Goal: Task Accomplishment & Management: Manage account settings

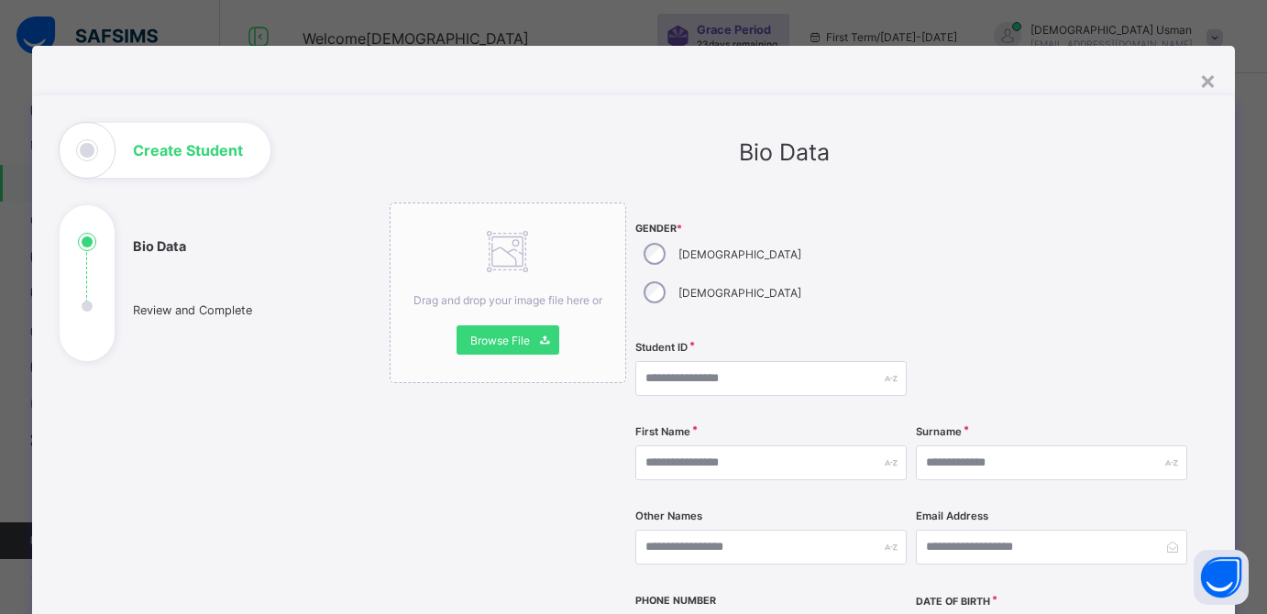
select select "**"
click at [675, 361] on input "text" at bounding box center [770, 378] width 271 height 35
type input "*"
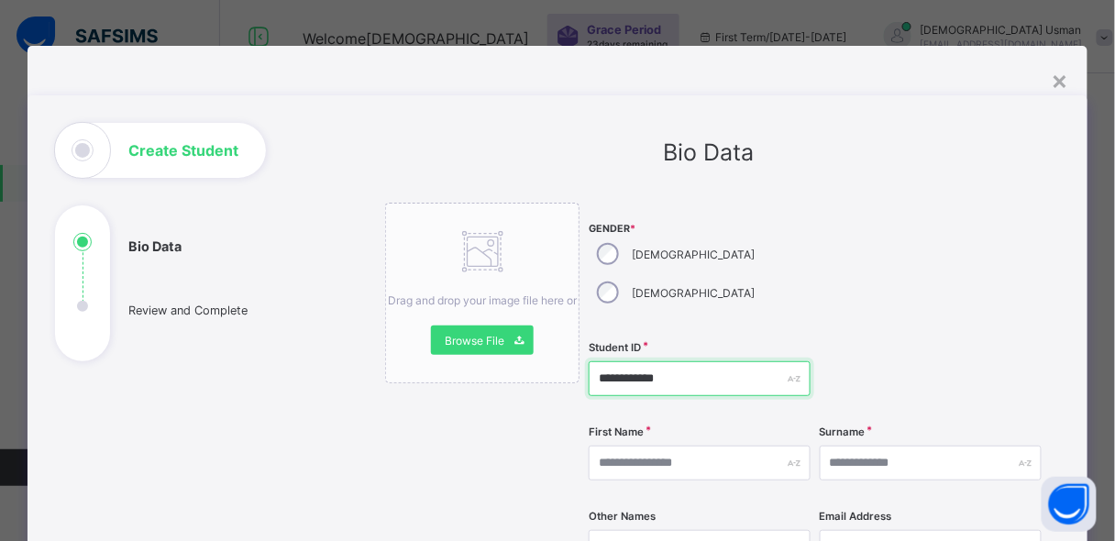
type input "**********"
click at [571, 312] on div "Drag and drop your image file here or Browse File" at bounding box center [482, 293] width 194 height 181
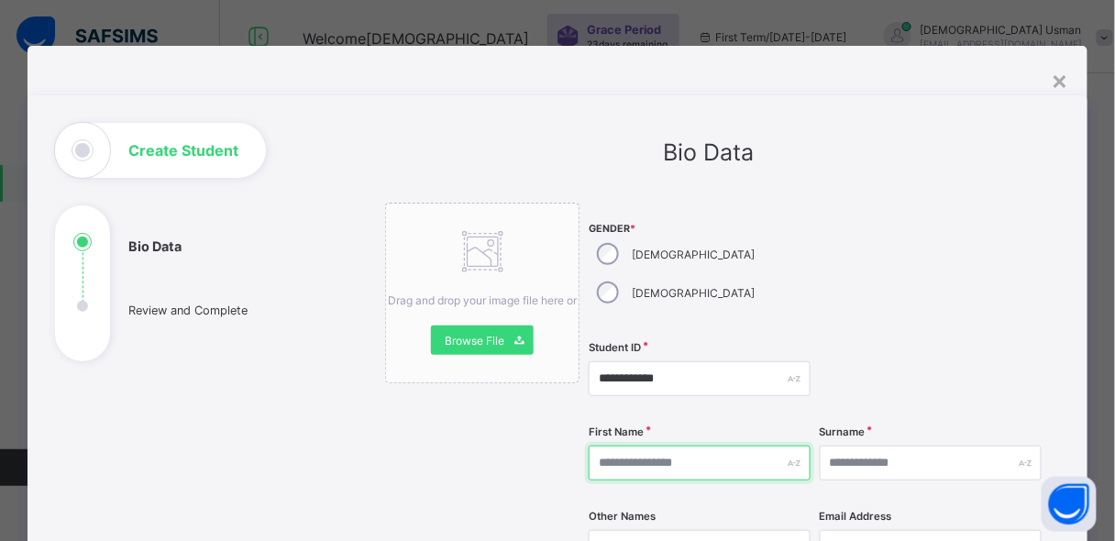
click at [678, 446] on input "text" at bounding box center [700, 463] width 222 height 35
drag, startPoint x: 678, startPoint y: 430, endPoint x: 850, endPoint y: 432, distance: 172.4
type input "*****"
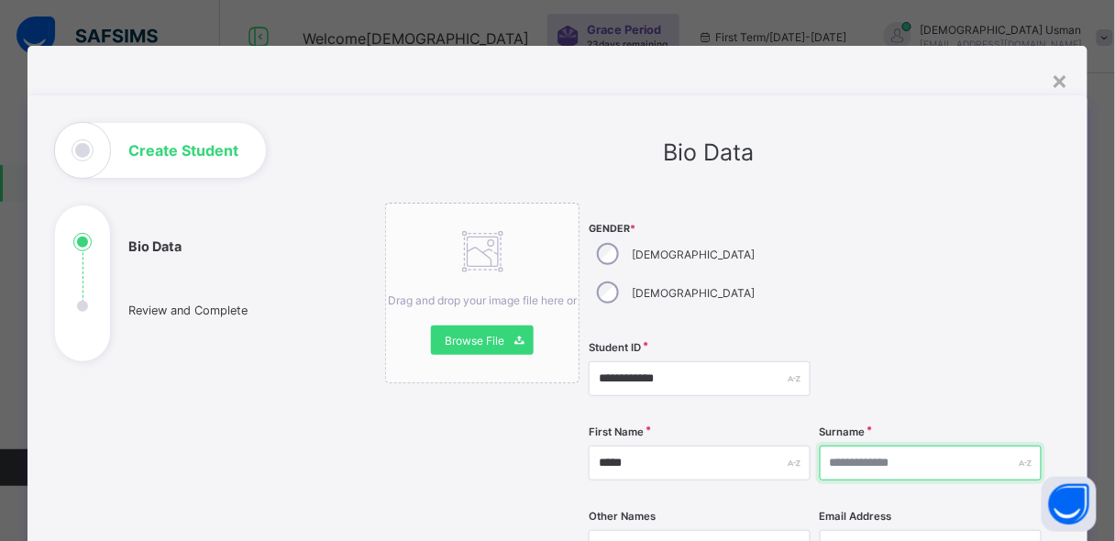
click at [872, 446] on input "text" at bounding box center [931, 463] width 222 height 35
type input "*****"
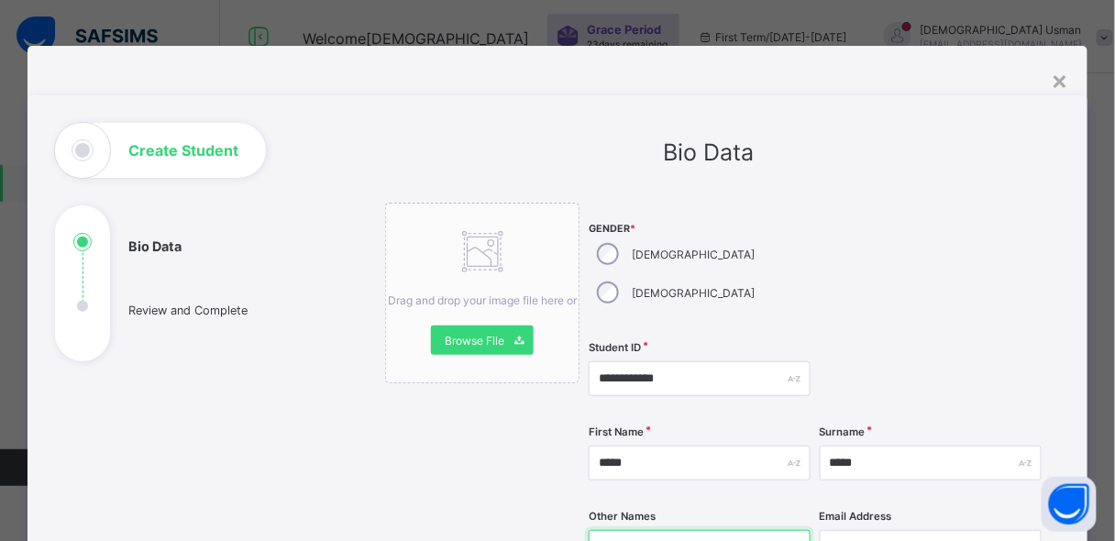
click at [646, 530] on input "text" at bounding box center [700, 547] width 222 height 35
type input "********"
click at [598, 453] on div "First Name *****" at bounding box center [700, 462] width 222 height 75
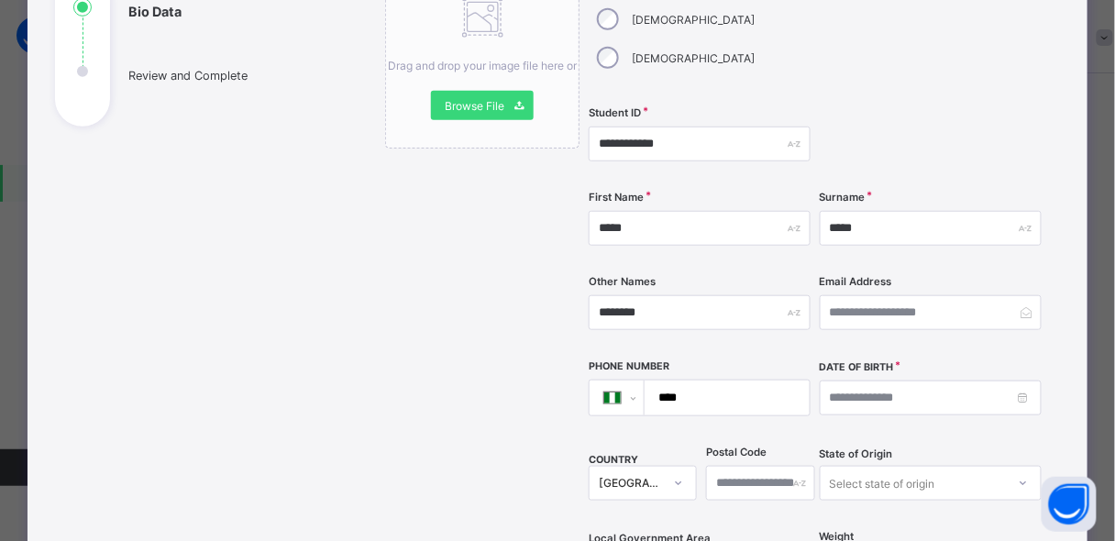
scroll to position [264, 0]
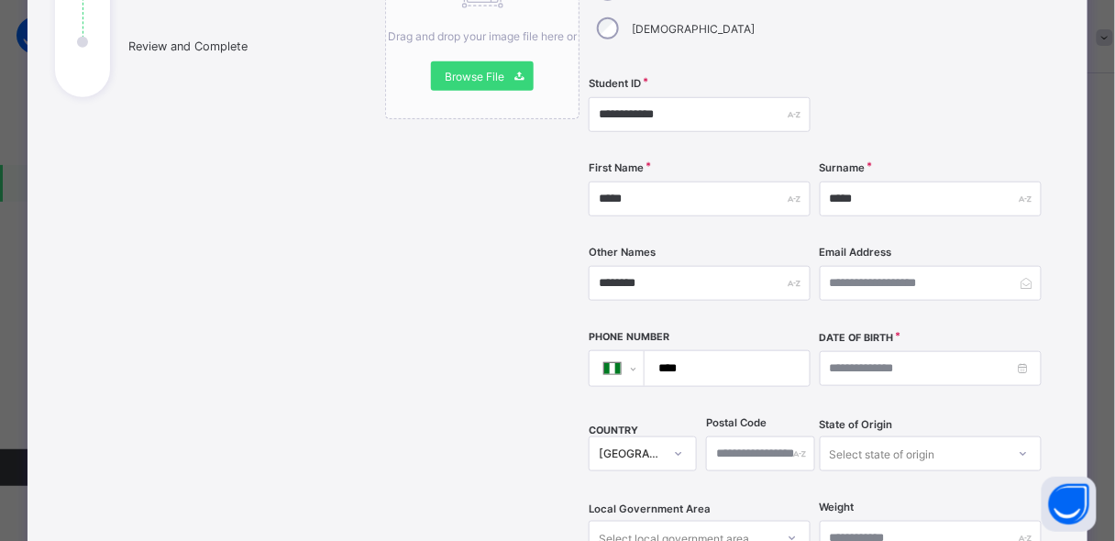
click at [738, 351] on input "****" at bounding box center [723, 368] width 150 height 35
type input "**********"
click at [872, 351] on input at bounding box center [931, 368] width 222 height 35
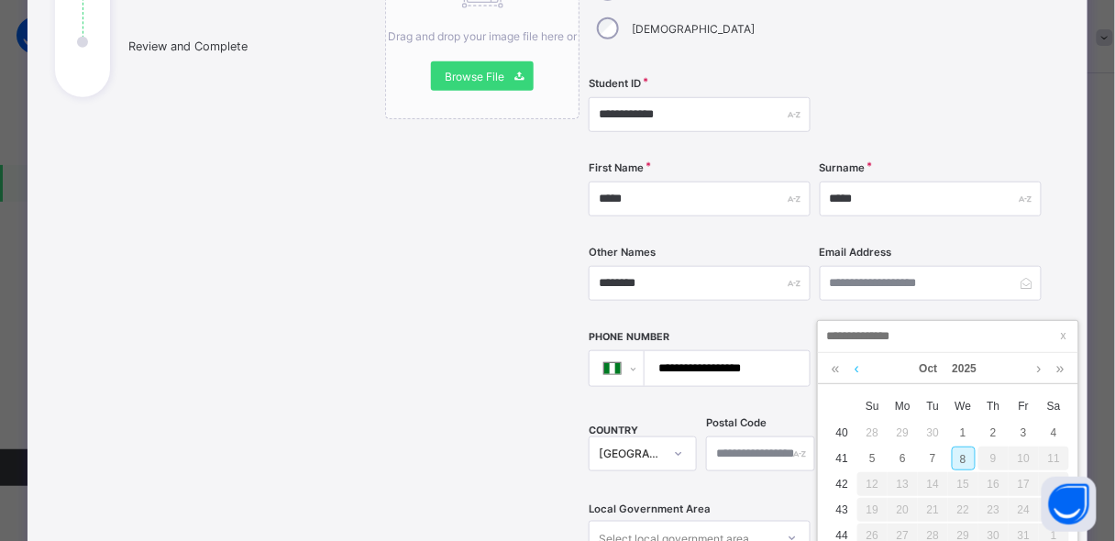
click at [856, 367] on link at bounding box center [857, 368] width 14 height 31
click at [1042, 368] on link at bounding box center [1039, 368] width 14 height 31
click at [855, 368] on link at bounding box center [857, 368] width 14 height 31
click at [837, 368] on link at bounding box center [835, 368] width 17 height 31
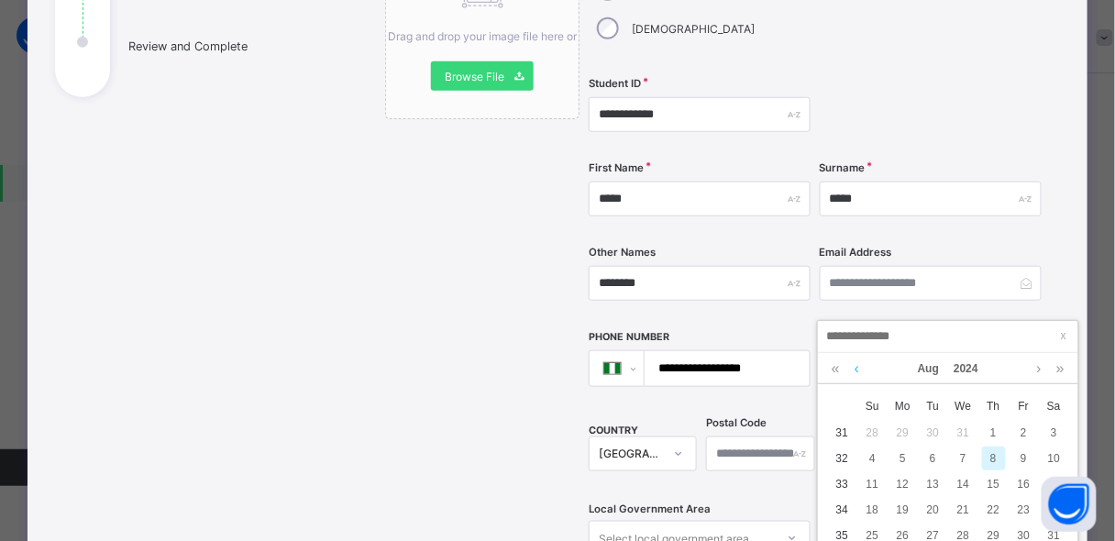
click at [857, 369] on link at bounding box center [857, 368] width 14 height 31
click at [856, 369] on link at bounding box center [857, 368] width 14 height 31
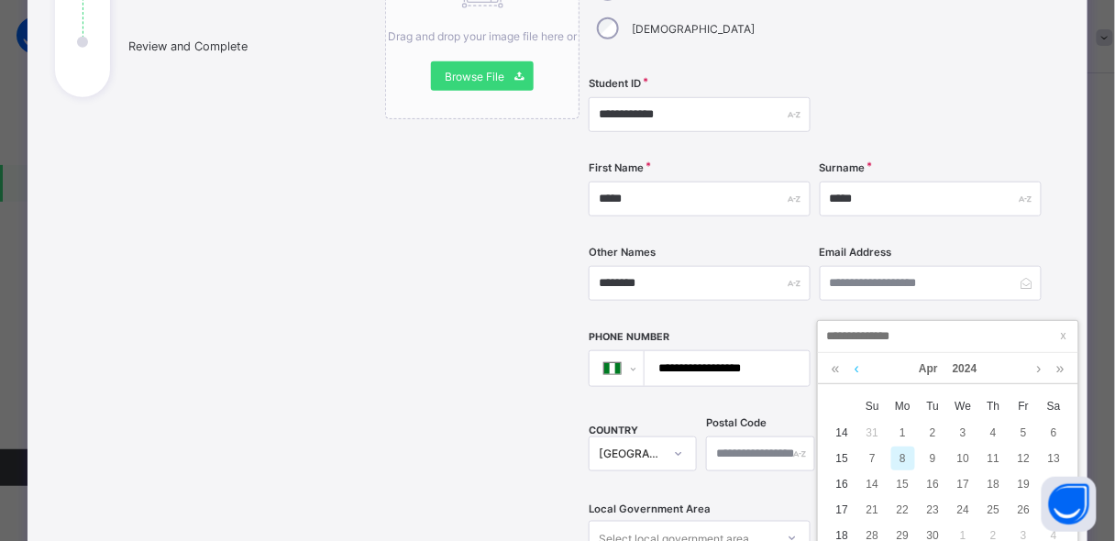
click at [856, 369] on link at bounding box center [857, 368] width 14 height 31
click at [1038, 371] on link at bounding box center [1039, 368] width 14 height 31
click at [873, 455] on div "7" at bounding box center [873, 459] width 24 height 24
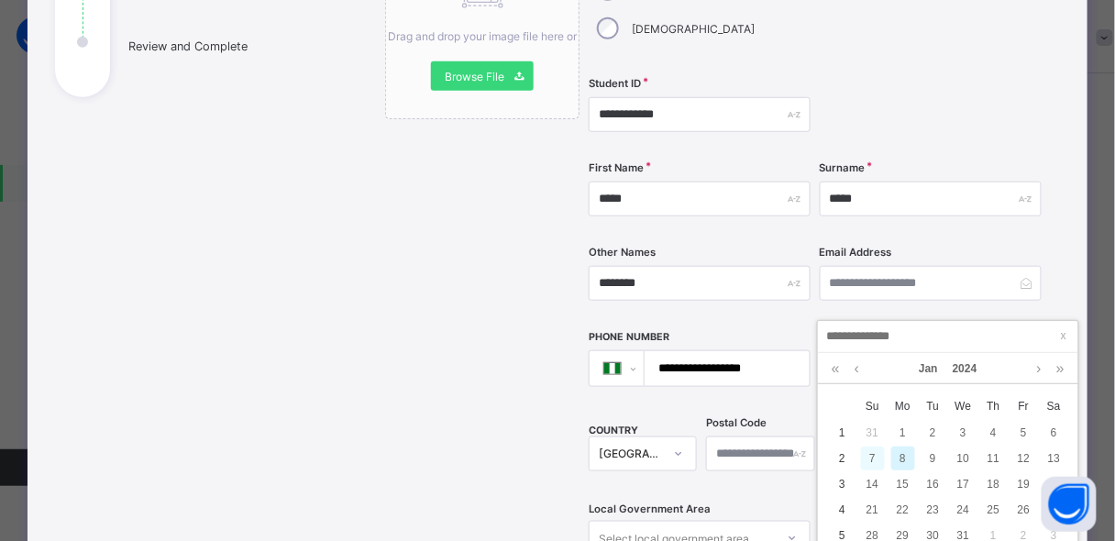
type input "**********"
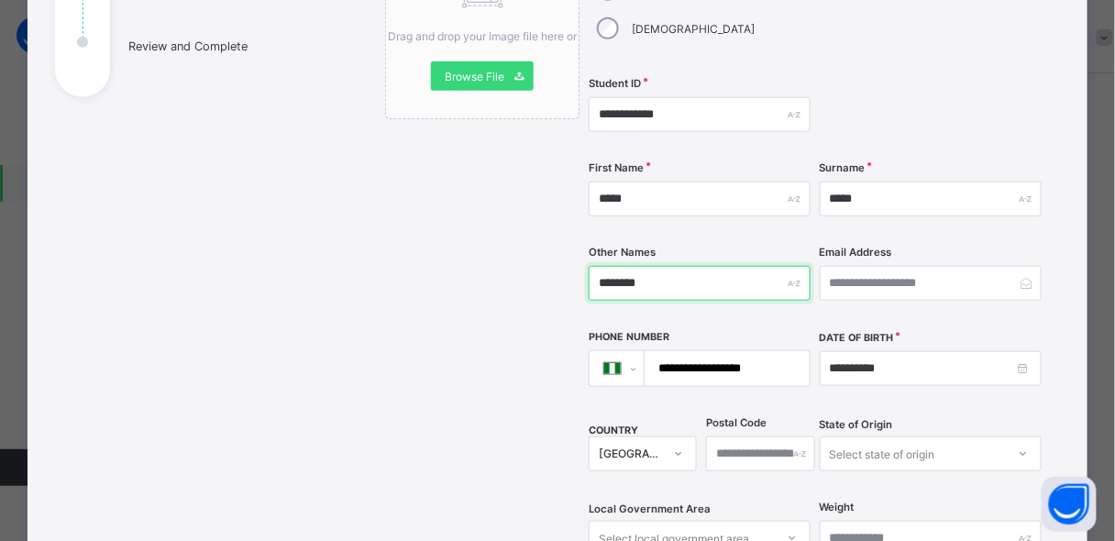
click at [667, 266] on input "********" at bounding box center [700, 283] width 222 height 35
type input "*"
type input "*******"
click at [844, 436] on div "Select state of origin" at bounding box center [931, 453] width 222 height 35
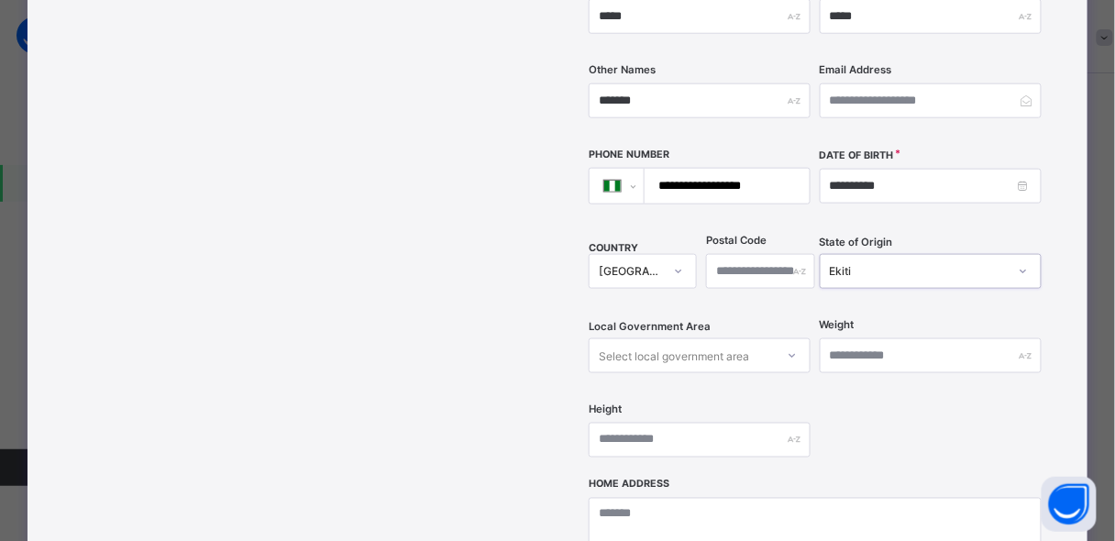
click at [1023, 262] on icon at bounding box center [1023, 271] width 11 height 18
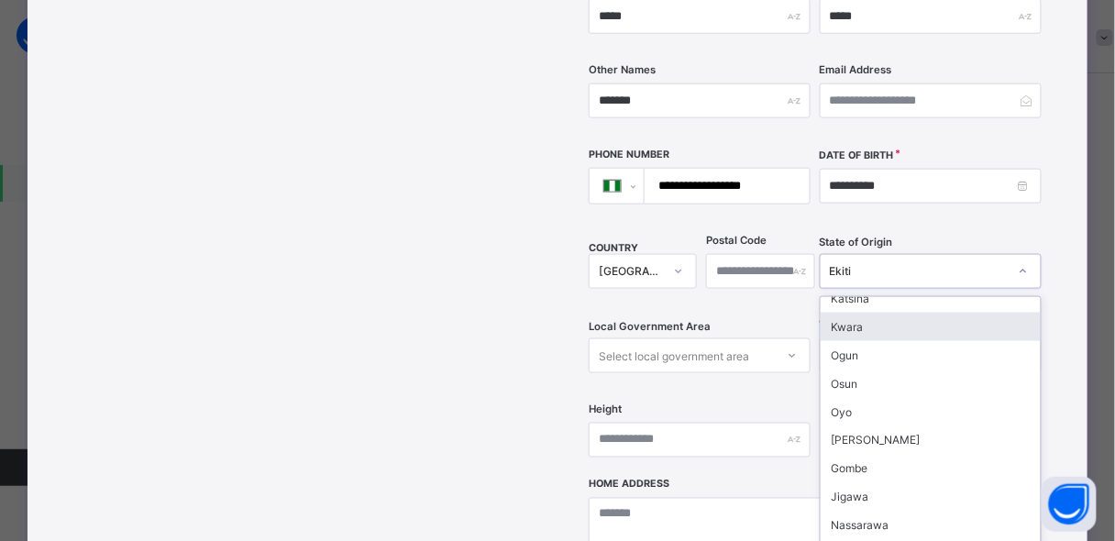
scroll to position [0, 0]
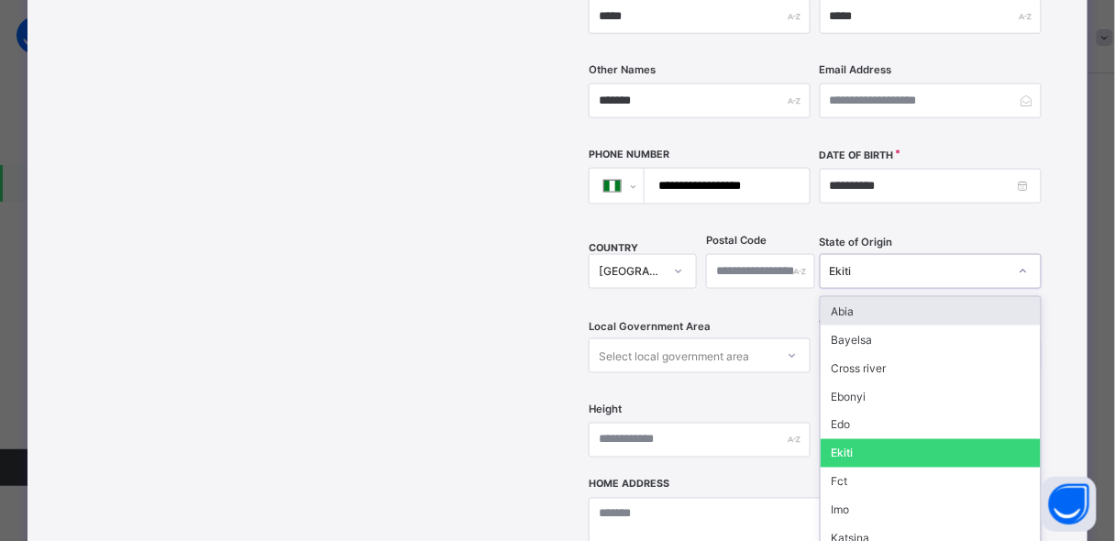
click at [881, 265] on div "Ekiti" at bounding box center [919, 272] width 178 height 14
click at [878, 254] on div "Ekiti" at bounding box center [931, 271] width 222 height 35
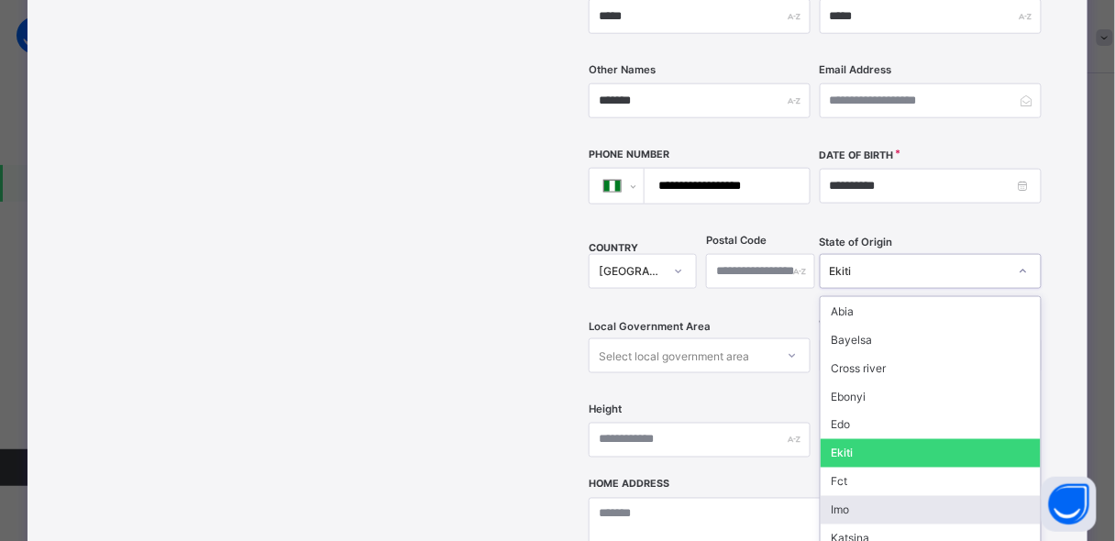
drag, startPoint x: 932, startPoint y: 473, endPoint x: 1033, endPoint y: 460, distance: 102.6
click at [1033, 460] on div "Abia Bayelsa Cross river Ebonyi Edo Ekiti Fct Imo Katsina Kwara Ogun Osun Oyo S…" at bounding box center [931, 434] width 220 height 275
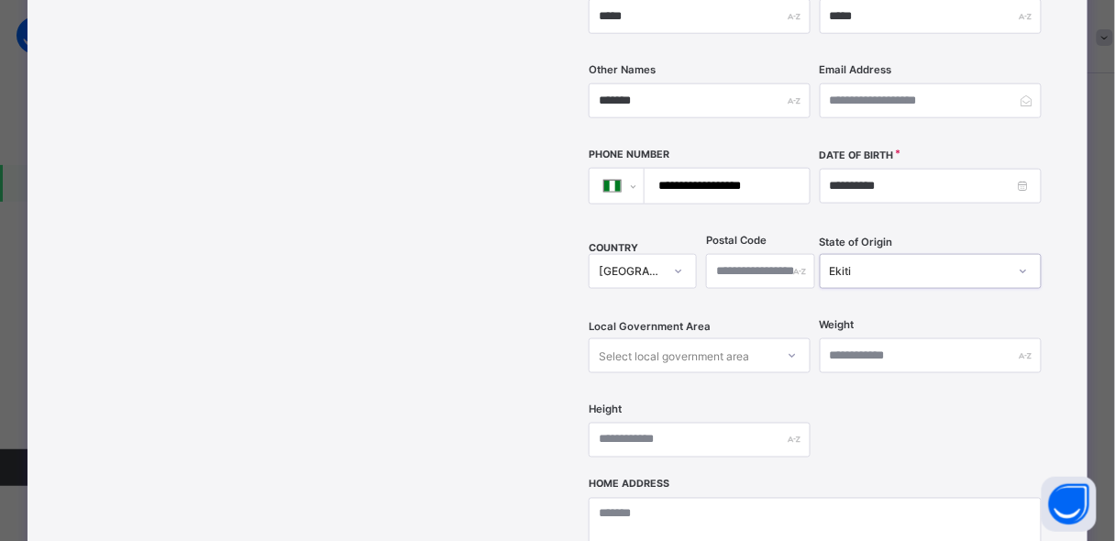
click at [859, 259] on div "Ekiti" at bounding box center [913, 272] width 185 height 26
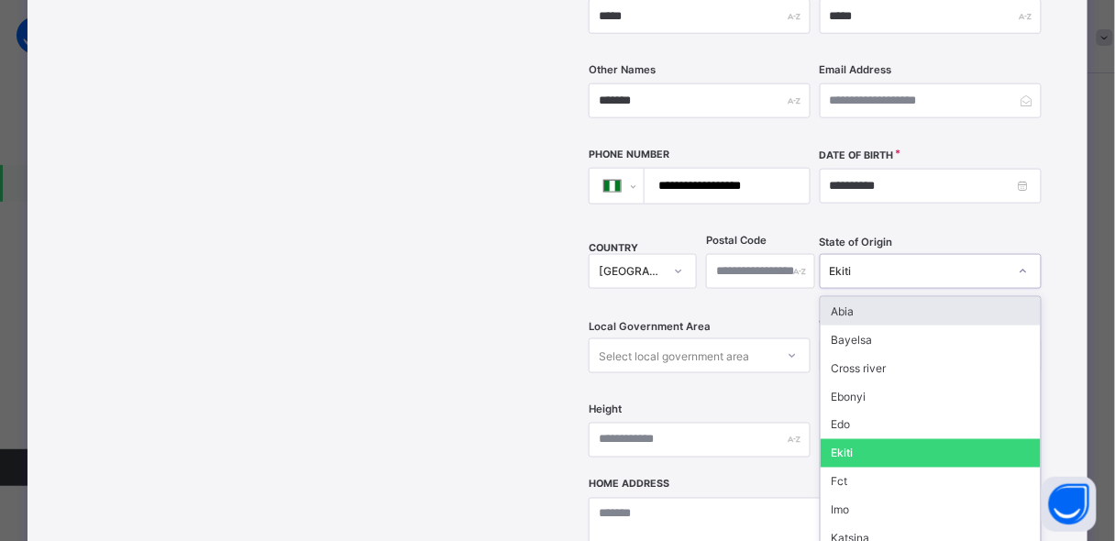
click at [1023, 262] on icon at bounding box center [1023, 271] width 11 height 18
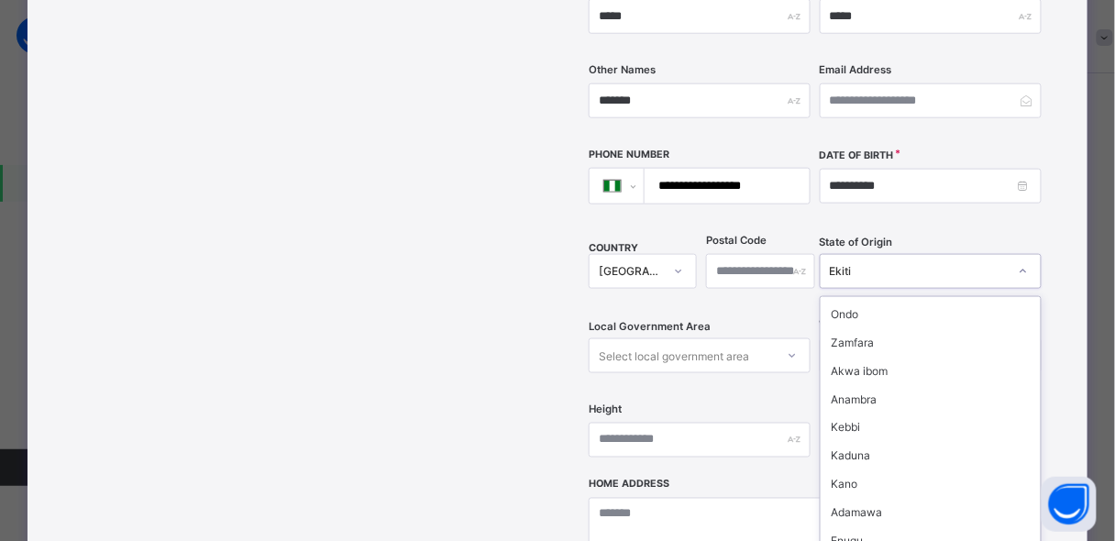
scroll to position [721, 0]
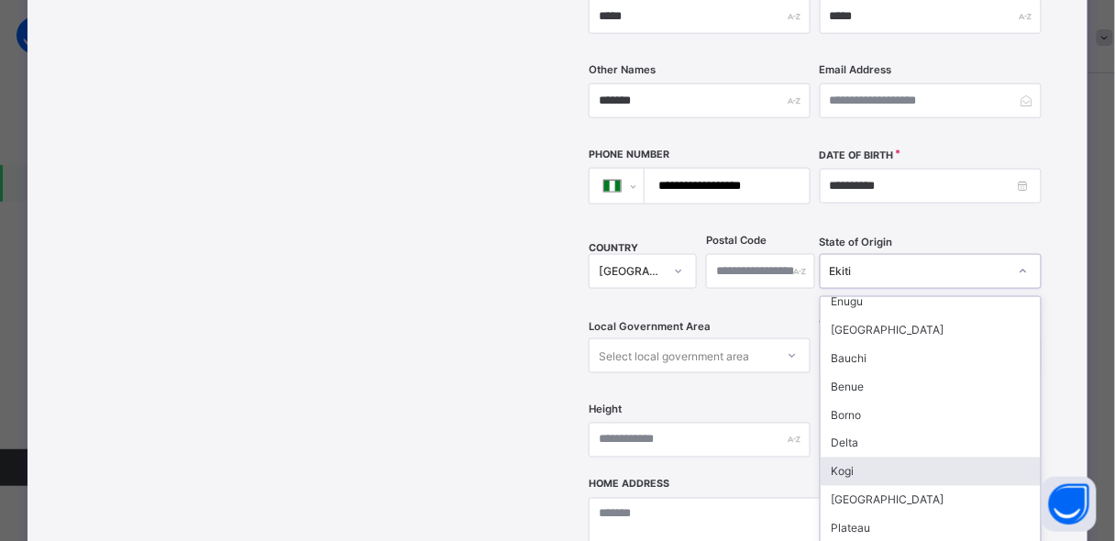
click at [902, 458] on div "Kogi" at bounding box center [931, 472] width 220 height 28
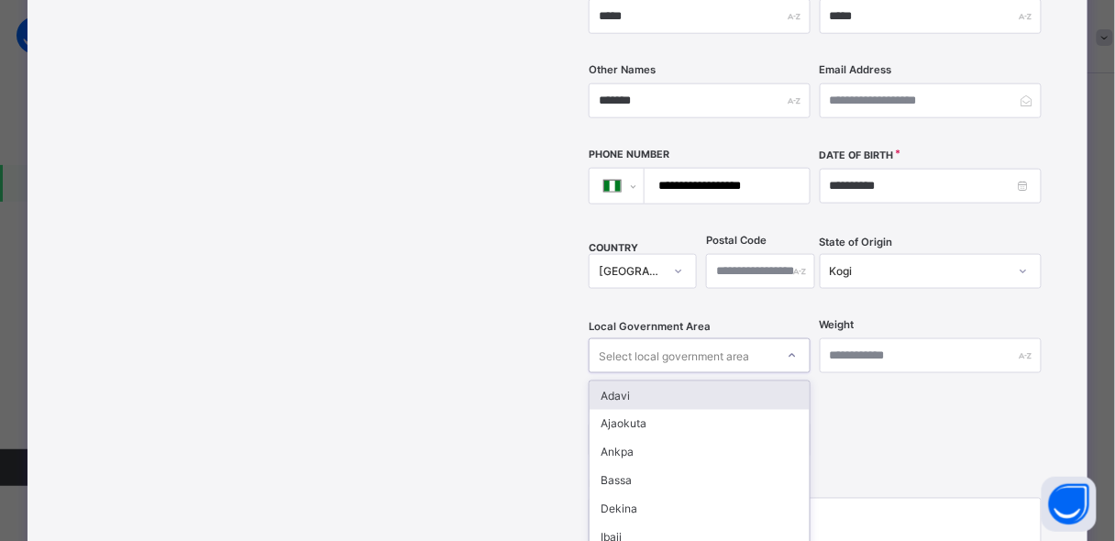
scroll to position [531, 0]
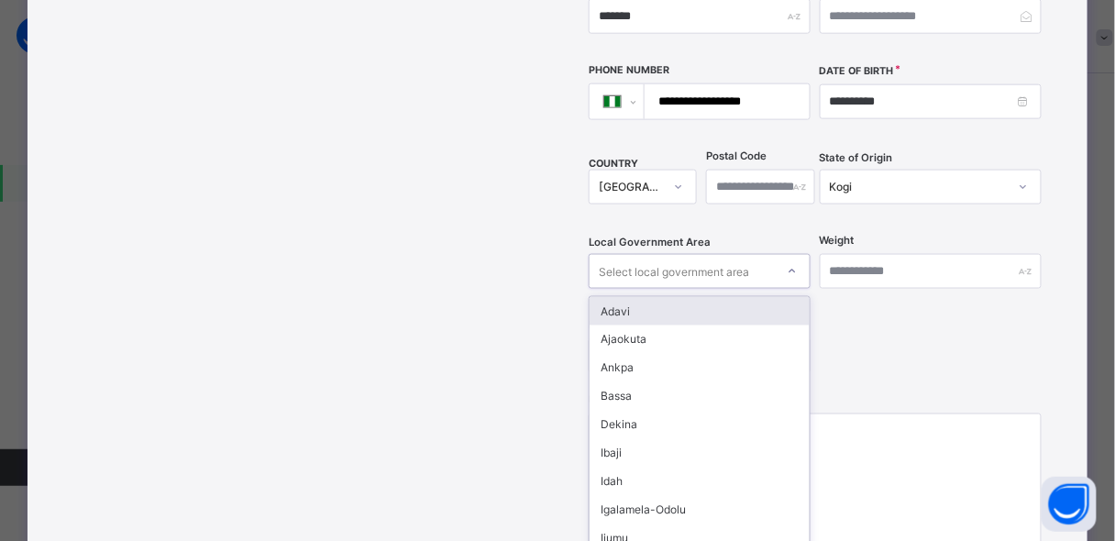
click at [799, 289] on div "option [PERSON_NAME] focused, 1 of 21. 21 results available. Use Up and Down to…" at bounding box center [700, 271] width 222 height 35
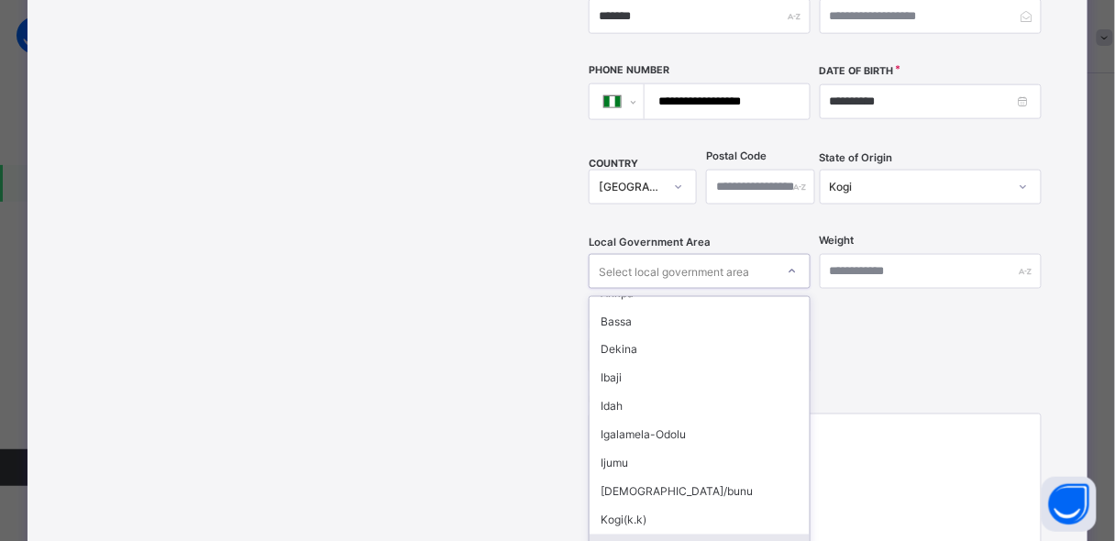
scroll to position [315, 0]
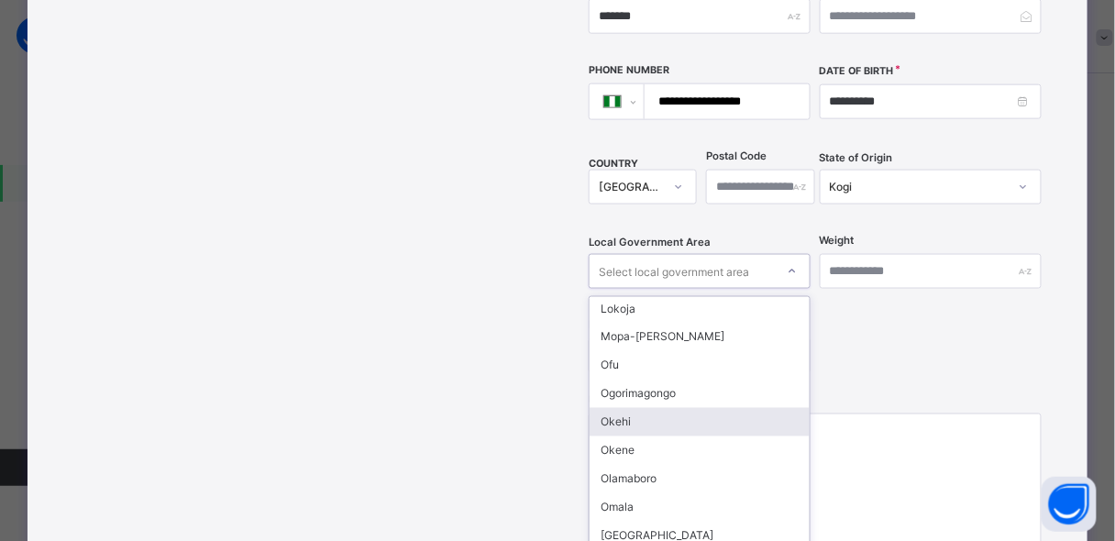
click at [609, 408] on div "Okehi" at bounding box center [700, 422] width 220 height 28
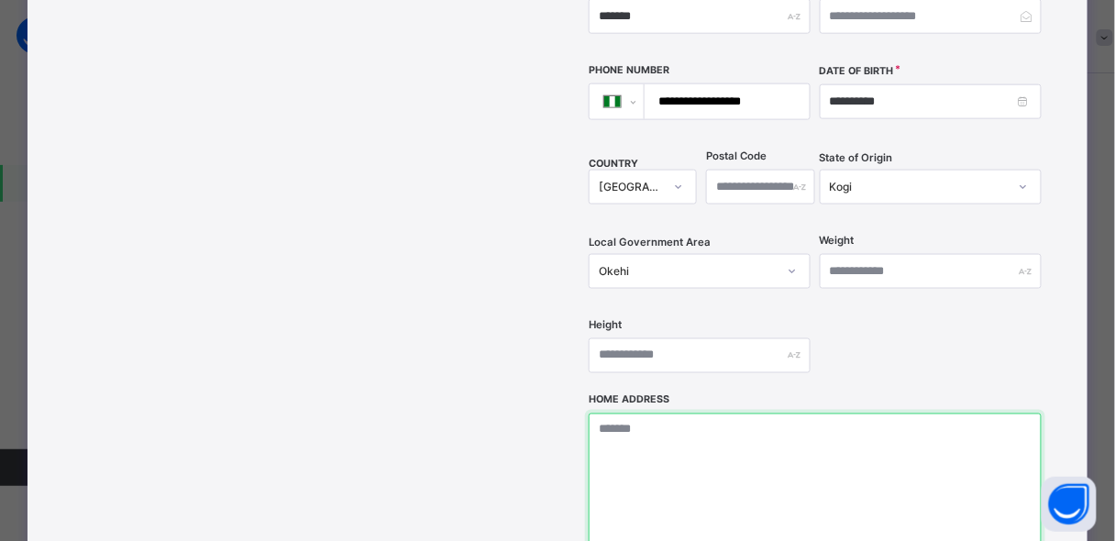
click at [642, 422] on textarea at bounding box center [815, 505] width 453 height 183
click at [822, 491] on textarea "**********" at bounding box center [819, 505] width 460 height 183
type textarea "**********"
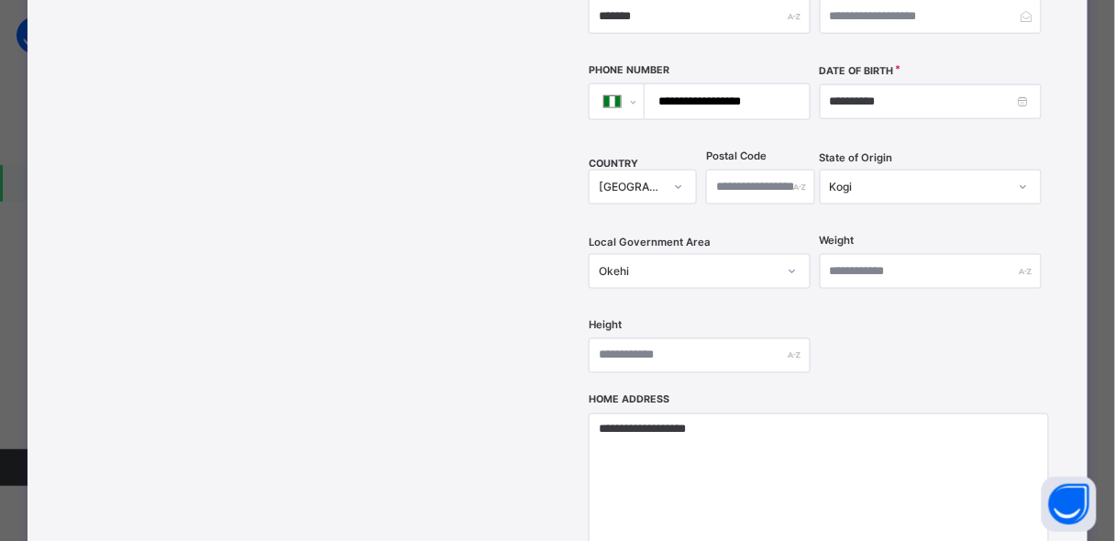
click at [1072, 291] on div "**********" at bounding box center [557, 163] width 1059 height 1198
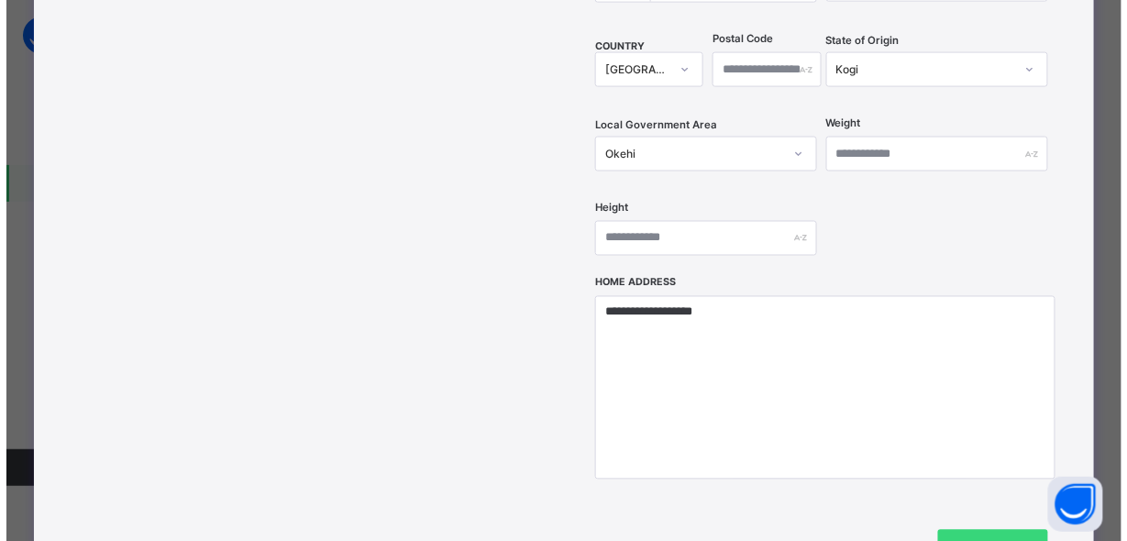
scroll to position [678, 0]
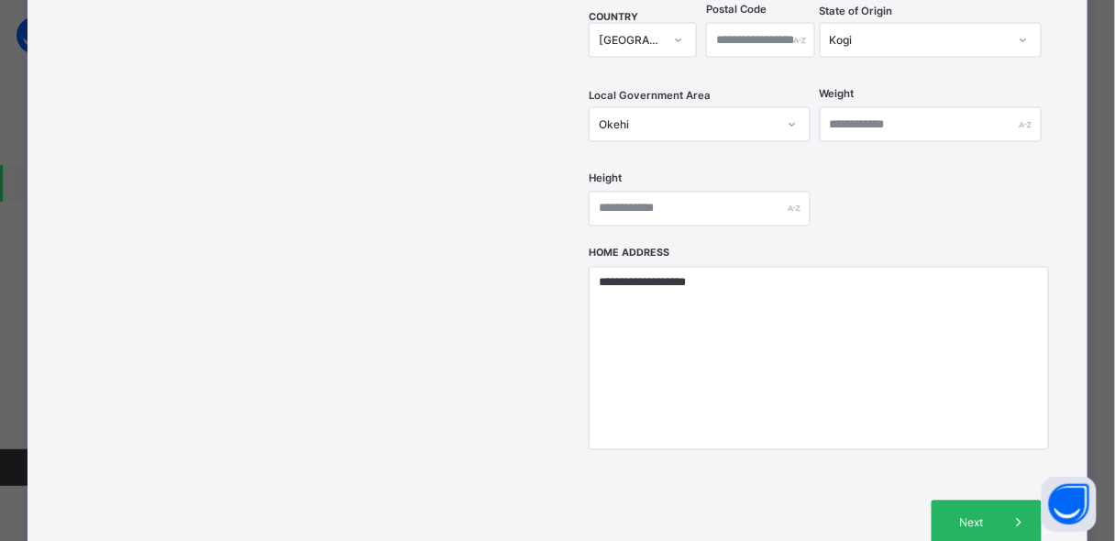
click at [979, 516] on span "Next" at bounding box center [971, 523] width 52 height 14
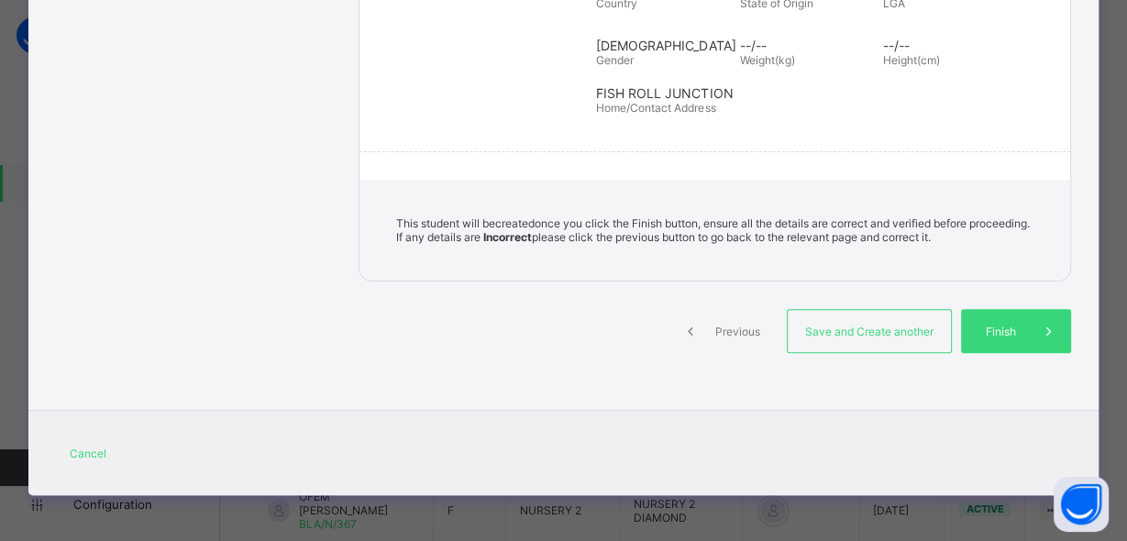
scroll to position [402, 0]
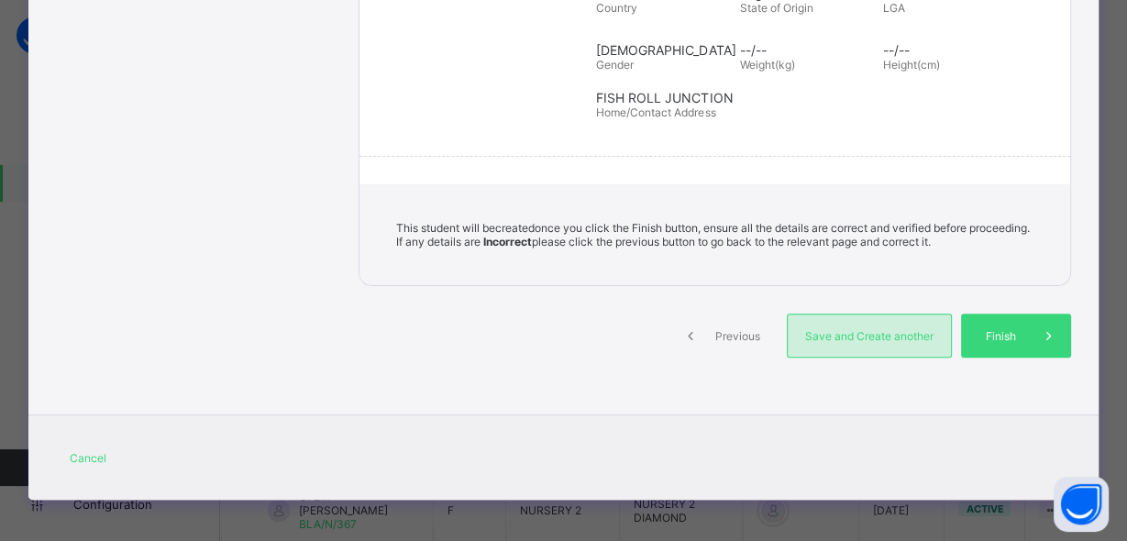
click at [911, 336] on span "Save and Create another" at bounding box center [869, 336] width 136 height 14
select select "**"
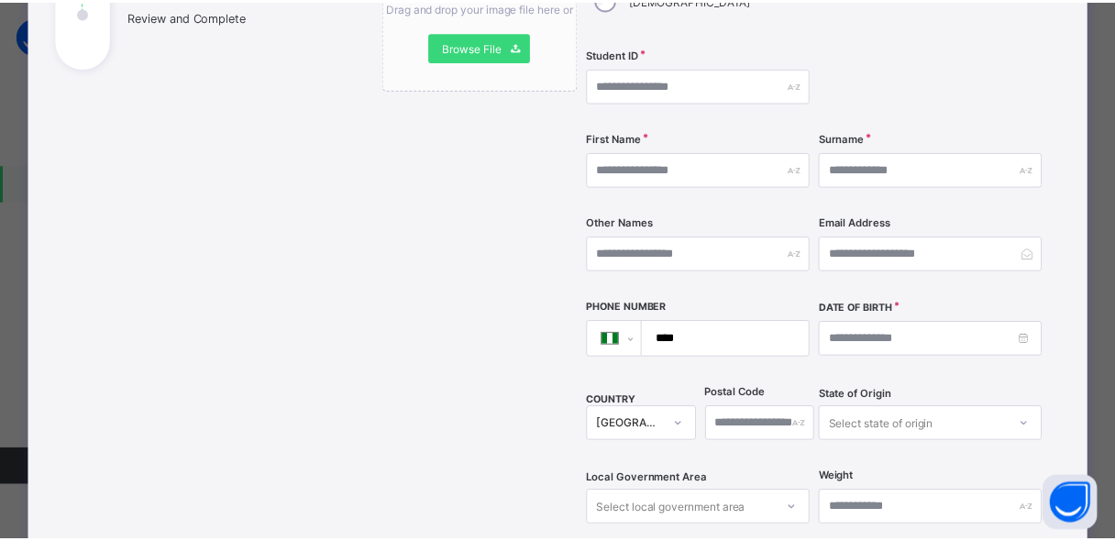
scroll to position [204, 0]
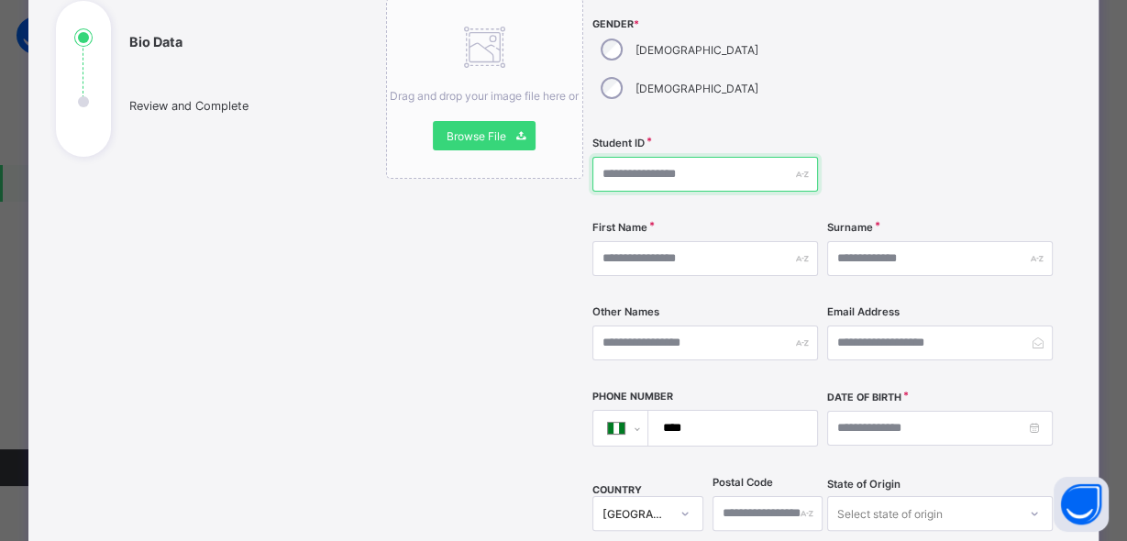
click at [649, 157] on input "text" at bounding box center [705, 174] width 226 height 35
type input "**********"
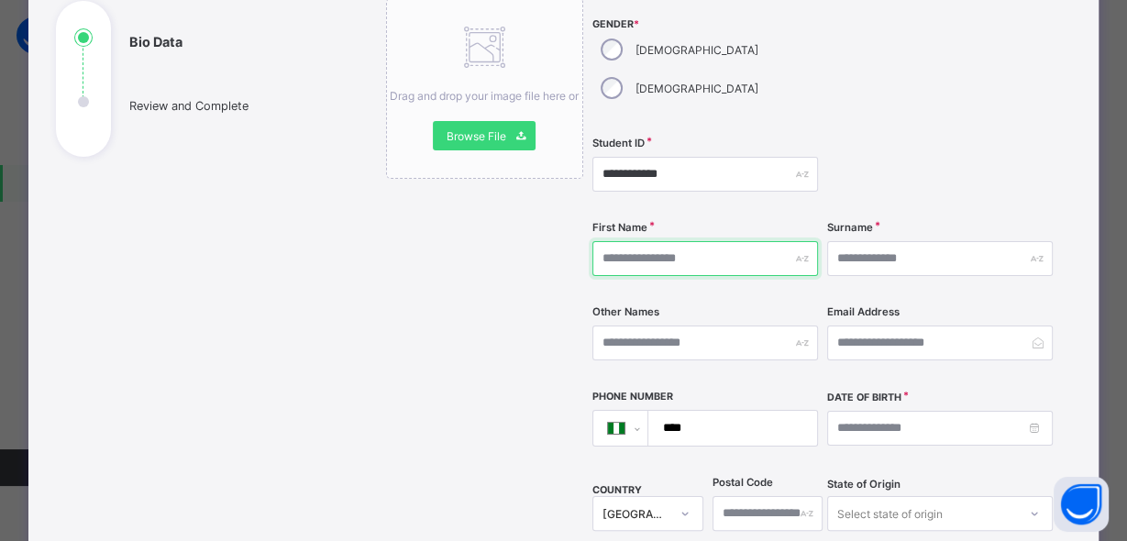
click at [653, 241] on input "text" at bounding box center [705, 258] width 226 height 35
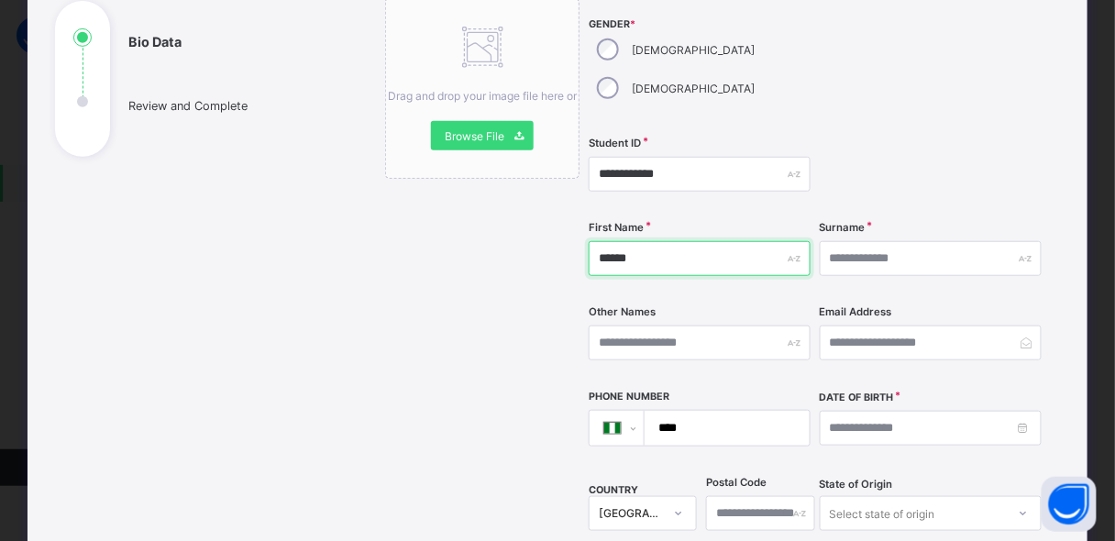
type input "******"
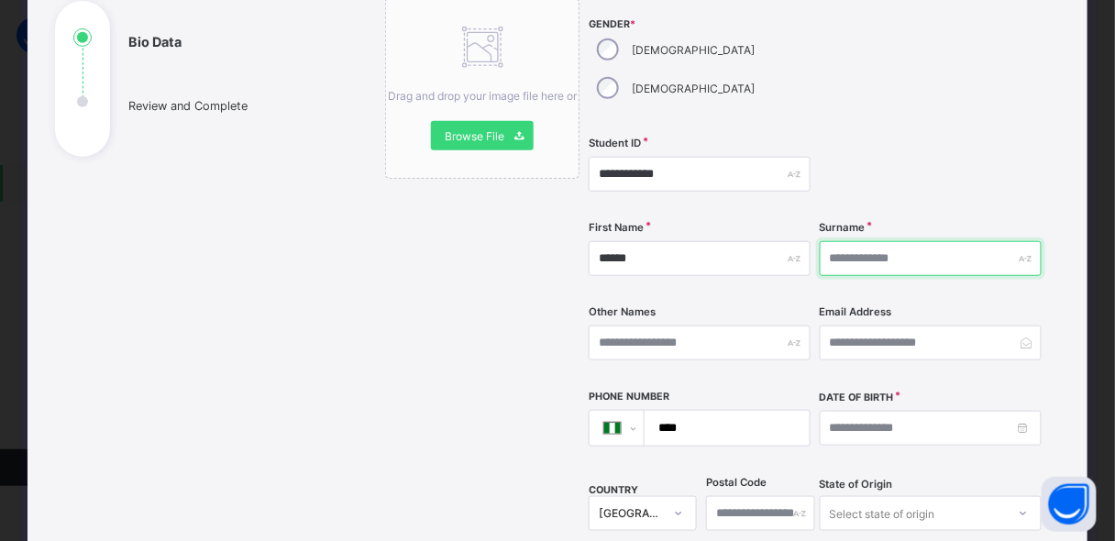
click at [927, 241] on input "text" at bounding box center [931, 258] width 222 height 35
type input "*****"
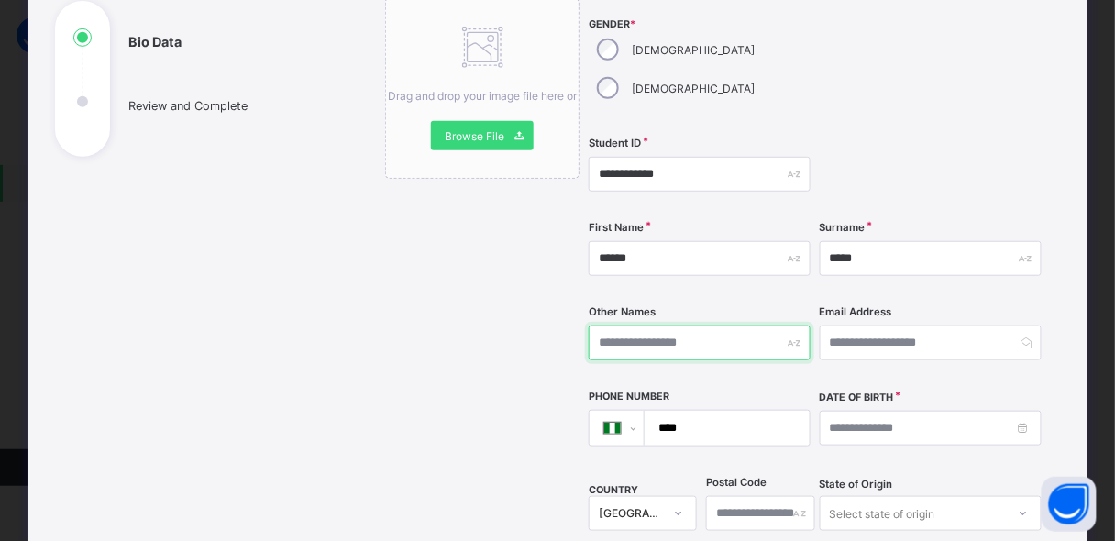
click at [737, 326] on input "text" at bounding box center [700, 343] width 222 height 35
type input "********"
click at [723, 411] on input "****" at bounding box center [723, 428] width 150 height 35
click at [723, 411] on input "********" at bounding box center [723, 428] width 150 height 35
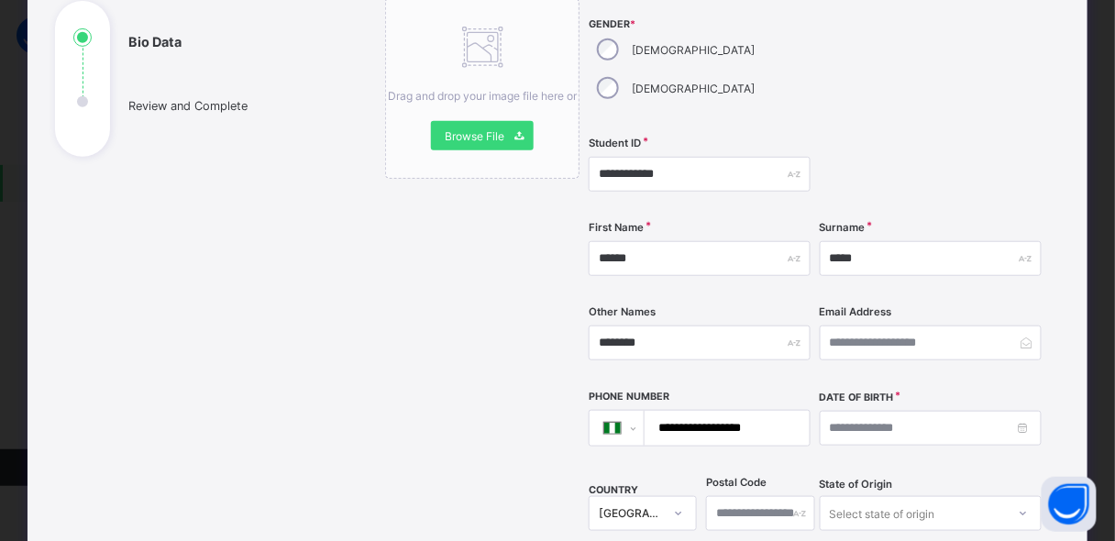
type input "**********"
click at [925, 411] on input at bounding box center [931, 428] width 222 height 35
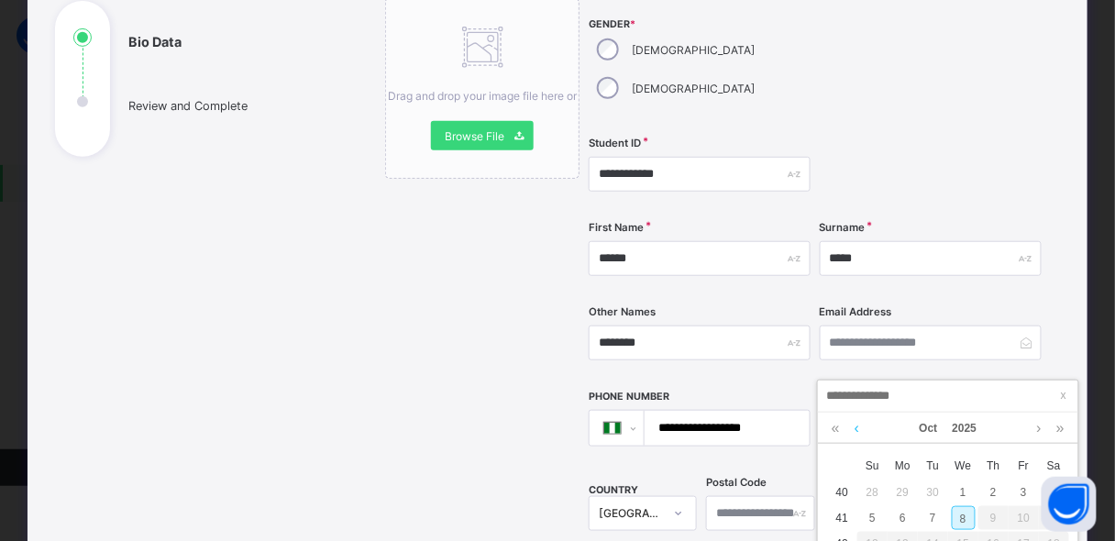
click at [852, 425] on link at bounding box center [857, 428] width 14 height 31
click at [837, 427] on link at bounding box center [835, 428] width 17 height 31
click at [853, 429] on link at bounding box center [857, 428] width 14 height 31
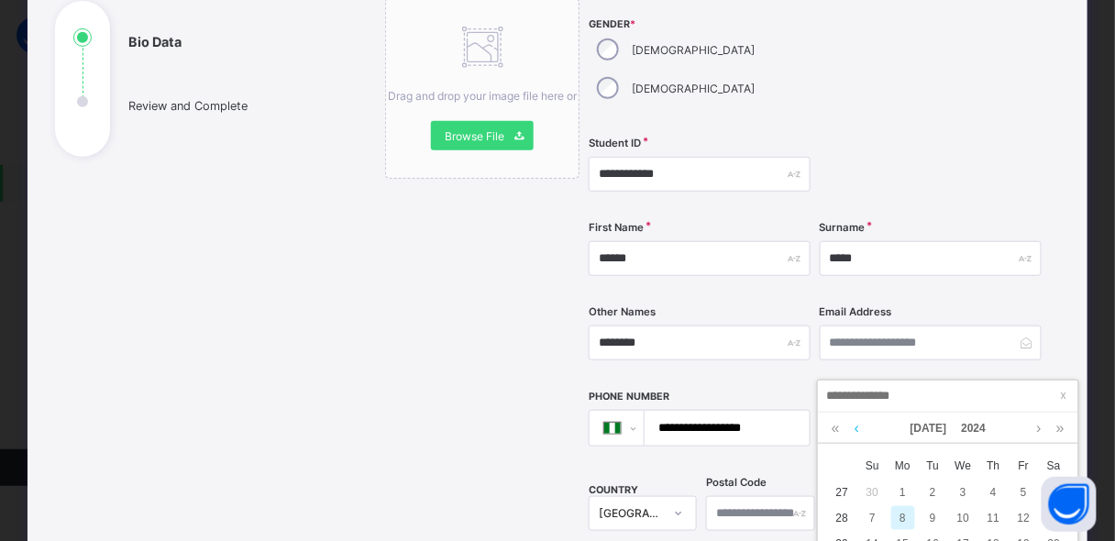
click at [853, 429] on link at bounding box center [857, 428] width 14 height 31
click at [852, 428] on link at bounding box center [857, 428] width 14 height 31
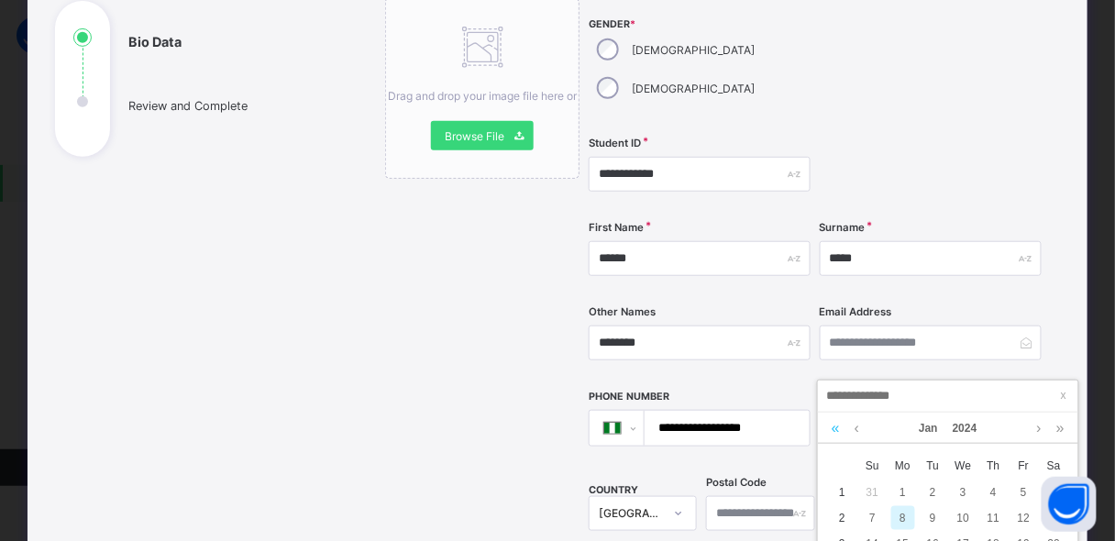
click at [834, 428] on link at bounding box center [835, 428] width 17 height 31
click at [858, 428] on link at bounding box center [857, 428] width 14 height 31
click at [834, 425] on link at bounding box center [835, 428] width 17 height 31
click at [833, 425] on link at bounding box center [835, 428] width 17 height 31
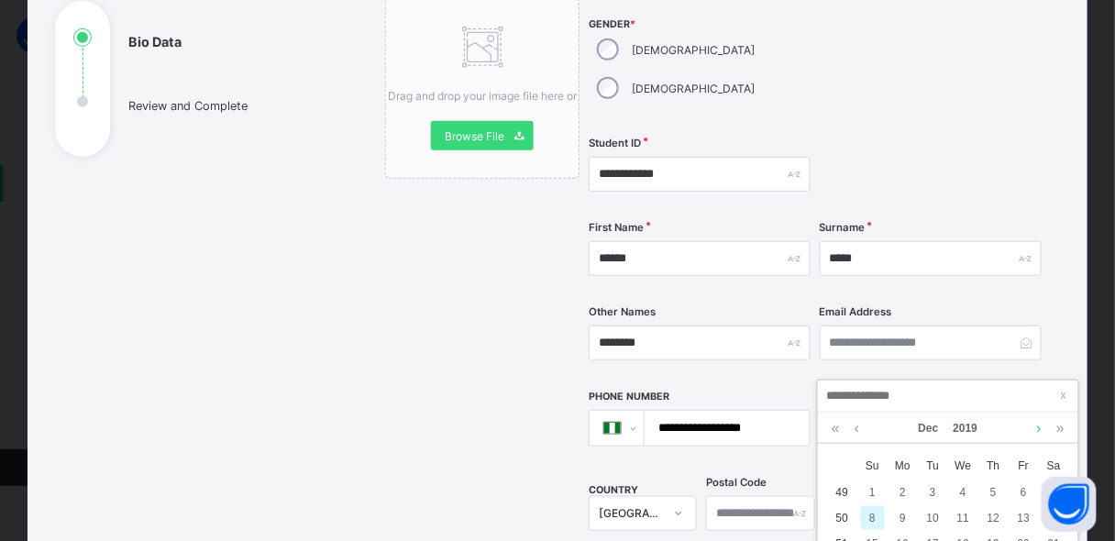
click at [1034, 427] on link at bounding box center [1039, 428] width 14 height 31
click at [1033, 427] on link at bounding box center [1039, 428] width 14 height 31
click at [833, 426] on link at bounding box center [835, 428] width 17 height 31
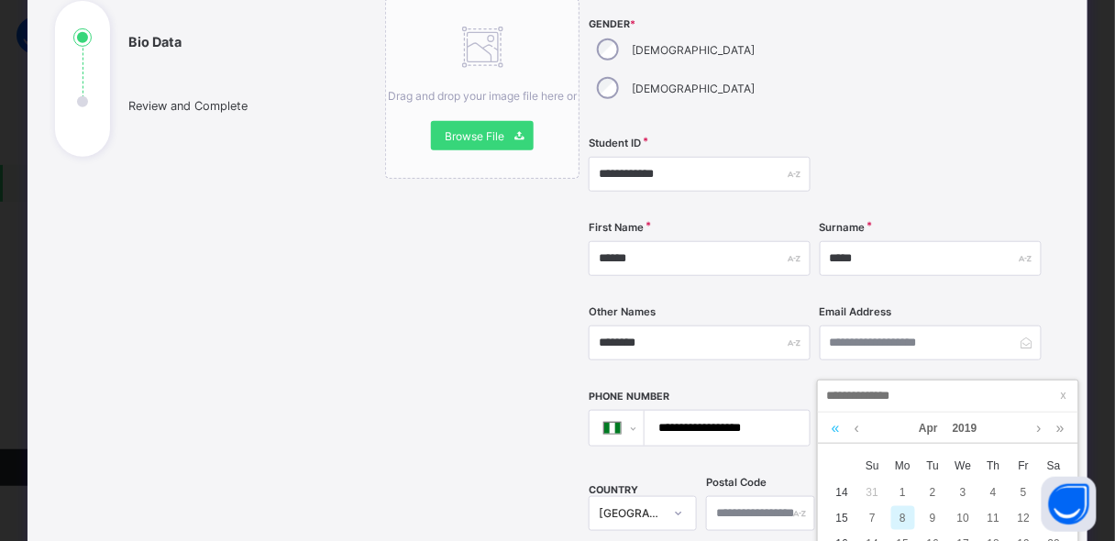
click at [833, 426] on link at bounding box center [835, 428] width 17 height 31
click at [1057, 427] on link at bounding box center [1060, 428] width 17 height 31
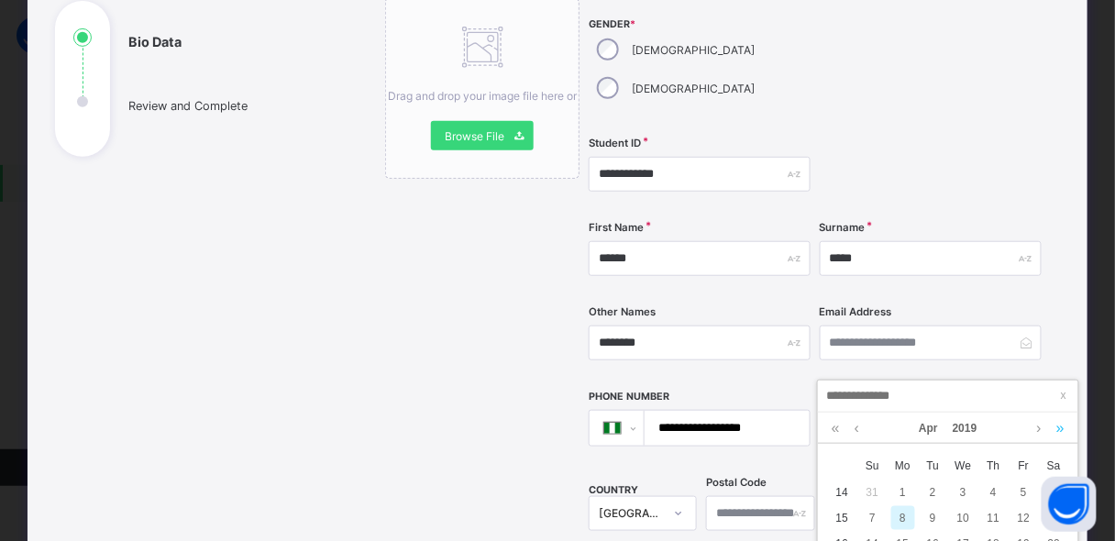
click at [1057, 427] on link at bounding box center [1060, 428] width 17 height 31
click at [1057, 426] on link at bounding box center [1060, 428] width 17 height 31
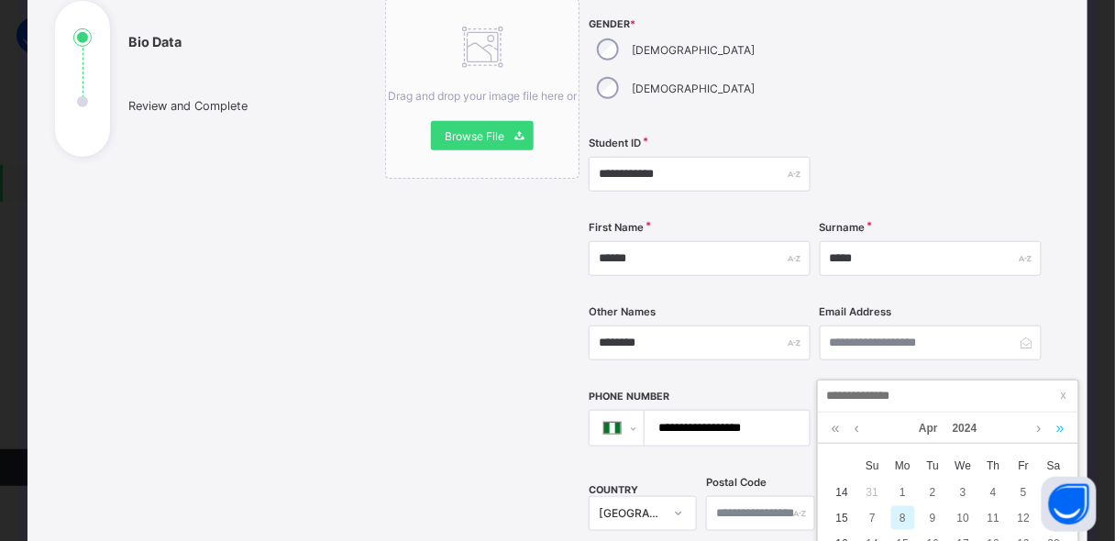
click at [1057, 426] on link at bounding box center [1060, 428] width 17 height 31
click at [1056, 426] on link at bounding box center [1060, 428] width 17 height 31
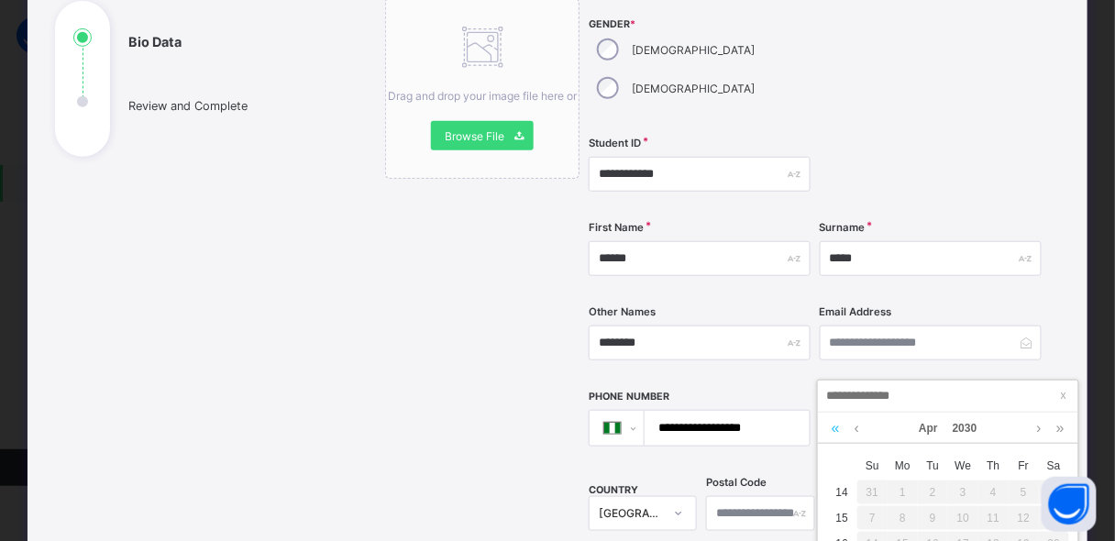
click at [834, 426] on link at bounding box center [835, 428] width 17 height 31
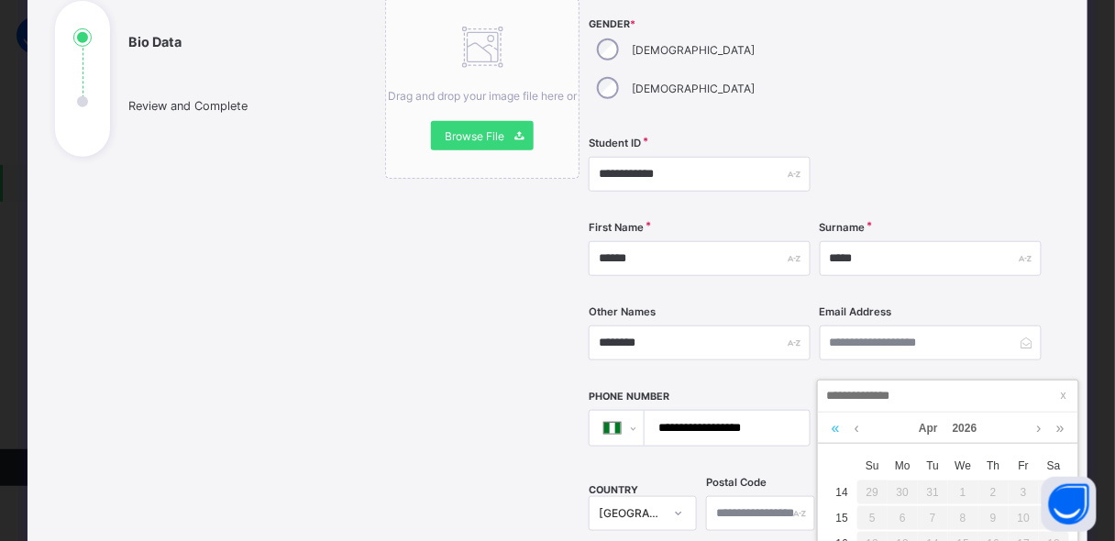
click at [834, 426] on link at bounding box center [835, 428] width 17 height 31
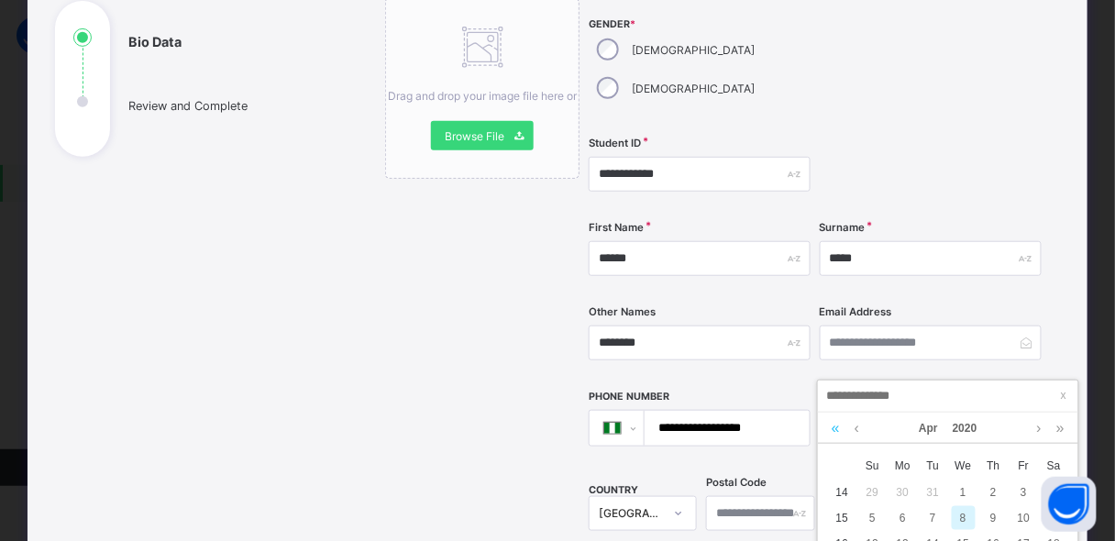
click at [834, 426] on link at bounding box center [835, 428] width 17 height 31
click at [833, 426] on link at bounding box center [835, 428] width 17 height 31
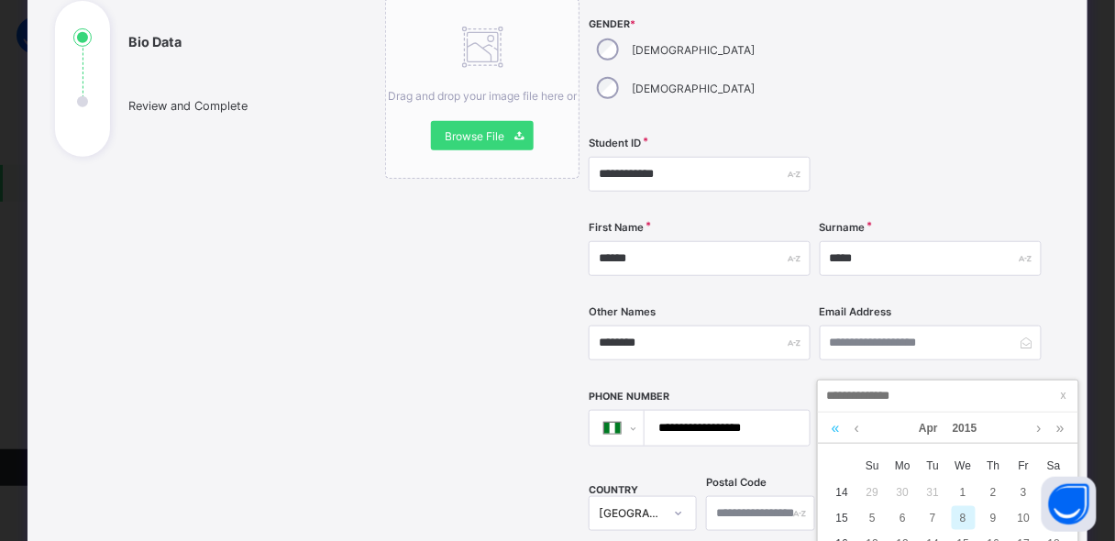
click at [833, 426] on link at bounding box center [835, 428] width 17 height 31
click at [1056, 429] on link at bounding box center [1060, 428] width 17 height 31
click at [858, 426] on link at bounding box center [857, 428] width 14 height 31
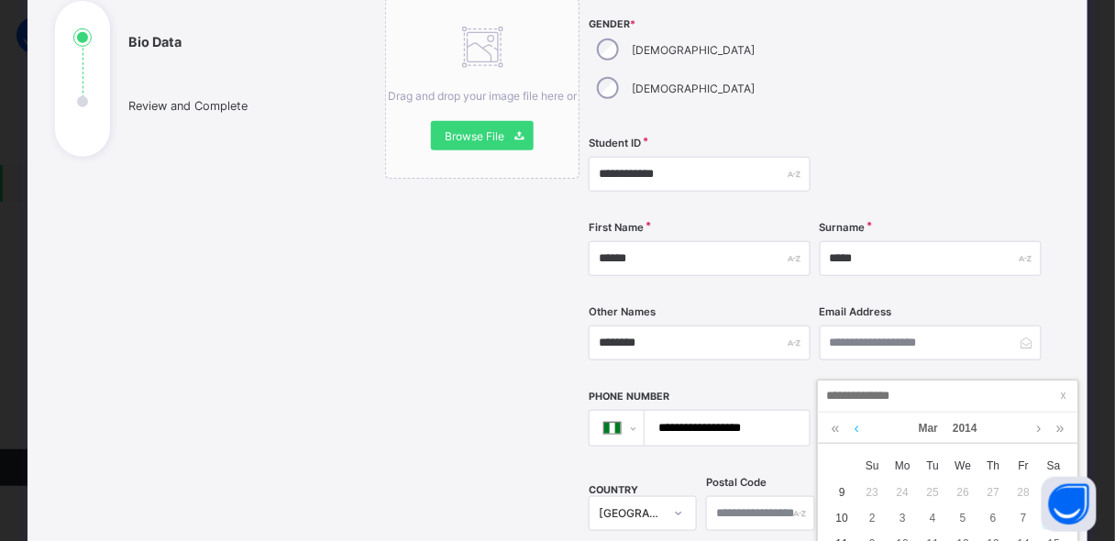
click at [858, 426] on link at bounding box center [857, 428] width 14 height 31
click at [835, 427] on link at bounding box center [835, 428] width 17 height 31
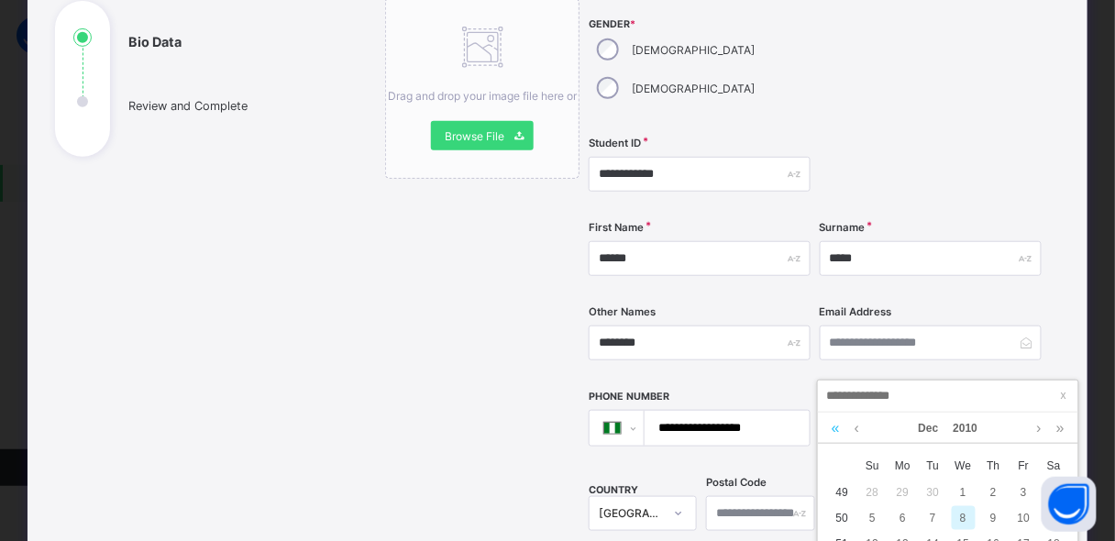
click at [835, 427] on link at bounding box center [835, 428] width 17 height 31
click at [1065, 425] on link at bounding box center [1060, 428] width 17 height 31
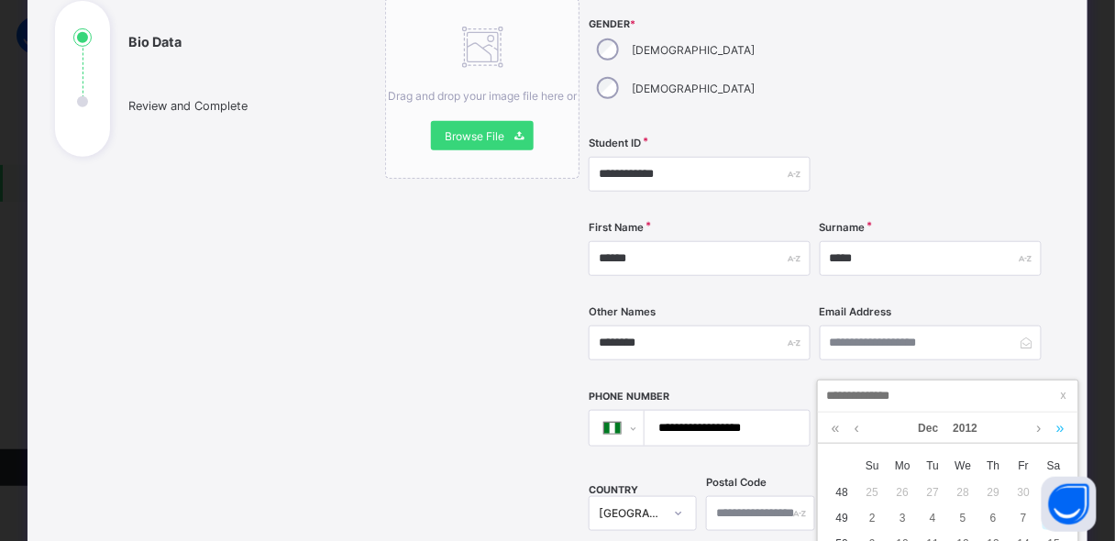
click at [1065, 425] on link at bounding box center [1060, 428] width 17 height 31
click at [1036, 427] on link at bounding box center [1039, 428] width 14 height 31
click at [1033, 426] on link at bounding box center [1039, 428] width 14 height 31
click at [876, 489] on div "1" at bounding box center [873, 492] width 24 height 24
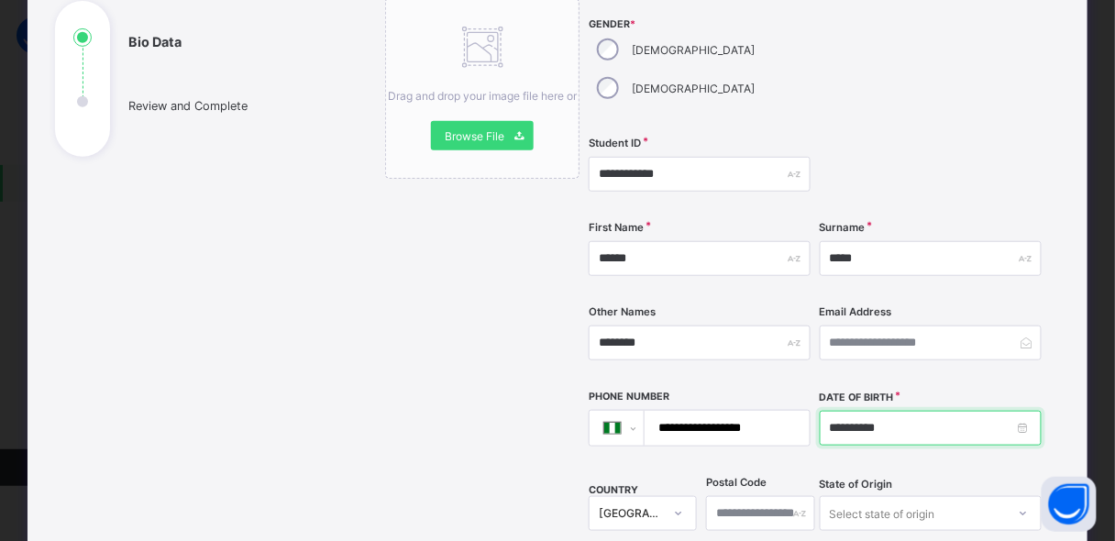
click at [898, 411] on input "**********" at bounding box center [931, 428] width 222 height 35
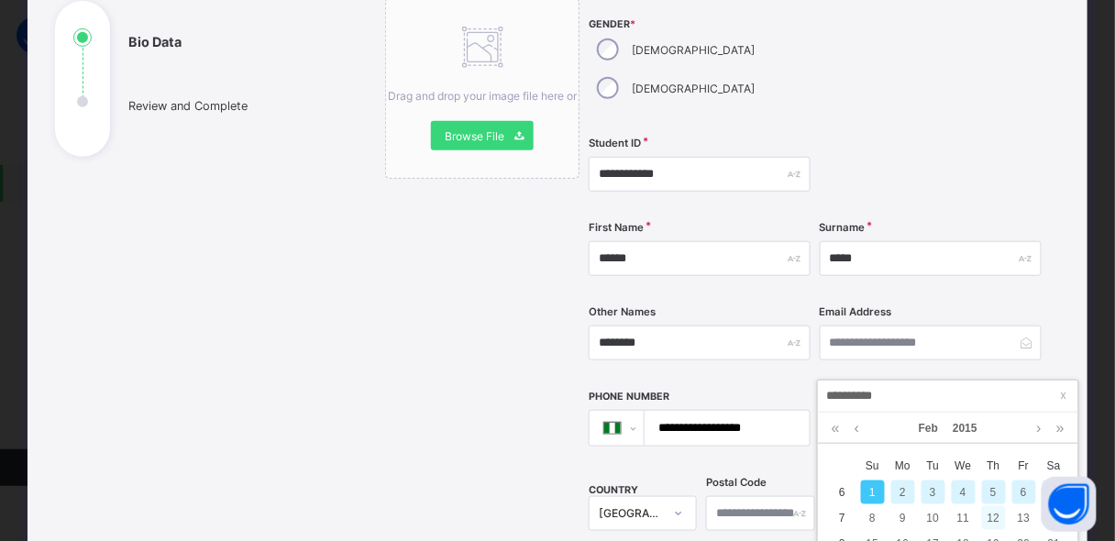
click at [994, 515] on div "12" at bounding box center [994, 518] width 24 height 24
type input "**********"
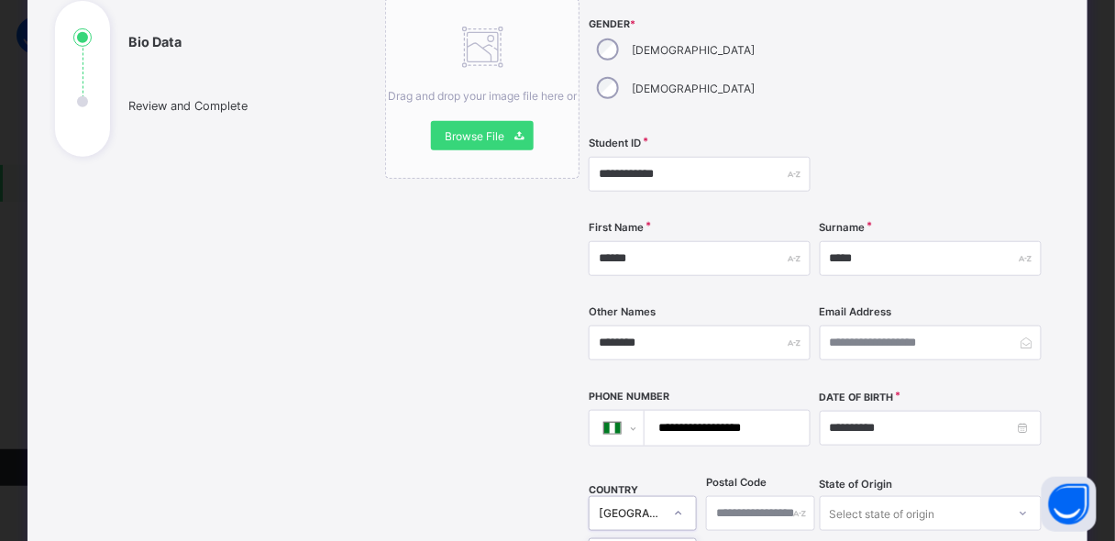
click at [648, 496] on div "option Anguilla focused, 8 of 250. 250 results available. Use Up and Down to ch…" at bounding box center [643, 513] width 109 height 35
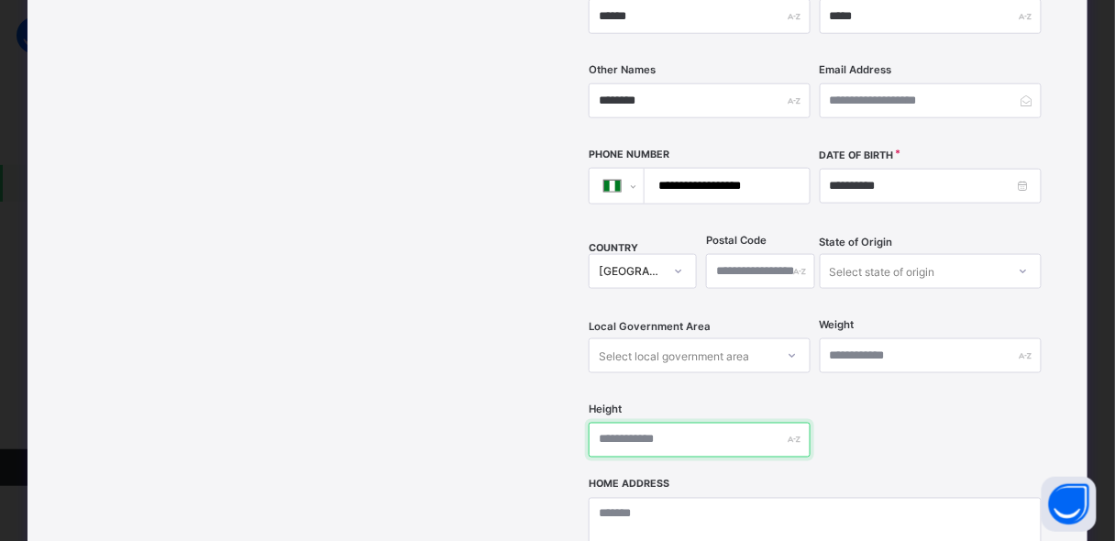
click at [730, 423] on input "text" at bounding box center [700, 440] width 222 height 35
click at [719, 338] on div "Select local government area" at bounding box center [674, 355] width 150 height 35
click at [780, 341] on div at bounding box center [792, 355] width 31 height 29
click at [787, 347] on icon at bounding box center [792, 356] width 11 height 18
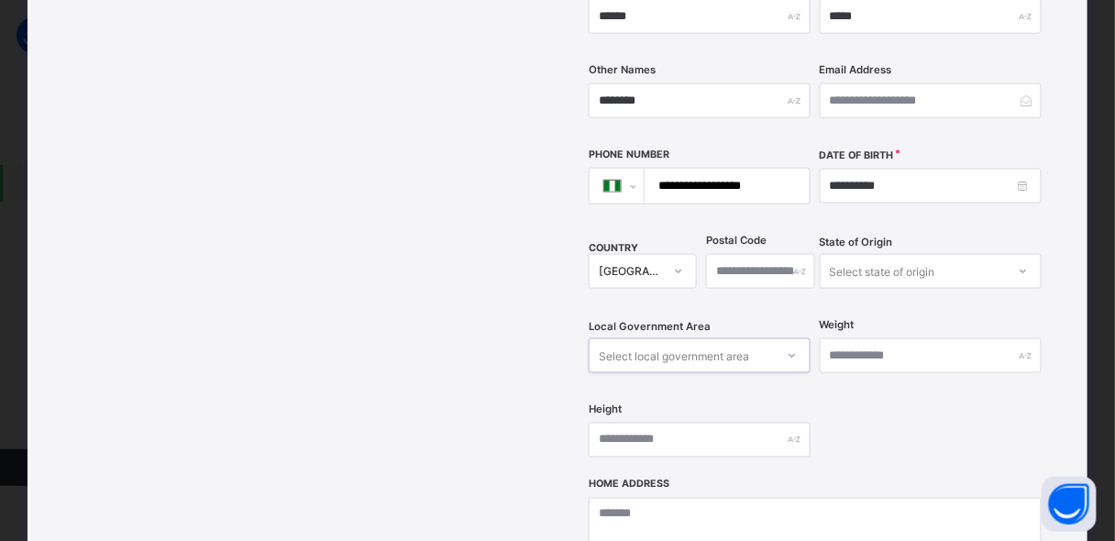
click at [787, 347] on icon at bounding box center [792, 356] width 11 height 18
click at [693, 338] on div "Select local government area" at bounding box center [674, 355] width 150 height 35
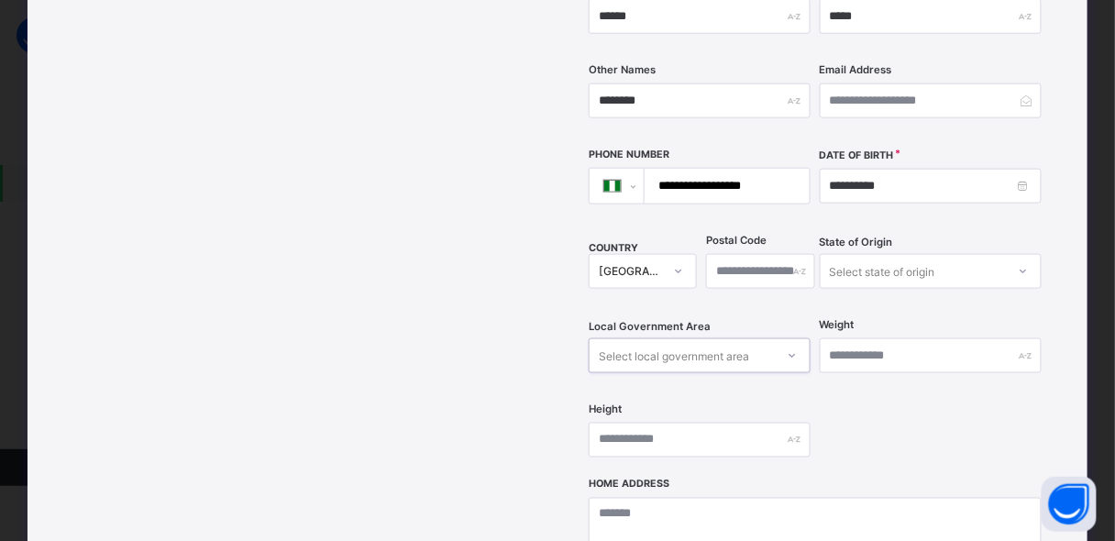
click at [693, 338] on div "Select local government area" at bounding box center [674, 355] width 150 height 35
click at [722, 338] on div "Select local government area" at bounding box center [674, 355] width 150 height 35
click at [878, 254] on div "Select state of origin" at bounding box center [882, 271] width 105 height 35
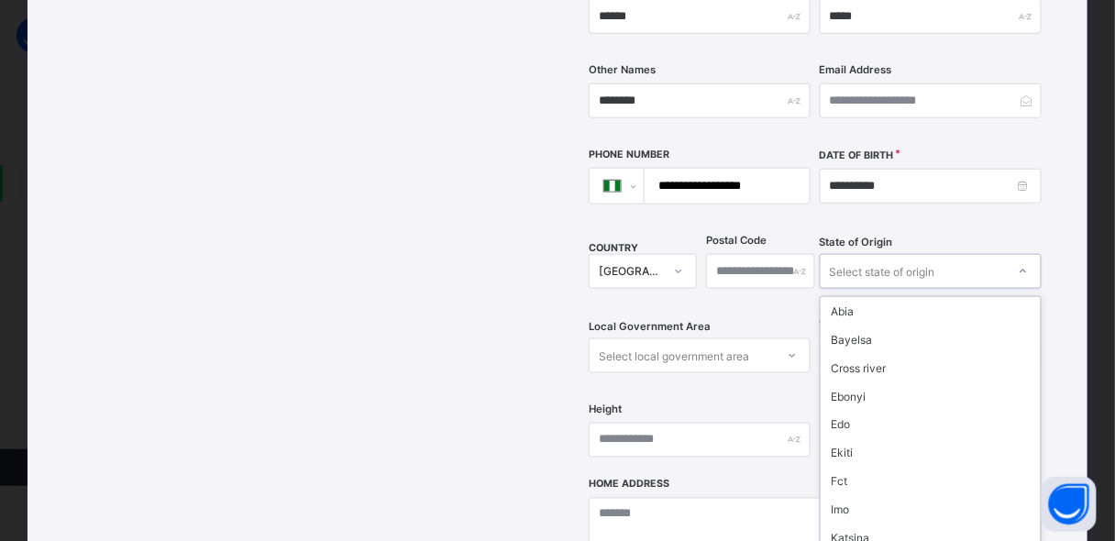
scroll to position [767, 0]
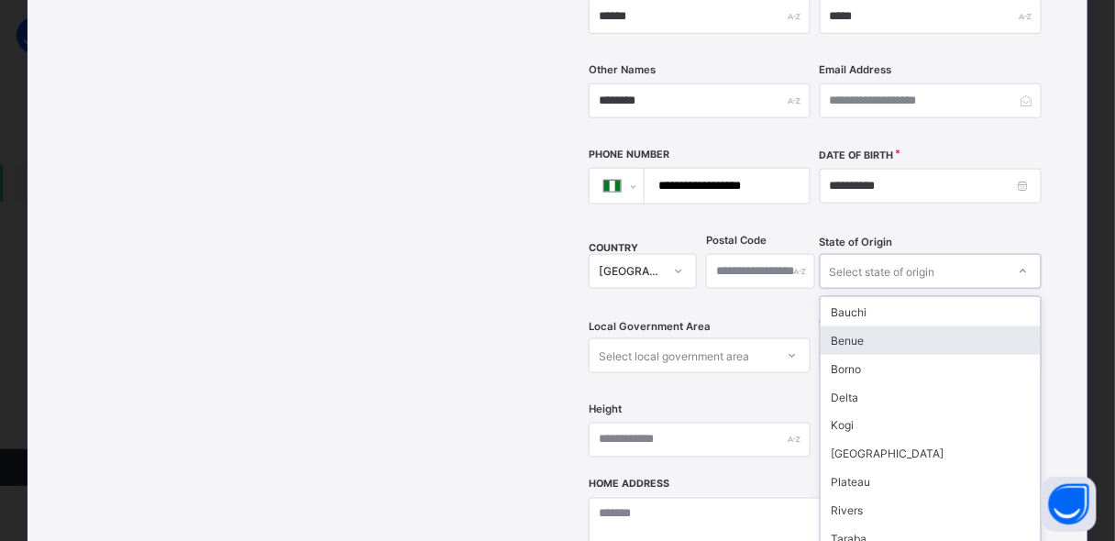
click at [857, 326] on div "Benue" at bounding box center [931, 340] width 220 height 28
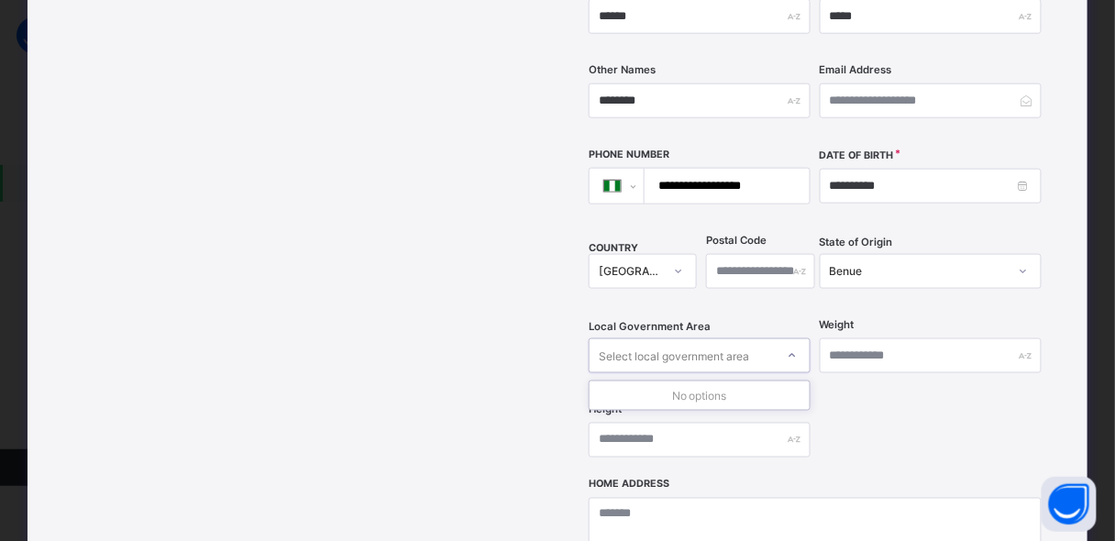
click at [780, 341] on div at bounding box center [792, 355] width 31 height 29
click at [777, 341] on div at bounding box center [792, 355] width 31 height 29
click at [685, 257] on div at bounding box center [678, 271] width 31 height 29
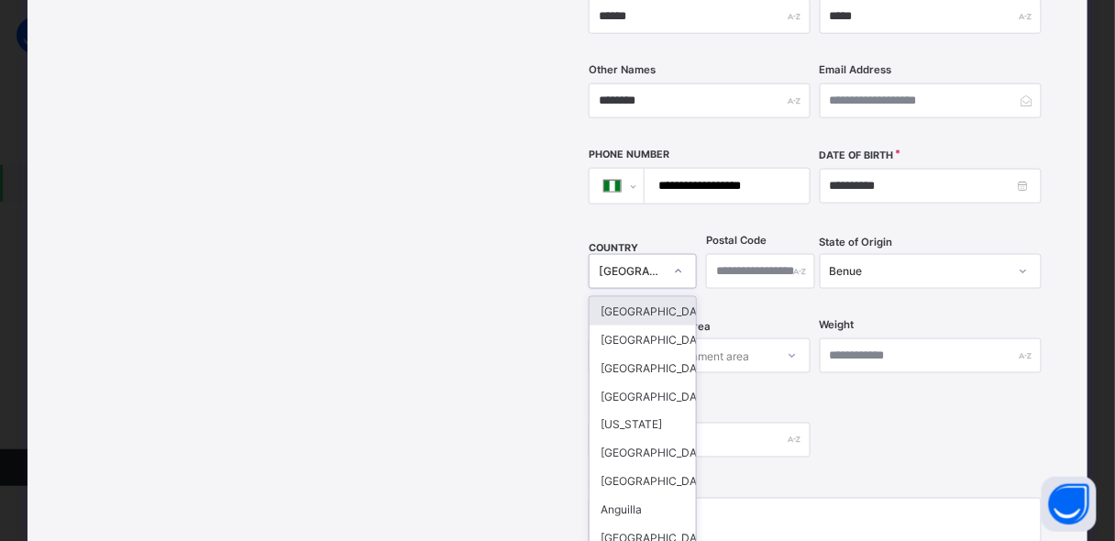
click at [661, 193] on div "**********" at bounding box center [815, 117] width 453 height 722
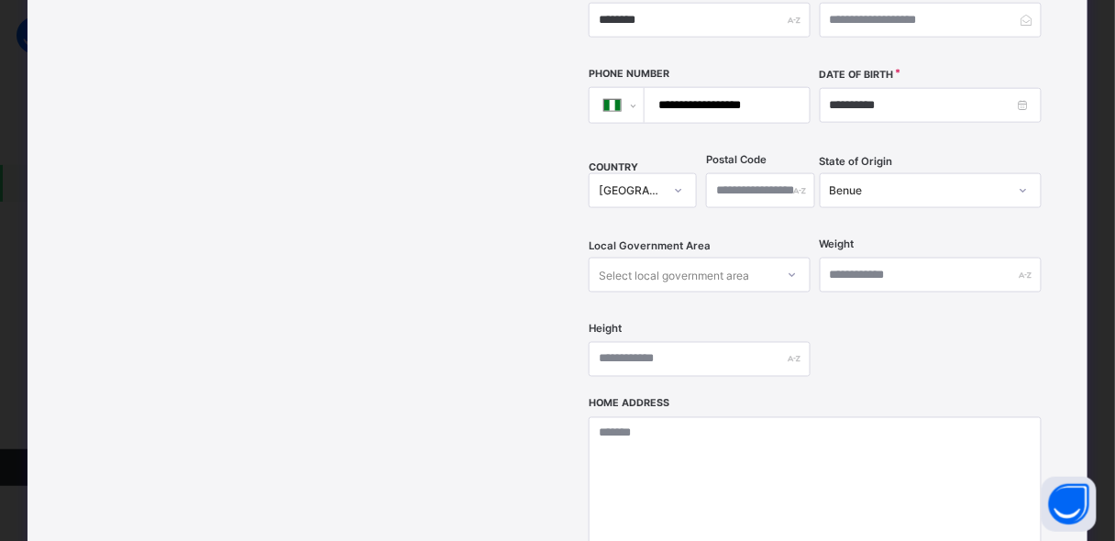
scroll to position [564, 0]
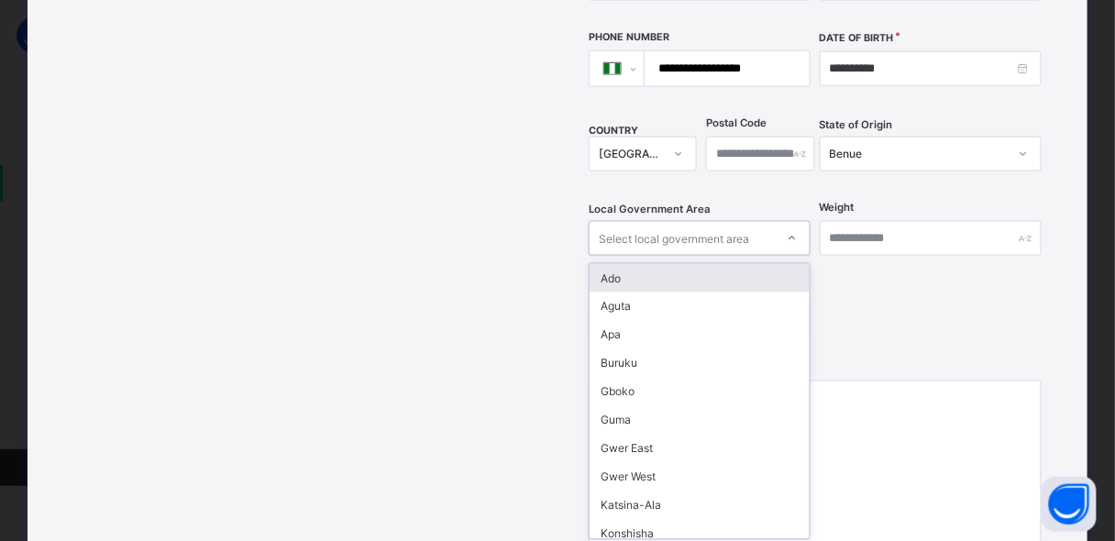
click at [706, 221] on div "Select local government area" at bounding box center [674, 238] width 150 height 35
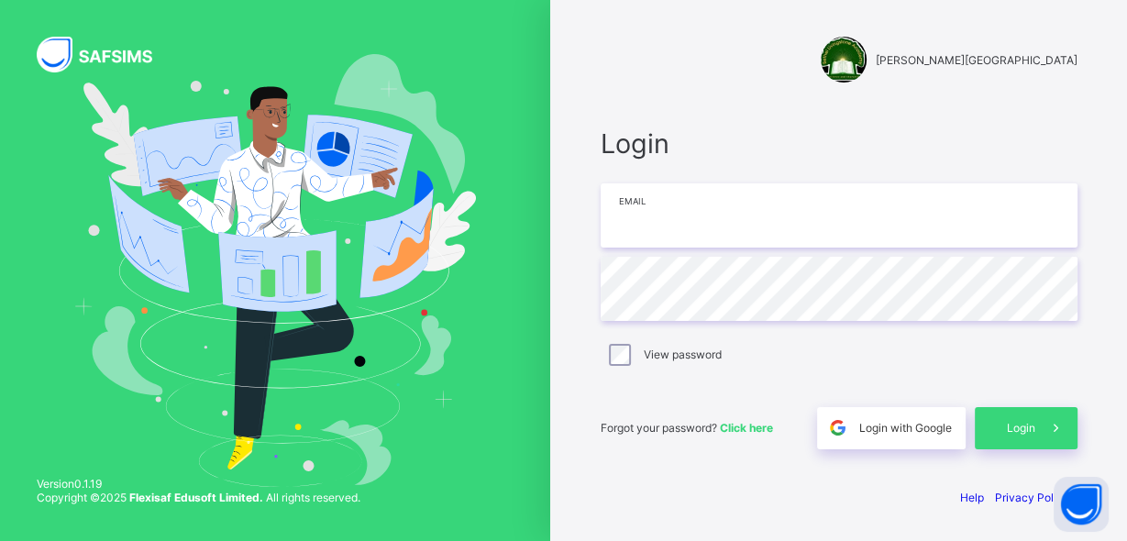
type input "**********"
click at [540, 398] on div at bounding box center [275, 270] width 550 height 541
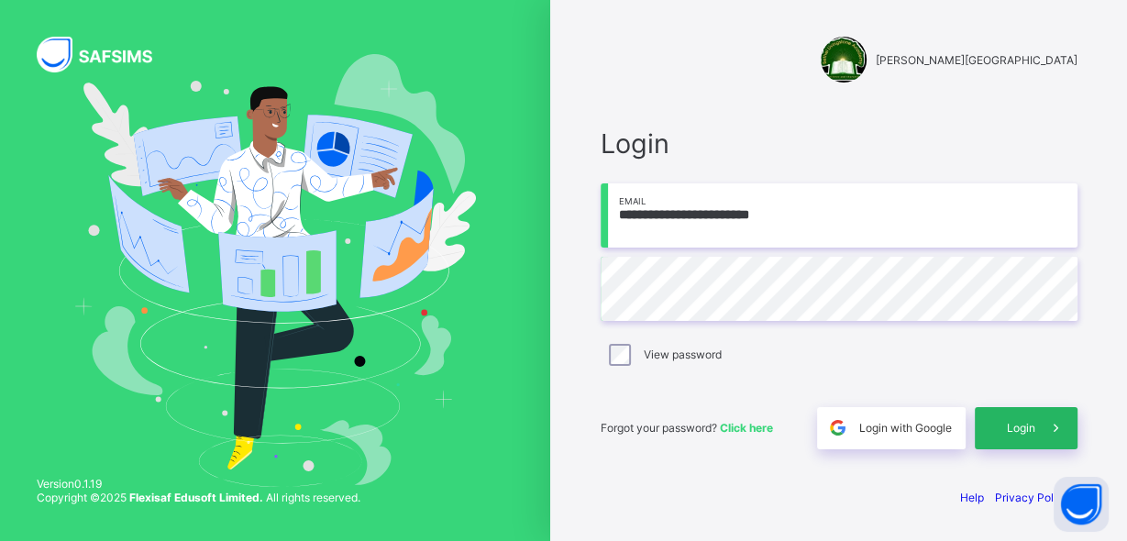
click at [1023, 425] on span "Login" at bounding box center [1021, 428] width 28 height 14
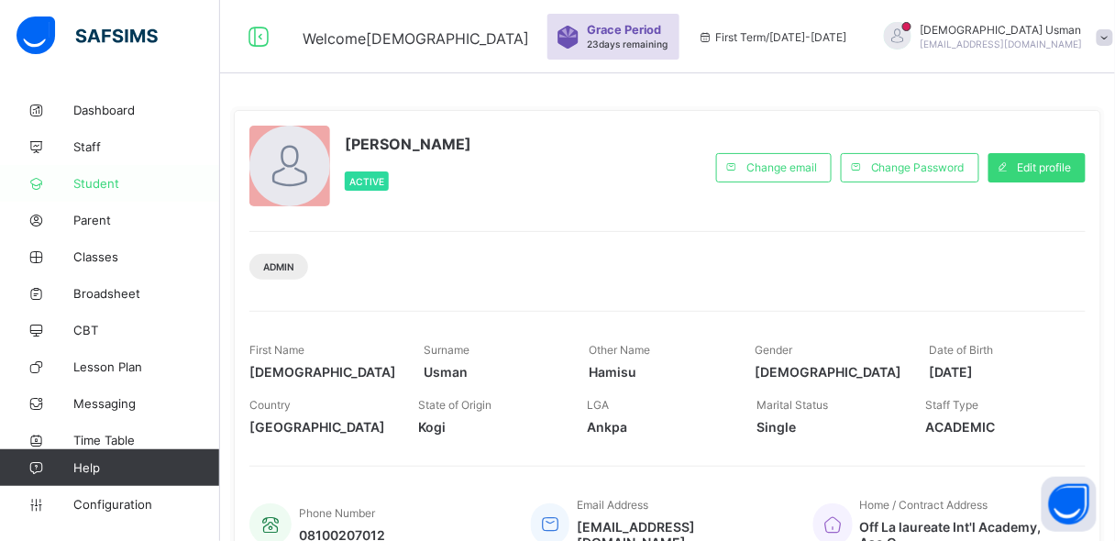
click at [94, 176] on span "Student" at bounding box center [146, 183] width 147 height 15
select select "**"
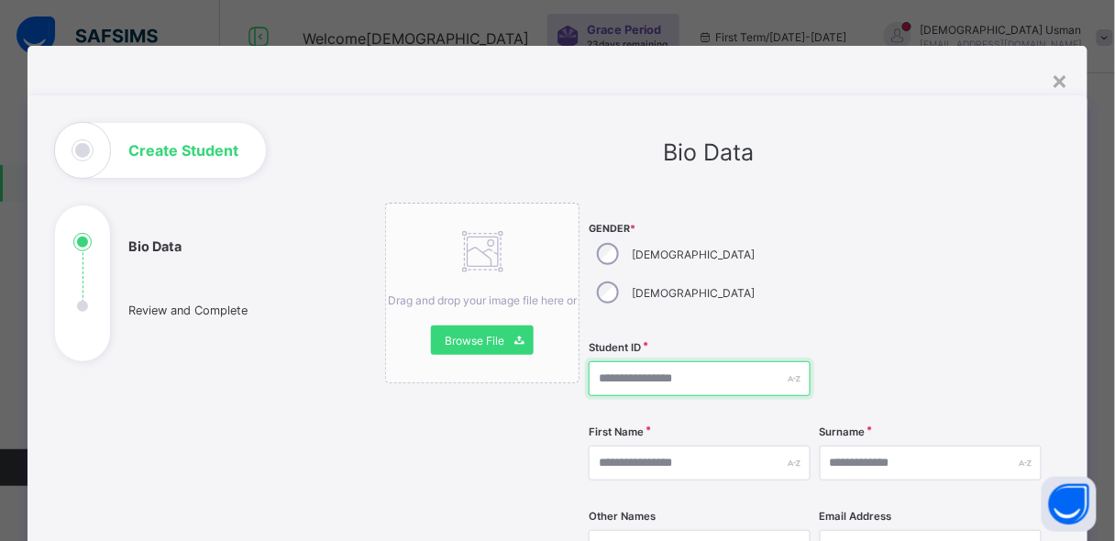
click at [606, 361] on input "text" at bounding box center [700, 378] width 222 height 35
type input "*"
type input "**********"
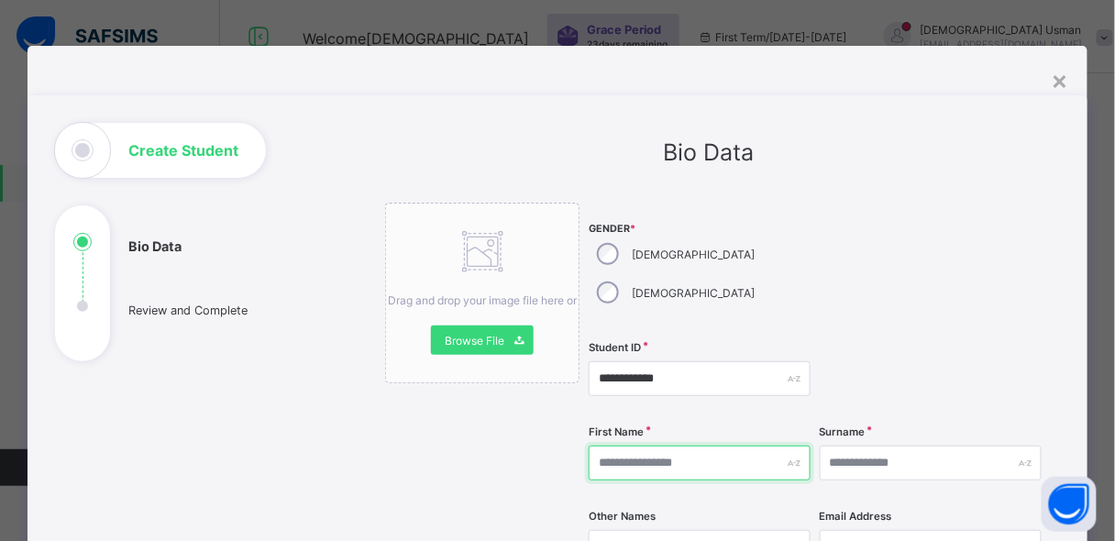
click at [710, 446] on input "text" at bounding box center [700, 463] width 222 height 35
click at [690, 446] on input "text" at bounding box center [700, 463] width 222 height 35
type input "*********"
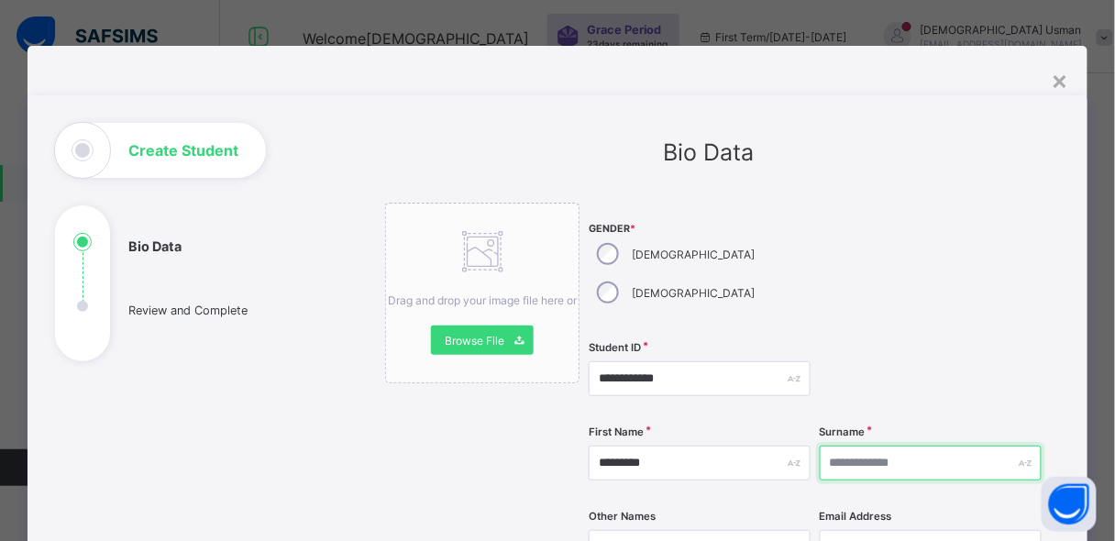
click at [887, 446] on input "text" at bounding box center [931, 463] width 222 height 35
type input "*****"
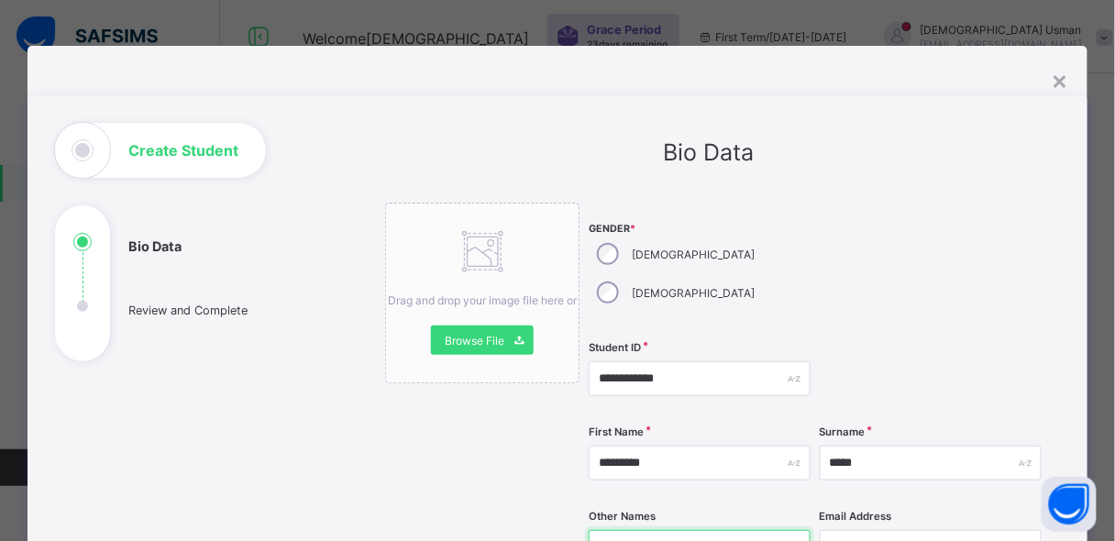
click at [658, 530] on input "text" at bounding box center [700, 547] width 222 height 35
type input "******"
click at [878, 363] on div at bounding box center [931, 378] width 222 height 75
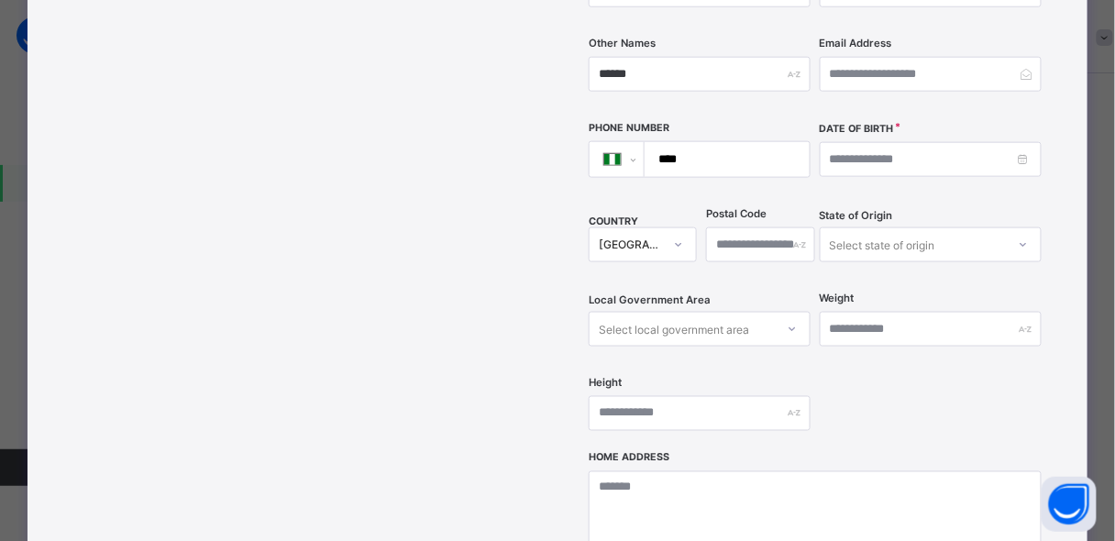
click at [713, 142] on input "****" at bounding box center [723, 159] width 150 height 35
type input "**********"
click at [864, 142] on input at bounding box center [931, 159] width 222 height 35
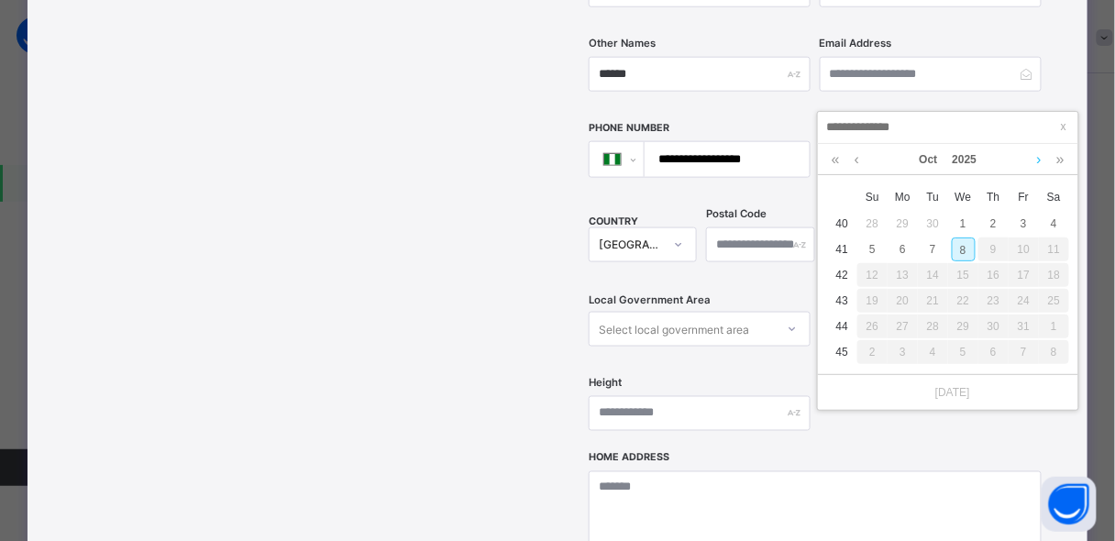
click at [1038, 159] on link at bounding box center [1039, 159] width 14 height 31
click at [1056, 158] on link at bounding box center [1060, 159] width 17 height 31
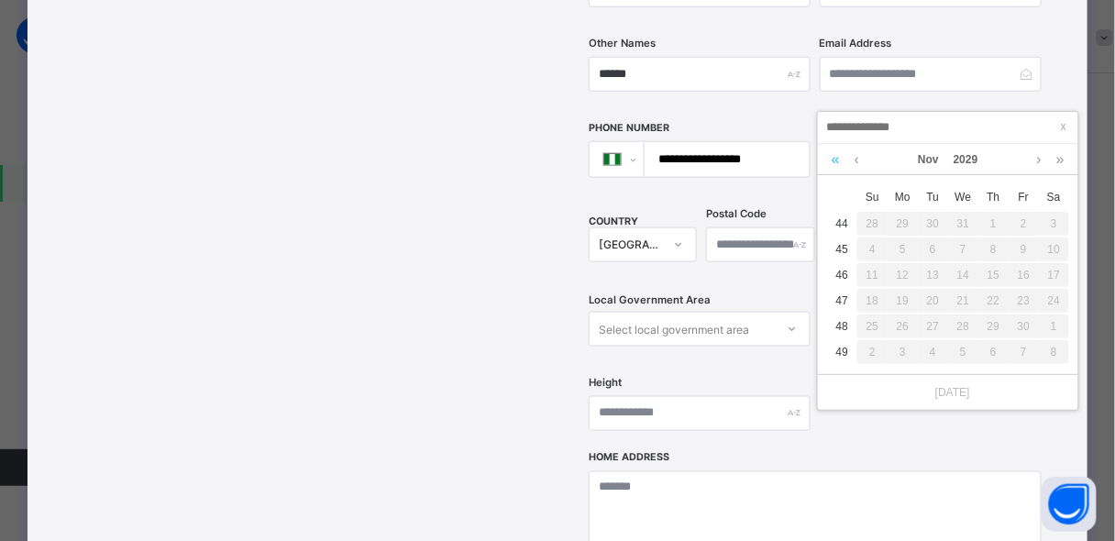
click at [833, 161] on link at bounding box center [835, 159] width 17 height 31
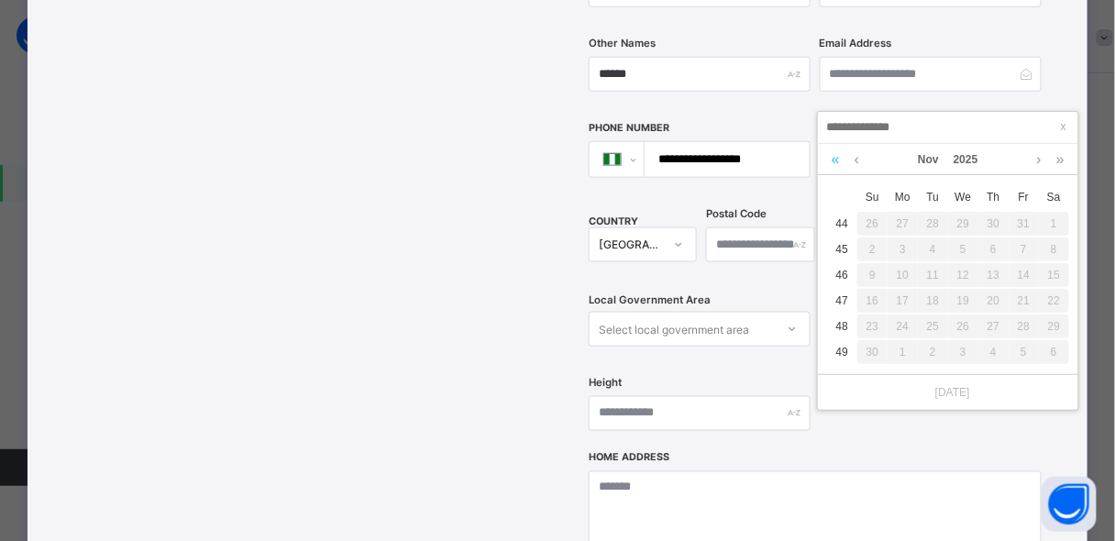
click at [833, 161] on link at bounding box center [835, 159] width 17 height 31
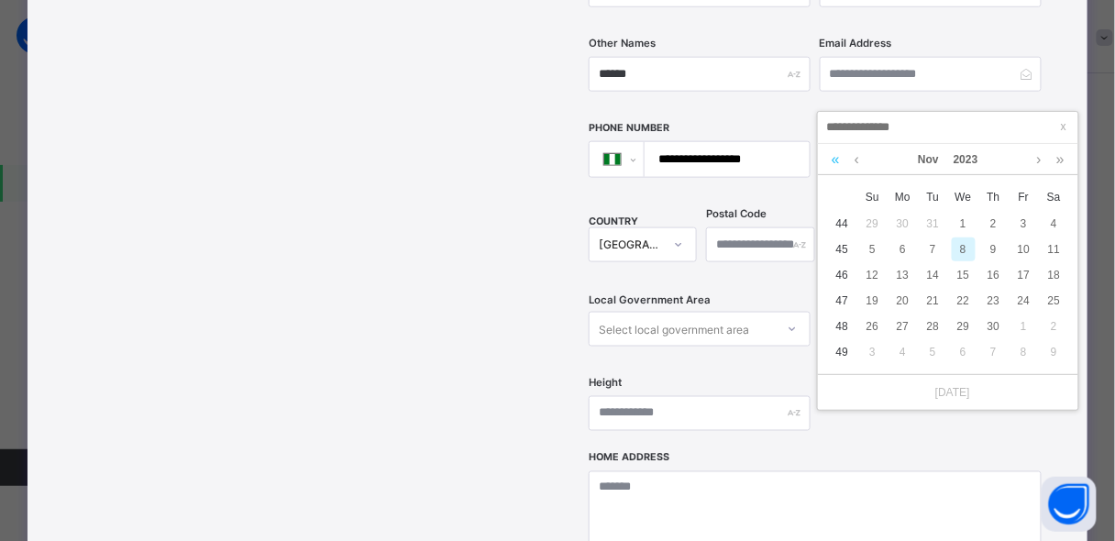
click at [833, 161] on link at bounding box center [835, 159] width 17 height 31
click at [833, 160] on link at bounding box center [835, 159] width 17 height 31
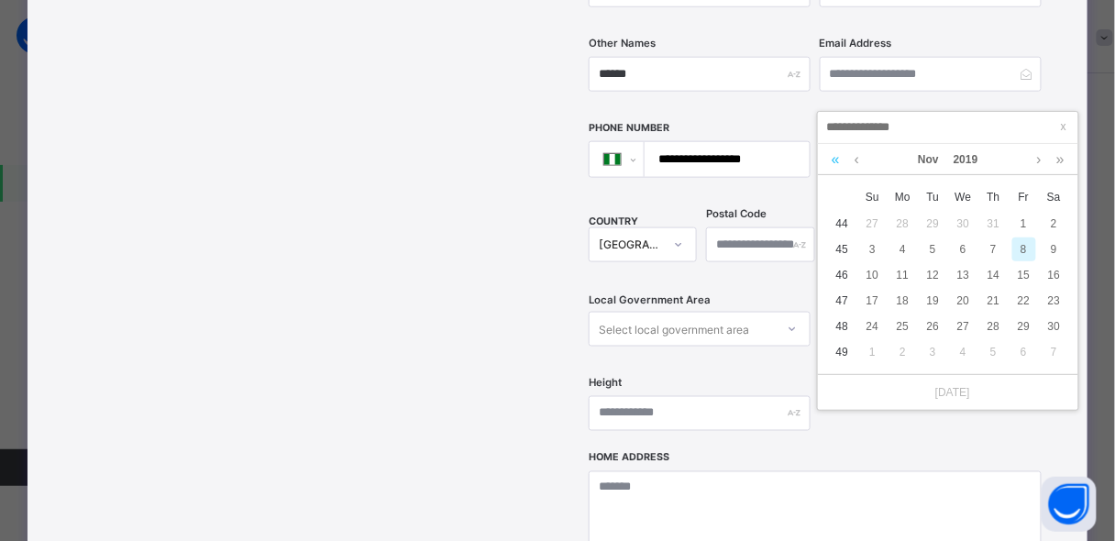
click at [833, 160] on link at bounding box center [835, 159] width 17 height 31
click at [917, 157] on link "Nov" at bounding box center [929, 159] width 36 height 31
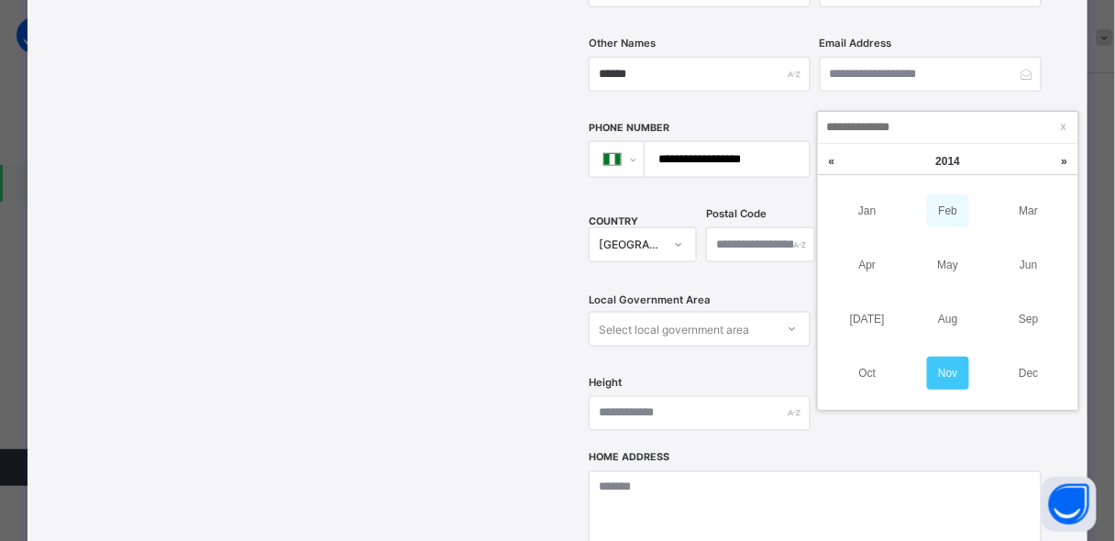
click at [938, 207] on link "Feb" at bounding box center [948, 210] width 42 height 33
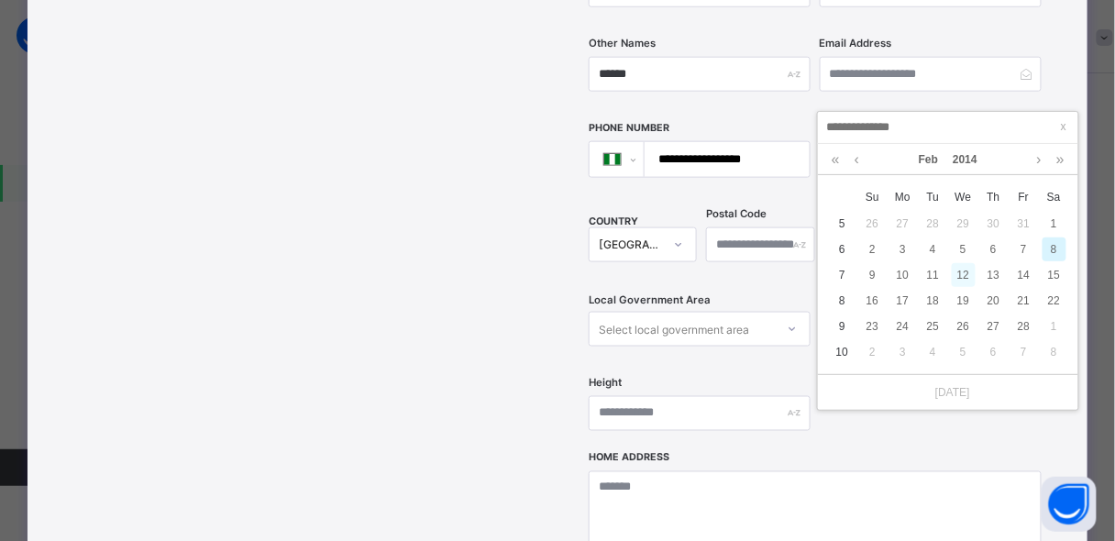
click at [962, 272] on div "12" at bounding box center [964, 275] width 24 height 24
type input "**********"
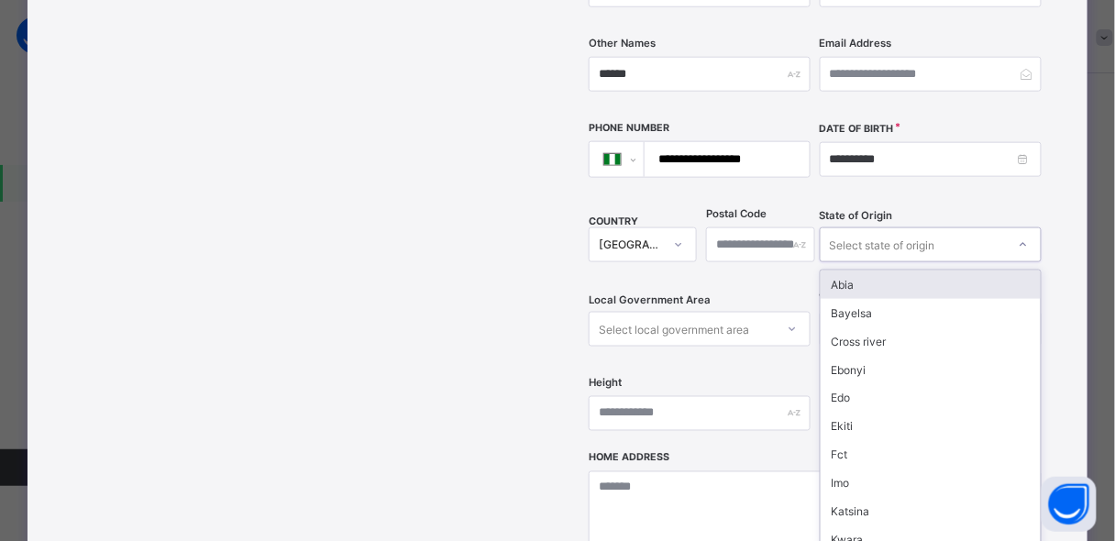
click at [870, 227] on div "Select state of origin" at bounding box center [882, 244] width 105 height 35
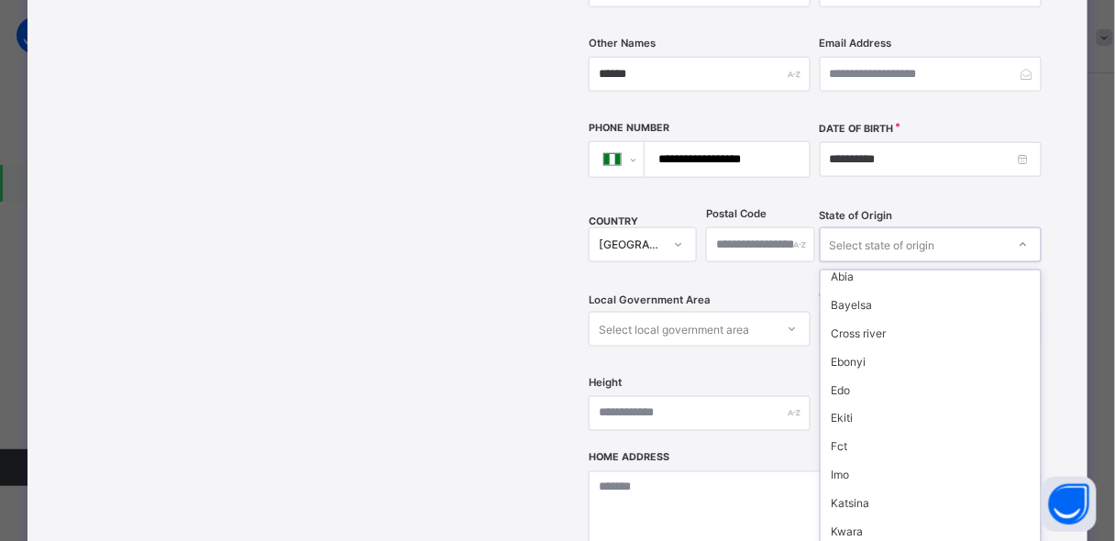
scroll to position [0, 0]
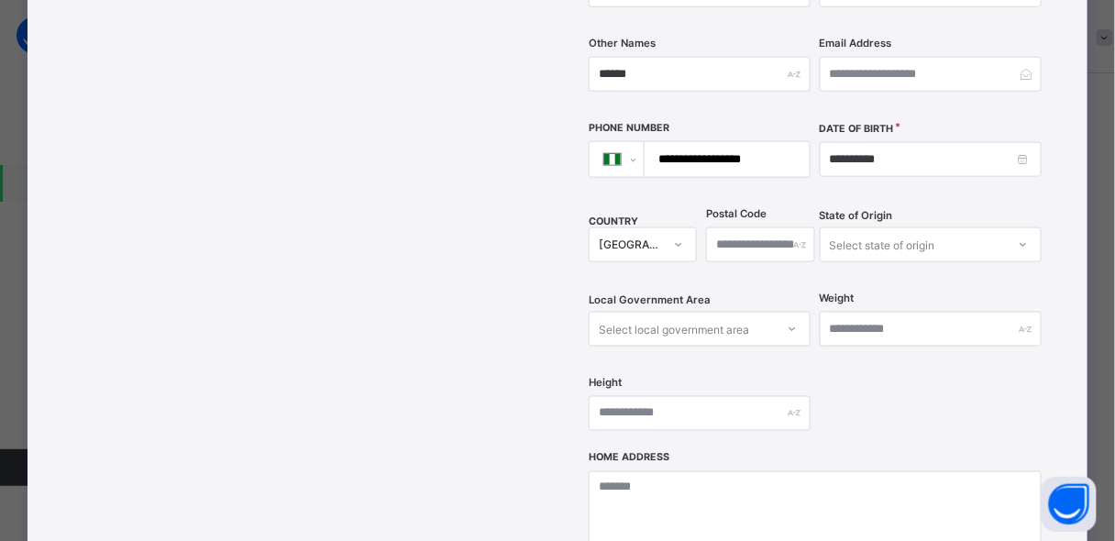
click at [1053, 246] on div "**********" at bounding box center [708, 221] width 701 height 1143
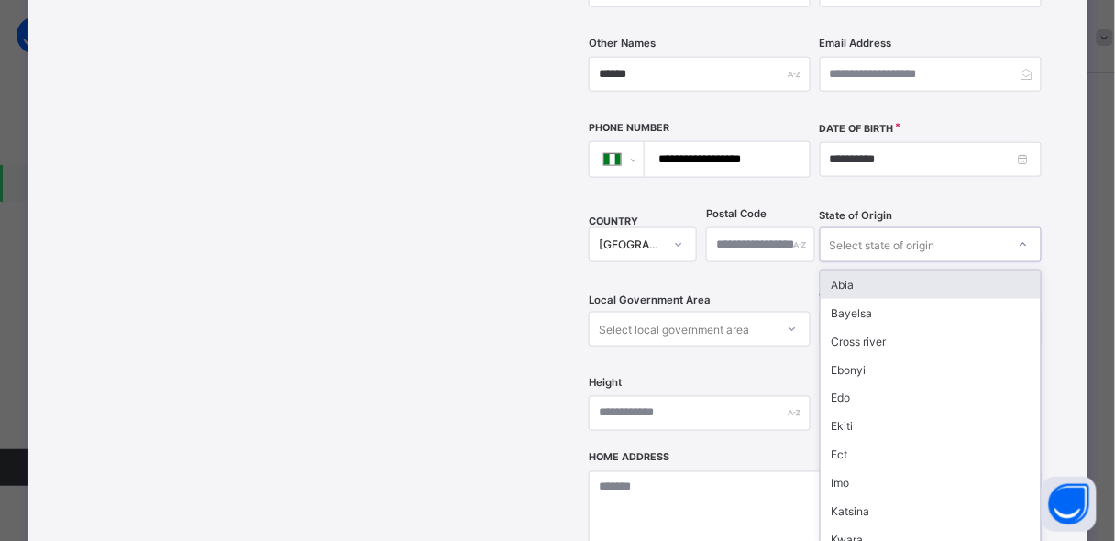
click at [975, 232] on div "Select state of origin" at bounding box center [913, 245] width 185 height 26
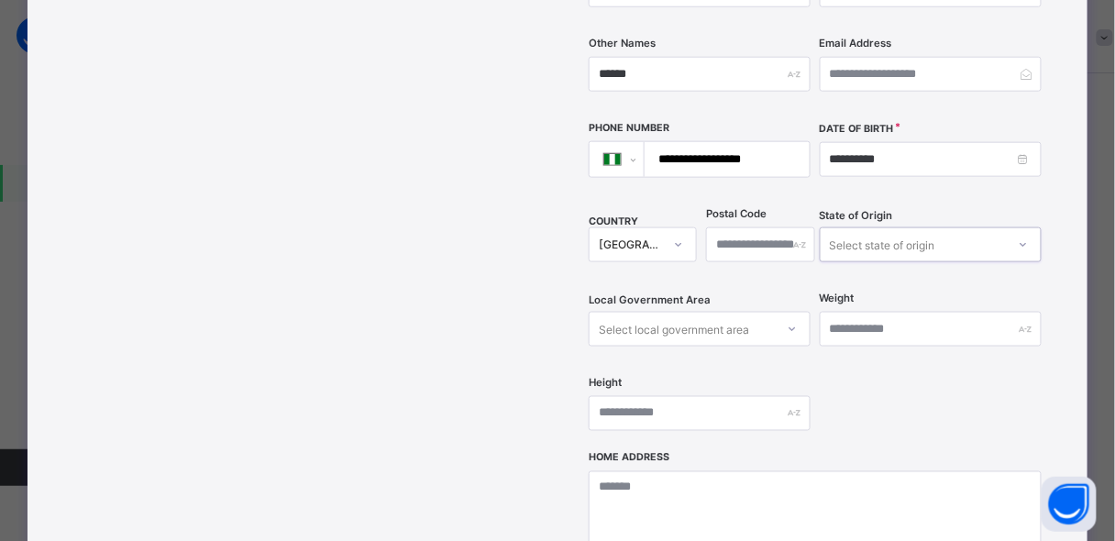
click at [975, 232] on div "Select state of origin" at bounding box center [913, 245] width 185 height 26
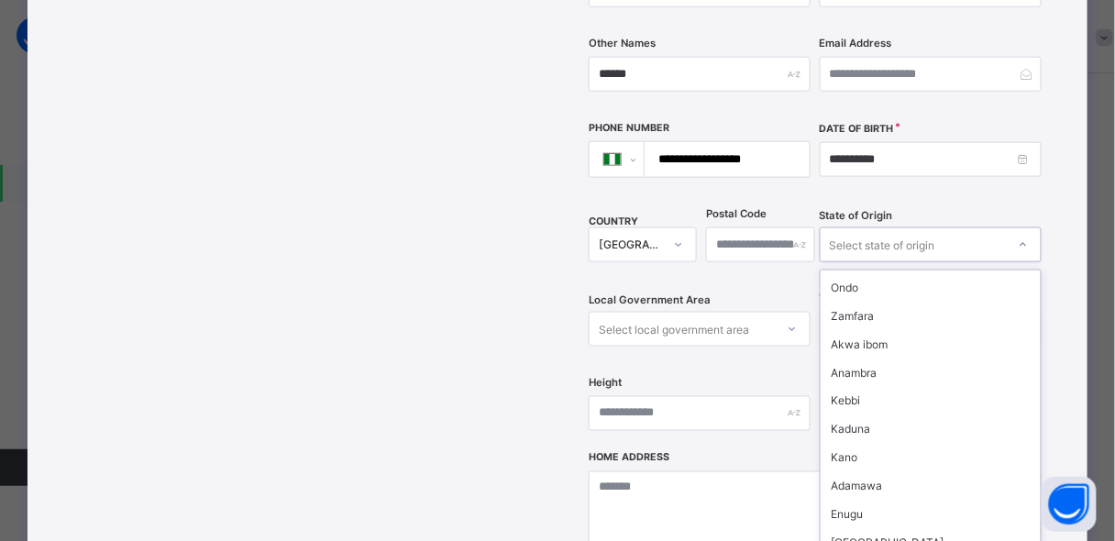
scroll to position [721, 0]
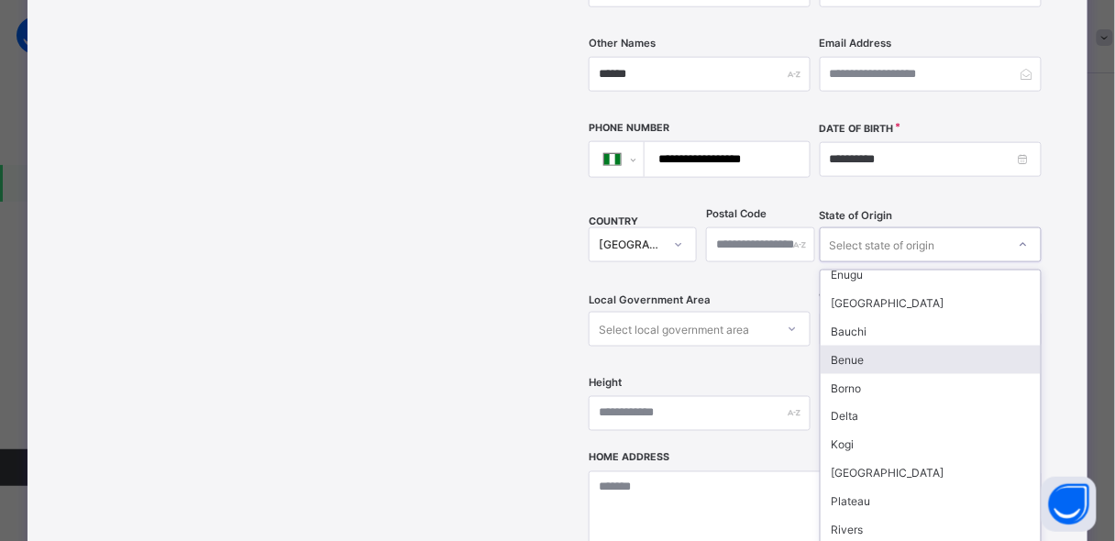
click at [854, 346] on div "Benue" at bounding box center [931, 360] width 220 height 28
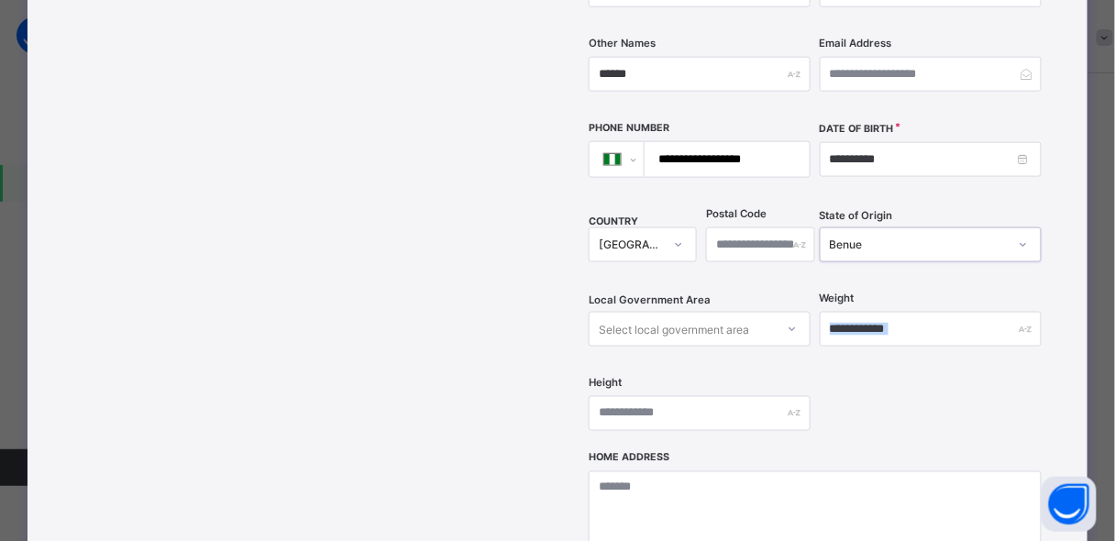
click at [854, 324] on div "Weight" at bounding box center [931, 329] width 222 height 75
click at [699, 312] on div "Select local government area" at bounding box center [674, 329] width 150 height 35
click at [768, 316] on div "Select local government area" at bounding box center [682, 329] width 185 height 26
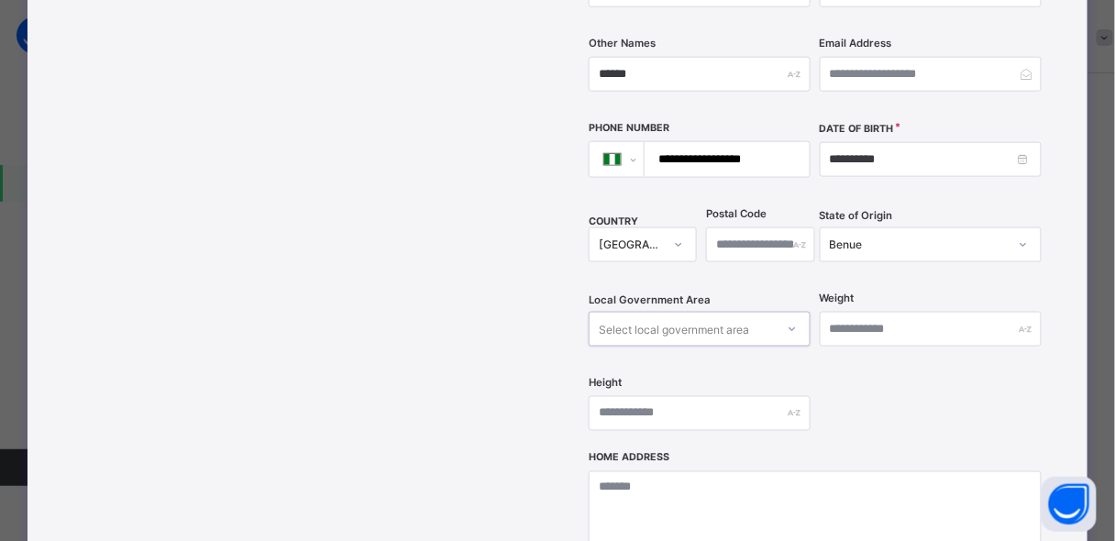
click at [768, 316] on div "Select local government area" at bounding box center [682, 329] width 185 height 26
click at [787, 315] on div at bounding box center [792, 329] width 31 height 29
click at [787, 320] on icon at bounding box center [792, 329] width 11 height 18
click at [785, 315] on div at bounding box center [792, 329] width 31 height 29
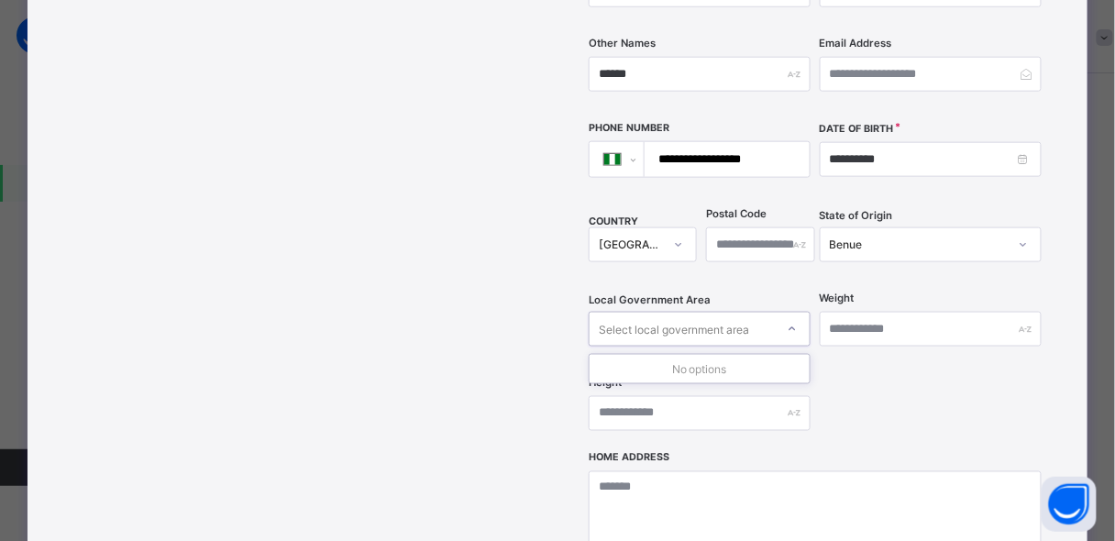
click at [785, 315] on div at bounding box center [792, 329] width 31 height 29
click at [787, 320] on icon at bounding box center [792, 329] width 11 height 18
click at [785, 315] on div at bounding box center [792, 329] width 31 height 29
click at [787, 320] on icon at bounding box center [792, 329] width 11 height 18
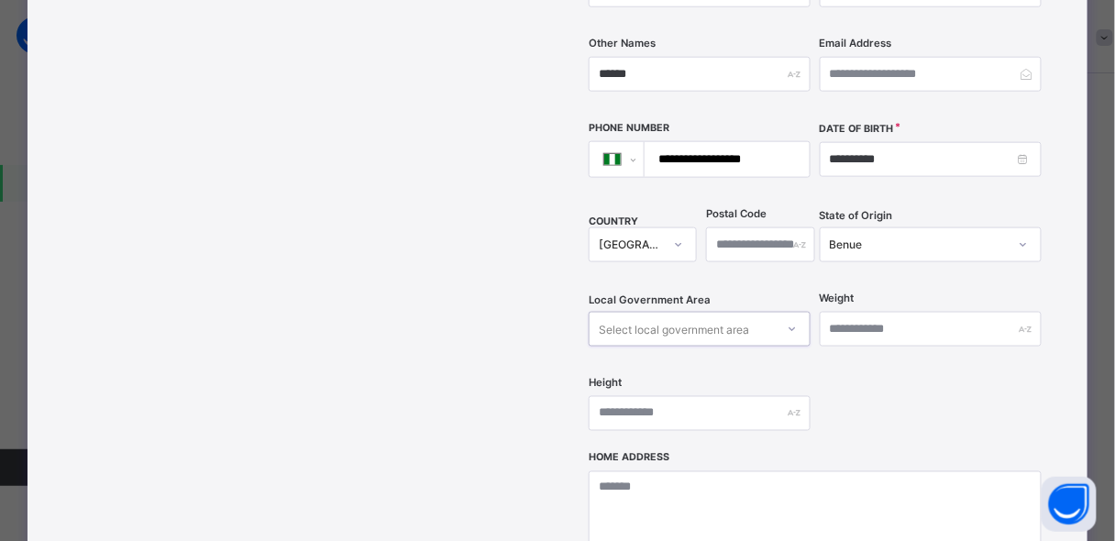
click at [787, 320] on icon at bounding box center [792, 329] width 11 height 18
click at [916, 238] on div "Benue" at bounding box center [919, 245] width 178 height 14
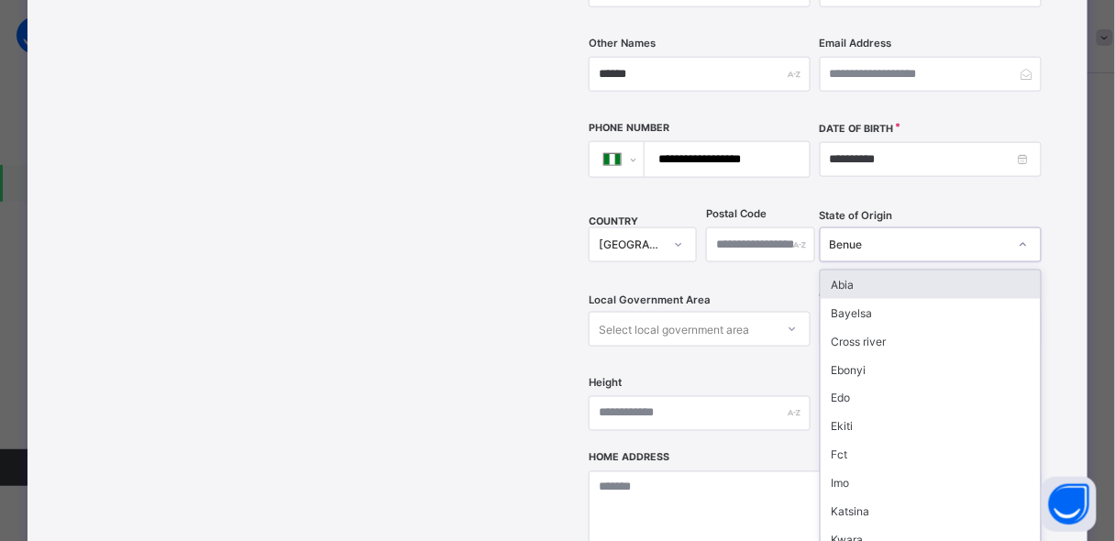
click at [916, 238] on div "Benue" at bounding box center [919, 245] width 178 height 14
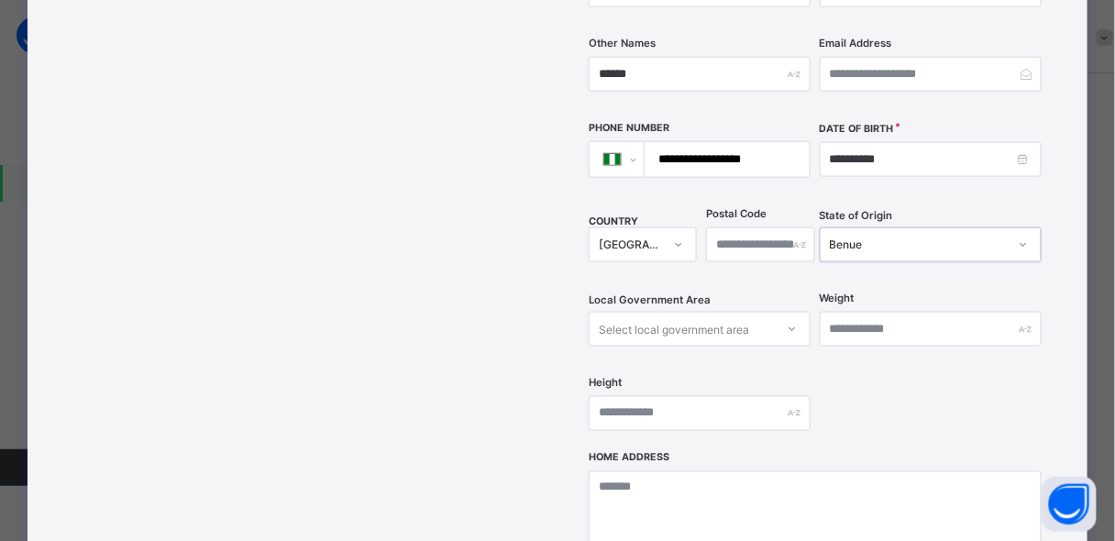
scroll to position [531, 0]
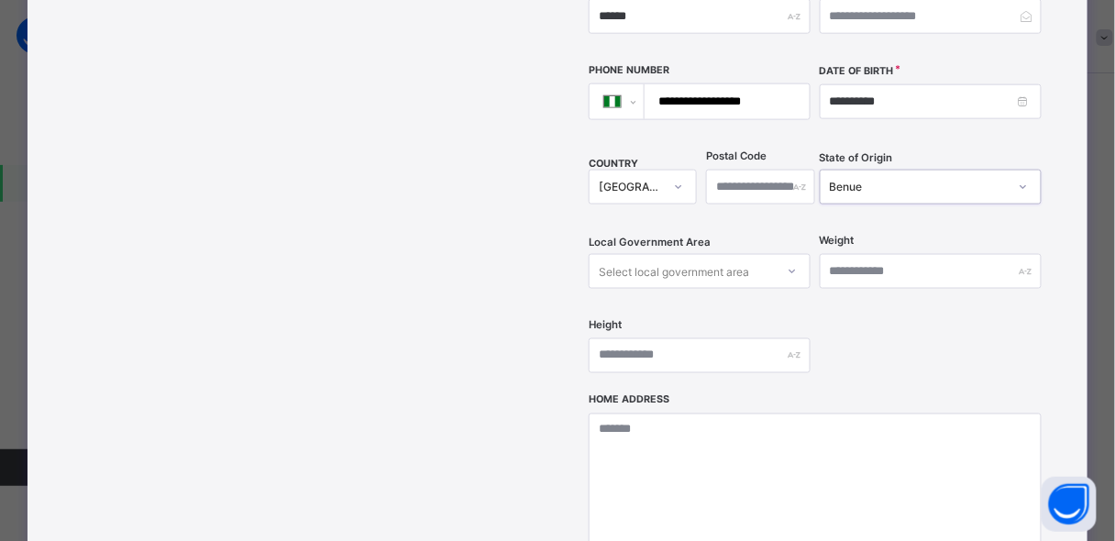
click at [676, 283] on div "Select local government area" at bounding box center [700, 271] width 222 height 35
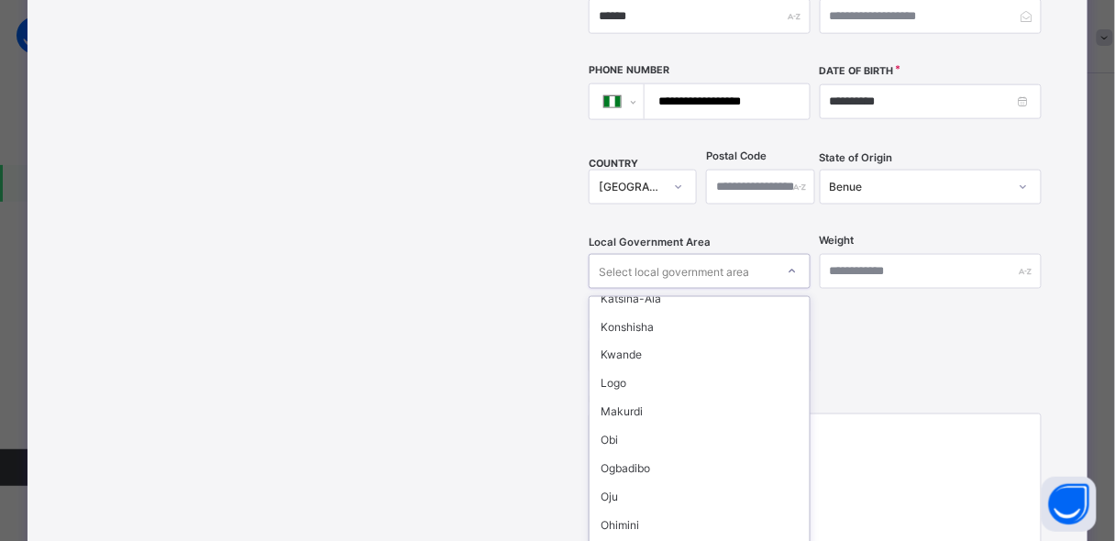
scroll to position [372, 0]
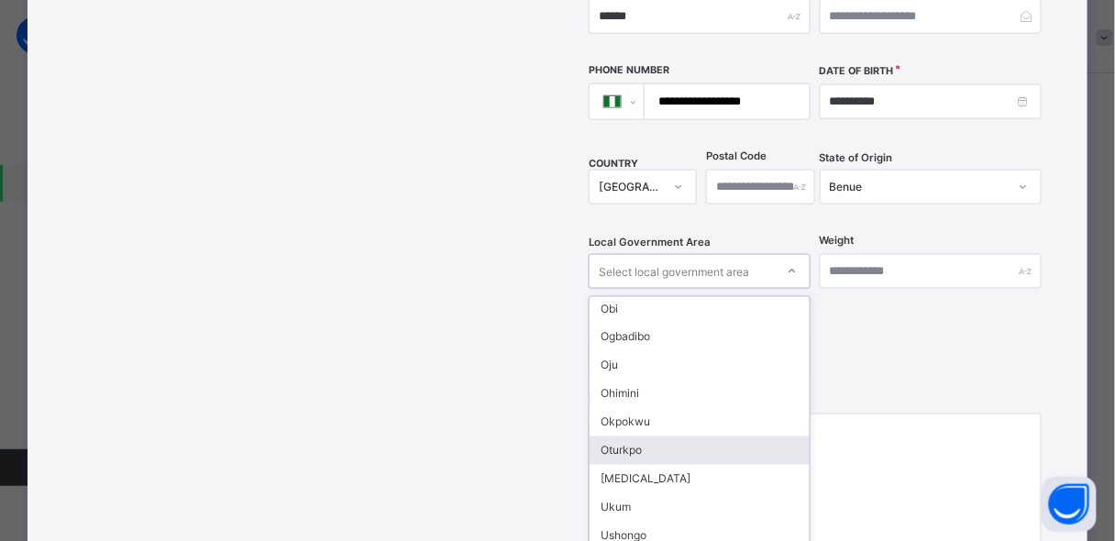
click at [785, 436] on div "Oturkpo" at bounding box center [700, 450] width 220 height 28
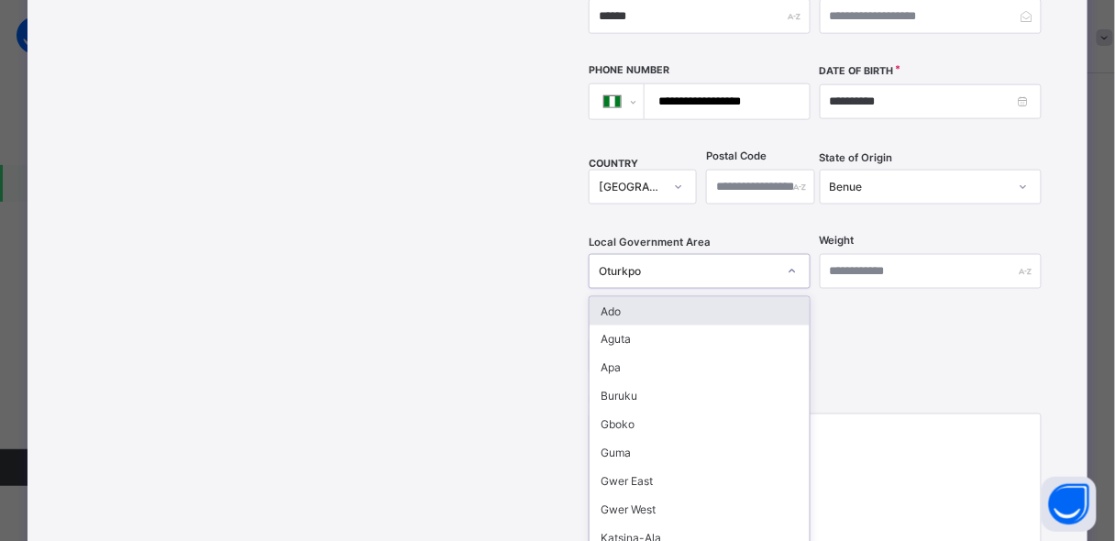
click at [756, 265] on div "Oturkpo" at bounding box center [688, 272] width 178 height 14
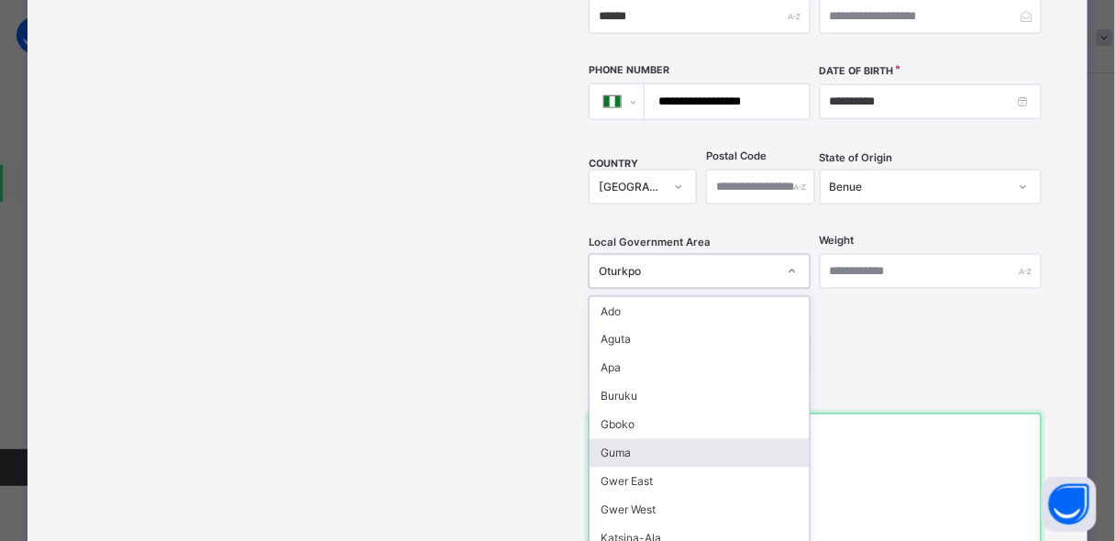
click at [817, 414] on textarea at bounding box center [815, 505] width 453 height 183
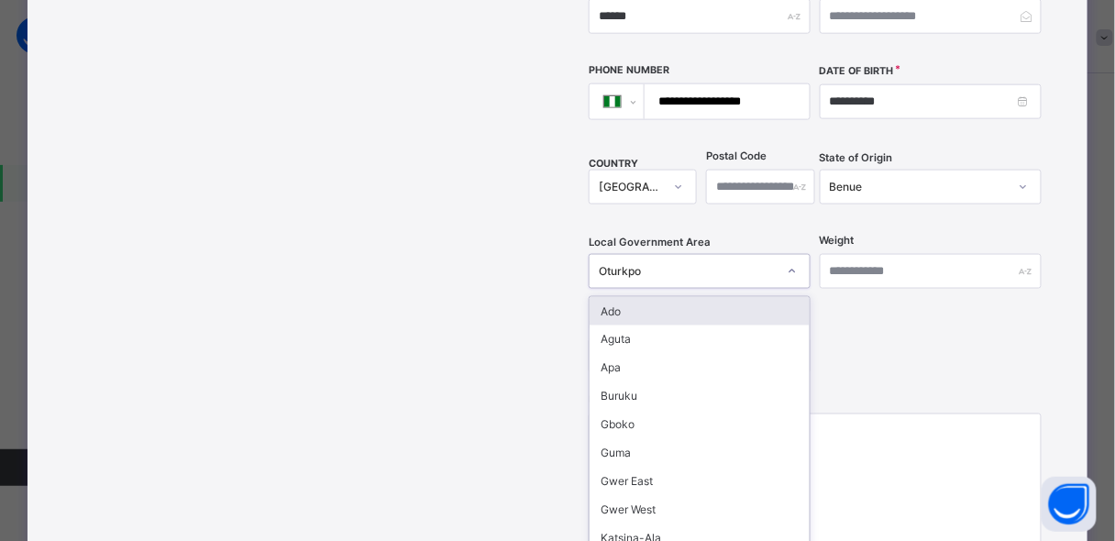
click at [730, 265] on div "Oturkpo" at bounding box center [688, 272] width 178 height 14
click at [665, 533] on div "Ado Aguta Apa Buruku Gboko Guma Gwer East Gwer [GEOGRAPHIC_DATA]-Ala Konshisha …" at bounding box center [700, 434] width 222 height 277
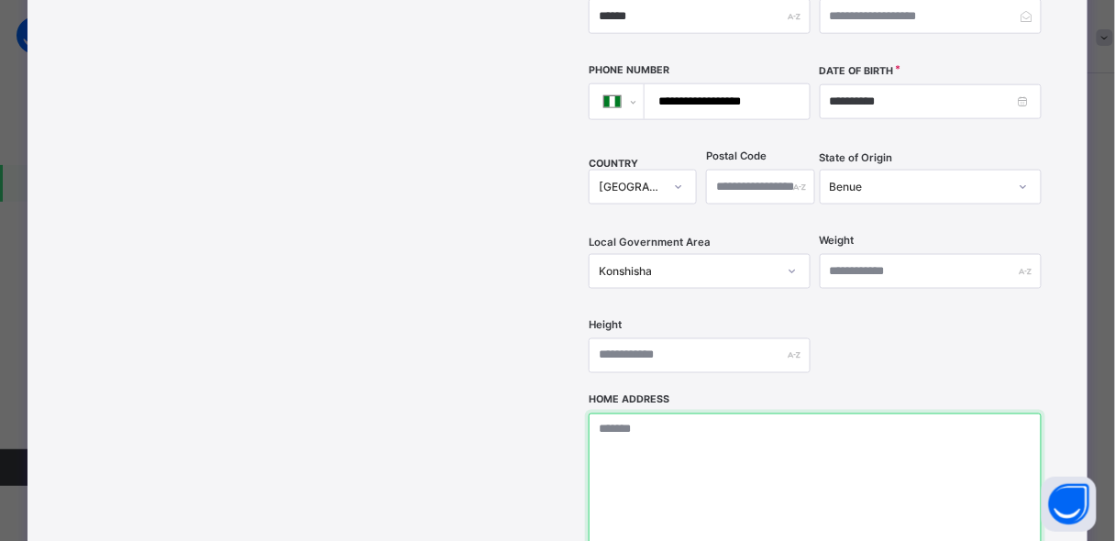
click at [629, 422] on textarea at bounding box center [815, 505] width 453 height 183
type textarea "**********"
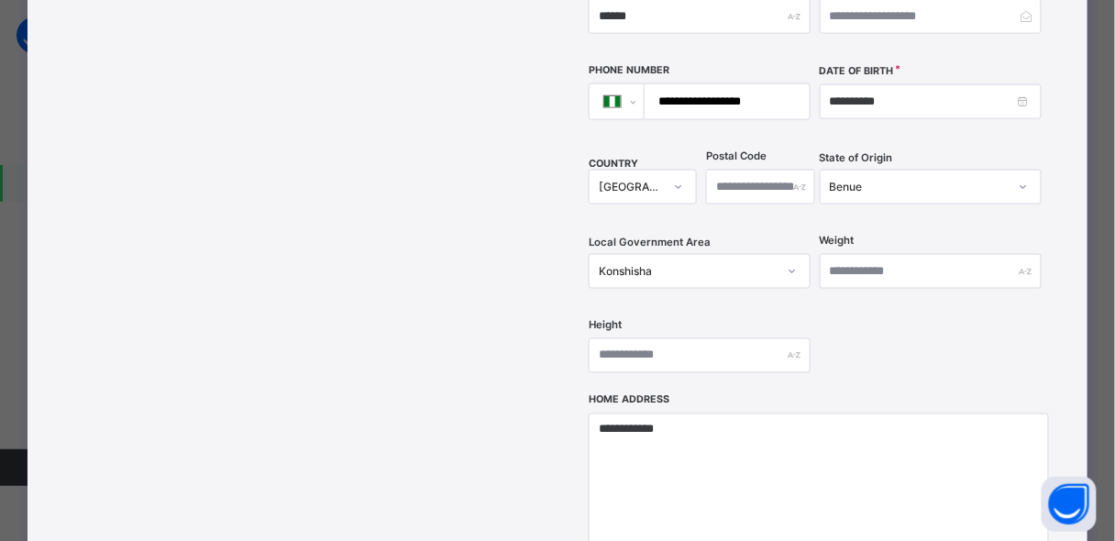
click at [1033, 349] on div "**********" at bounding box center [815, 33] width 453 height 722
click at [932, 249] on div "Weight" at bounding box center [931, 271] width 222 height 75
click at [911, 166] on div "State of Origin [GEOGRAPHIC_DATA]" at bounding box center [931, 186] width 222 height 75
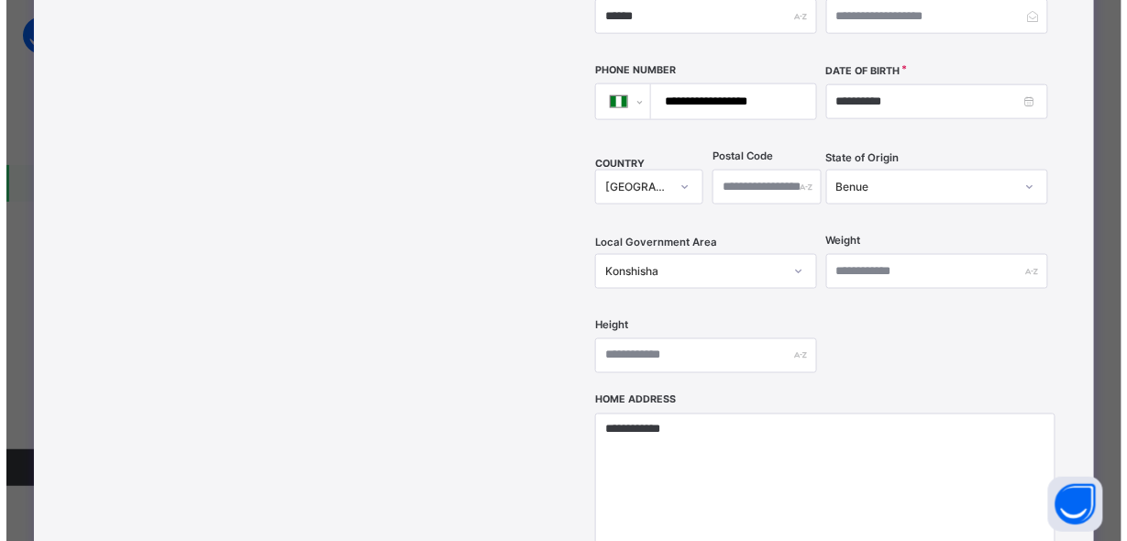
scroll to position [842, 0]
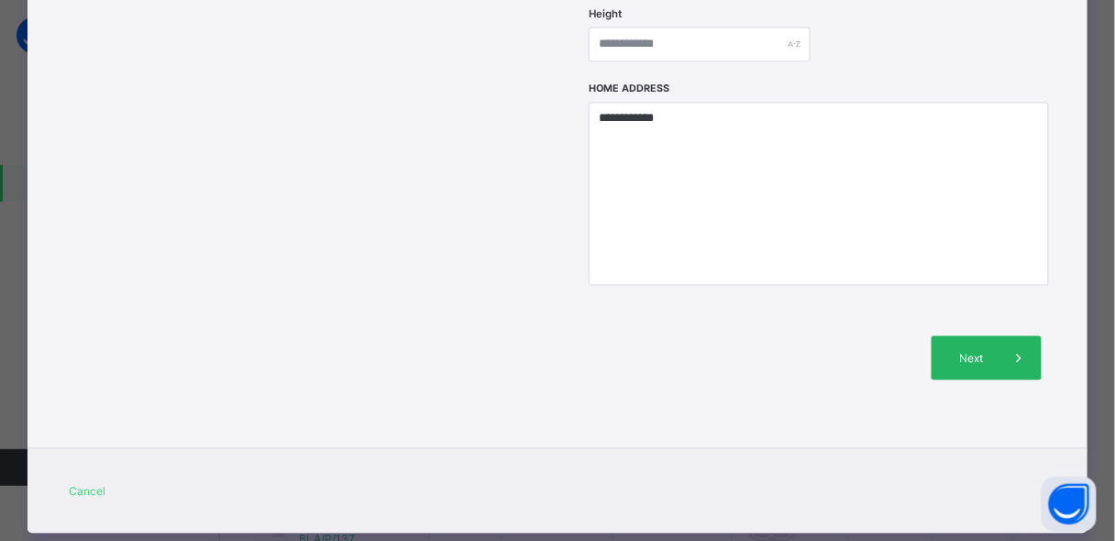
click at [990, 337] on div "Next" at bounding box center [987, 359] width 110 height 44
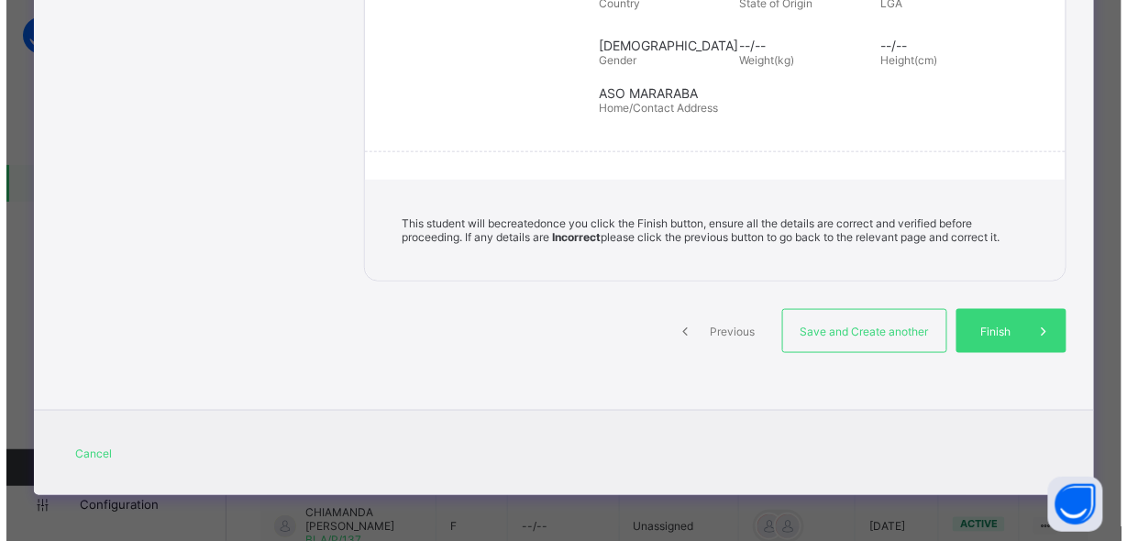
scroll to position [402, 0]
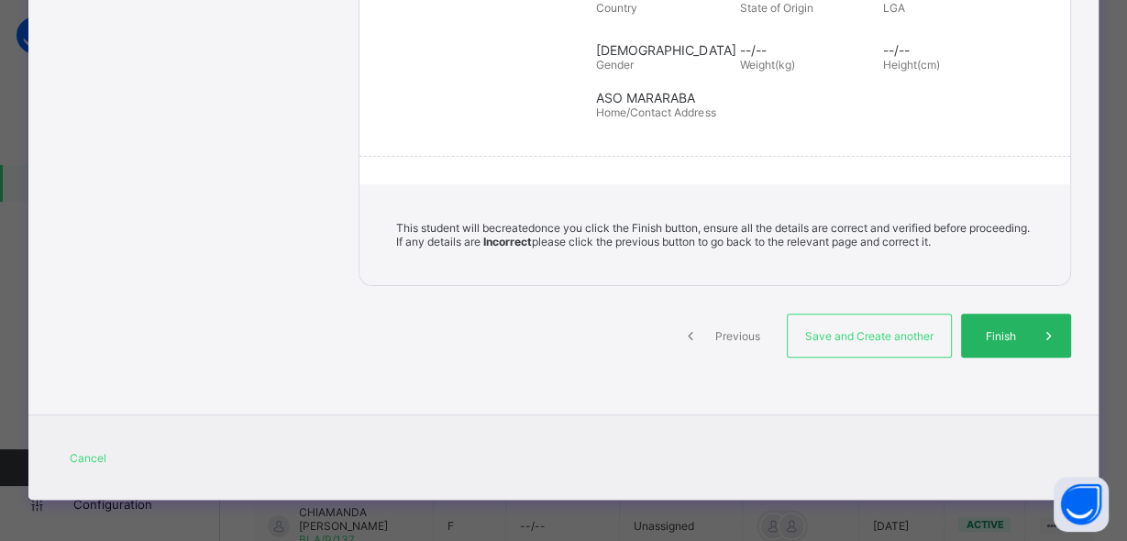
click at [989, 329] on span "Finish" at bounding box center [1001, 336] width 52 height 14
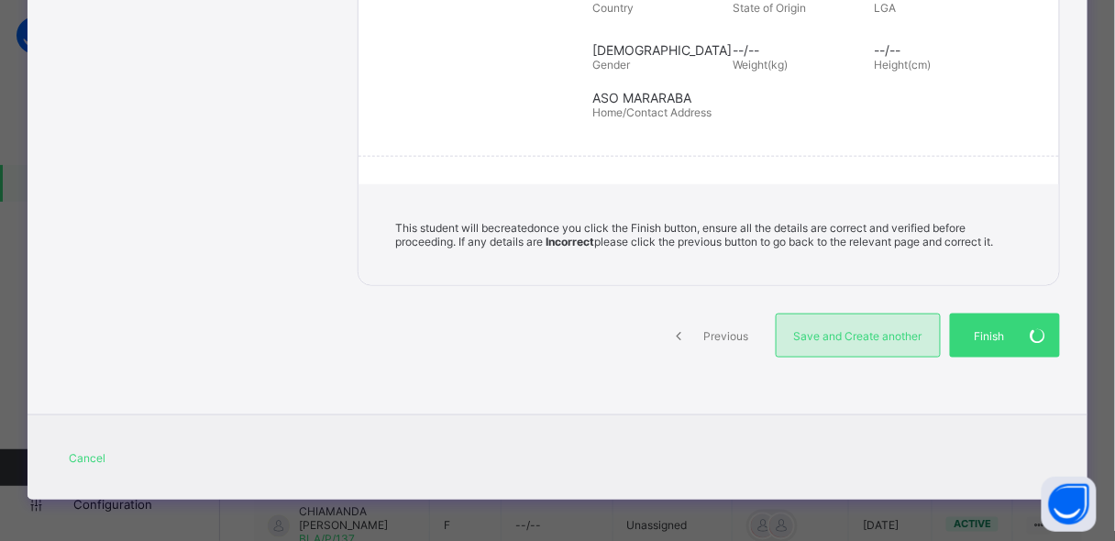
click at [907, 331] on span "Save and Create another" at bounding box center [858, 336] width 136 height 14
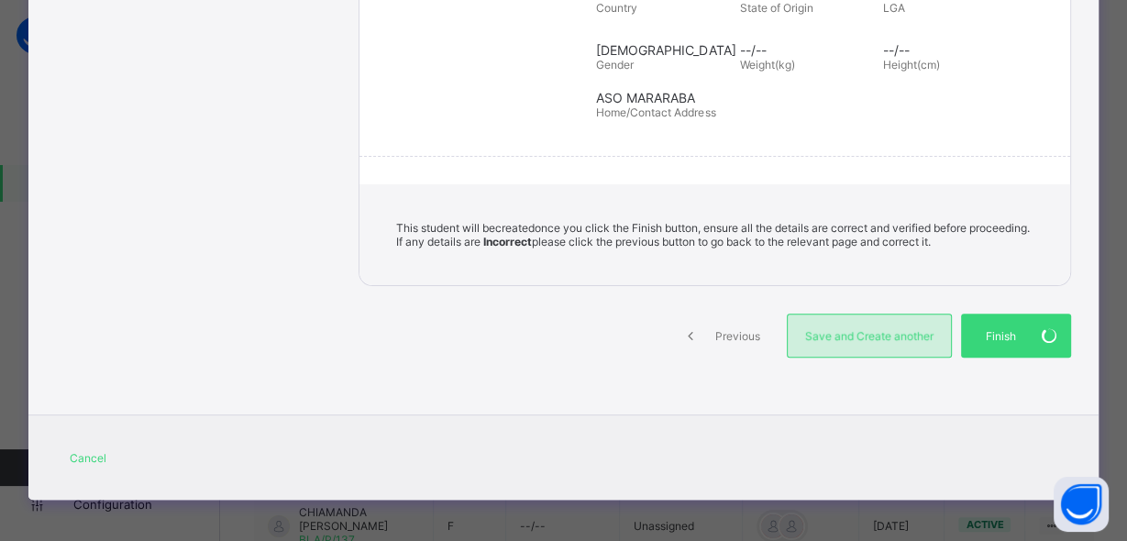
select select "**"
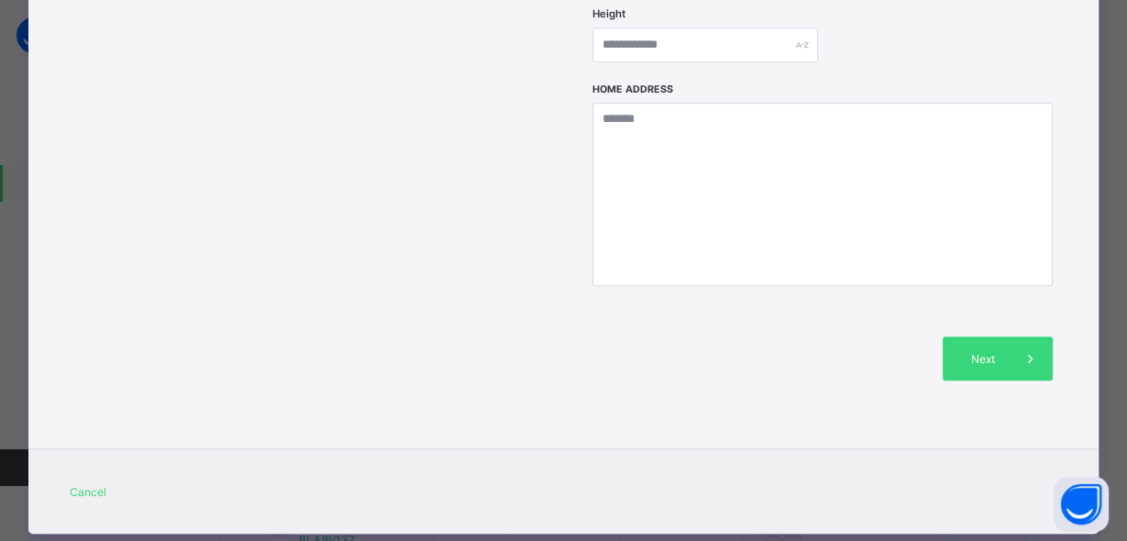
scroll to position [368, 0]
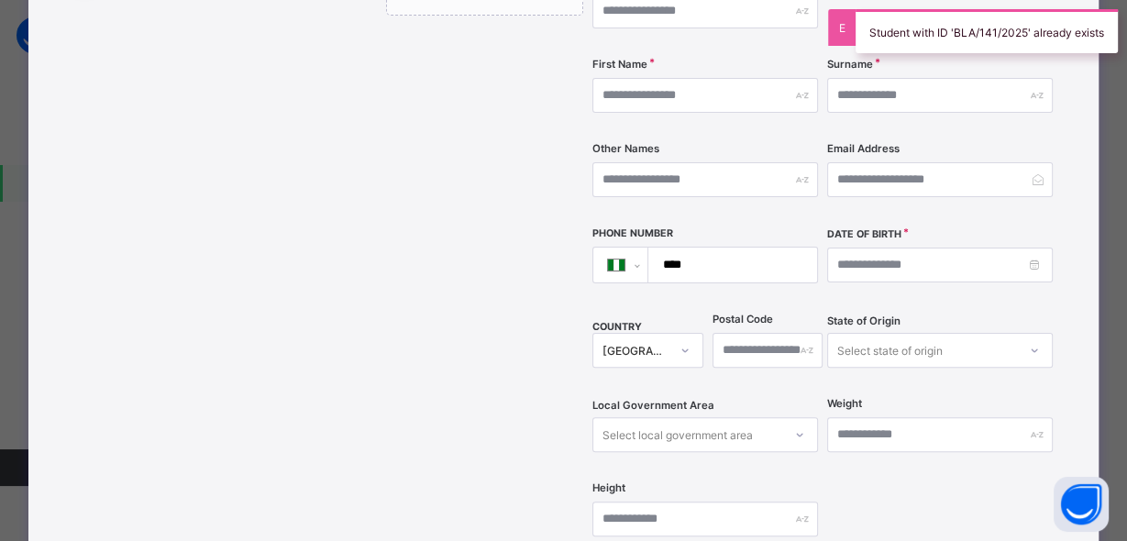
click at [1115, 105] on div "**********" at bounding box center [563, 270] width 1127 height 541
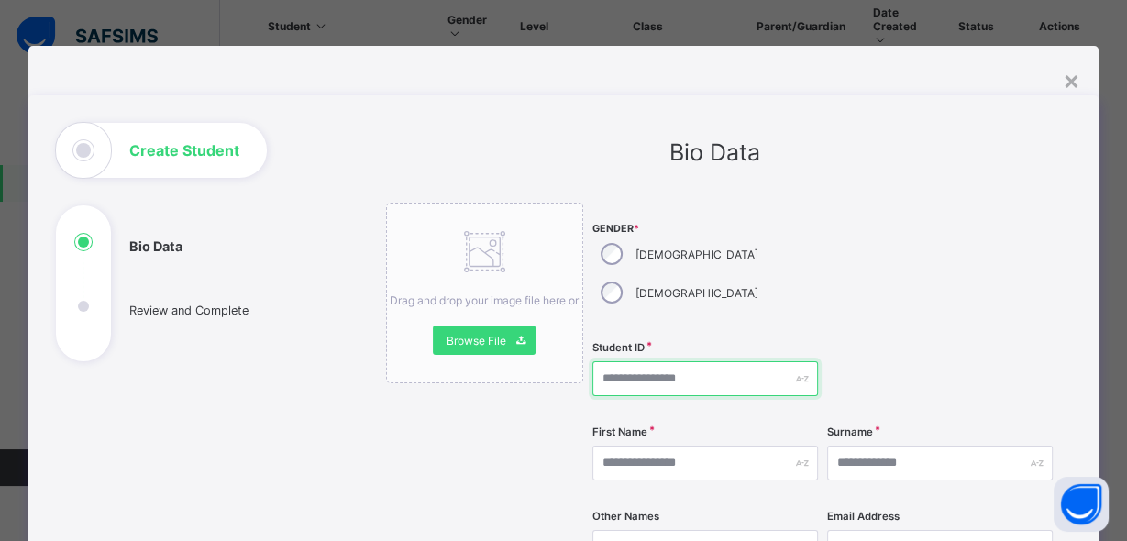
click at [624, 361] on input "text" at bounding box center [705, 378] width 226 height 35
type input "**********"
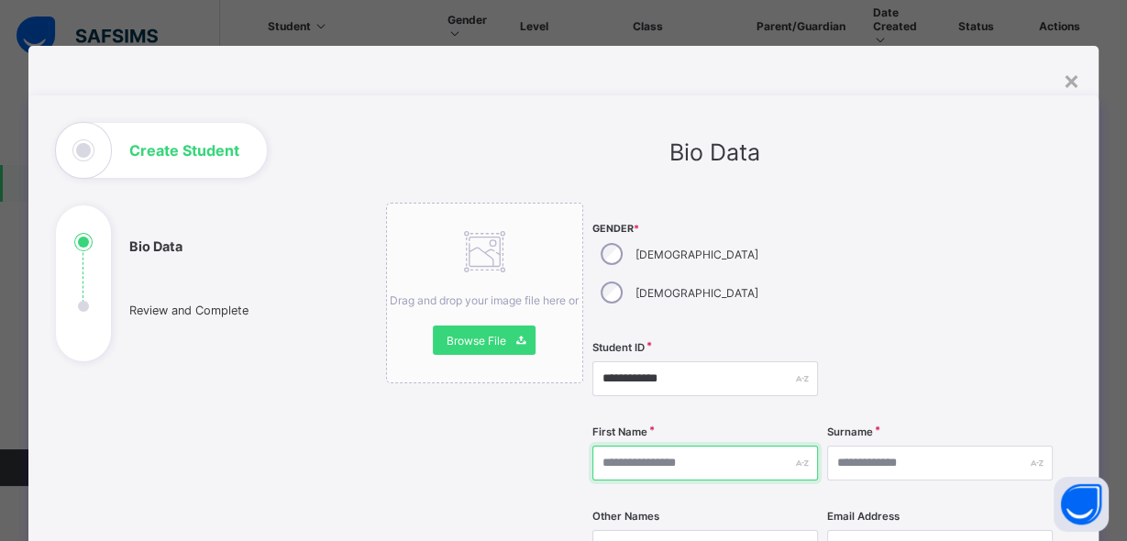
click at [706, 446] on input "text" at bounding box center [705, 463] width 226 height 35
type input "******"
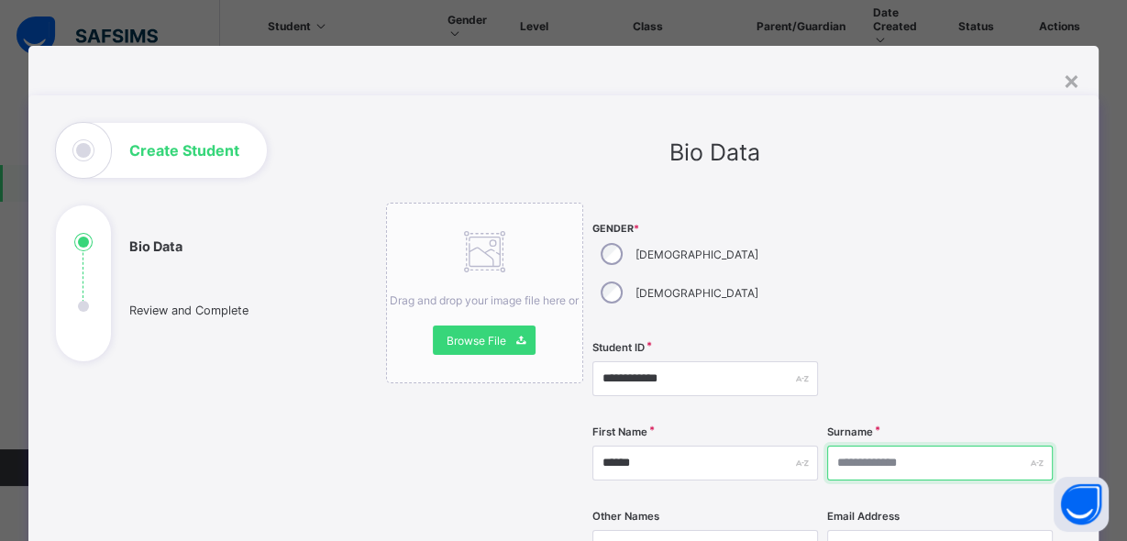
click at [875, 446] on input "text" at bounding box center [940, 463] width 226 height 35
type input "*******"
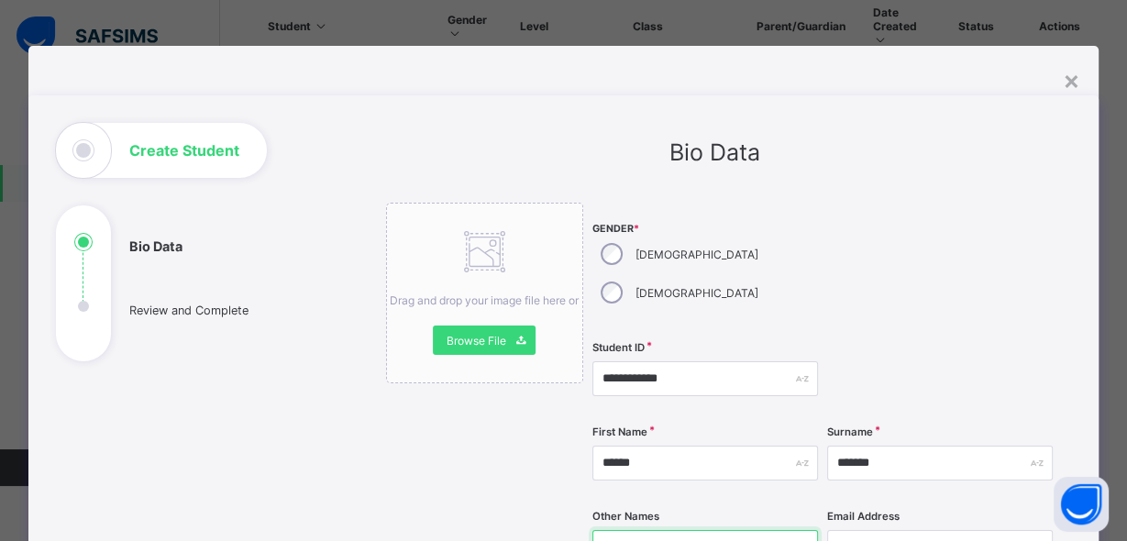
click at [705, 530] on input "text" at bounding box center [705, 547] width 226 height 35
type input "*"
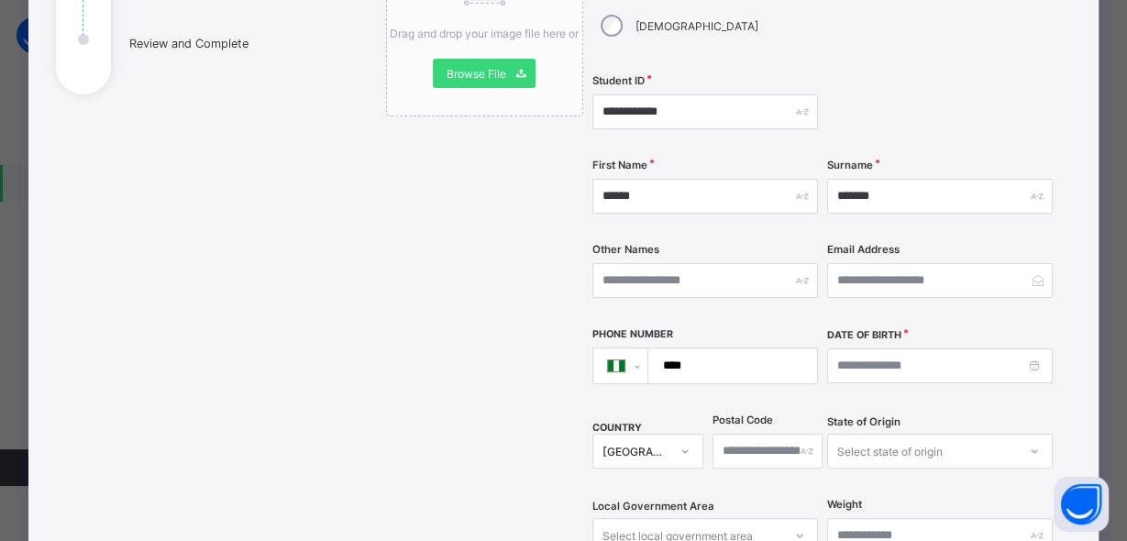
scroll to position [293, 0]
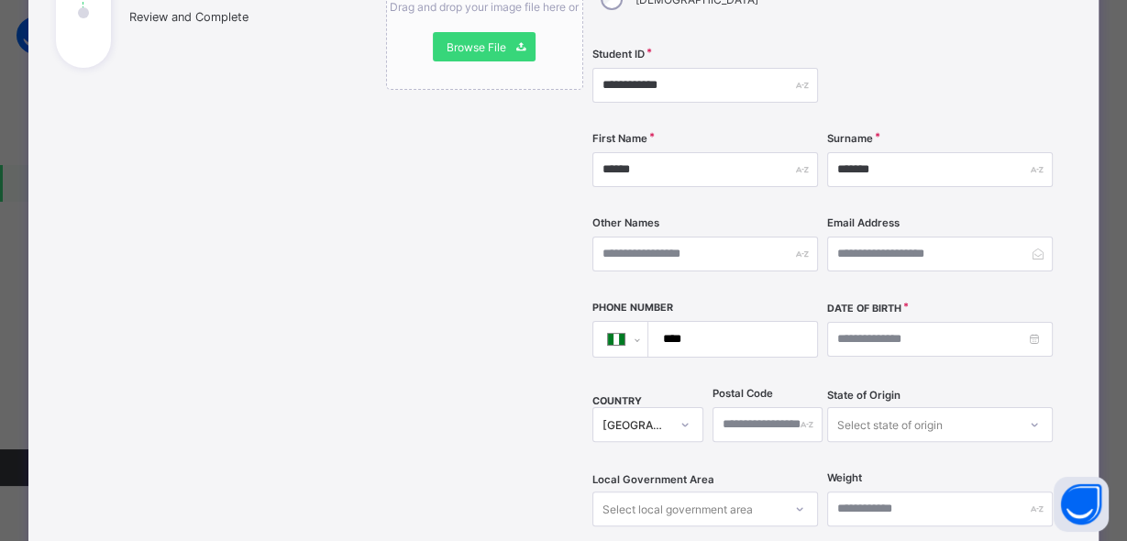
click at [711, 322] on input "****" at bounding box center [729, 339] width 154 height 35
type input "**********"
click at [872, 322] on input at bounding box center [940, 339] width 226 height 35
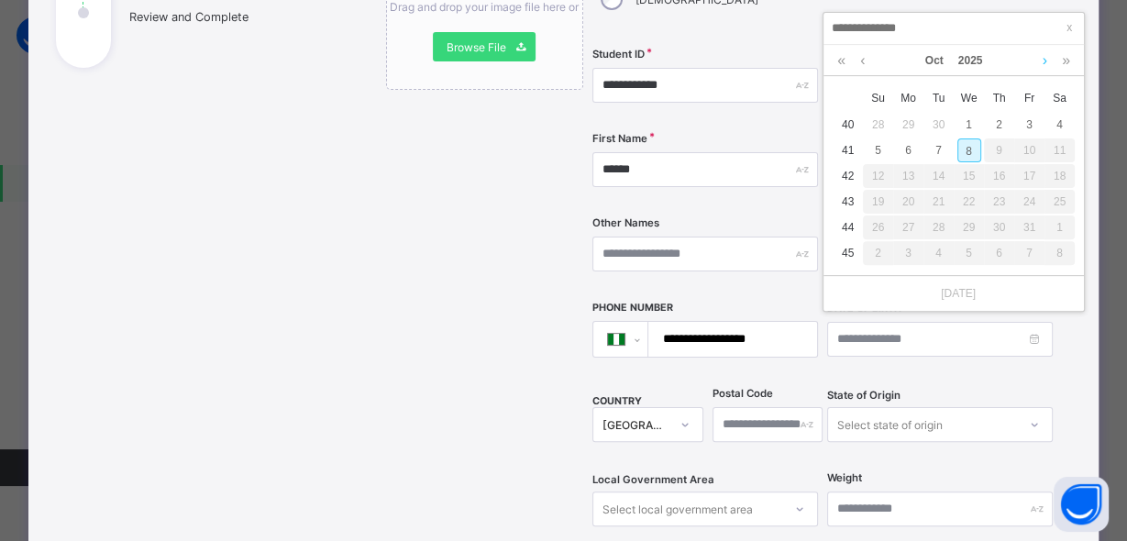
click at [1042, 61] on link at bounding box center [1045, 60] width 14 height 31
click at [1059, 61] on link at bounding box center [1065, 60] width 17 height 31
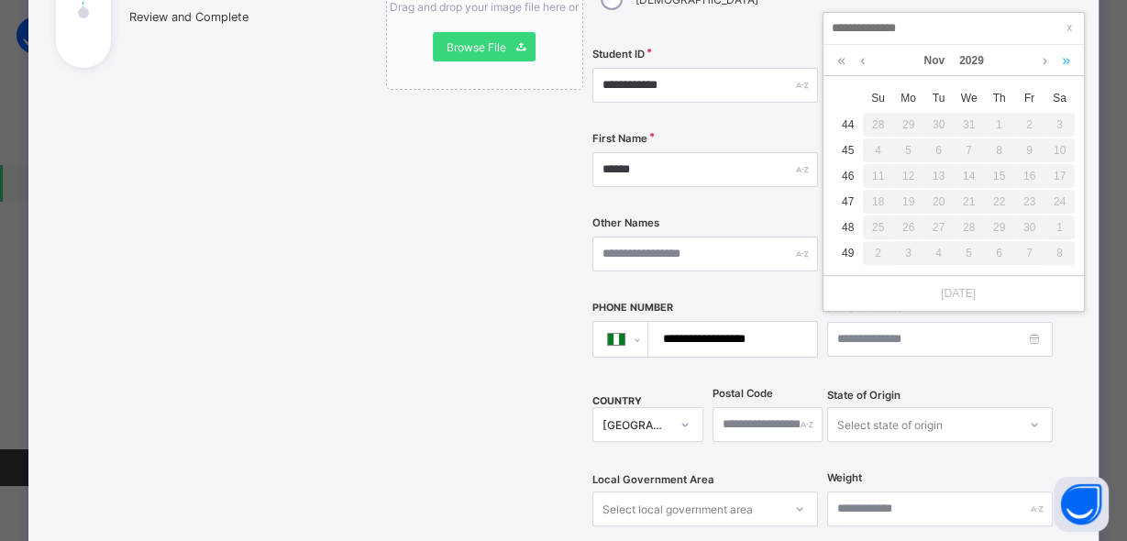
click at [1059, 61] on link at bounding box center [1065, 60] width 17 height 31
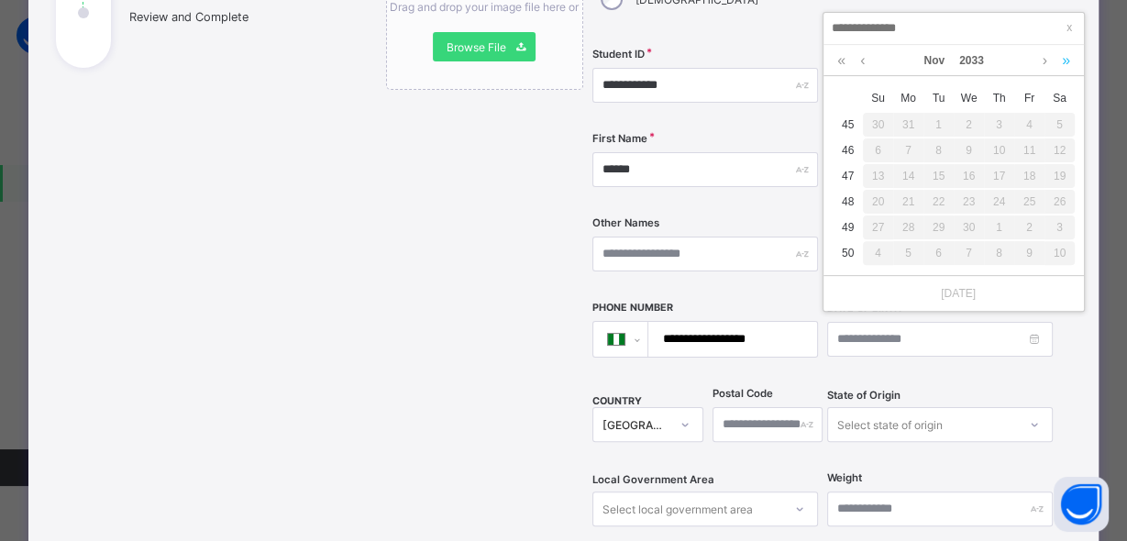
click at [1059, 61] on link at bounding box center [1065, 60] width 17 height 31
click at [1058, 61] on link at bounding box center [1065, 60] width 17 height 31
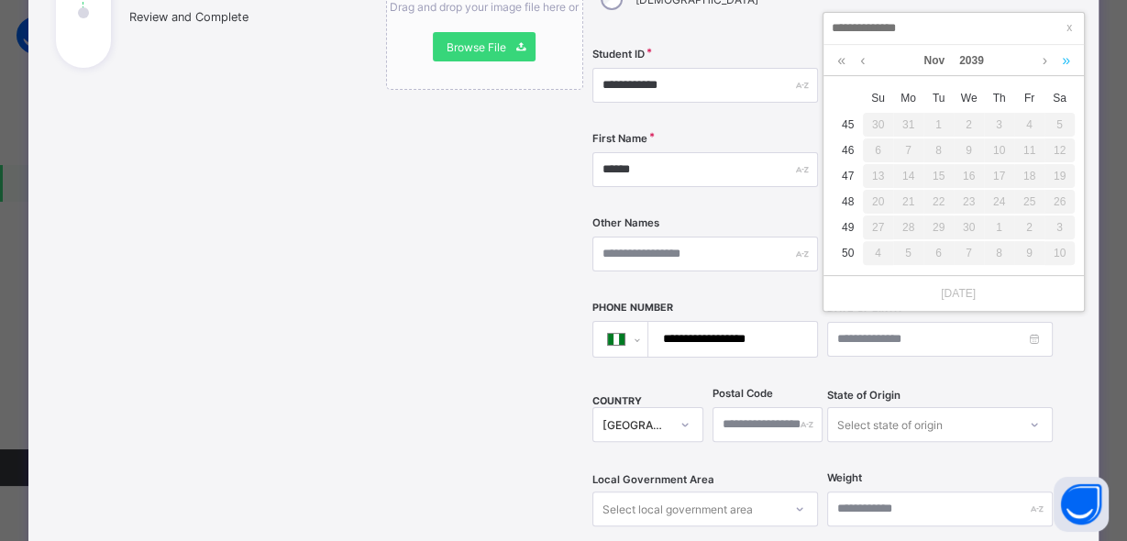
click at [1058, 61] on link at bounding box center [1065, 60] width 17 height 31
click at [838, 59] on link at bounding box center [841, 60] width 17 height 31
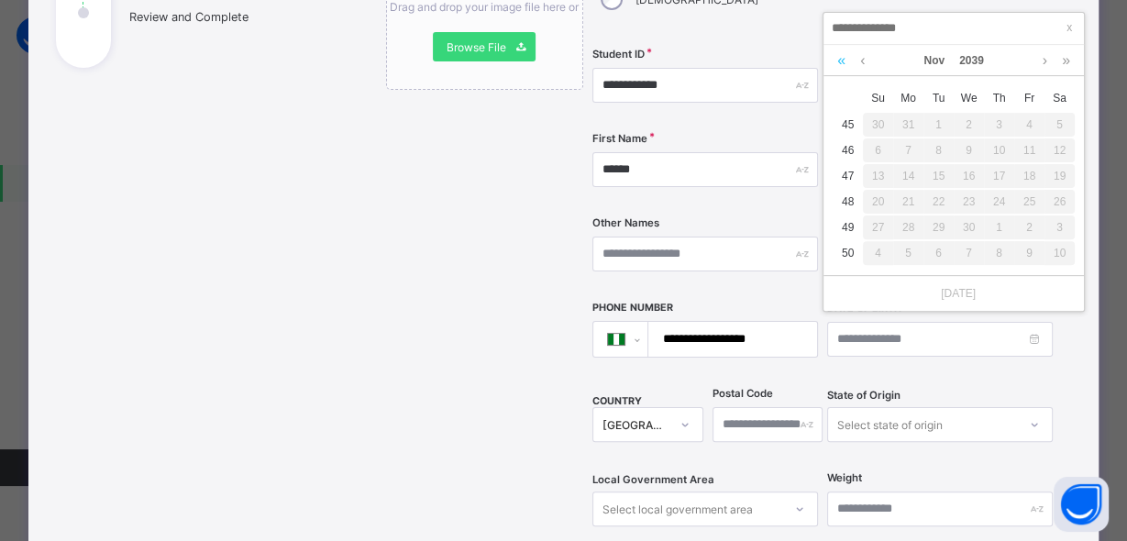
click at [838, 59] on link at bounding box center [841, 60] width 17 height 31
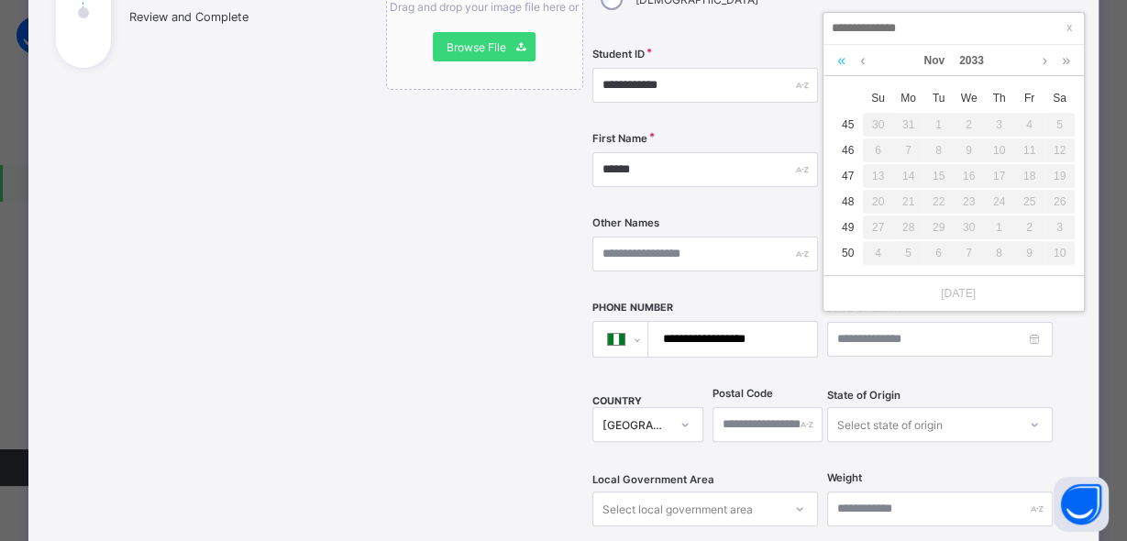
click at [838, 59] on link at bounding box center [841, 60] width 17 height 31
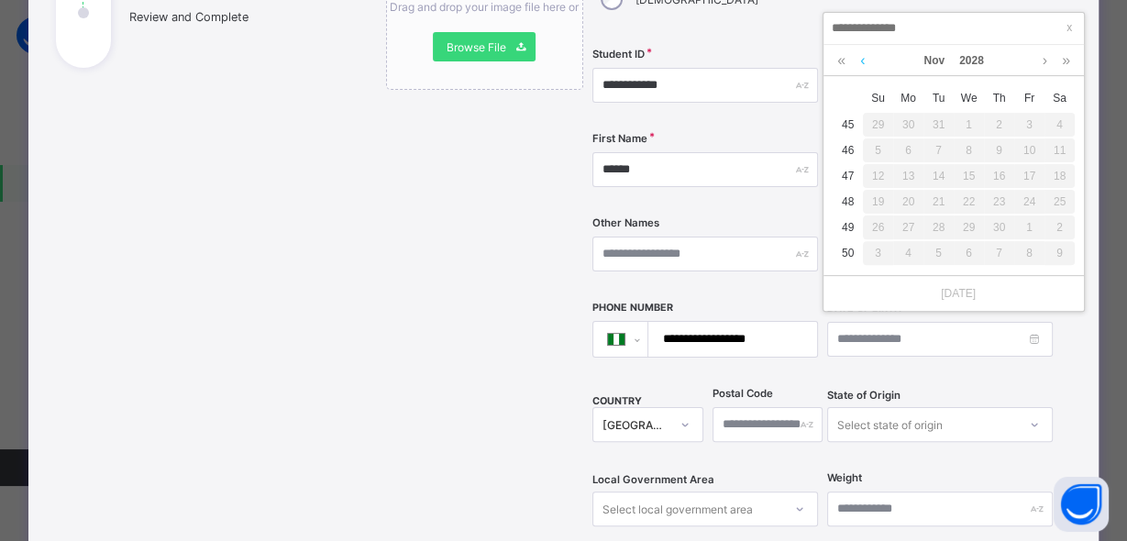
click at [858, 61] on link at bounding box center [862, 60] width 14 height 31
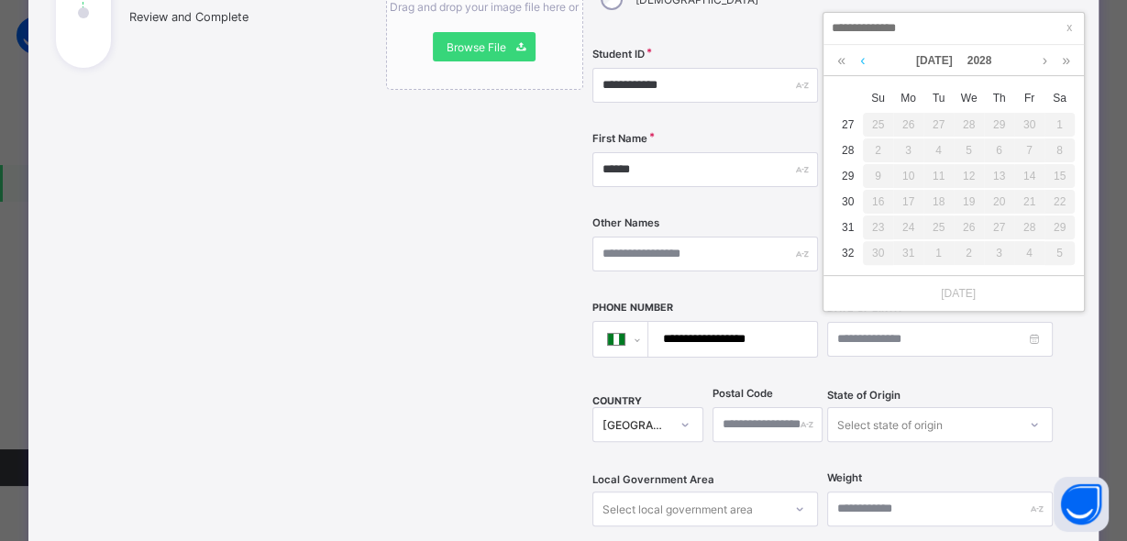
click at [858, 61] on link at bounding box center [862, 60] width 14 height 31
click at [859, 61] on link at bounding box center [862, 60] width 14 height 31
click at [1041, 55] on link at bounding box center [1045, 60] width 14 height 31
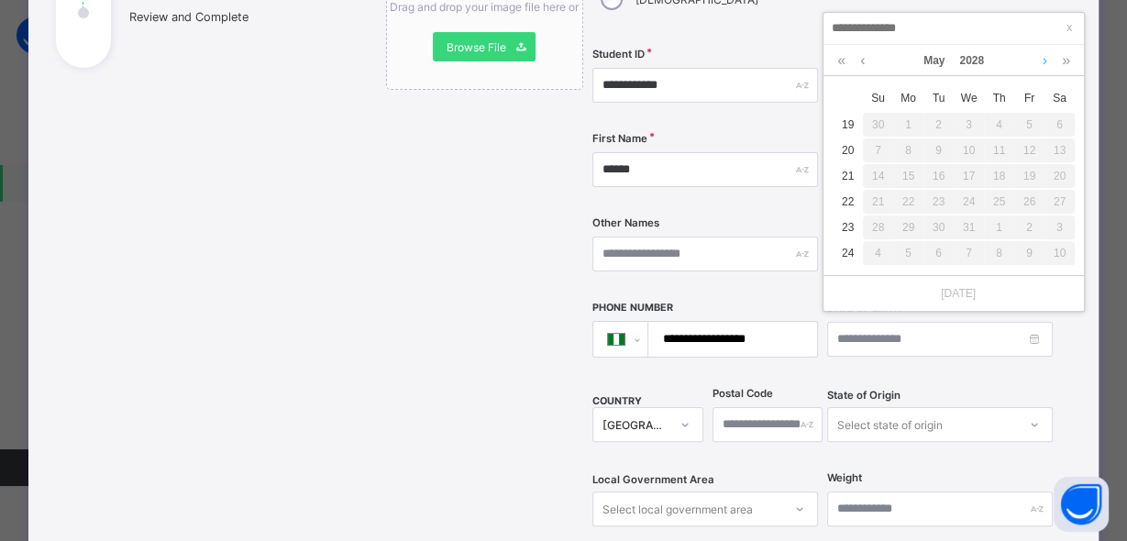
click at [1041, 55] on link at bounding box center [1045, 60] width 14 height 31
click at [1064, 57] on link at bounding box center [1065, 60] width 17 height 31
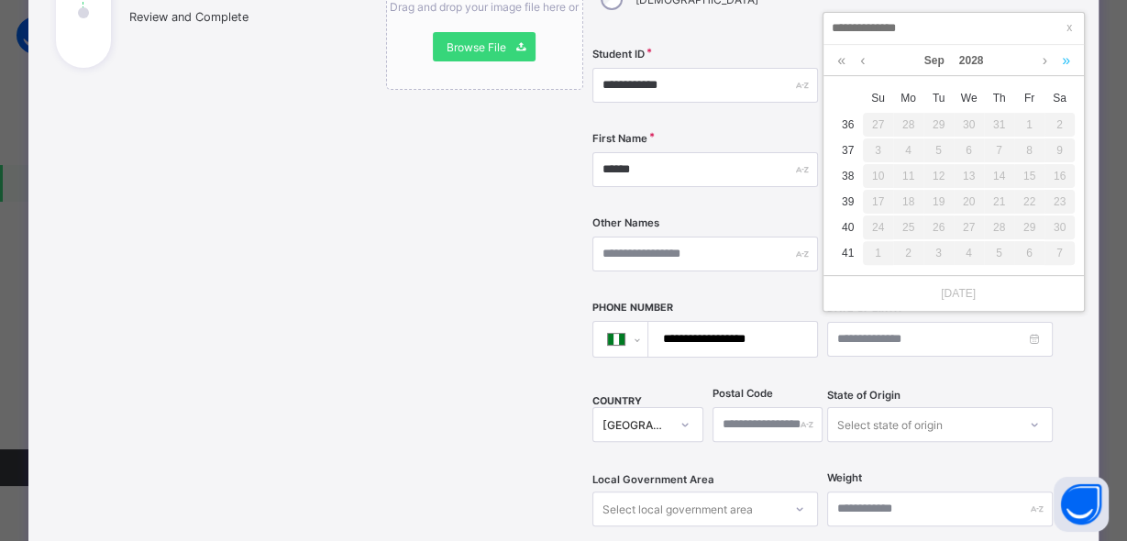
click at [1064, 57] on link at bounding box center [1065, 60] width 17 height 31
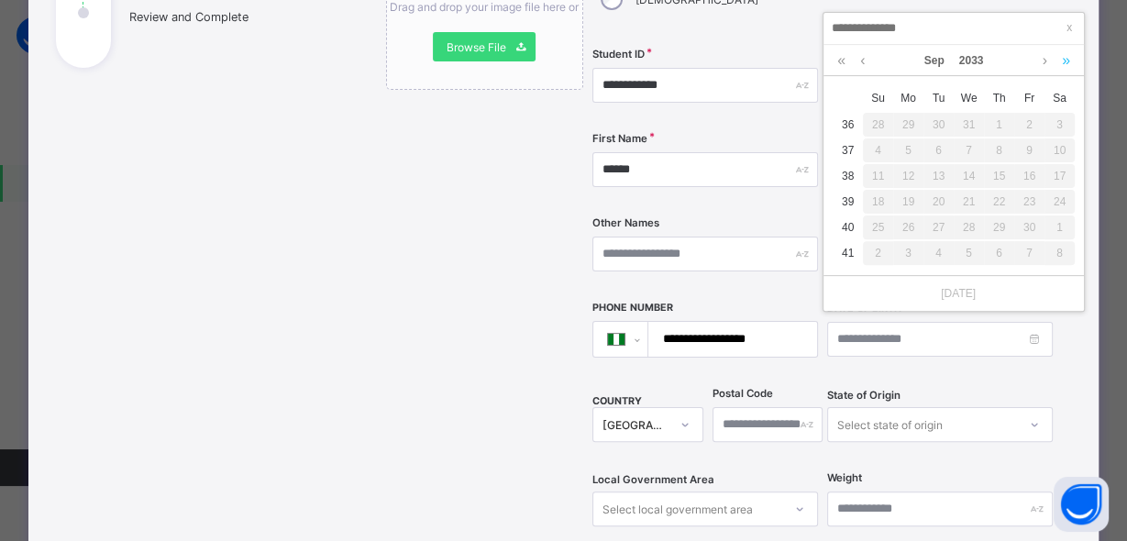
click at [1064, 57] on link at bounding box center [1065, 60] width 17 height 31
click at [1063, 57] on link at bounding box center [1065, 60] width 17 height 31
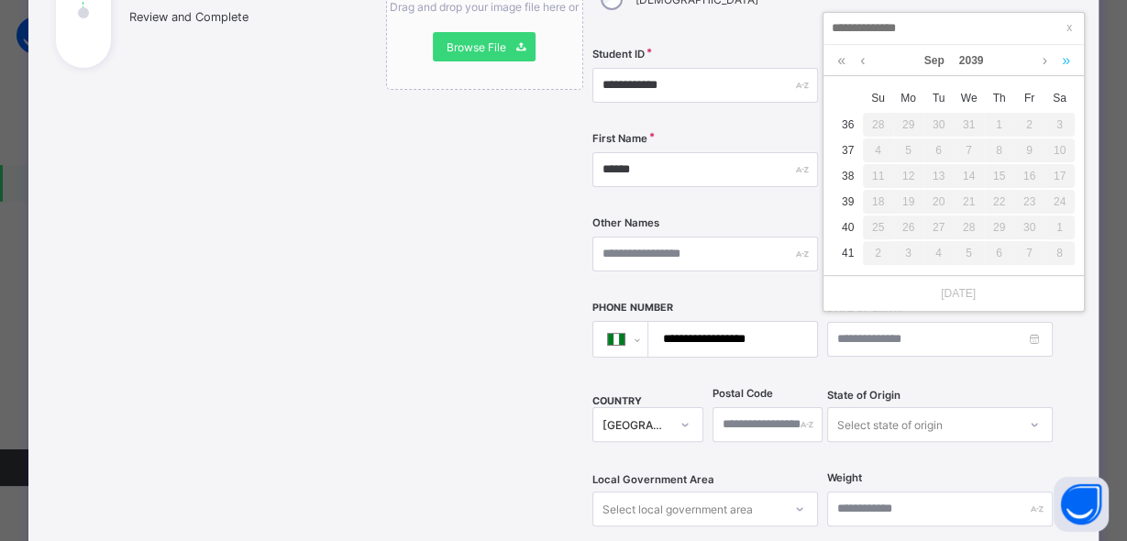
click at [1063, 57] on link at bounding box center [1065, 60] width 17 height 31
click at [1062, 57] on link at bounding box center [1065, 60] width 17 height 31
click at [843, 57] on link at bounding box center [841, 60] width 17 height 31
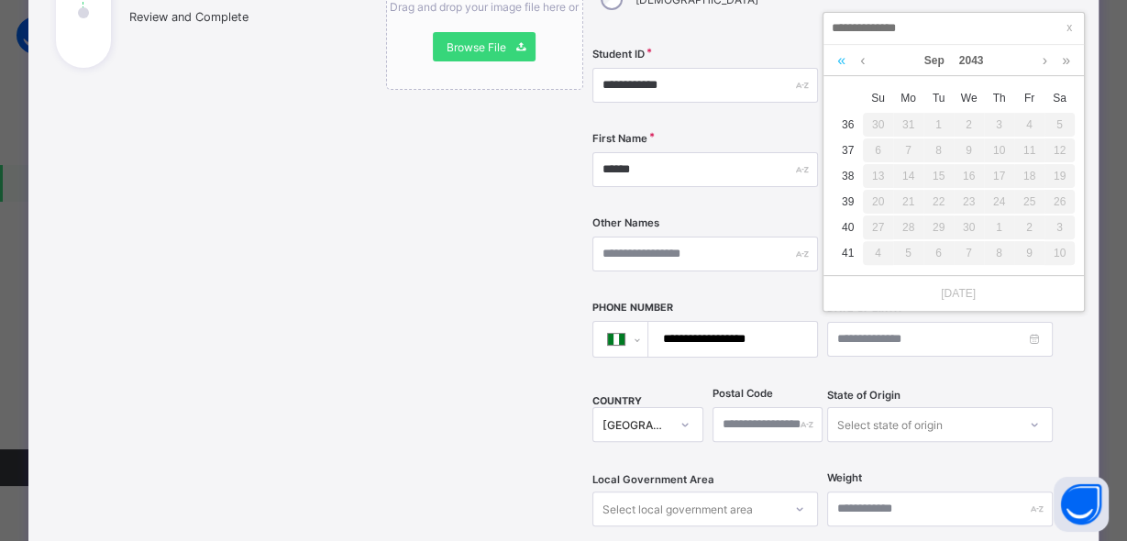
click at [843, 57] on link at bounding box center [841, 60] width 17 height 31
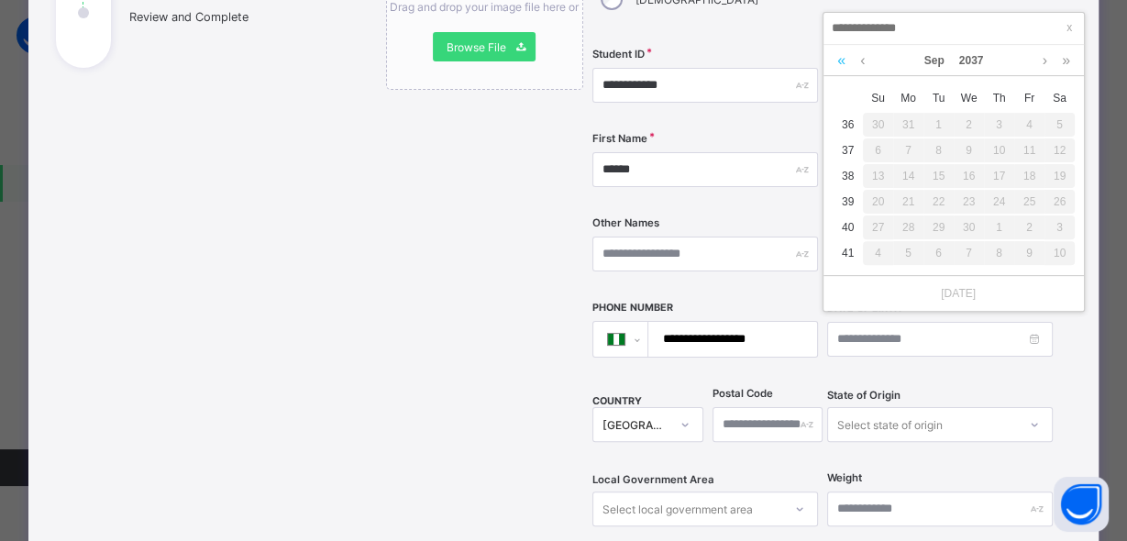
click at [843, 57] on link at bounding box center [841, 60] width 17 height 31
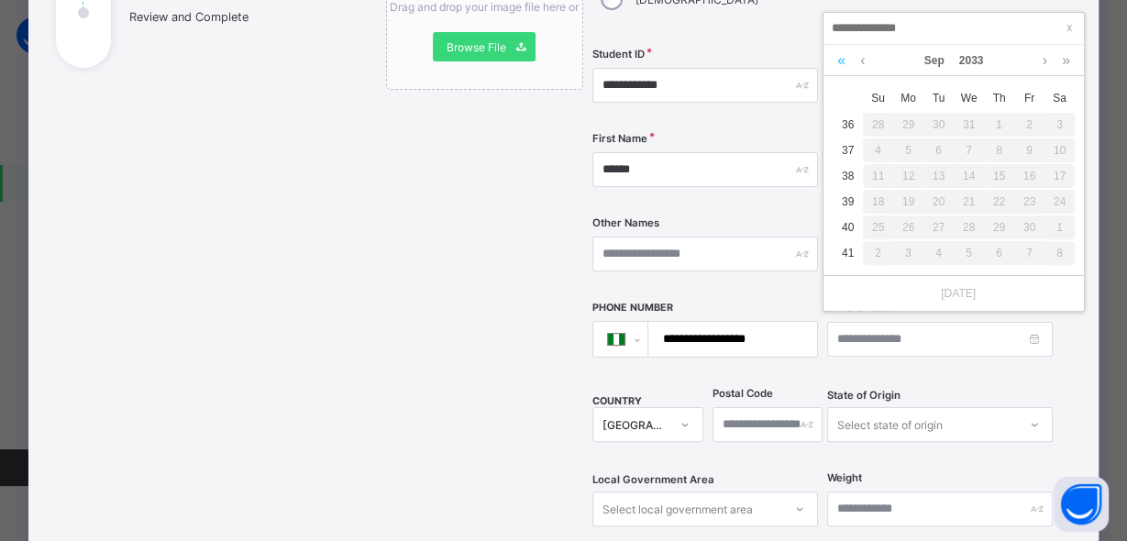
click at [843, 57] on link at bounding box center [841, 60] width 17 height 31
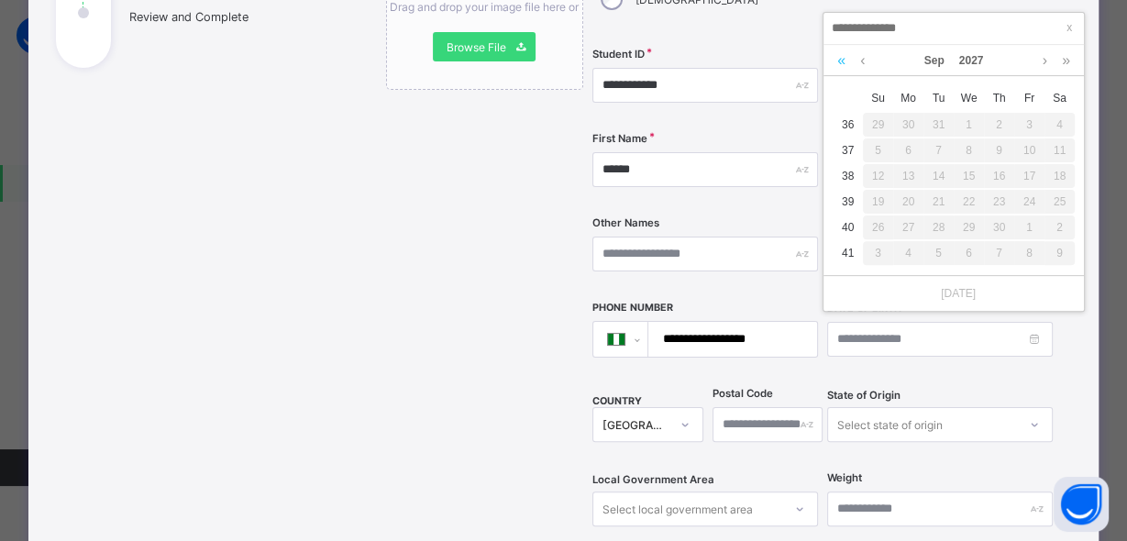
click at [843, 57] on link at bounding box center [841, 60] width 17 height 31
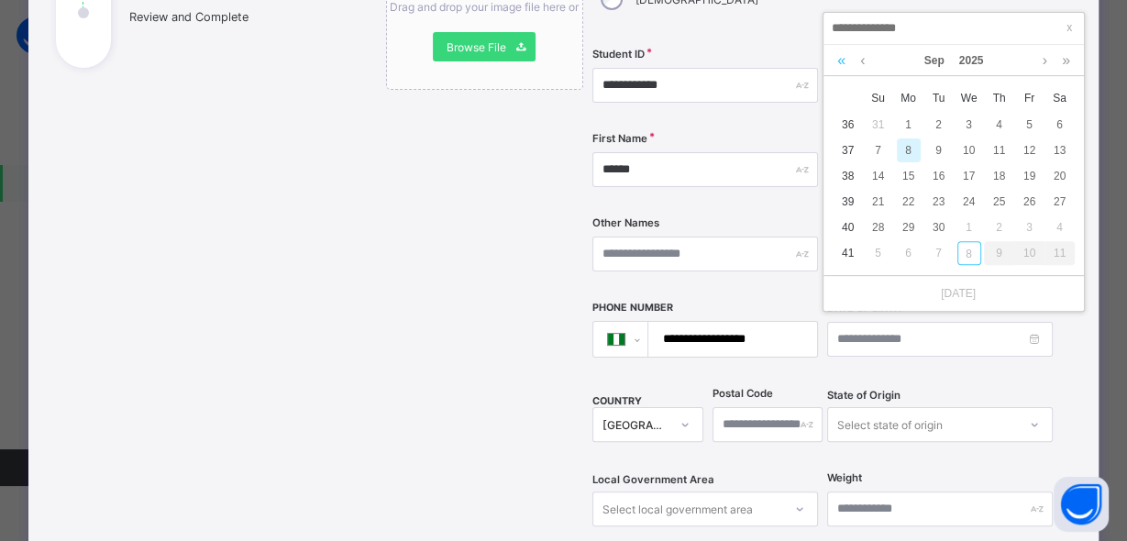
click at [843, 57] on link at bounding box center [841, 60] width 17 height 31
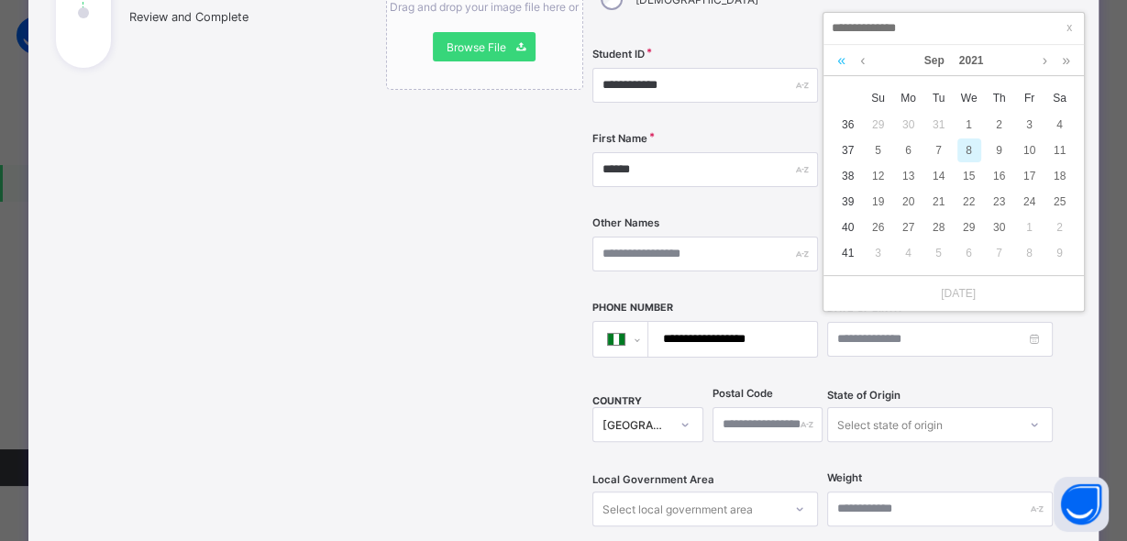
click at [843, 57] on link at bounding box center [841, 60] width 17 height 31
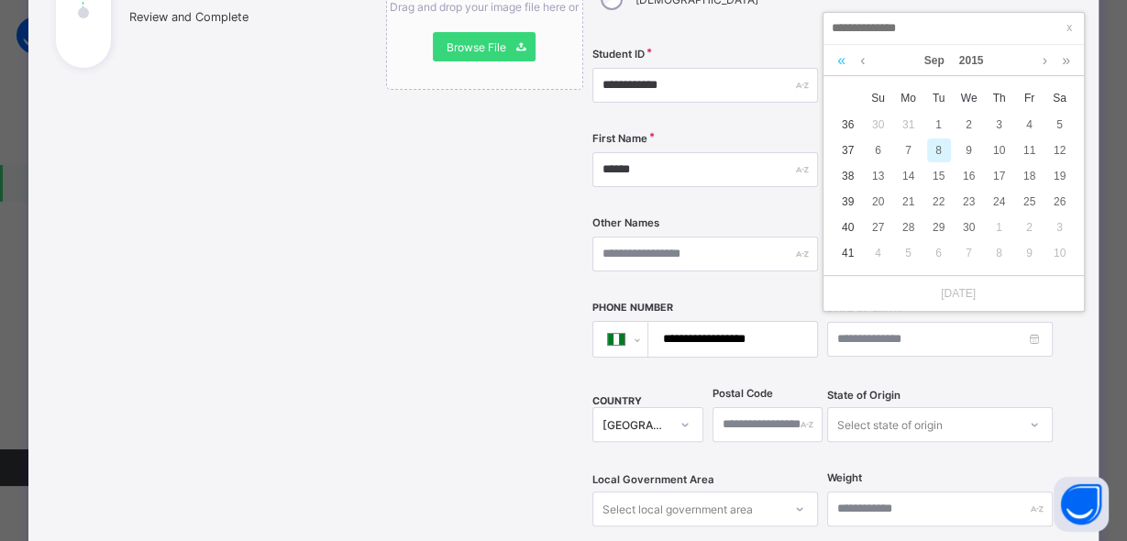
click at [842, 57] on link at bounding box center [841, 60] width 17 height 31
click at [1042, 57] on link at bounding box center [1045, 60] width 14 height 31
click at [1041, 57] on link at bounding box center [1045, 60] width 14 height 31
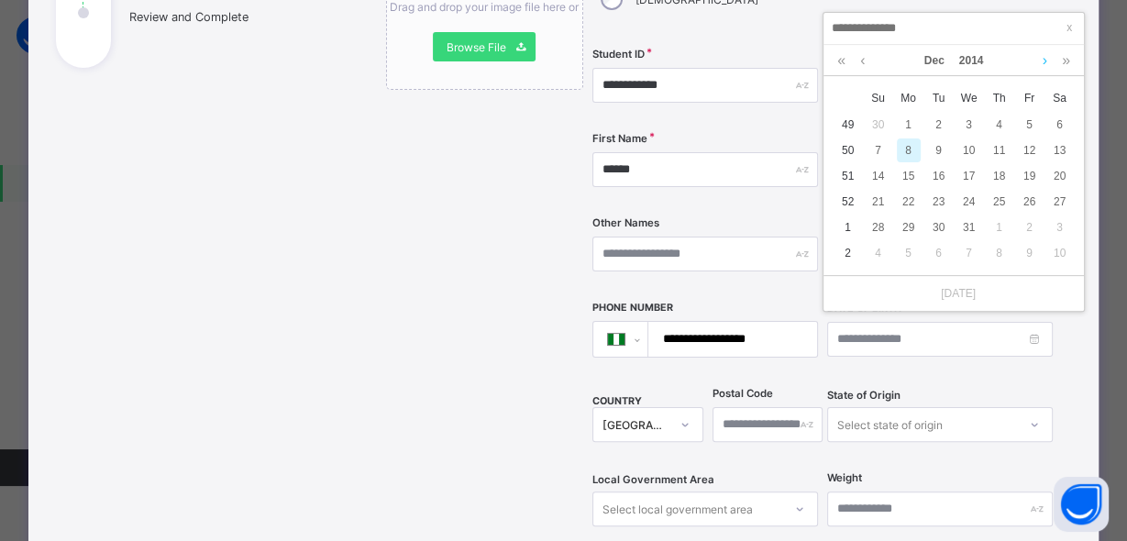
click at [1041, 57] on link at bounding box center [1045, 60] width 14 height 31
click at [1039, 57] on link at bounding box center [1045, 60] width 14 height 31
click at [862, 63] on link at bounding box center [862, 60] width 14 height 31
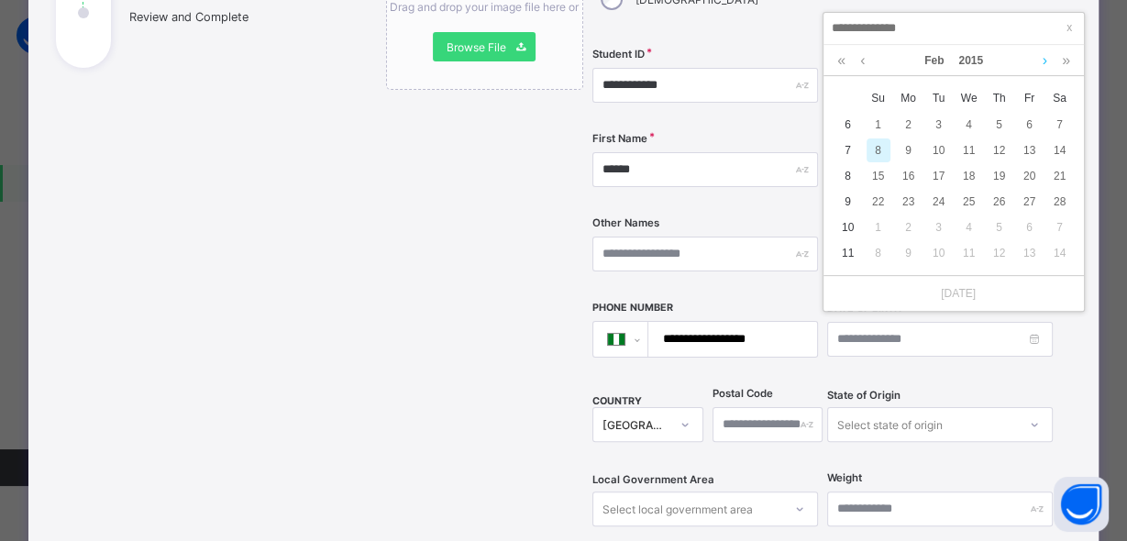
click at [1041, 56] on link at bounding box center [1045, 60] width 14 height 31
click at [860, 59] on link at bounding box center [862, 60] width 14 height 31
click at [876, 140] on div "4" at bounding box center [879, 150] width 24 height 24
type input "**********"
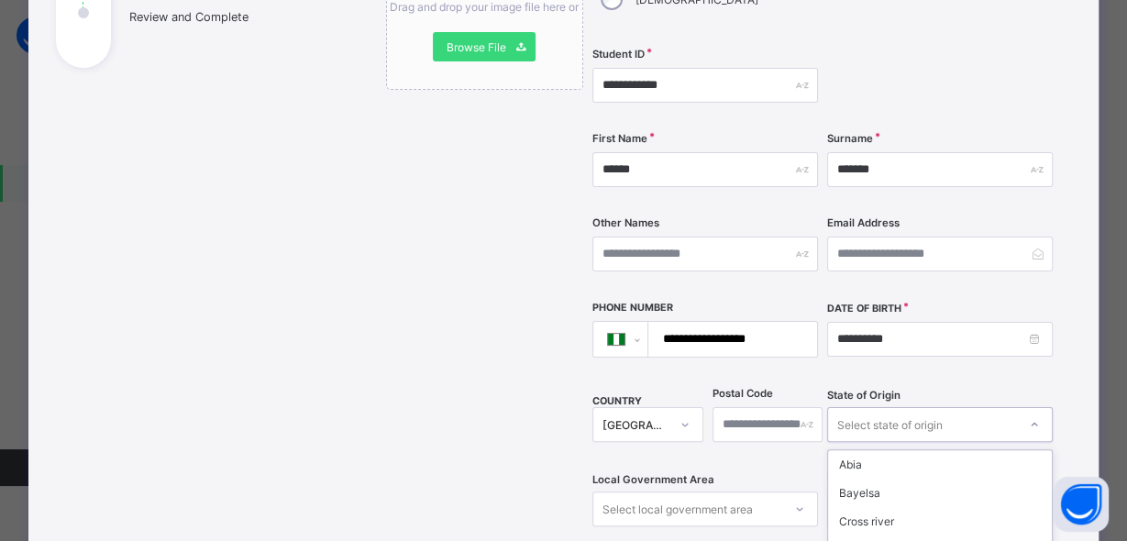
scroll to position [447, 0]
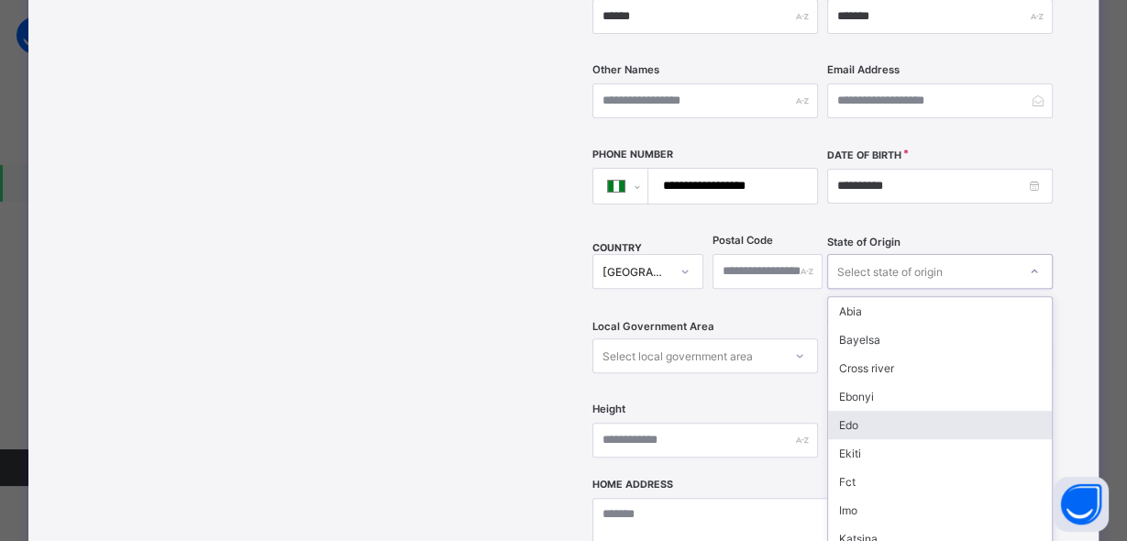
click at [872, 289] on div "option Edo focused, 5 of 37. 37 results available. Use Up and Down to choose op…" at bounding box center [940, 271] width 226 height 35
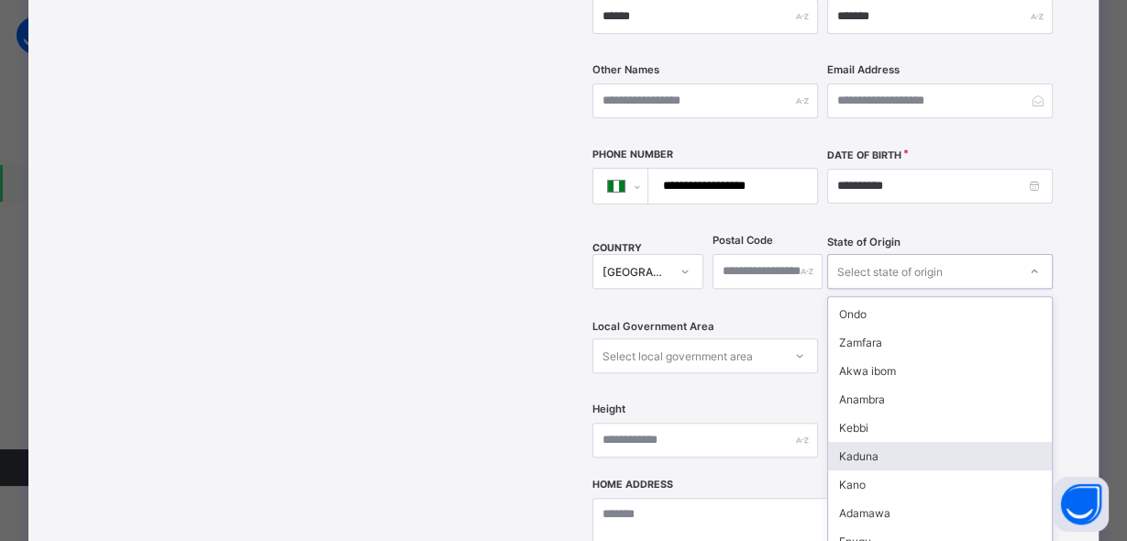
scroll to position [721, 0]
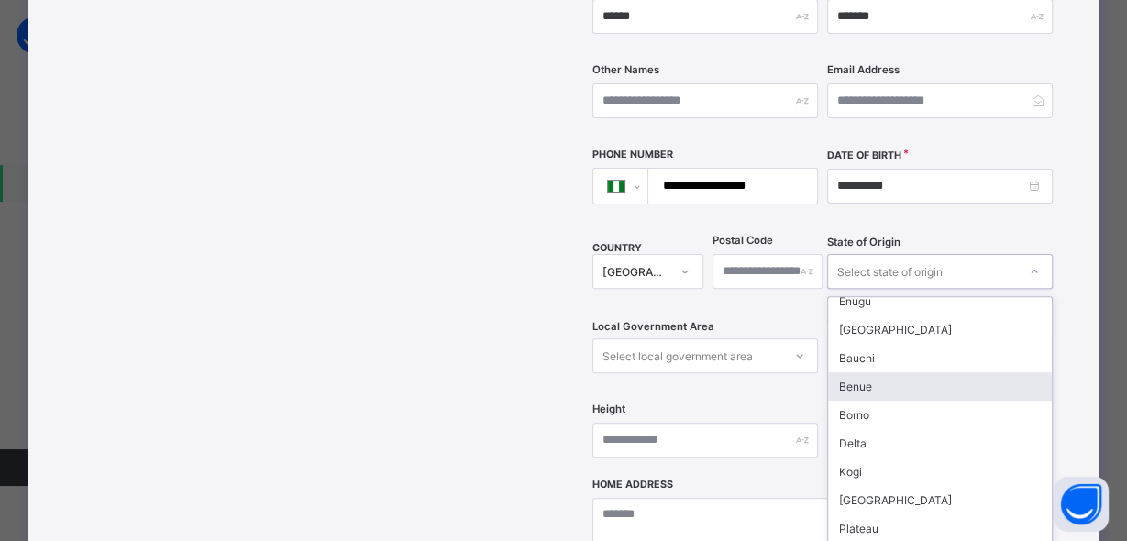
click at [896, 372] on div "Benue" at bounding box center [940, 386] width 224 height 28
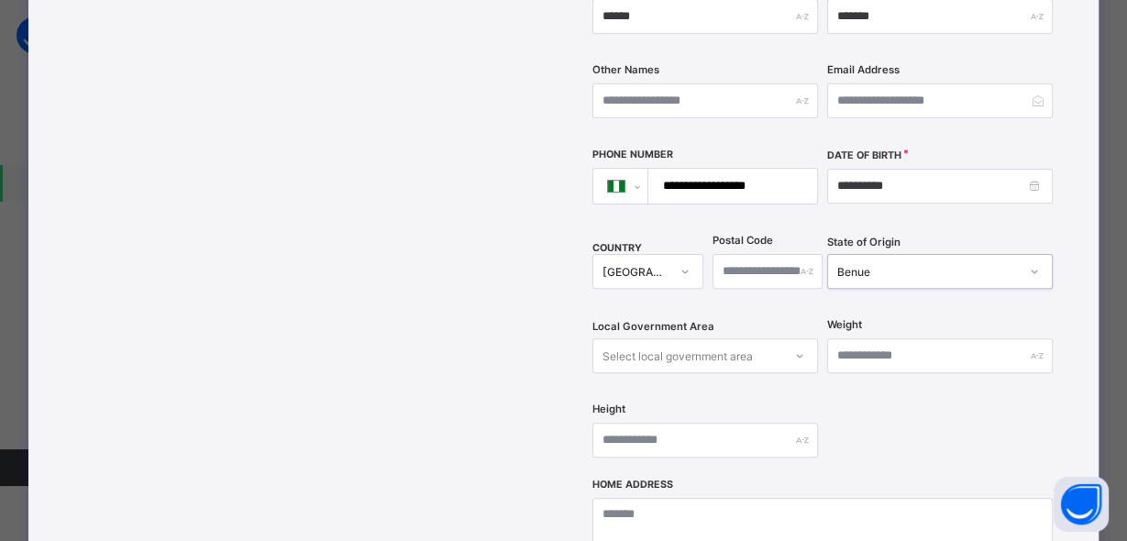
click at [753, 343] on div "Select local government area" at bounding box center [687, 356] width 189 height 26
click at [751, 343] on div "Select local government area" at bounding box center [687, 356] width 189 height 26
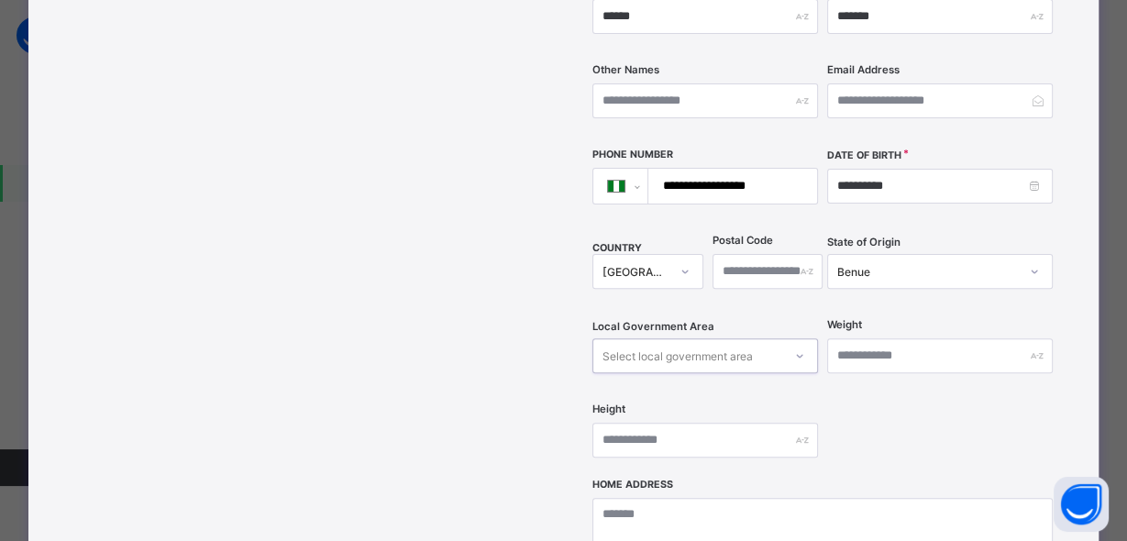
click at [751, 343] on div "Select local government area" at bounding box center [687, 356] width 189 height 26
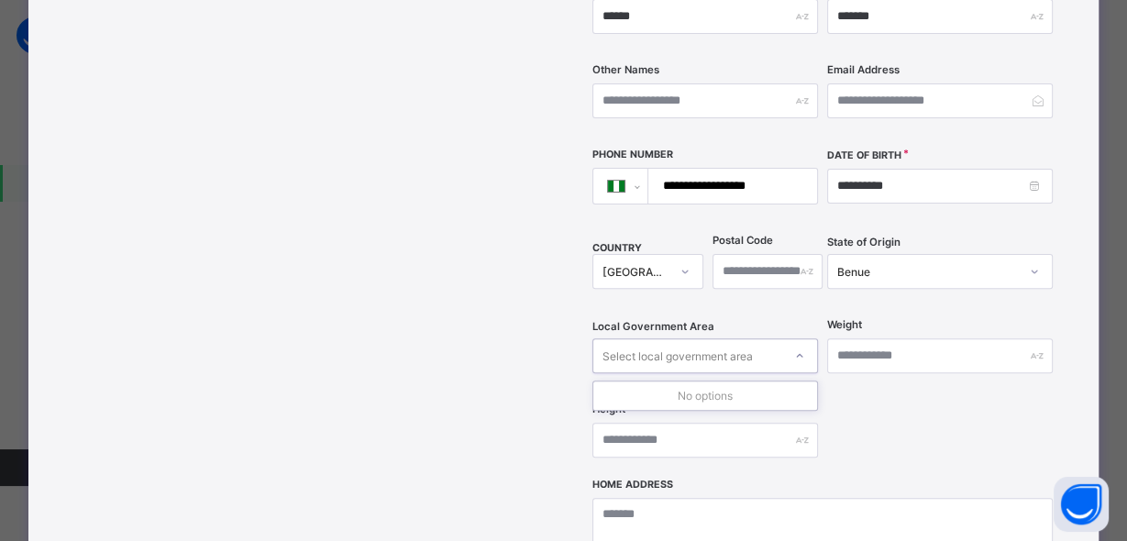
click at [751, 343] on div "Select local government area" at bounding box center [687, 356] width 189 height 26
drag, startPoint x: 751, startPoint y: 318, endPoint x: 789, endPoint y: 316, distance: 37.6
click at [789, 338] on div "Select local government area" at bounding box center [705, 355] width 226 height 35
click at [789, 341] on div at bounding box center [799, 355] width 31 height 29
click at [794, 347] on icon at bounding box center [799, 356] width 11 height 18
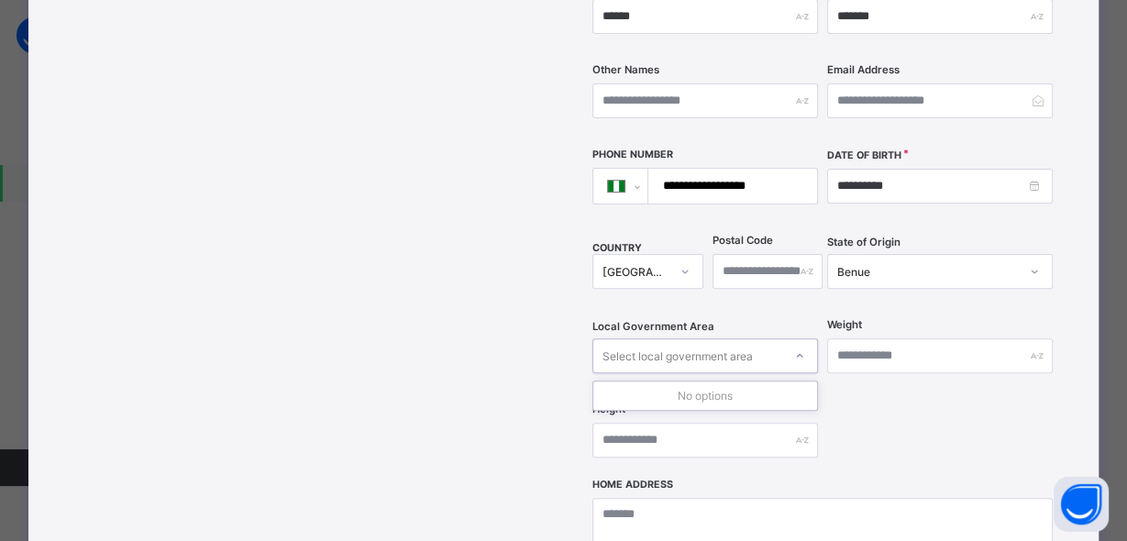
click at [771, 343] on div "Select local government area" at bounding box center [687, 356] width 189 height 26
click at [770, 343] on div "Select local government area" at bounding box center [687, 356] width 189 height 26
click at [782, 339] on div at bounding box center [799, 355] width 35 height 33
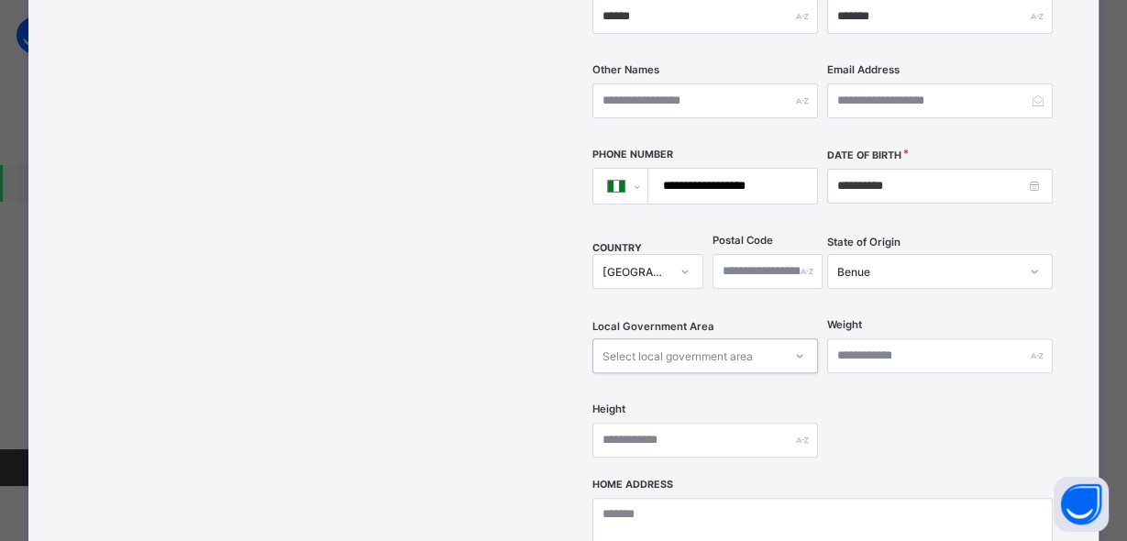
click at [782, 339] on div at bounding box center [799, 355] width 35 height 33
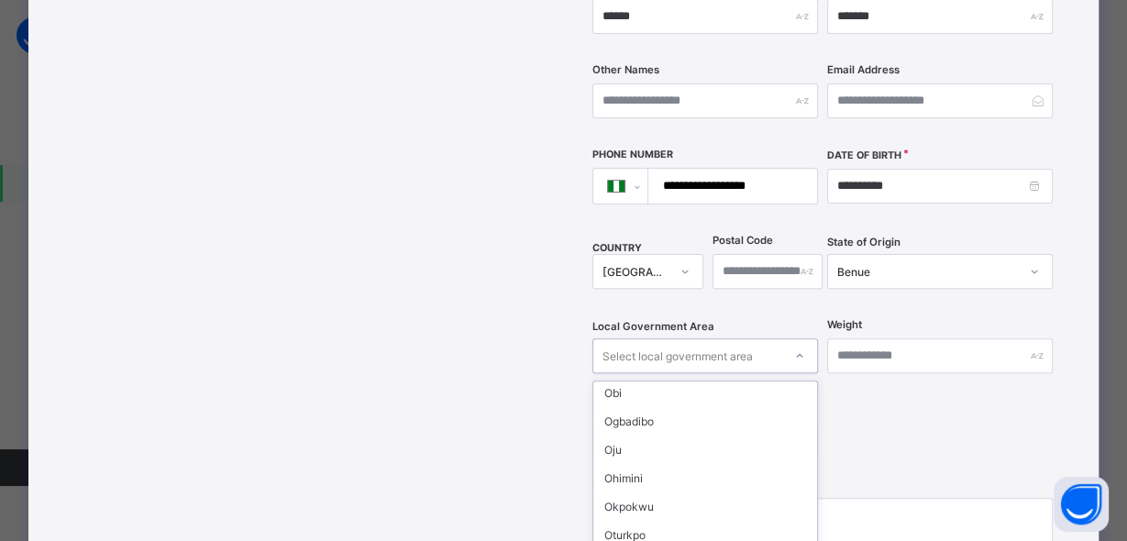
scroll to position [0, 0]
click at [788, 410] on div "Aguta" at bounding box center [705, 424] width 224 height 28
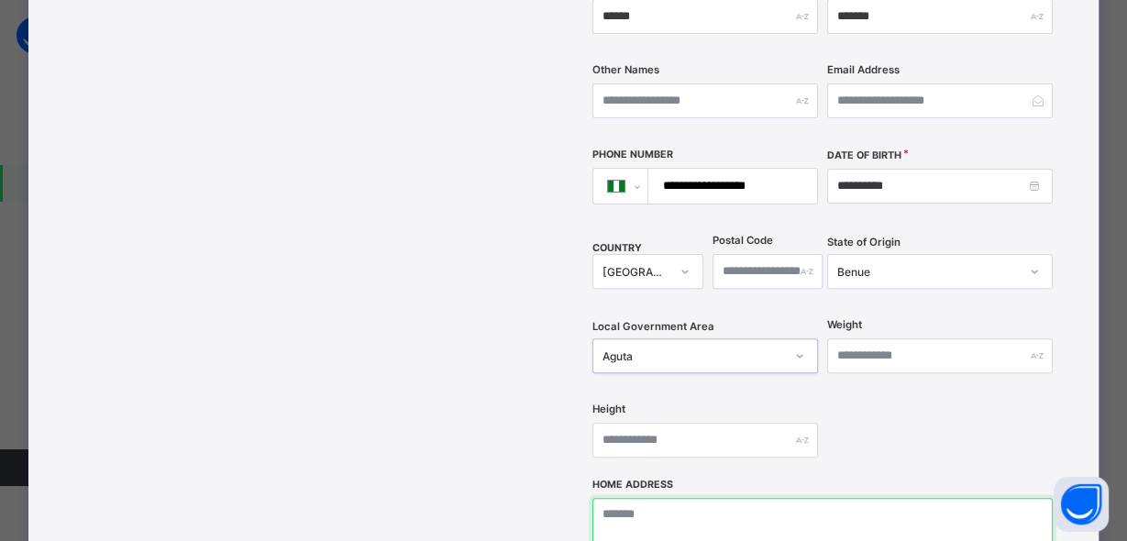
type textarea "**********"
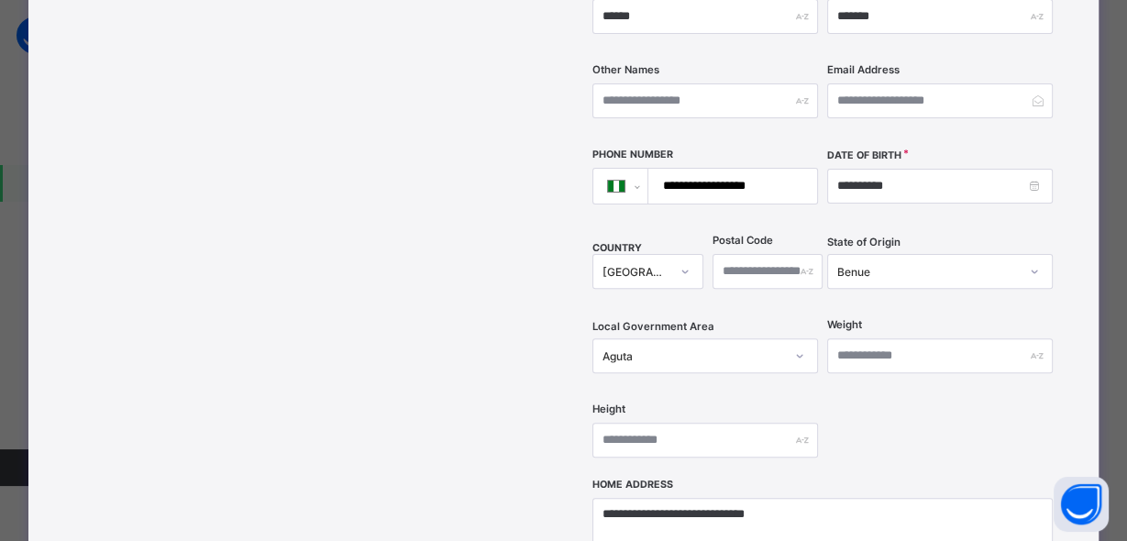
scroll to position [531, 0]
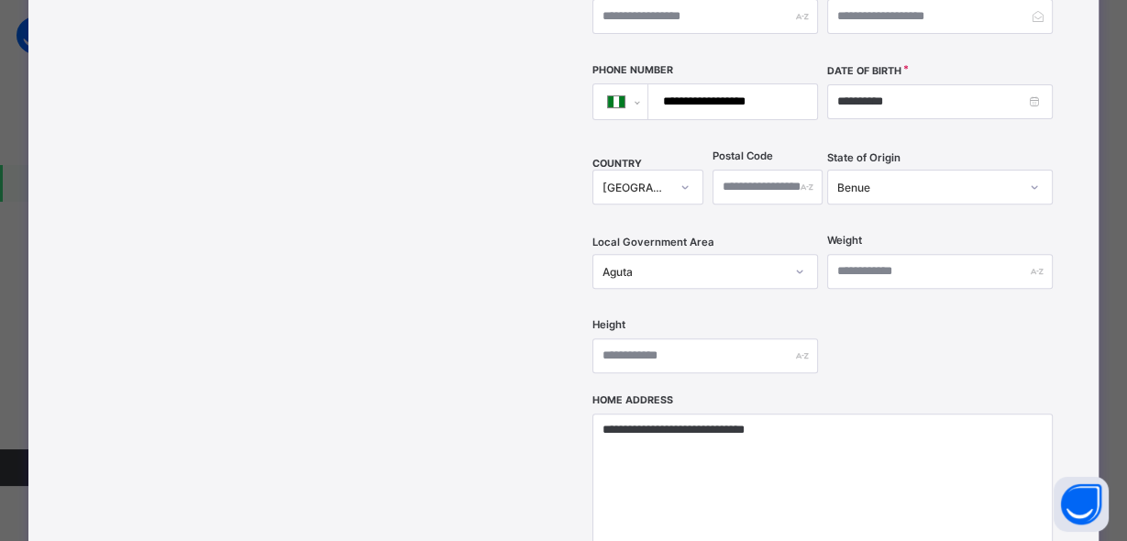
click at [726, 289] on div "Aguta" at bounding box center [705, 271] width 226 height 35
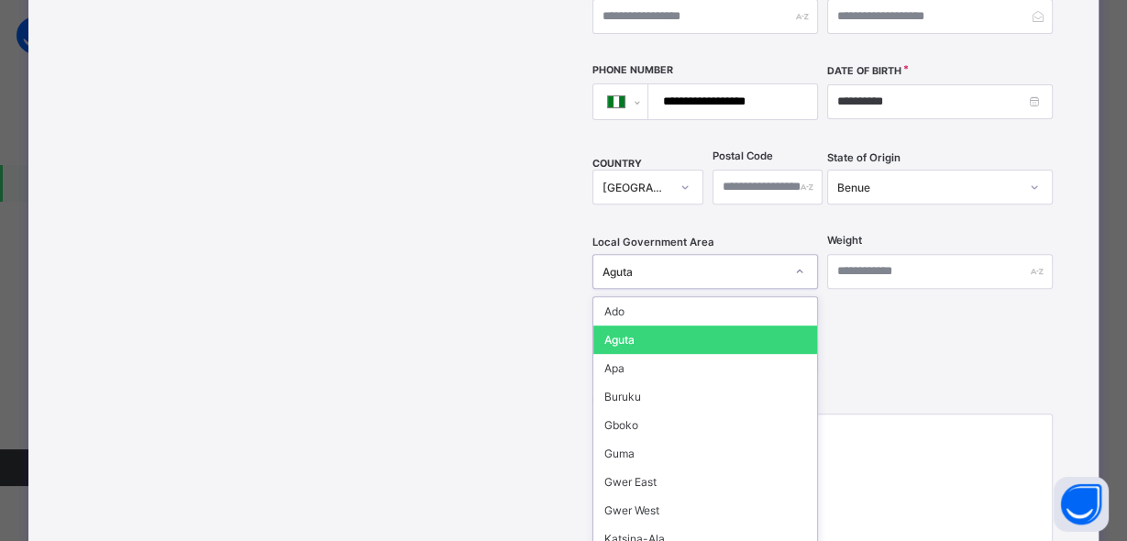
click at [715, 326] on div "Aguta" at bounding box center [705, 340] width 224 height 28
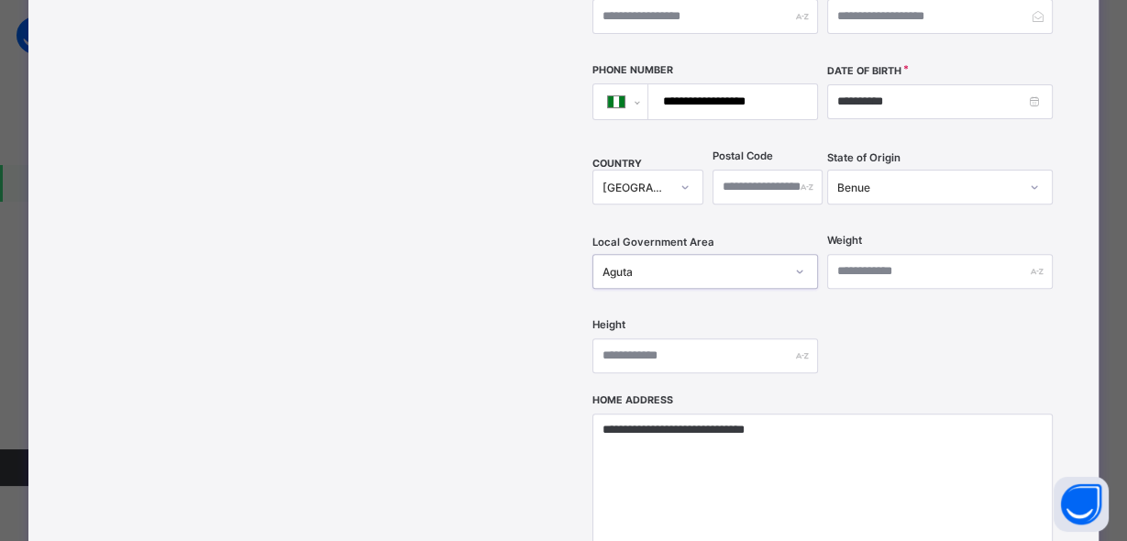
scroll to position [842, 0]
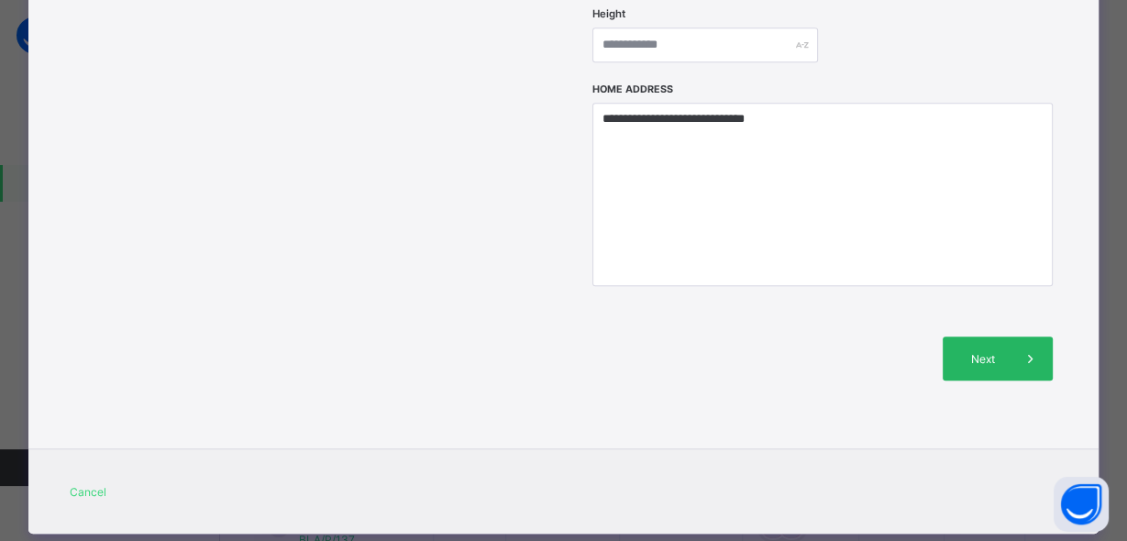
click at [996, 337] on div "Next" at bounding box center [998, 359] width 110 height 44
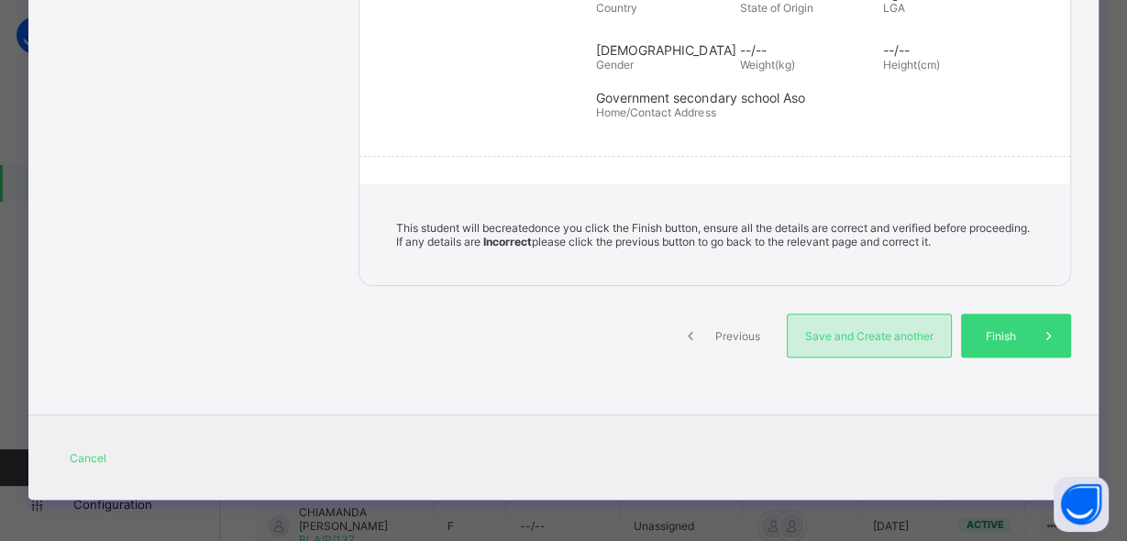
click at [895, 329] on span "Save and Create another" at bounding box center [869, 336] width 136 height 14
click at [891, 330] on span "Save and Create another" at bounding box center [869, 336] width 136 height 14
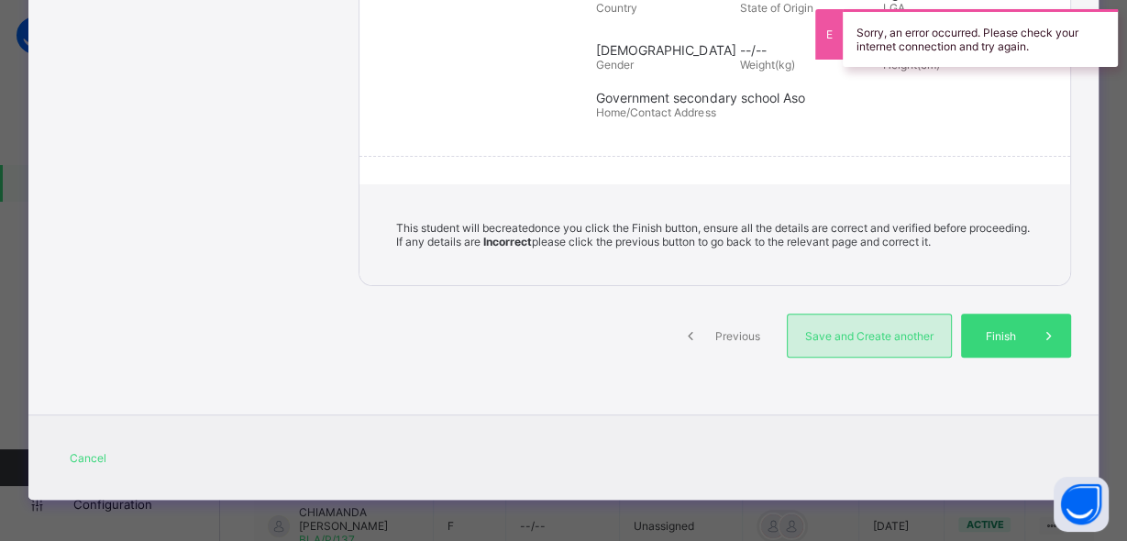
click at [891, 330] on span "Save and Create another" at bounding box center [869, 336] width 136 height 14
click at [868, 334] on span "Save and Create another" at bounding box center [869, 336] width 136 height 14
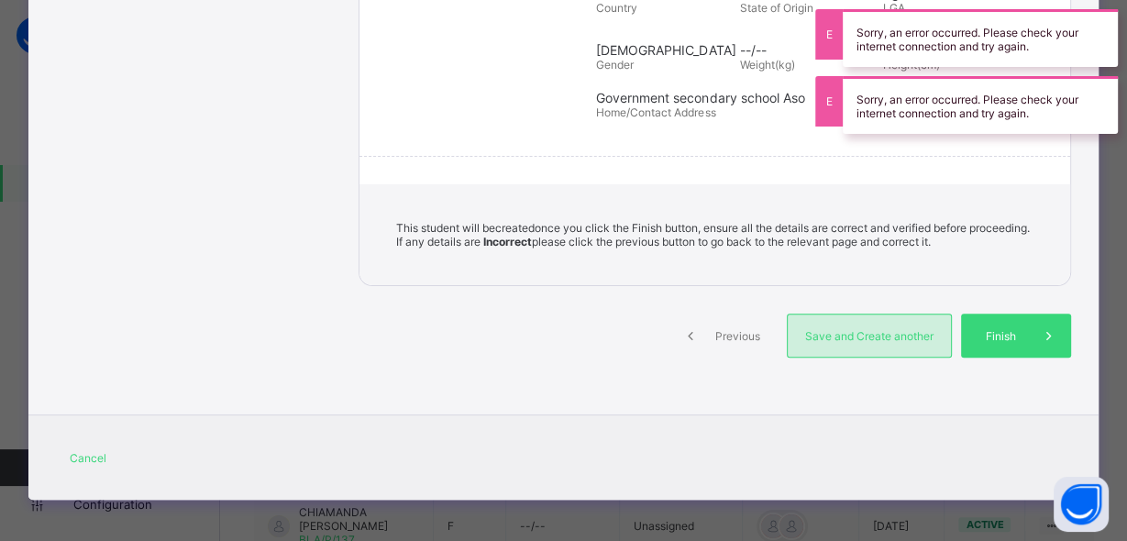
click at [939, 336] on div "Save and Create another" at bounding box center [869, 336] width 165 height 44
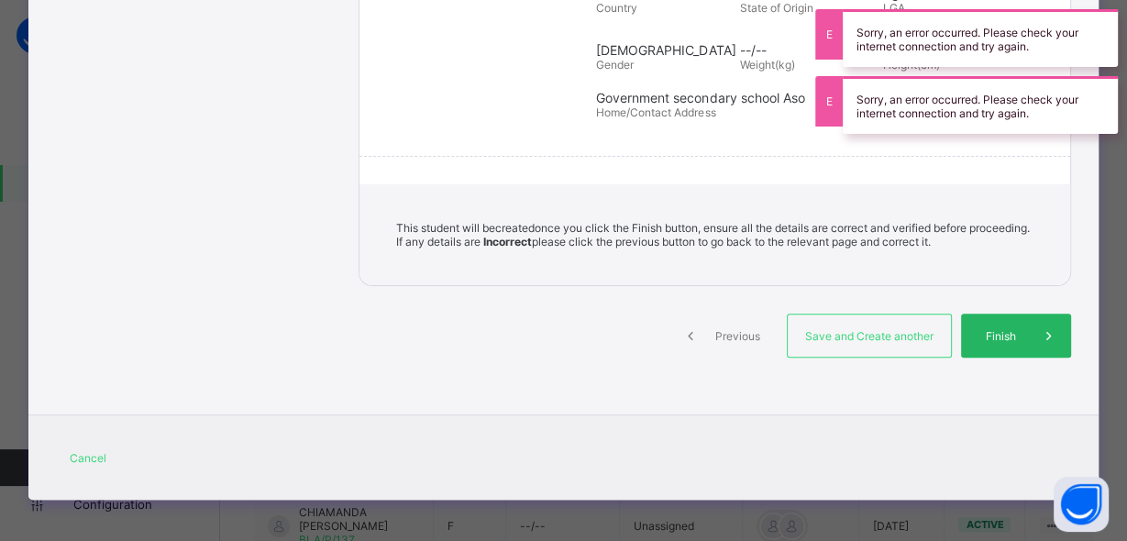
click at [1028, 336] on span at bounding box center [1049, 336] width 44 height 44
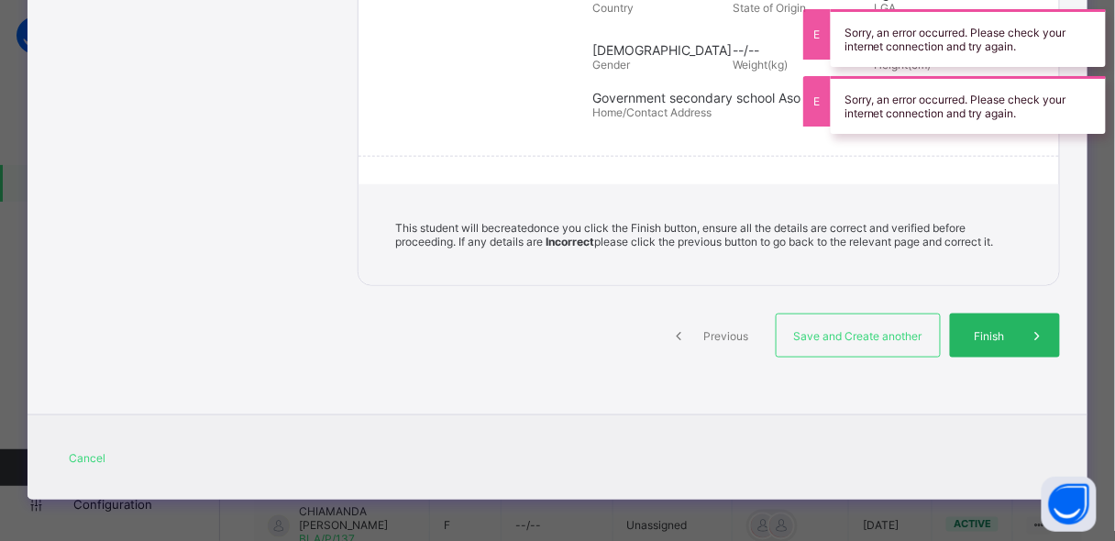
click at [1027, 336] on span at bounding box center [1038, 336] width 44 height 44
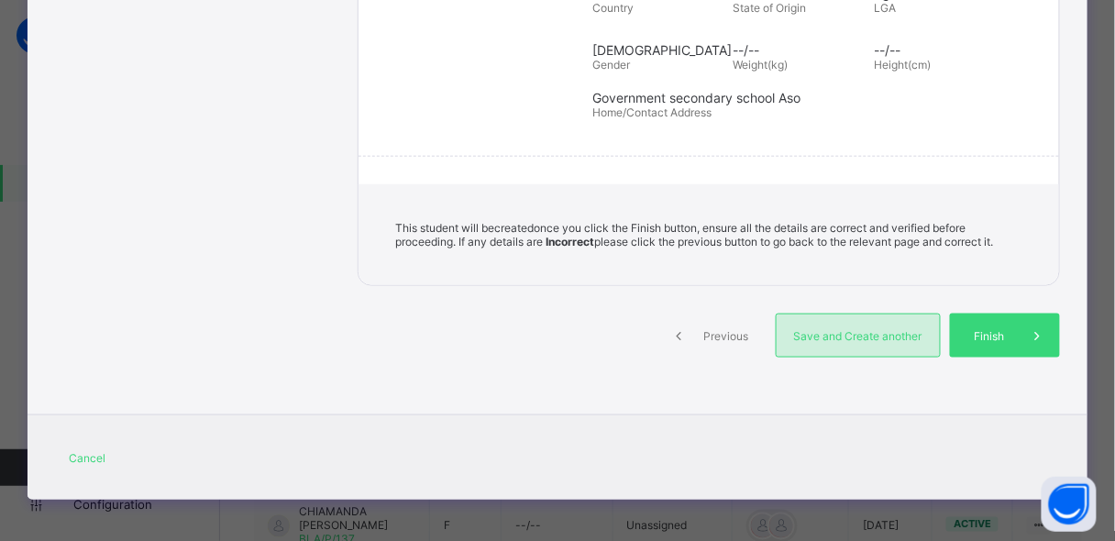
click at [912, 339] on div "Save and Create another" at bounding box center [858, 336] width 165 height 44
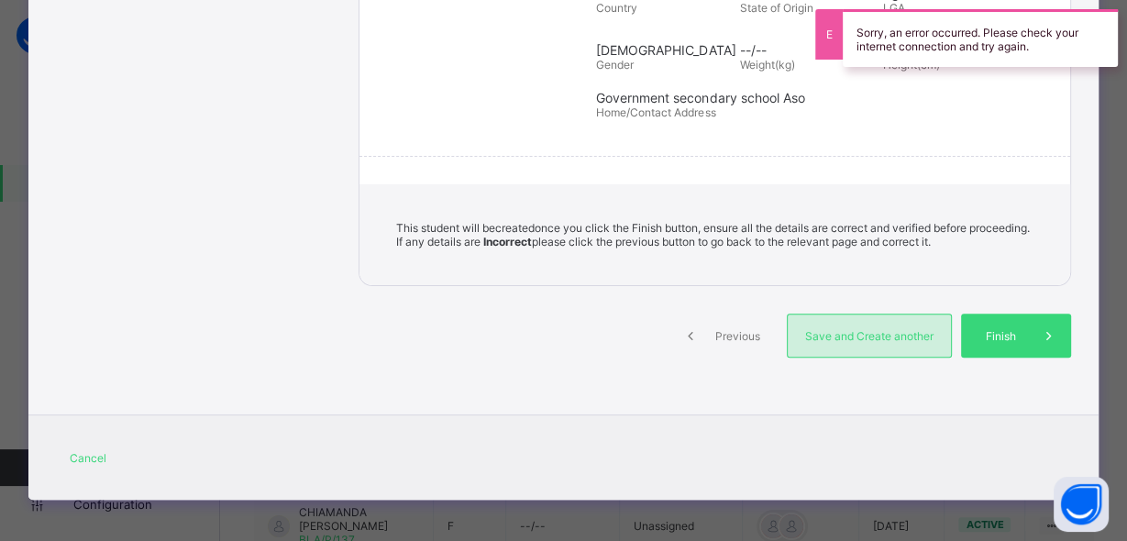
click at [865, 346] on div "Save and Create another" at bounding box center [869, 336] width 165 height 44
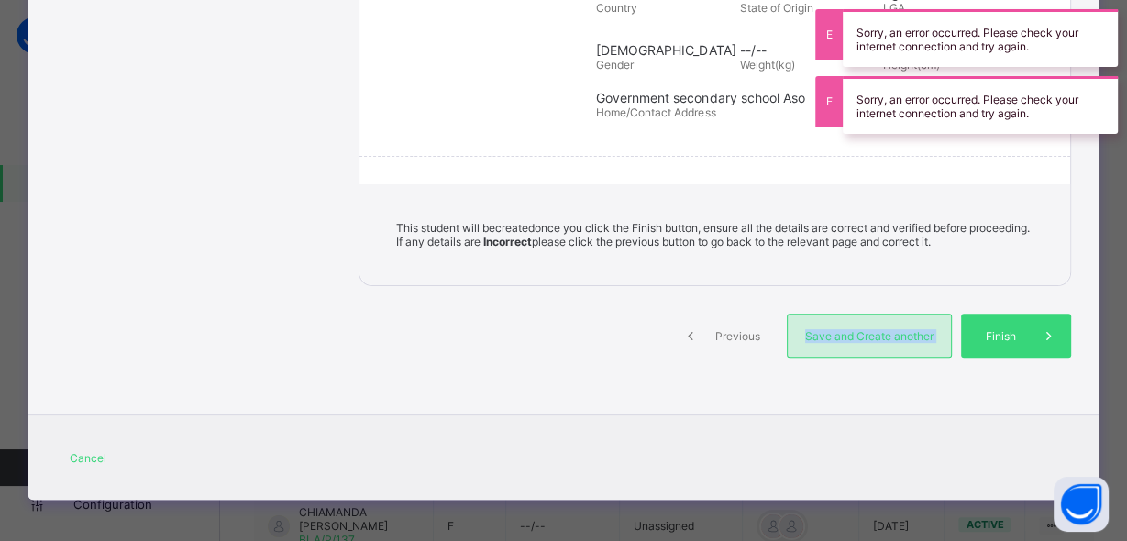
click at [864, 346] on div "Save and Create another" at bounding box center [869, 336] width 165 height 44
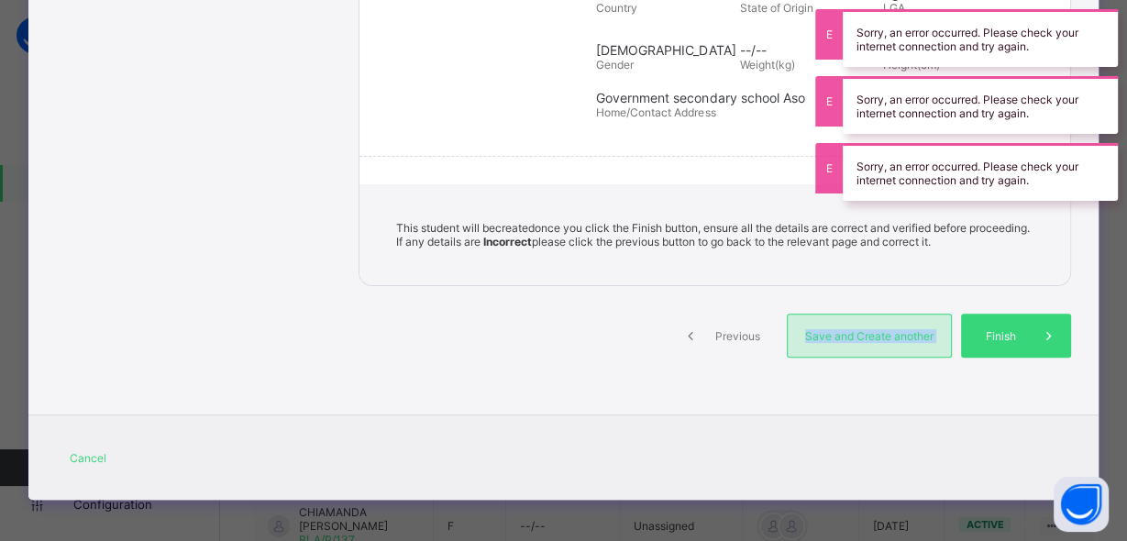
click at [864, 346] on div "Save and Create another" at bounding box center [869, 336] width 165 height 44
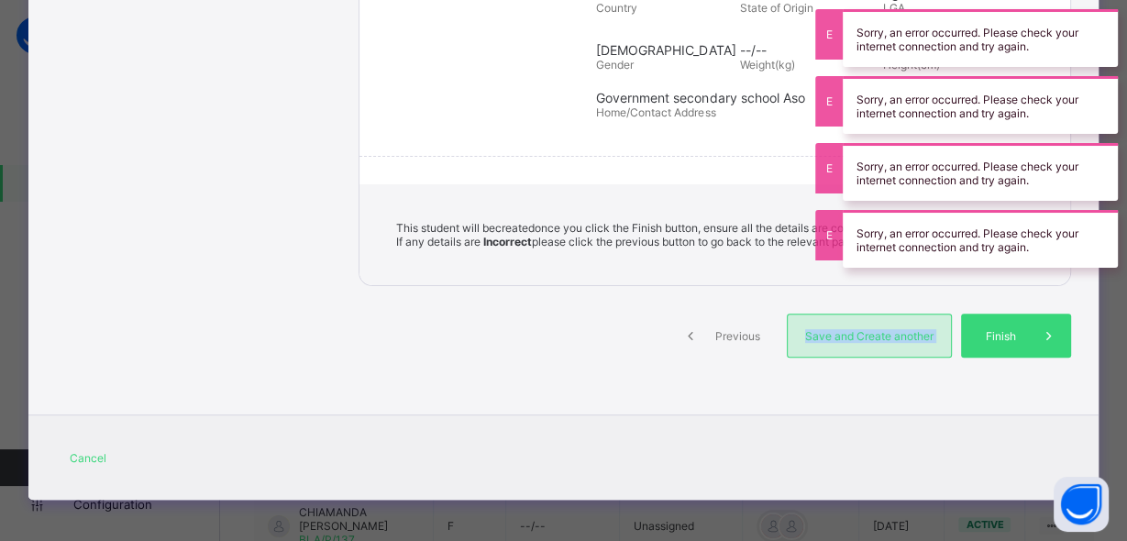
click at [862, 346] on div "Save and Create another" at bounding box center [869, 336] width 165 height 44
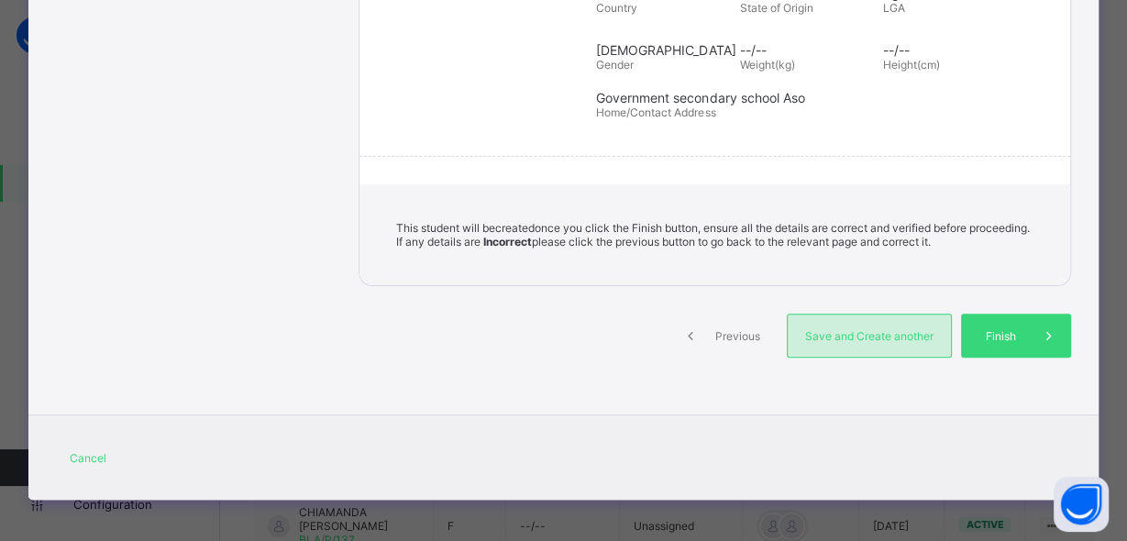
click at [869, 321] on div "Save and Create another" at bounding box center [869, 336] width 165 height 44
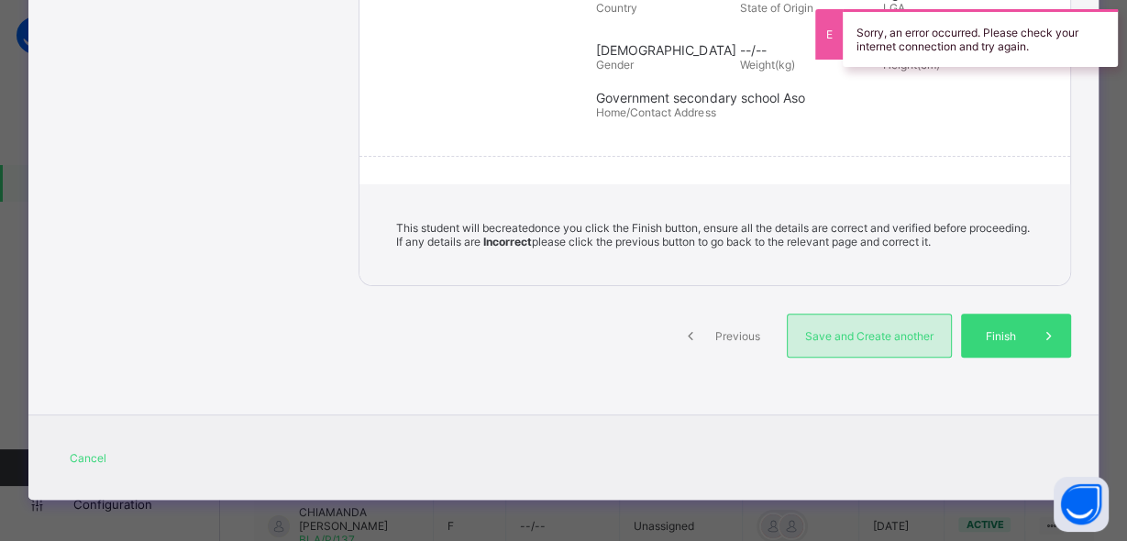
click at [828, 337] on span "Save and Create another" at bounding box center [869, 336] width 136 height 14
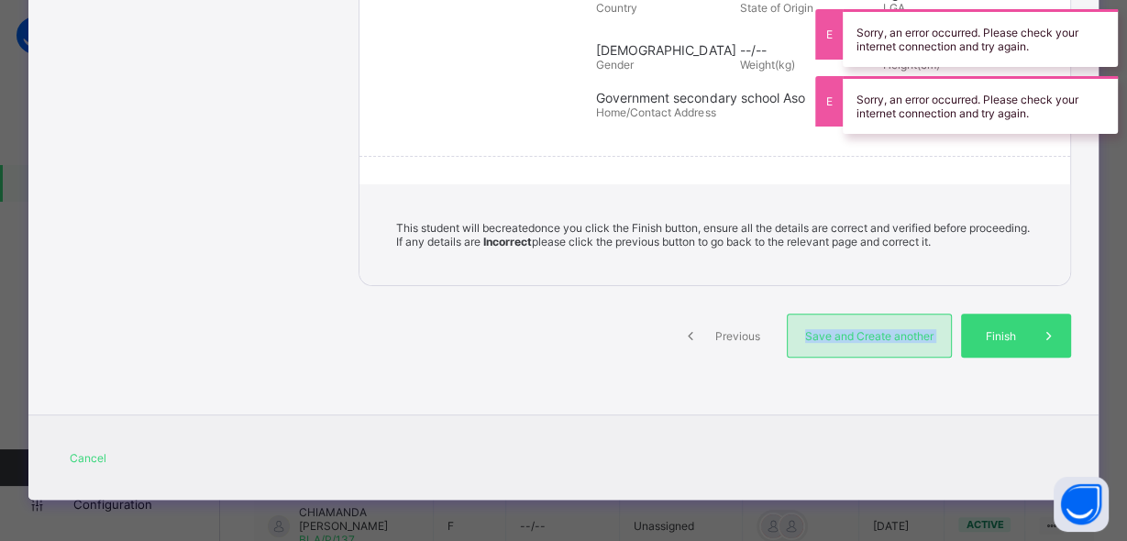
click at [828, 337] on span "Save and Create another" at bounding box center [869, 336] width 136 height 14
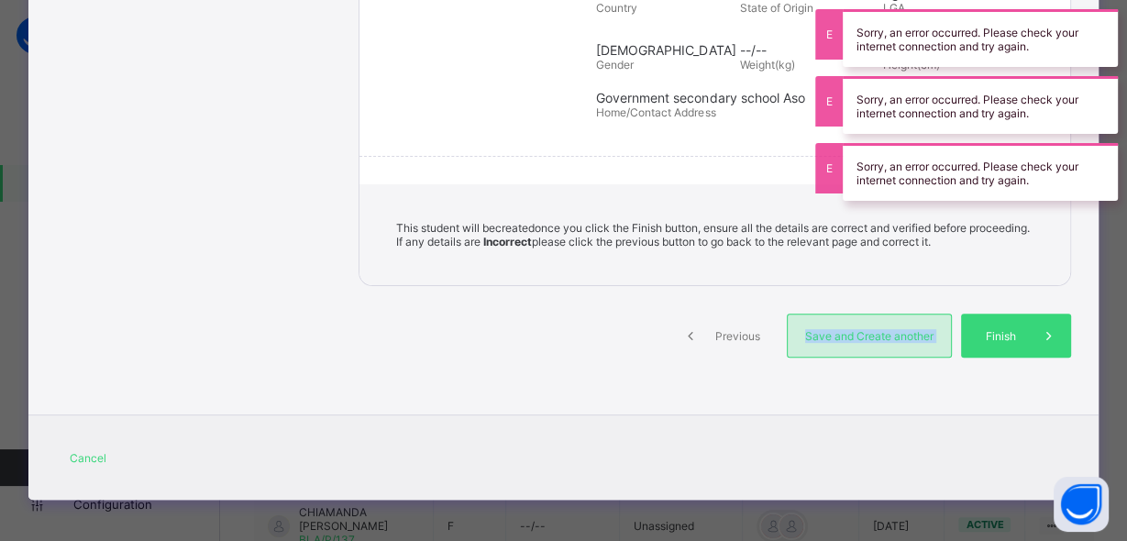
click at [829, 342] on div "Save and Create another" at bounding box center [869, 336] width 165 height 44
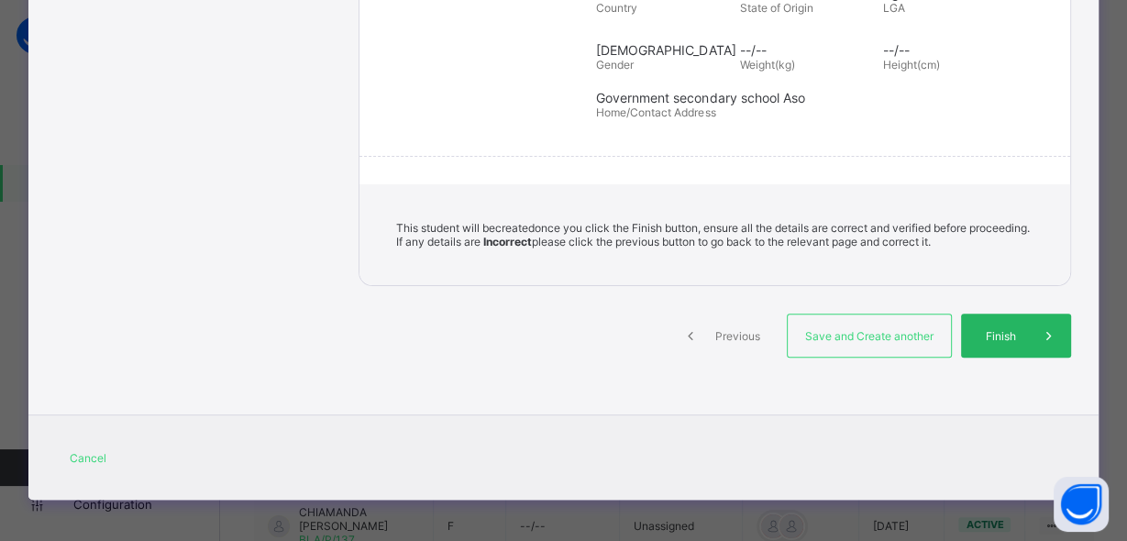
click at [1007, 339] on div "Finish" at bounding box center [1016, 336] width 110 height 44
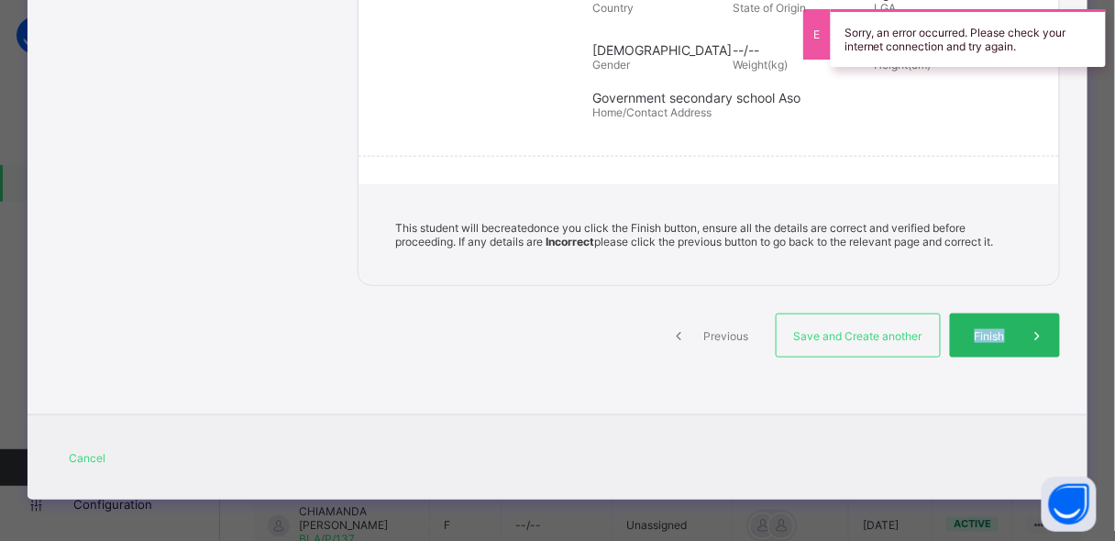
click at [1007, 338] on div "Finish" at bounding box center [1005, 336] width 110 height 44
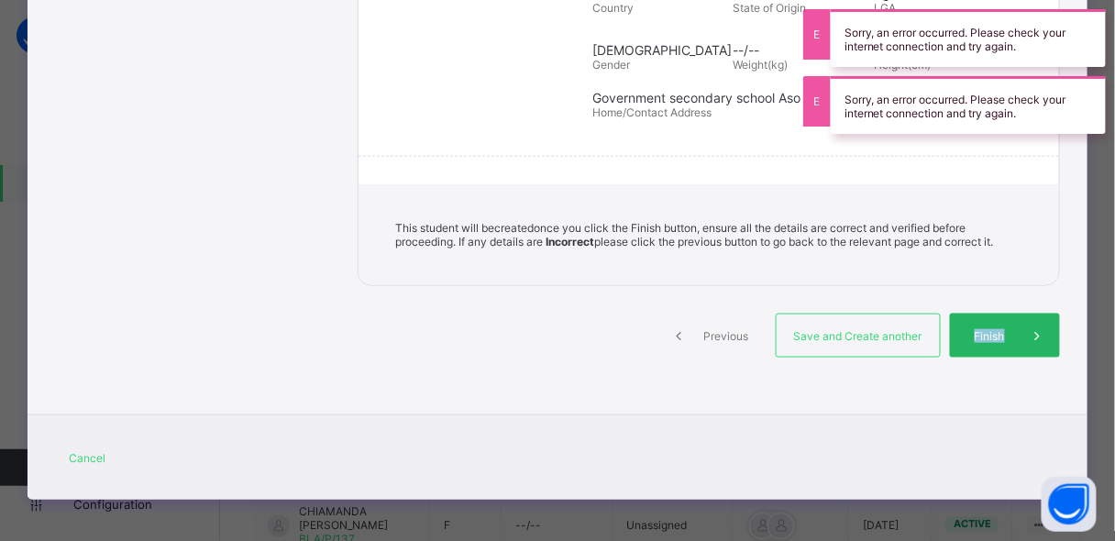
click at [1004, 337] on span "Finish" at bounding box center [990, 336] width 52 height 14
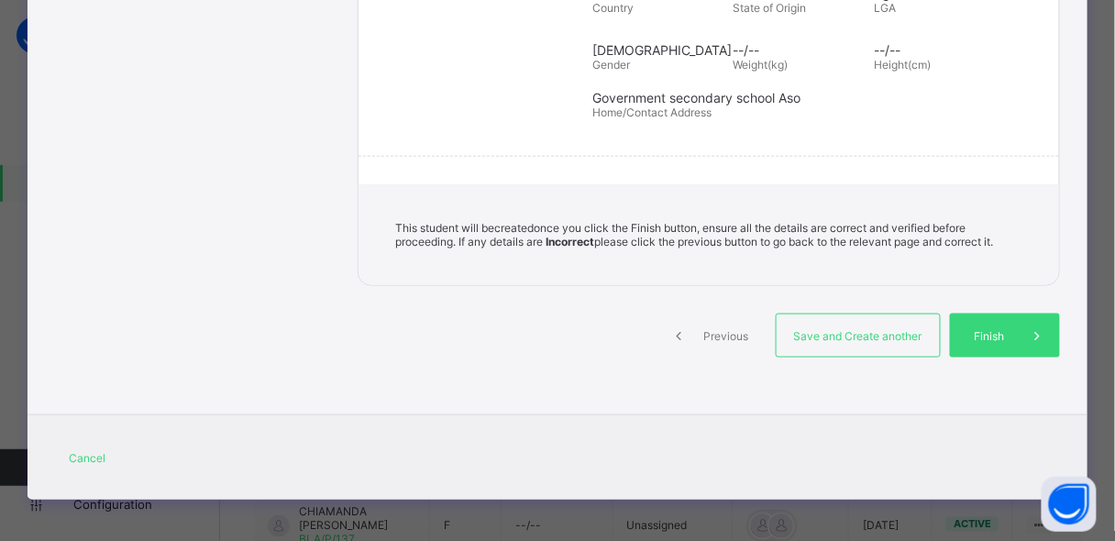
click at [734, 454] on div "Cancel" at bounding box center [557, 456] width 1059 height 85
click at [844, 337] on span "Save and Create another" at bounding box center [858, 336] width 136 height 14
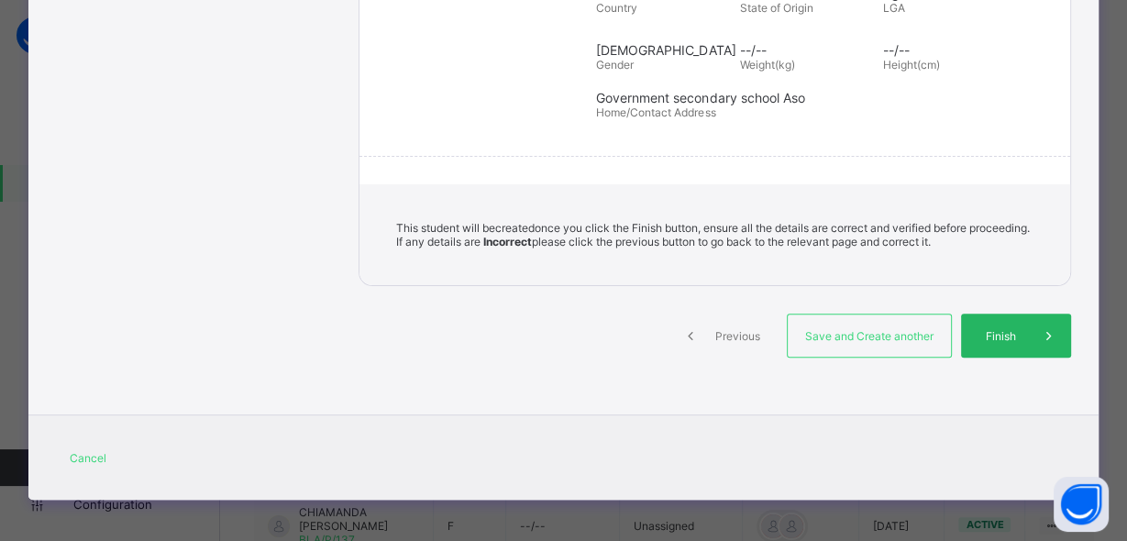
click at [1012, 336] on span "Finish" at bounding box center [1001, 336] width 52 height 14
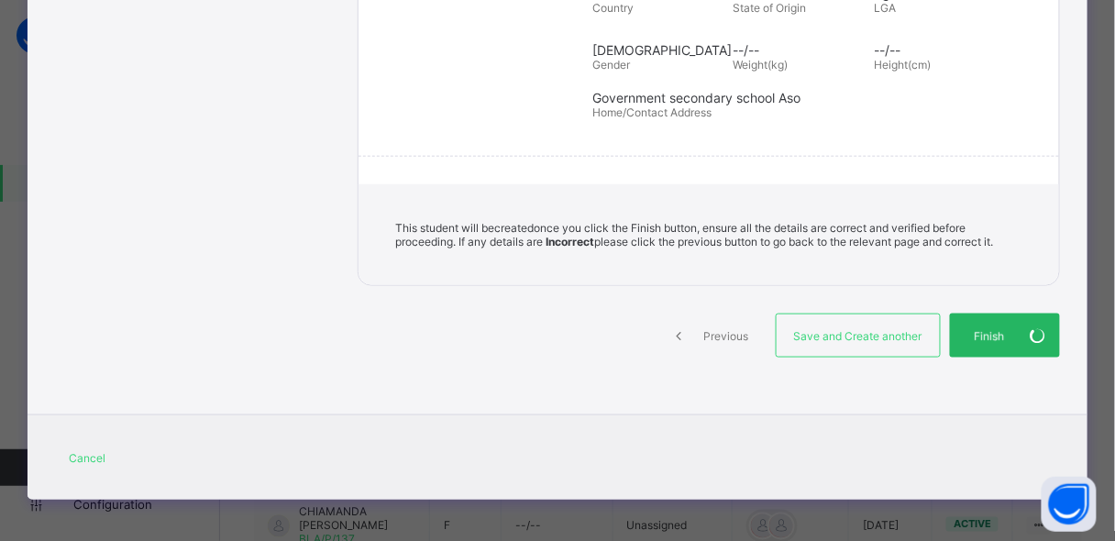
select select "**"
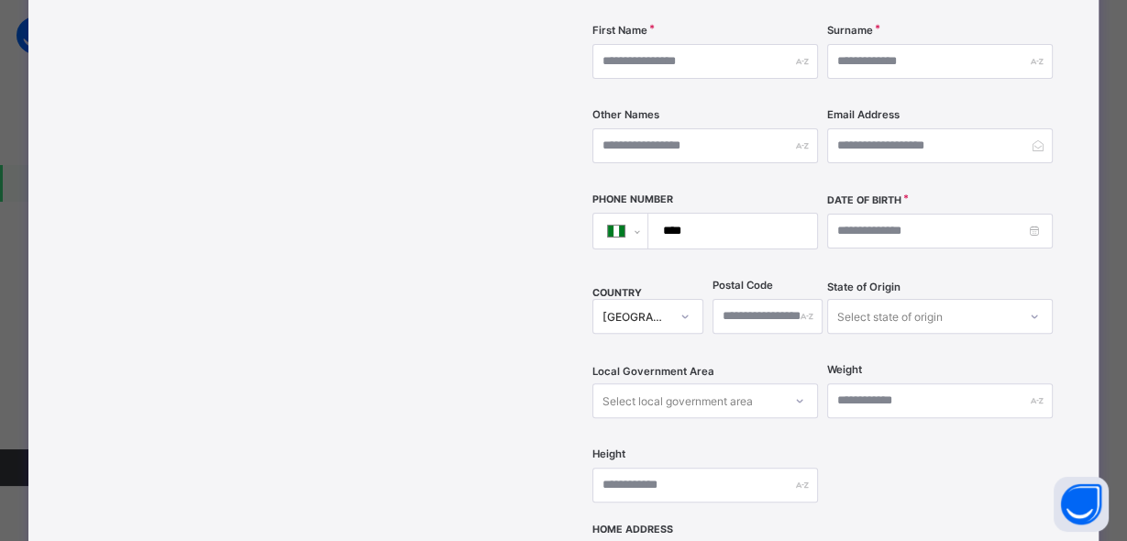
scroll to position [0, 0]
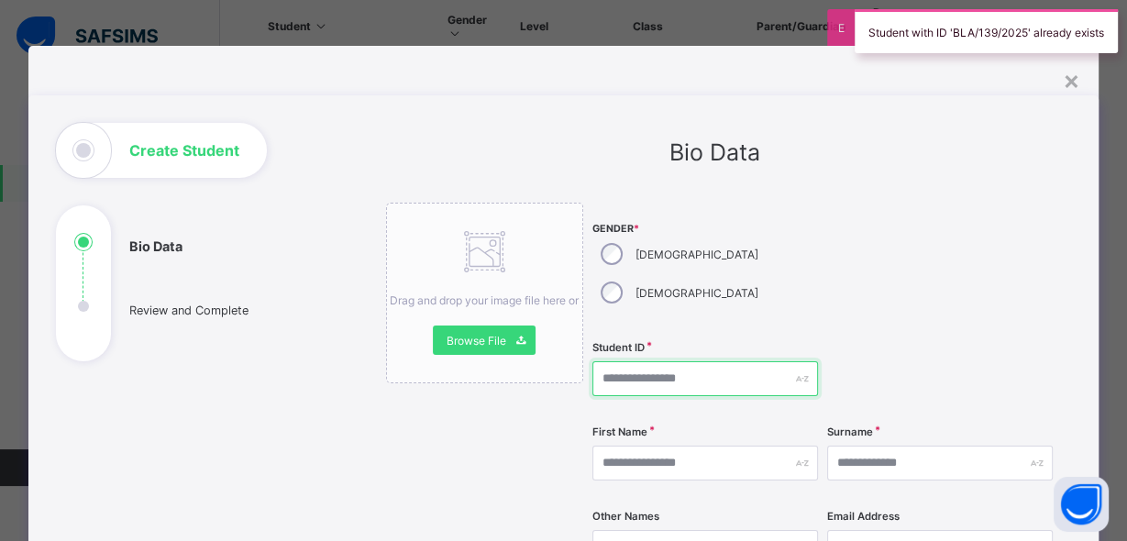
click at [621, 361] on input "text" at bounding box center [705, 378] width 226 height 35
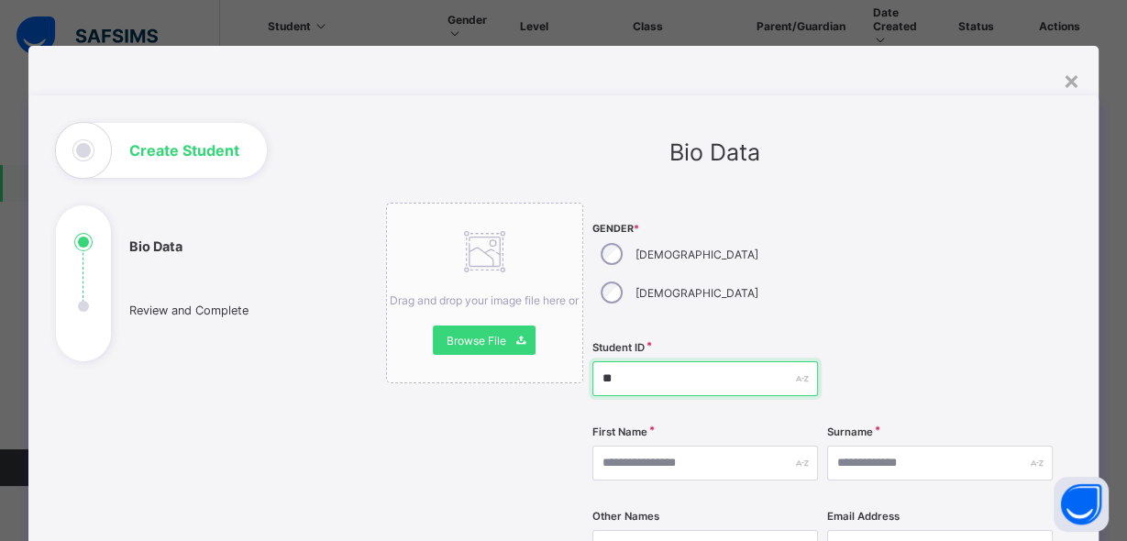
type input "*"
type input "**********"
click at [702, 442] on div "First Name" at bounding box center [705, 462] width 226 height 75
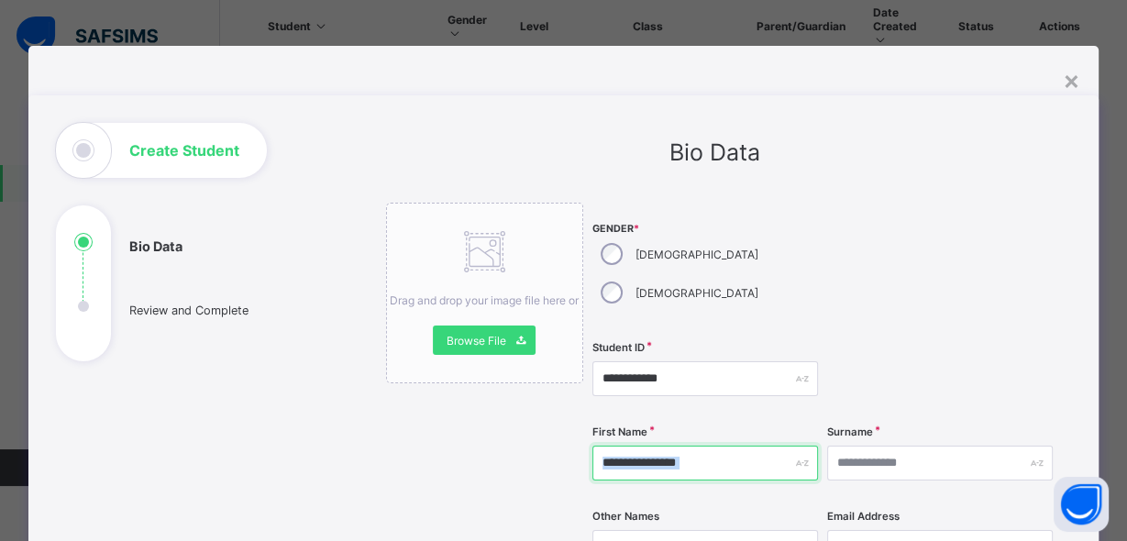
click at [706, 446] on input "text" at bounding box center [705, 463] width 226 height 35
type input "********"
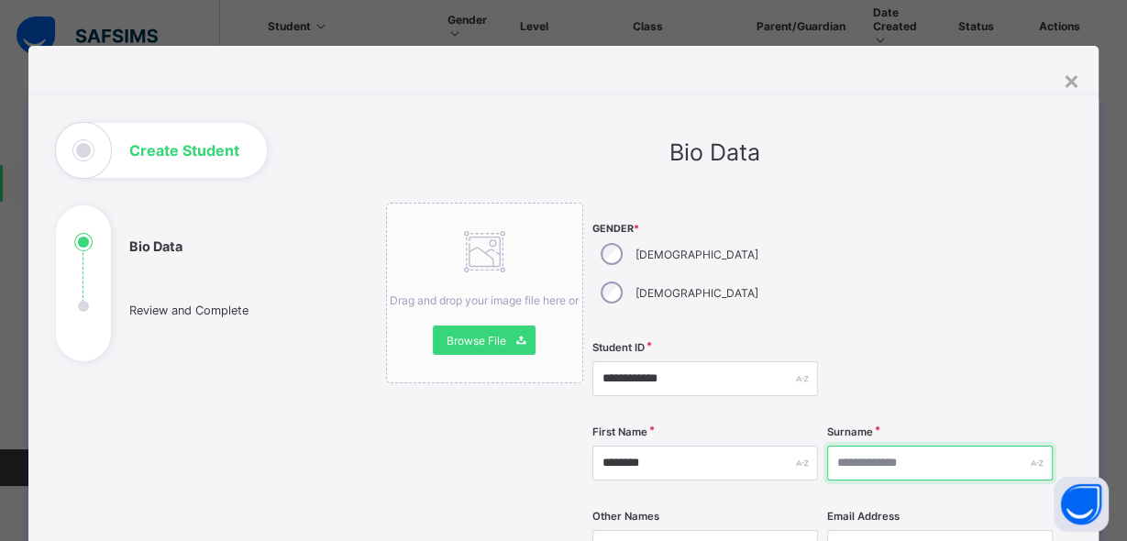
click at [875, 446] on input "text" at bounding box center [940, 463] width 226 height 35
click at [877, 446] on input "*****" at bounding box center [940, 463] width 226 height 35
type input "*****"
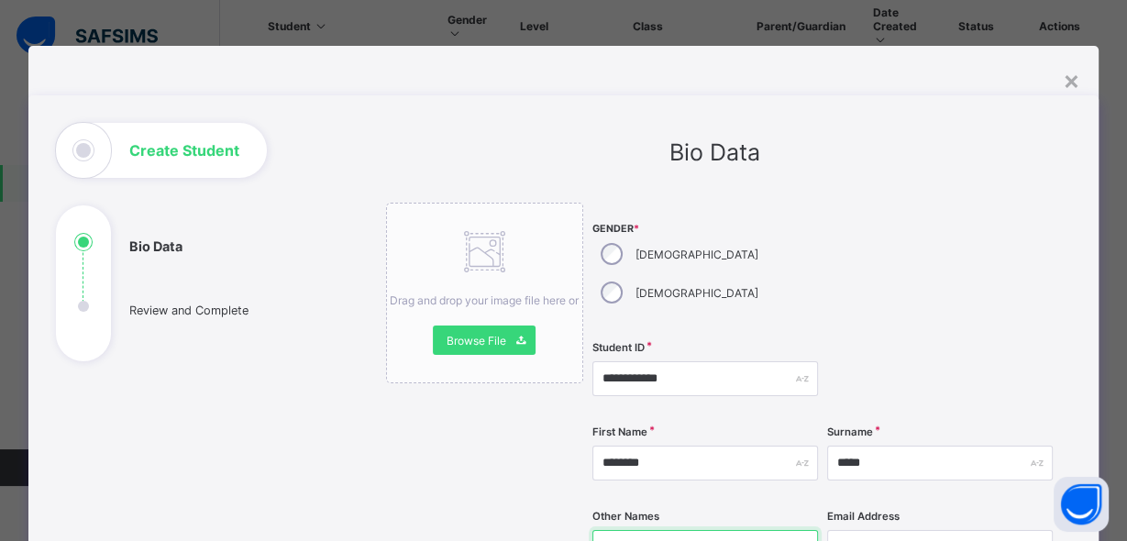
click at [653, 530] on input "text" at bounding box center [705, 547] width 226 height 35
type input "*"
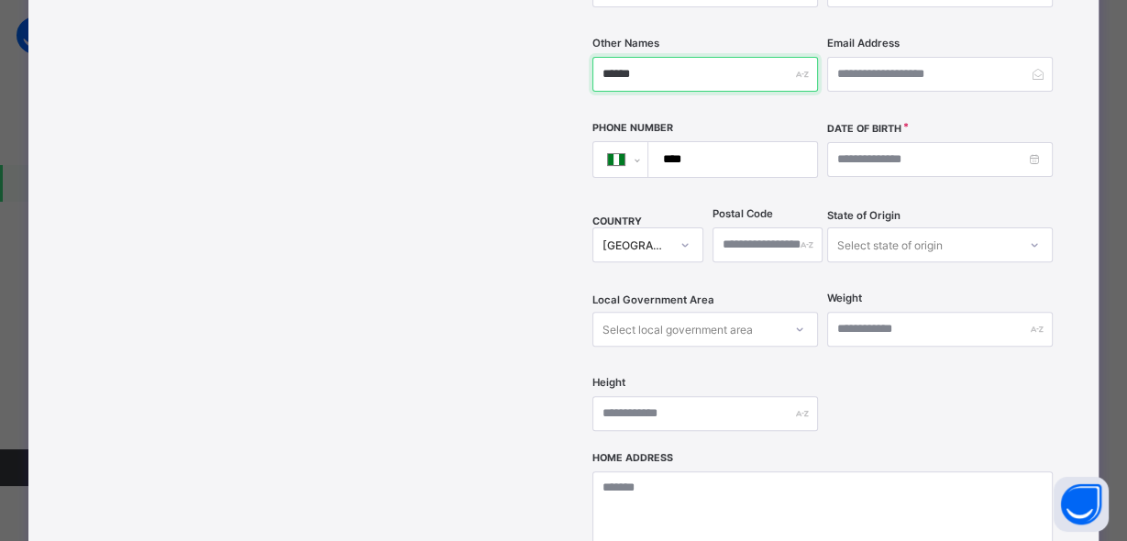
type input "******"
click at [715, 142] on input "****" at bounding box center [729, 159] width 154 height 35
type input "**********"
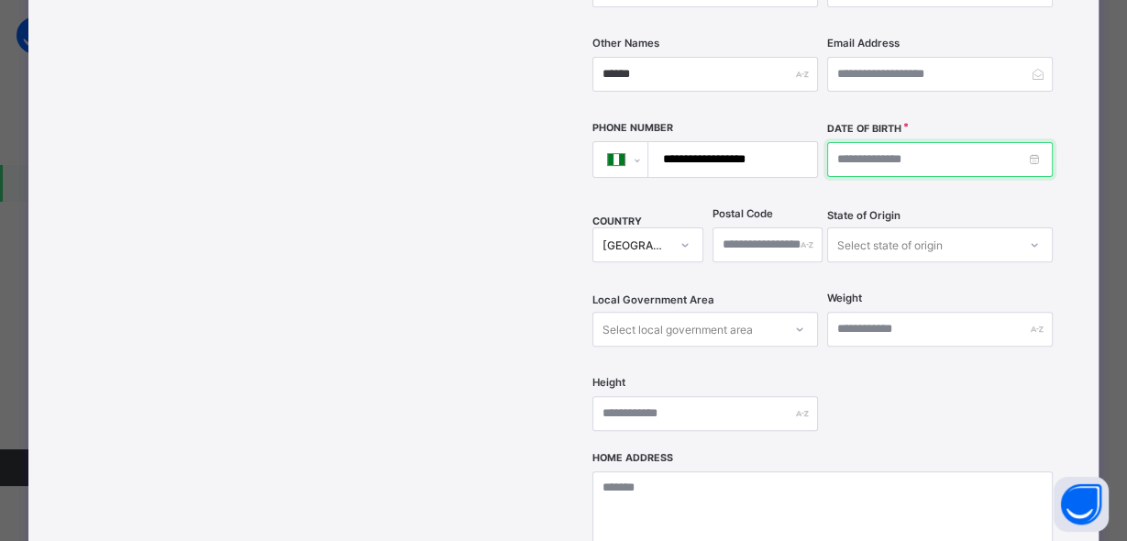
click at [886, 142] on input at bounding box center [940, 159] width 226 height 35
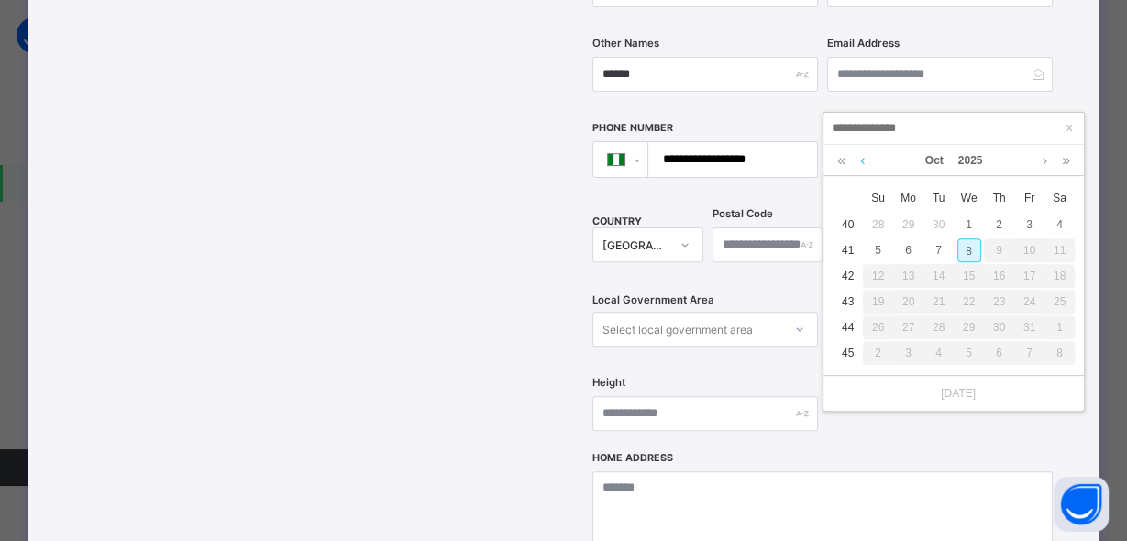
click at [858, 165] on link at bounding box center [862, 160] width 14 height 31
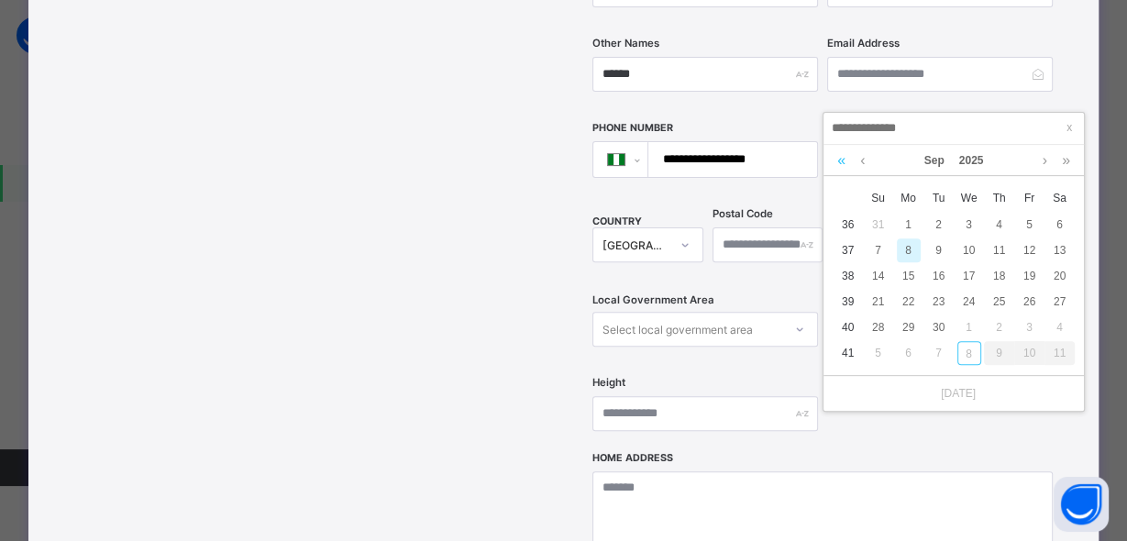
click at [836, 164] on link at bounding box center [841, 160] width 17 height 31
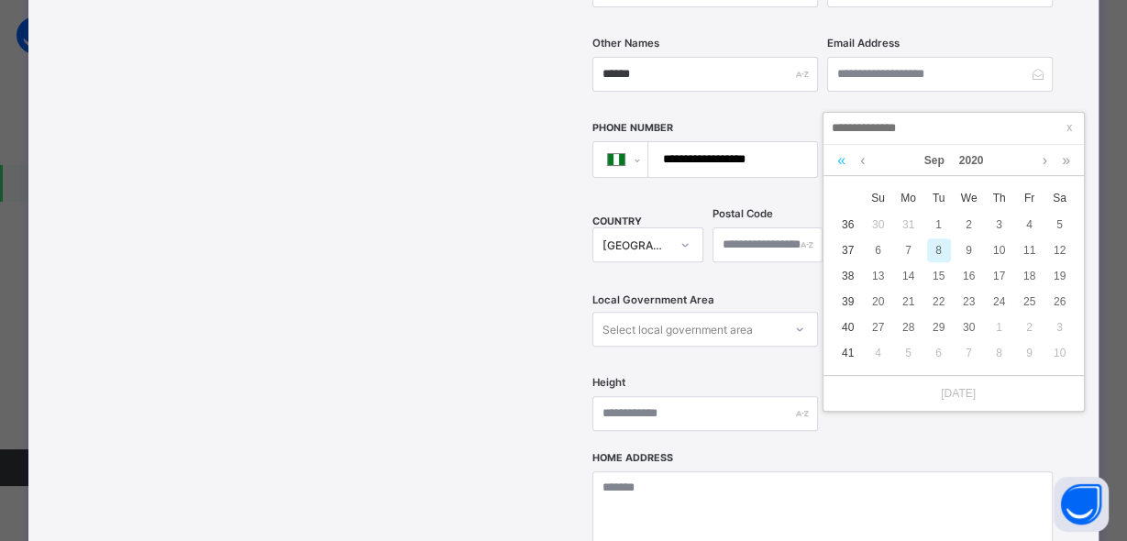
click at [836, 164] on link at bounding box center [841, 160] width 17 height 31
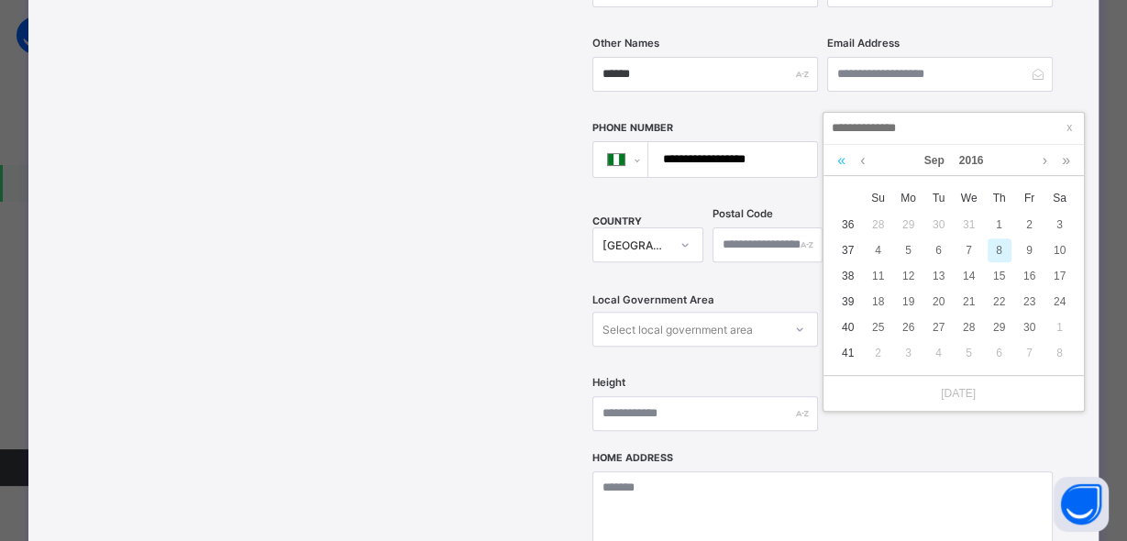
click at [836, 164] on link at bounding box center [841, 160] width 17 height 31
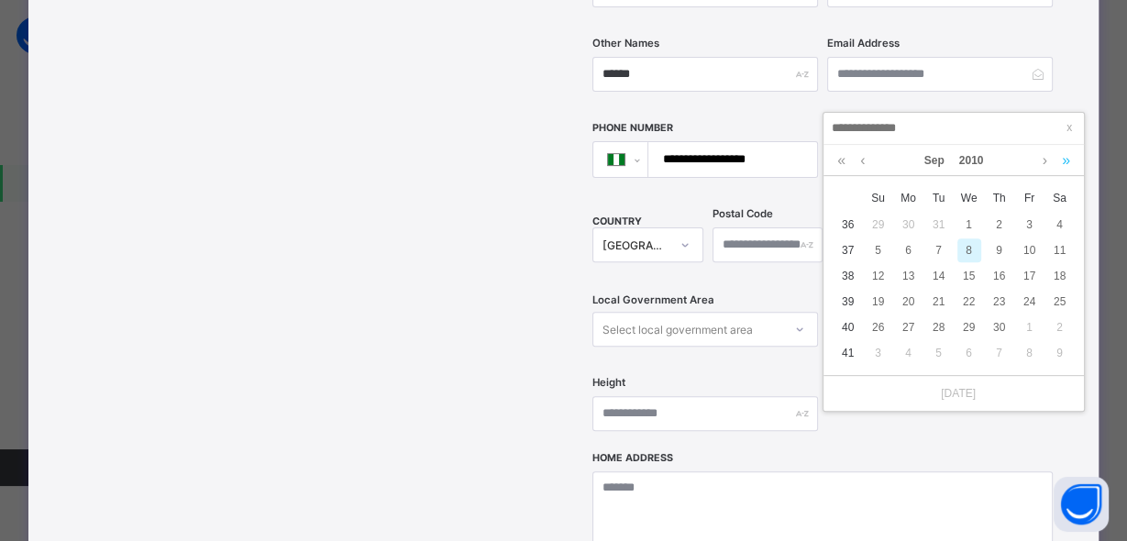
click at [1061, 160] on link at bounding box center [1065, 160] width 17 height 31
click at [867, 155] on link at bounding box center [862, 160] width 14 height 31
click at [866, 155] on link at bounding box center [862, 160] width 14 height 31
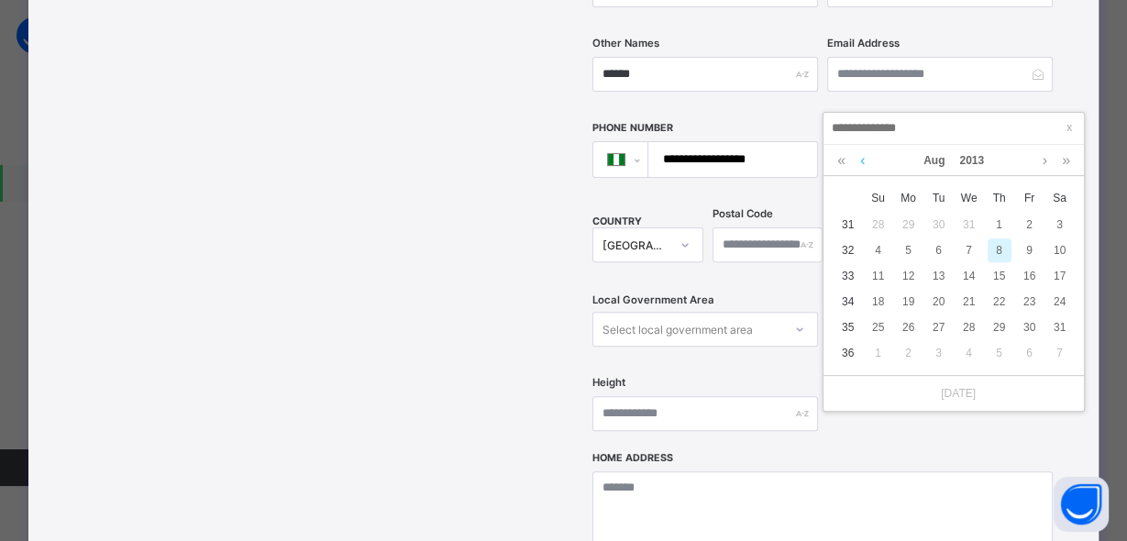
click at [866, 155] on link at bounding box center [862, 160] width 14 height 31
click at [975, 270] on div "13" at bounding box center [969, 276] width 24 height 24
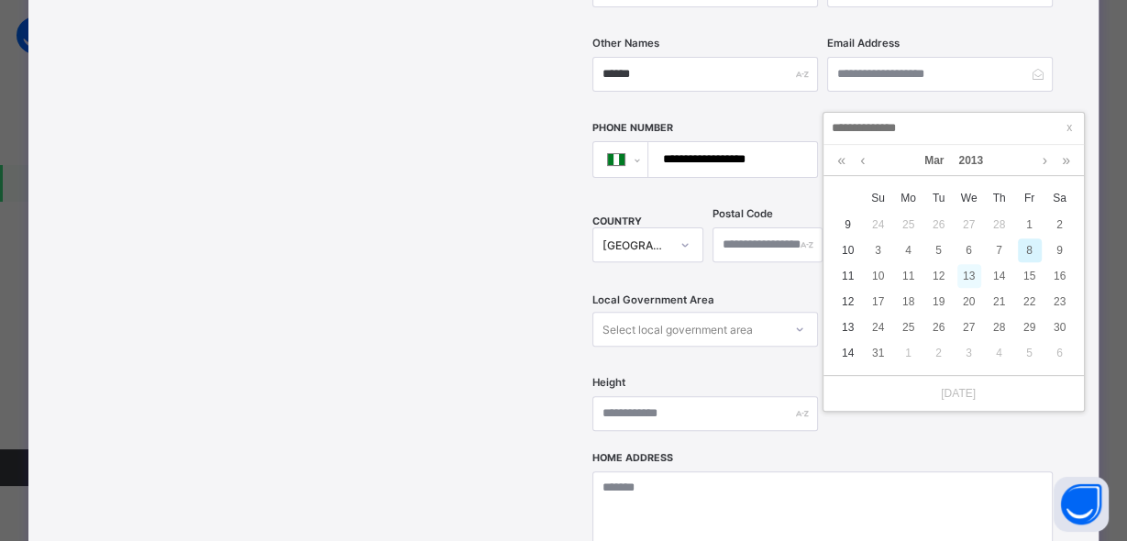
type input "**********"
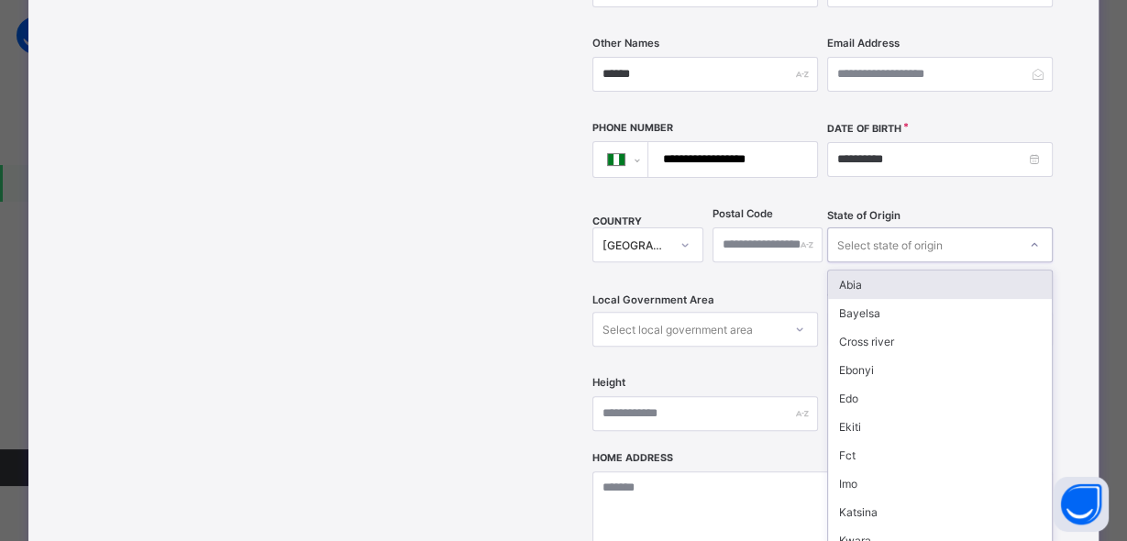
click at [875, 227] on div "Select state of origin" at bounding box center [889, 244] width 105 height 35
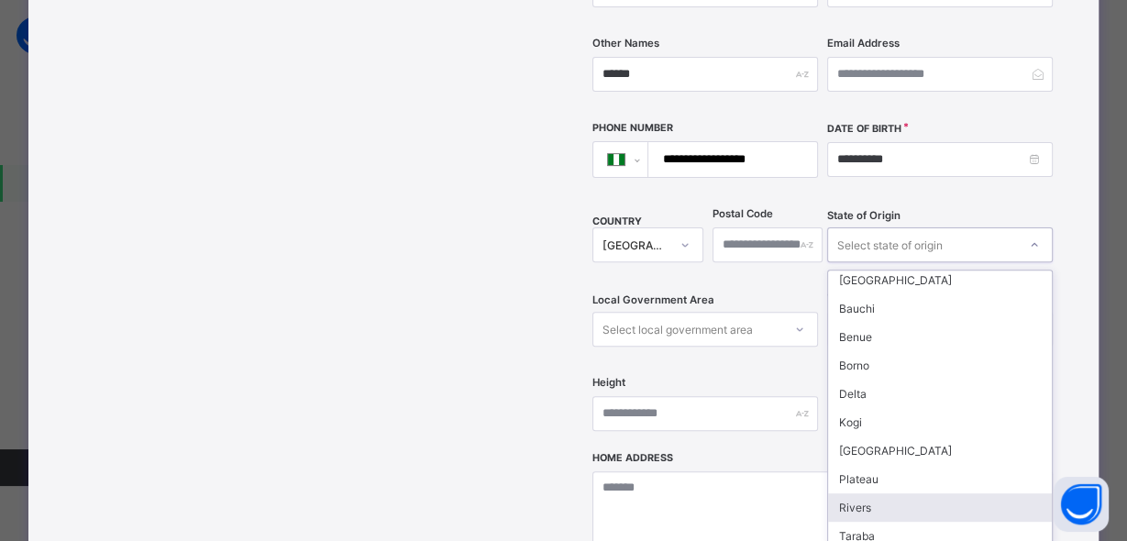
scroll to position [750, 0]
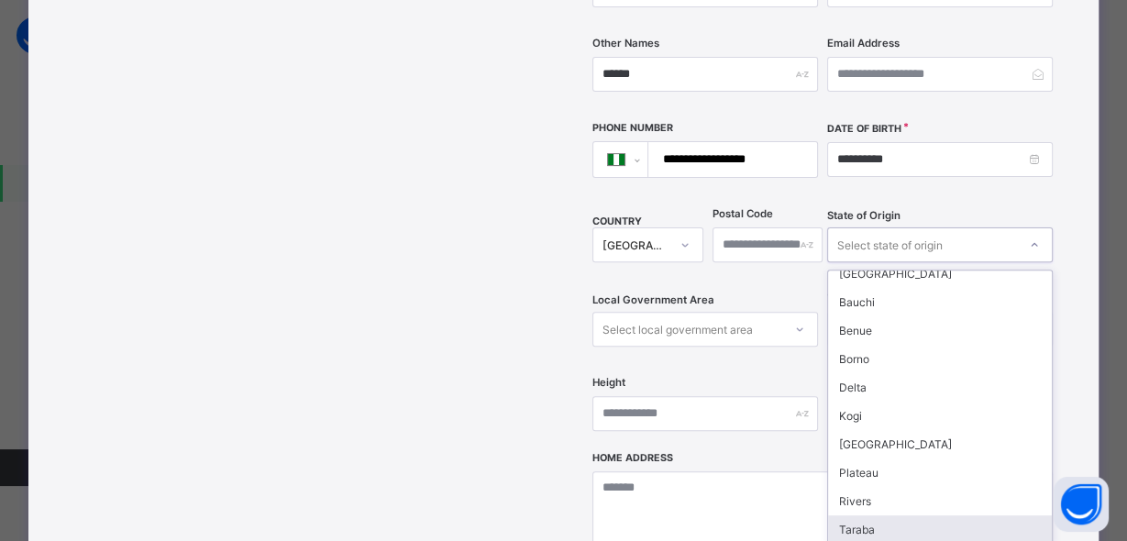
click at [1035, 515] on div "Taraba" at bounding box center [940, 529] width 224 height 28
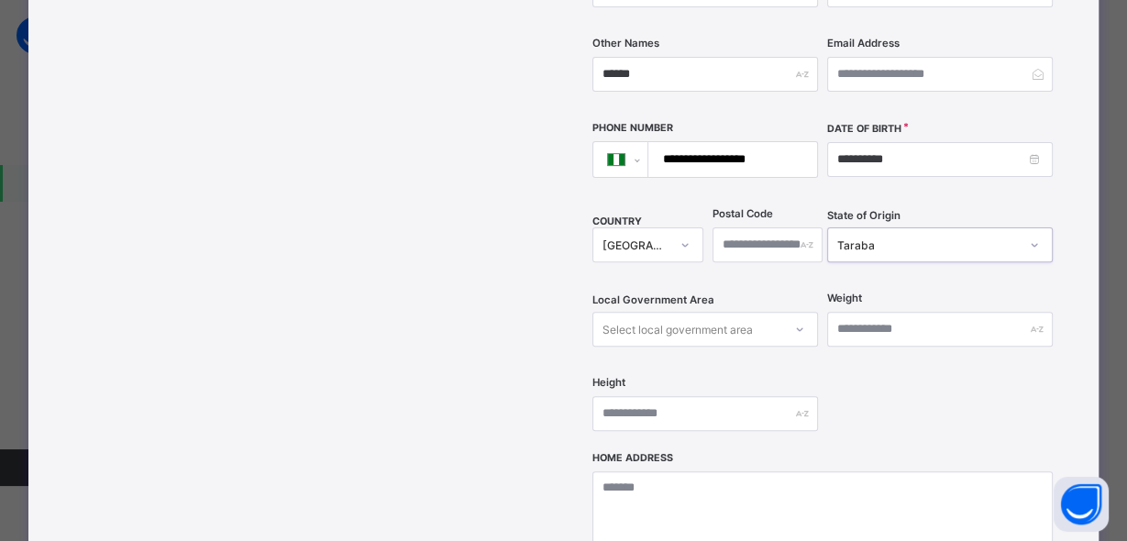
click at [931, 238] on div "Taraba" at bounding box center [928, 245] width 182 height 14
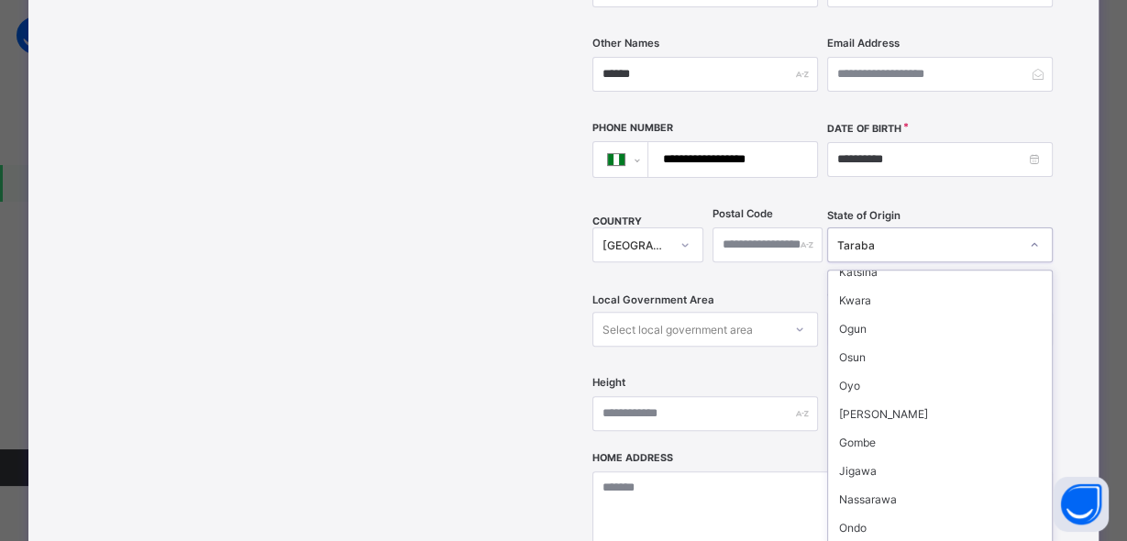
scroll to position [480, 0]
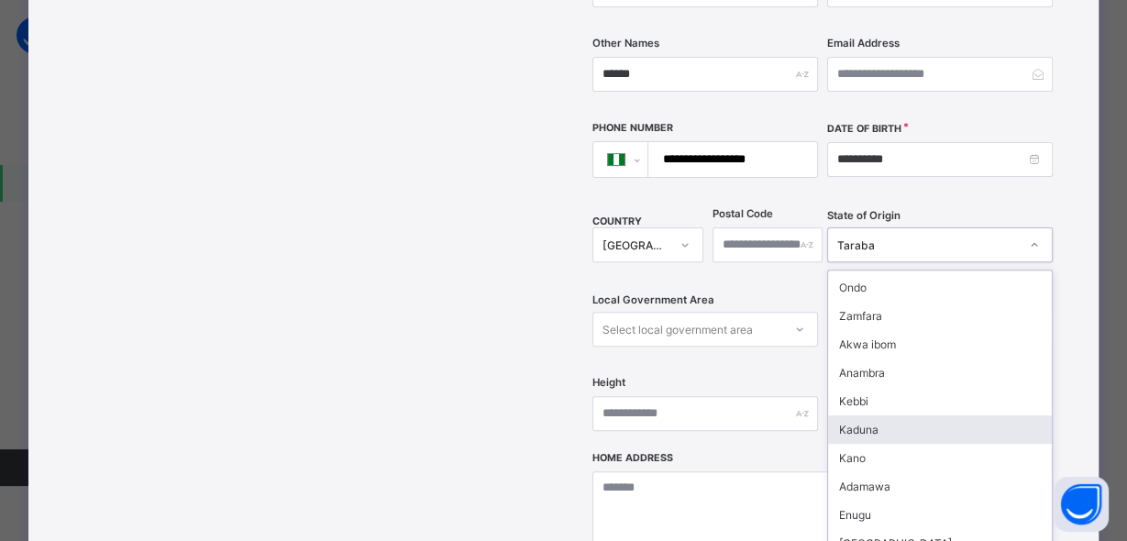
type input "*"
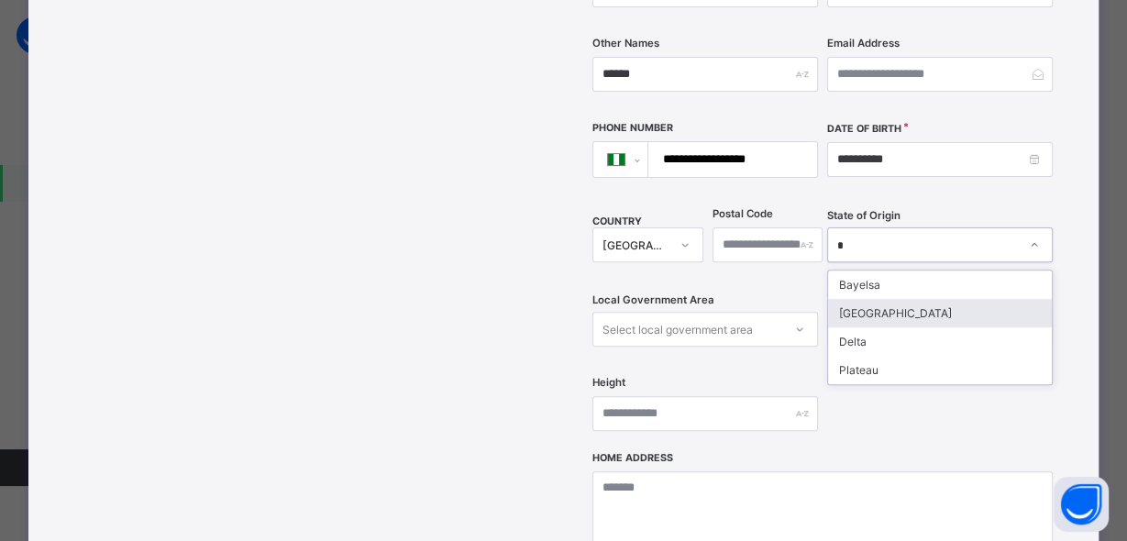
click at [863, 299] on div "[GEOGRAPHIC_DATA]" at bounding box center [940, 313] width 224 height 28
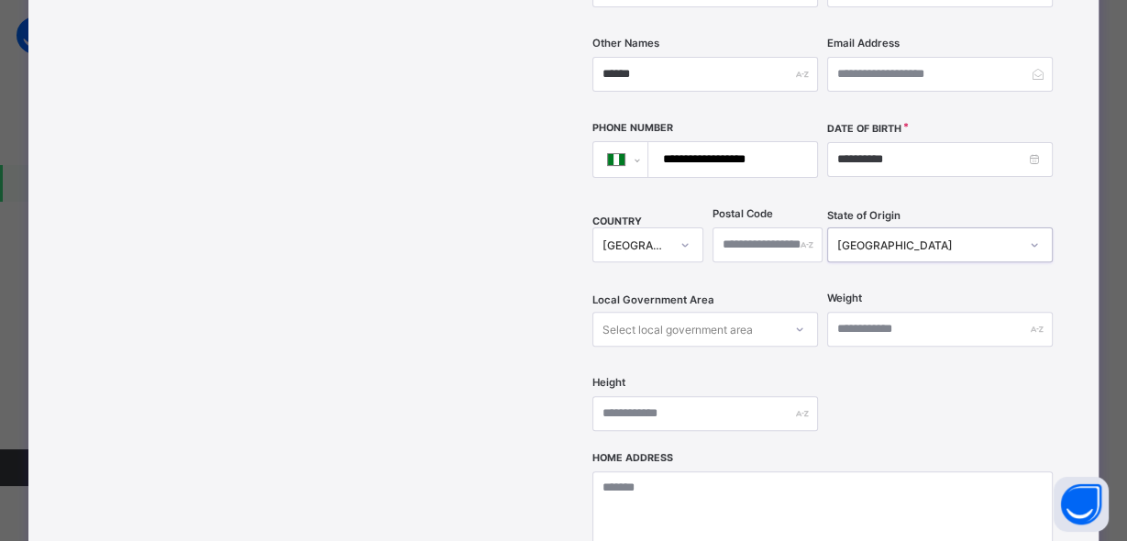
scroll to position [531, 0]
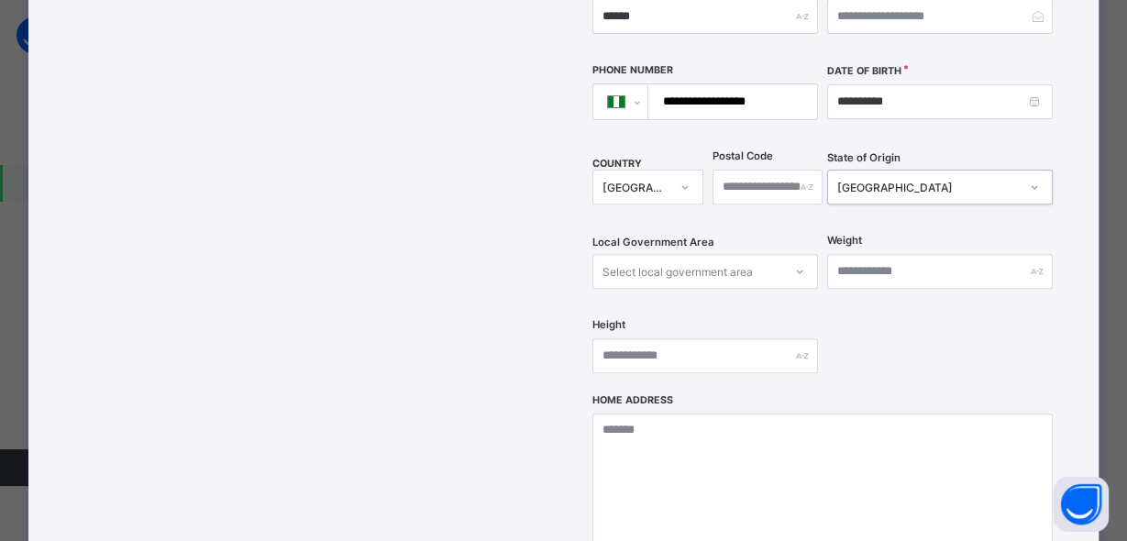
click at [757, 287] on div "Select local government area" at bounding box center [705, 271] width 226 height 35
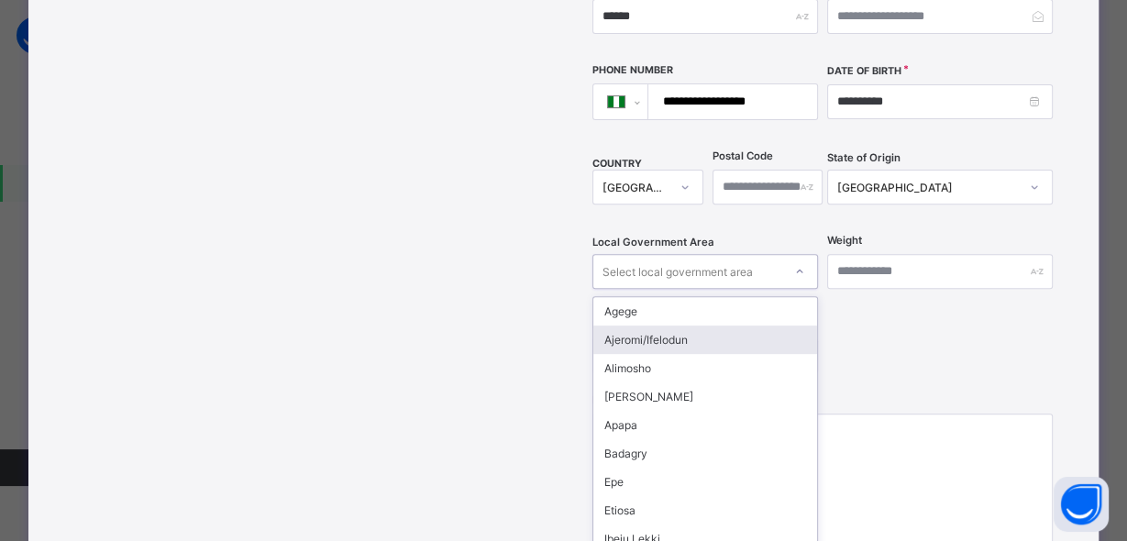
click at [756, 326] on div "Ajeromi/Ifelodun" at bounding box center [705, 340] width 224 height 28
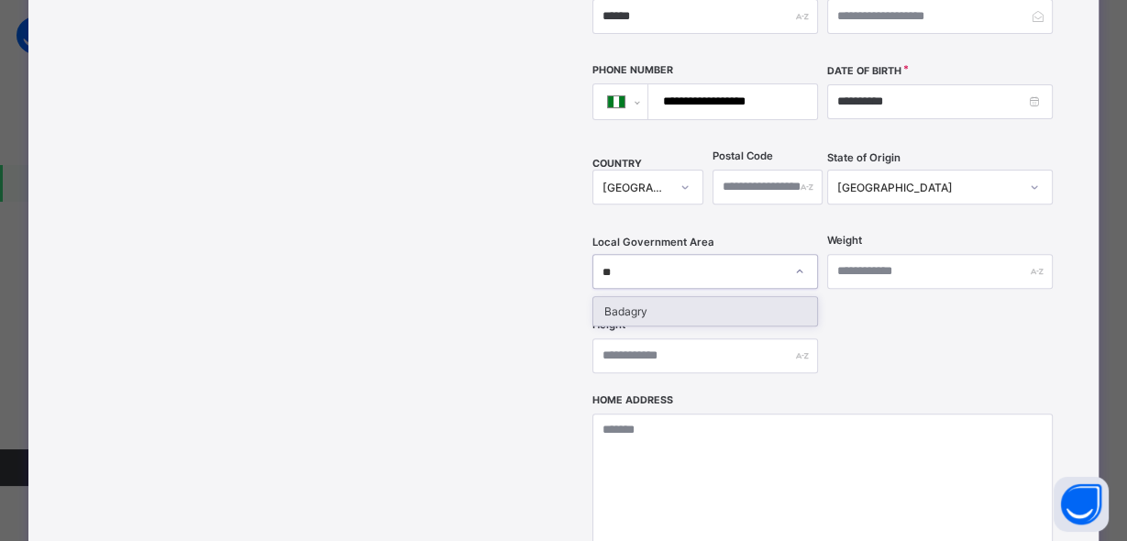
type input "***"
click at [740, 297] on div "Badagry" at bounding box center [705, 311] width 224 height 28
click at [740, 318] on div "Height" at bounding box center [705, 355] width 226 height 75
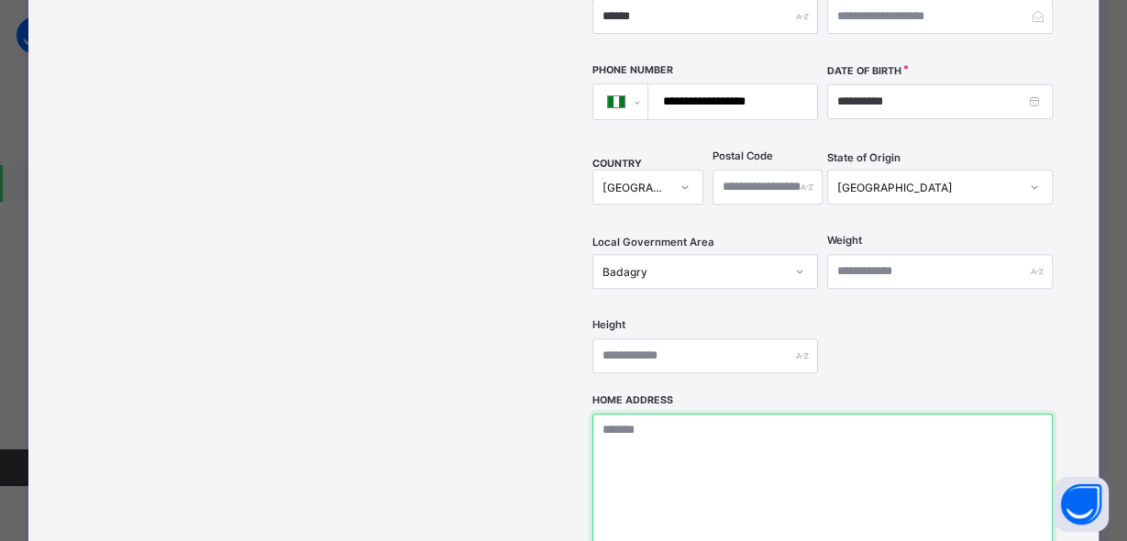
click at [669, 414] on textarea at bounding box center [822, 505] width 460 height 183
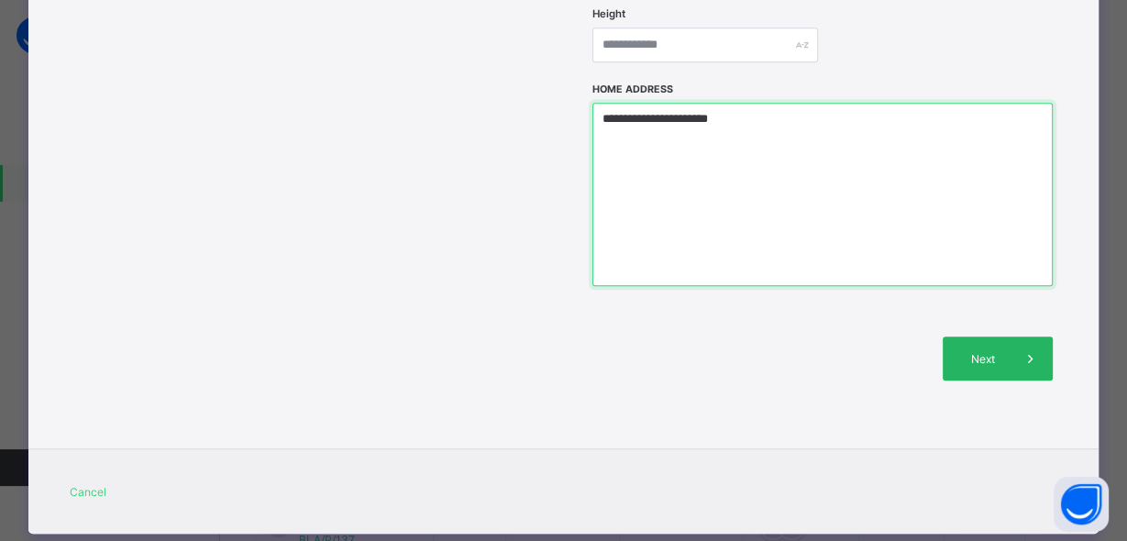
type textarea "**********"
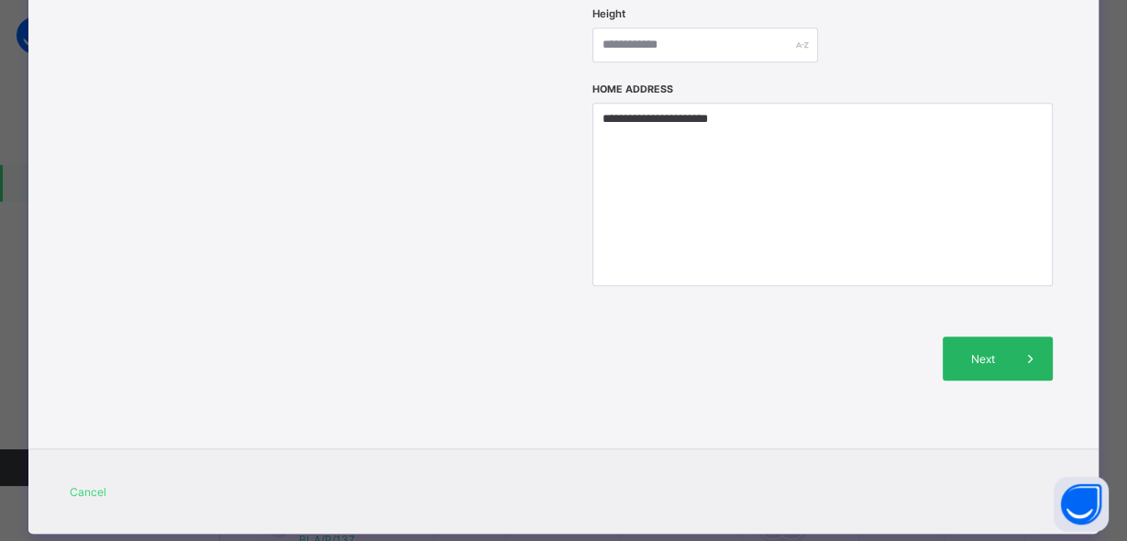
click at [994, 352] on span "Next" at bounding box center [982, 359] width 52 height 14
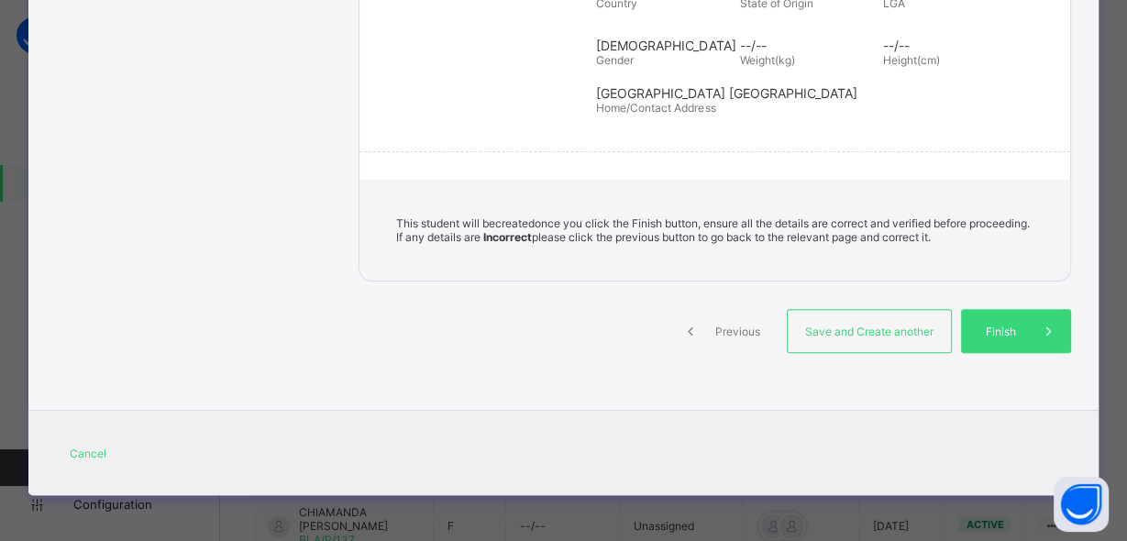
scroll to position [402, 0]
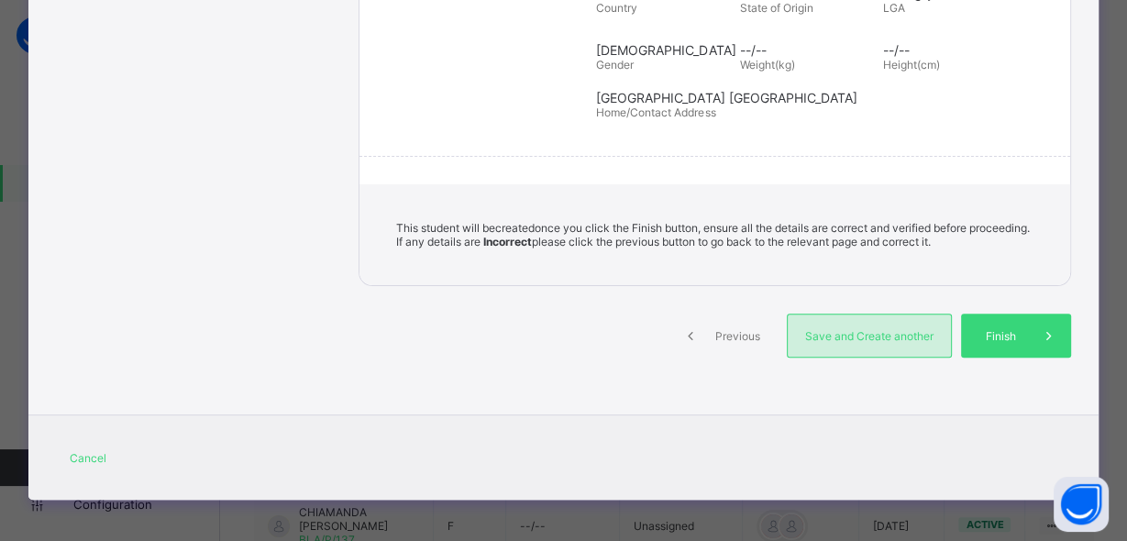
click at [916, 333] on span "Save and Create another" at bounding box center [869, 336] width 136 height 14
select select "**"
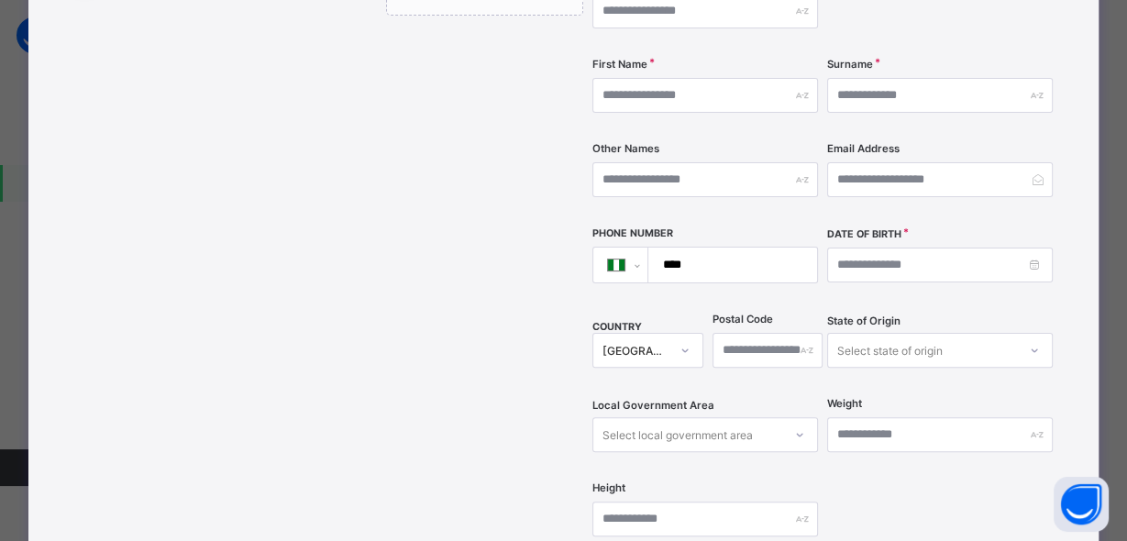
scroll to position [0, 0]
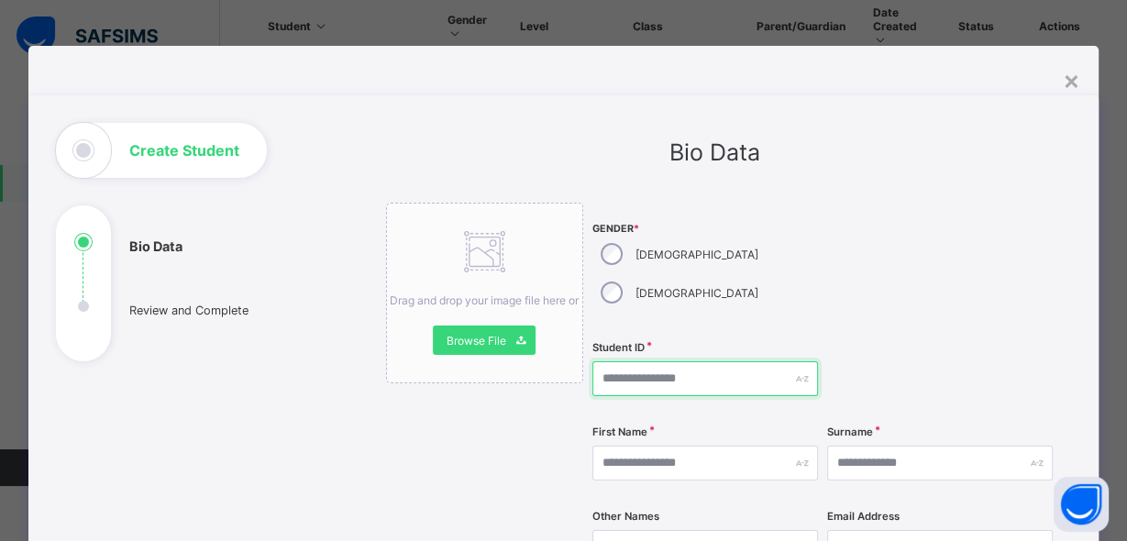
click at [627, 361] on input "text" at bounding box center [705, 378] width 226 height 35
type input "**********"
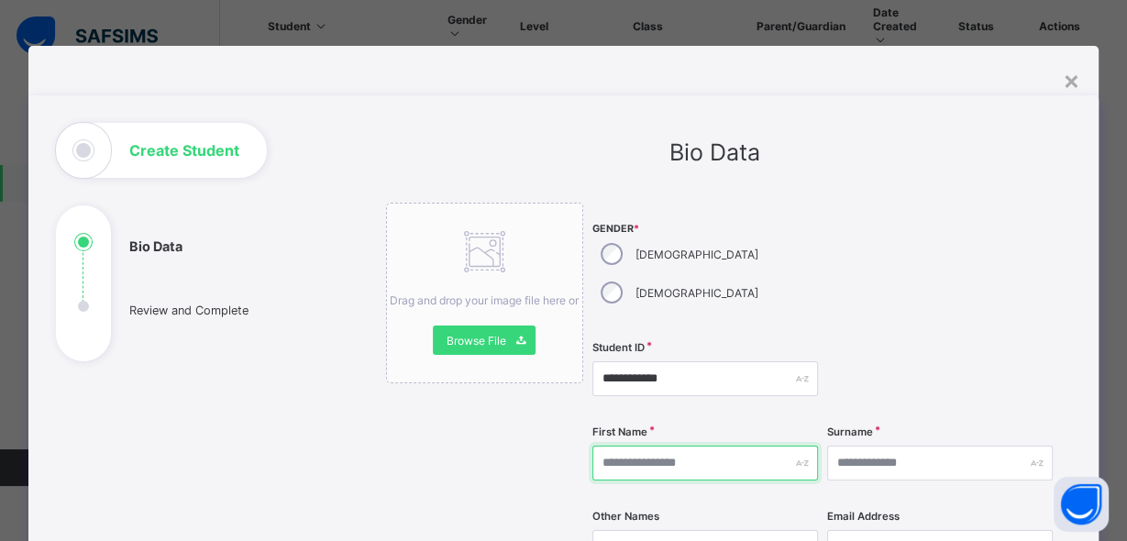
click at [650, 446] on input "text" at bounding box center [705, 463] width 226 height 35
type input "********"
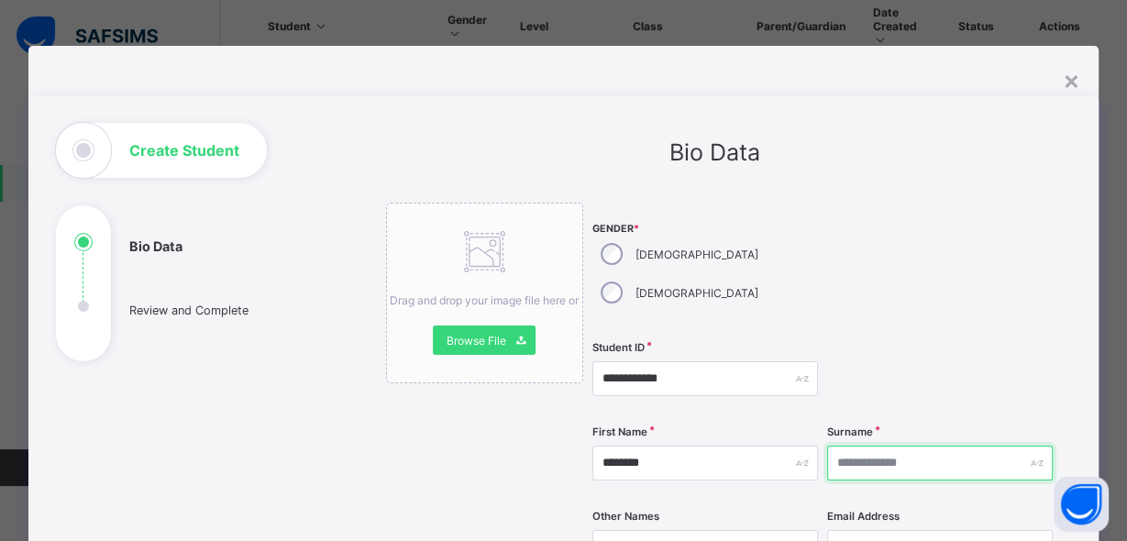
click at [863, 446] on input "text" at bounding box center [940, 463] width 226 height 35
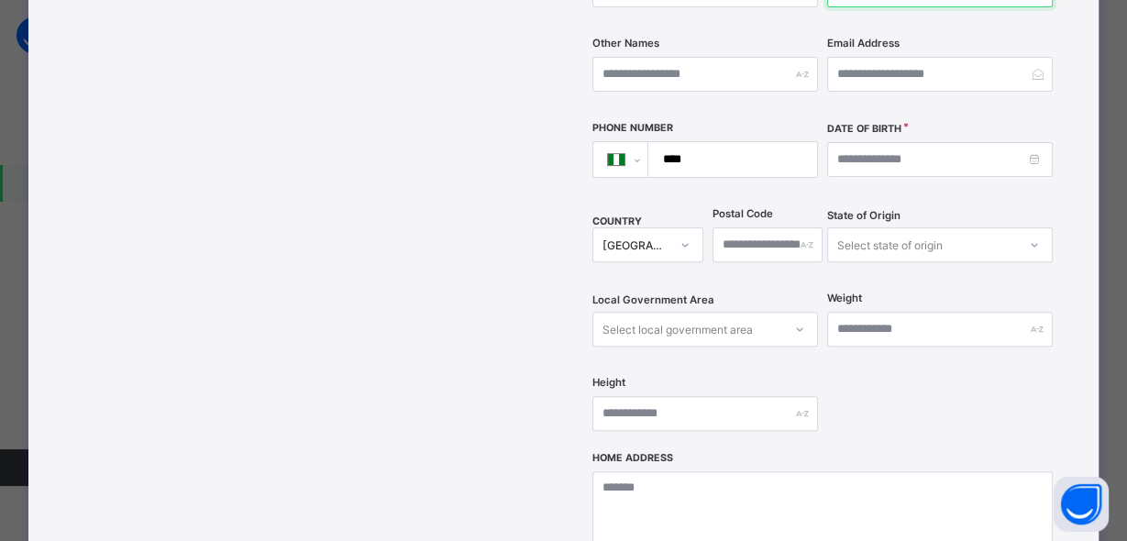
type input "*******"
click at [730, 142] on input "****" at bounding box center [729, 159] width 154 height 35
type input "**********"
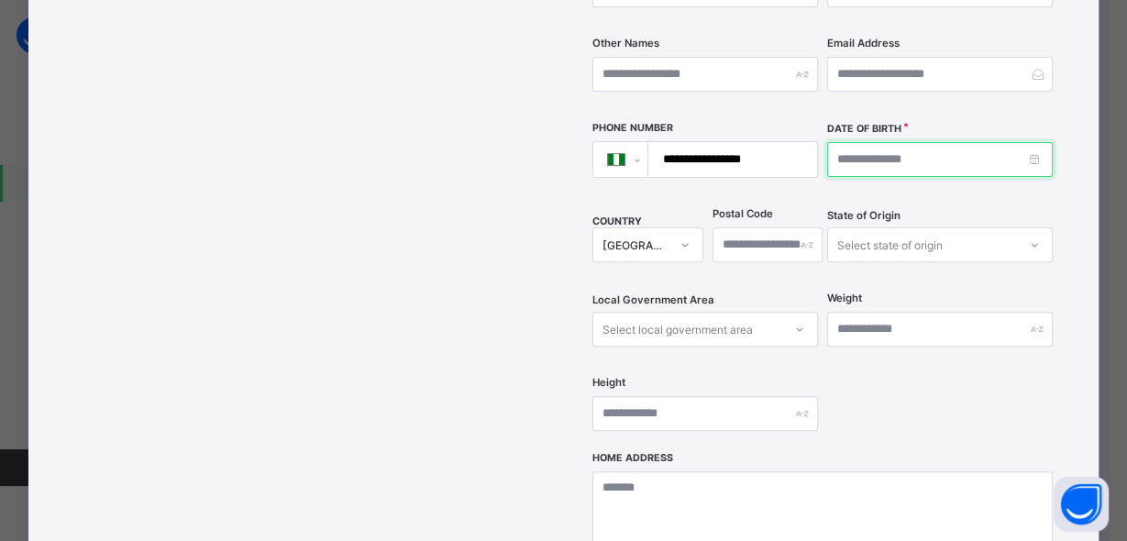
click at [922, 142] on input at bounding box center [940, 159] width 226 height 35
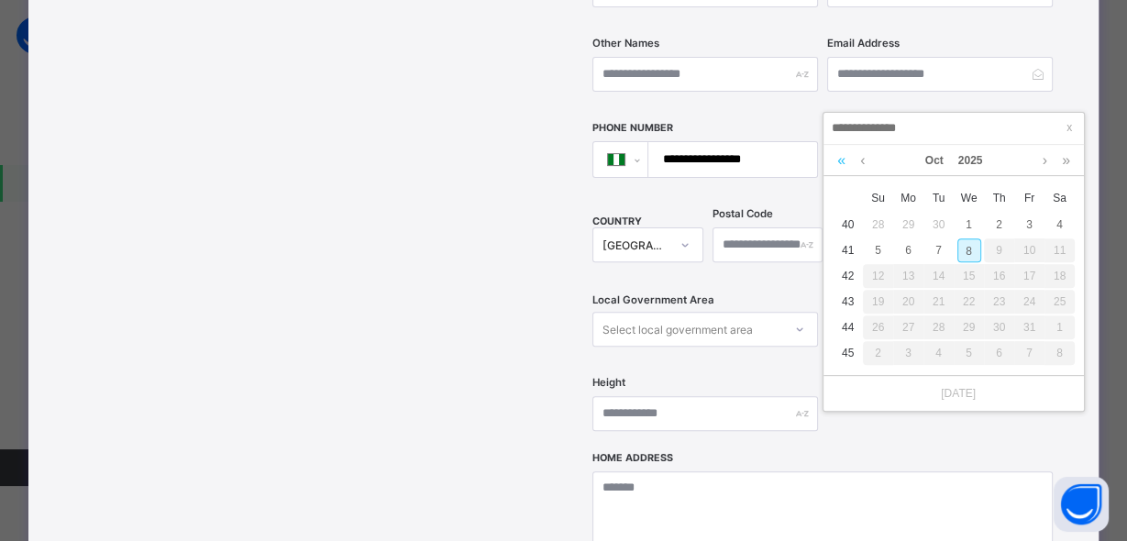
click at [839, 161] on link at bounding box center [841, 160] width 17 height 31
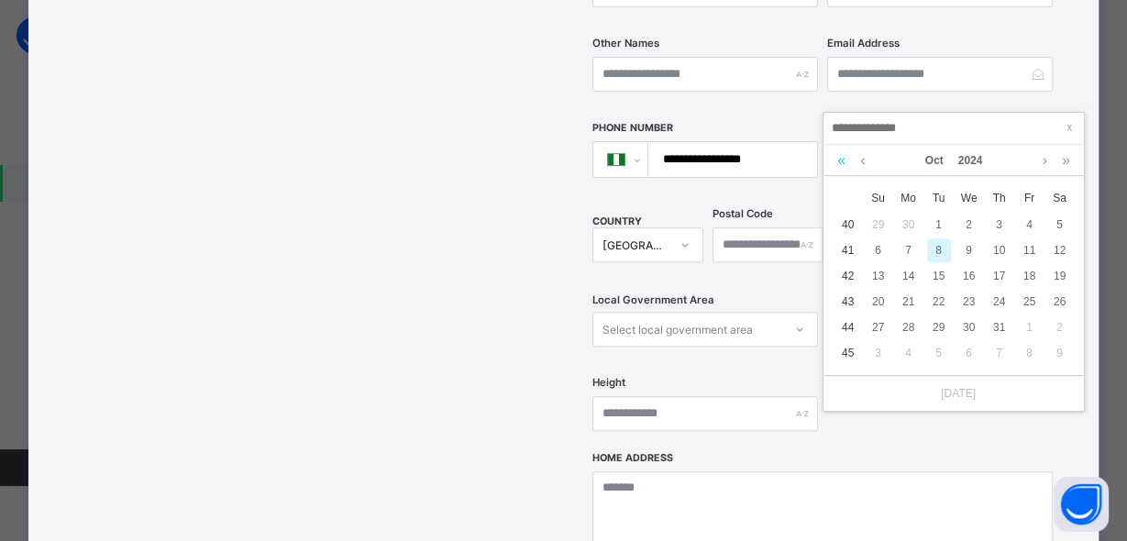
click at [839, 161] on link at bounding box center [841, 160] width 17 height 31
click at [837, 161] on link at bounding box center [841, 160] width 17 height 31
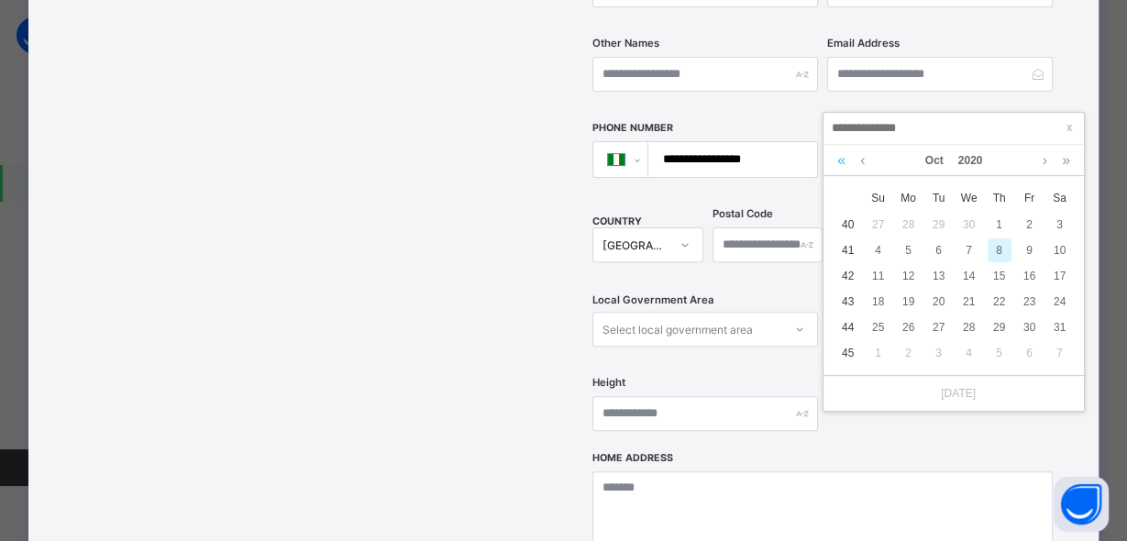
click at [837, 161] on link at bounding box center [841, 160] width 17 height 31
click at [836, 161] on link at bounding box center [841, 160] width 17 height 31
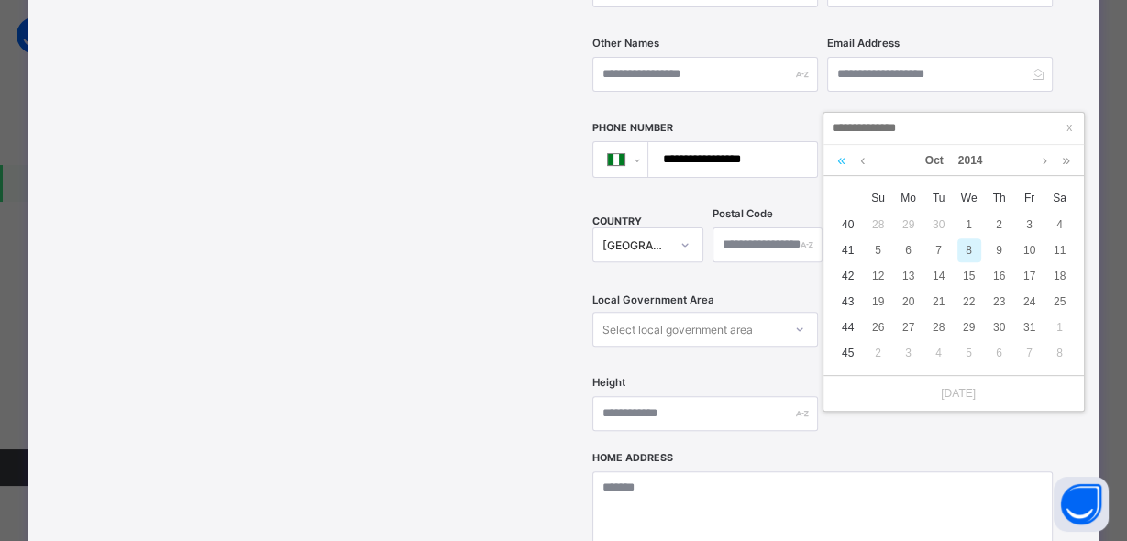
click at [836, 161] on link at bounding box center [841, 160] width 17 height 31
click at [1065, 163] on link at bounding box center [1065, 160] width 17 height 31
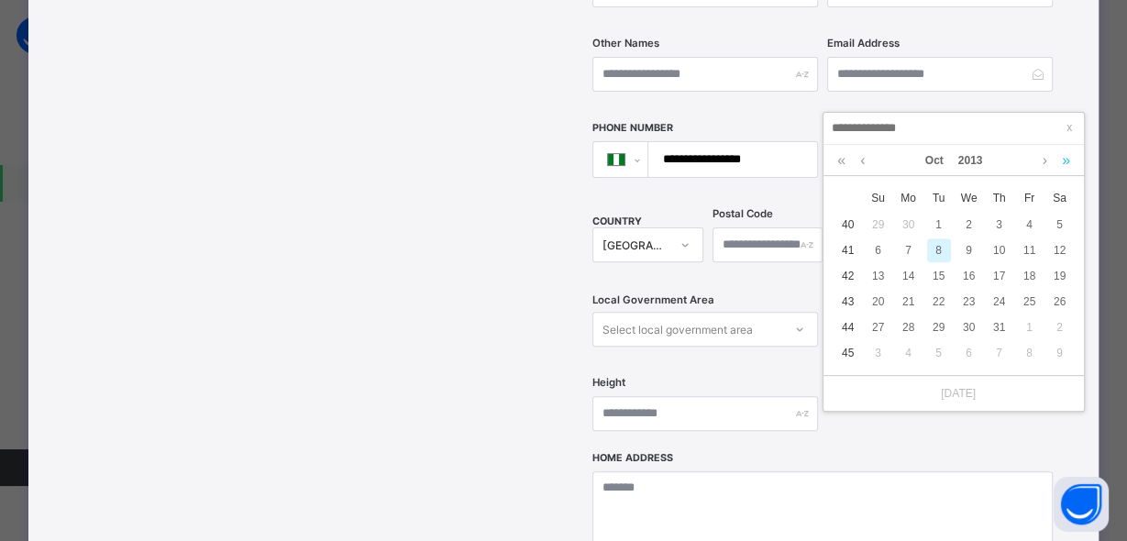
click at [1062, 162] on link at bounding box center [1065, 160] width 17 height 31
click at [867, 157] on link at bounding box center [862, 160] width 14 height 31
click at [866, 157] on link at bounding box center [862, 160] width 14 height 31
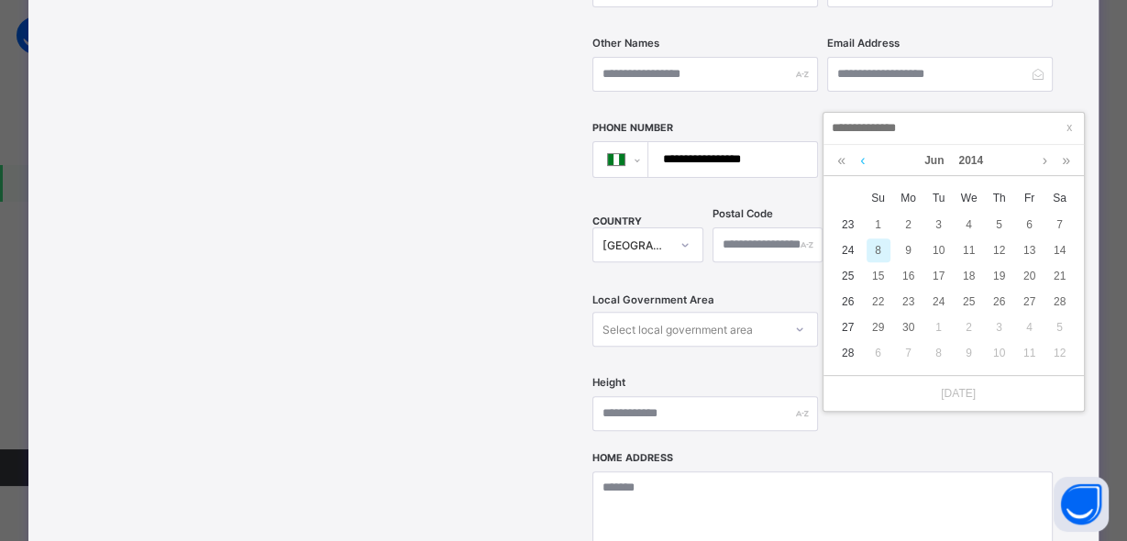
click at [866, 157] on link at bounding box center [862, 160] width 14 height 31
click at [1024, 272] on div "14" at bounding box center [1030, 276] width 24 height 24
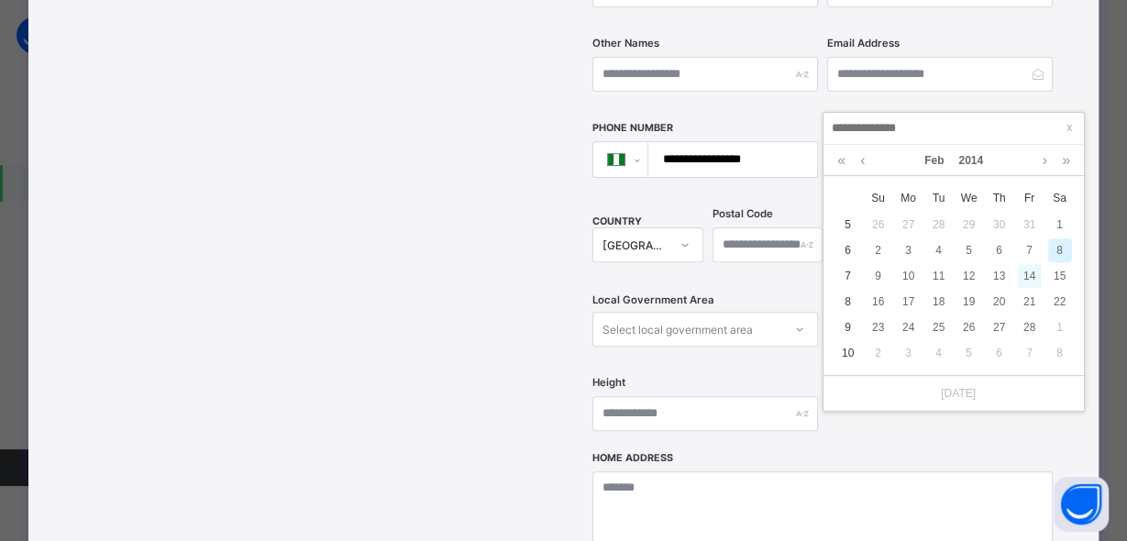
type input "**********"
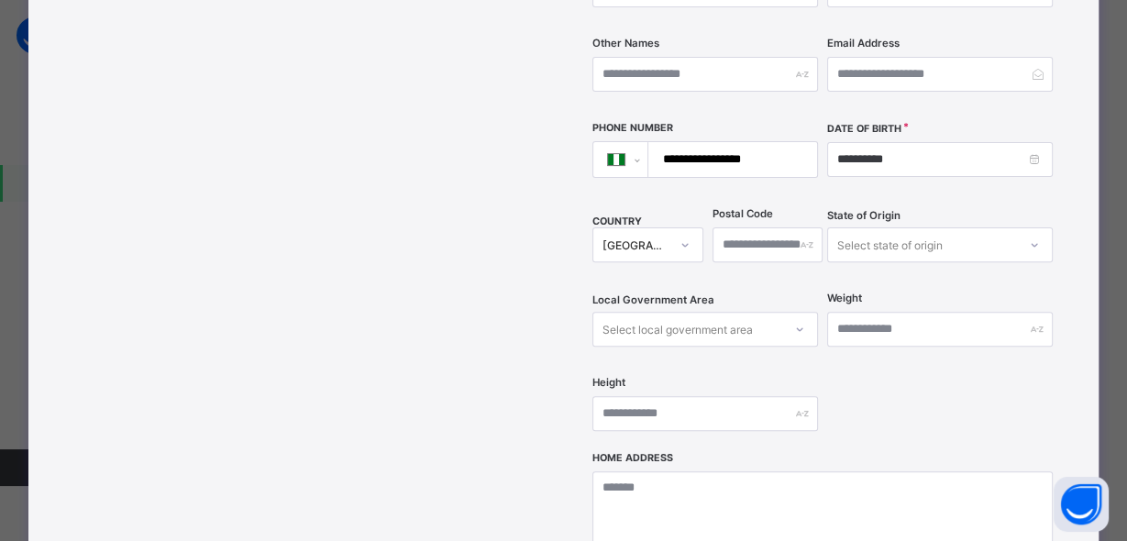
click at [942, 232] on div "Select state of origin" at bounding box center [922, 245] width 189 height 26
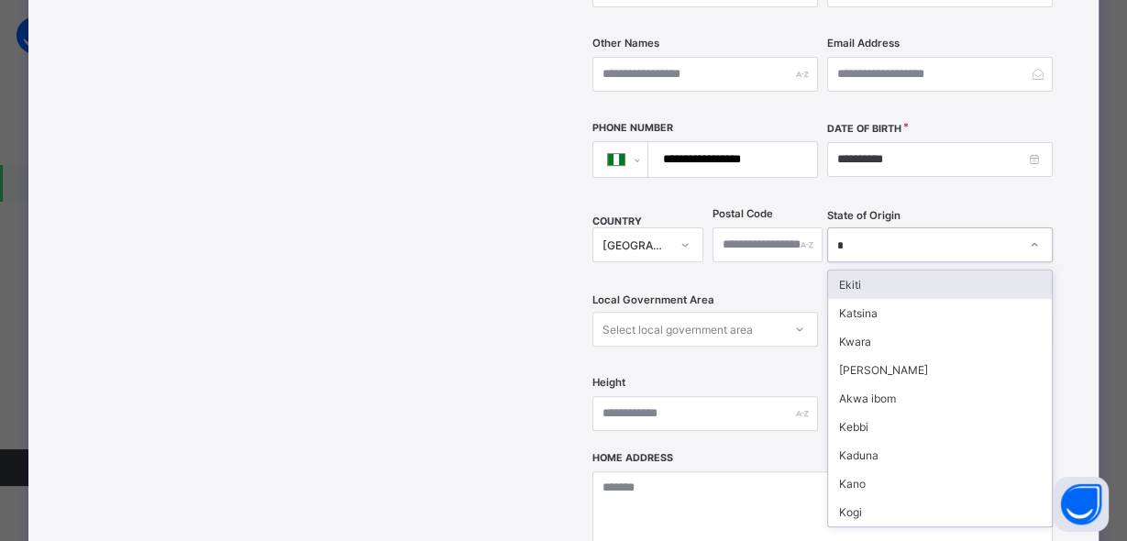
type input "**"
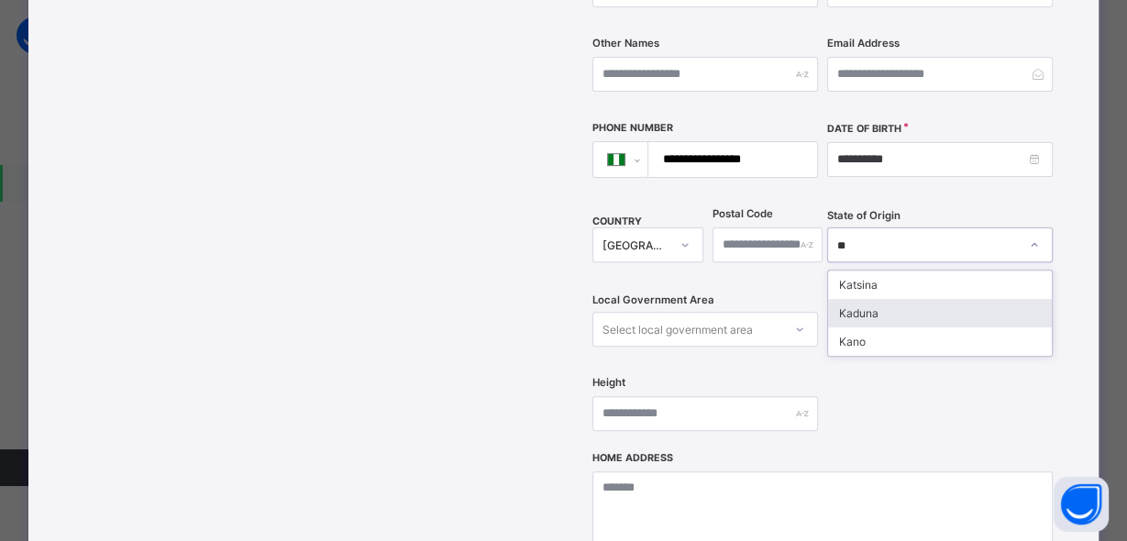
click at [866, 299] on div "Kaduna" at bounding box center [940, 313] width 224 height 28
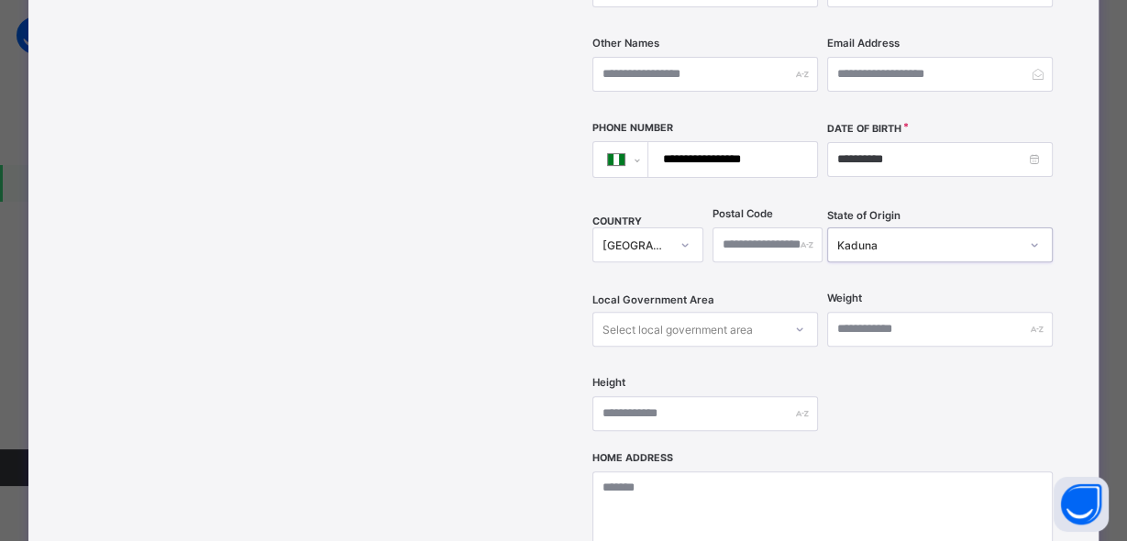
scroll to position [531, 0]
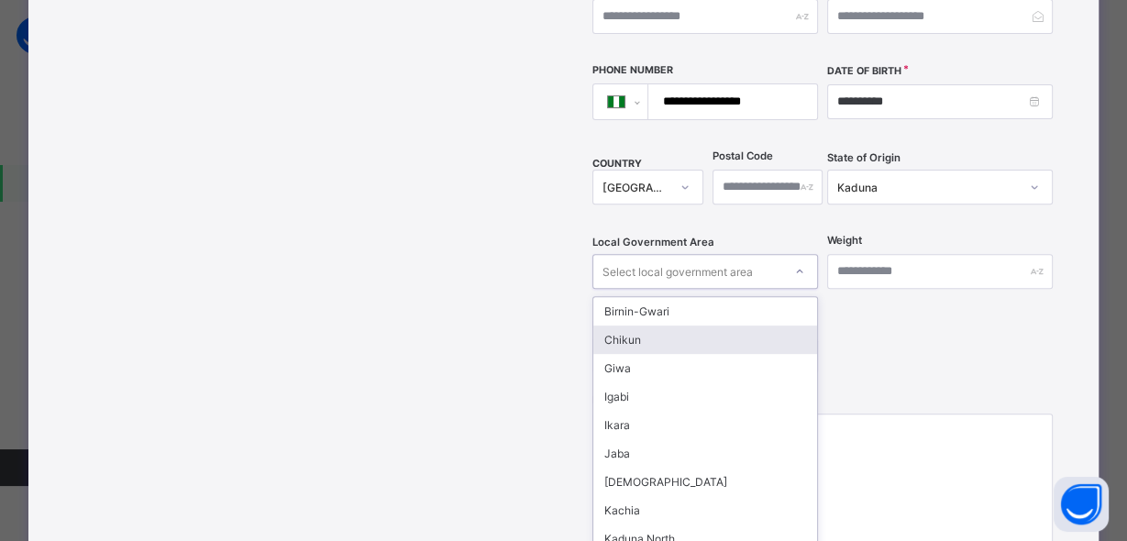
click at [725, 289] on div "option Chikun focused, 2 of 23. 23 results available. Use Up and Down to choose…" at bounding box center [705, 271] width 226 height 35
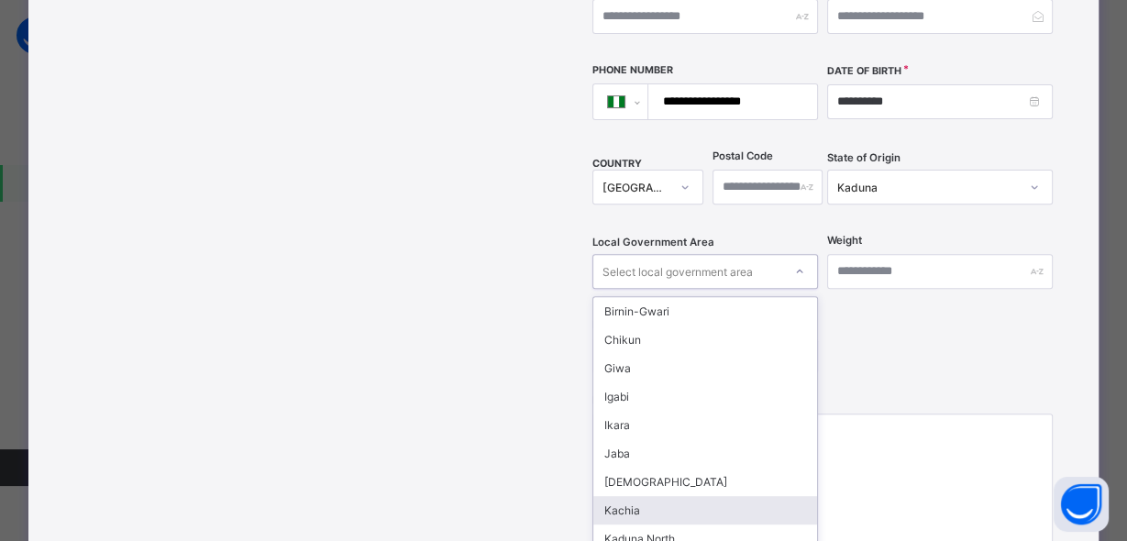
click at [667, 496] on div "Kachia" at bounding box center [705, 510] width 224 height 28
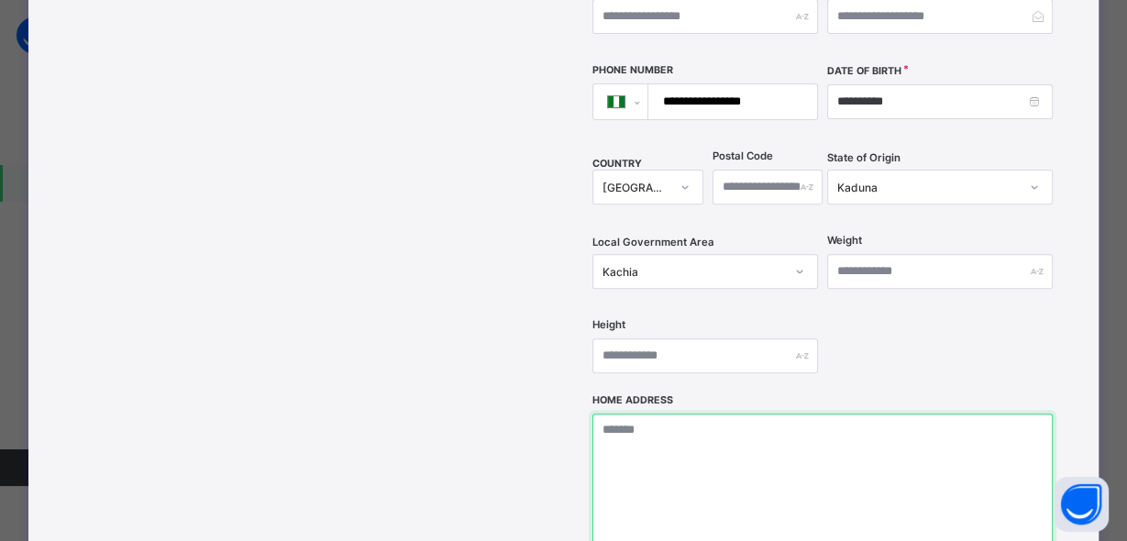
click at [643, 414] on textarea at bounding box center [822, 505] width 460 height 183
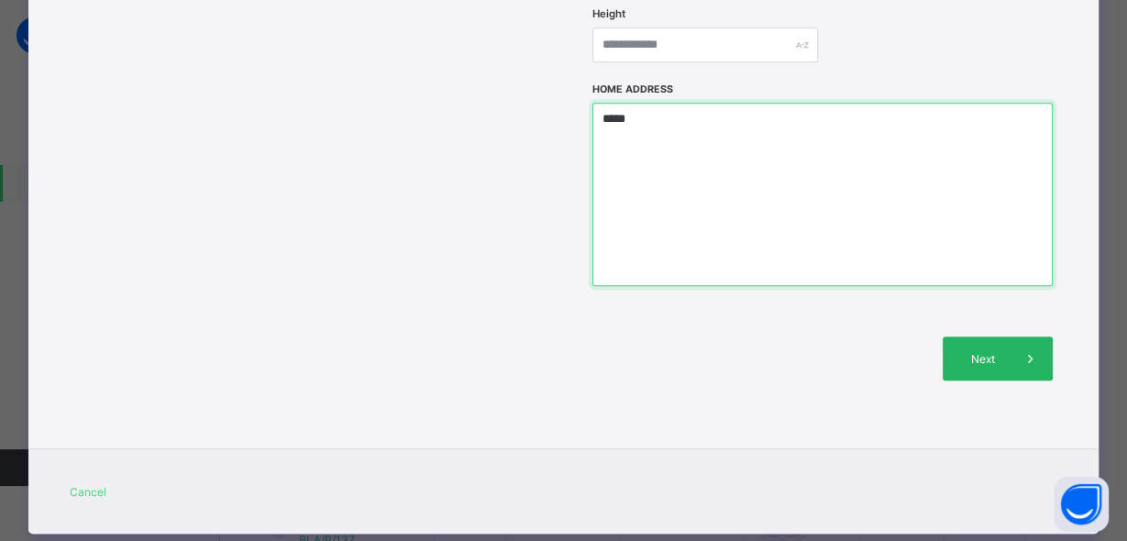
type textarea "*****"
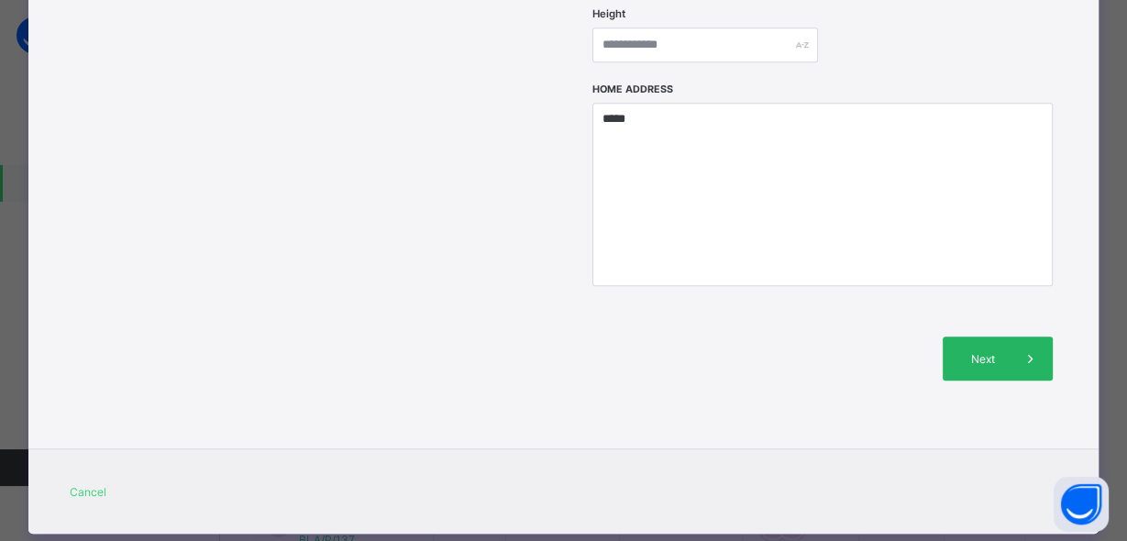
click at [971, 352] on span "Next" at bounding box center [982, 359] width 52 height 14
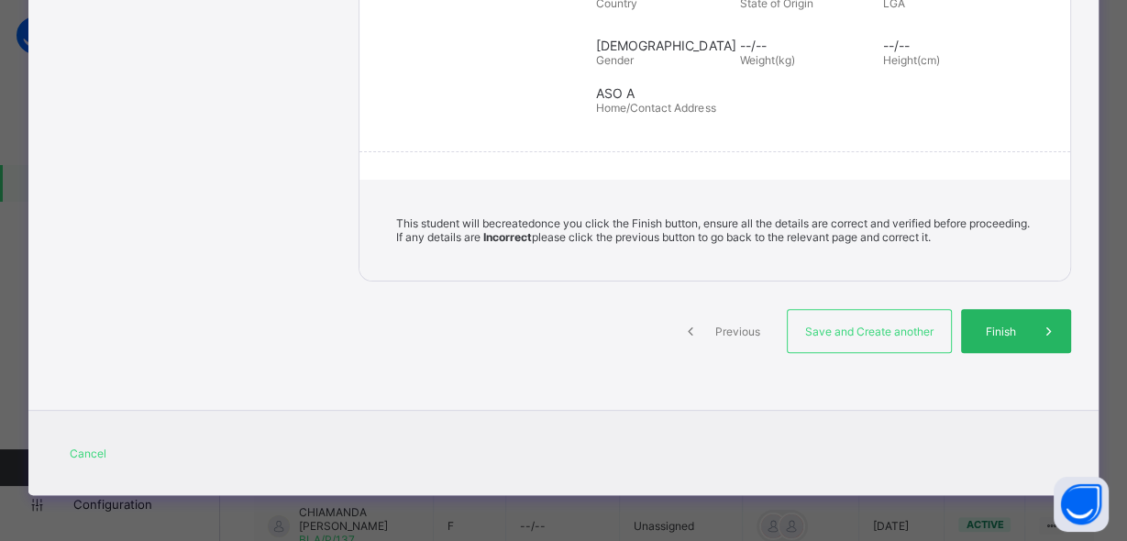
scroll to position [402, 0]
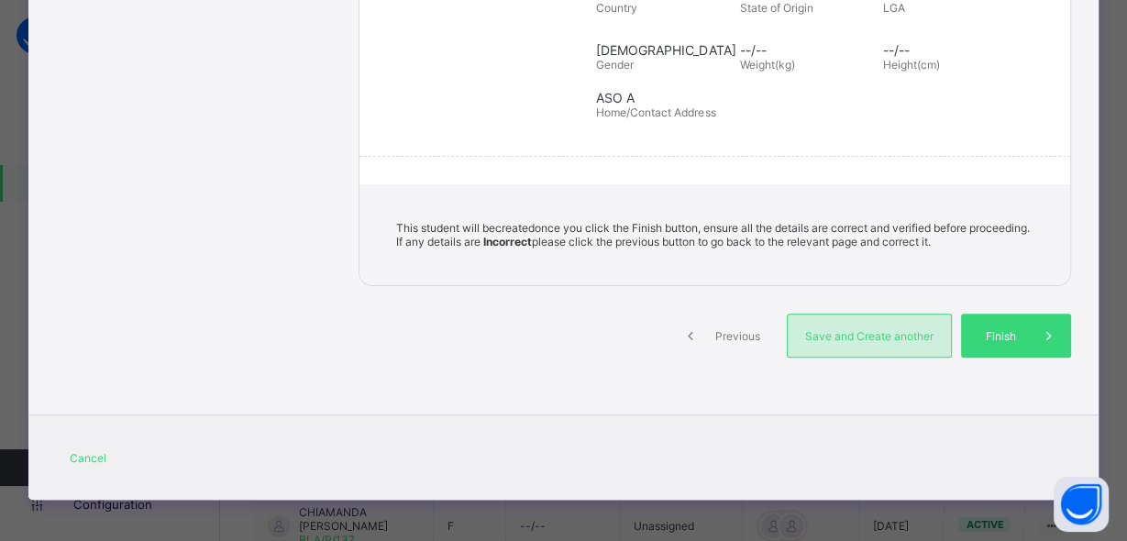
click at [908, 329] on span "Save and Create another" at bounding box center [869, 336] width 136 height 14
select select "**"
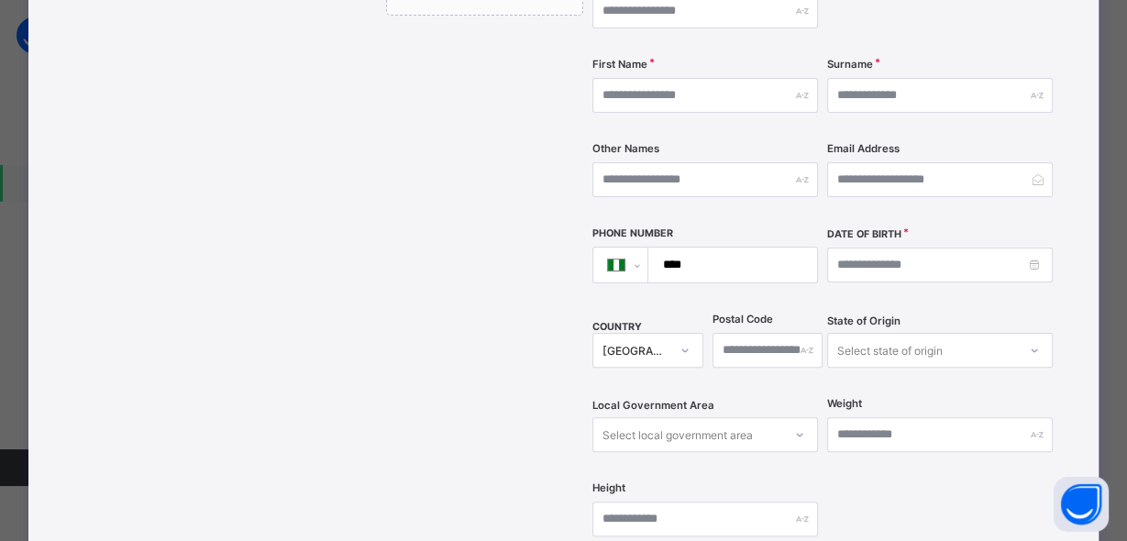
scroll to position [0, 0]
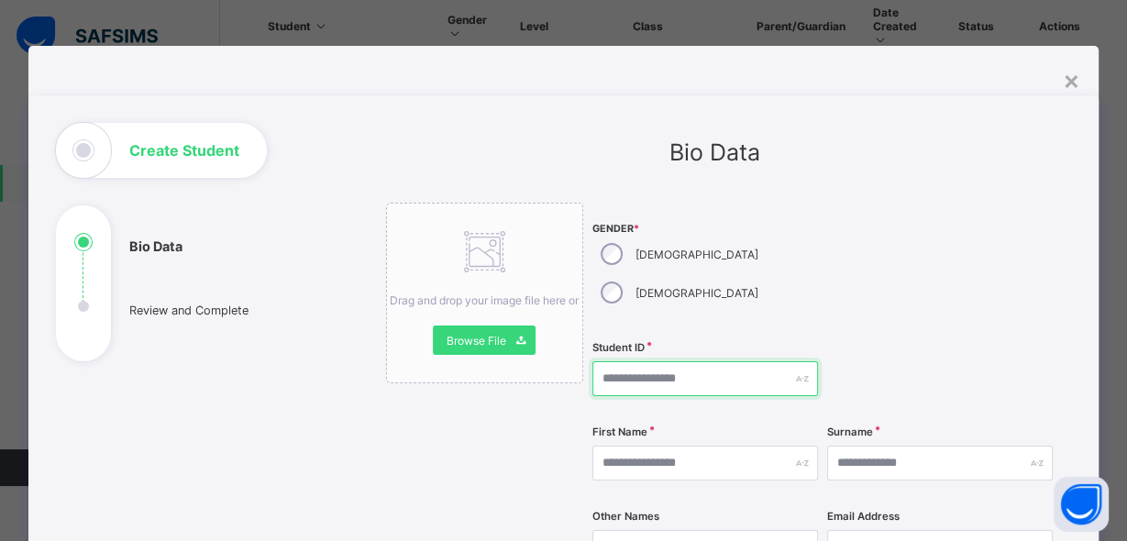
click at [629, 361] on input "text" at bounding box center [705, 378] width 226 height 35
type input "**********"
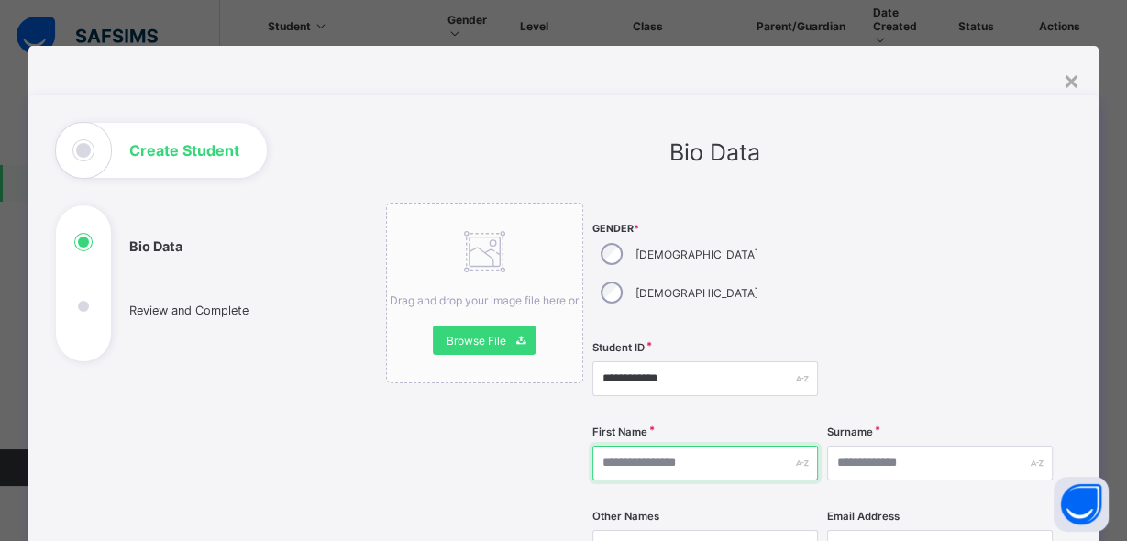
click at [692, 446] on input "text" at bounding box center [705, 463] width 226 height 35
type input "*****"
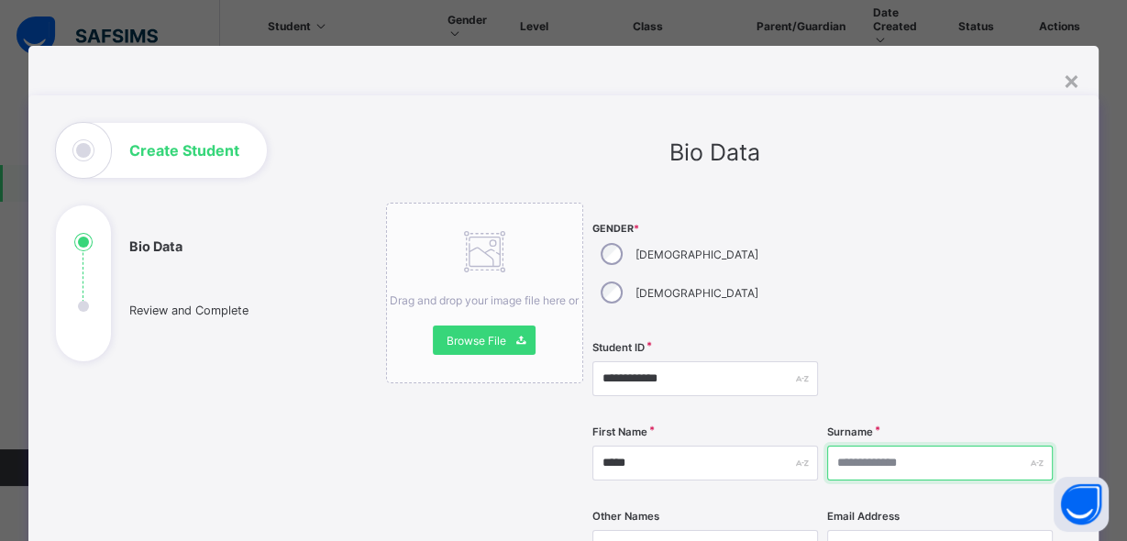
click at [857, 446] on input "text" at bounding box center [940, 463] width 226 height 35
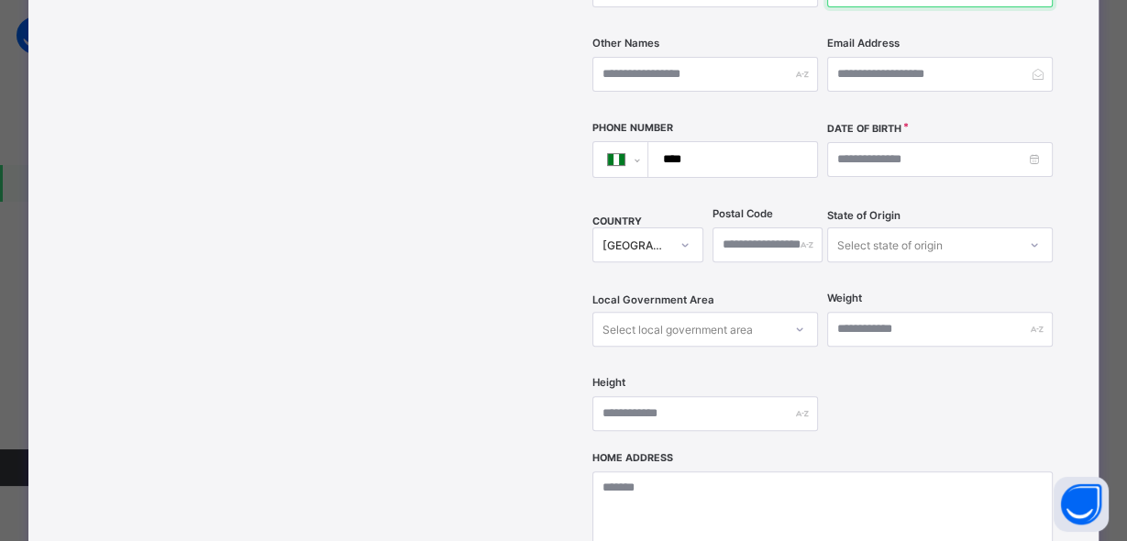
type input "*******"
click at [722, 142] on input "****" at bounding box center [729, 159] width 154 height 35
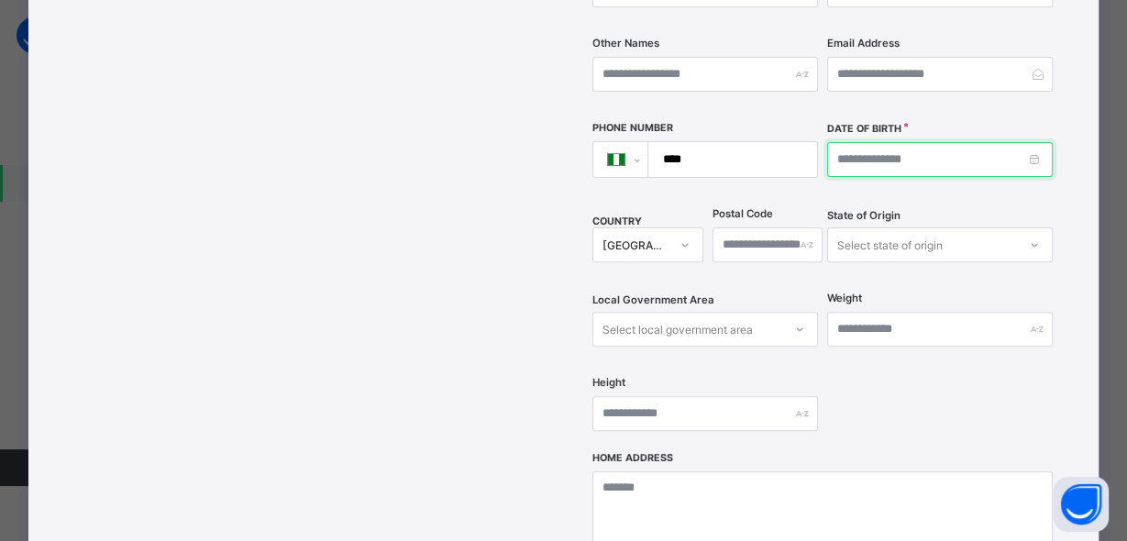
click at [939, 142] on input at bounding box center [940, 159] width 226 height 35
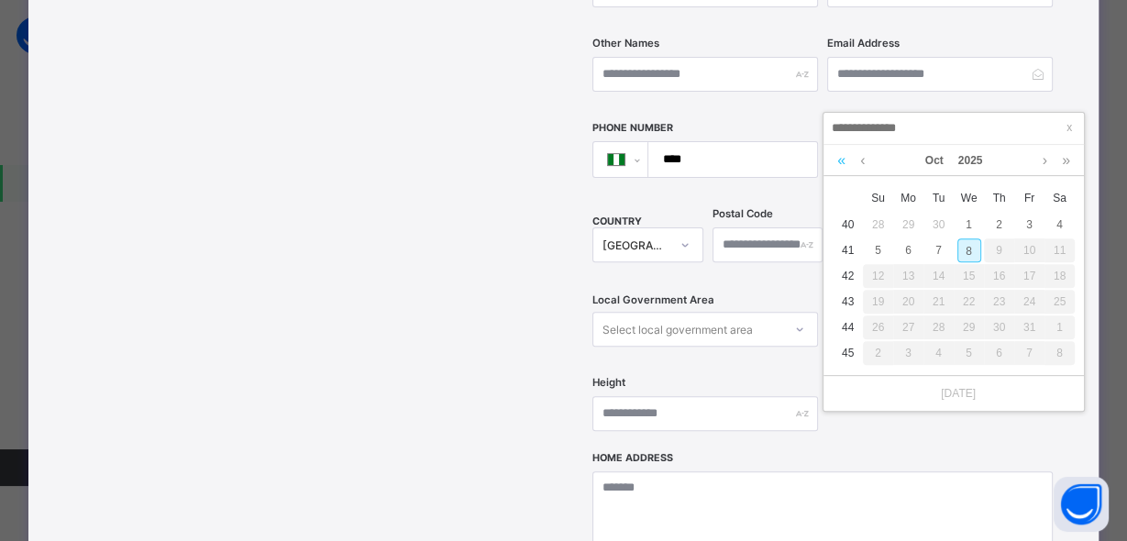
click at [841, 160] on link at bounding box center [841, 160] width 17 height 31
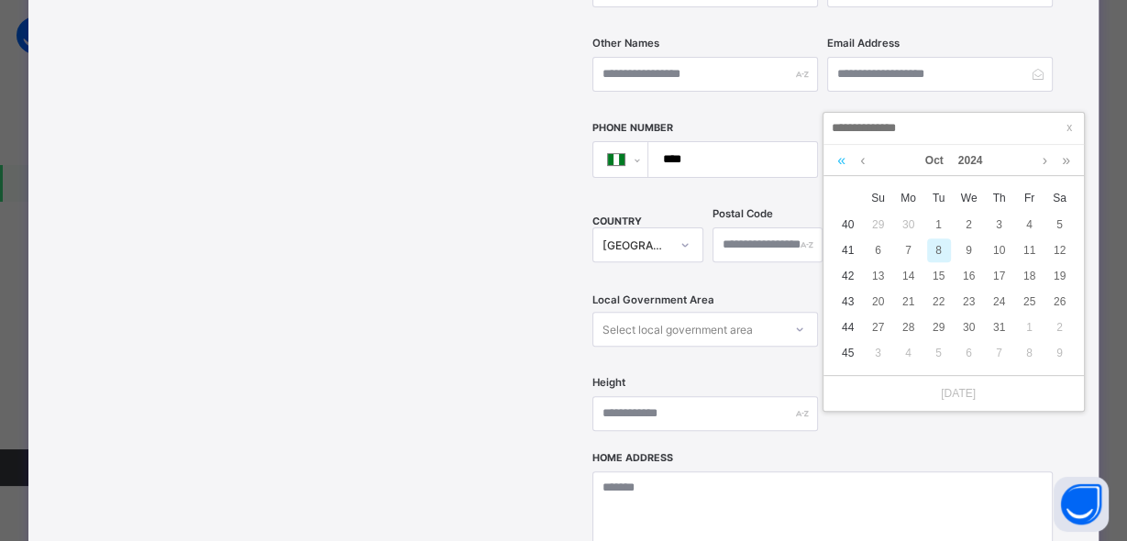
click at [841, 160] on link at bounding box center [841, 160] width 17 height 31
click at [839, 160] on link at bounding box center [841, 160] width 17 height 31
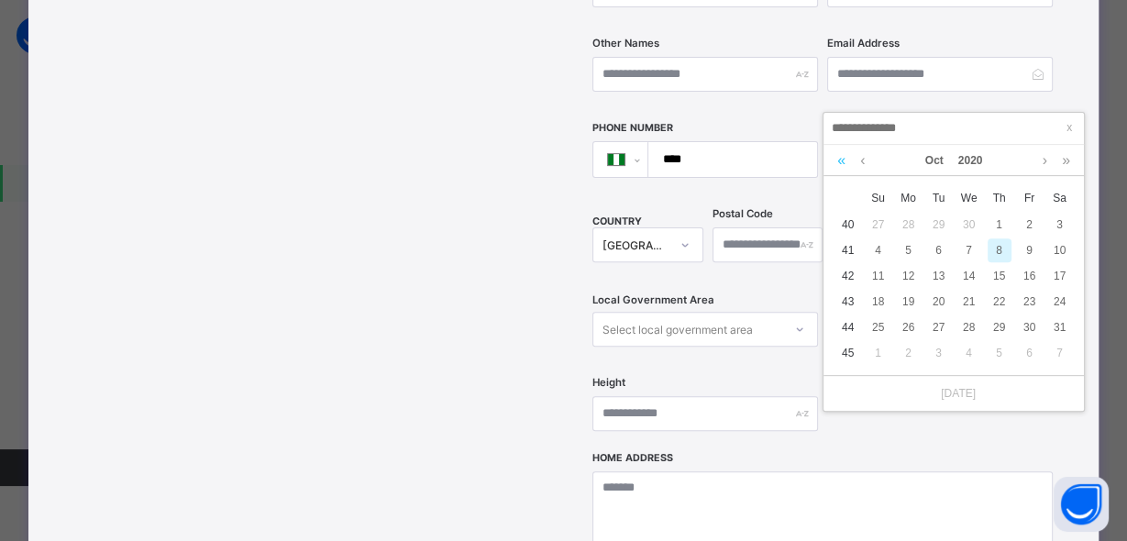
click at [839, 160] on link at bounding box center [841, 160] width 17 height 31
click at [838, 160] on link at bounding box center [841, 160] width 17 height 31
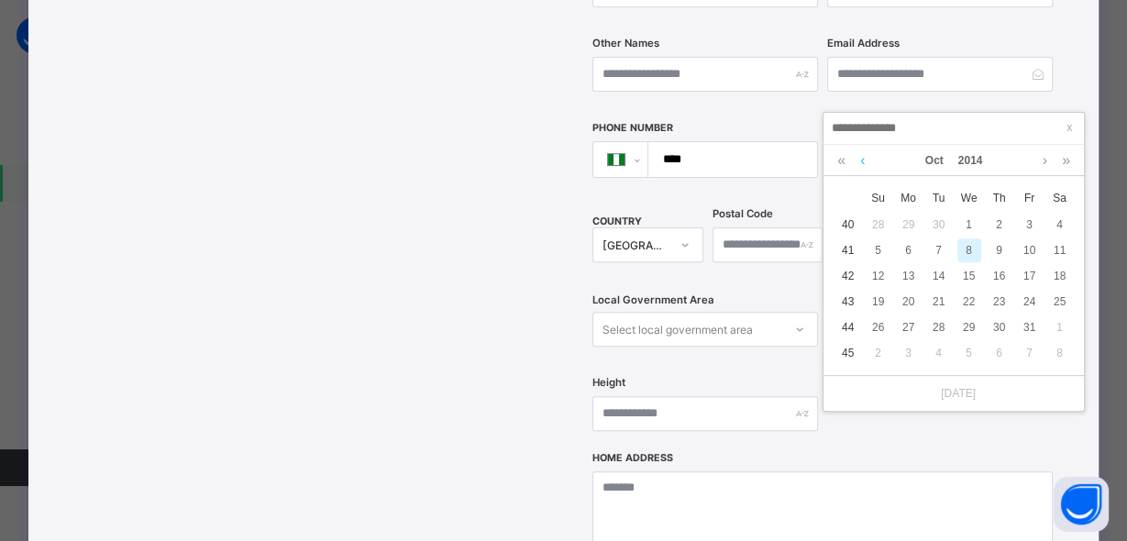
click at [864, 160] on link at bounding box center [862, 160] width 14 height 31
click at [1025, 301] on div "26" at bounding box center [1030, 302] width 24 height 24
type input "**********"
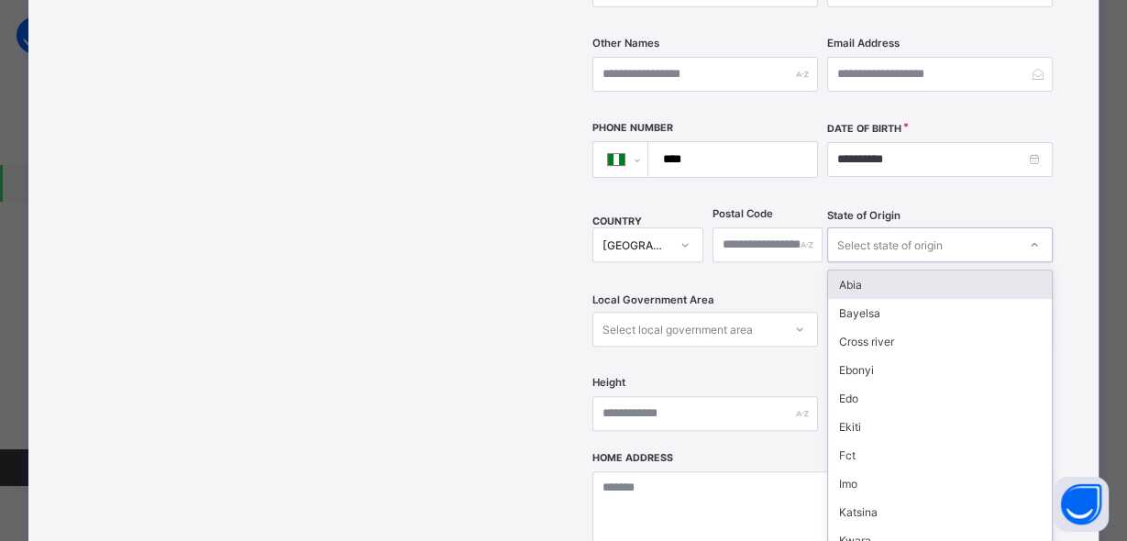
click at [870, 227] on div "Select state of origin" at bounding box center [889, 244] width 105 height 35
type input "*"
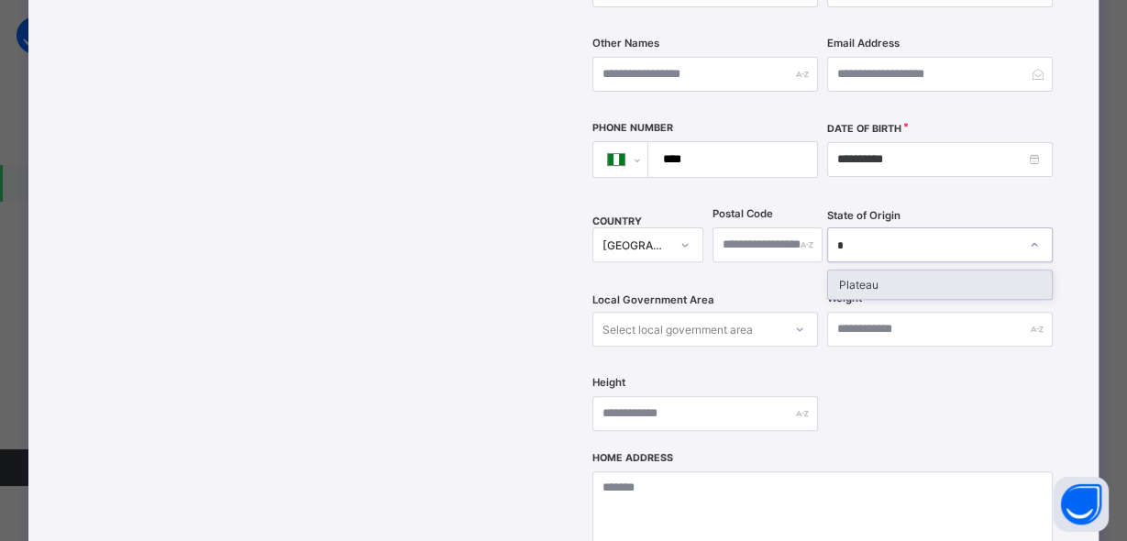
click at [880, 270] on div "Plateau" at bounding box center [940, 284] width 224 height 28
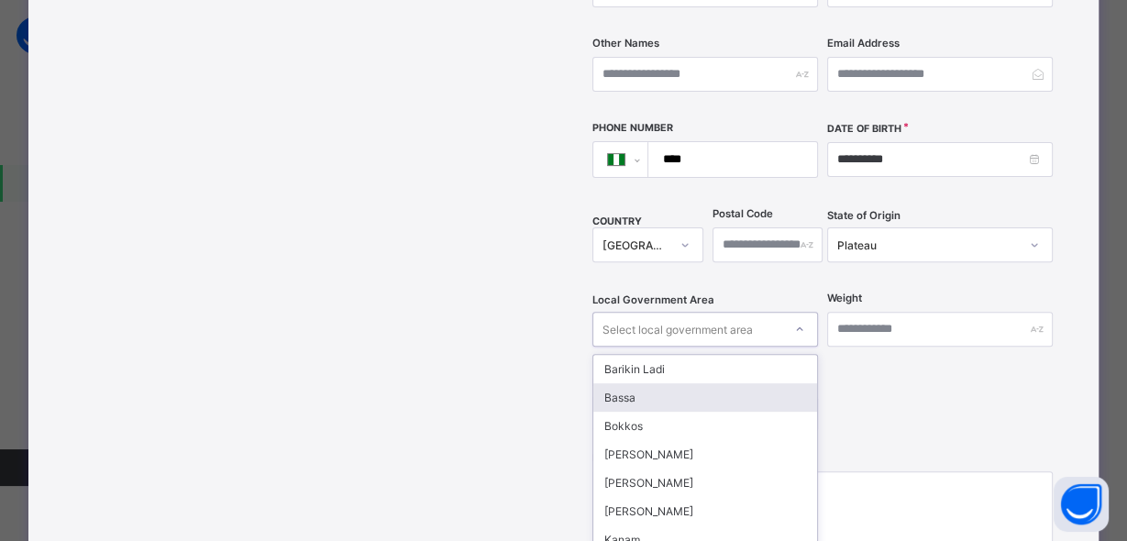
click at [740, 312] on div "option Bassa focused, 2 of 17. 17 results available. Use Up and Down to choose …" at bounding box center [705, 329] width 226 height 35
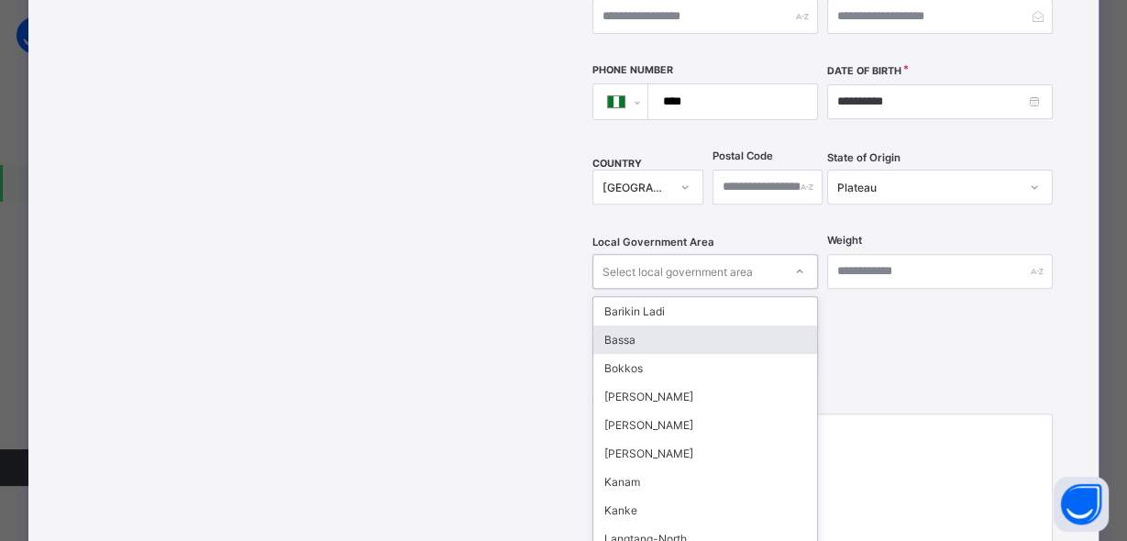
click at [738, 326] on div "Bassa" at bounding box center [705, 340] width 224 height 28
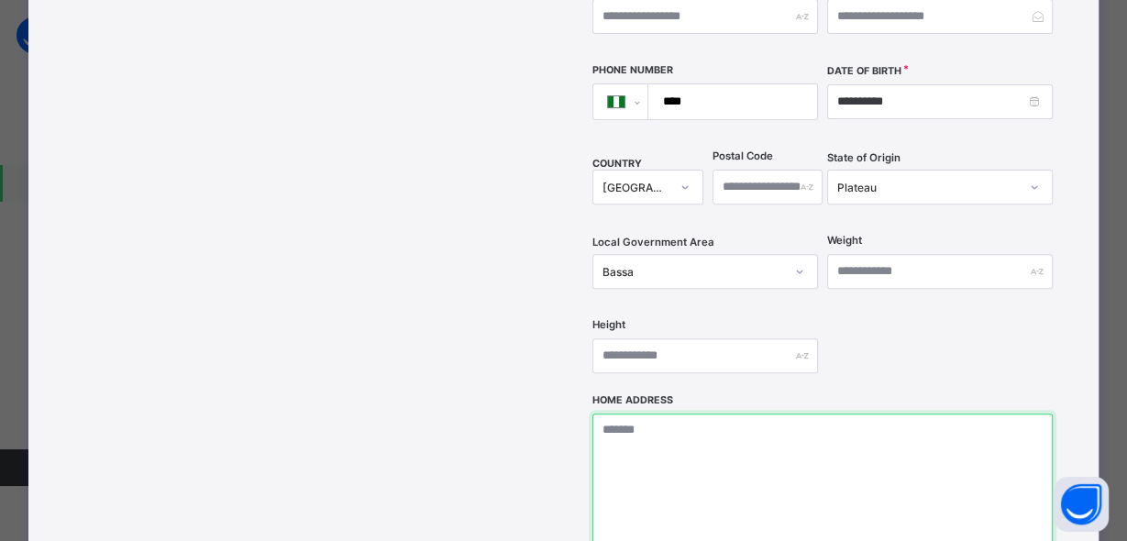
click at [678, 414] on textarea at bounding box center [822, 505] width 460 height 183
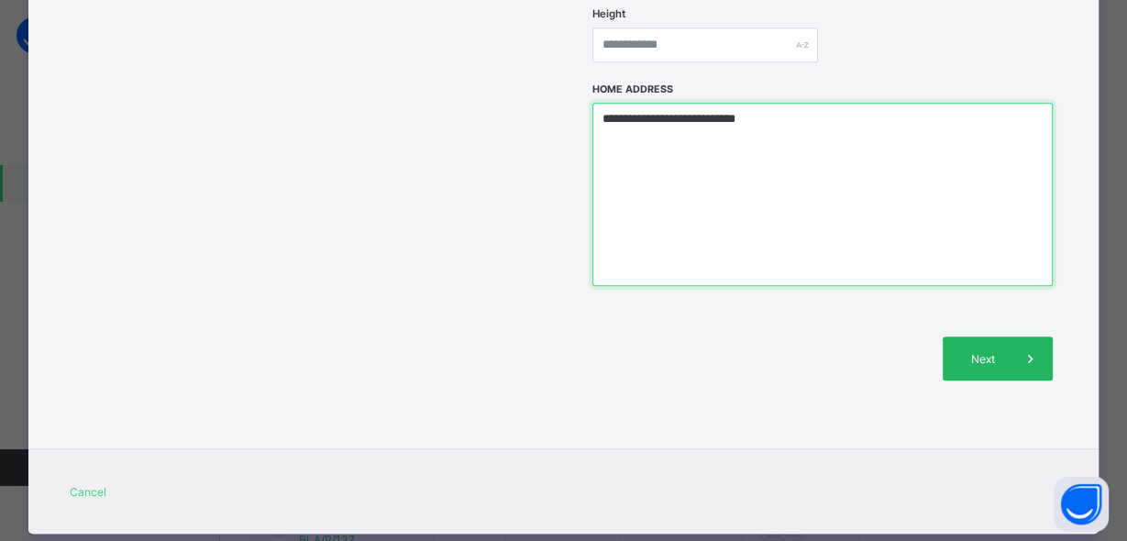
type textarea "**********"
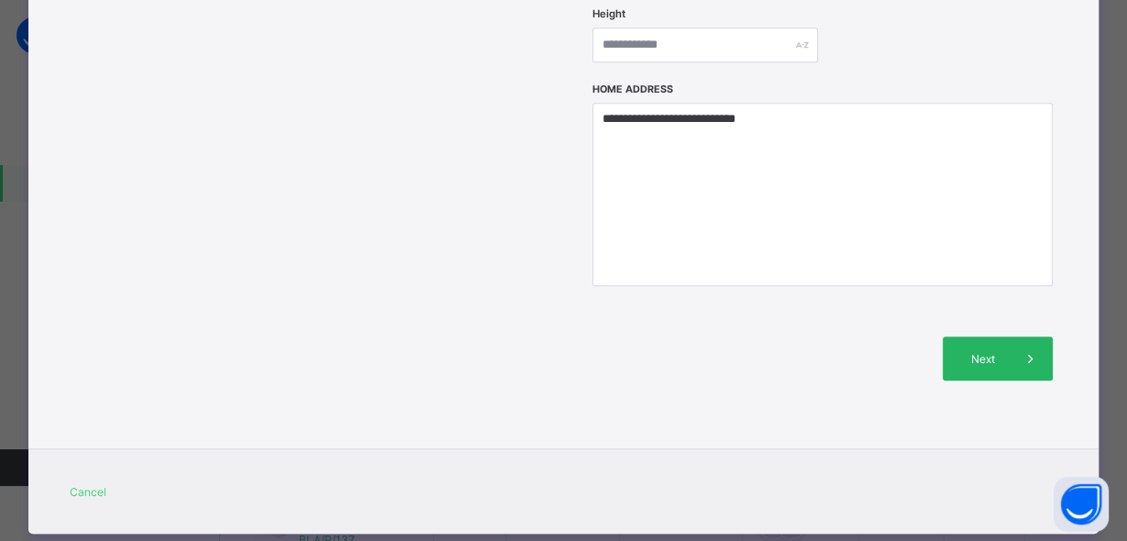
click at [977, 352] on span "Next" at bounding box center [982, 359] width 52 height 14
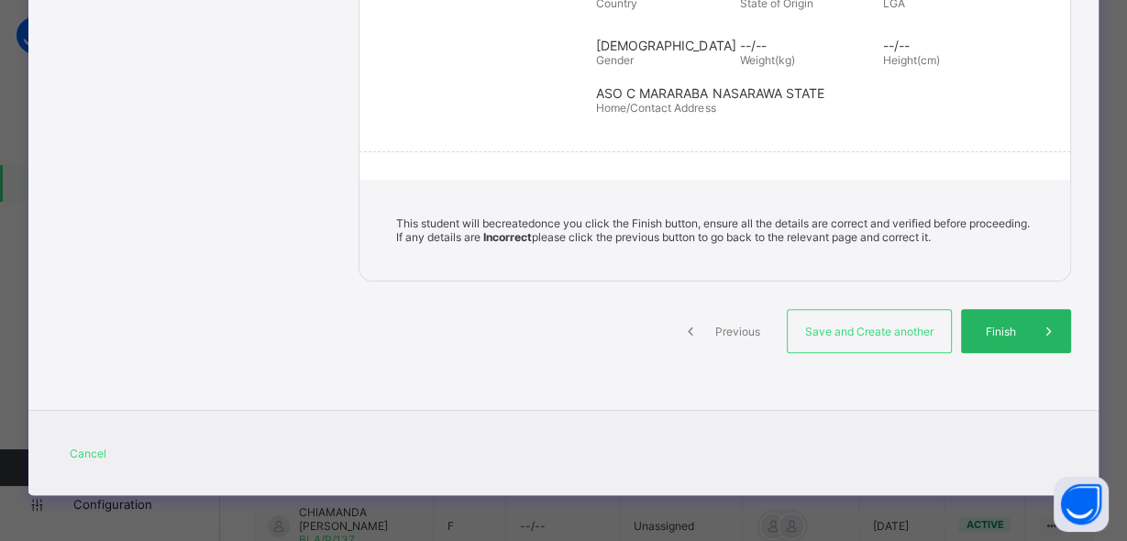
scroll to position [402, 0]
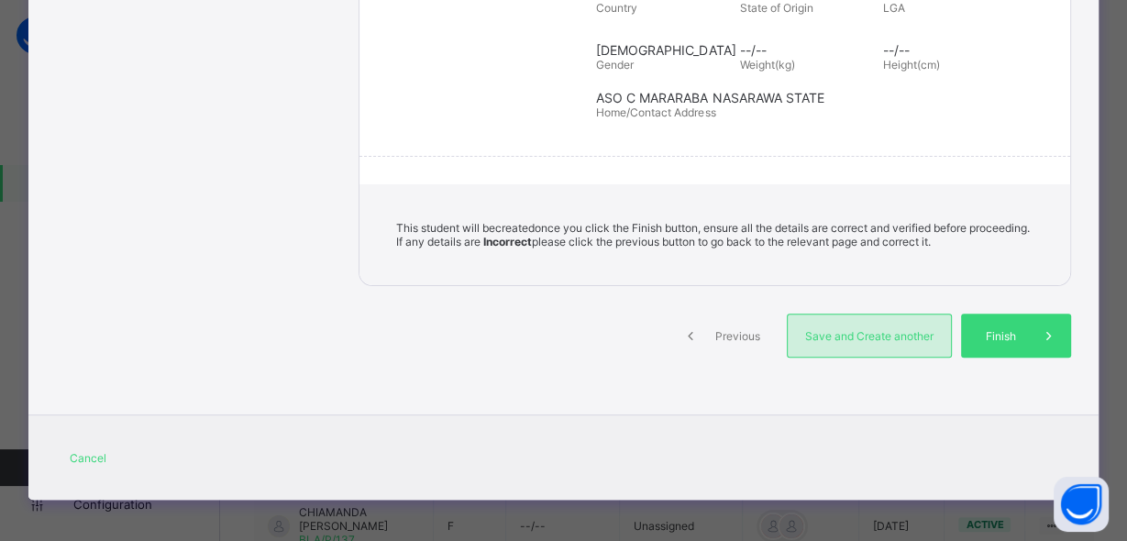
click at [902, 342] on div "Save and Create another" at bounding box center [869, 336] width 165 height 44
select select "**"
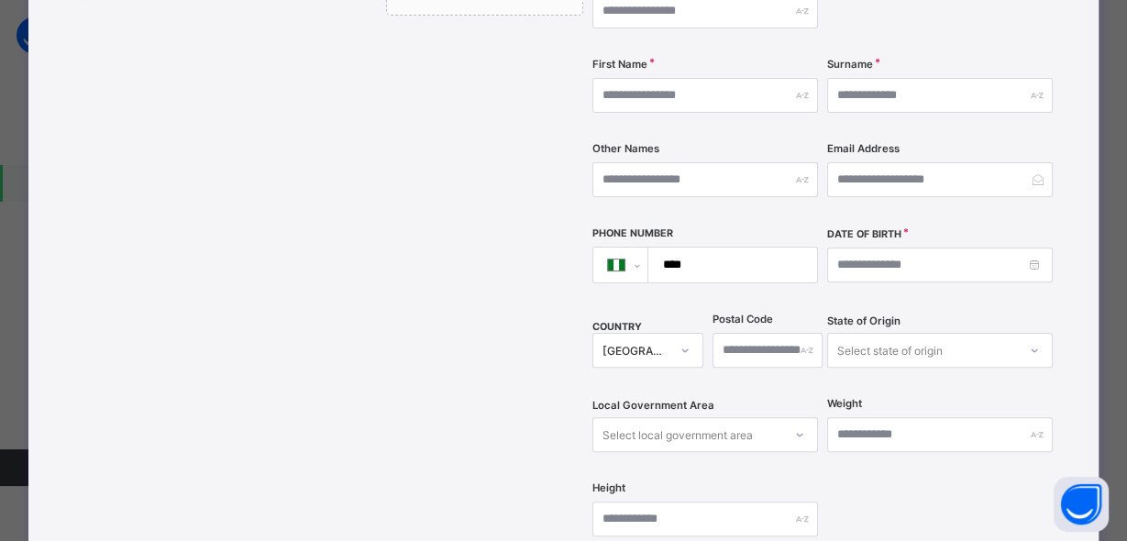
scroll to position [0, 0]
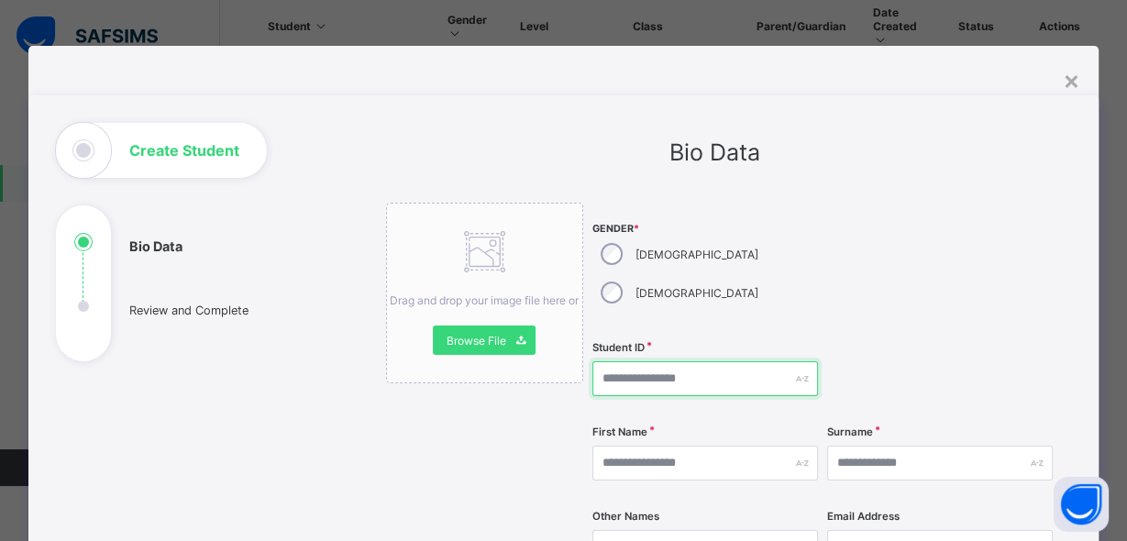
click at [637, 361] on input "text" at bounding box center [705, 378] width 226 height 35
type input "**********"
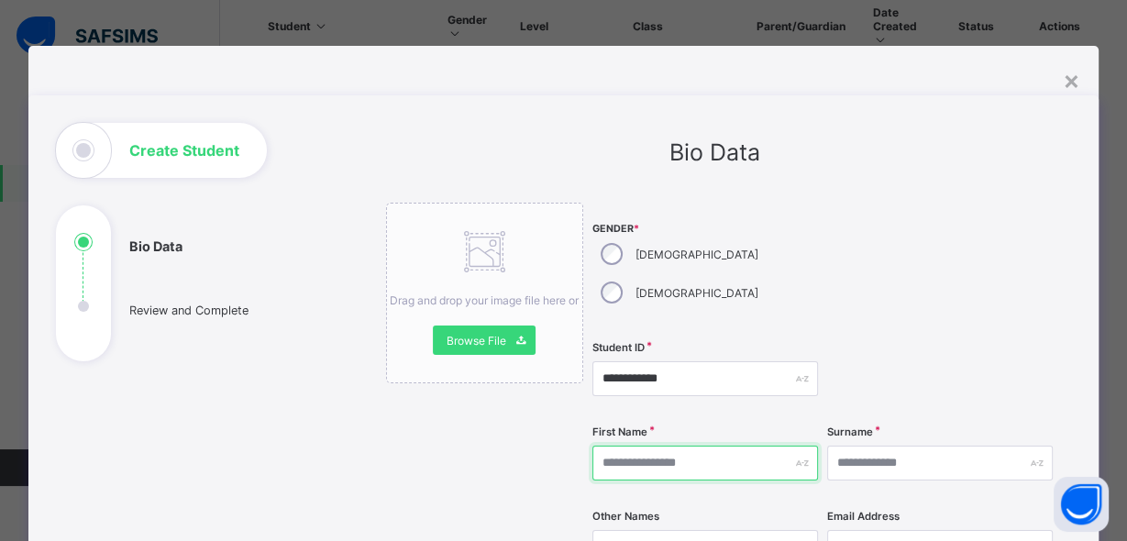
click at [678, 446] on input "text" at bounding box center [705, 463] width 226 height 35
type input "********"
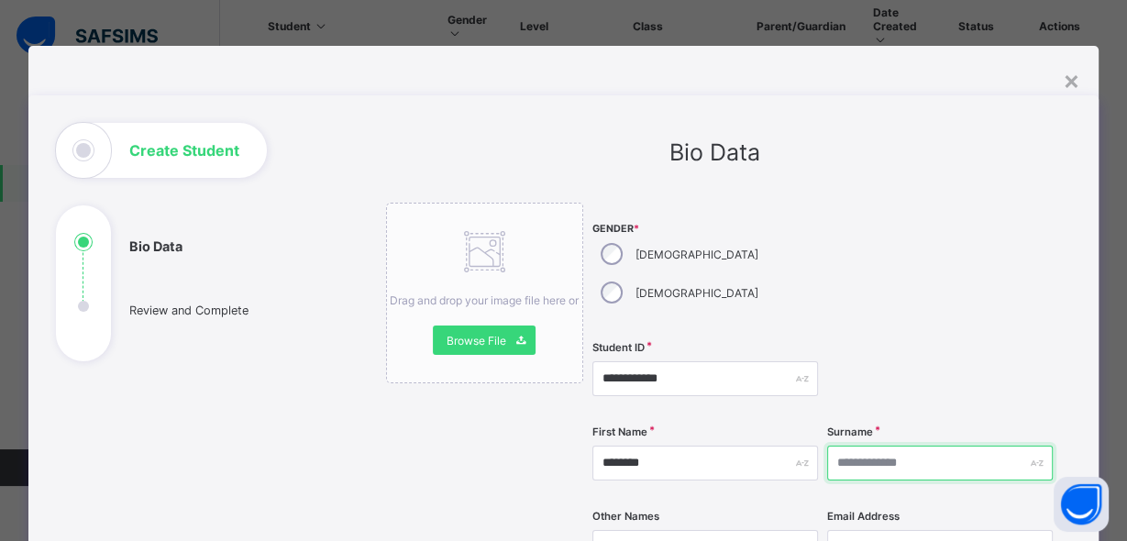
click at [872, 446] on input "text" at bounding box center [940, 463] width 226 height 35
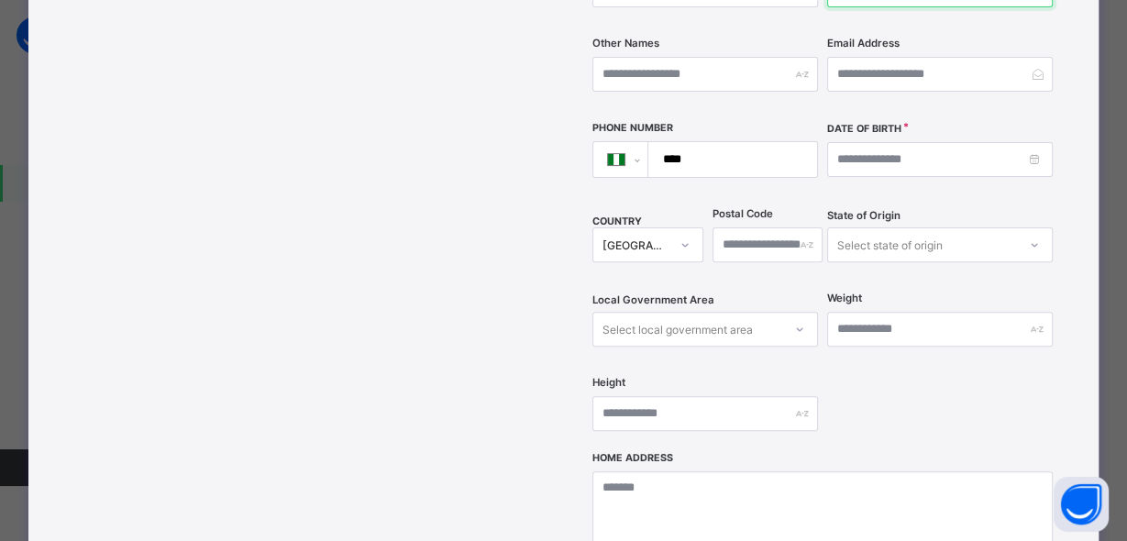
type input "****"
click at [722, 142] on input "****" at bounding box center [729, 159] width 154 height 35
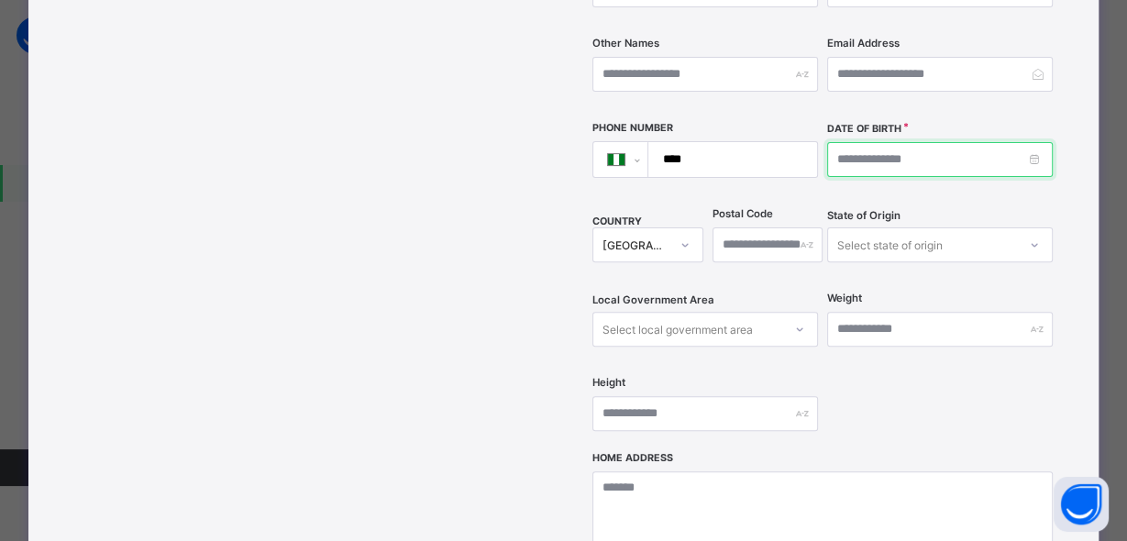
click at [845, 142] on input at bounding box center [940, 159] width 226 height 35
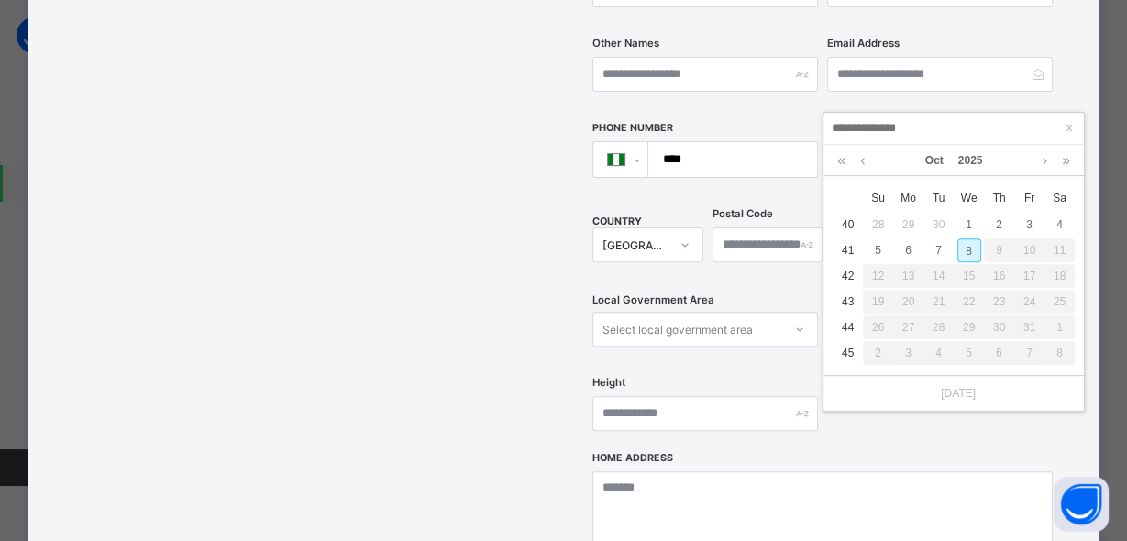
click at [888, 119] on input at bounding box center [953, 128] width 249 height 20
click at [863, 157] on link at bounding box center [862, 160] width 14 height 31
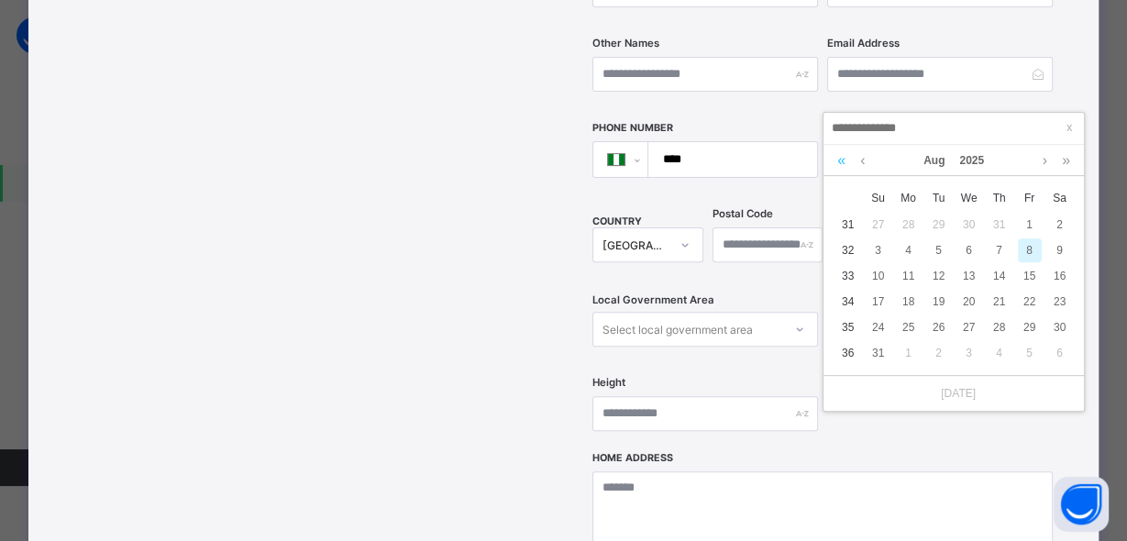
click at [845, 156] on link at bounding box center [841, 160] width 17 height 31
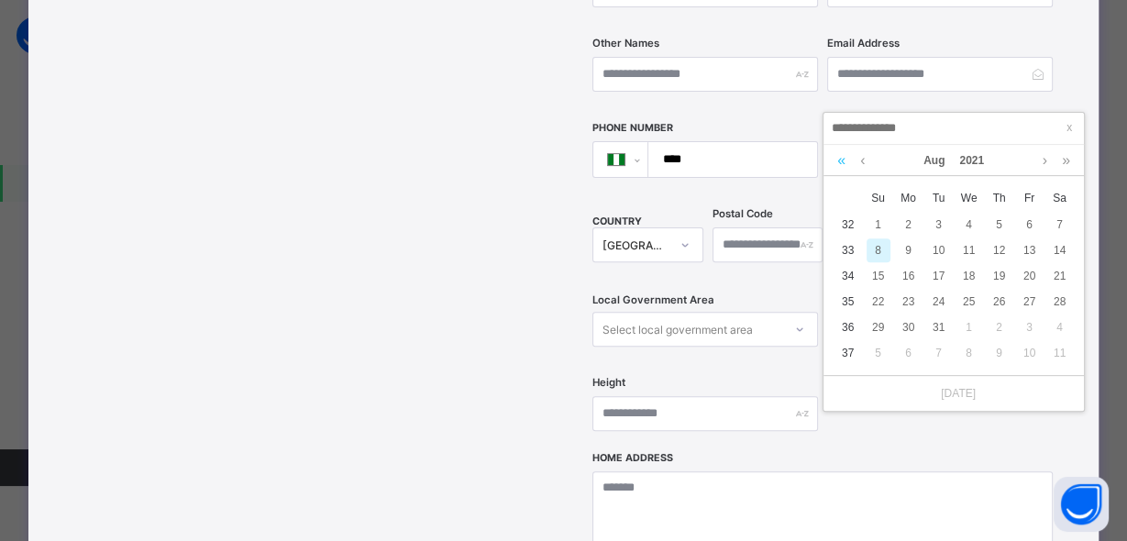
click at [845, 156] on link at bounding box center [841, 160] width 17 height 31
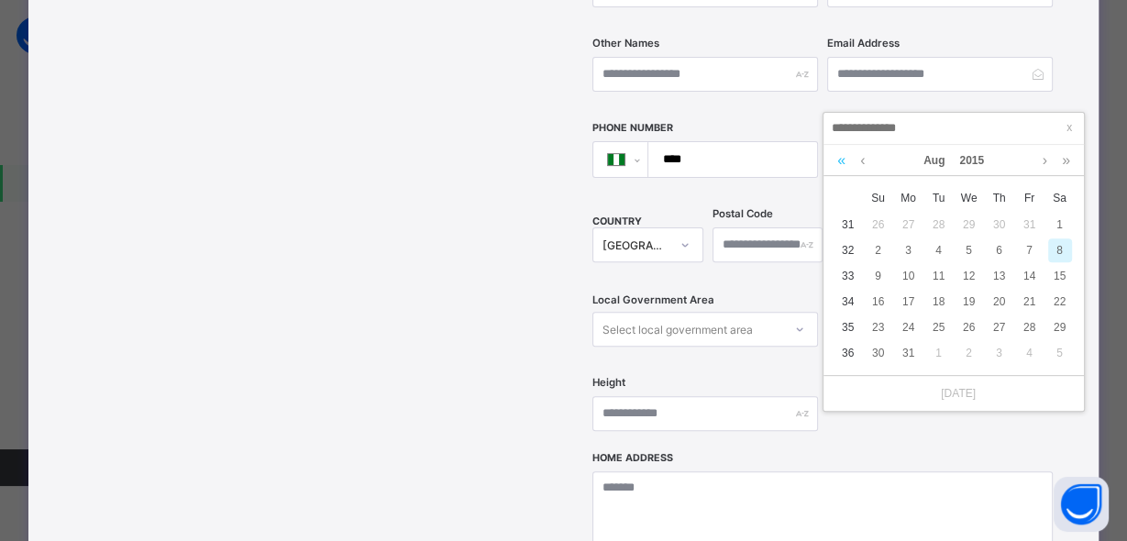
click at [845, 156] on link at bounding box center [841, 160] width 17 height 31
click at [1061, 158] on link at bounding box center [1065, 160] width 17 height 31
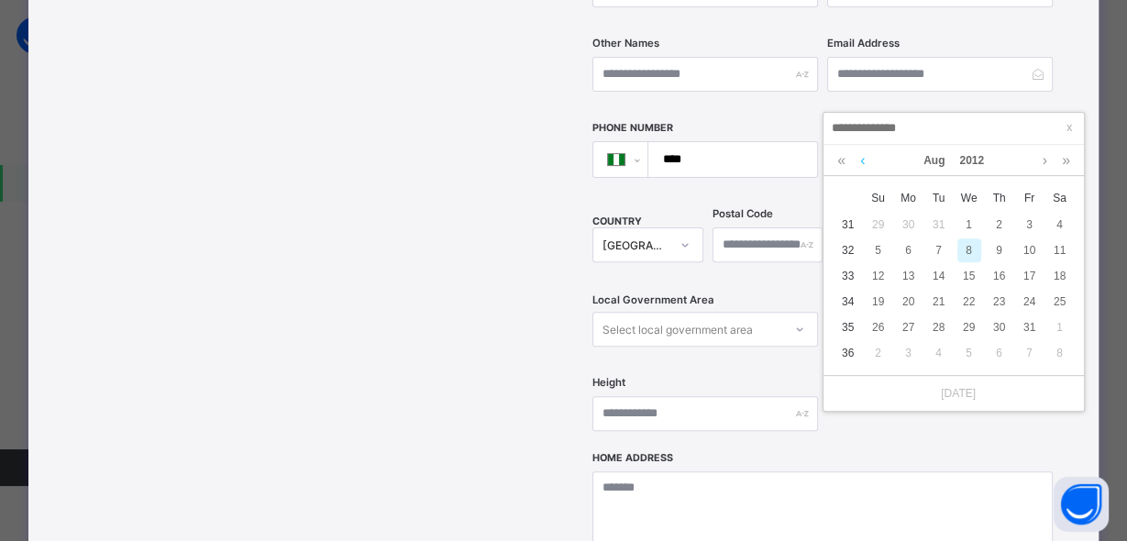
click at [862, 158] on link at bounding box center [862, 160] width 14 height 31
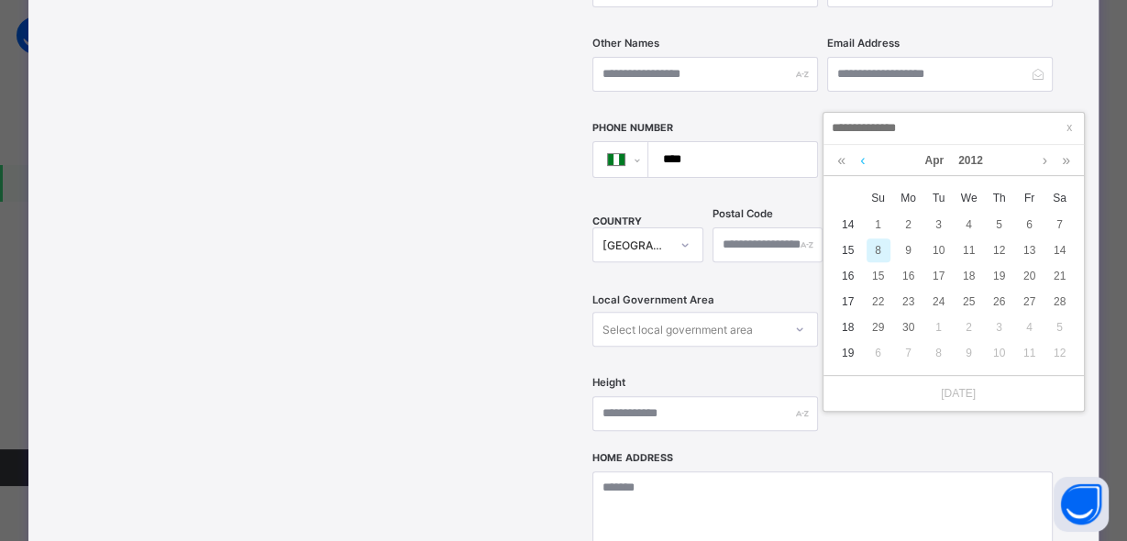
click at [862, 158] on link at bounding box center [862, 160] width 14 height 31
click at [1029, 269] on div "17" at bounding box center [1030, 276] width 24 height 24
type input "**********"
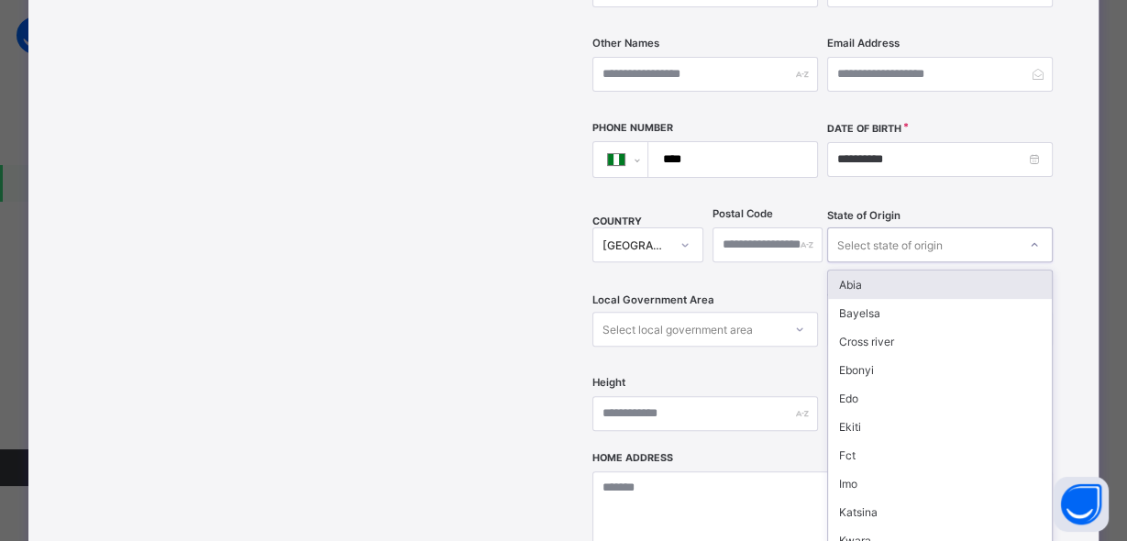
click at [906, 227] on div "Select state of origin" at bounding box center [889, 244] width 105 height 35
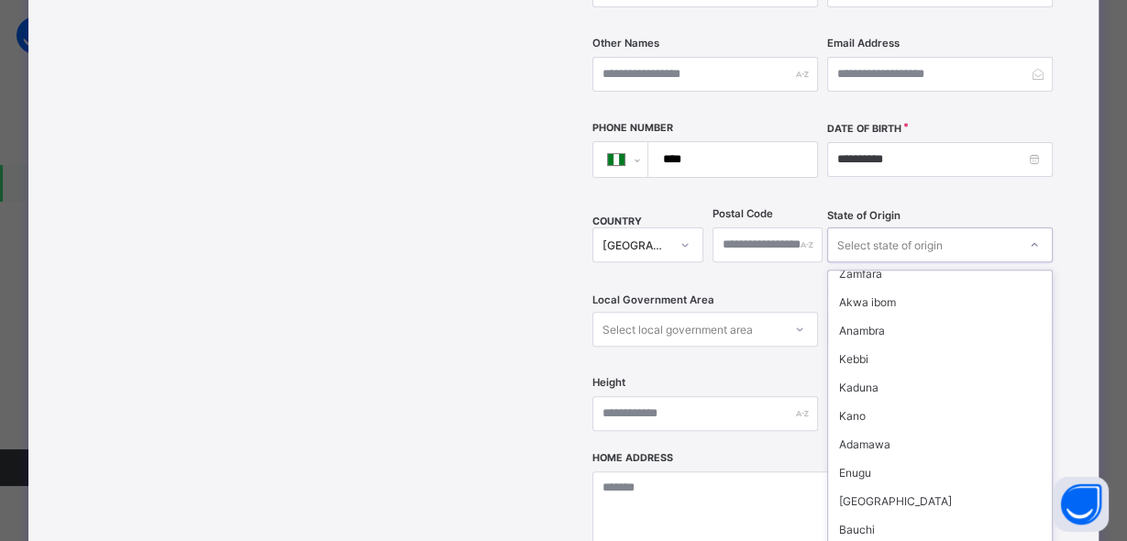
scroll to position [551, 0]
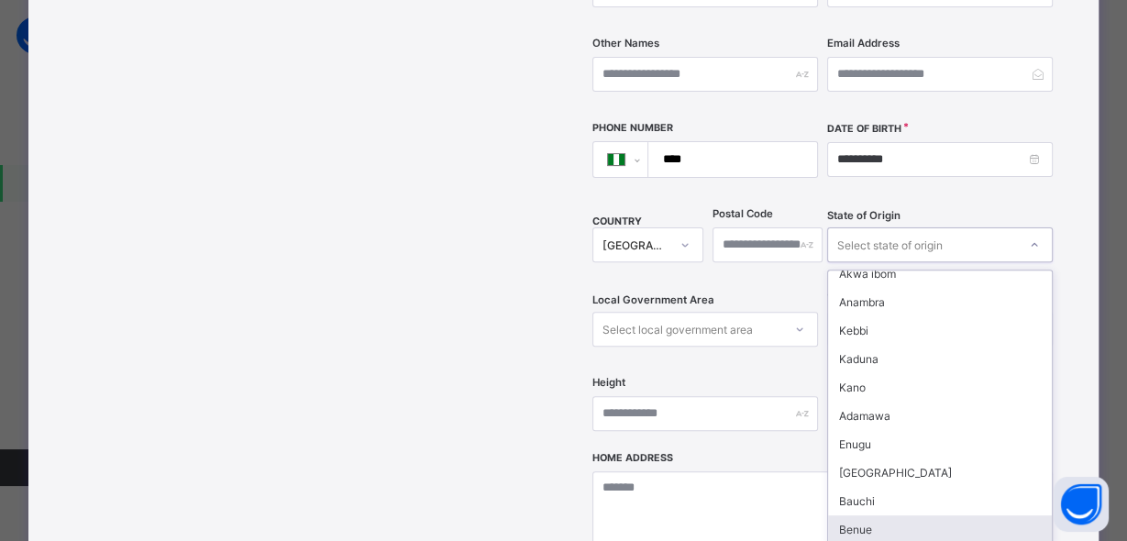
click at [889, 515] on div "Benue" at bounding box center [940, 529] width 224 height 28
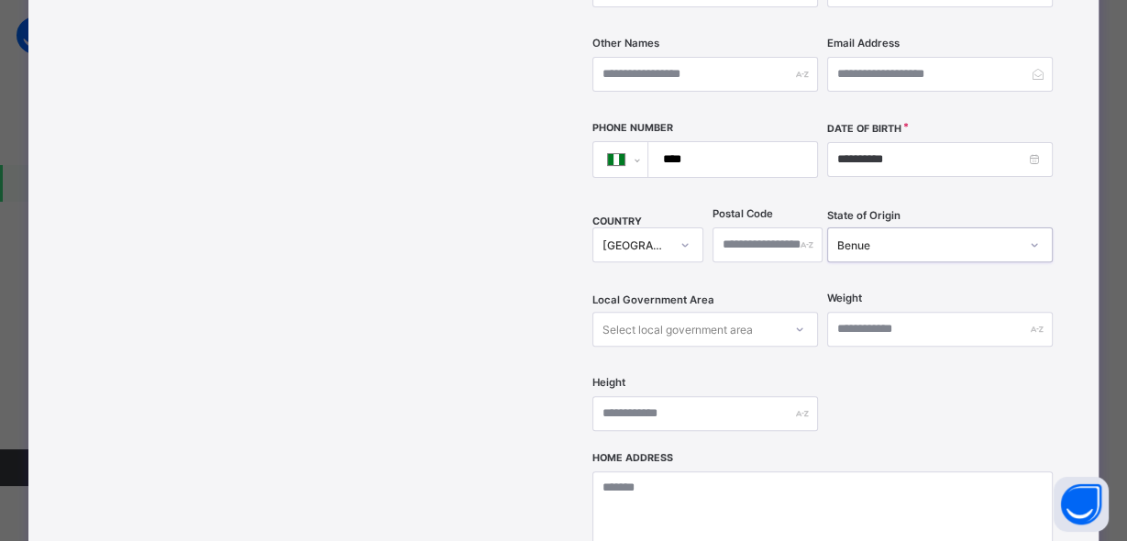
scroll to position [531, 0]
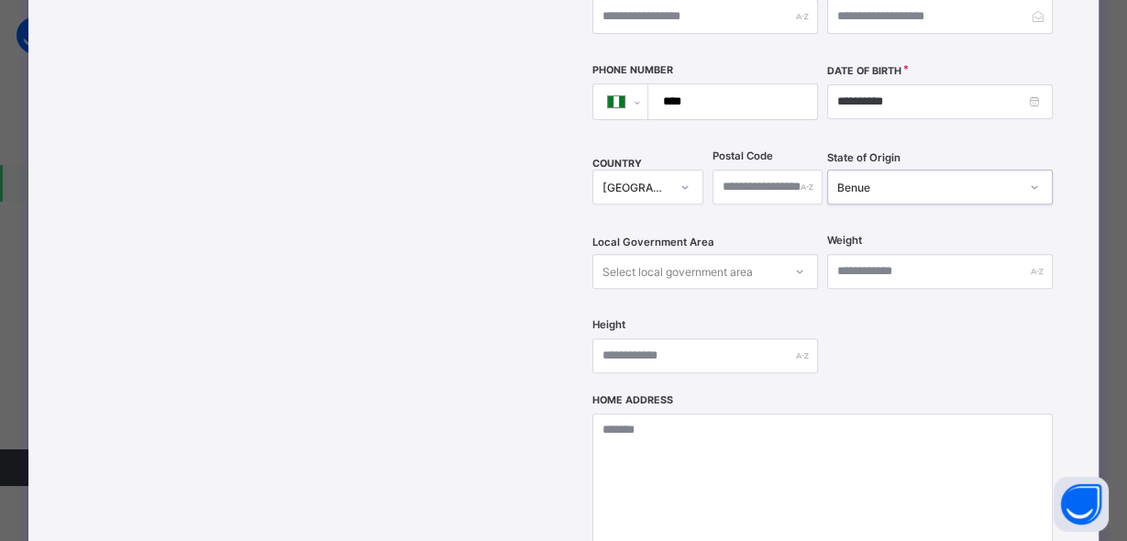
click at [788, 287] on div "Select local government area" at bounding box center [705, 271] width 226 height 35
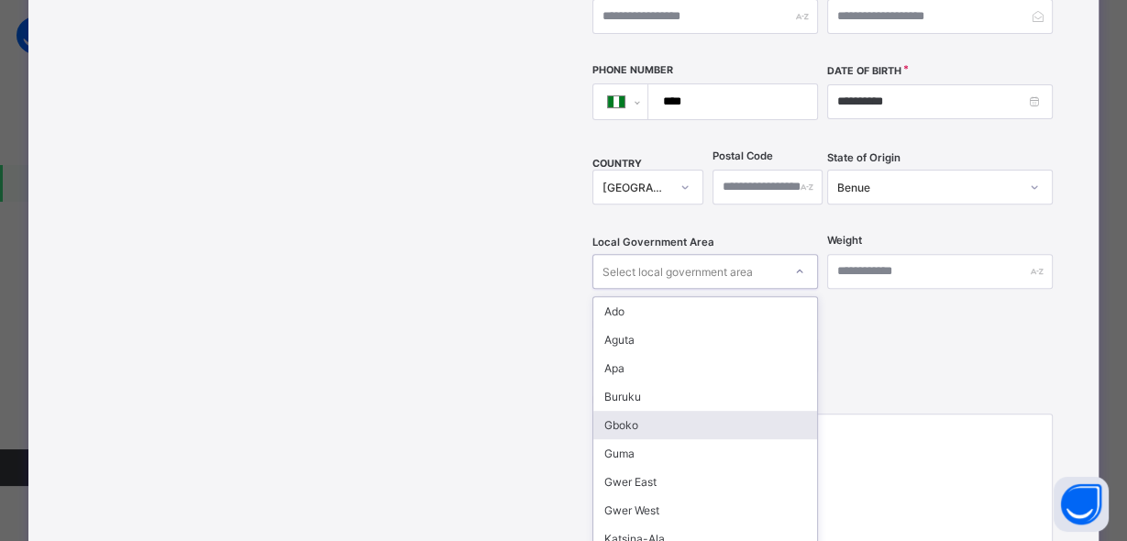
click at [613, 411] on div "Gboko" at bounding box center [705, 425] width 224 height 28
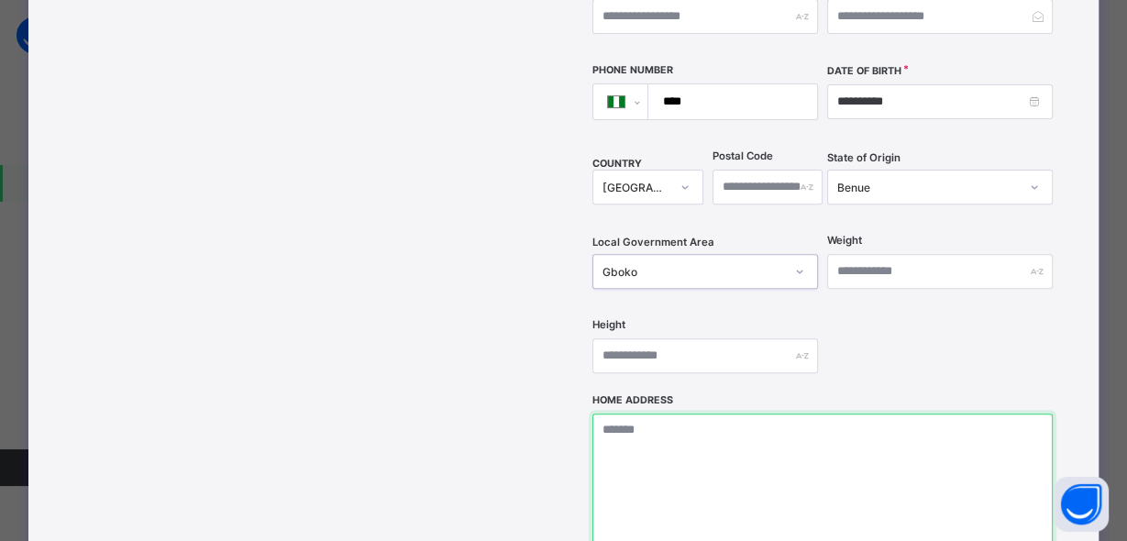
click at [653, 414] on textarea at bounding box center [822, 505] width 460 height 183
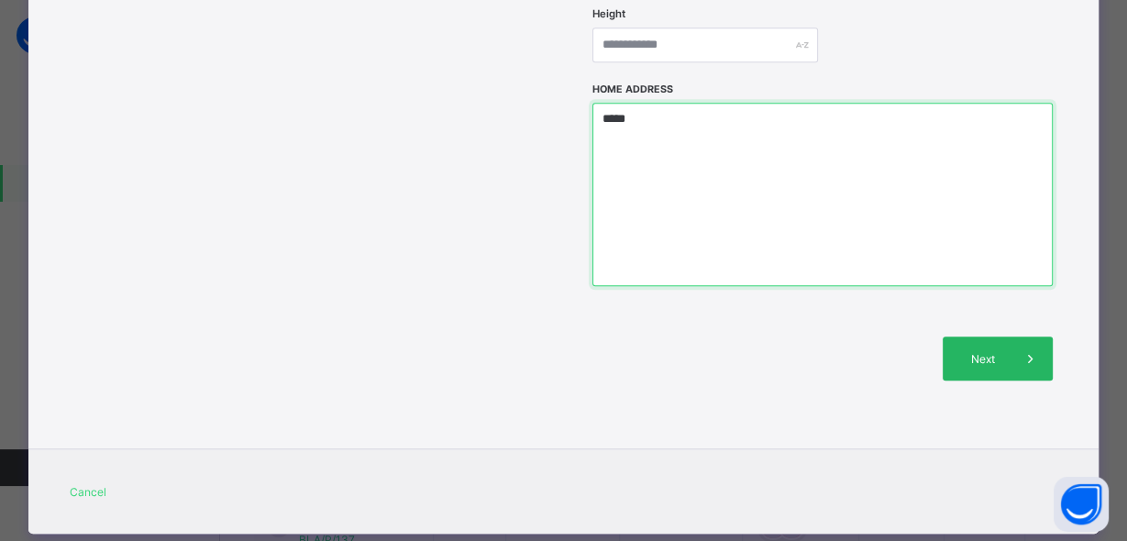
type textarea "*****"
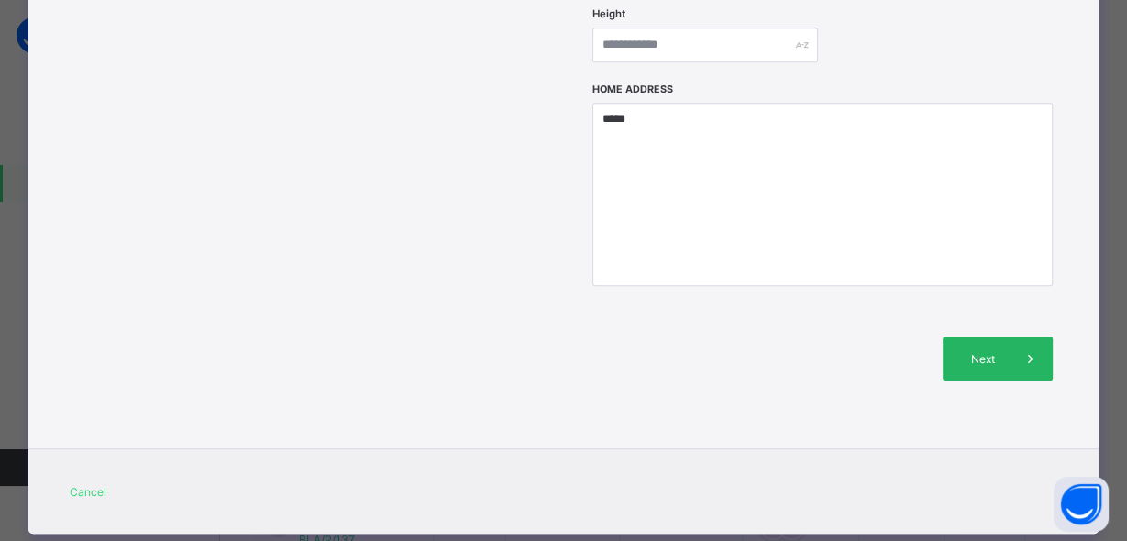
click at [999, 352] on span "Next" at bounding box center [982, 359] width 52 height 14
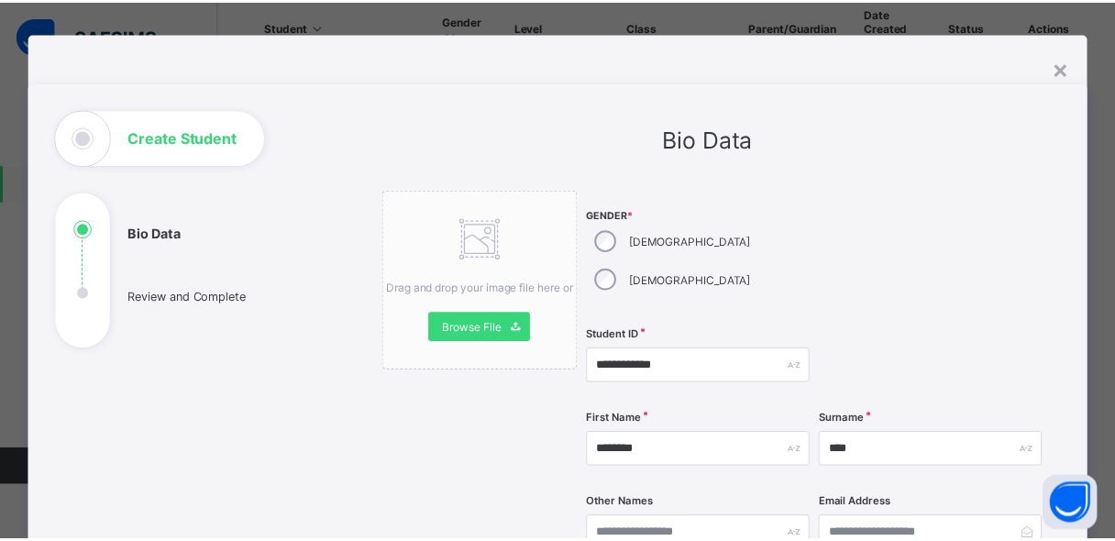
scroll to position [0, 0]
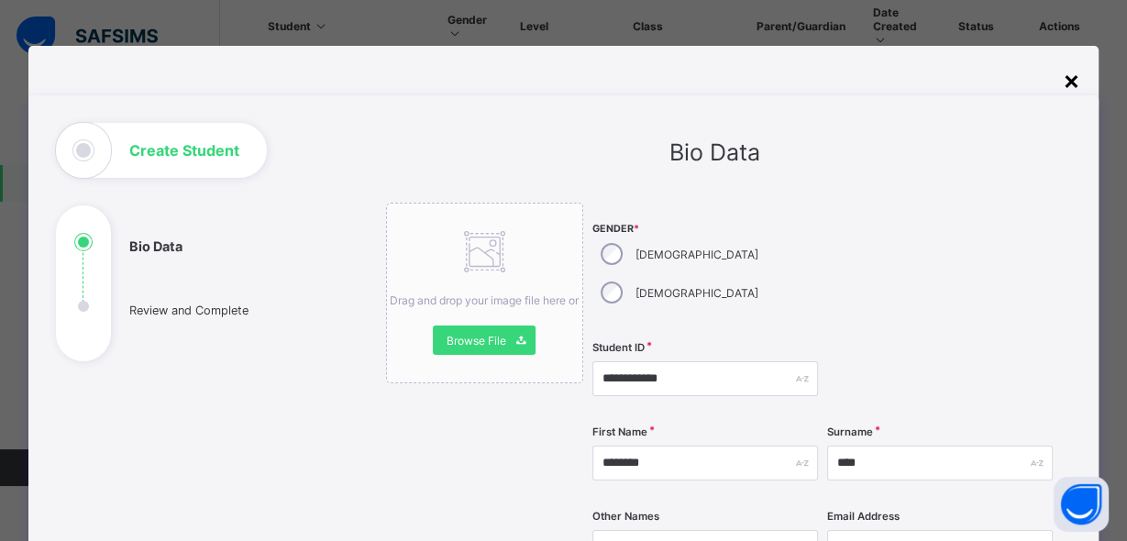
click at [1071, 80] on div "×" at bounding box center [1071, 79] width 17 height 31
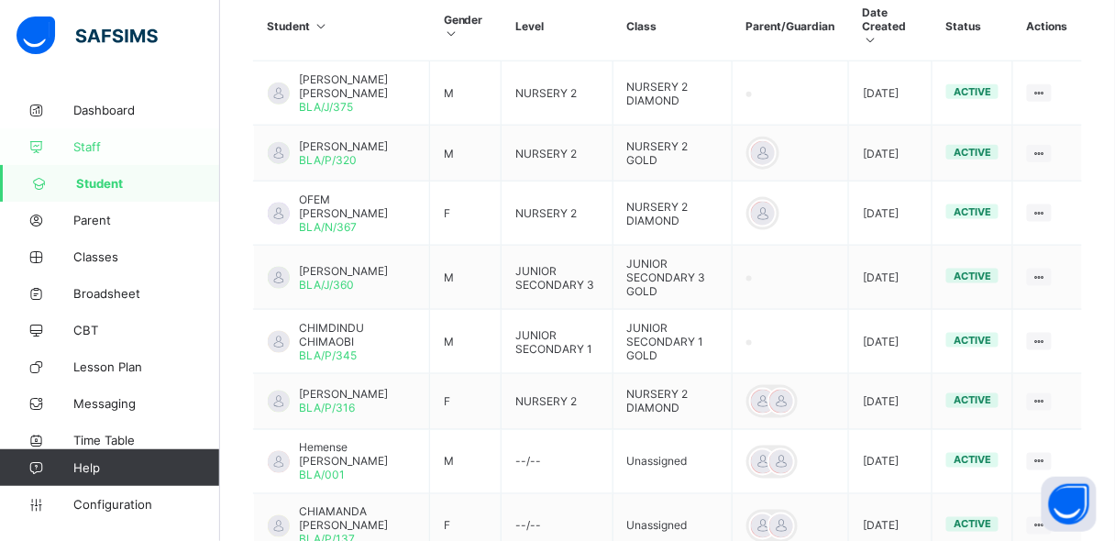
click at [144, 162] on link "Staff" at bounding box center [110, 146] width 220 height 37
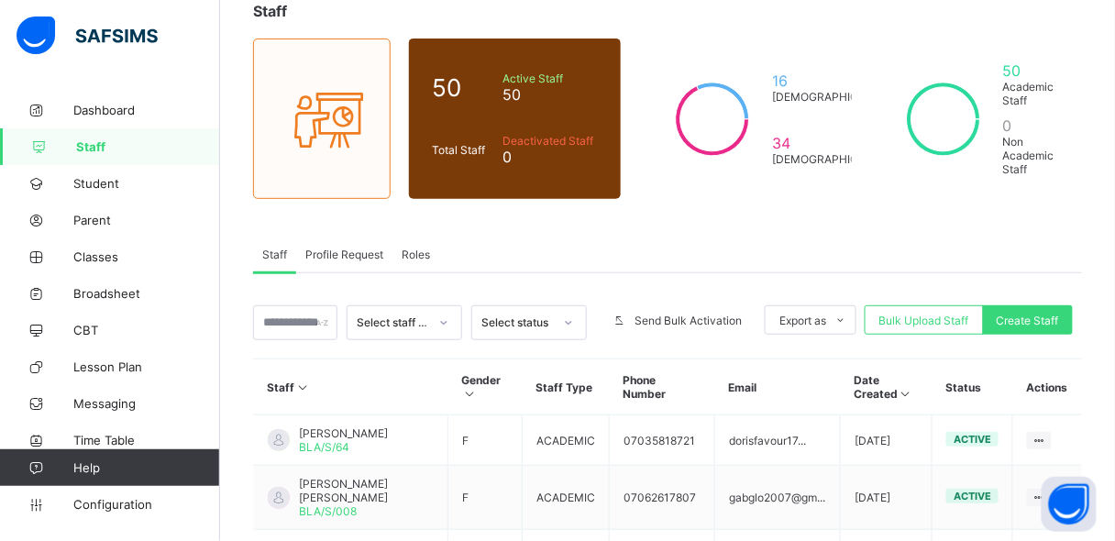
scroll to position [147, 0]
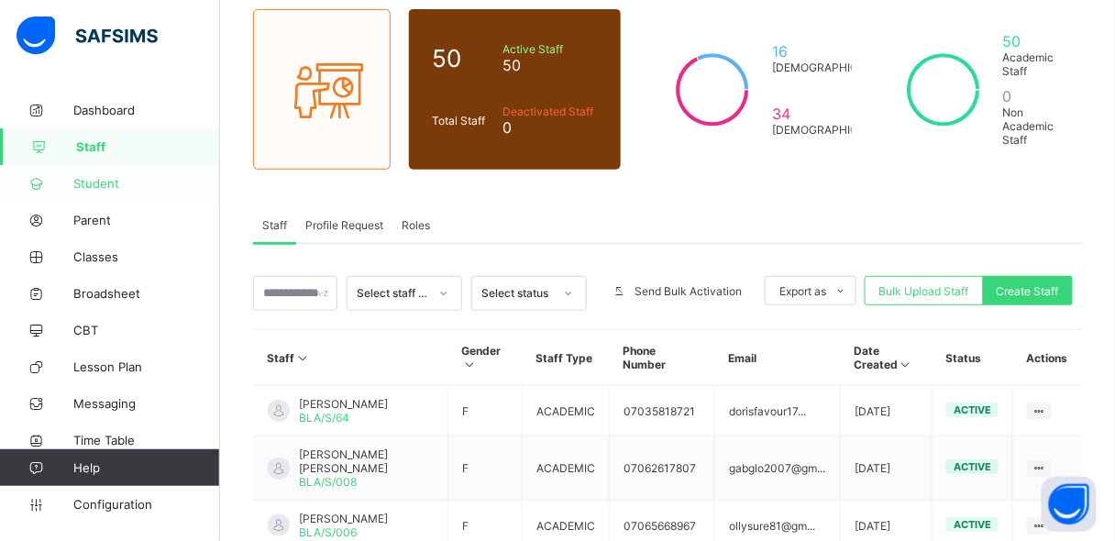
click at [126, 178] on span "Student" at bounding box center [146, 183] width 147 height 15
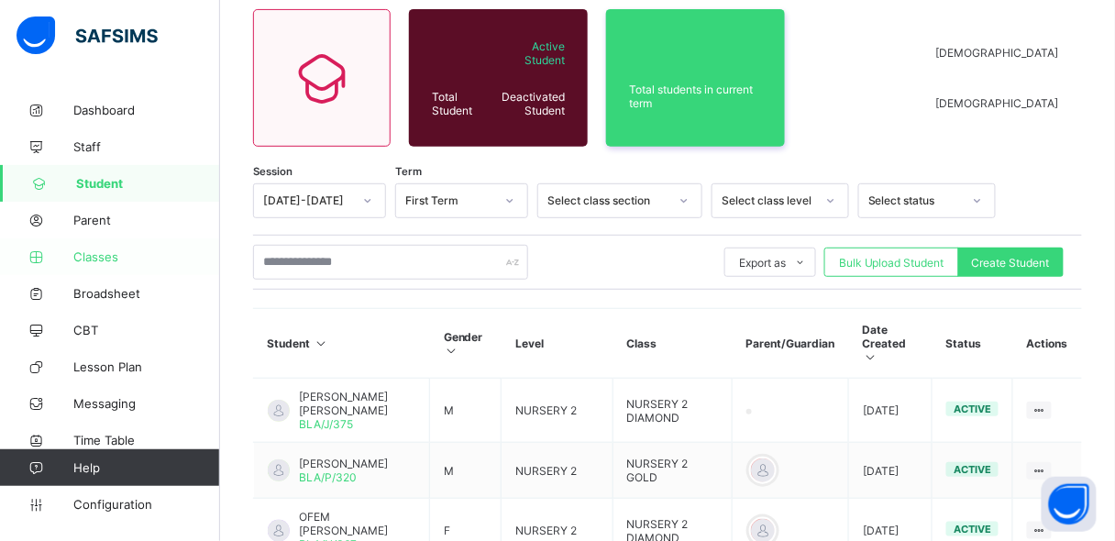
click at [105, 258] on span "Classes" at bounding box center [146, 256] width 147 height 15
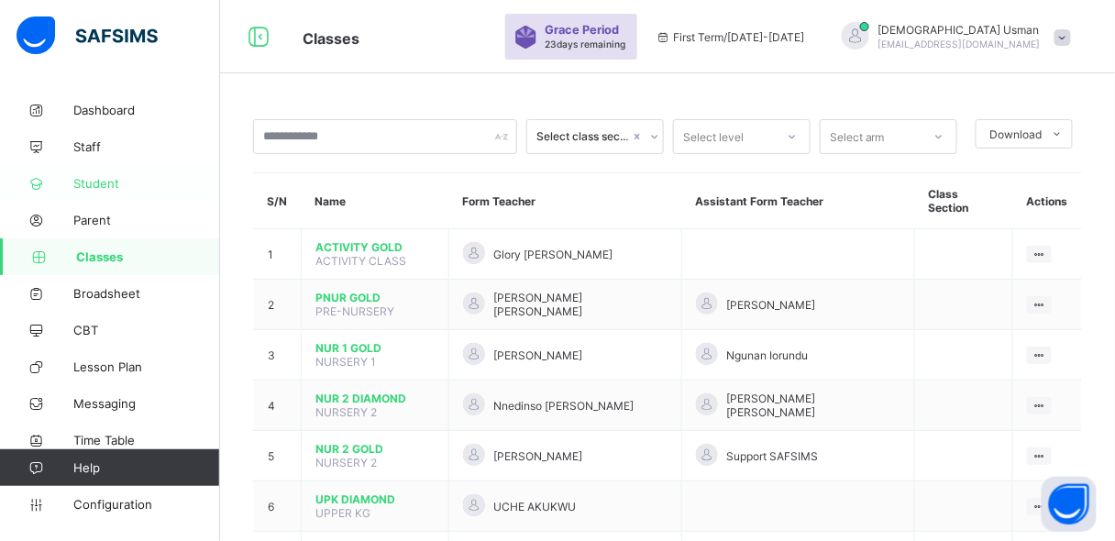
click at [101, 180] on span "Student" at bounding box center [146, 183] width 147 height 15
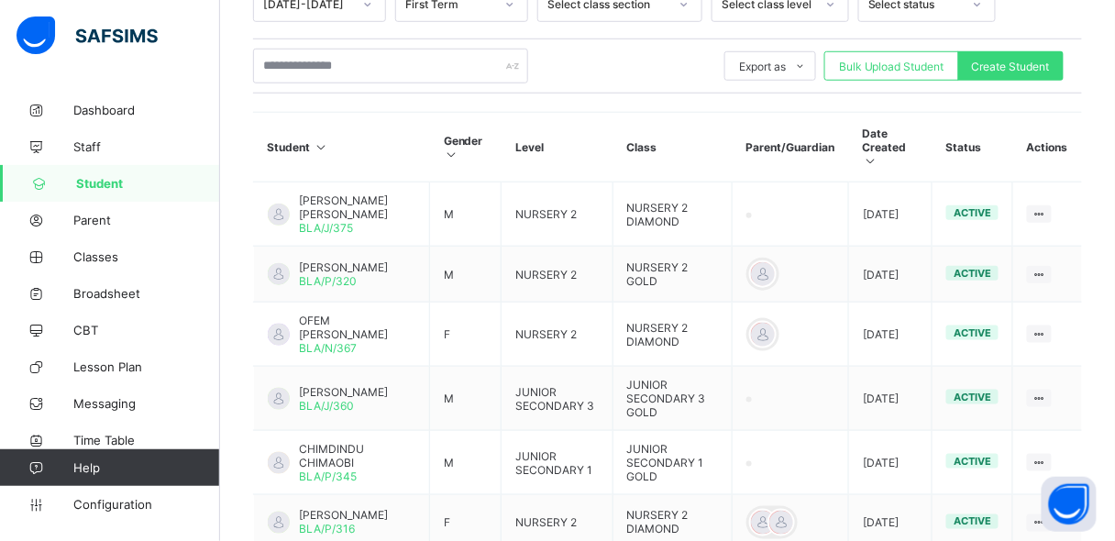
scroll to position [402, 0]
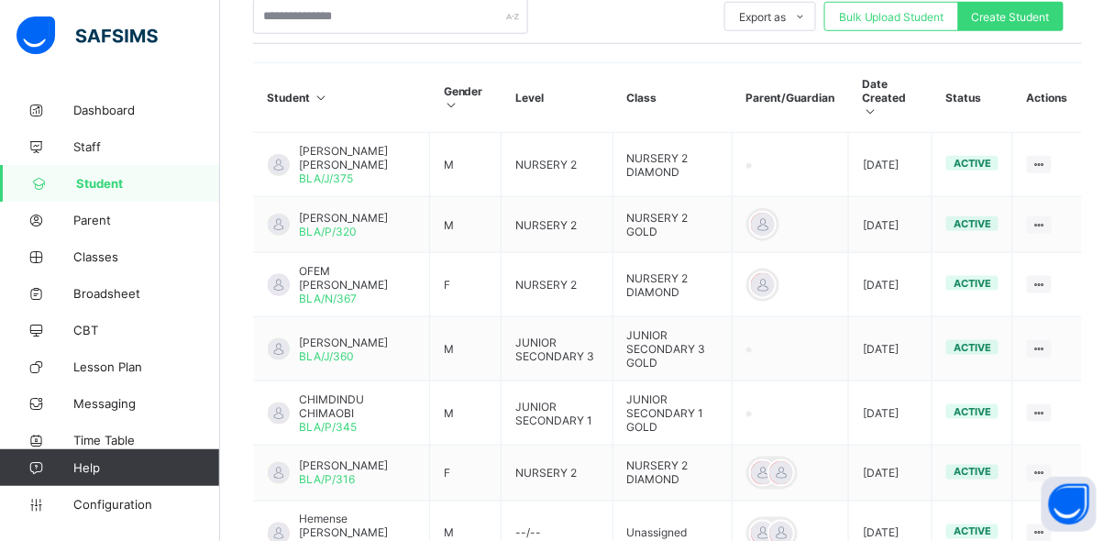
click at [1115, 341] on div "Student 640 Total Student Active Student 640 Deactivated Student 0 334 Total st…" at bounding box center [667, 279] width 895 height 1178
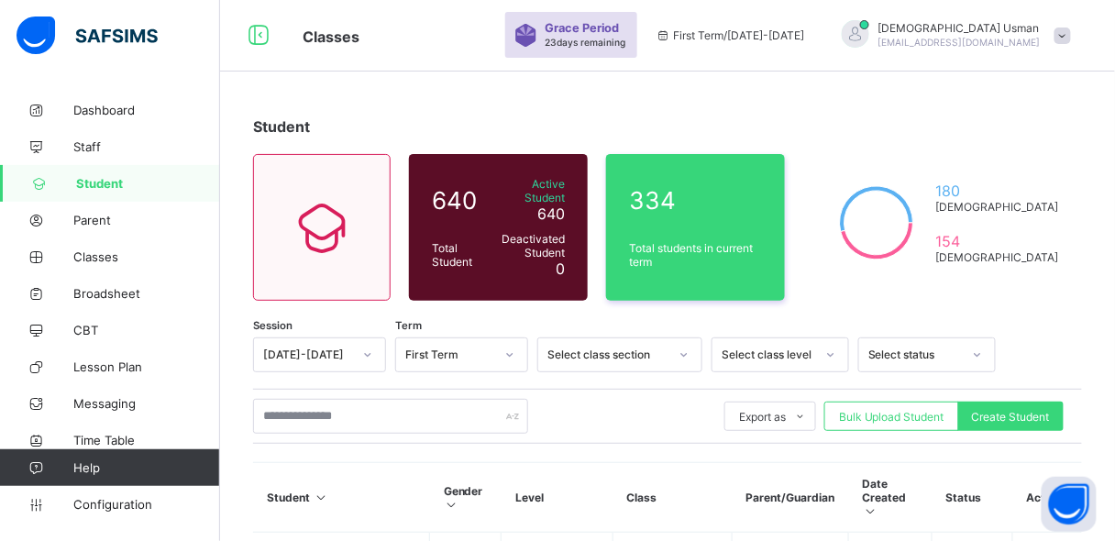
scroll to position [0, 0]
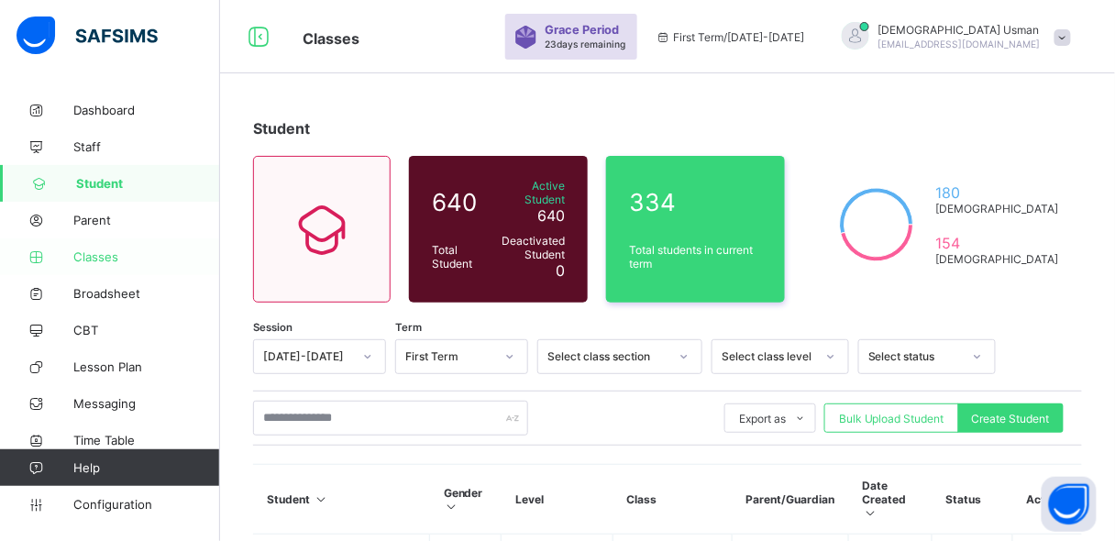
click at [103, 272] on link "Classes" at bounding box center [110, 256] width 220 height 37
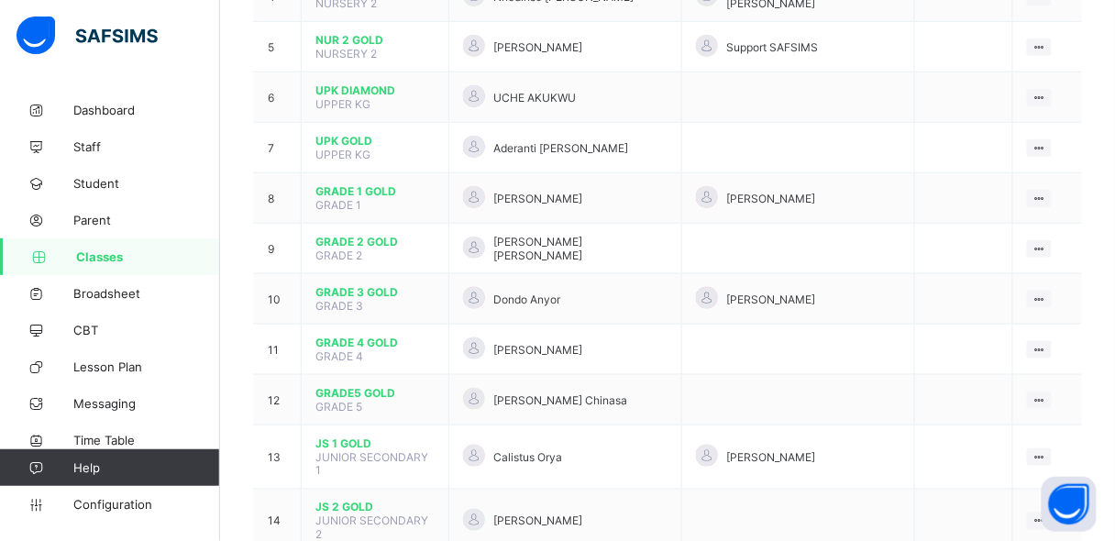
scroll to position [587, 0]
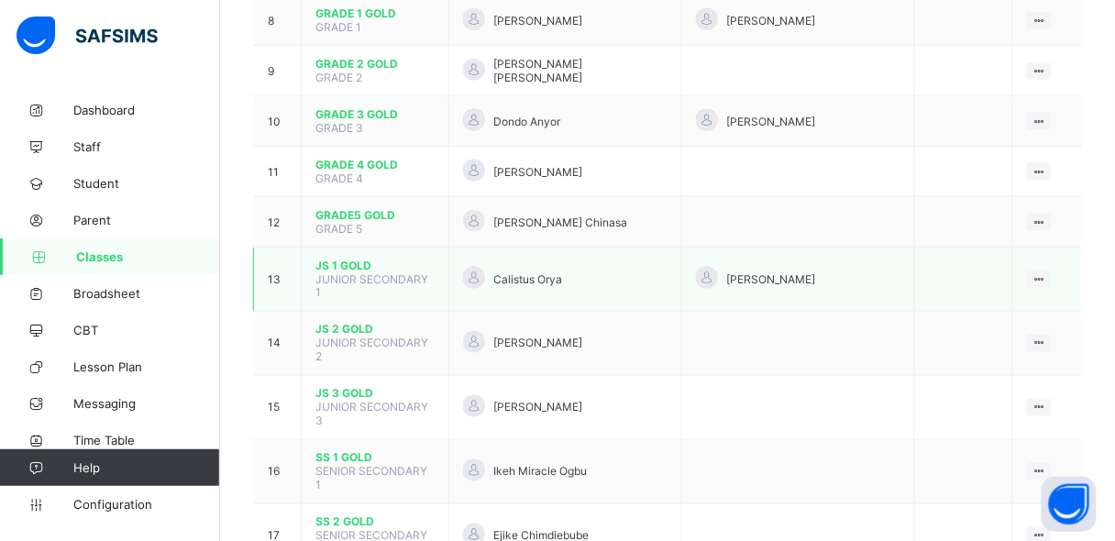
click at [409, 272] on span "JUNIOR SECONDARY 1" at bounding box center [371, 286] width 113 height 28
click at [615, 259] on td "Calistus Orya" at bounding box center [564, 280] width 233 height 64
click at [718, 267] on div at bounding box center [707, 279] width 22 height 25
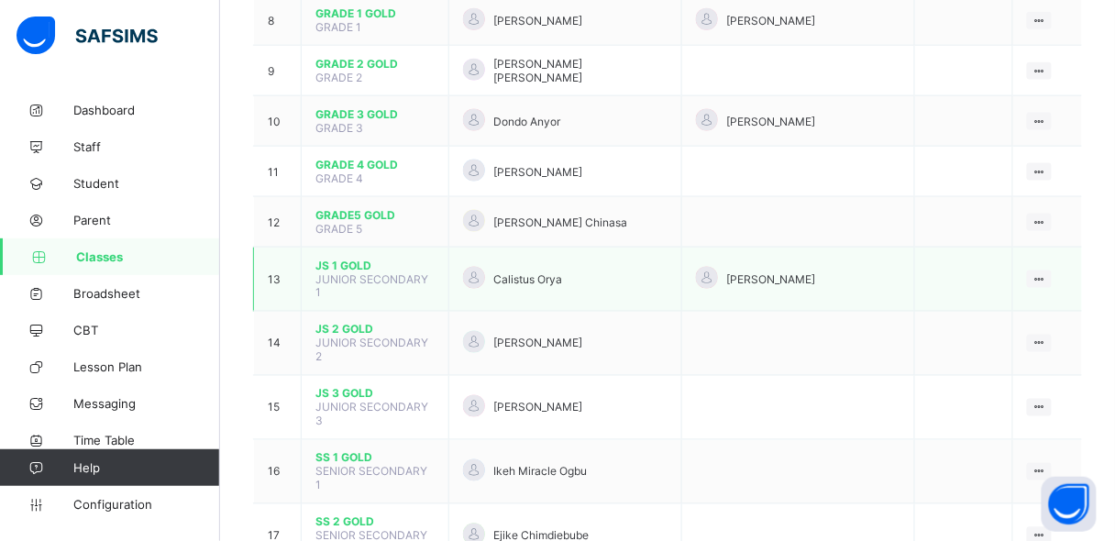
click at [718, 267] on div at bounding box center [707, 279] width 22 height 25
click at [665, 267] on div "Calistus Orya" at bounding box center [565, 279] width 204 height 25
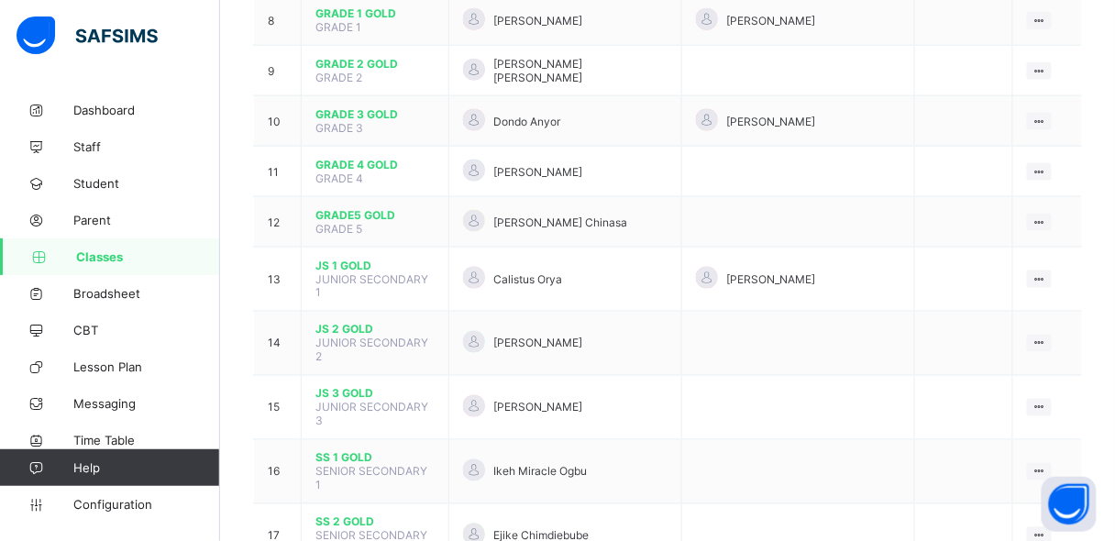
scroll to position [113, 0]
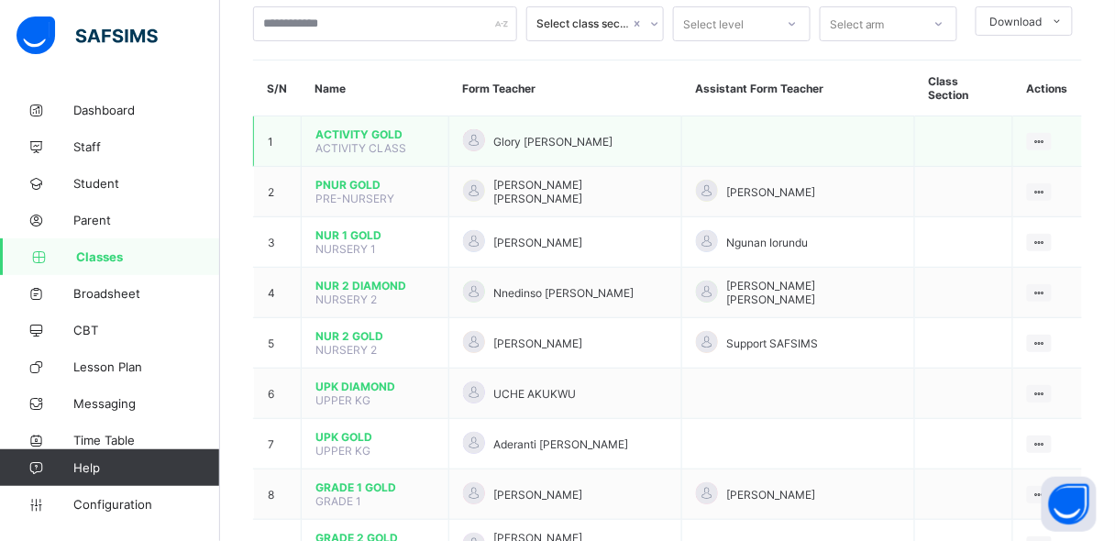
click at [391, 139] on td "ACTIVITY GOLD ACTIVITY CLASS" at bounding box center [376, 141] width 148 height 50
click at [351, 127] on span "ACTIVITY GOLD" at bounding box center [374, 134] width 119 height 14
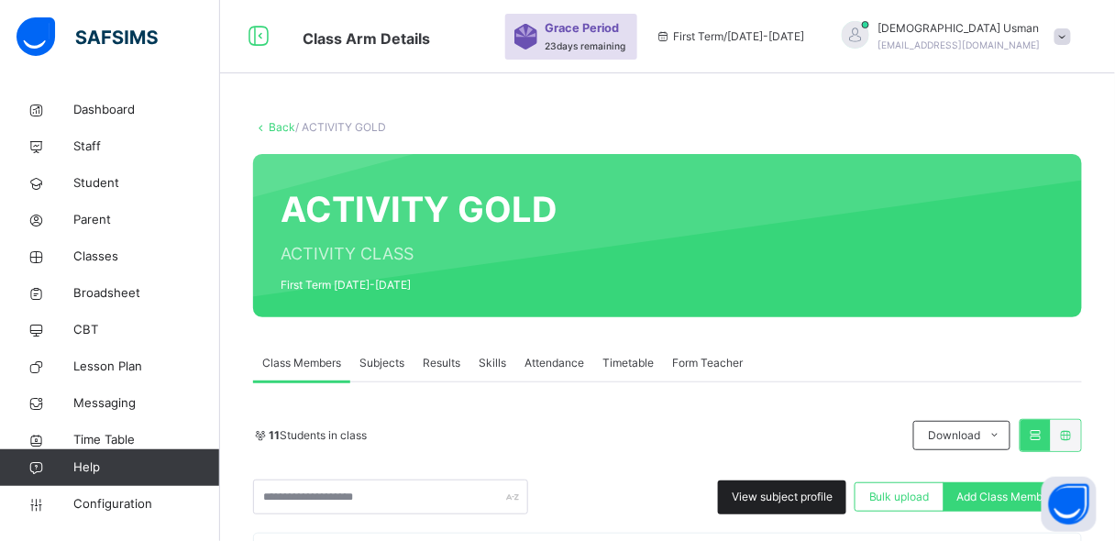
click at [810, 489] on span "View subject profile" at bounding box center [782, 497] width 101 height 17
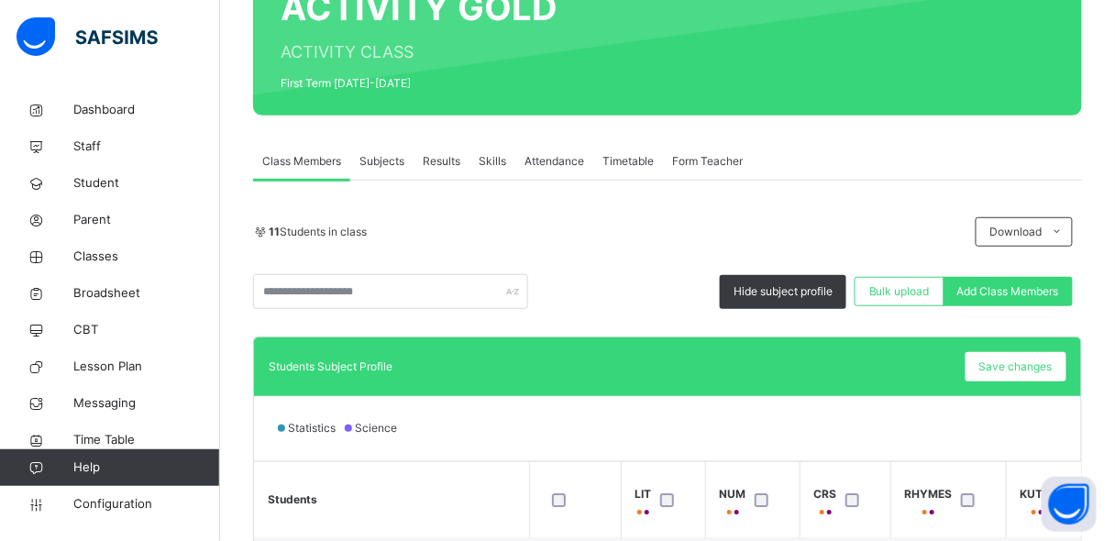
scroll to position [237, 0]
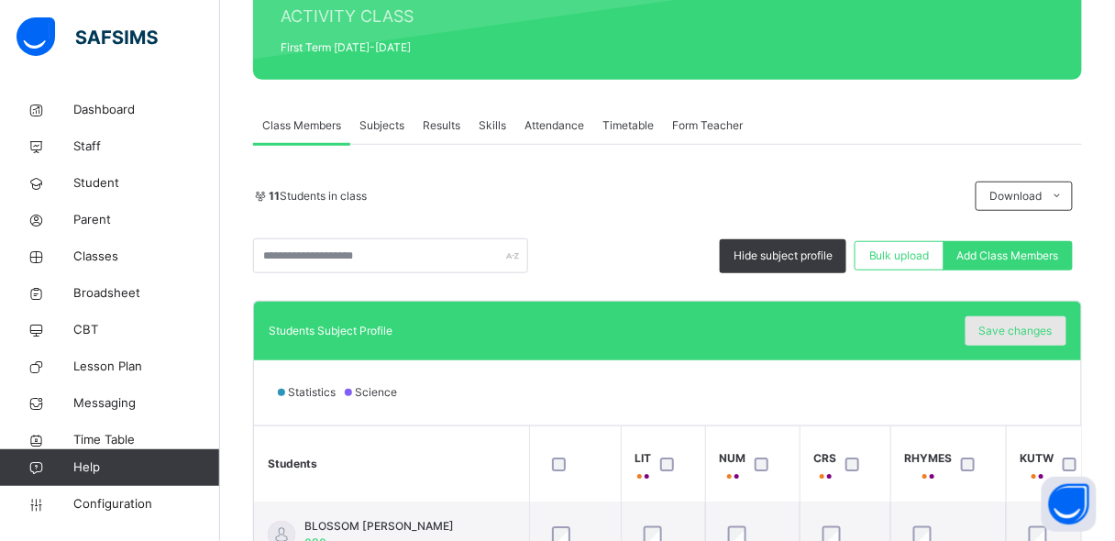
click at [1045, 325] on span "Save changes" at bounding box center [1015, 331] width 73 height 17
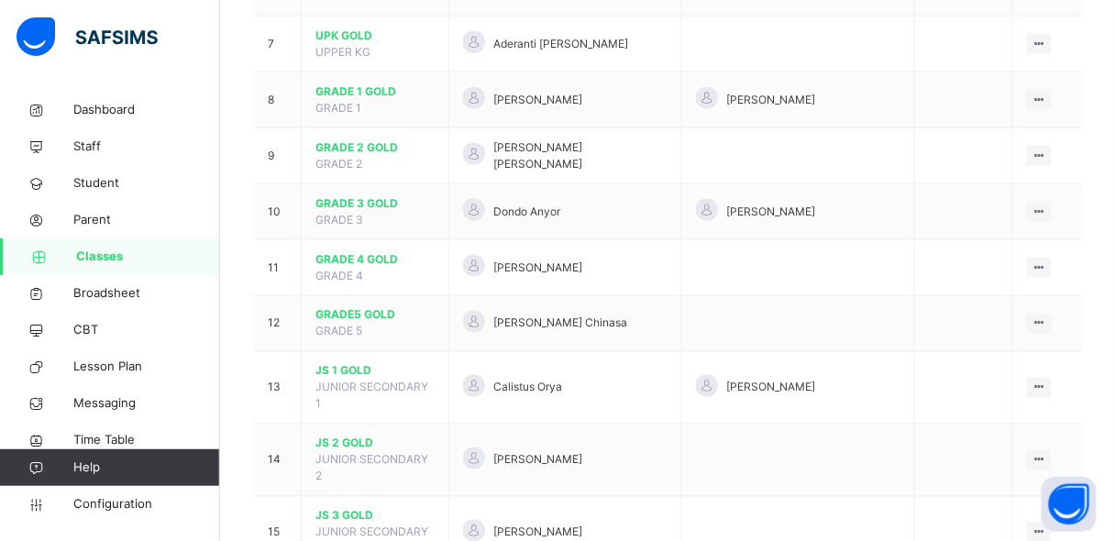
scroll to position [557, 0]
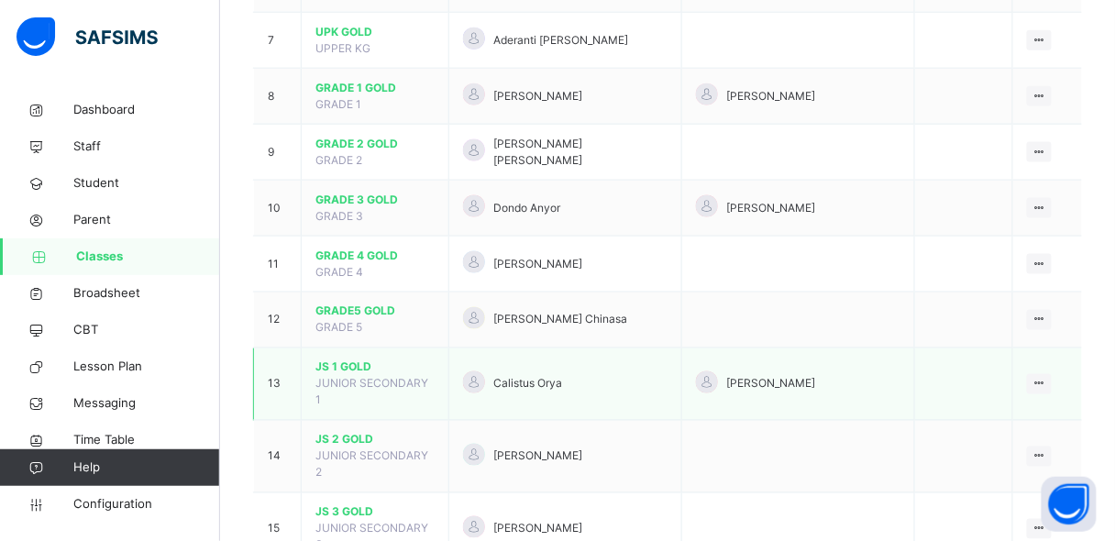
click at [359, 359] on span "JS 1 GOLD" at bounding box center [374, 367] width 119 height 17
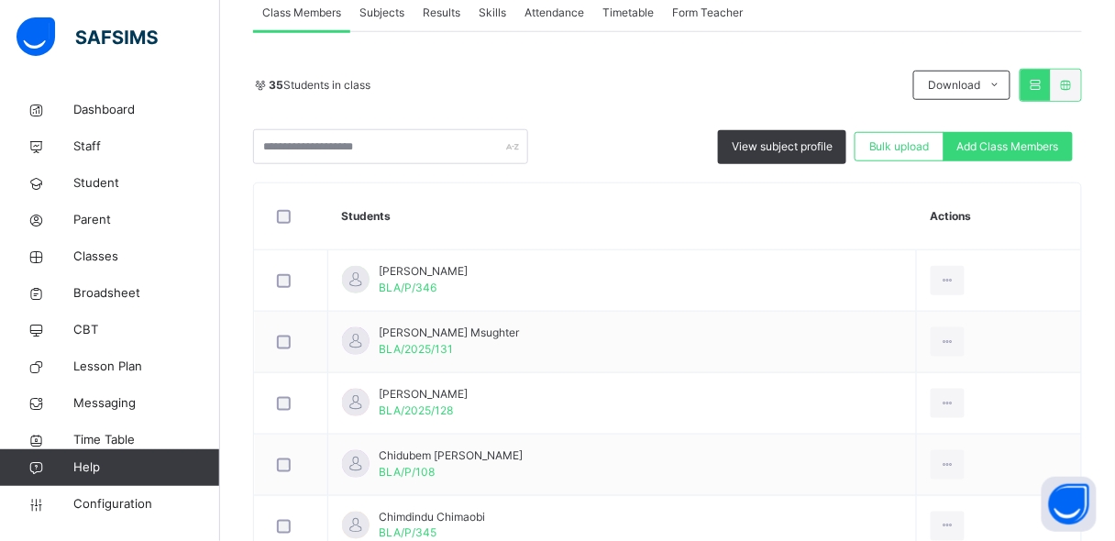
scroll to position [352, 0]
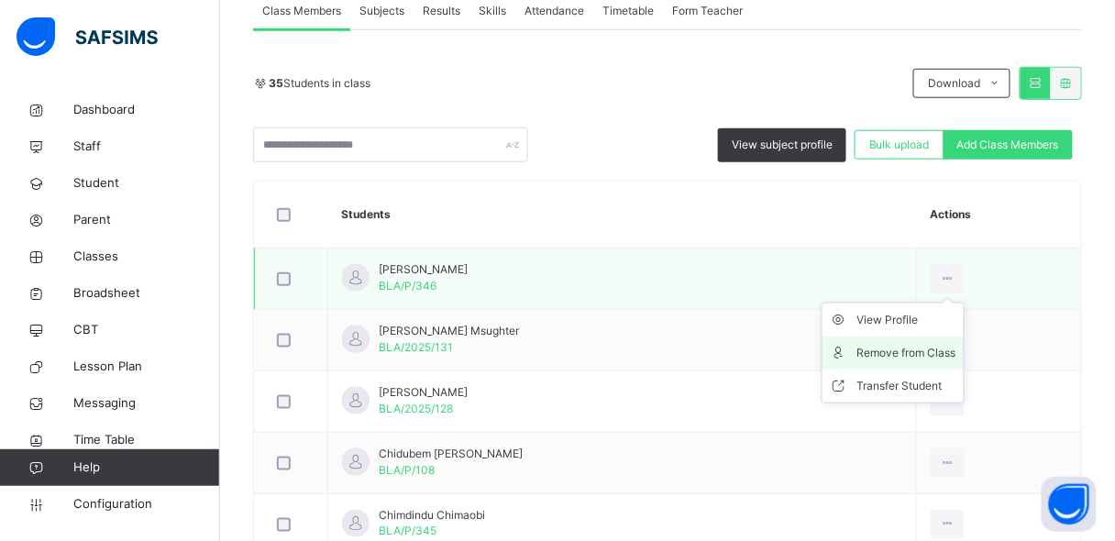
click at [914, 348] on div "Remove from Class" at bounding box center [906, 353] width 99 height 18
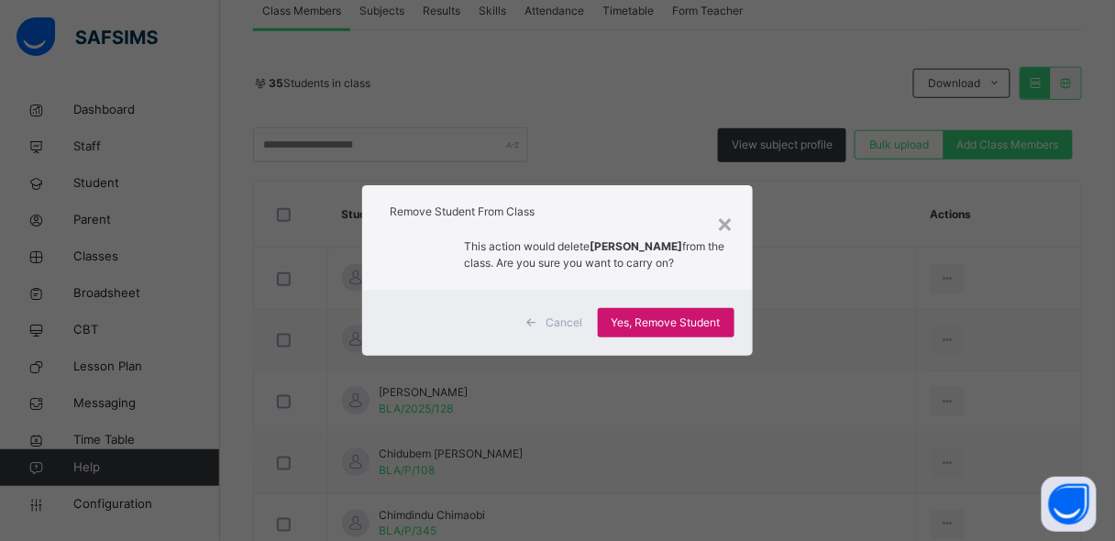
click at [698, 320] on span "Yes, Remove Student" at bounding box center [666, 323] width 109 height 17
click at [697, 320] on div "Yes, Remove Student" at bounding box center [666, 322] width 137 height 29
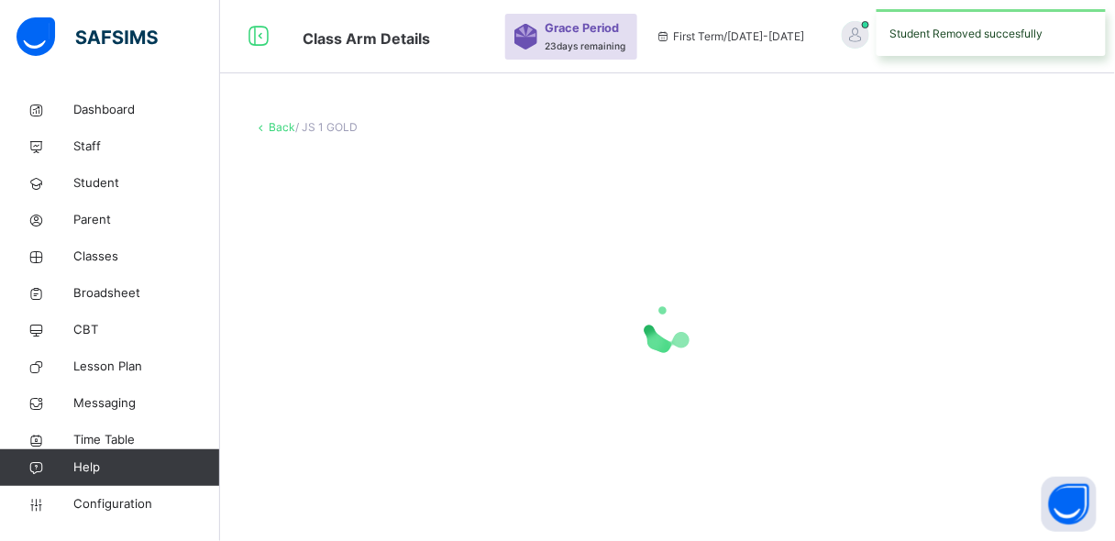
scroll to position [0, 0]
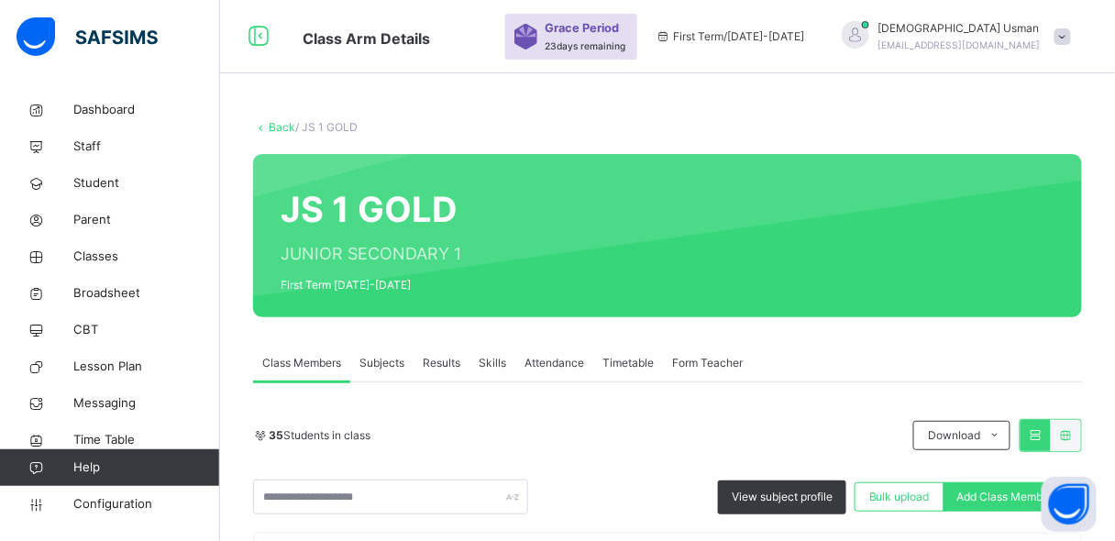
click at [664, 313] on div "JS 1 GOLD JUNIOR SECONDARY 1 First Term [DATE]-[DATE]" at bounding box center [667, 235] width 829 height 163
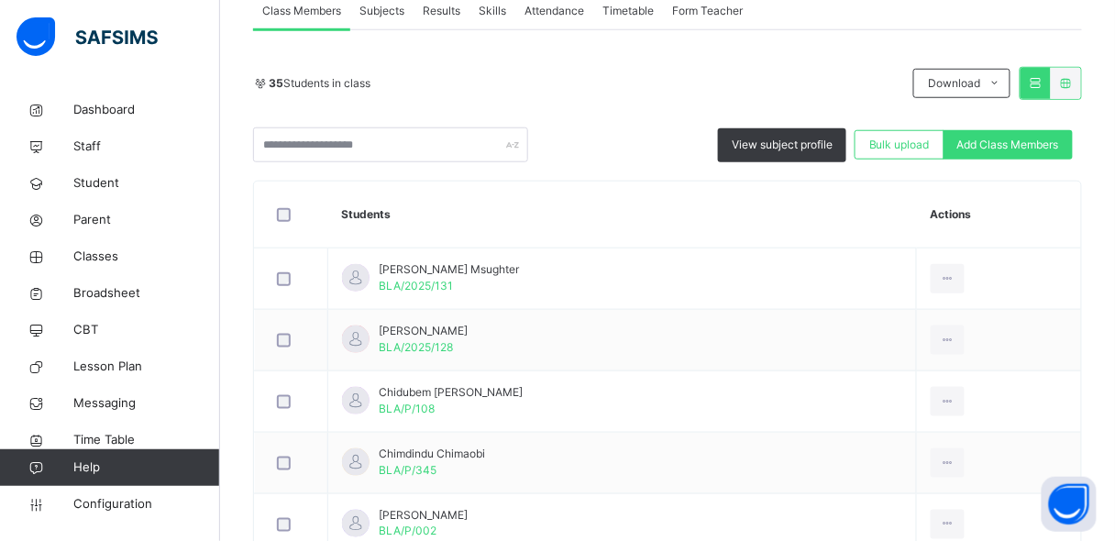
scroll to position [381, 0]
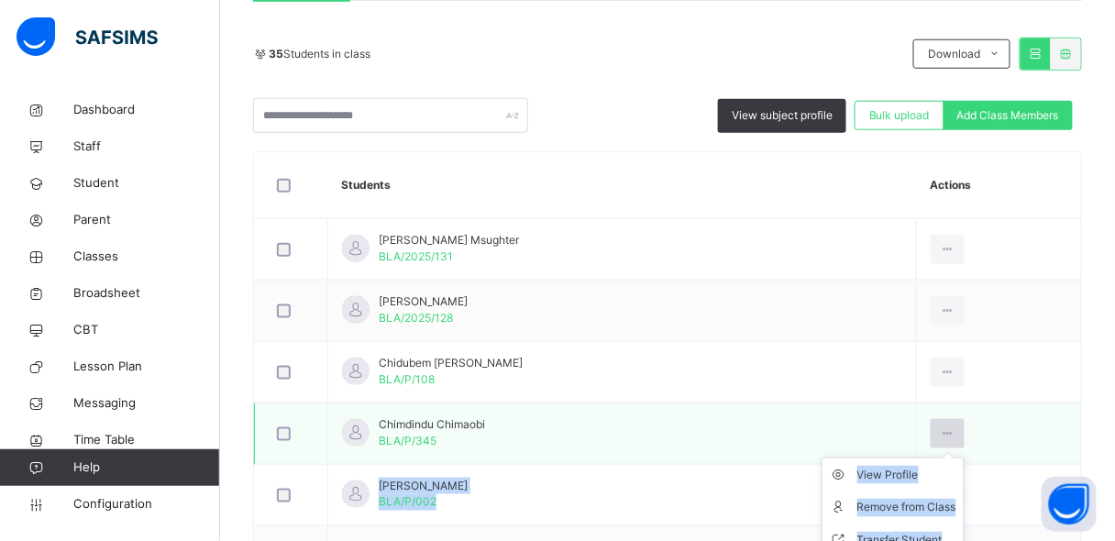
drag, startPoint x: 604, startPoint y: 481, endPoint x: 954, endPoint y: 431, distance: 353.0
click at [954, 431] on icon at bounding box center [948, 433] width 16 height 17
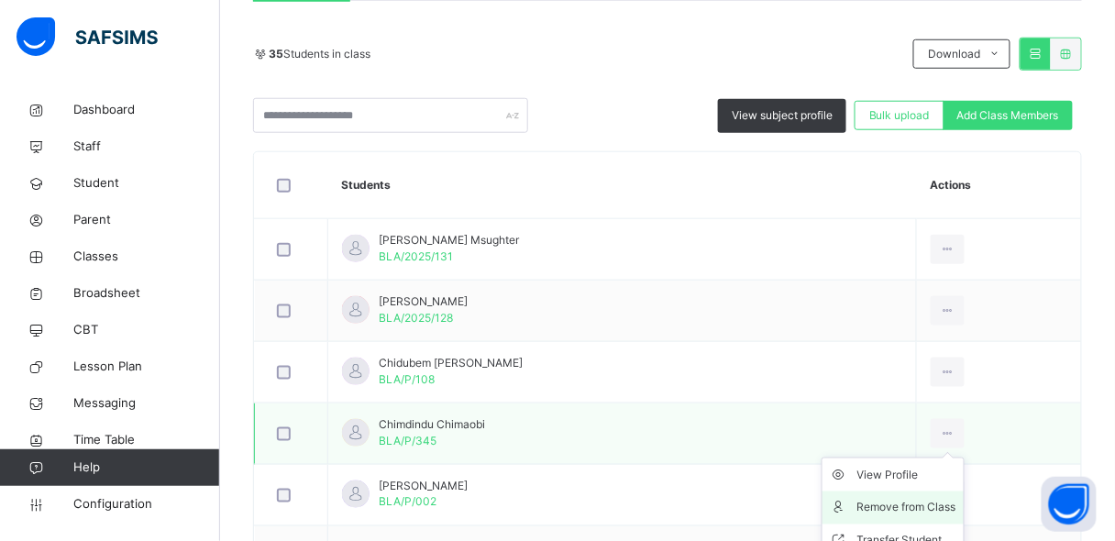
click at [917, 504] on div "Remove from Class" at bounding box center [906, 508] width 99 height 18
click at [0, 0] on div "× Remove Student From Class This action would delete from the class. Are you su…" at bounding box center [0, 0] width 0 height 0
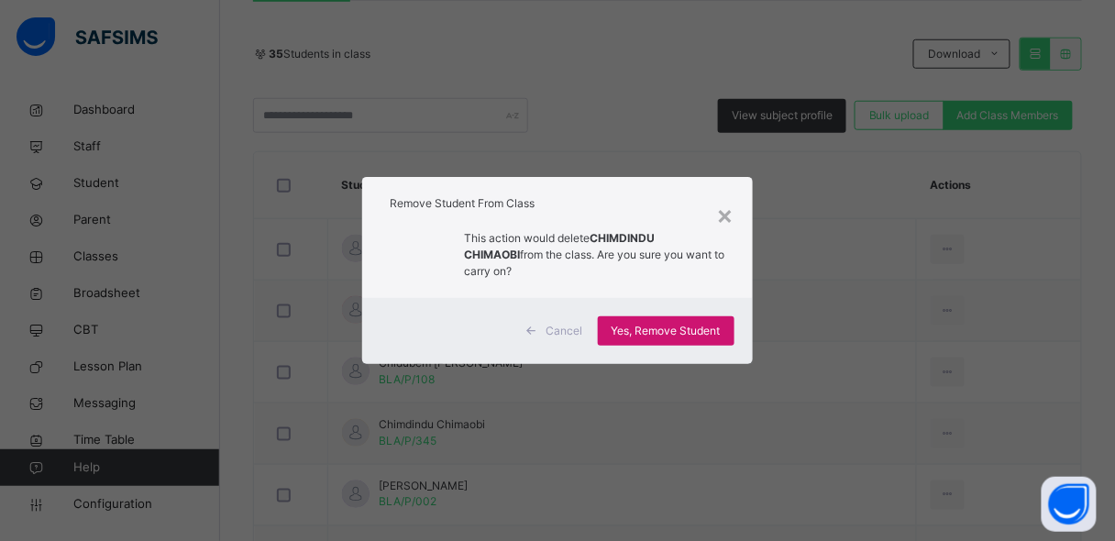
click at [647, 323] on span "Yes, Remove Student" at bounding box center [666, 331] width 109 height 17
click at [650, 325] on div "Yes, Remove Student" at bounding box center [666, 330] width 137 height 29
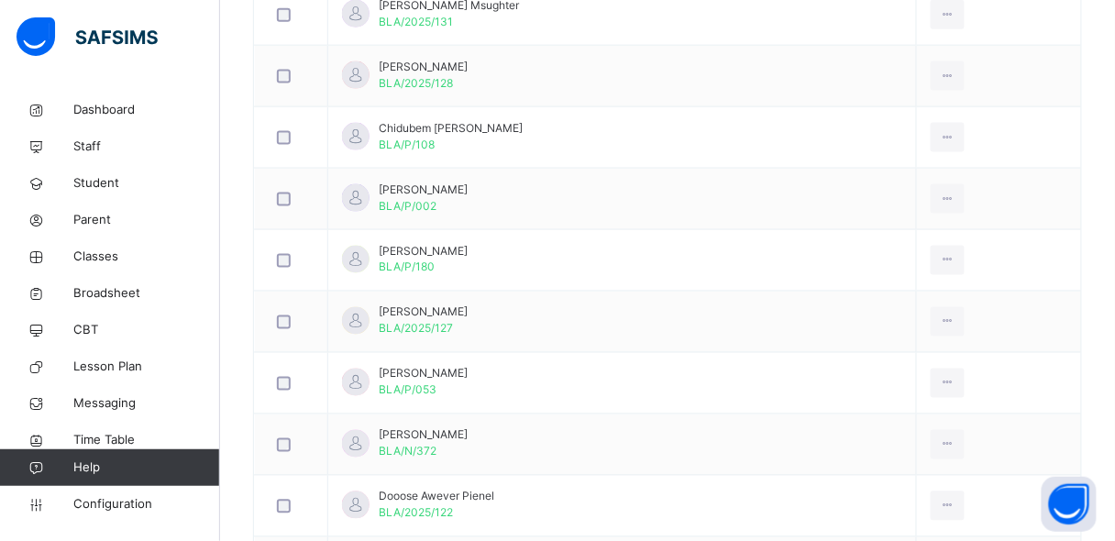
scroll to position [646, 0]
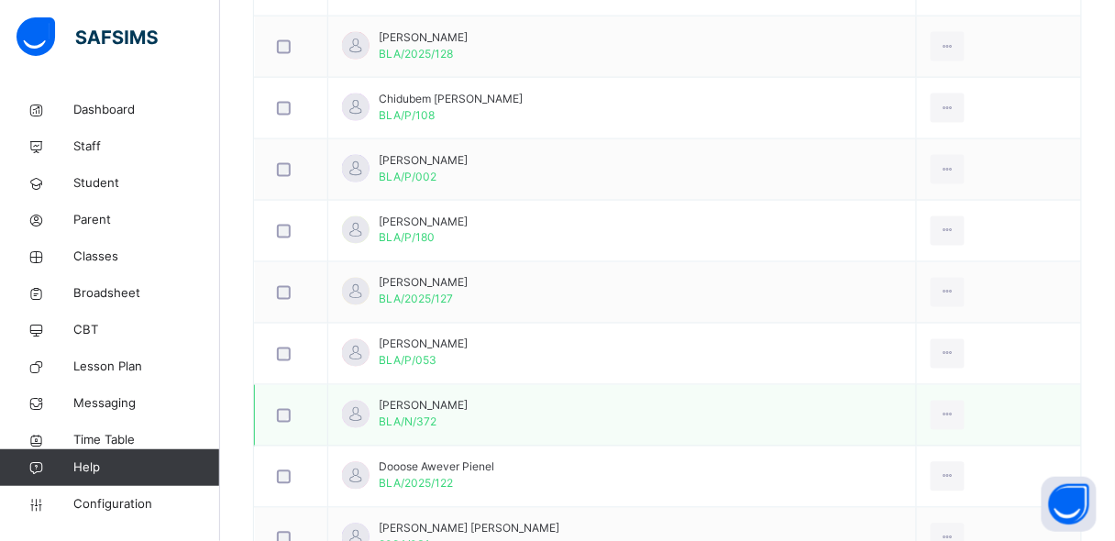
click at [730, 398] on td "[PERSON_NAME] BLA/N/372" at bounding box center [622, 415] width 589 height 61
click at [917, 484] on div "Remove from Class" at bounding box center [906, 489] width 99 height 18
click at [0, 0] on div "× Remove Student From Class This action would delete from the class. Are you su…" at bounding box center [0, 0] width 0 height 0
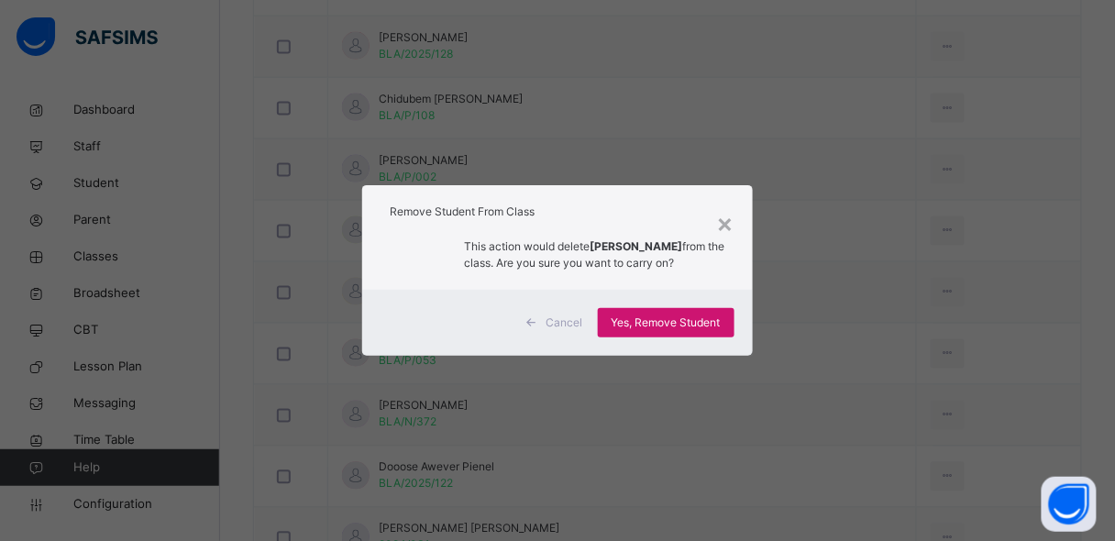
click at [671, 321] on span "Yes, Remove Student" at bounding box center [666, 323] width 109 height 17
click at [671, 319] on span "Yes, Remove Student" at bounding box center [666, 323] width 109 height 17
click at [711, 329] on span "Yes, Remove Student" at bounding box center [666, 323] width 109 height 17
click at [684, 318] on span "Yes, Remove Student" at bounding box center [666, 323] width 109 height 17
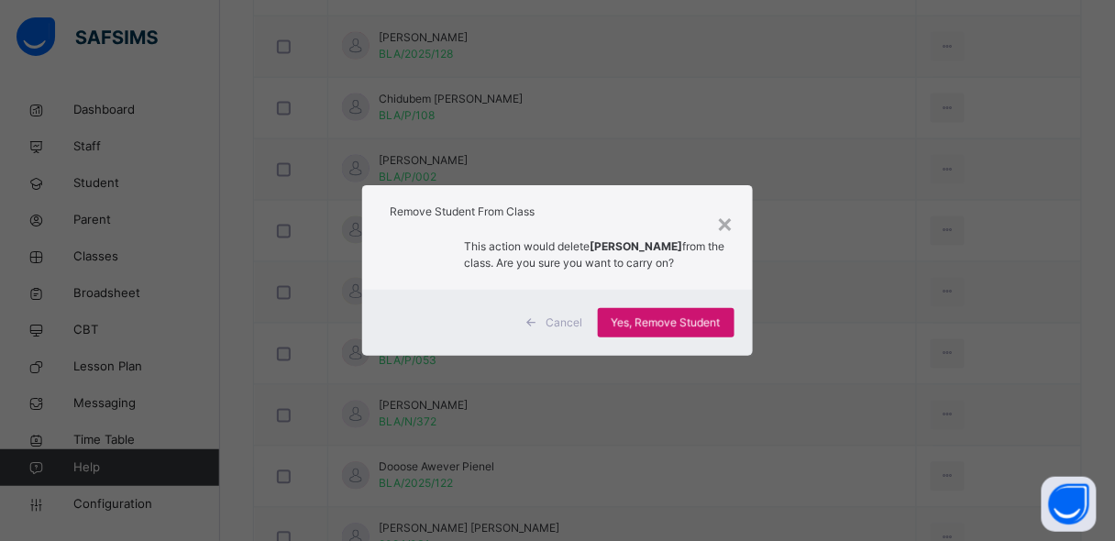
click at [673, 325] on div "Yes, Remove Student" at bounding box center [666, 322] width 137 height 29
click at [673, 325] on span "Yes, Remove Student" at bounding box center [666, 323] width 109 height 17
click at [713, 327] on span "Yes, Remove Student" at bounding box center [666, 323] width 109 height 17
click at [712, 327] on span "Yes, Remove Student" at bounding box center [666, 323] width 109 height 17
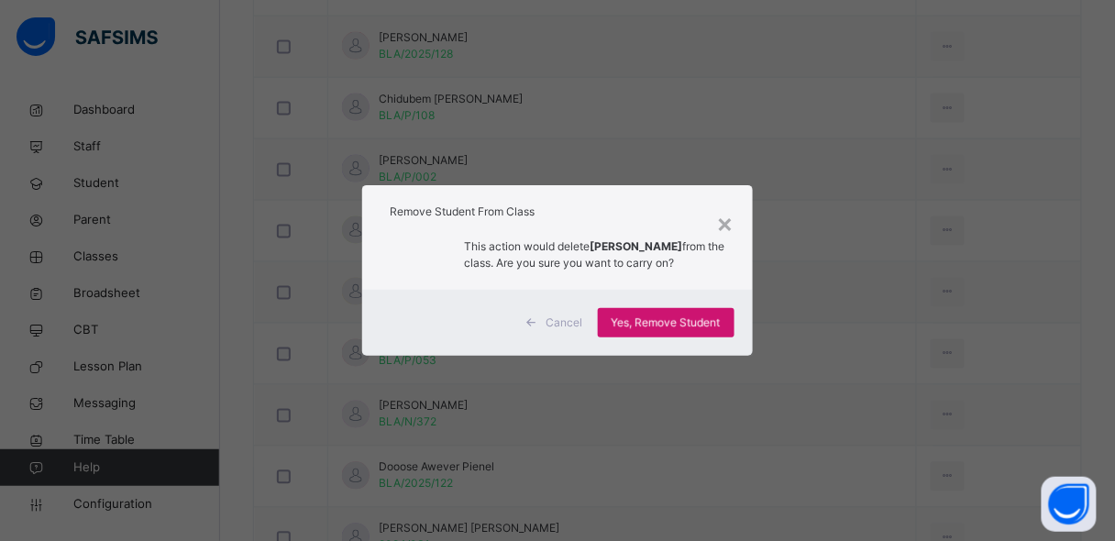
click at [712, 327] on span "Yes, Remove Student" at bounding box center [666, 323] width 109 height 17
click at [712, 327] on div "Yes, Remove Student" at bounding box center [666, 322] width 137 height 29
click at [712, 327] on span "Yes, Remove Student" at bounding box center [666, 323] width 109 height 17
click at [638, 326] on span "Yes, Remove Student" at bounding box center [666, 323] width 109 height 17
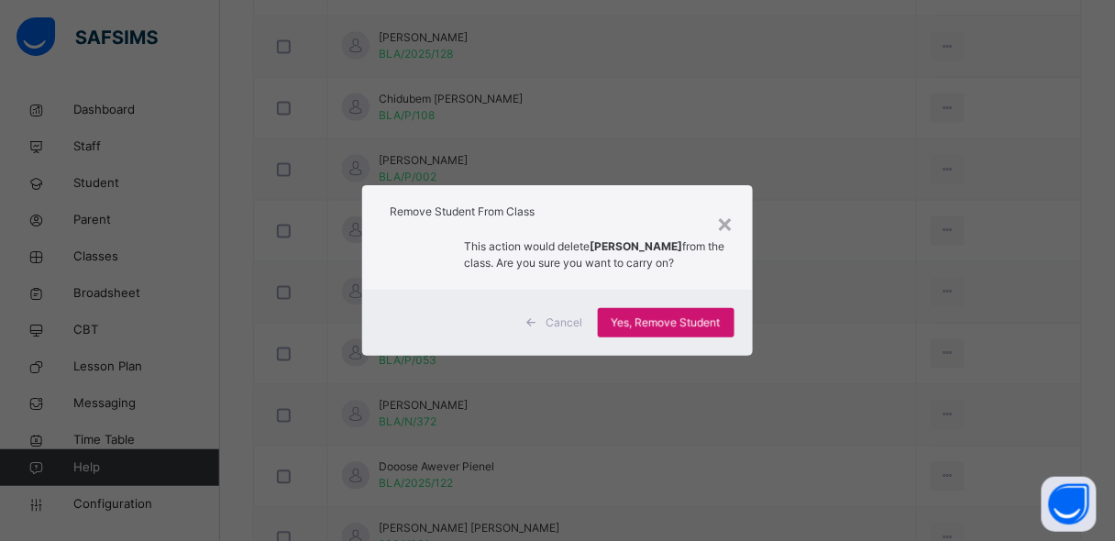
click at [609, 324] on div "Yes, Remove Student" at bounding box center [666, 322] width 137 height 29
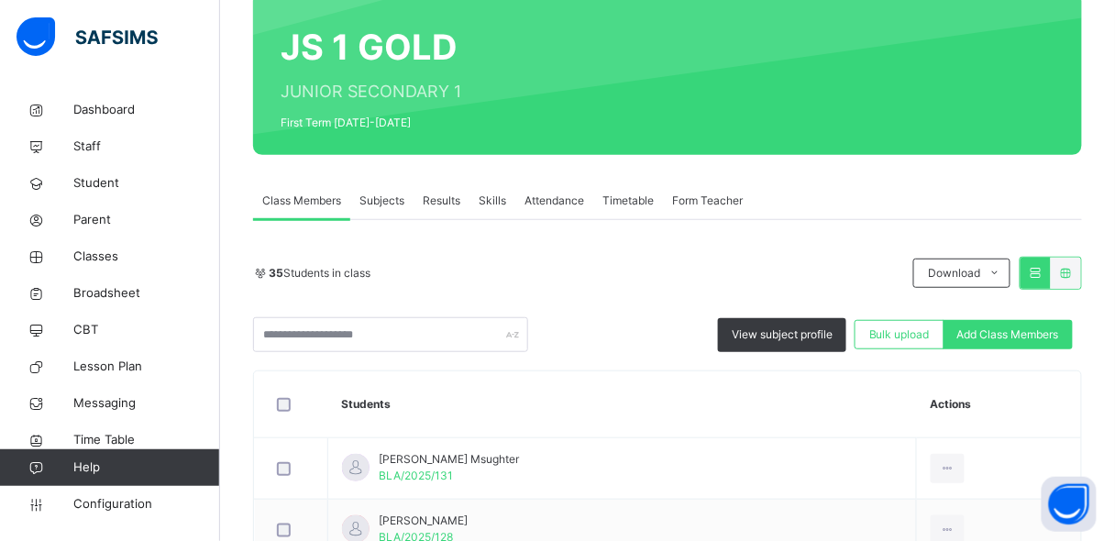
scroll to position [176, 0]
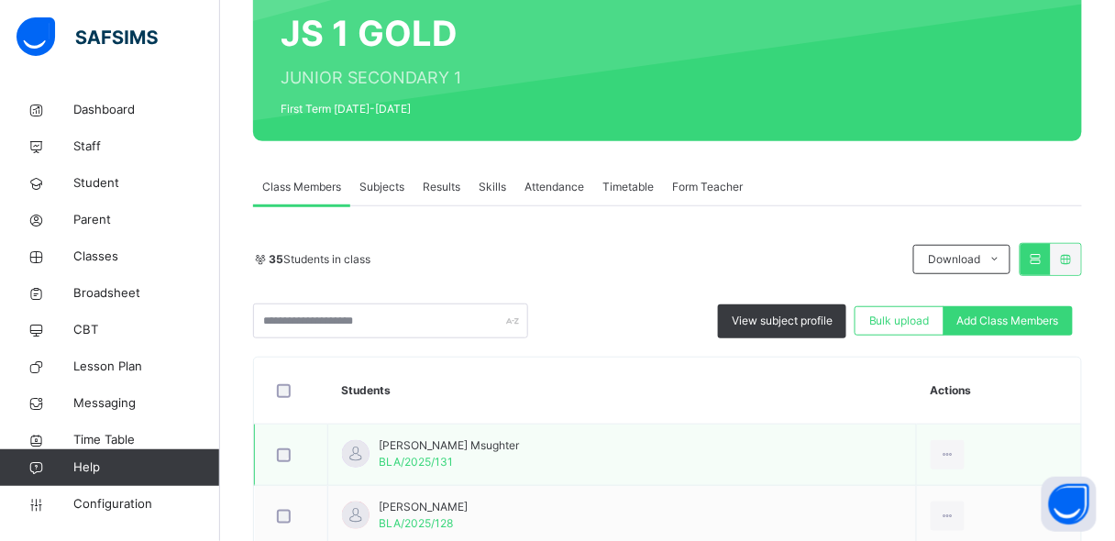
click at [632, 465] on td "[PERSON_NAME] Msughter BLA/2025/131" at bounding box center [622, 455] width 589 height 61
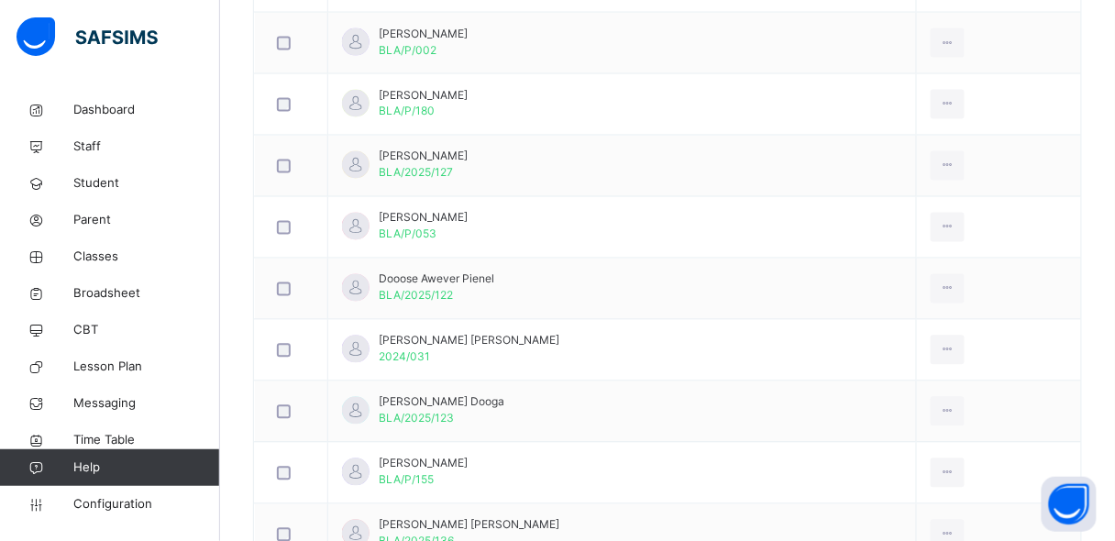
scroll to position [792, 0]
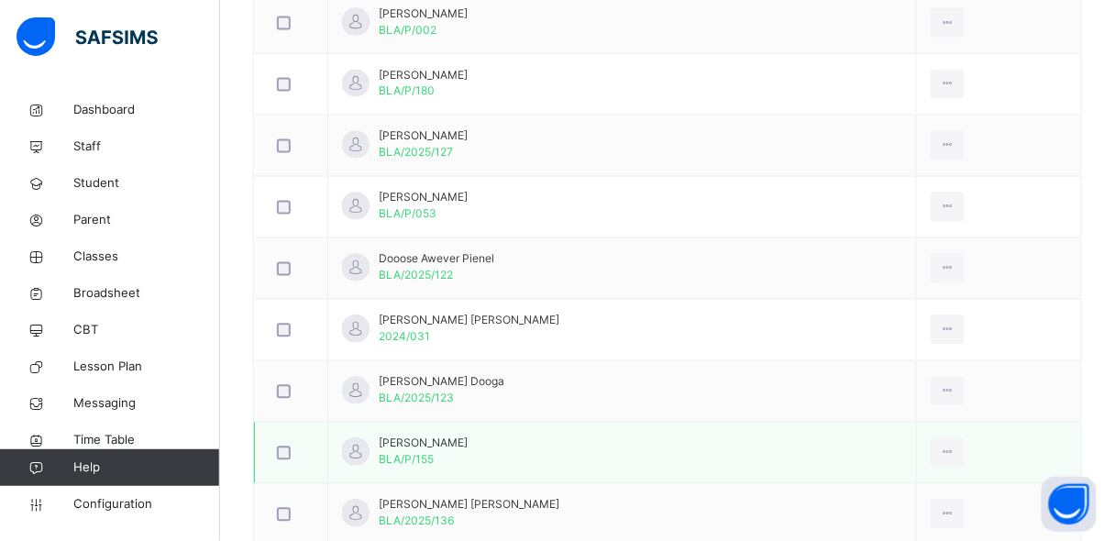
click at [573, 448] on td "[PERSON_NAME] BLA/P/155" at bounding box center [622, 453] width 589 height 61
click at [572, 448] on td "[PERSON_NAME] BLA/P/155" at bounding box center [622, 453] width 589 height 61
click at [907, 521] on div "Remove from Class" at bounding box center [906, 527] width 99 height 18
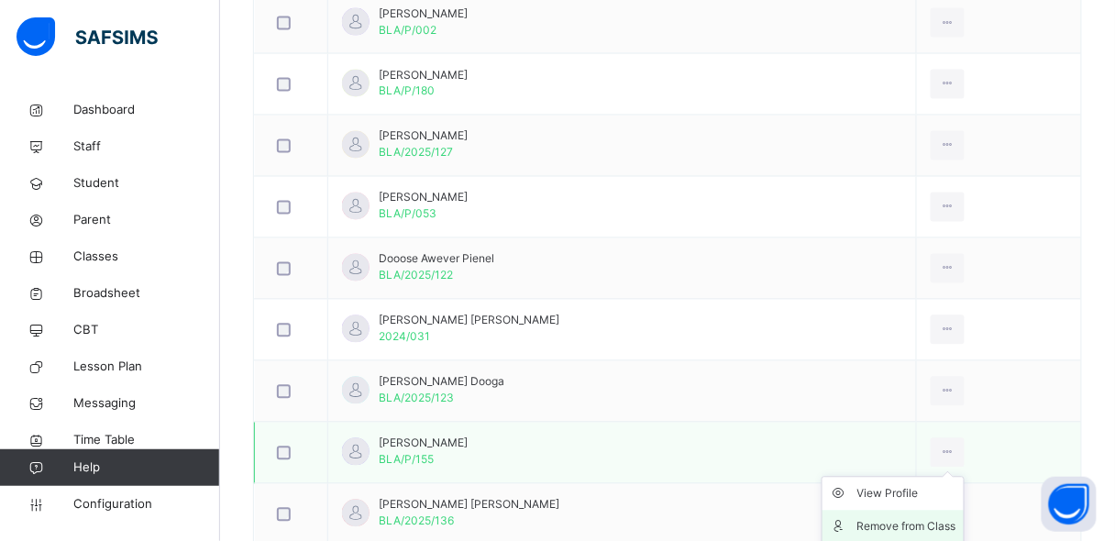
click at [0, 0] on div "× Remove Student From Class This action would delete from the class. Are you su…" at bounding box center [0, 0] width 0 height 0
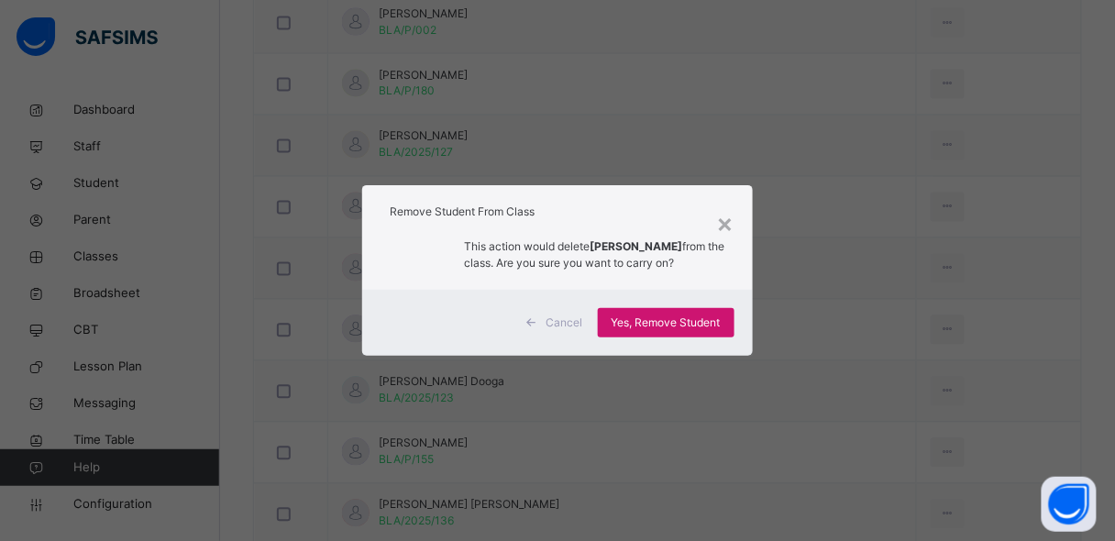
click at [663, 328] on span "Yes, Remove Student" at bounding box center [666, 323] width 109 height 17
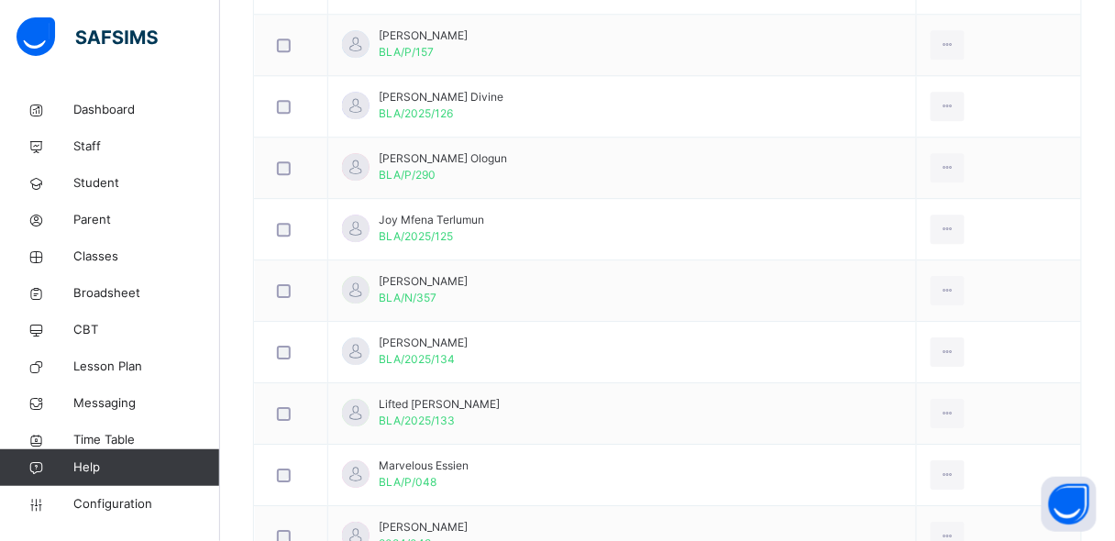
scroll to position [1291, 0]
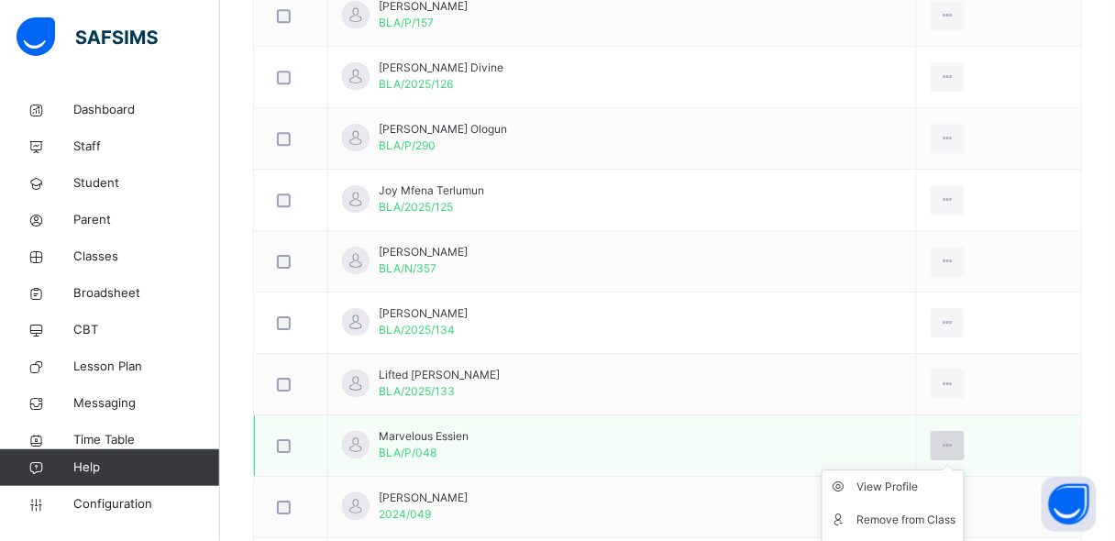
click at [955, 437] on icon at bounding box center [948, 445] width 16 height 17
click at [920, 511] on div "Remove from Class" at bounding box center [906, 520] width 99 height 18
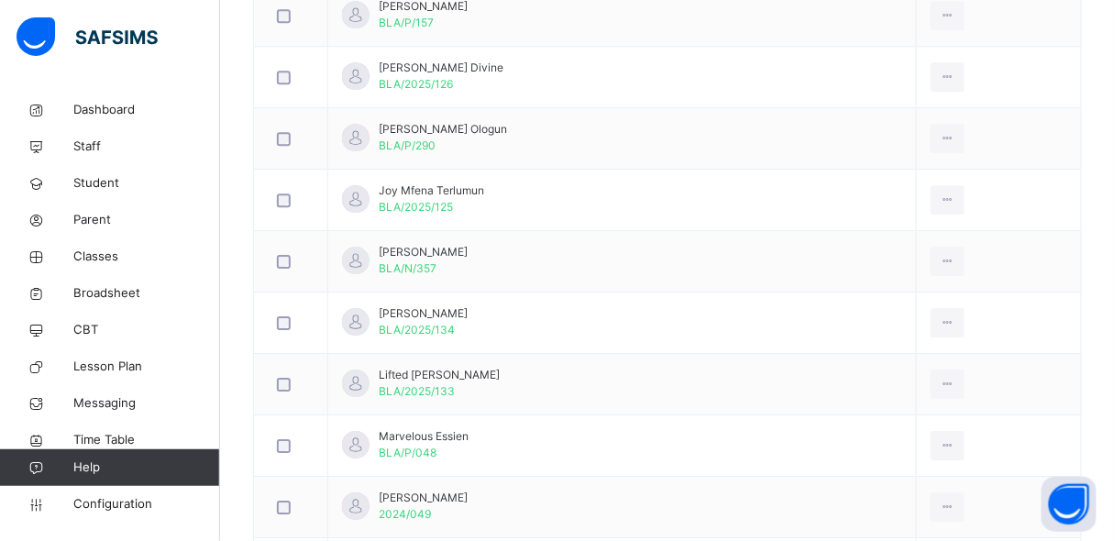
click at [0, 0] on div "× Remove Student From Class This action would delete from the class. Are you su…" at bounding box center [0, 0] width 0 height 0
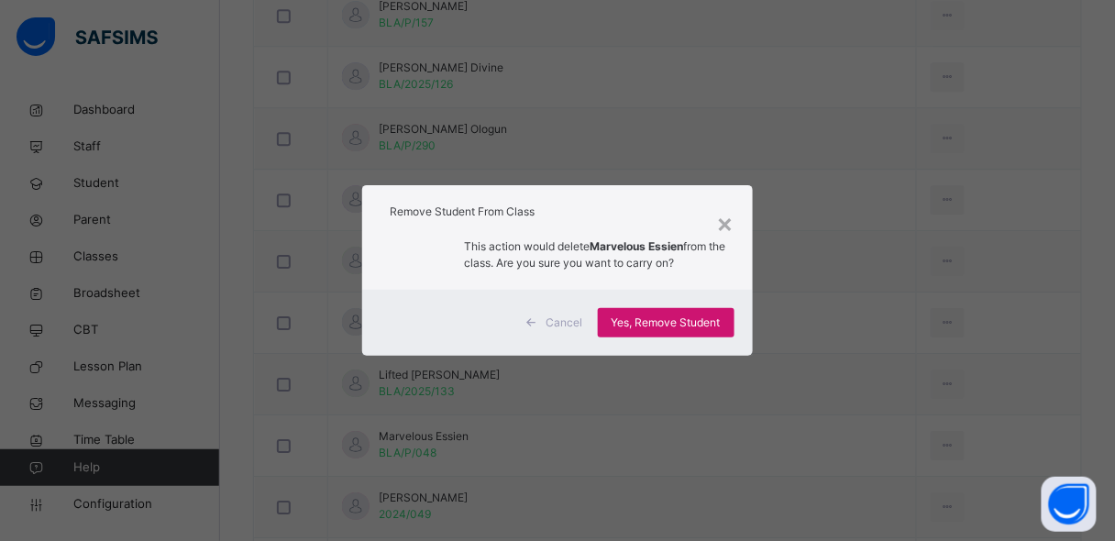
click at [698, 325] on span "Yes, Remove Student" at bounding box center [666, 323] width 109 height 17
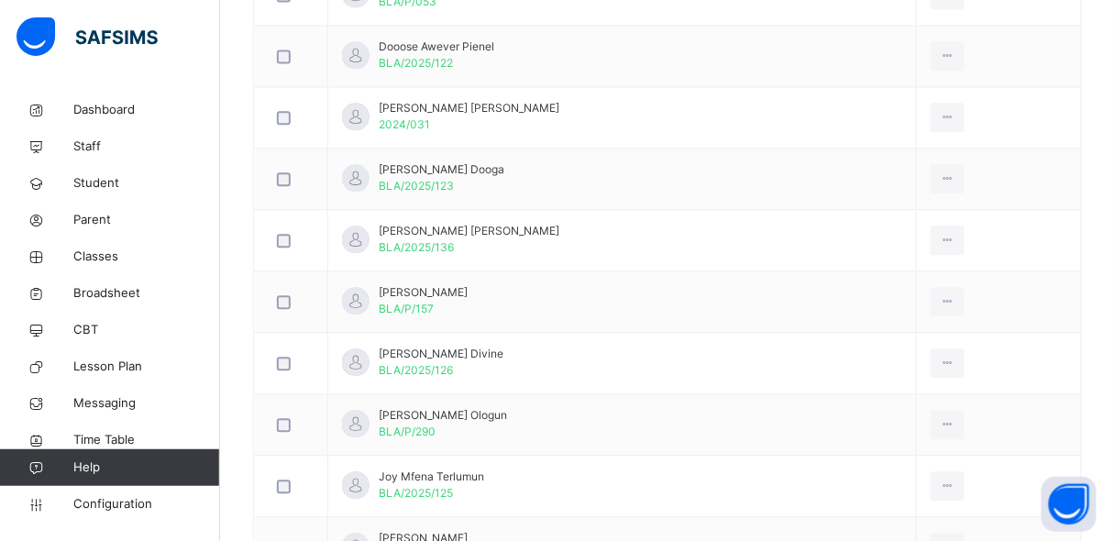
scroll to position [1023, 0]
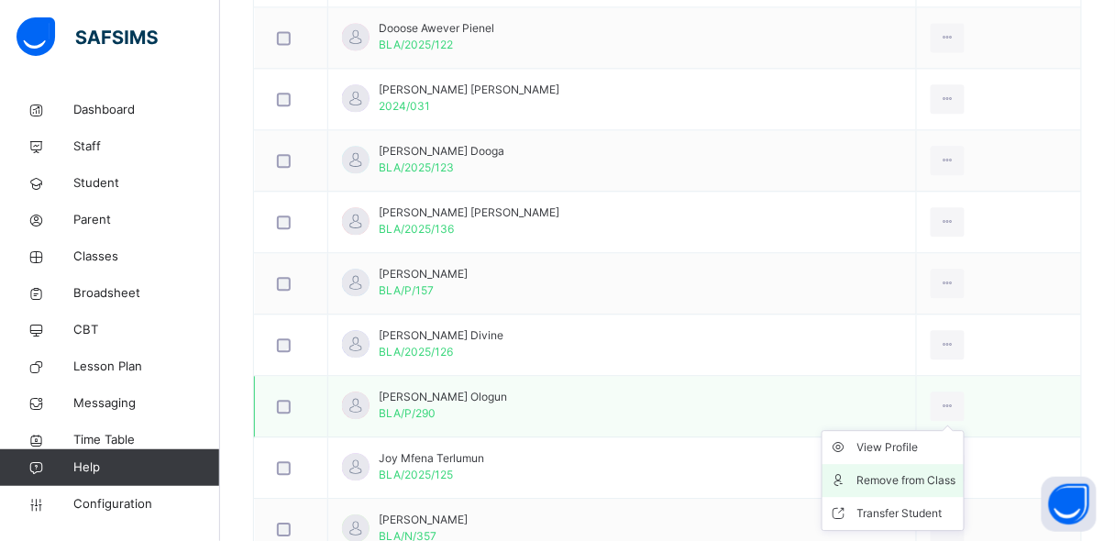
click at [913, 473] on div "Remove from Class" at bounding box center [906, 480] width 99 height 18
click at [0, 0] on div "× Remove Student From Class This action would delete from the class. Are you su…" at bounding box center [0, 0] width 0 height 0
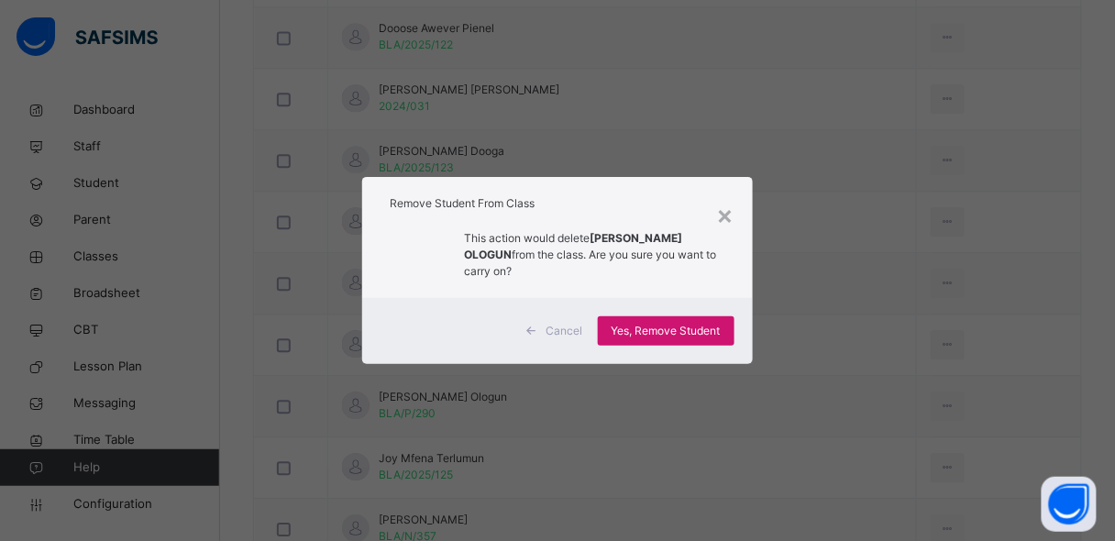
click at [683, 329] on span "Yes, Remove Student" at bounding box center [666, 331] width 109 height 17
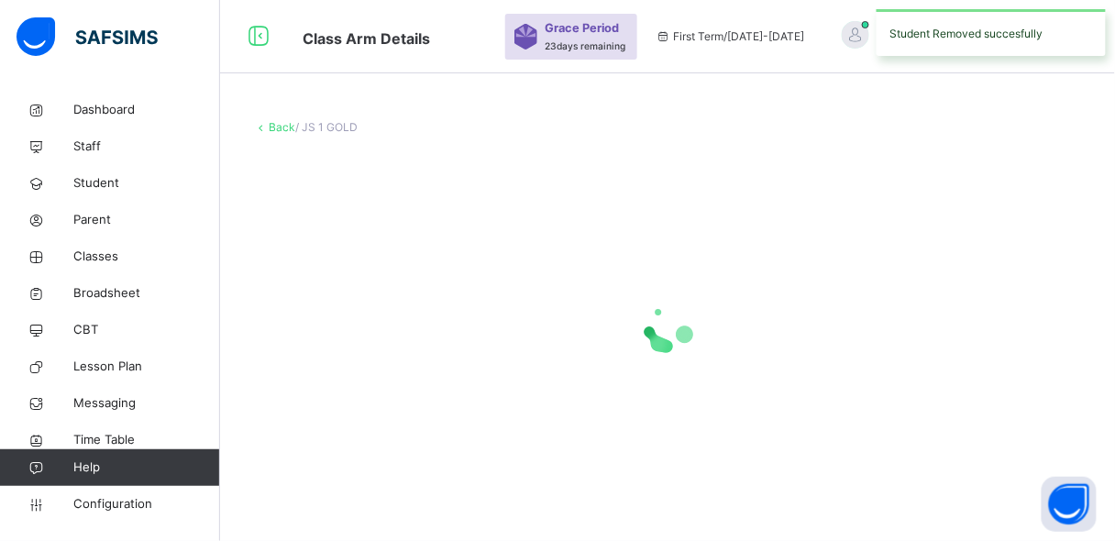
scroll to position [0, 0]
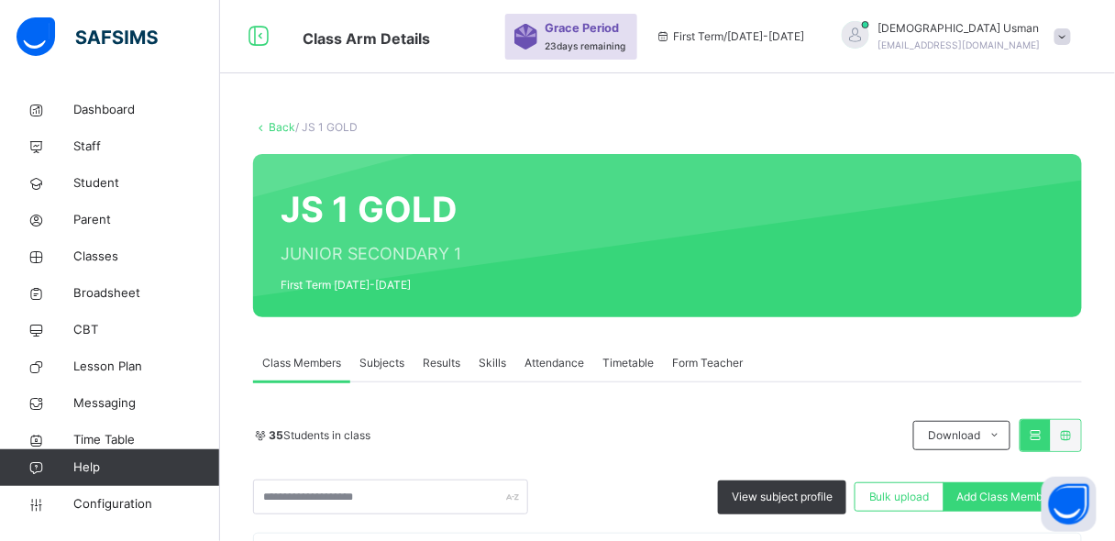
click at [736, 436] on div "35 Students in class" at bounding box center [578, 435] width 651 height 17
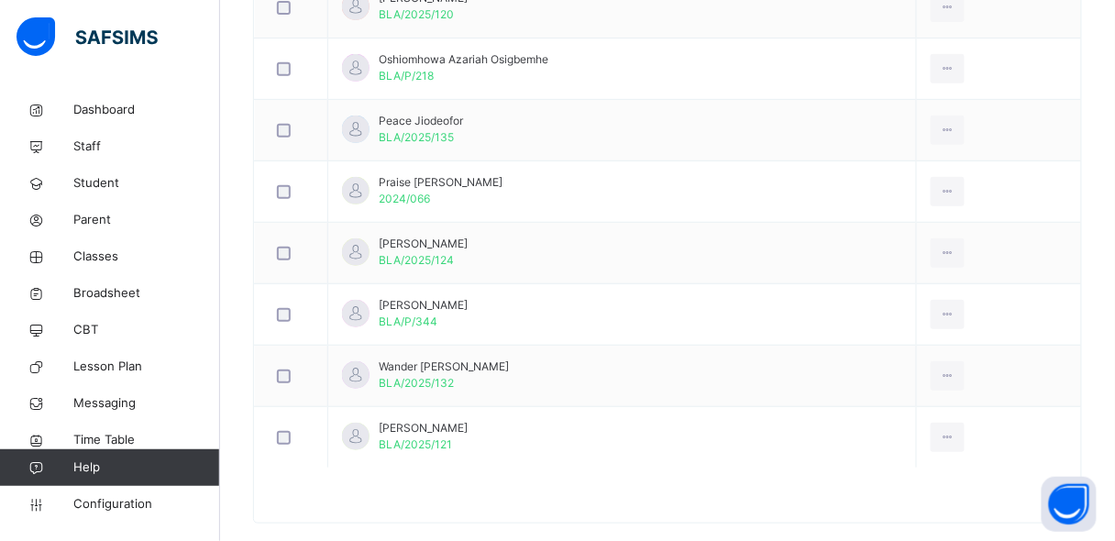
scroll to position [1930, 0]
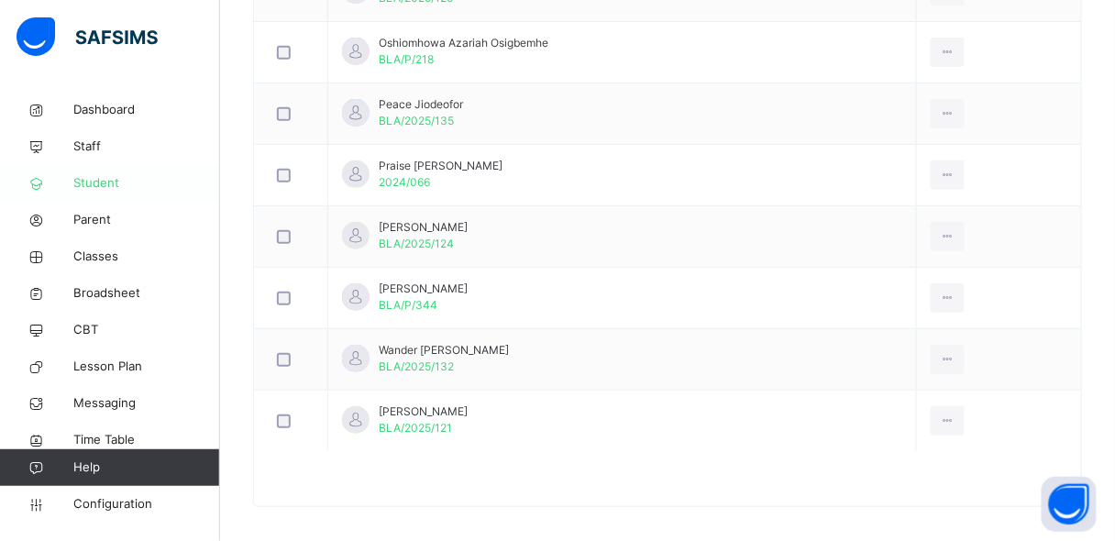
click at [79, 185] on span "Student" at bounding box center [146, 183] width 147 height 18
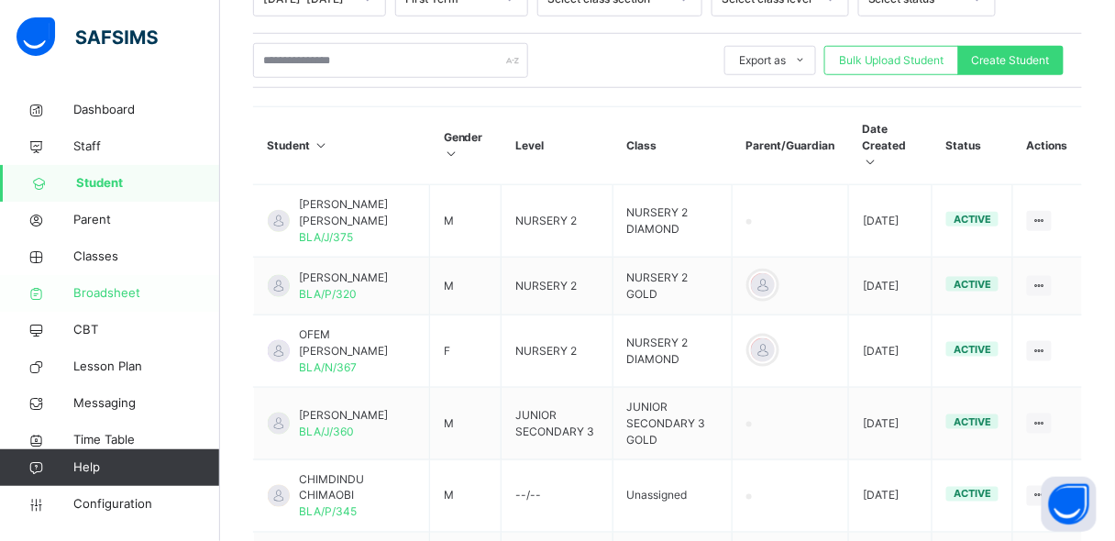
scroll to position [409, 0]
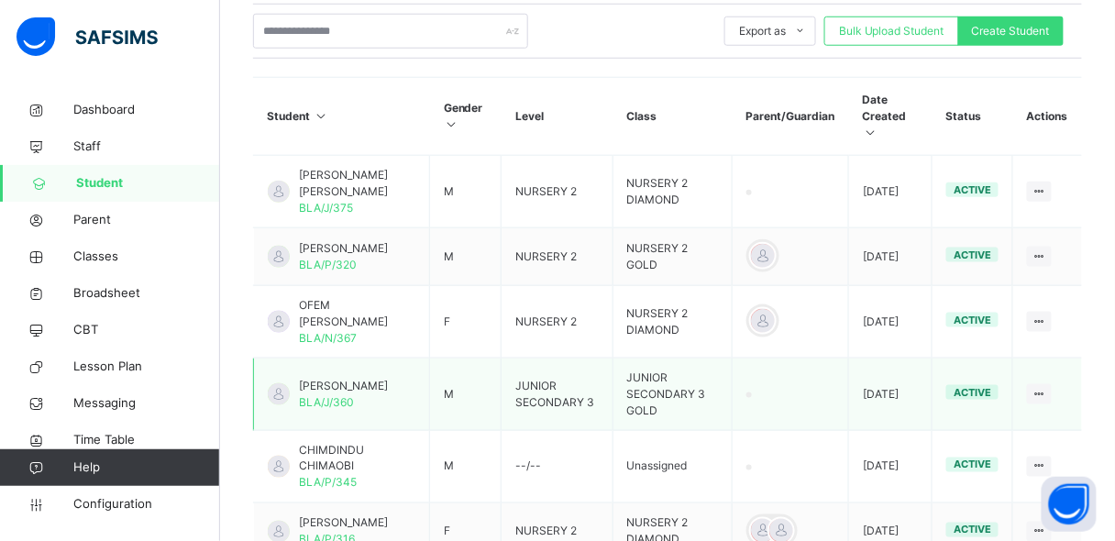
click at [588, 388] on td "JUNIOR SECONDARY 3" at bounding box center [557, 395] width 111 height 72
click at [590, 386] on td "JUNIOR SECONDARY 3" at bounding box center [557, 395] width 111 height 72
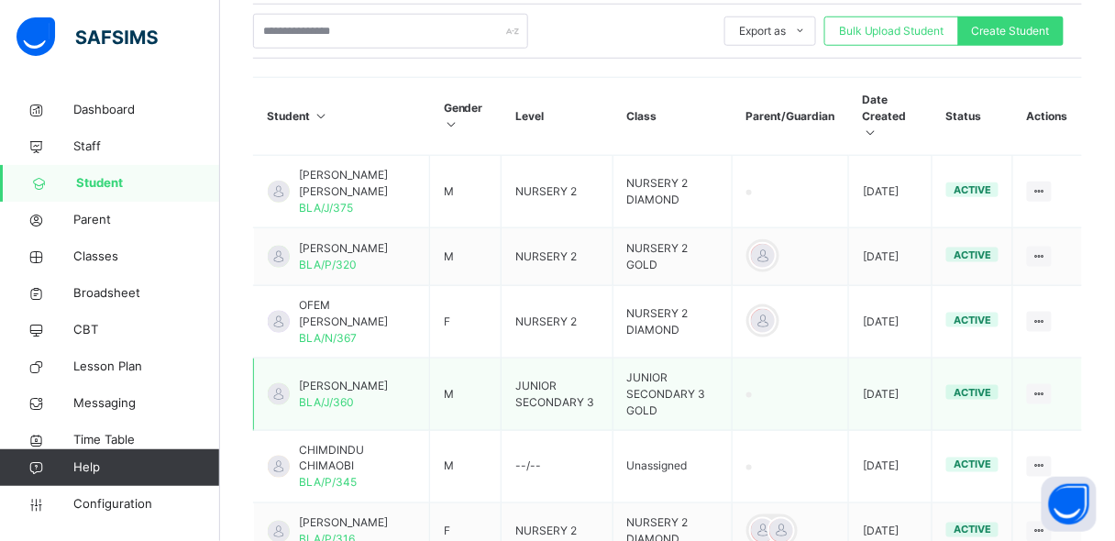
click at [688, 392] on td "JUNIOR SECONDARY 3 GOLD" at bounding box center [673, 395] width 120 height 72
click at [681, 388] on td "JUNIOR SECONDARY 3 GOLD" at bounding box center [673, 395] width 120 height 72
click at [981, 392] on span "active" at bounding box center [973, 392] width 38 height 13
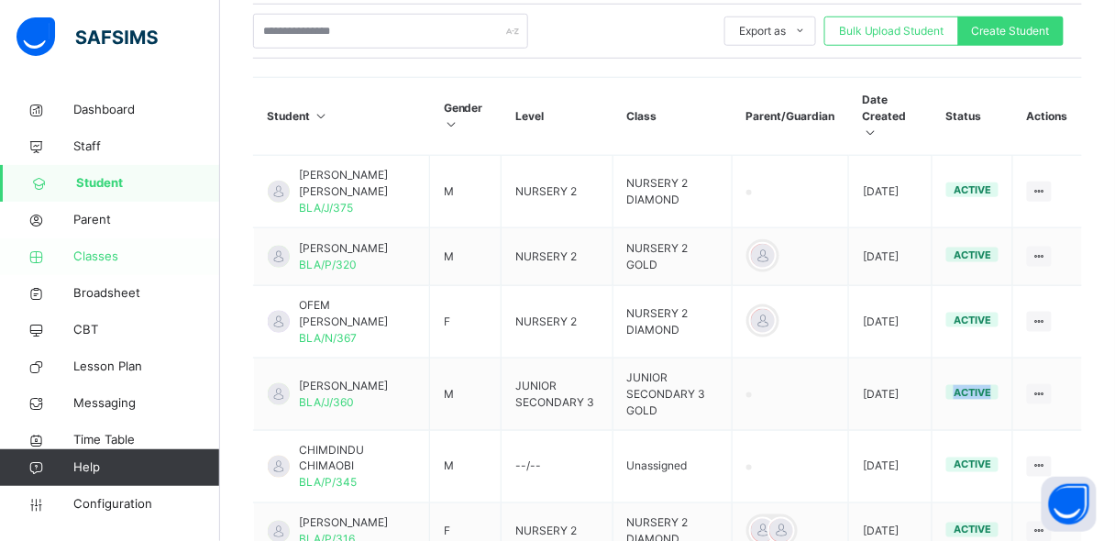
click at [118, 257] on span "Classes" at bounding box center [146, 257] width 147 height 18
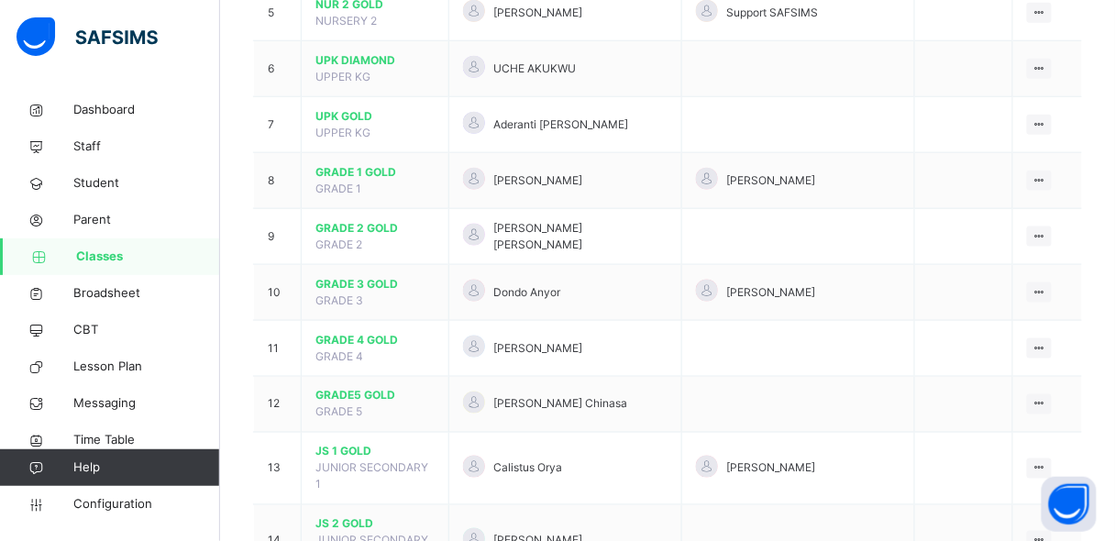
scroll to position [499, 0]
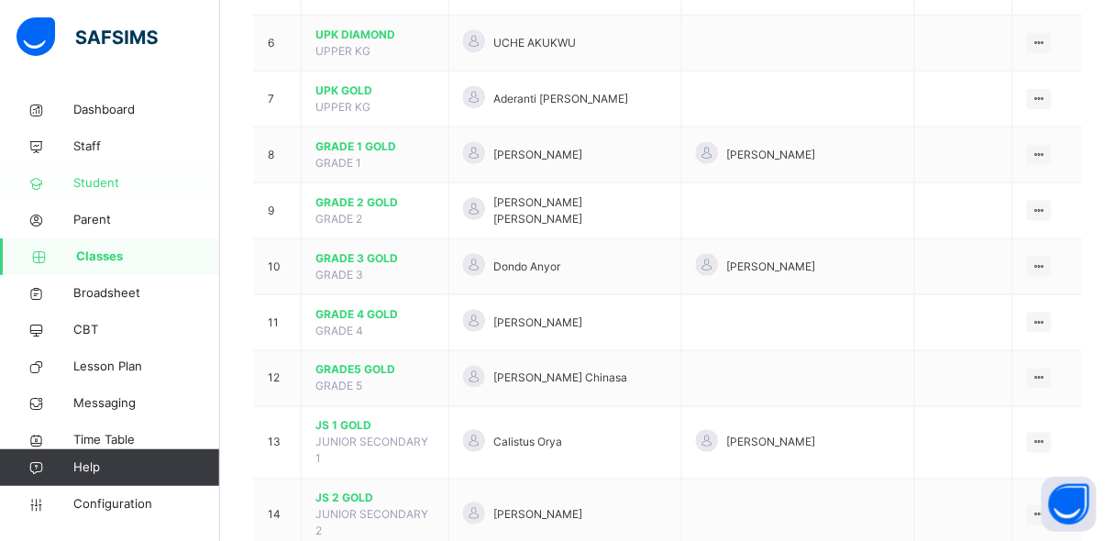
click at [95, 186] on span "Student" at bounding box center [146, 183] width 147 height 18
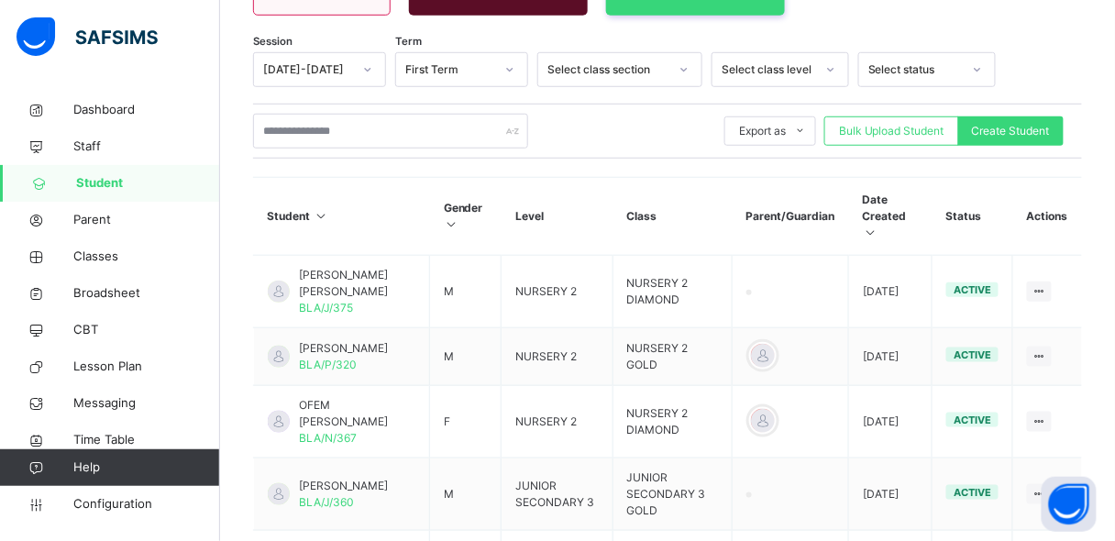
scroll to position [264, 0]
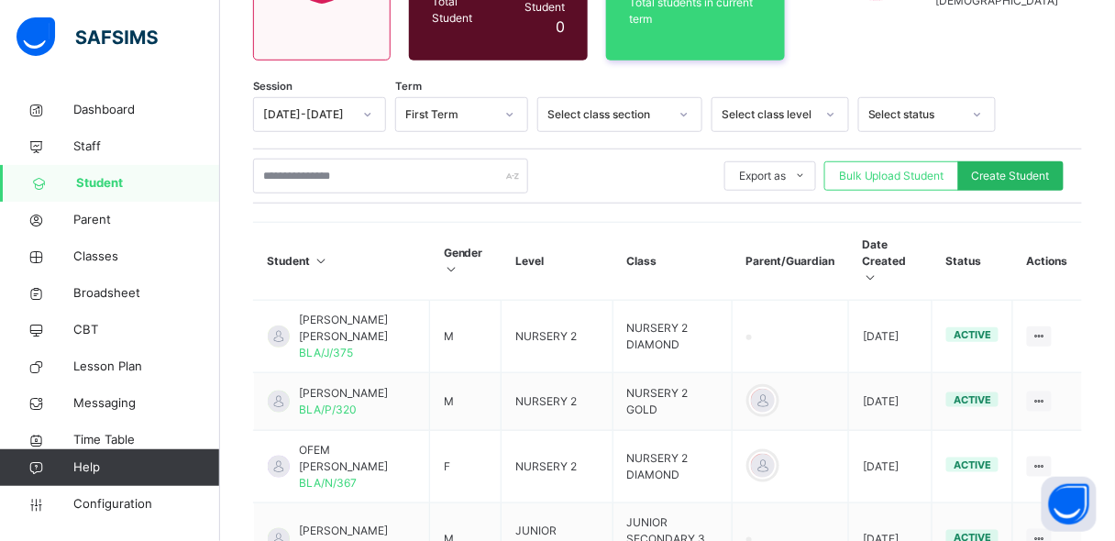
click at [994, 168] on span "Create Student" at bounding box center [1011, 176] width 78 height 17
select select "**"
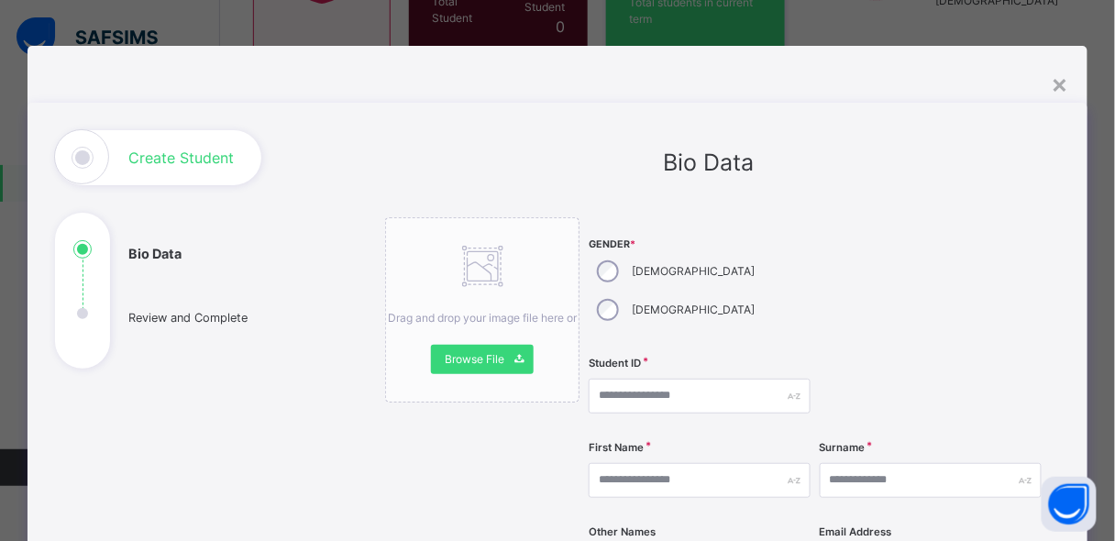
click at [141, 321] on ul "Bio Data Review and Complete" at bounding box center [192, 304] width 275 height 128
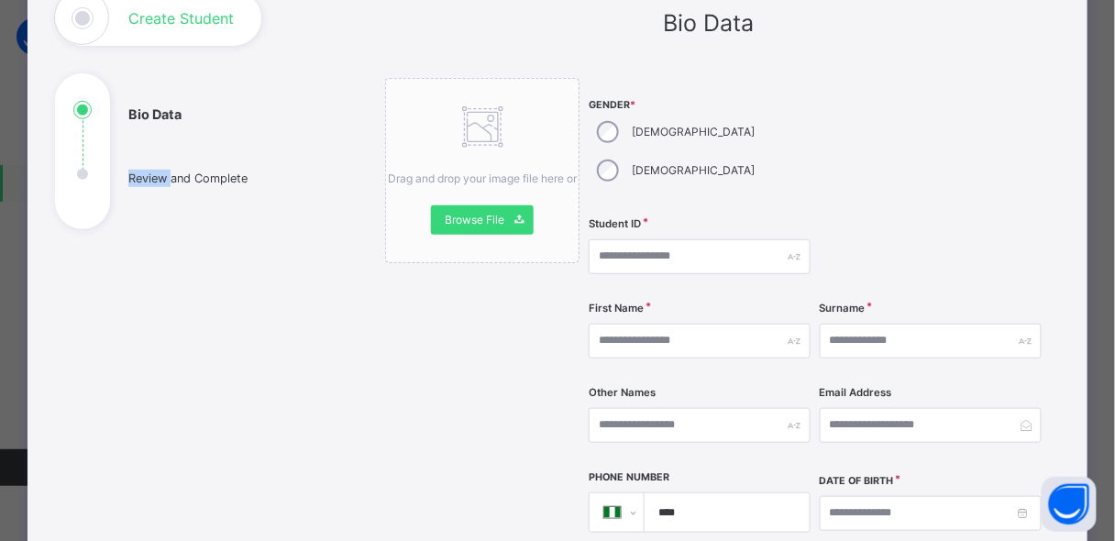
scroll to position [72, 0]
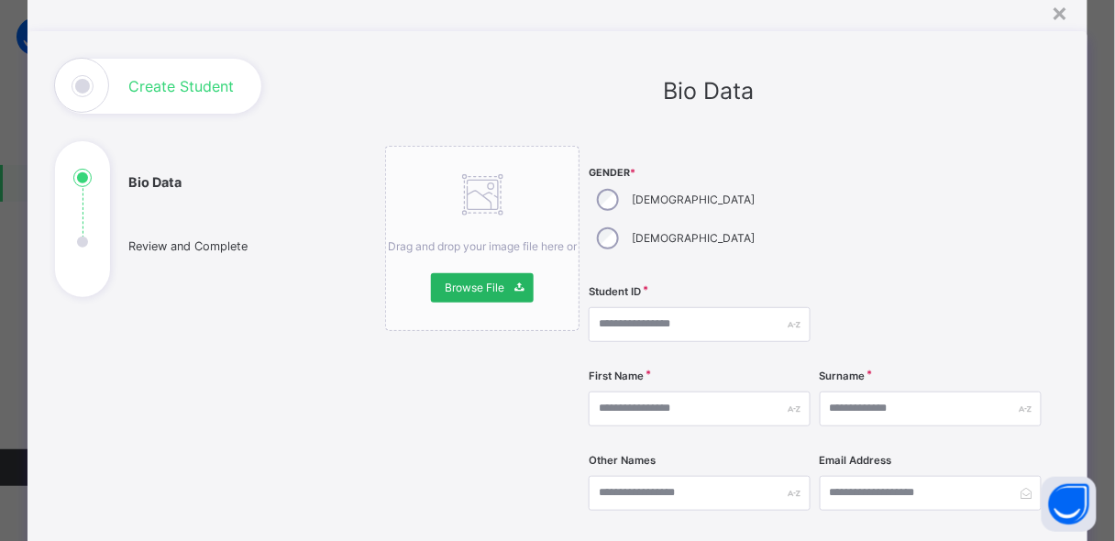
click at [469, 284] on span "Browse File" at bounding box center [475, 288] width 60 height 17
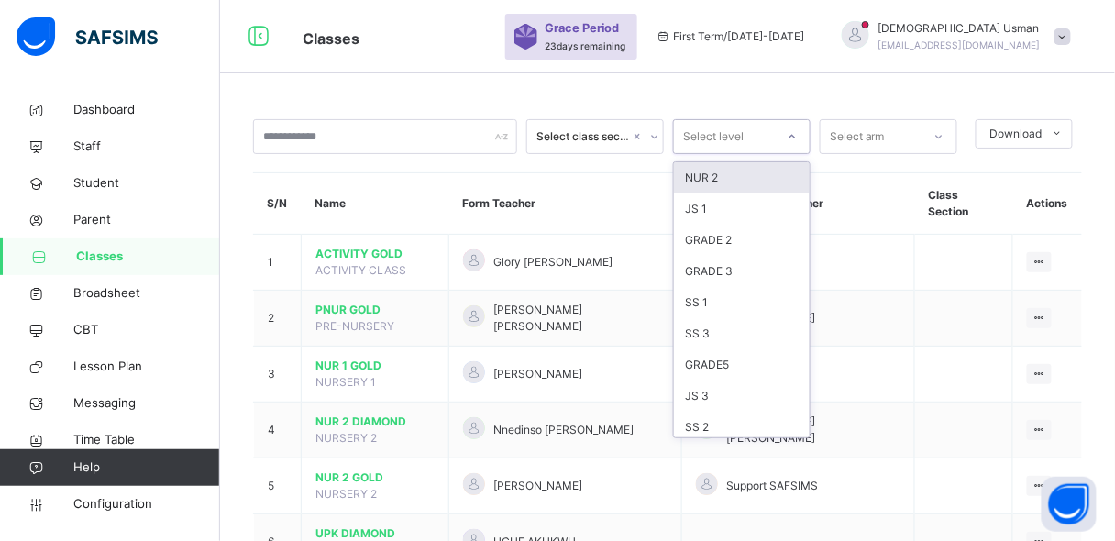
click at [744, 143] on div "Select level" at bounding box center [713, 136] width 61 height 35
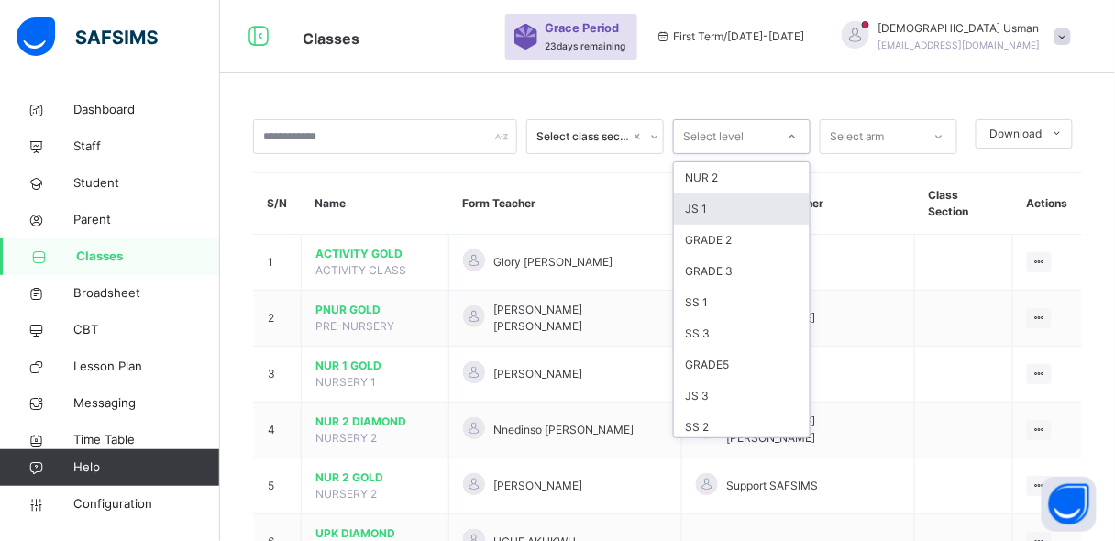
click at [712, 214] on div "JS 1" at bounding box center [742, 208] width 136 height 31
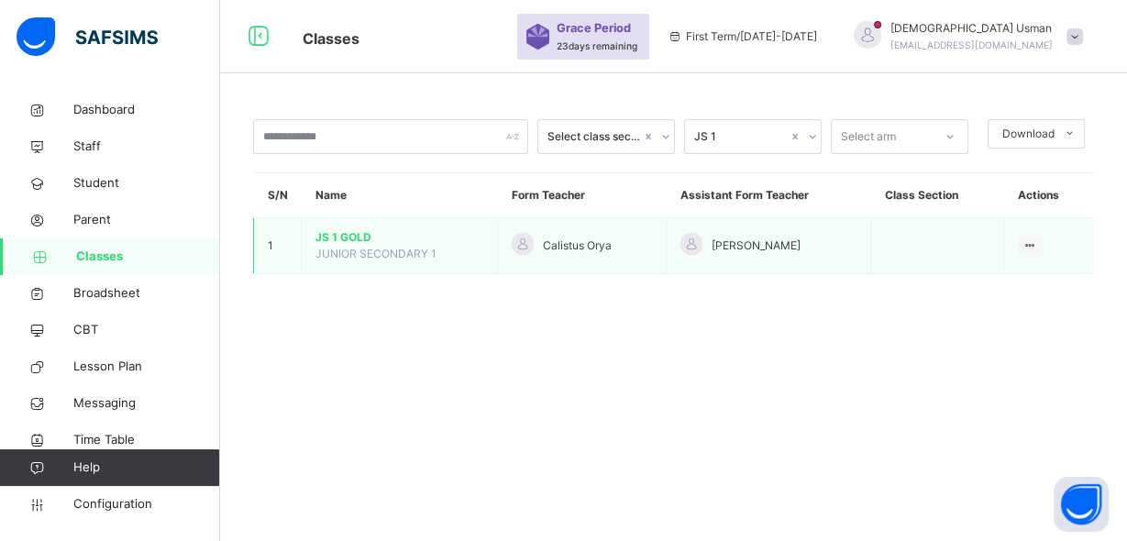
click at [680, 249] on div at bounding box center [691, 244] width 22 height 22
click at [985, 281] on div "View Class" at bounding box center [982, 282] width 105 height 18
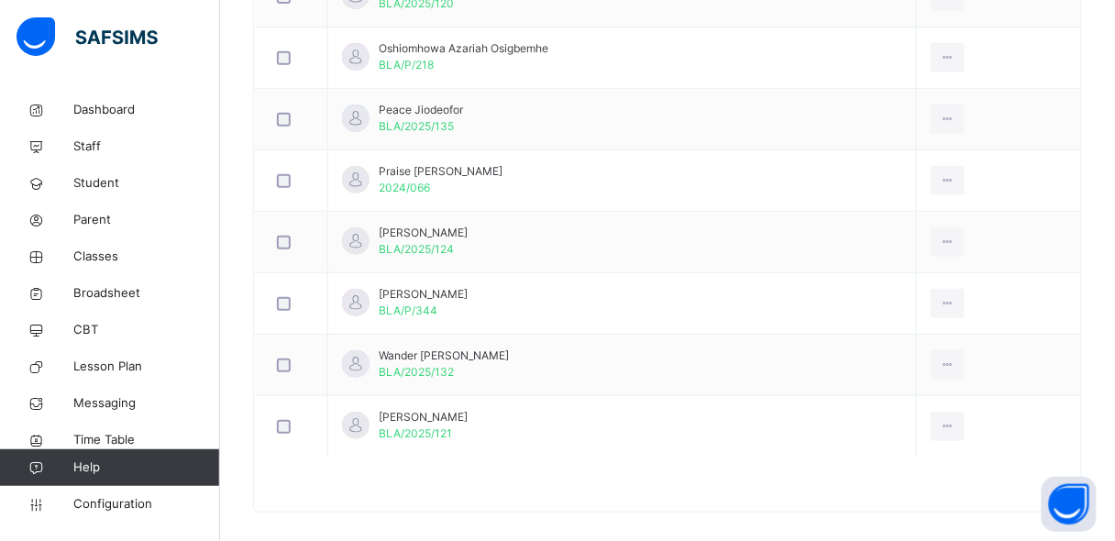
scroll to position [1930, 0]
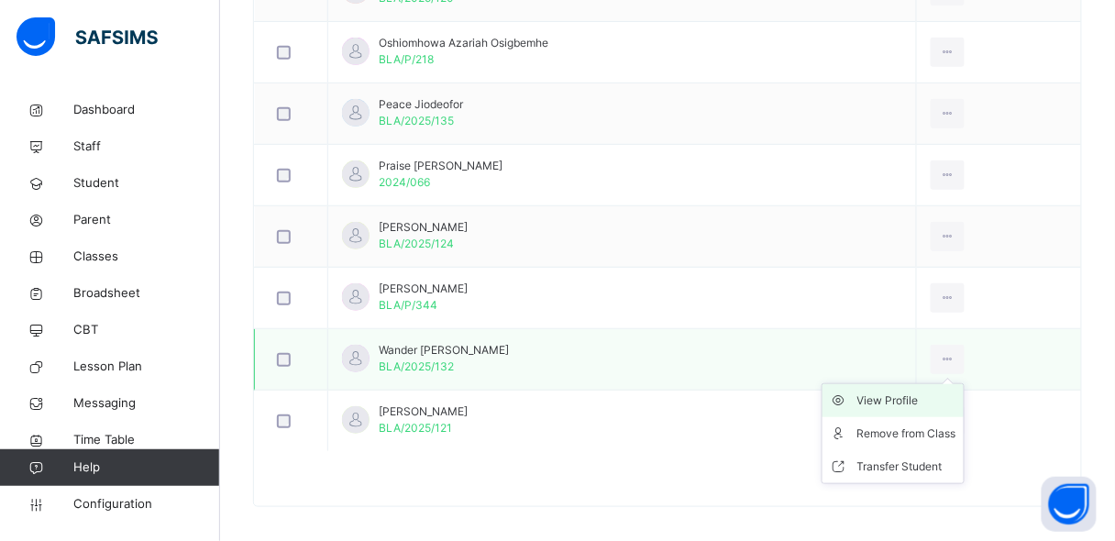
click at [879, 392] on div "View Profile" at bounding box center [906, 401] width 99 height 18
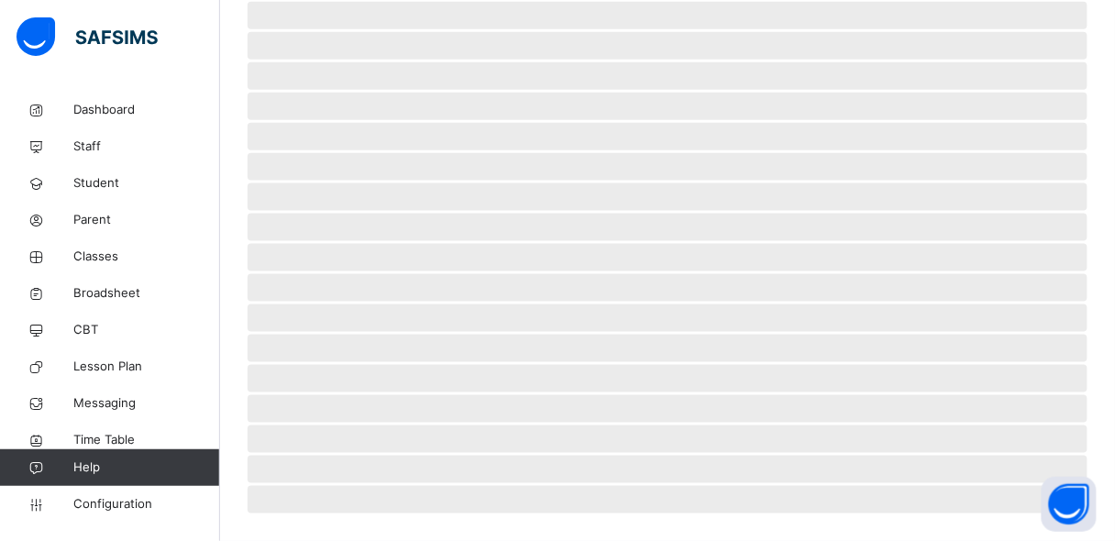
scroll to position [489, 0]
select select "**"
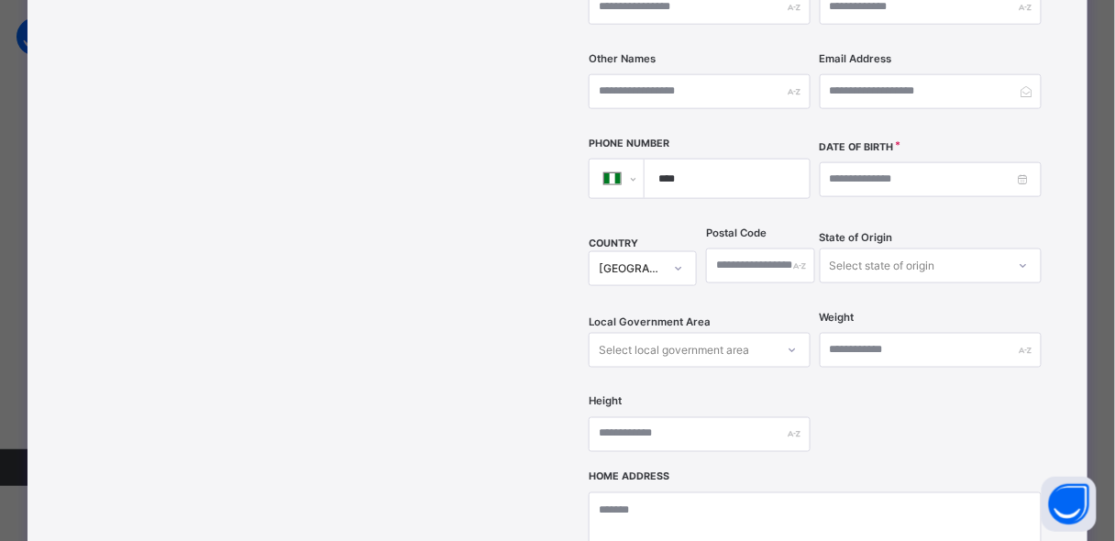
scroll to position [0, 0]
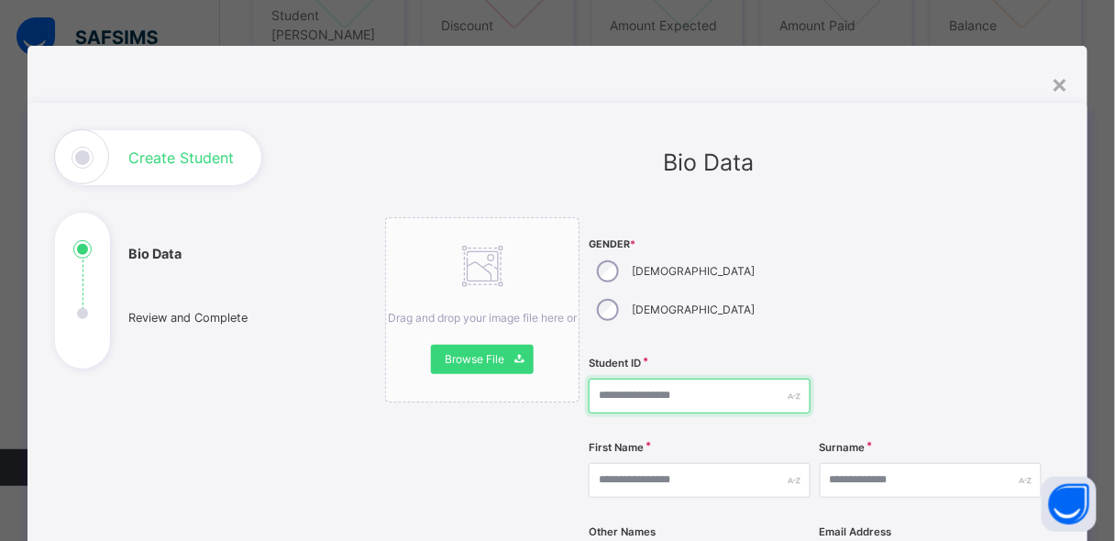
click at [742, 379] on input "text" at bounding box center [700, 396] width 222 height 35
click at [760, 379] on input "text" at bounding box center [700, 396] width 222 height 35
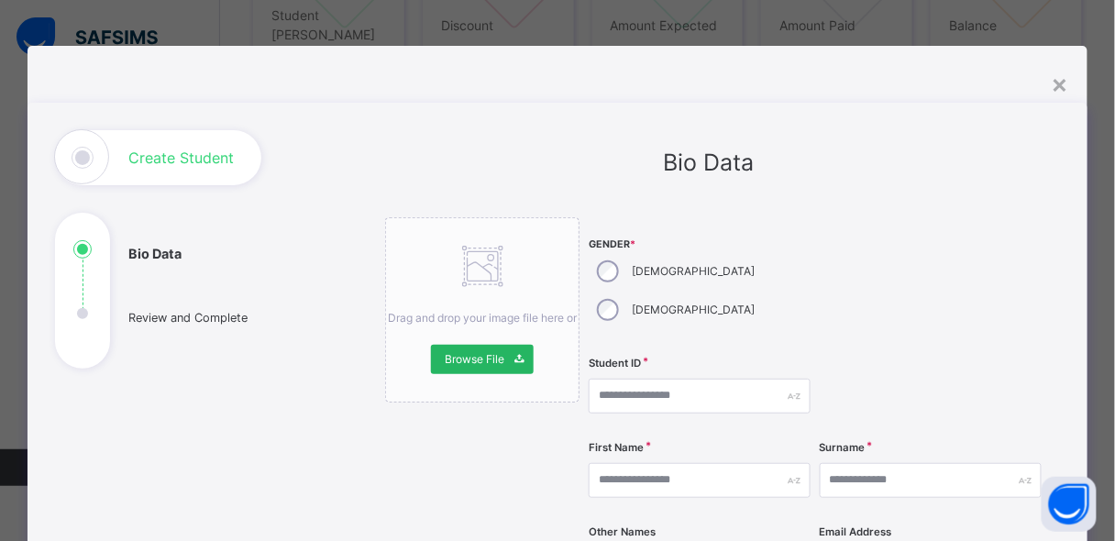
click at [504, 354] on span at bounding box center [518, 359] width 29 height 29
click at [216, 317] on ul "Bio Data Review and Complete" at bounding box center [192, 304] width 275 height 128
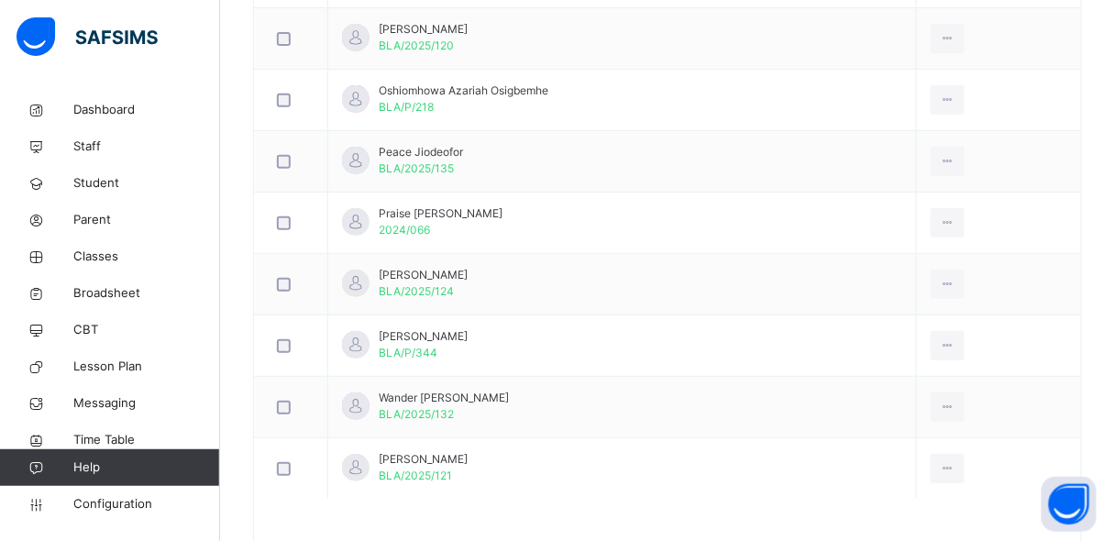
scroll to position [1907, 0]
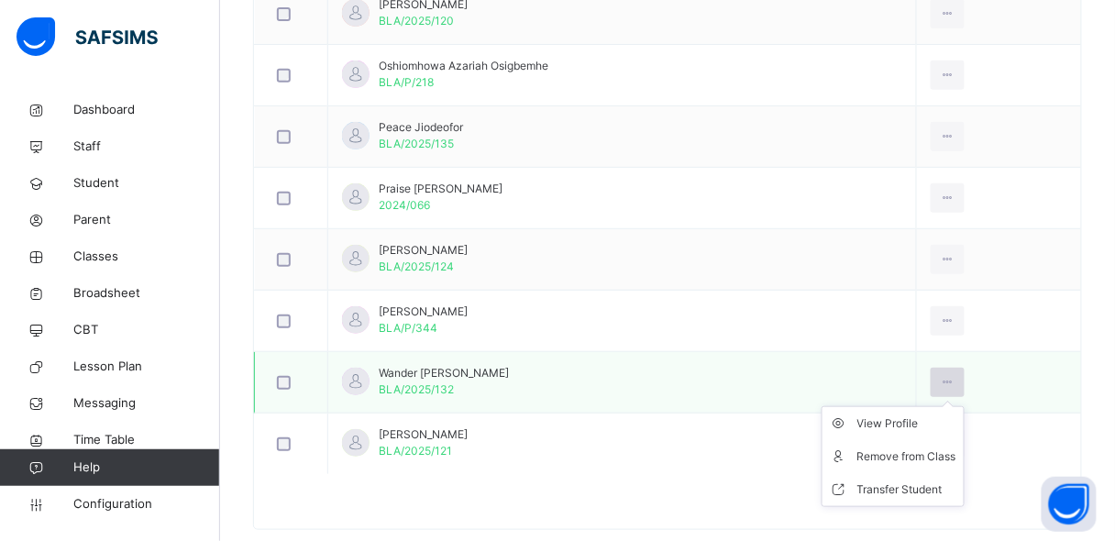
click at [955, 374] on icon at bounding box center [948, 382] width 16 height 17
click at [925, 417] on div "View Profile" at bounding box center [906, 423] width 99 height 18
select select "**"
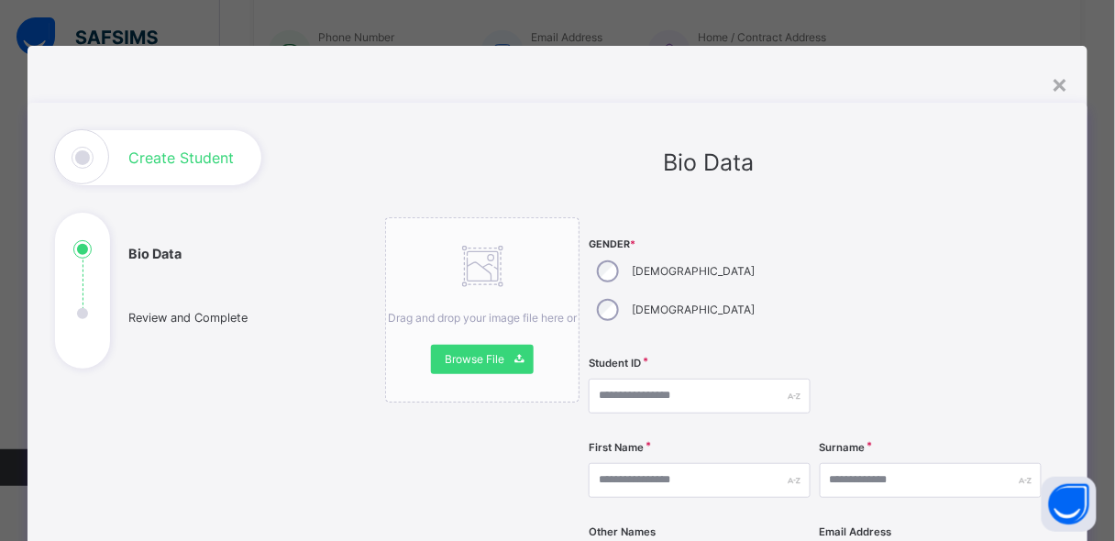
scroll to position [786, 0]
click at [1061, 82] on div "×" at bounding box center [1060, 83] width 17 height 39
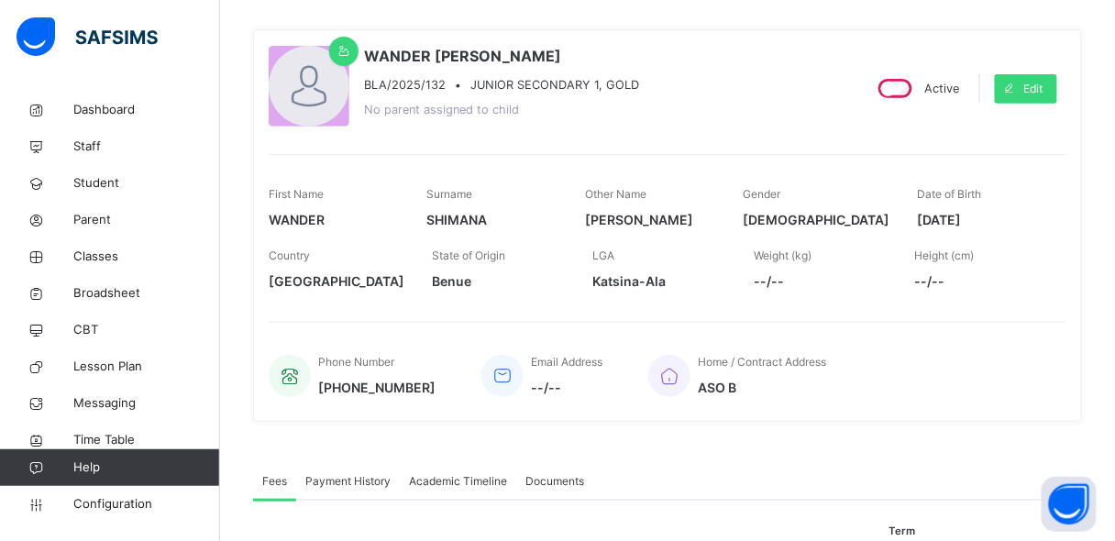
scroll to position [125, 0]
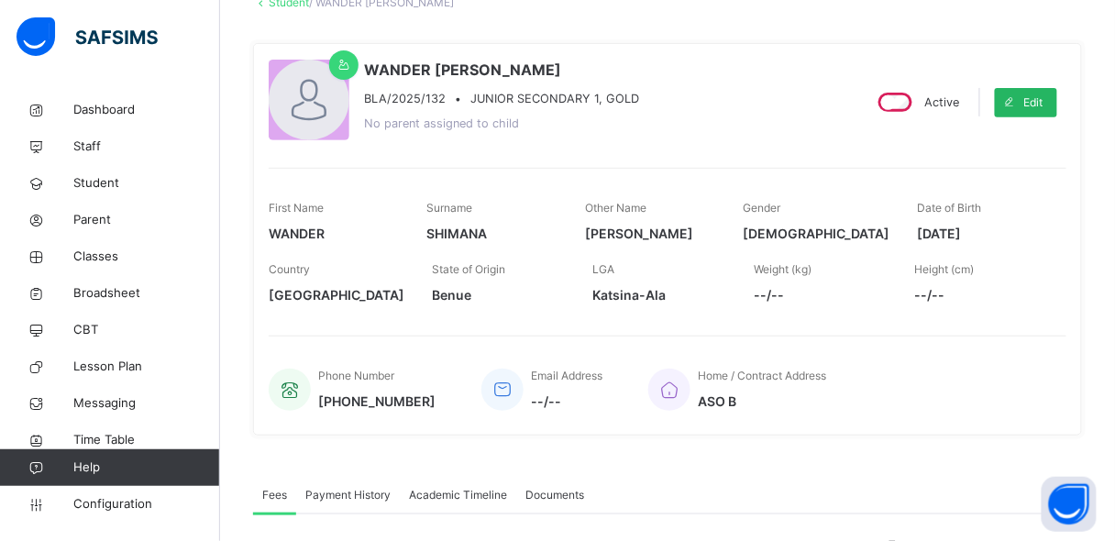
click at [1024, 105] on span at bounding box center [1009, 102] width 29 height 29
select select "**"
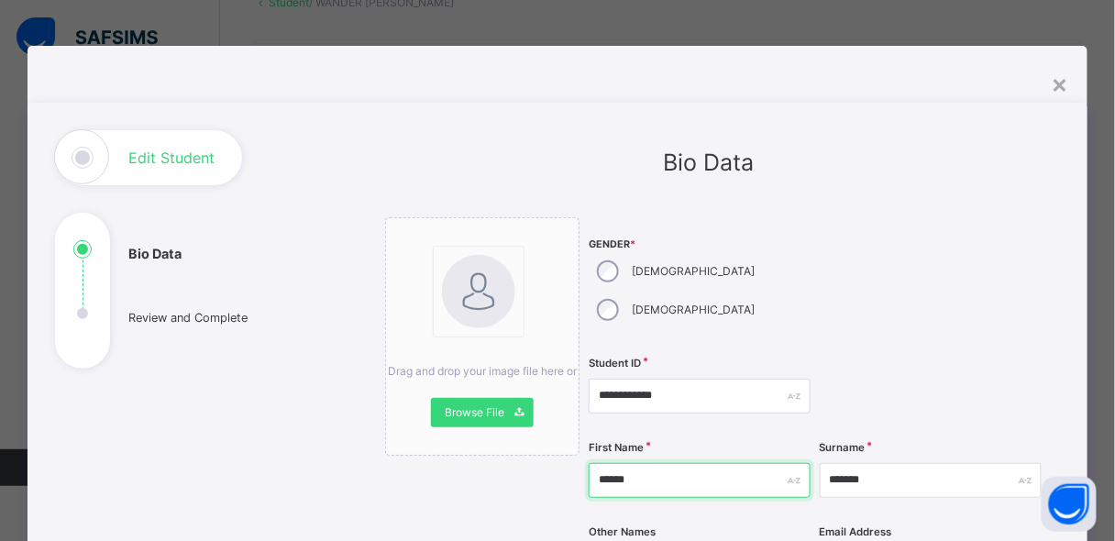
click at [679, 463] on input "******" at bounding box center [700, 480] width 222 height 35
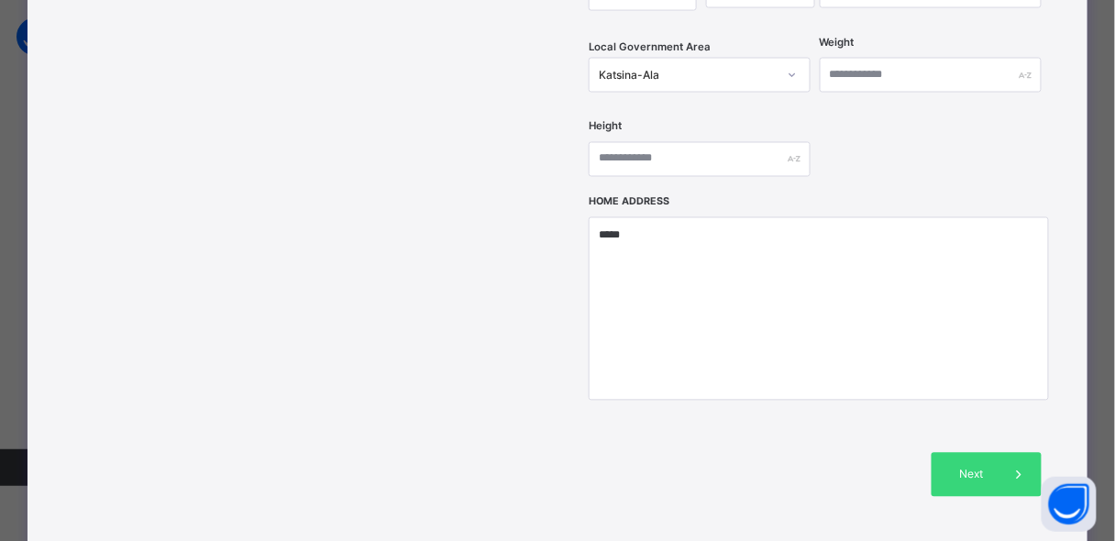
scroll to position [751, 0]
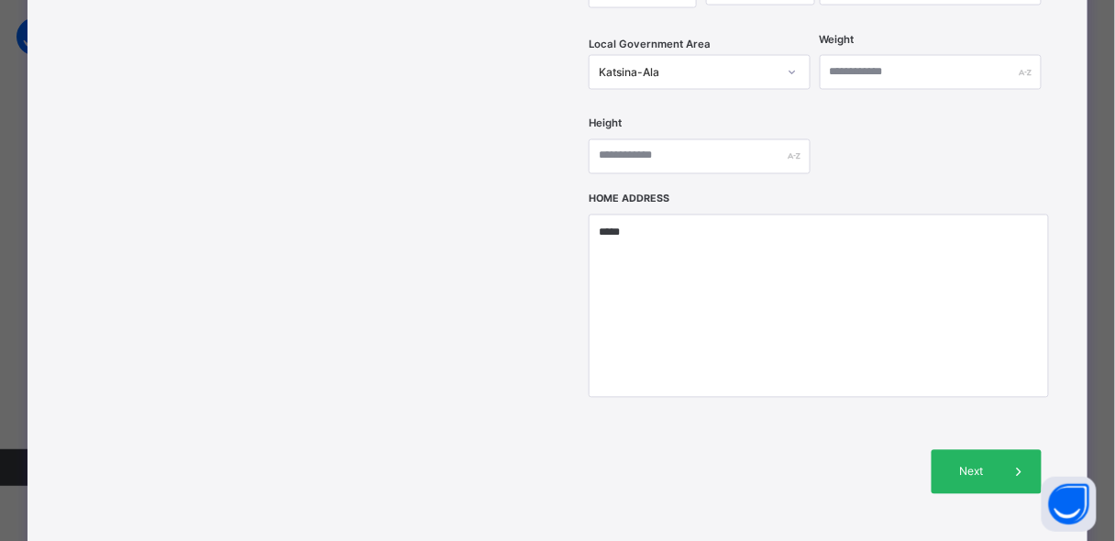
type input "******"
click at [988, 464] on span "Next" at bounding box center [971, 472] width 52 height 17
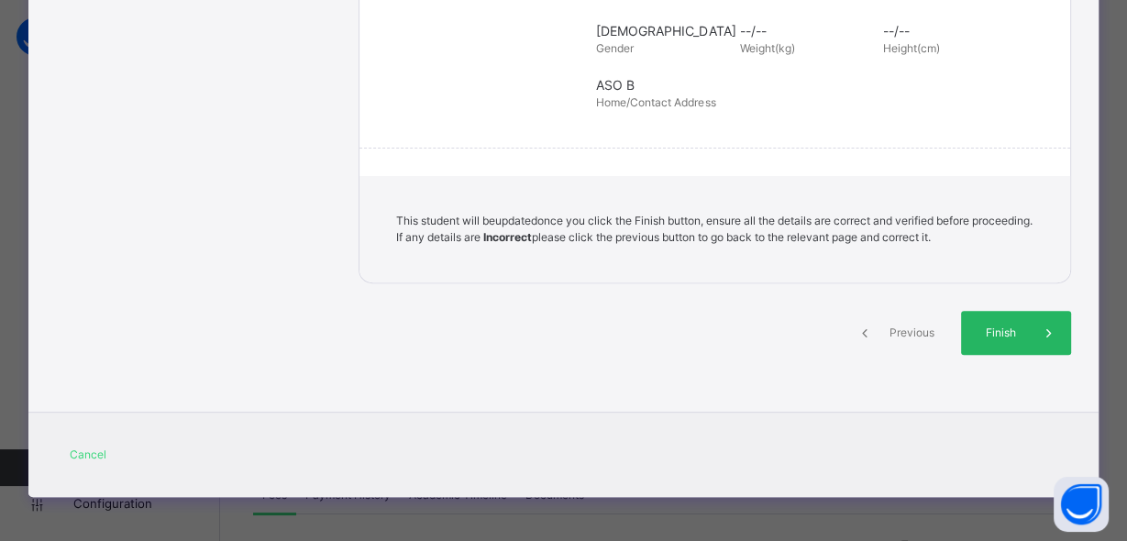
click at [993, 325] on span "Finish" at bounding box center [1001, 333] width 52 height 17
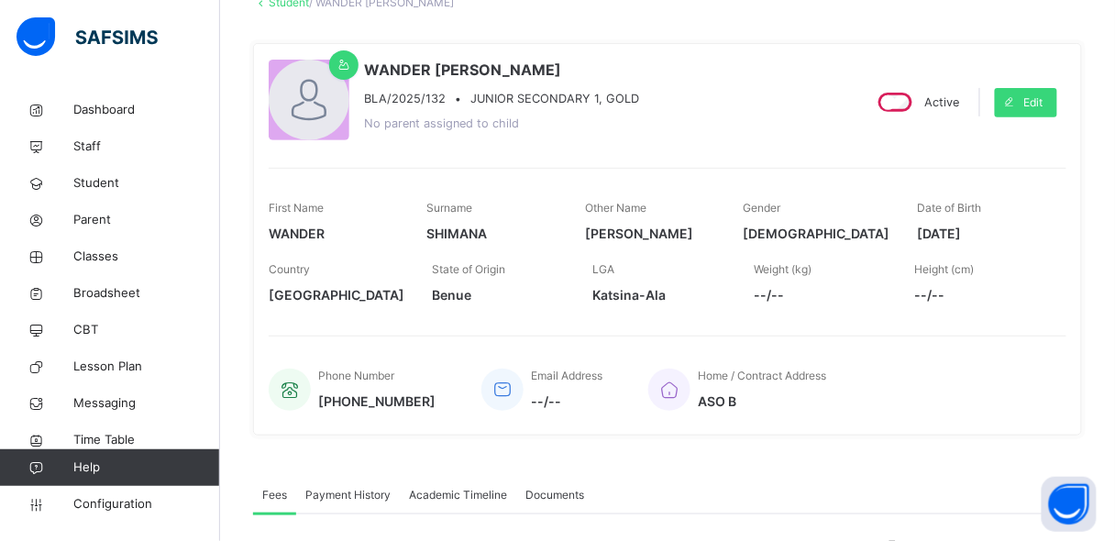
scroll to position [0, 0]
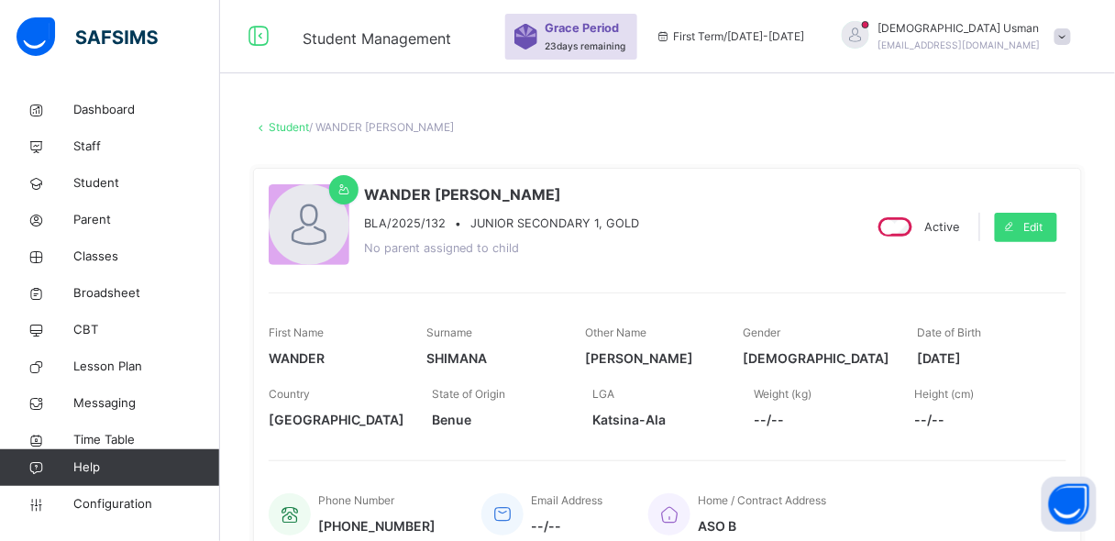
click at [292, 125] on link "Student" at bounding box center [289, 127] width 40 height 14
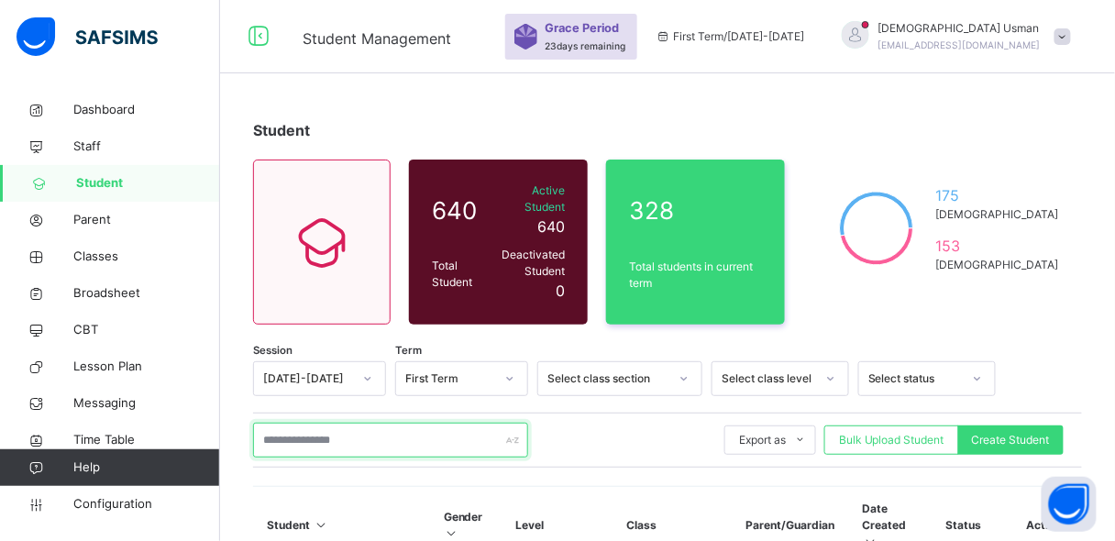
click at [342, 423] on input "text" at bounding box center [390, 440] width 275 height 35
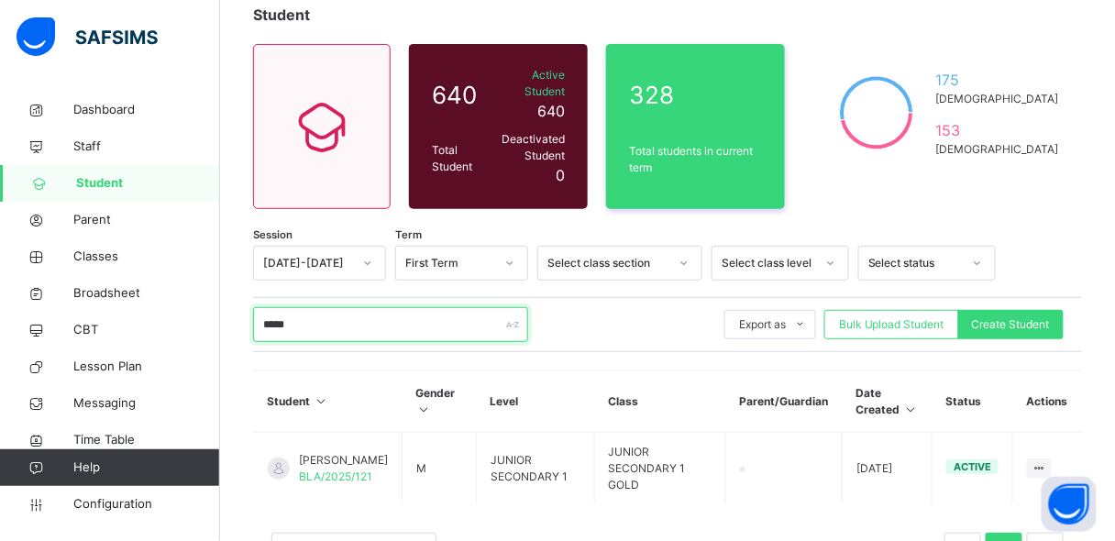
scroll to position [171, 0]
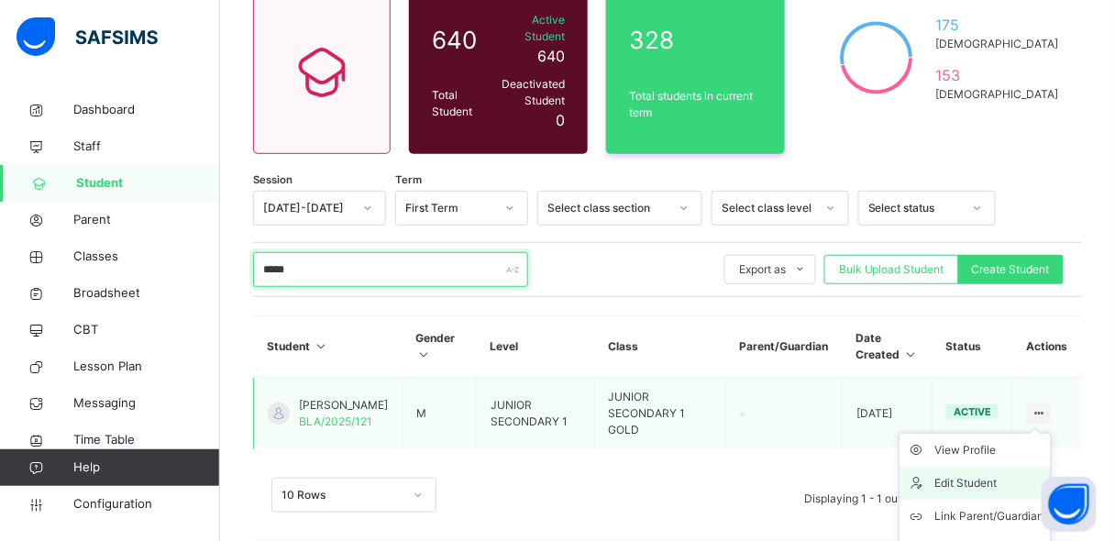
type input "*****"
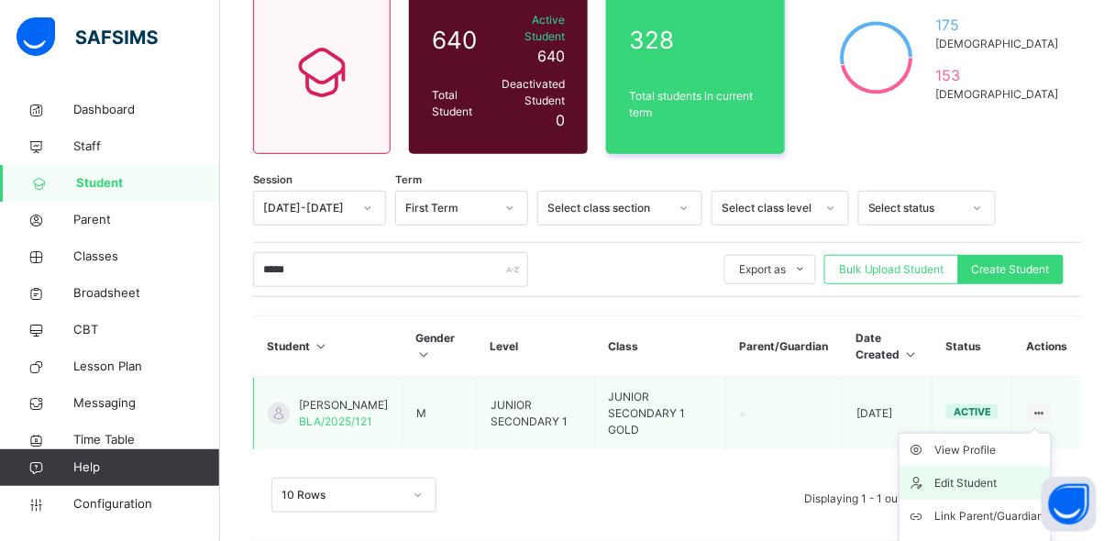
click at [977, 474] on div "Edit Student" at bounding box center [988, 483] width 109 height 18
select select "**"
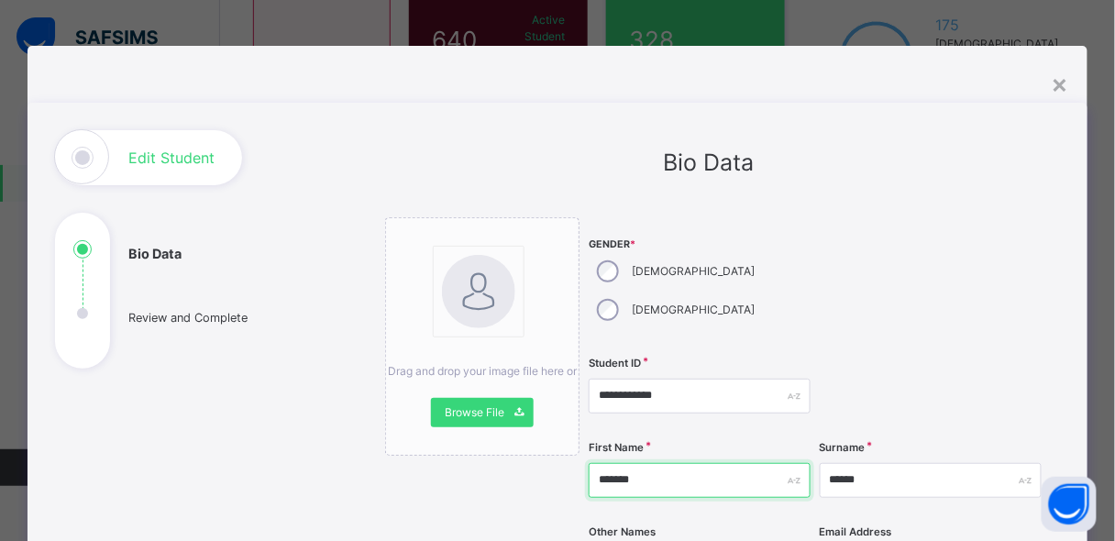
click at [646, 463] on input "*******" at bounding box center [700, 480] width 222 height 35
click at [639, 463] on input "*******" at bounding box center [700, 480] width 222 height 35
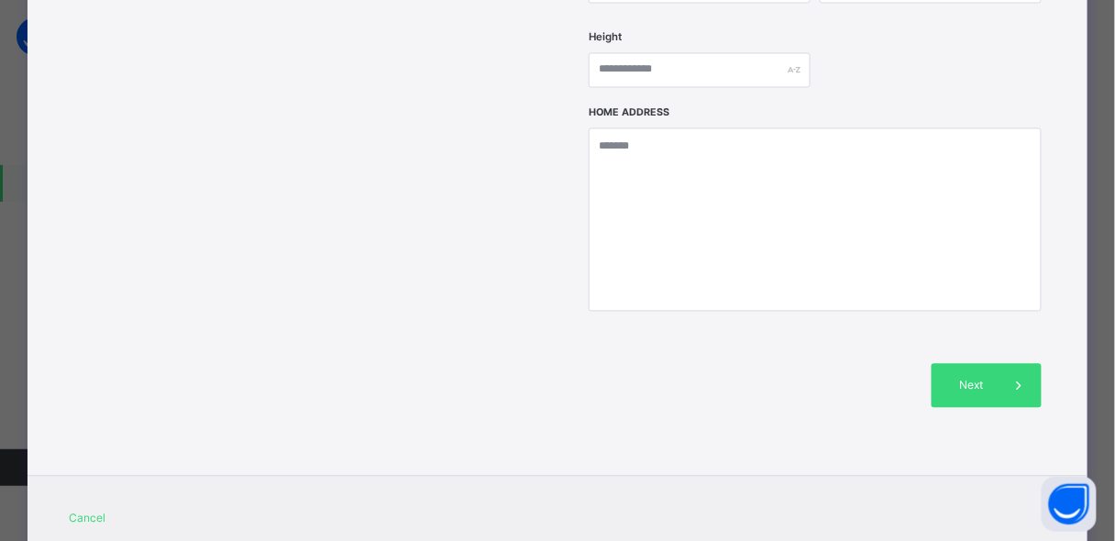
scroll to position [625, 0]
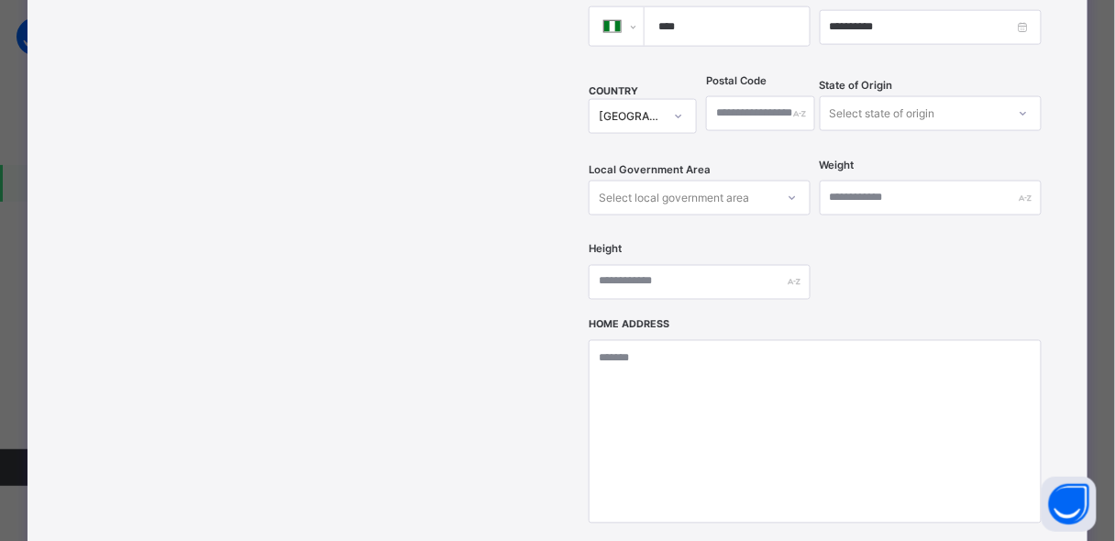
type input "*******"
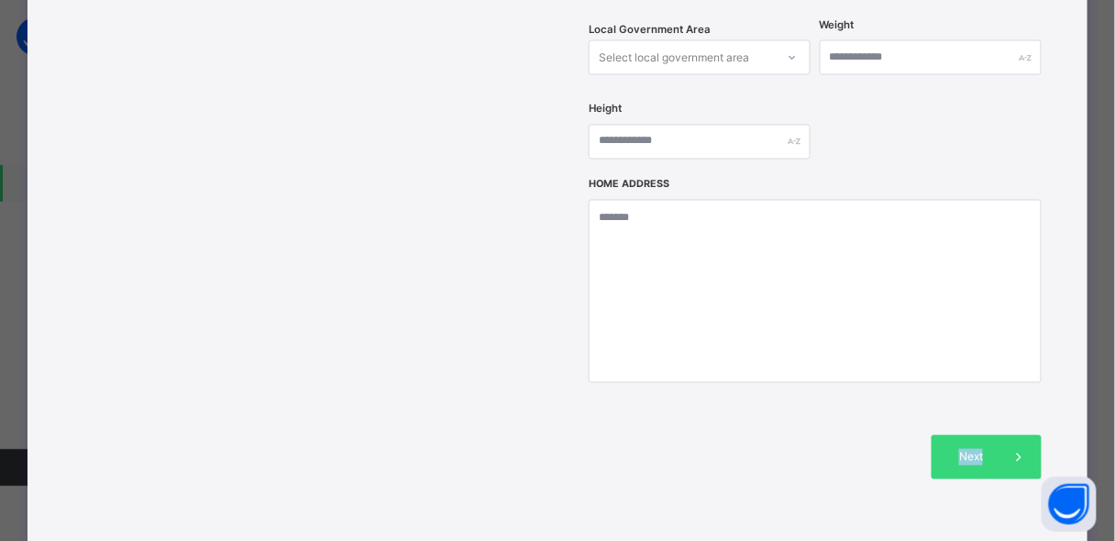
scroll to position [772, 0]
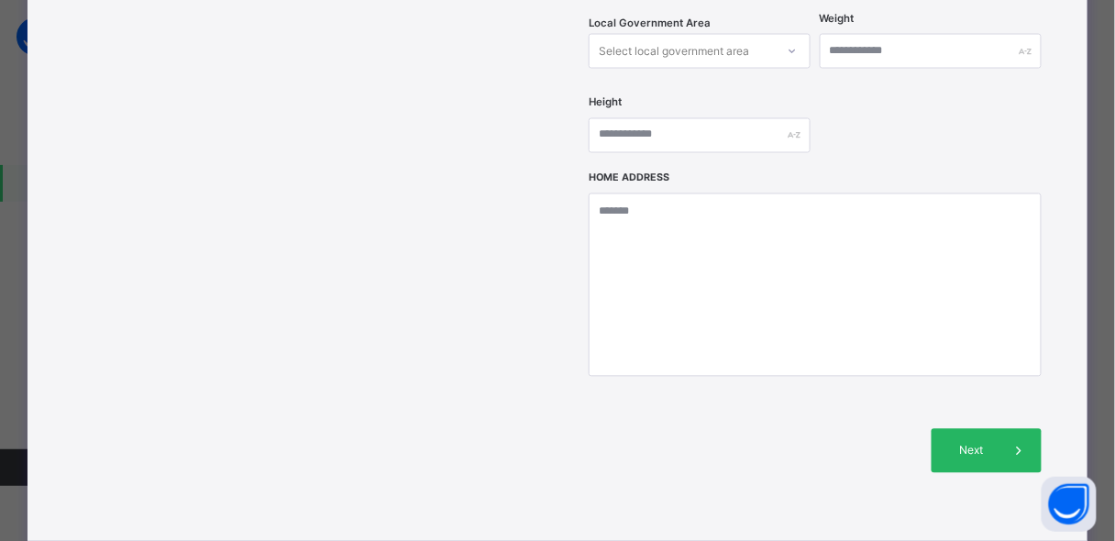
click at [1011, 440] on icon at bounding box center [1019, 451] width 20 height 22
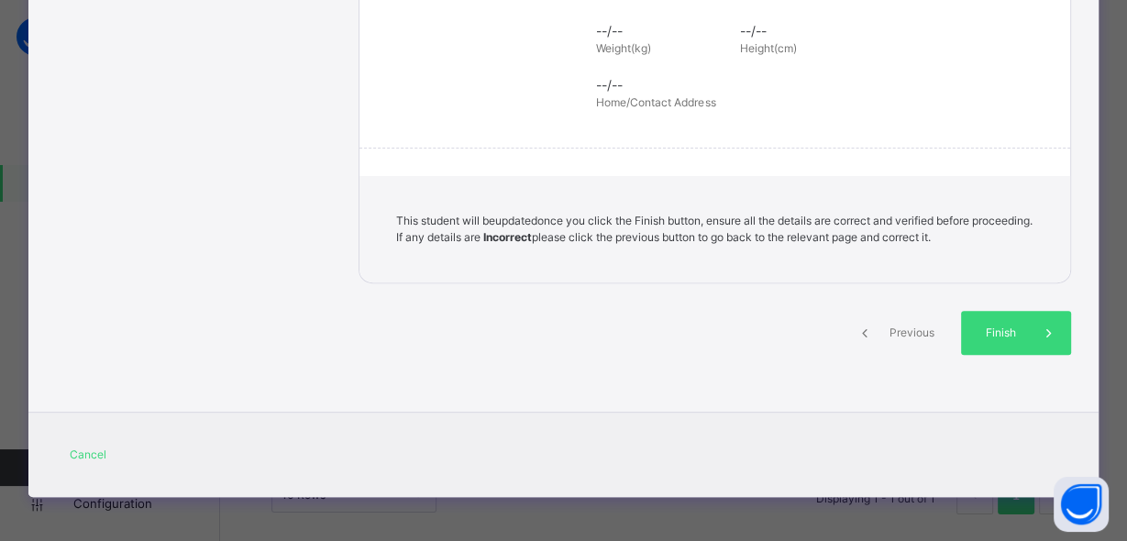
click at [827, 513] on div "**********" at bounding box center [563, 270] width 1127 height 541
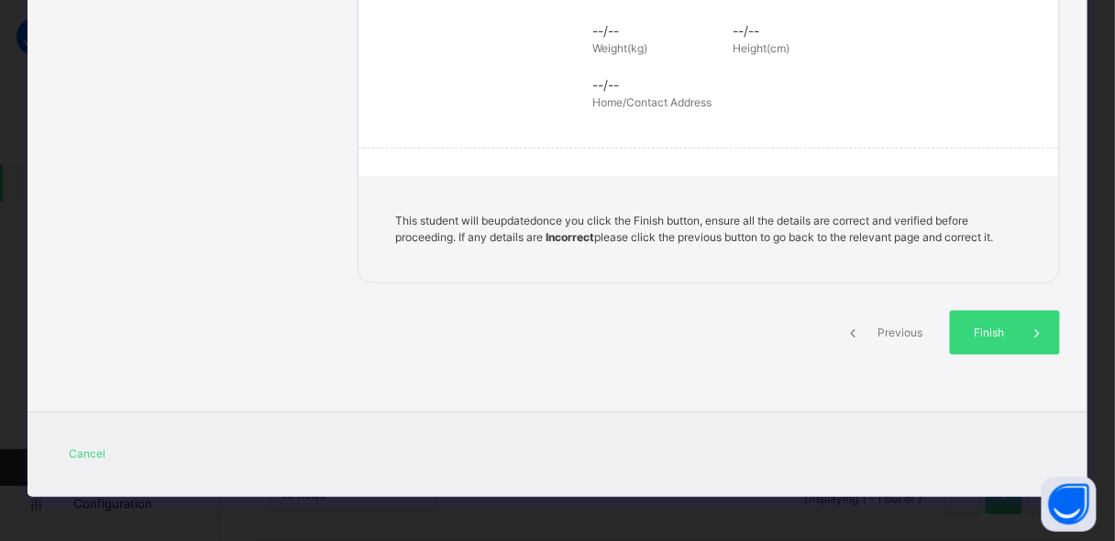
click at [690, 126] on div "Section One: Bio Data ZAHEMEN First Name [PERSON_NAME] Surname --/-- Other Name…" at bounding box center [708, 14] width 701 height 537
click at [1025, 317] on span at bounding box center [1038, 333] width 44 height 44
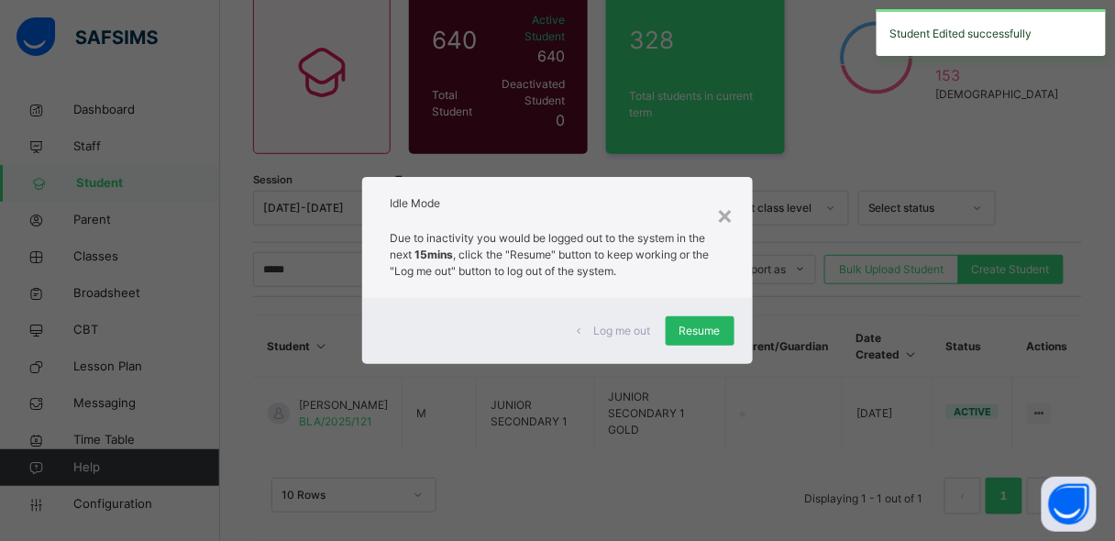
click at [710, 337] on span "Resume" at bounding box center [699, 331] width 41 height 17
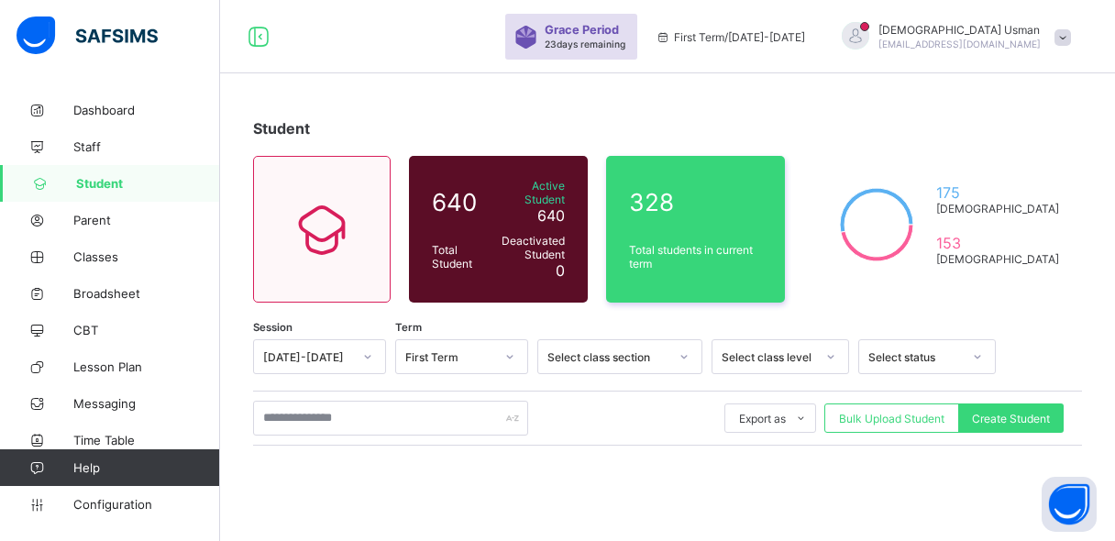
scroll to position [141, 0]
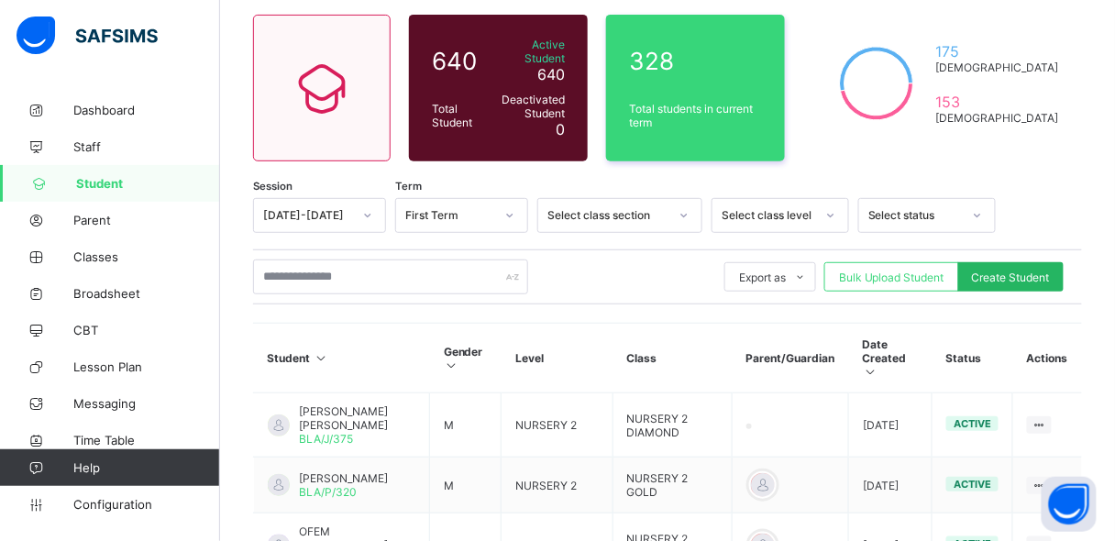
click at [1054, 279] on div "Create Student" at bounding box center [1010, 276] width 105 height 29
select select "**"
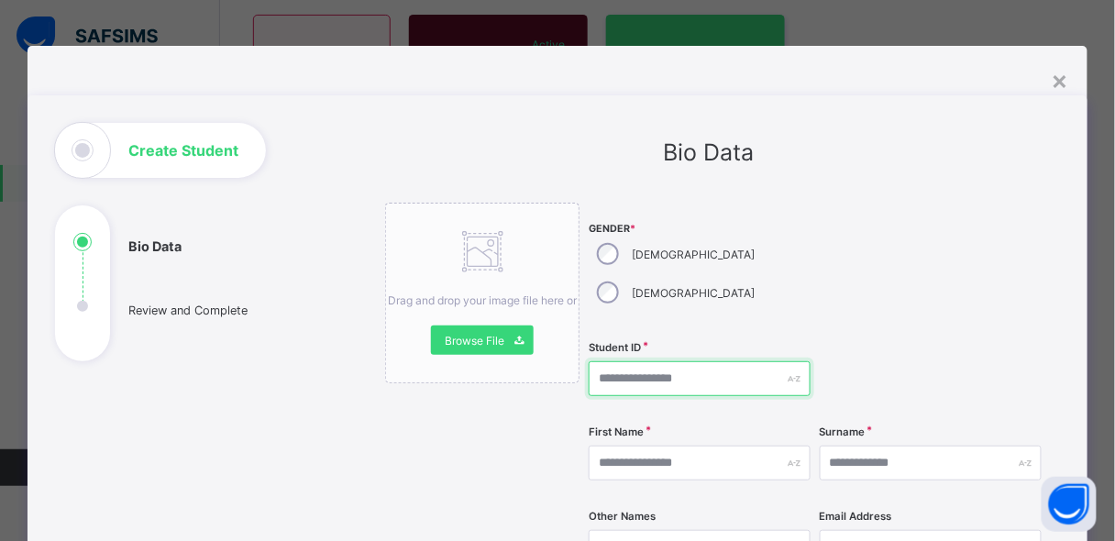
click at [648, 361] on input "text" at bounding box center [700, 378] width 222 height 35
click at [725, 361] on input "**********" at bounding box center [700, 378] width 222 height 35
type input "**********"
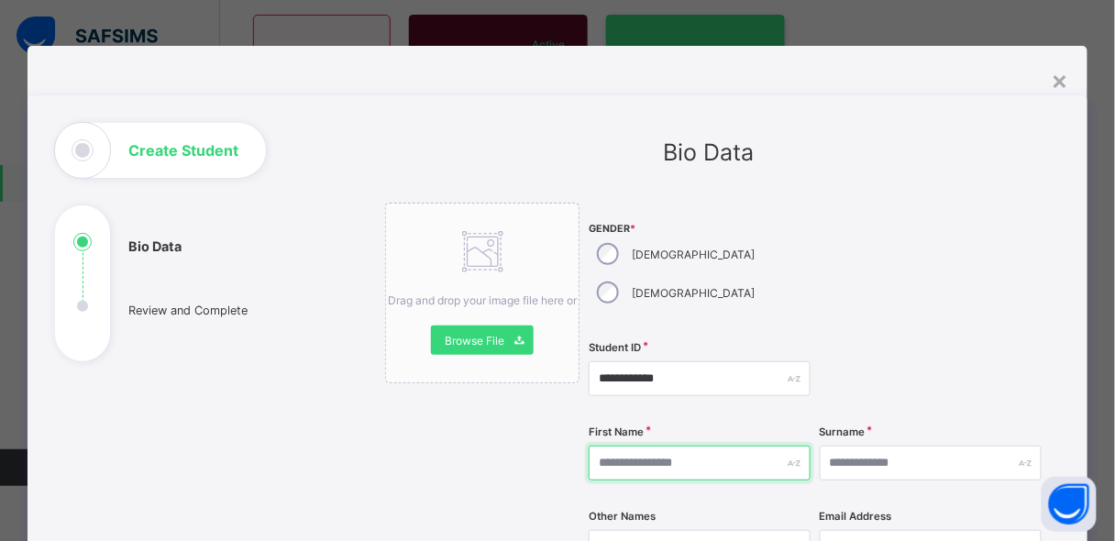
click at [730, 446] on input "text" at bounding box center [700, 463] width 222 height 35
type input "*******"
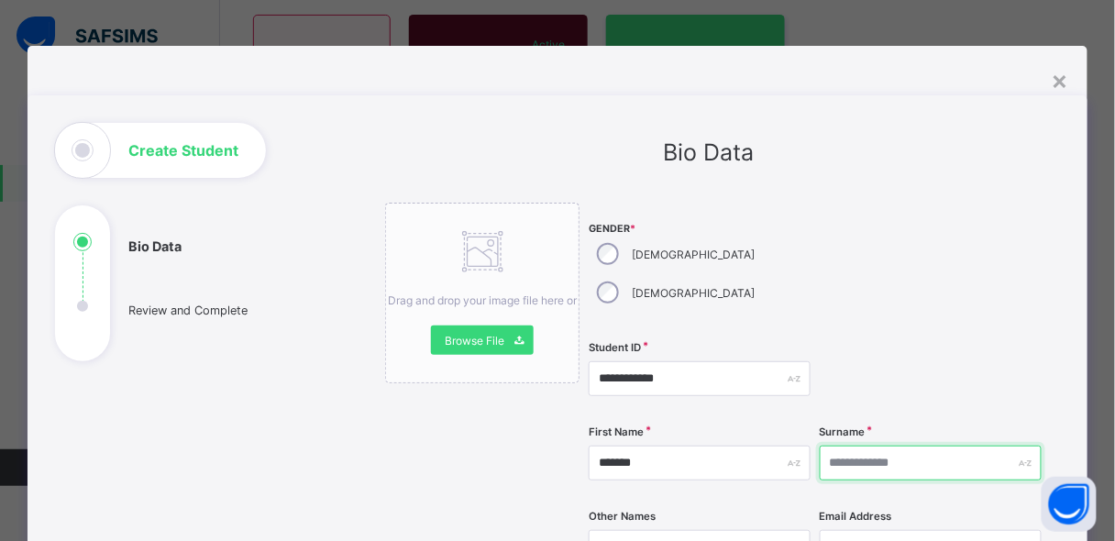
click at [999, 446] on input "text" at bounding box center [931, 463] width 222 height 35
paste input "*****"
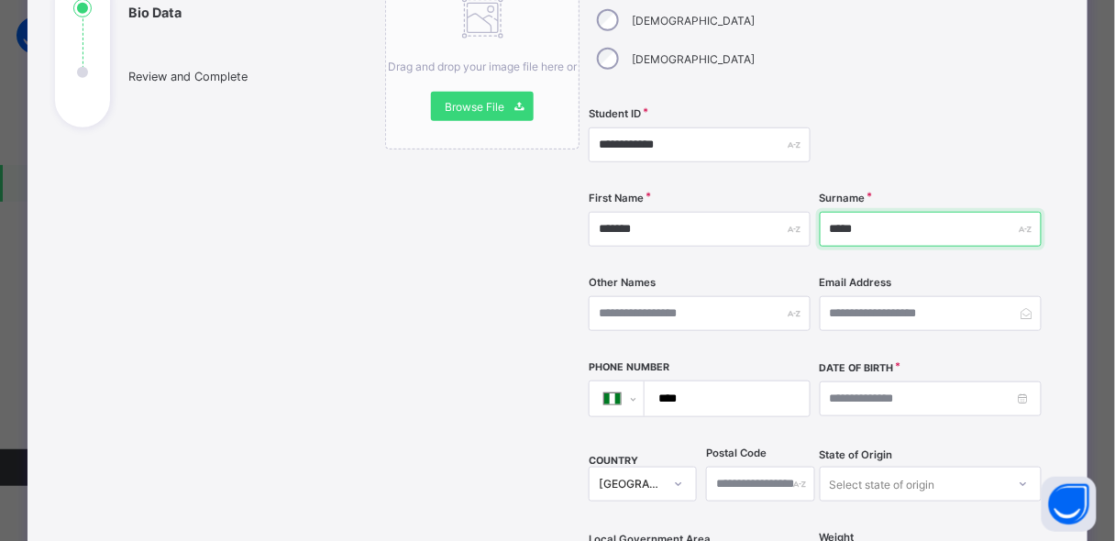
scroll to position [269, 0]
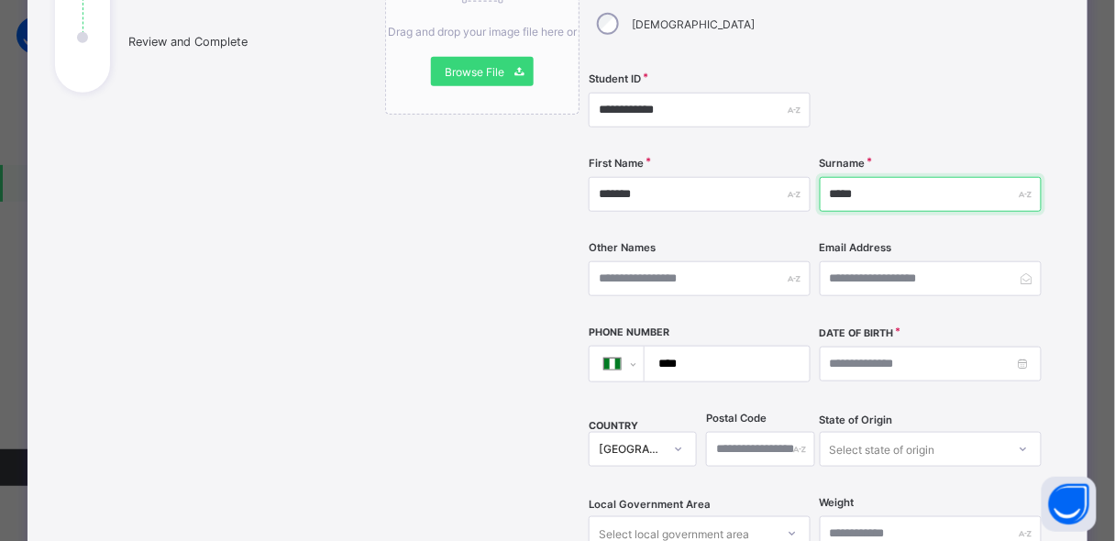
type input "*****"
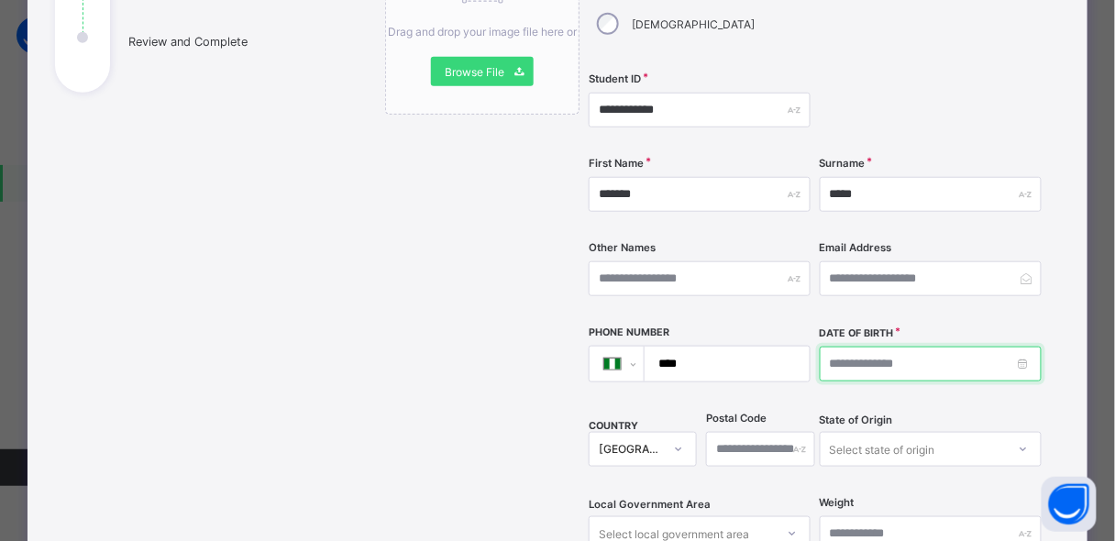
click at [1027, 347] on input at bounding box center [931, 364] width 222 height 35
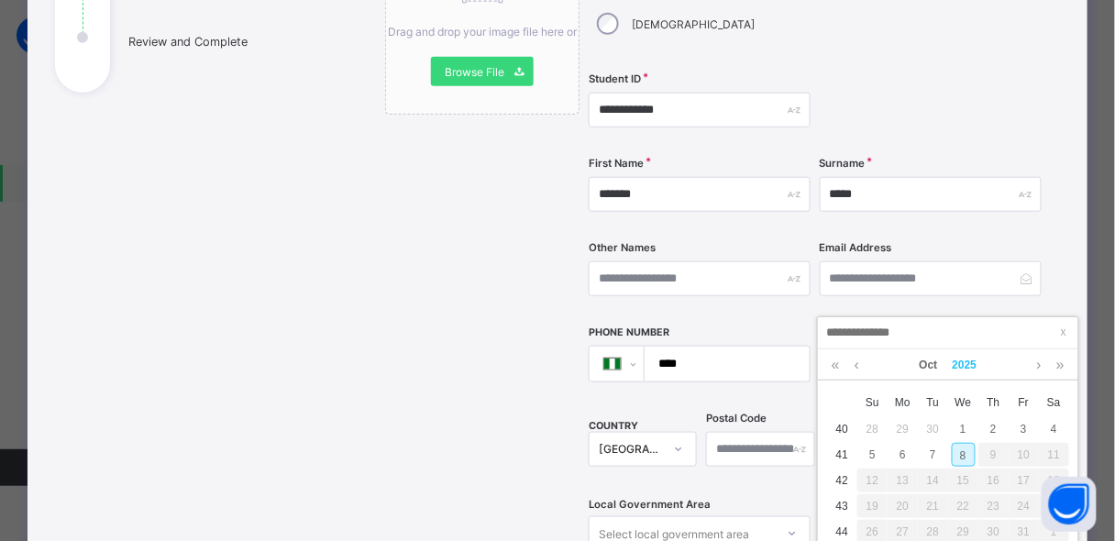
click at [976, 357] on link "2025" at bounding box center [964, 364] width 39 height 31
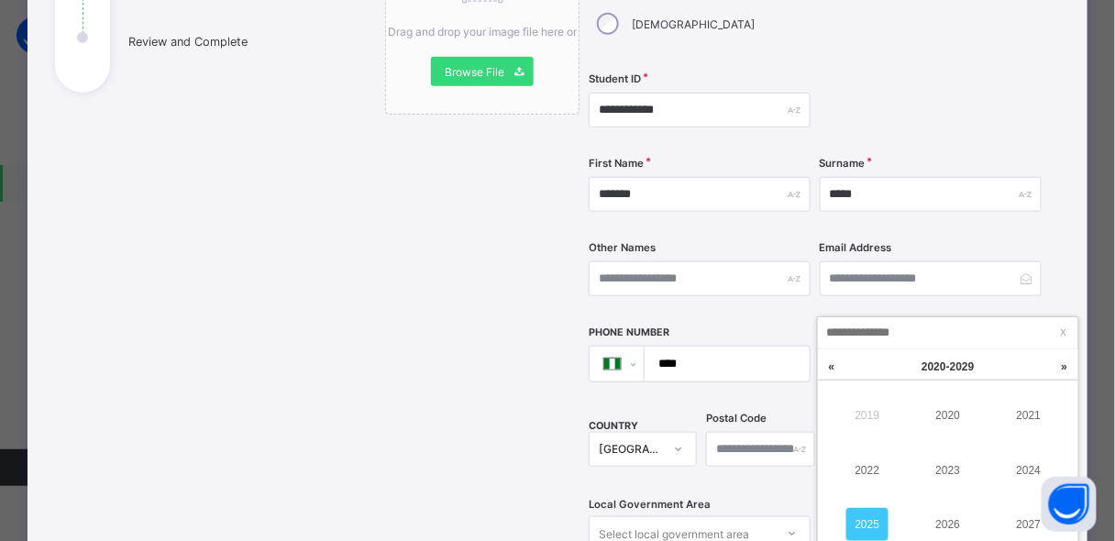
click at [976, 357] on link "2020 - 2029 x" at bounding box center [948, 366] width 165 height 35
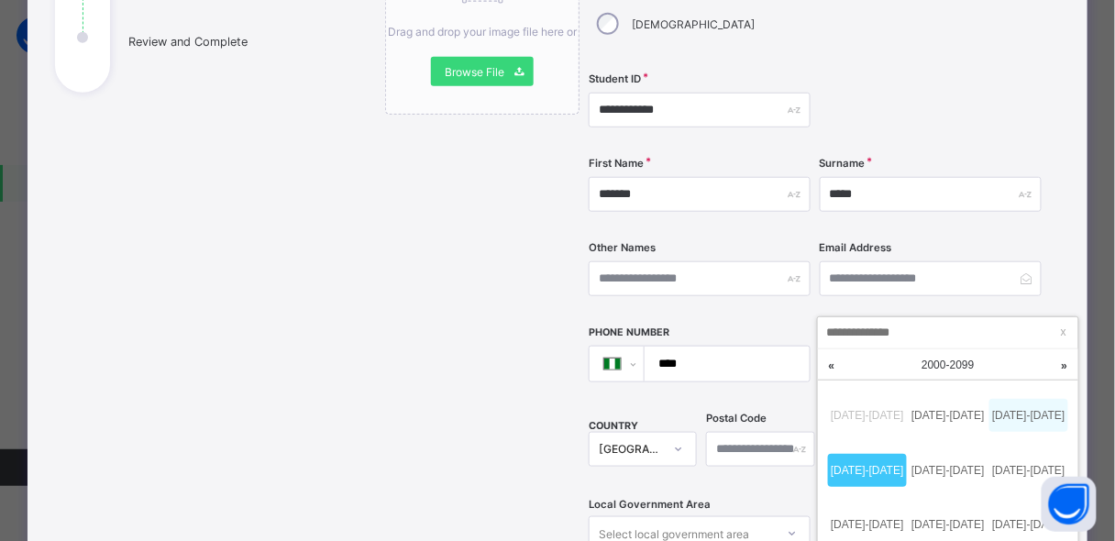
click at [1009, 412] on link "2010-2019" at bounding box center [1028, 415] width 79 height 33
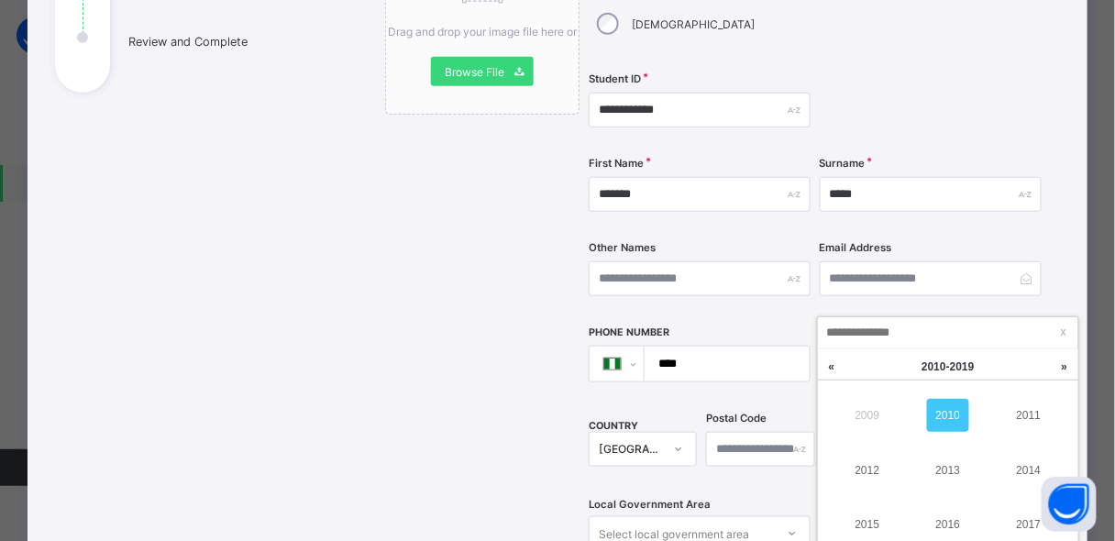
click at [1050, 469] on td "2014" at bounding box center [1028, 470] width 81 height 54
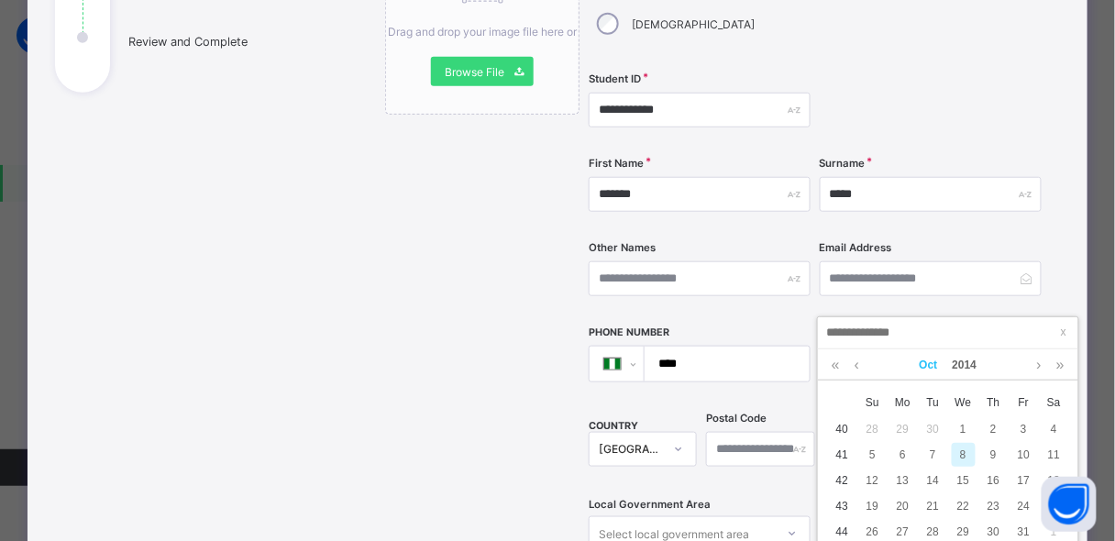
click at [930, 365] on link "Oct" at bounding box center [928, 364] width 33 height 31
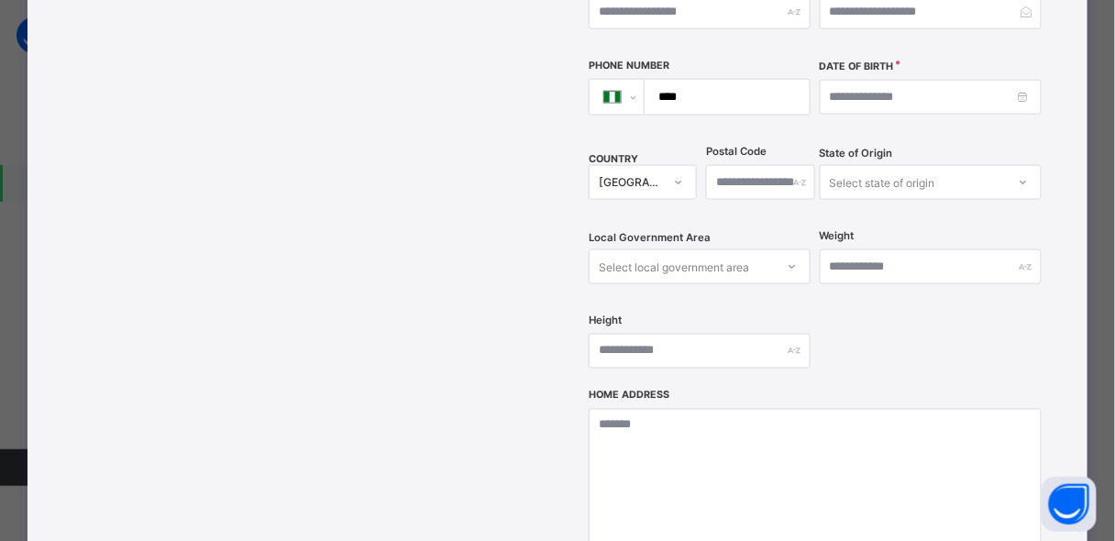
scroll to position [533, 0]
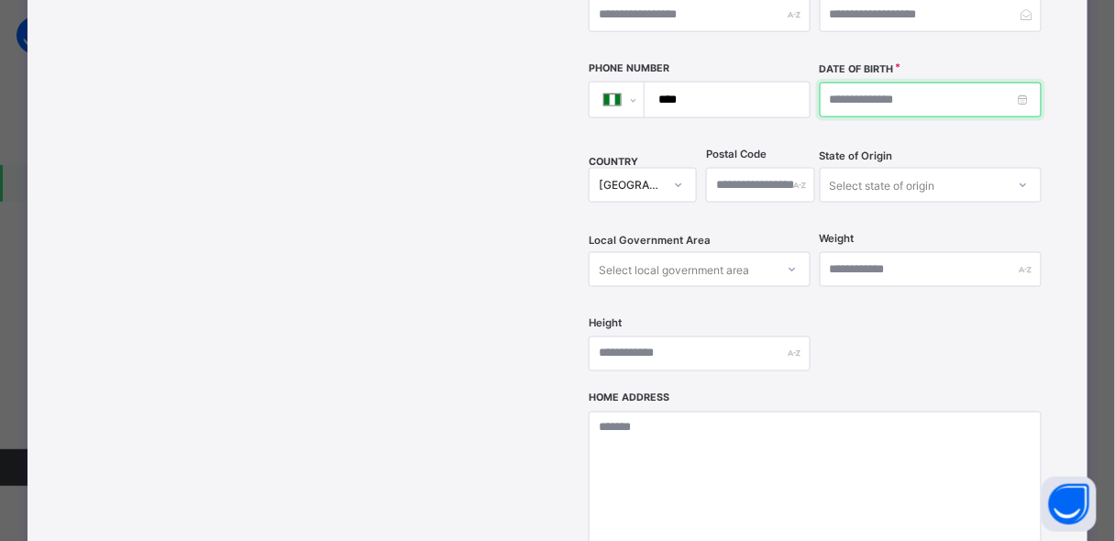
click at [1017, 83] on input at bounding box center [931, 100] width 222 height 35
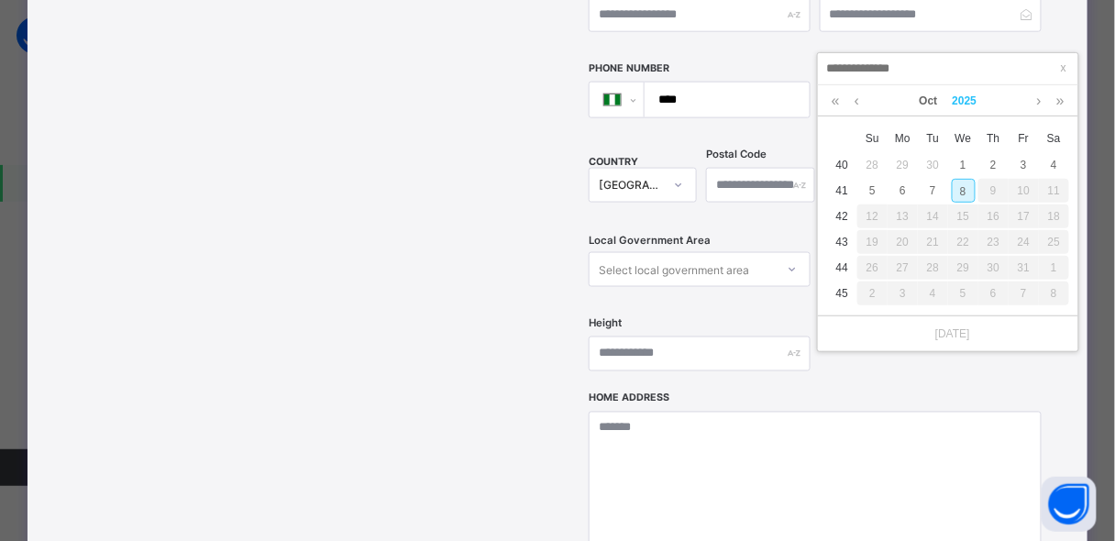
click at [969, 101] on link "2025" at bounding box center [964, 100] width 39 height 31
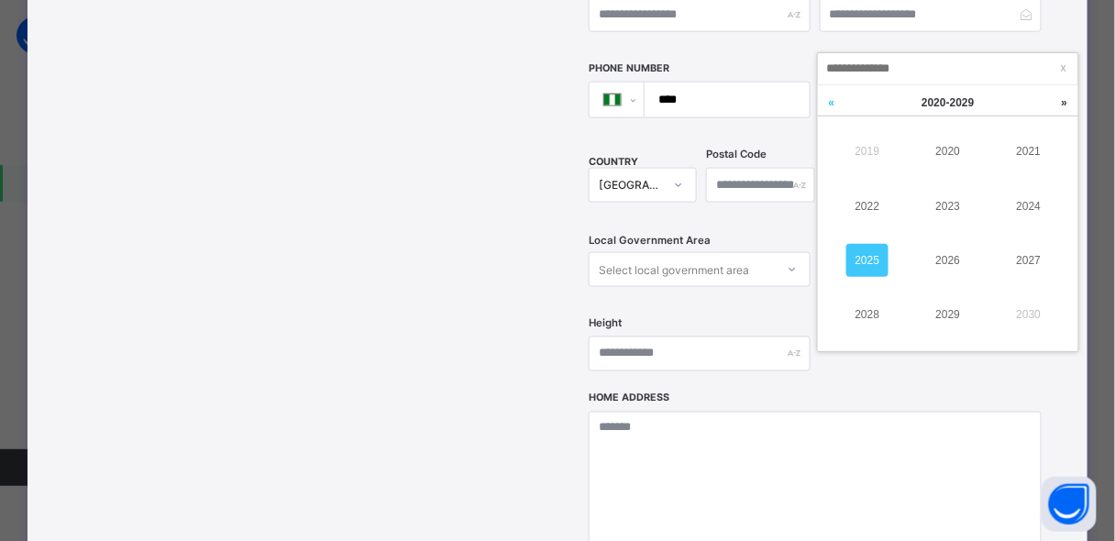
click at [826, 99] on link at bounding box center [832, 102] width 28 height 35
click at [1039, 205] on link "2014" at bounding box center [1029, 206] width 42 height 33
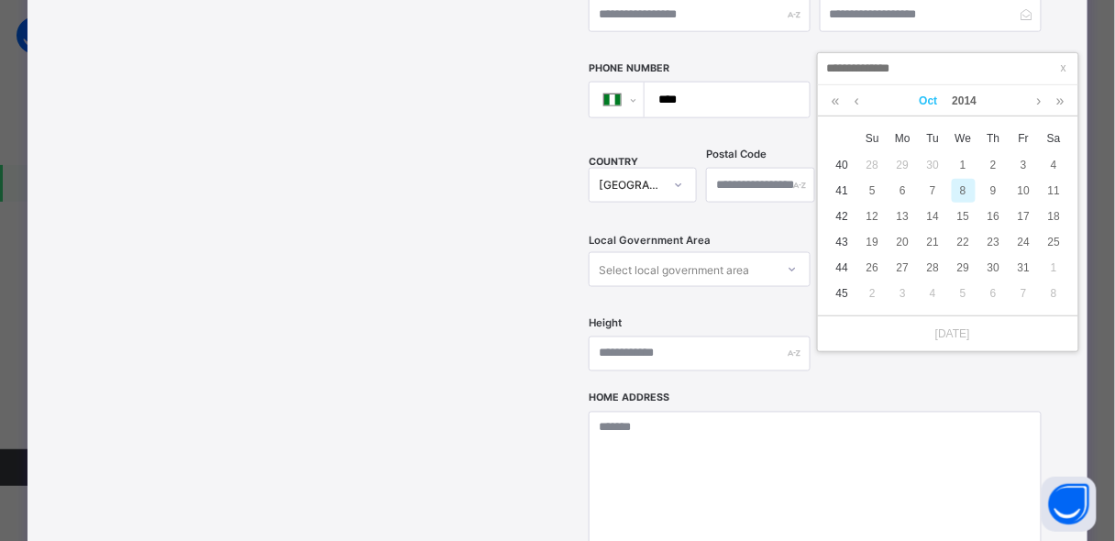
click at [928, 99] on link "Oct" at bounding box center [928, 100] width 33 height 31
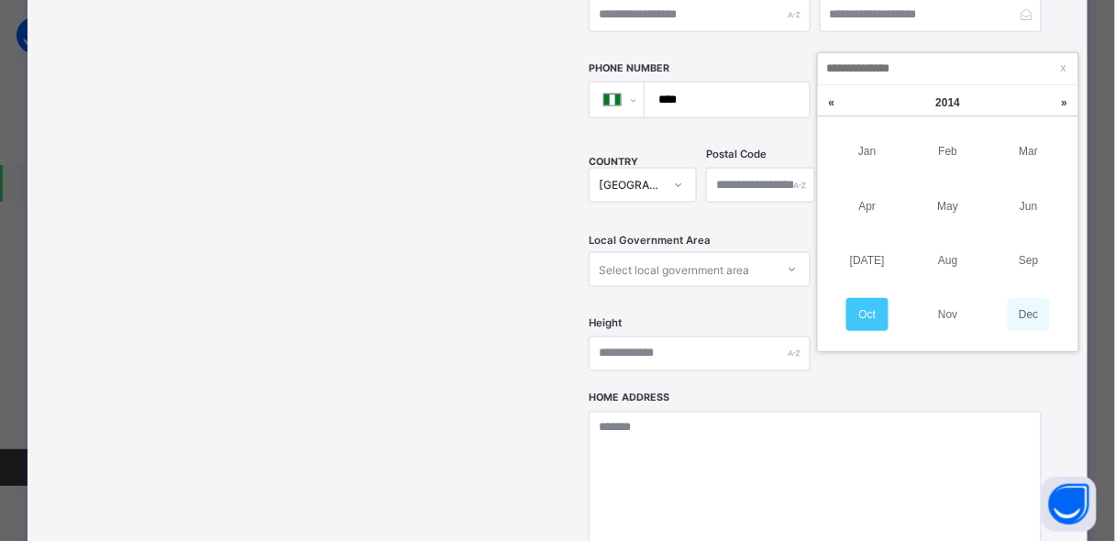
click at [1023, 304] on link "Dec" at bounding box center [1029, 314] width 42 height 33
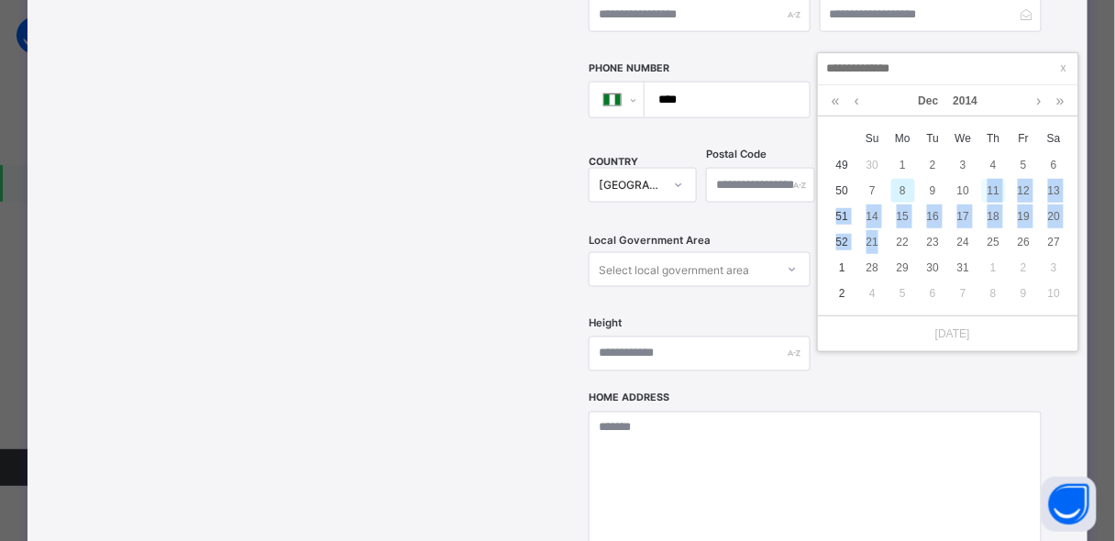
drag, startPoint x: 881, startPoint y: 238, endPoint x: 988, endPoint y: 191, distance: 116.6
click at [988, 191] on tbody "49 30 1 2 3 4 5 6 50 7 8 9 10 11 12 13 51 14 15 16 17 18 19 20 52 21 22 23 24 2…" at bounding box center [948, 229] width 242 height 154
click at [988, 191] on div "11" at bounding box center [994, 191] width 24 height 24
type input "**********"
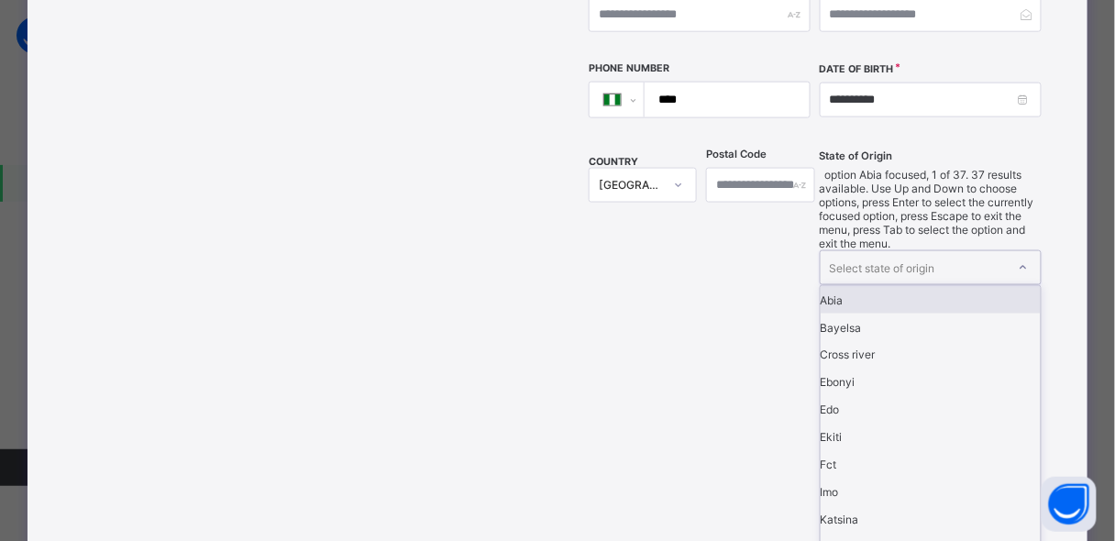
click at [1015, 253] on div at bounding box center [1023, 267] width 31 height 29
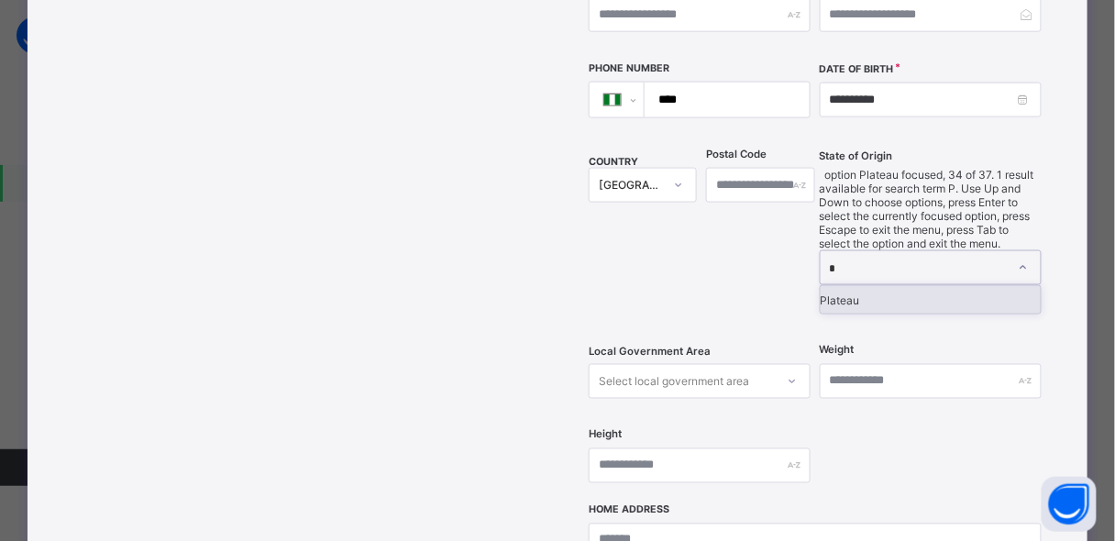
type input "**"
click at [922, 286] on div "Plateau" at bounding box center [931, 300] width 220 height 28
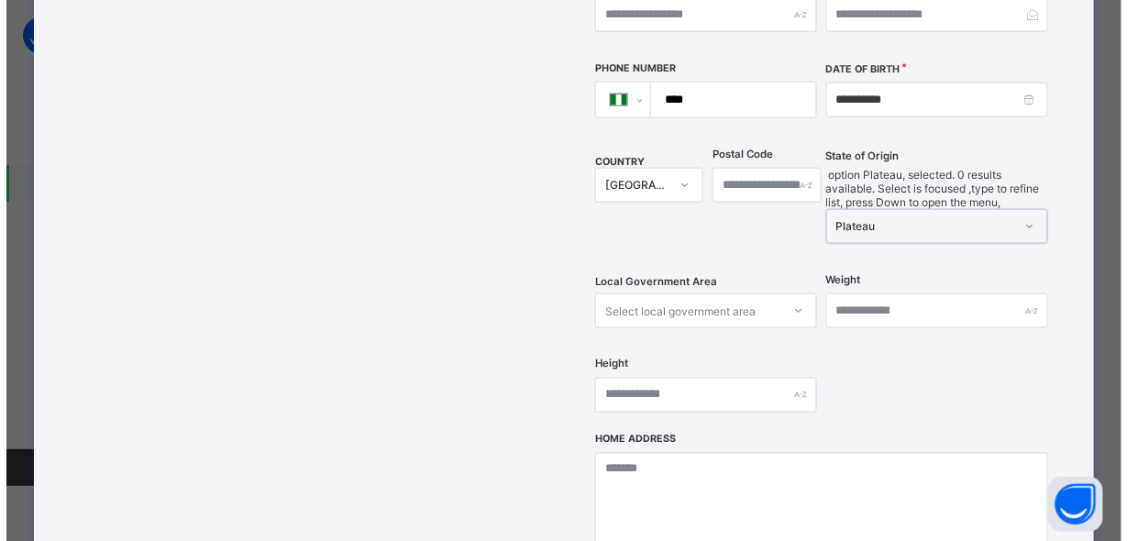
scroll to position [842, 0]
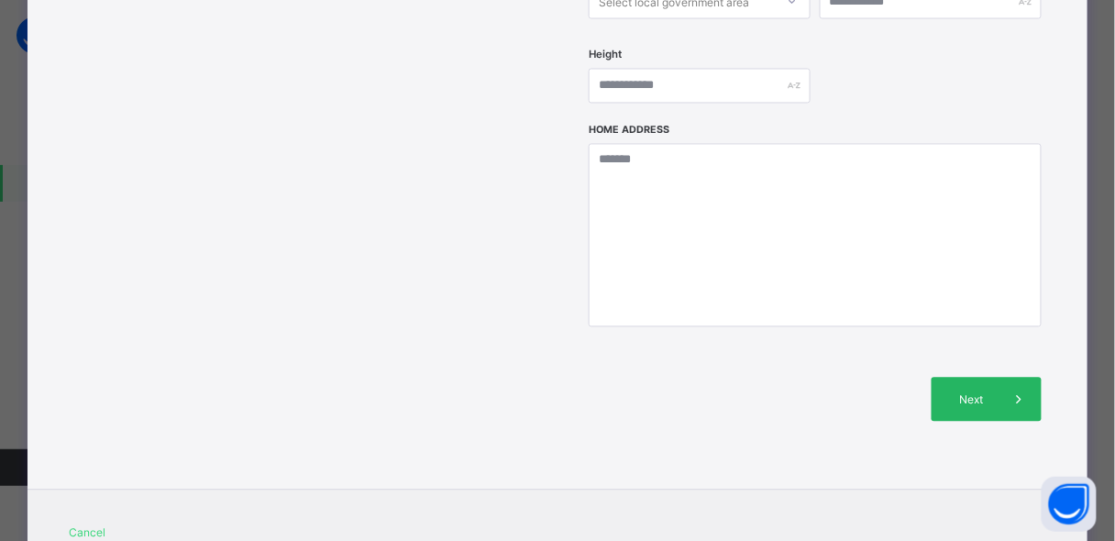
click at [986, 393] on span "Next" at bounding box center [971, 400] width 52 height 14
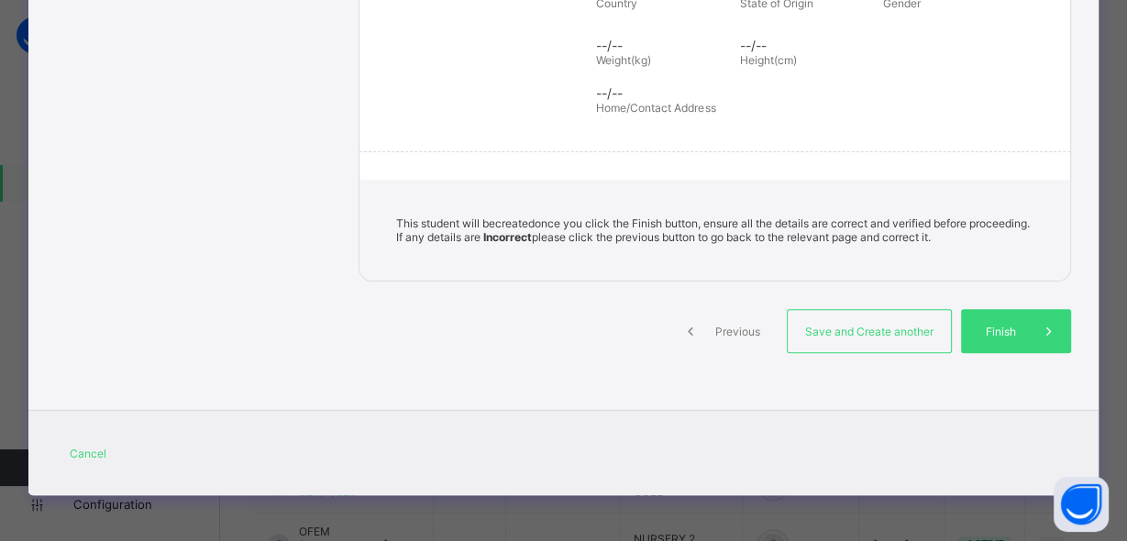
scroll to position [402, 0]
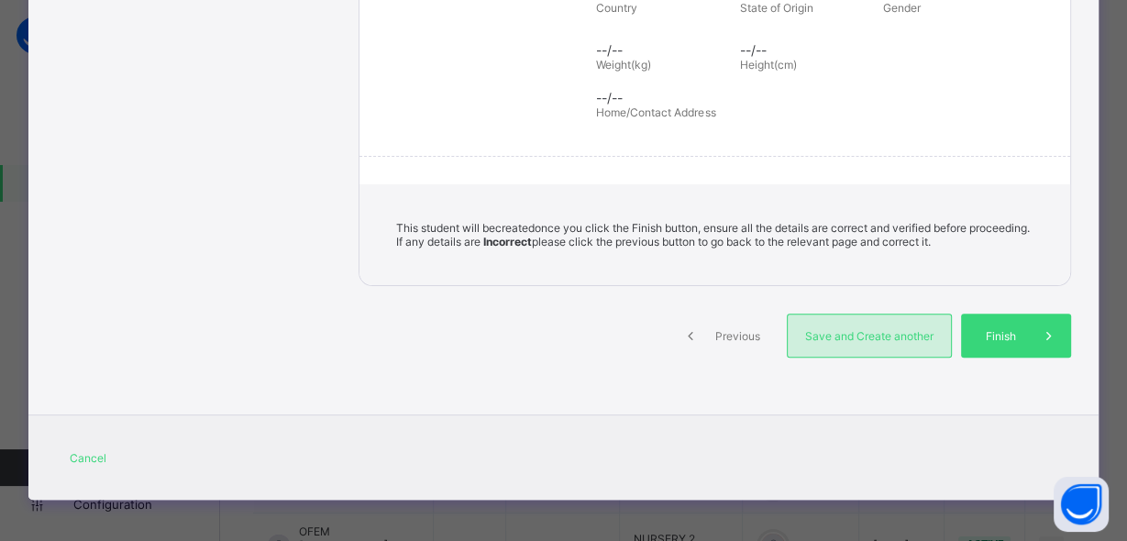
click at [900, 315] on div "Save and Create another" at bounding box center [869, 336] width 165 height 44
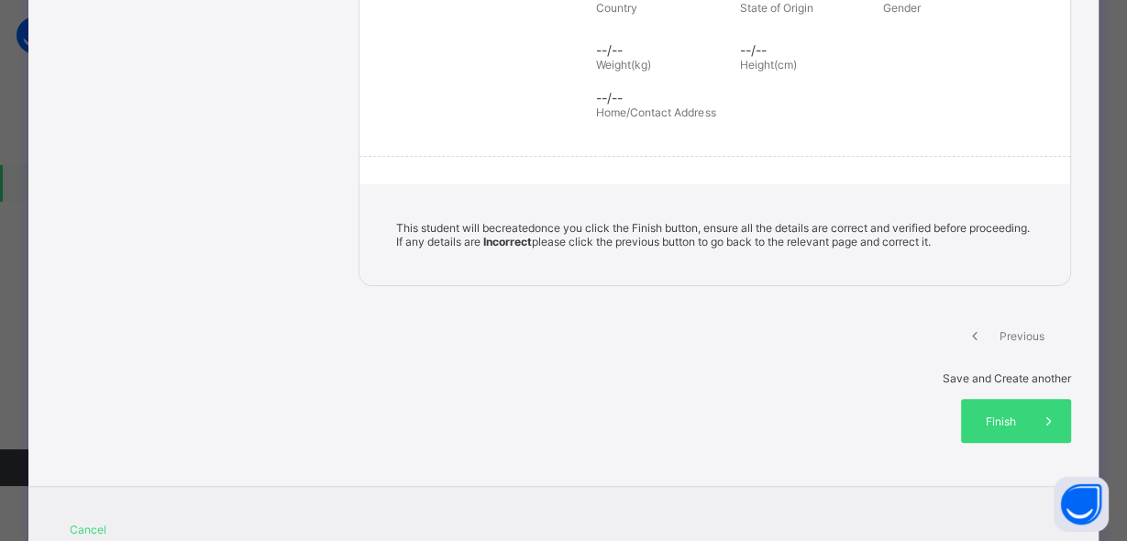
select select "**"
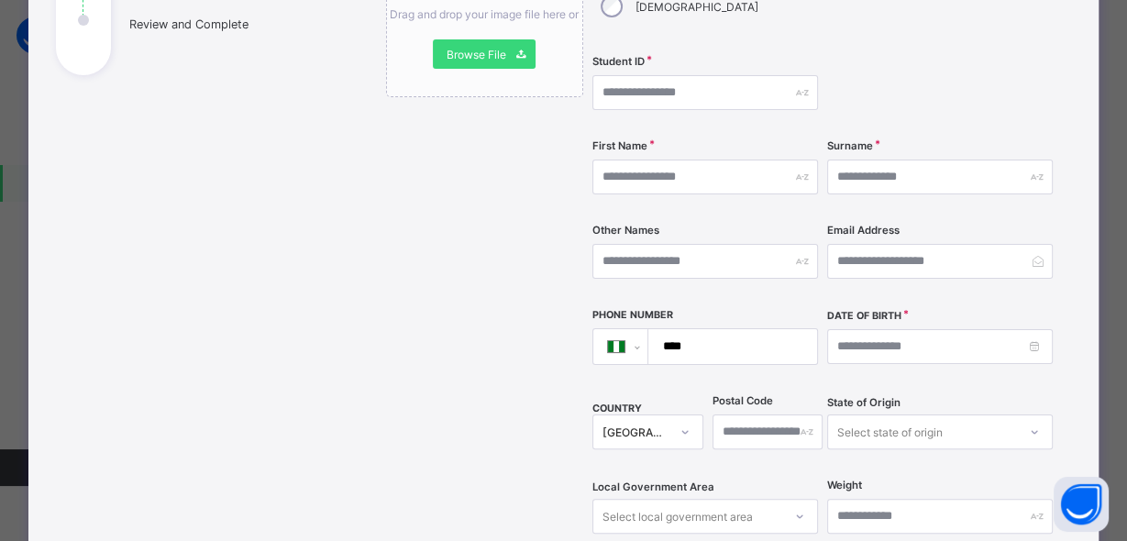
scroll to position [283, 0]
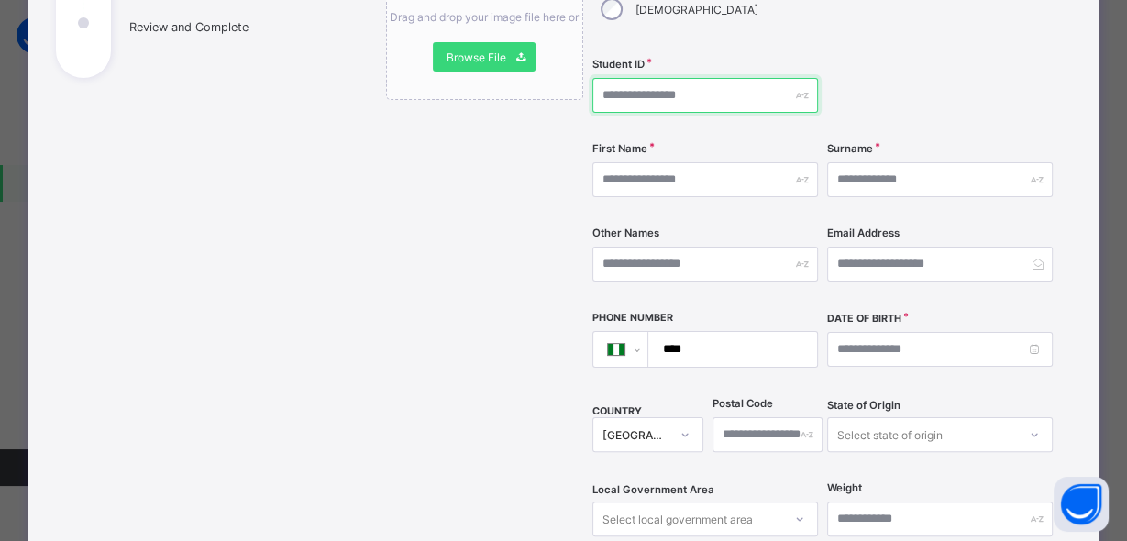
click at [712, 78] on input "text" at bounding box center [705, 95] width 226 height 35
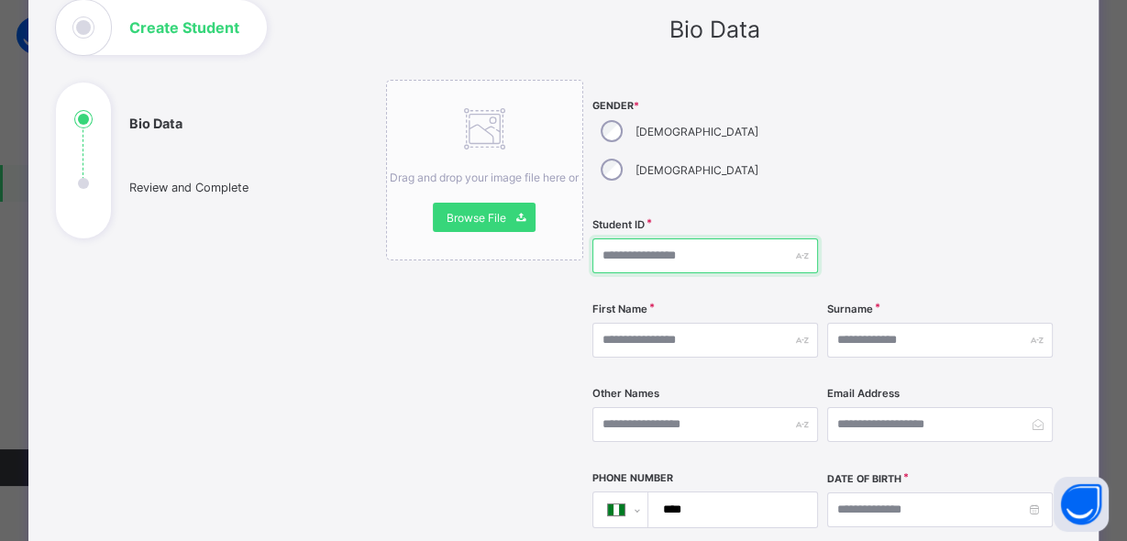
scroll to position [110, 0]
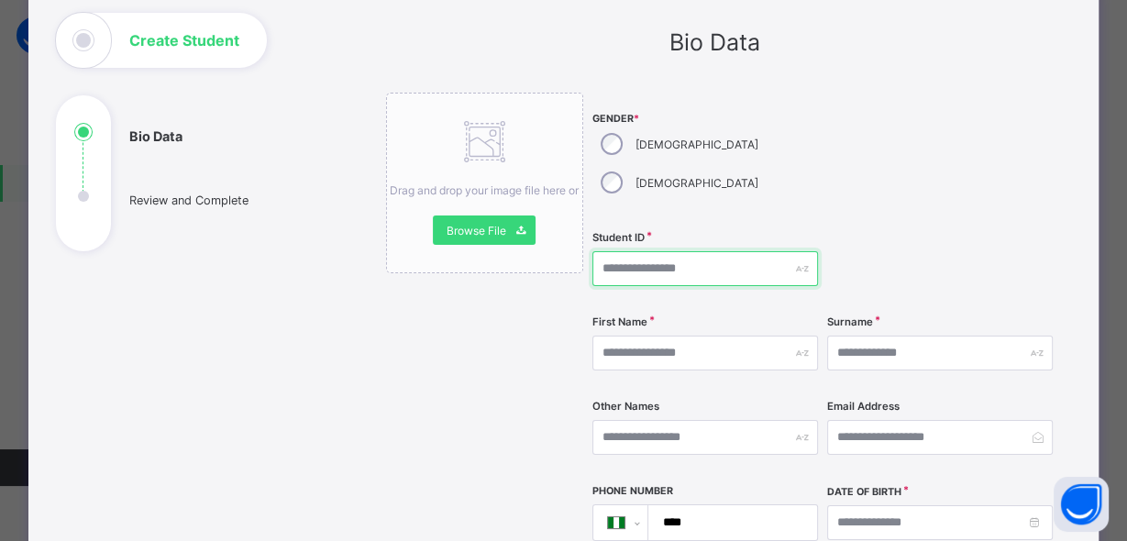
click at [642, 251] on input "text" at bounding box center [705, 268] width 226 height 35
type input "**********"
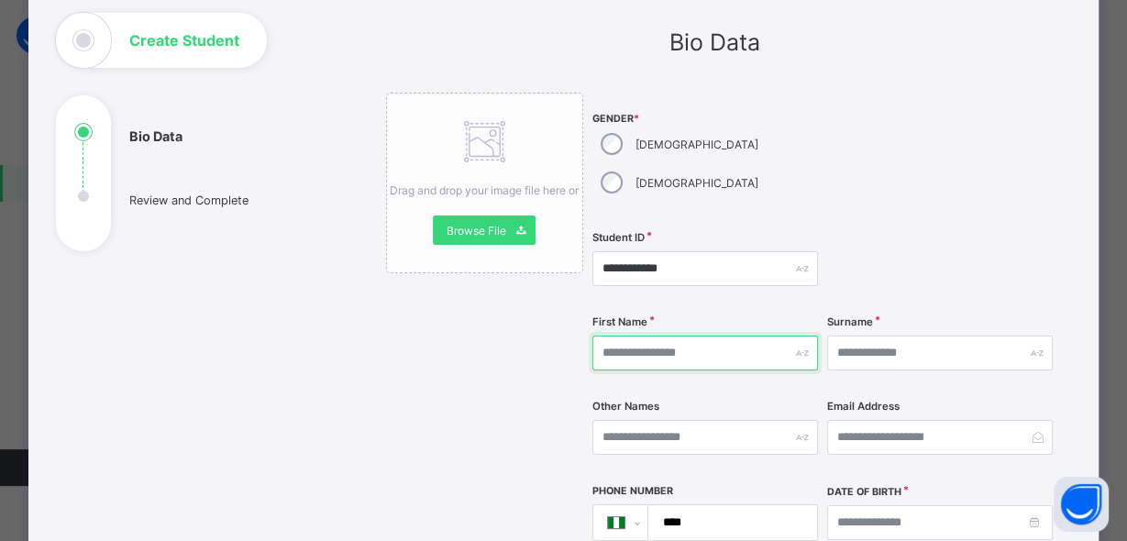
click at [623, 336] on input "text" at bounding box center [705, 353] width 226 height 35
type input "*******"
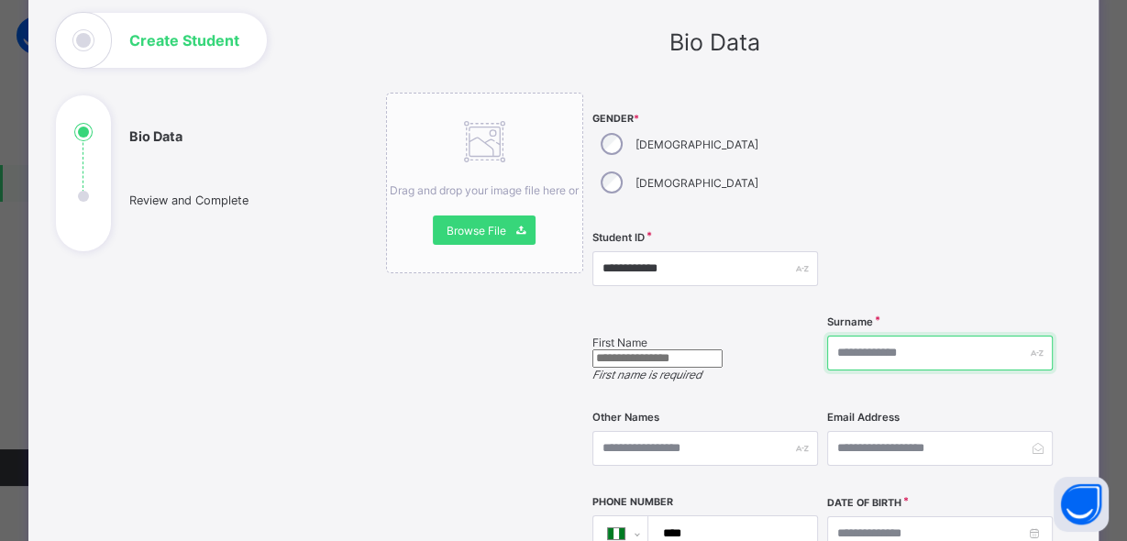
click at [917, 336] on input "text" at bounding box center [940, 353] width 226 height 35
paste input "*******"
type input "*******"
click at [717, 349] on input "text" at bounding box center [657, 358] width 130 height 18
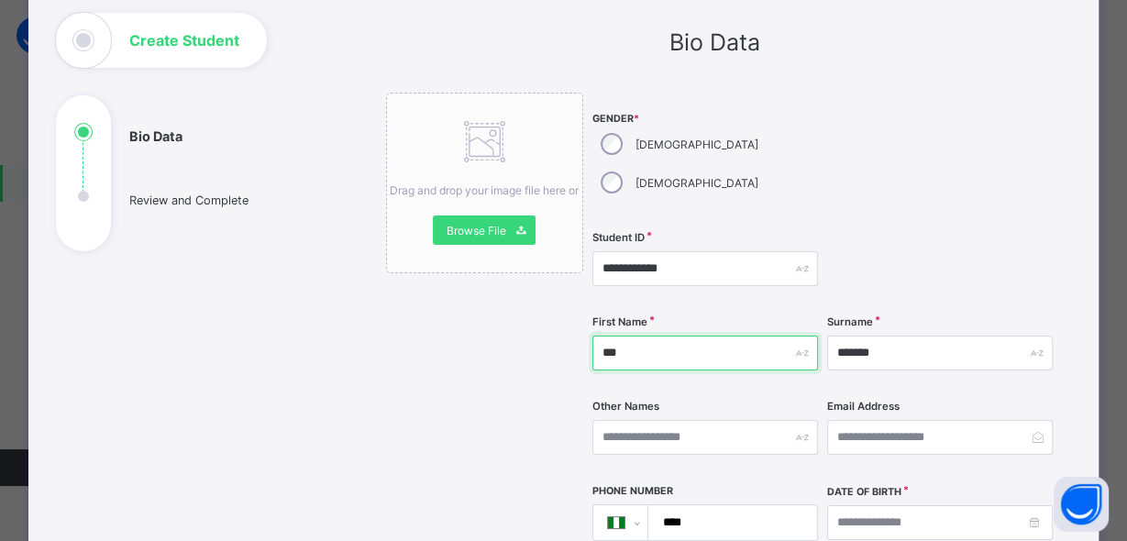
type input "********"
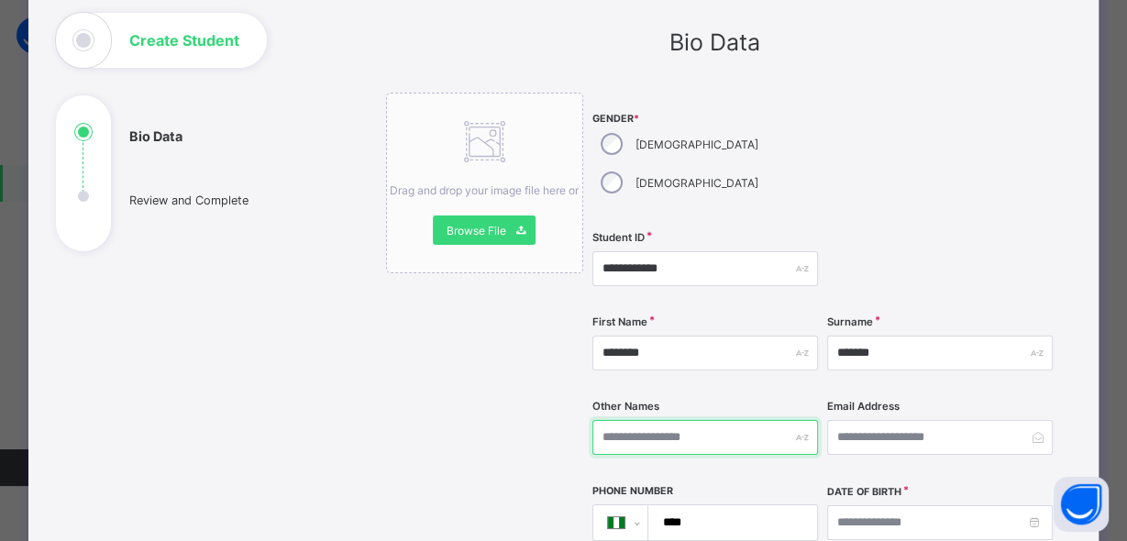
click at [714, 420] on input "text" at bounding box center [705, 437] width 226 height 35
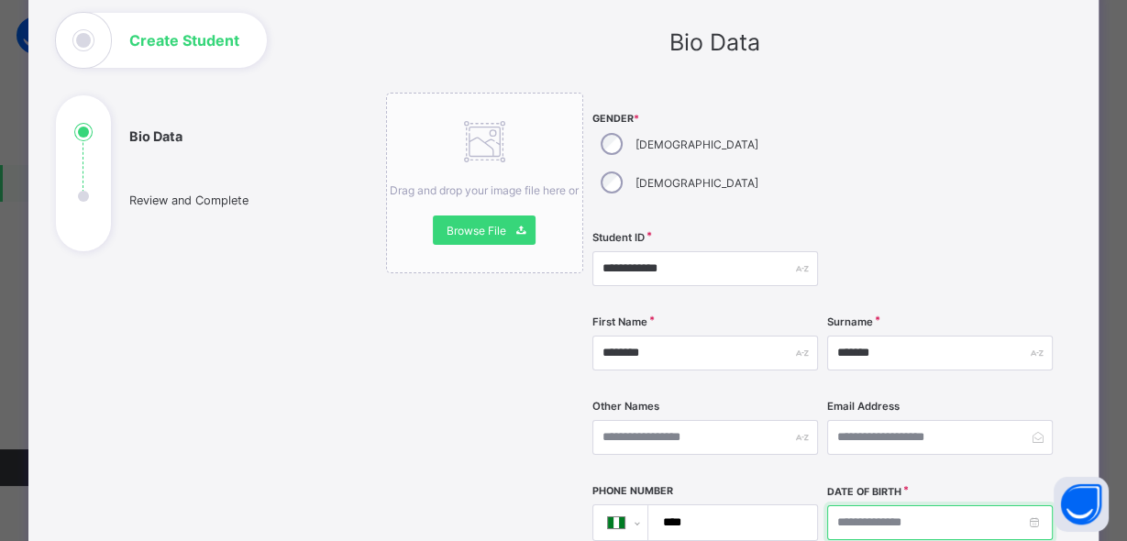
click at [892, 505] on input at bounding box center [940, 522] width 226 height 35
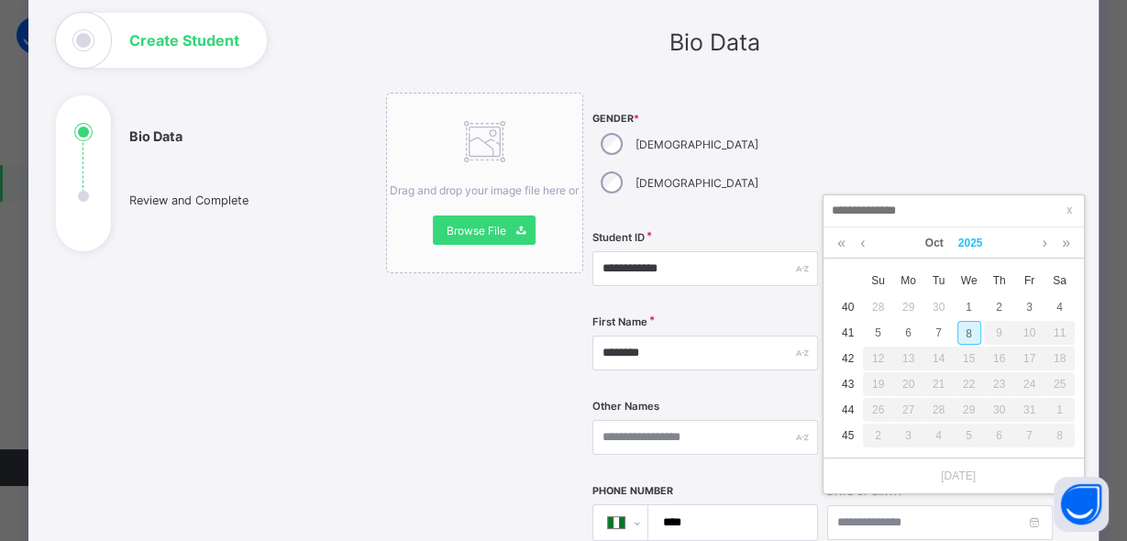
click at [979, 246] on link "2025" at bounding box center [970, 242] width 39 height 31
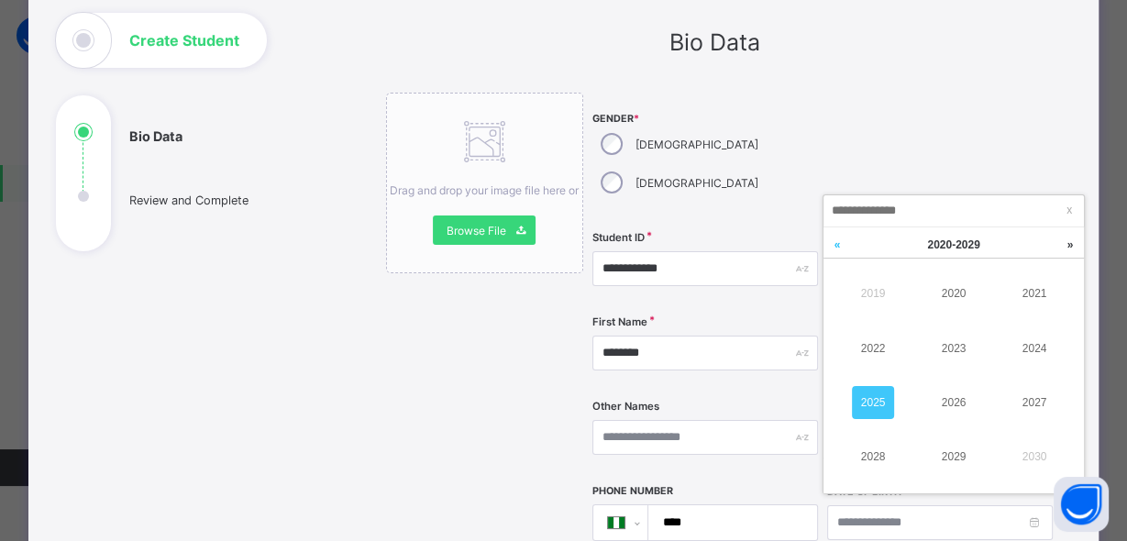
click at [836, 238] on link at bounding box center [837, 244] width 28 height 35
click at [1055, 344] on td "2014" at bounding box center [1034, 348] width 81 height 54
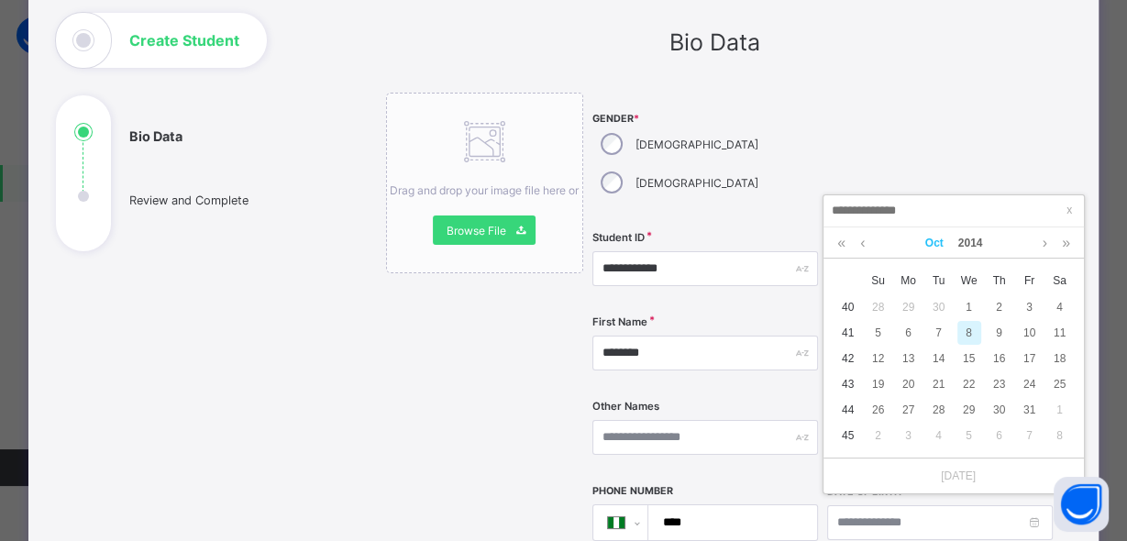
click at [927, 236] on link "Oct" at bounding box center [934, 242] width 33 height 31
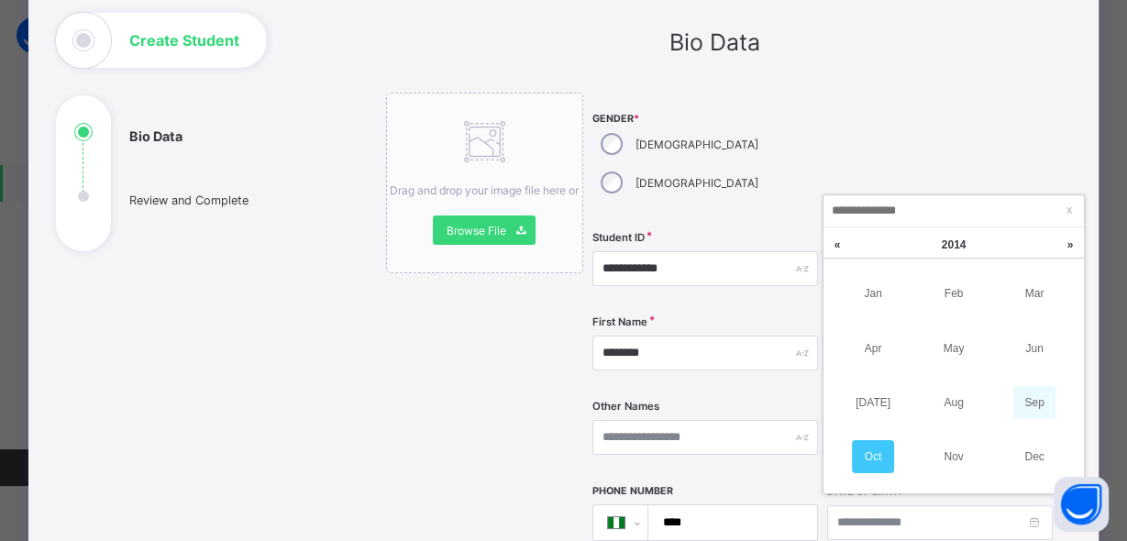
click at [1028, 403] on link "Sep" at bounding box center [1034, 402] width 42 height 33
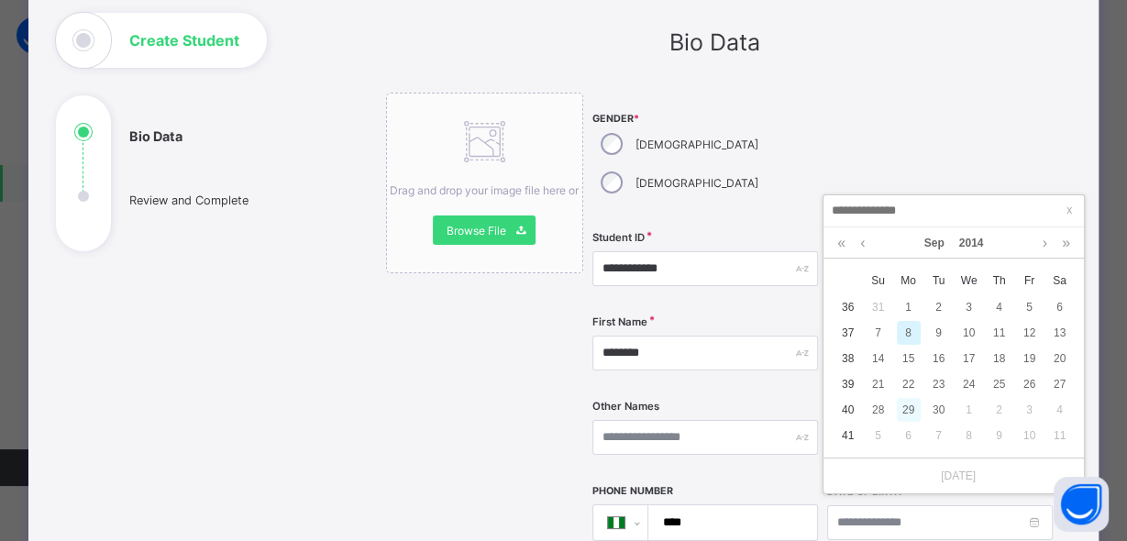
click at [904, 409] on div "29" at bounding box center [909, 410] width 24 height 24
type input "**********"
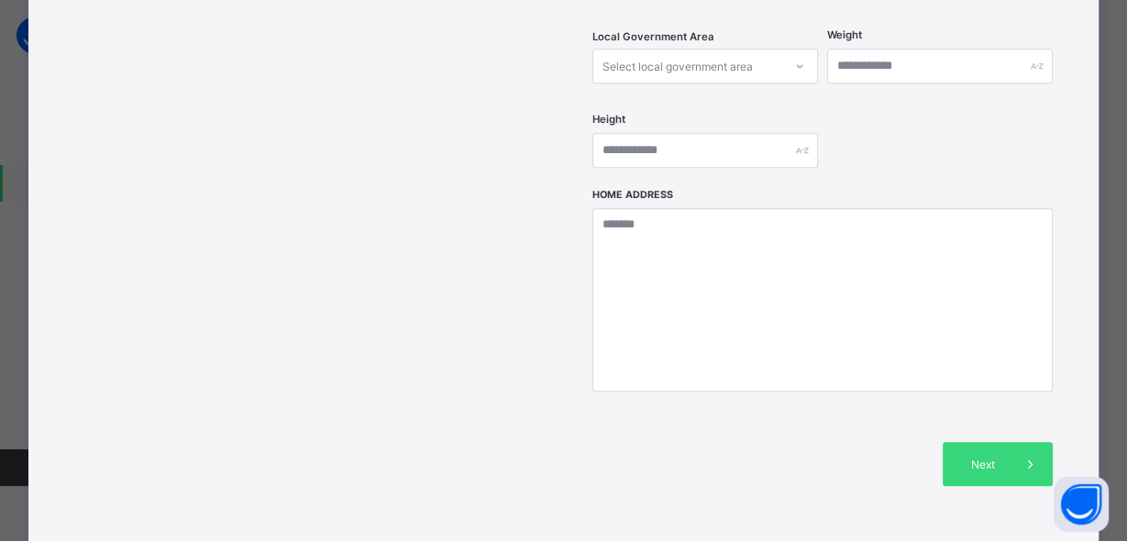
scroll to position [732, 0]
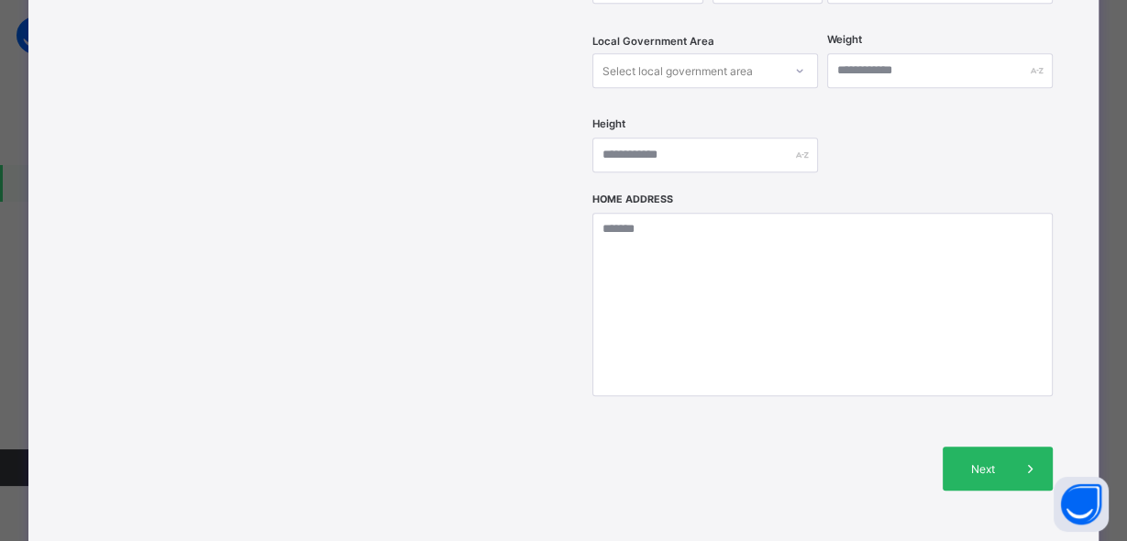
click at [983, 447] on div "Next" at bounding box center [998, 469] width 110 height 44
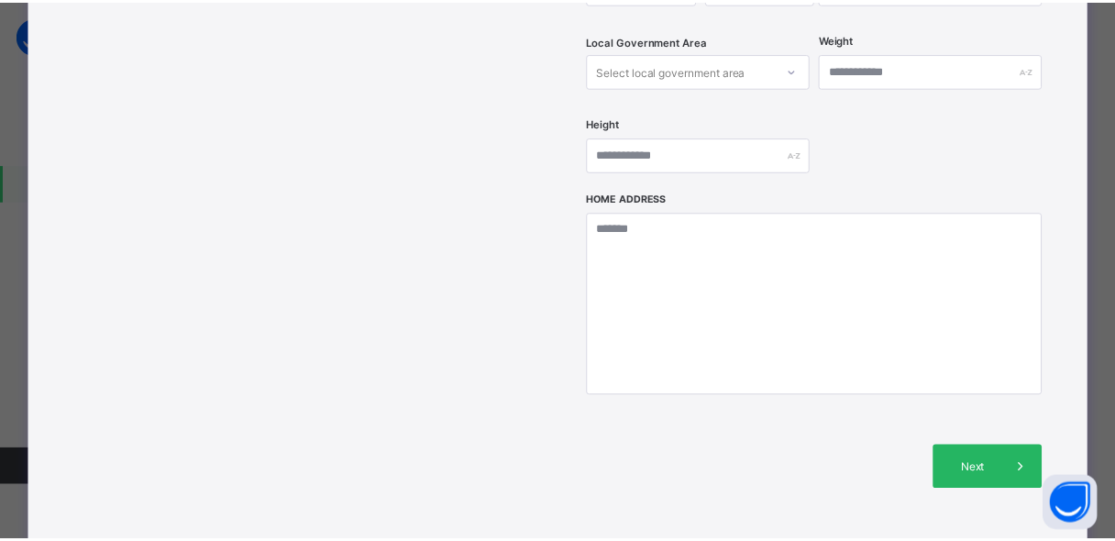
scroll to position [402, 0]
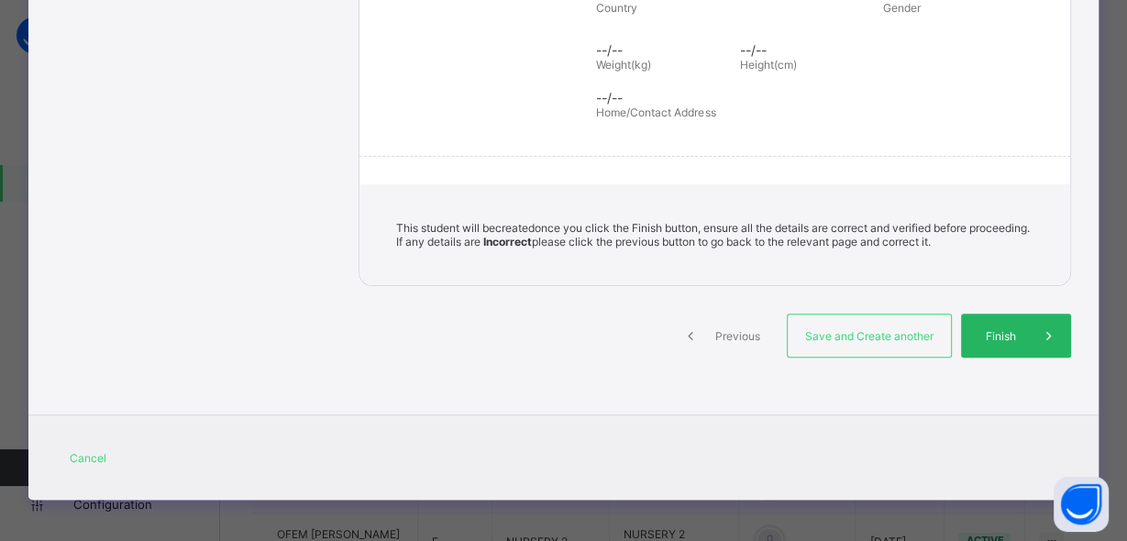
click at [978, 348] on div "Finish" at bounding box center [1016, 336] width 110 height 44
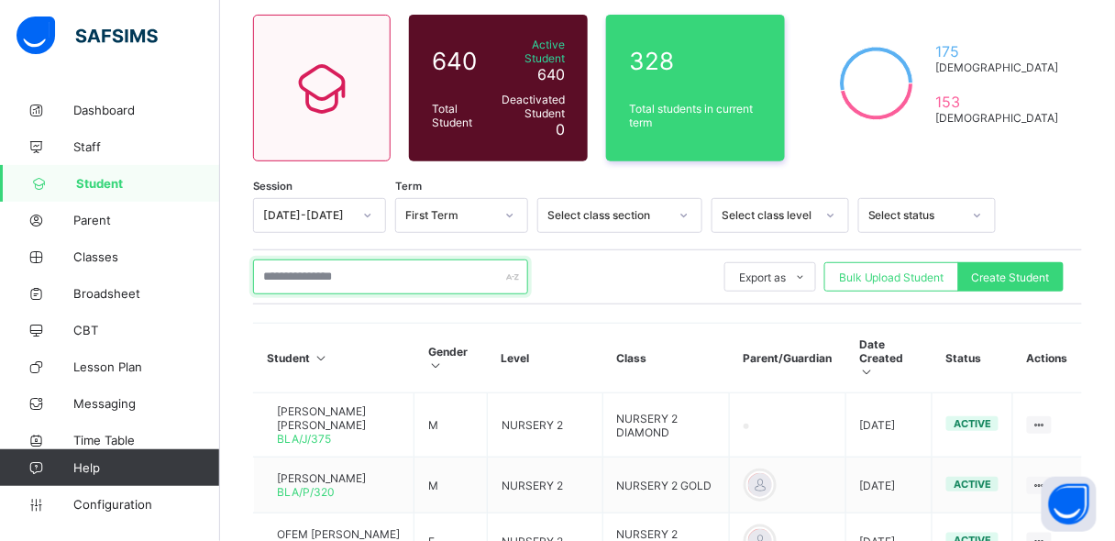
click at [294, 274] on input "text" at bounding box center [390, 276] width 275 height 35
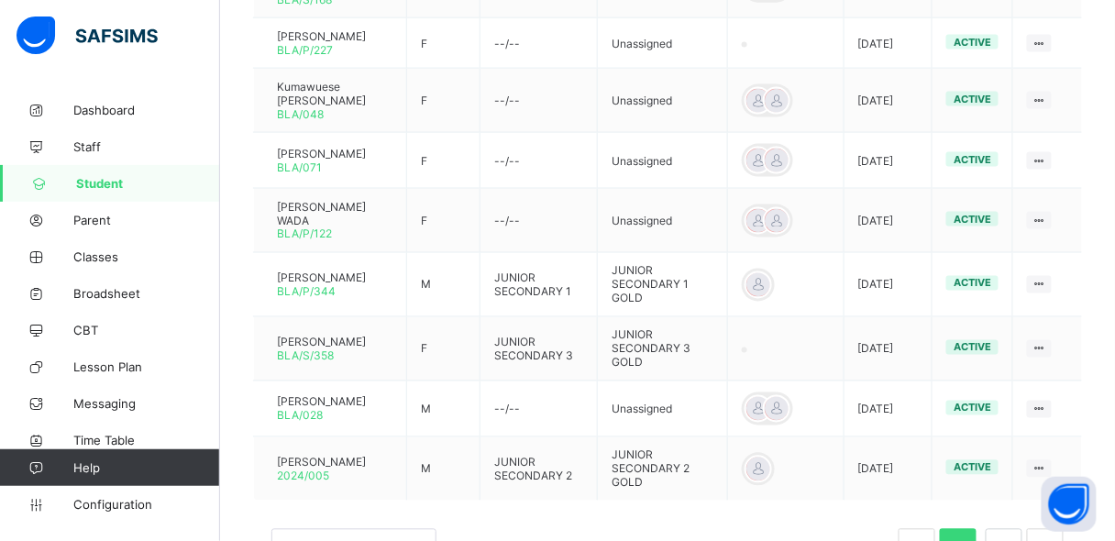
scroll to position [701, 0]
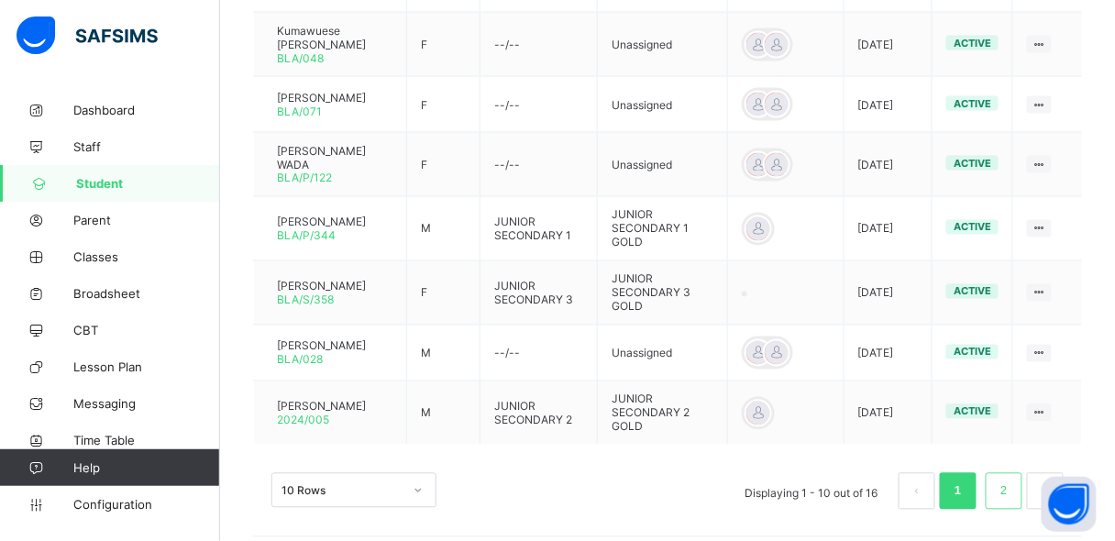
click at [1022, 473] on li "2" at bounding box center [1004, 491] width 37 height 37
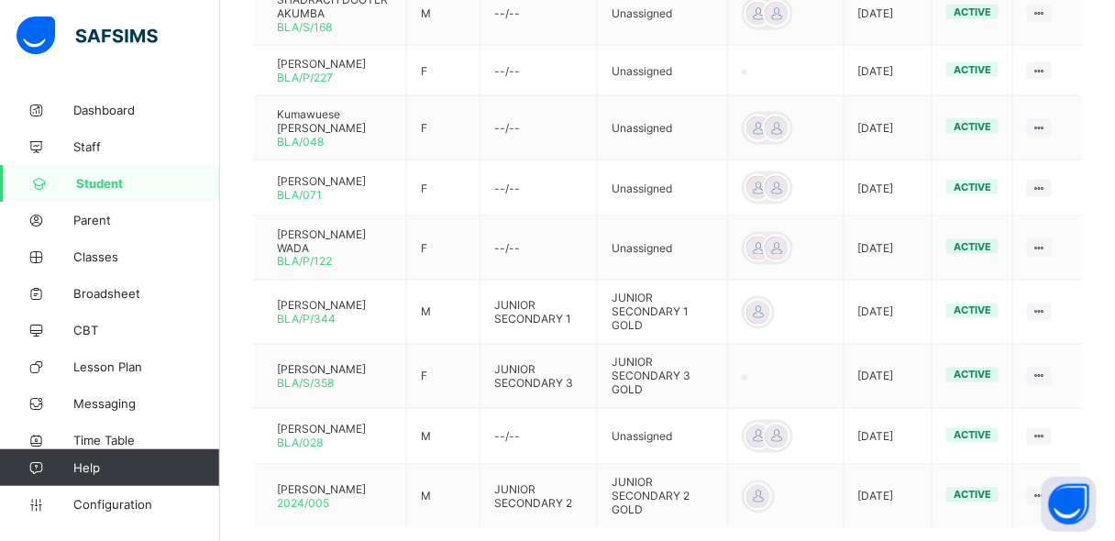
scroll to position [701, 0]
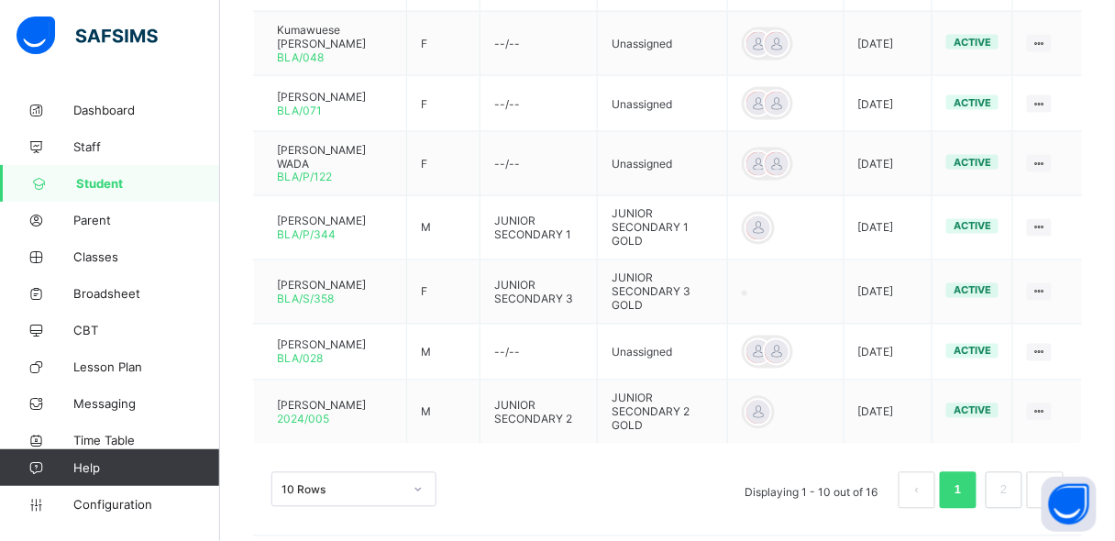
click at [523, 473] on div "10 Rows Displaying 1 - 10 out of 16 1 2" at bounding box center [667, 490] width 792 height 37
click at [1022, 482] on li "2" at bounding box center [1004, 490] width 37 height 37
click at [1012, 479] on link "2" at bounding box center [1003, 491] width 17 height 24
click at [1012, 482] on link "2" at bounding box center [1003, 491] width 17 height 24
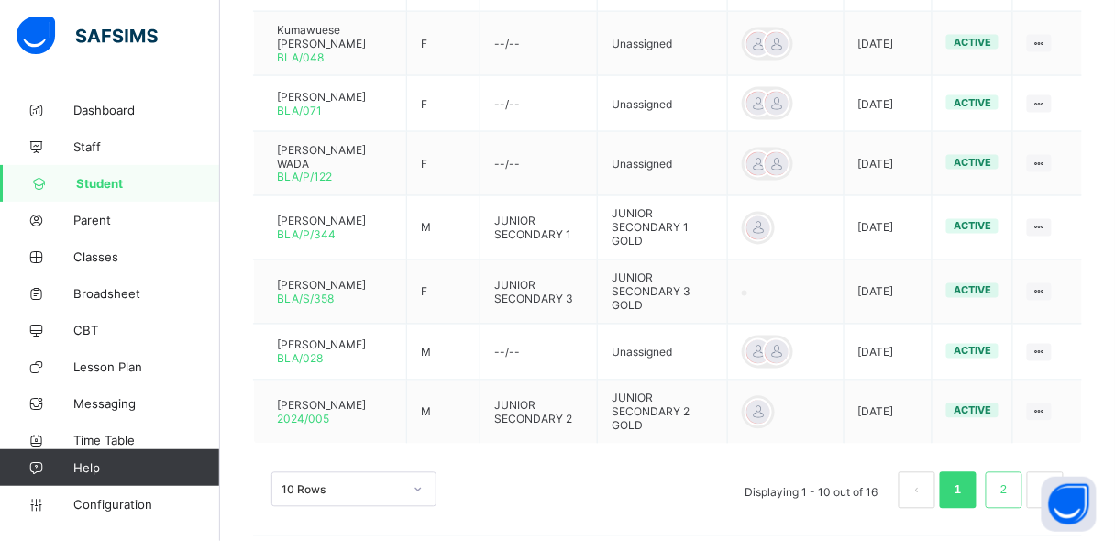
click at [1012, 482] on link "2" at bounding box center [1003, 491] width 17 height 24
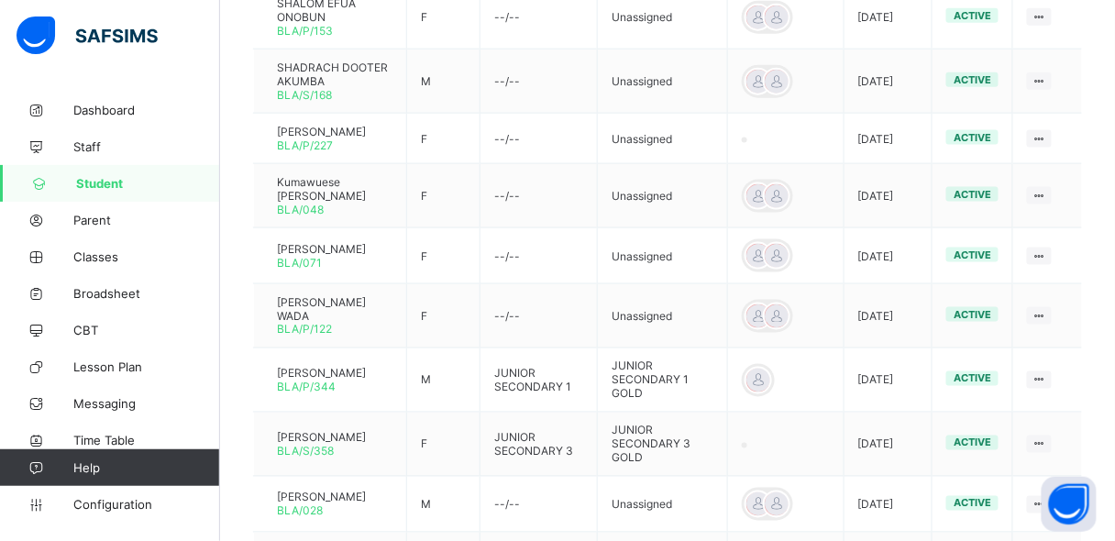
scroll to position [0, 0]
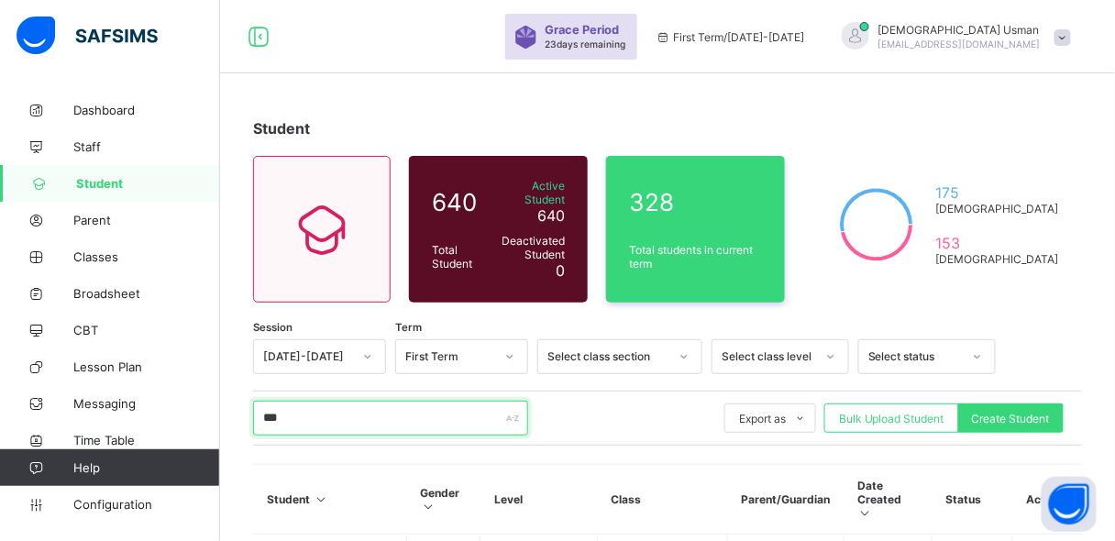
click at [334, 411] on input "***" at bounding box center [390, 418] width 275 height 35
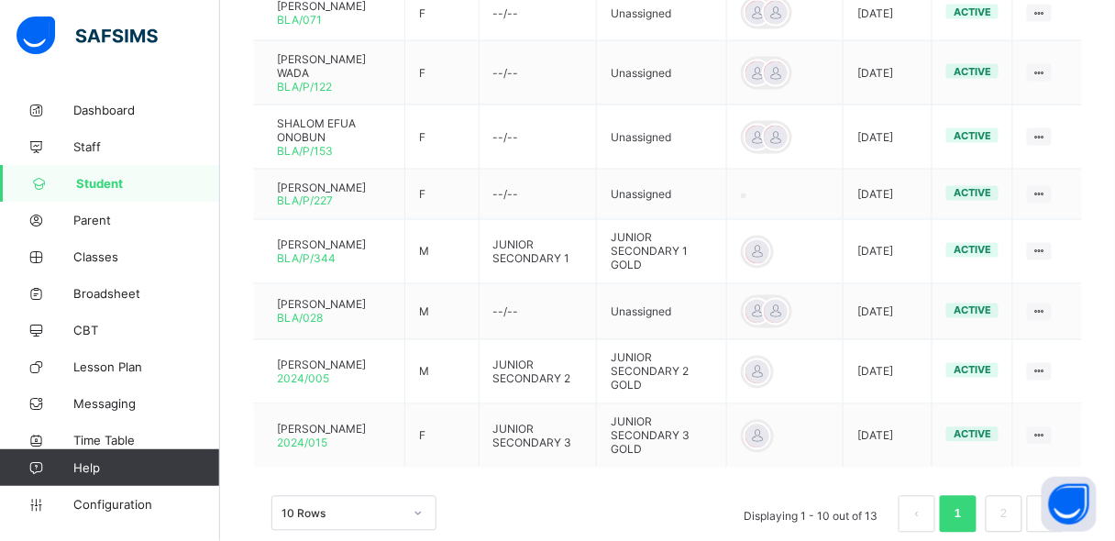
scroll to position [686, 0]
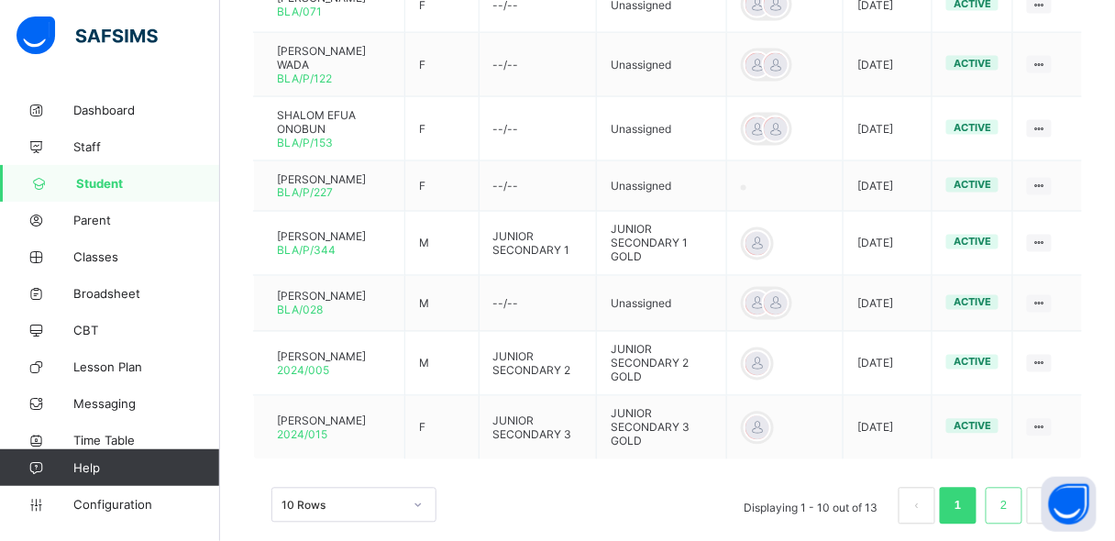
click at [1010, 494] on link "2" at bounding box center [1003, 506] width 17 height 24
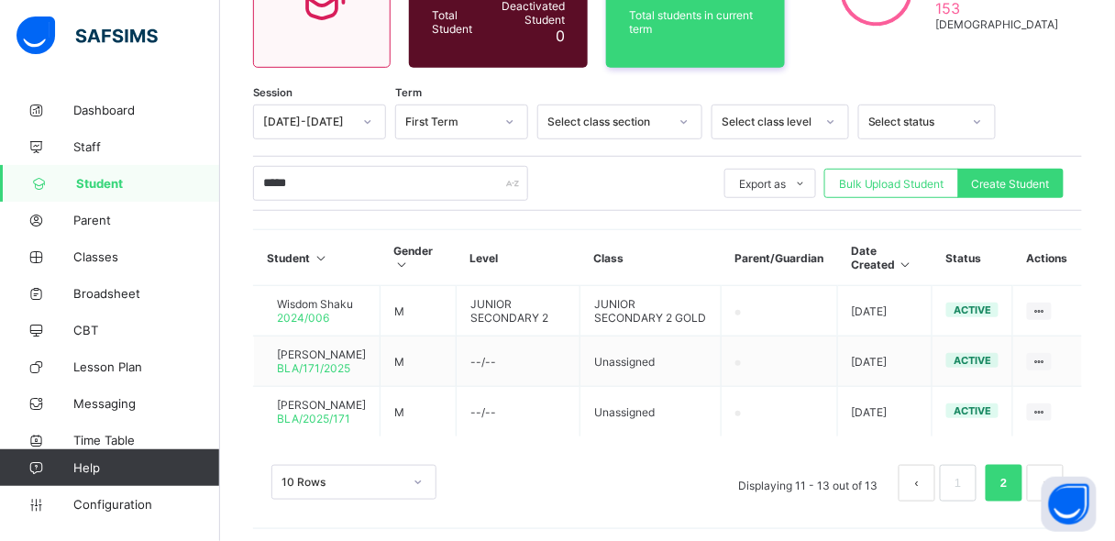
scroll to position [256, 0]
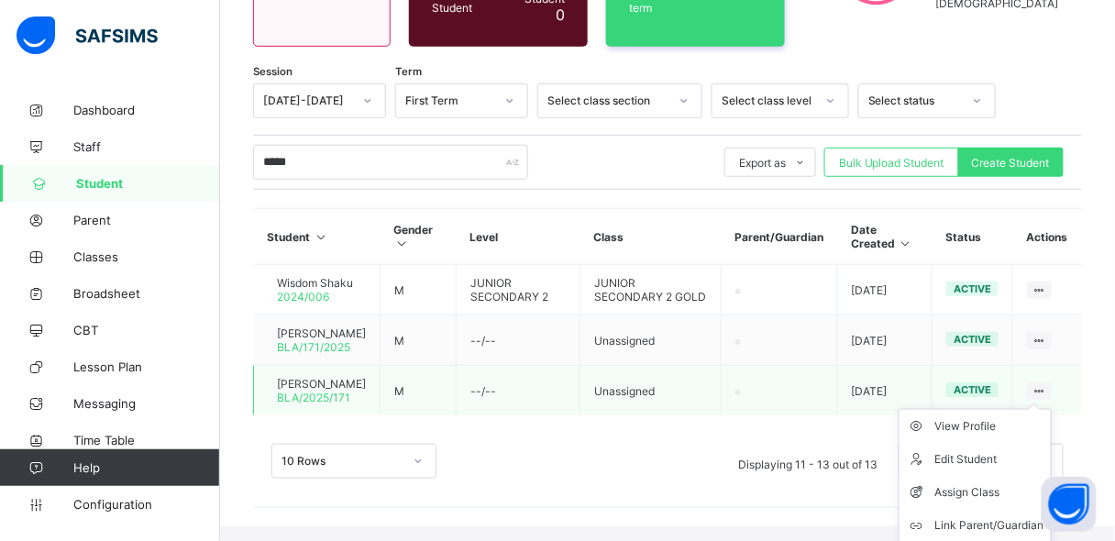
click at [1048, 414] on ul "View Profile Edit Student Assign Class Link Parent/Guardian Delete Student" at bounding box center [975, 492] width 153 height 167
click at [983, 502] on div "Assign Class" at bounding box center [988, 492] width 109 height 18
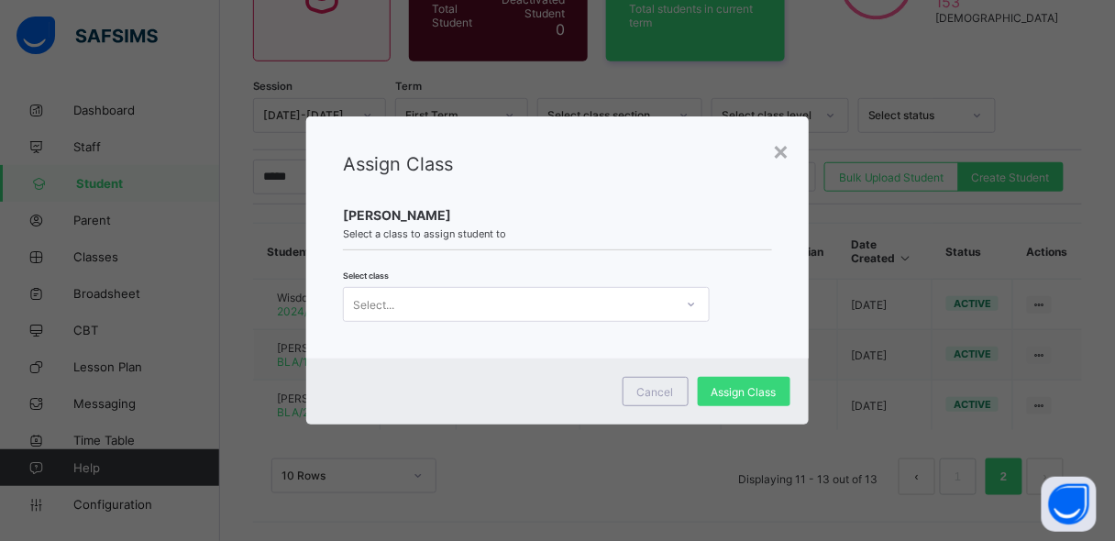
click at [646, 307] on div "Select..." at bounding box center [509, 305] width 330 height 26
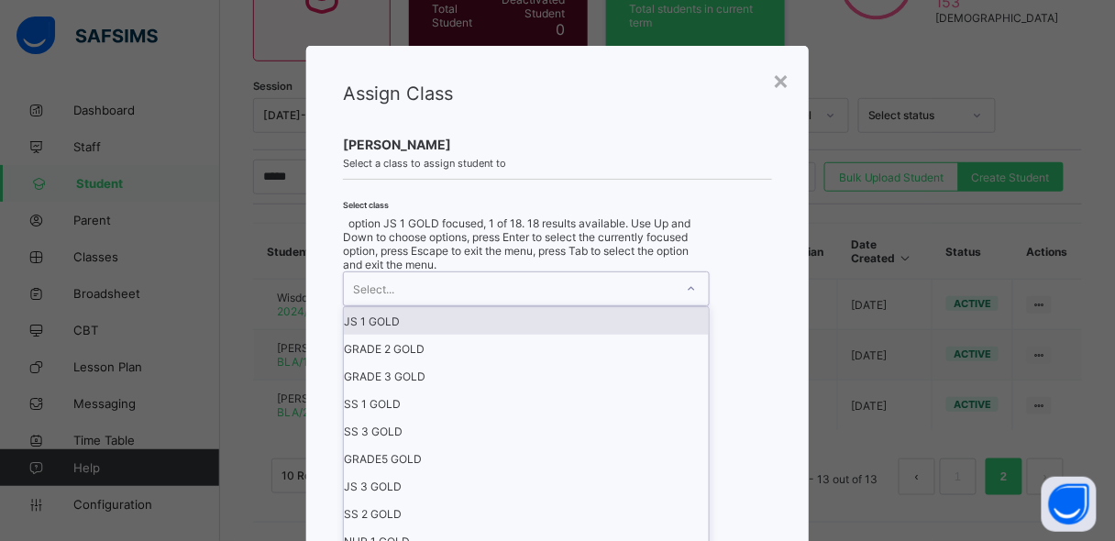
click at [595, 335] on div "JS 1 GOLD" at bounding box center [526, 321] width 365 height 28
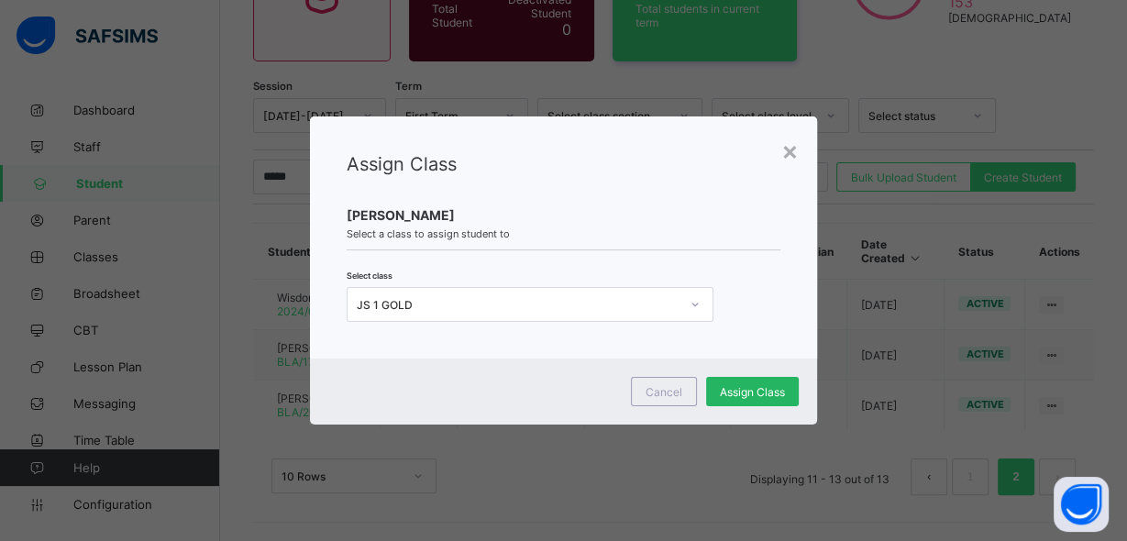
click at [725, 385] on span "Assign Class" at bounding box center [752, 392] width 65 height 14
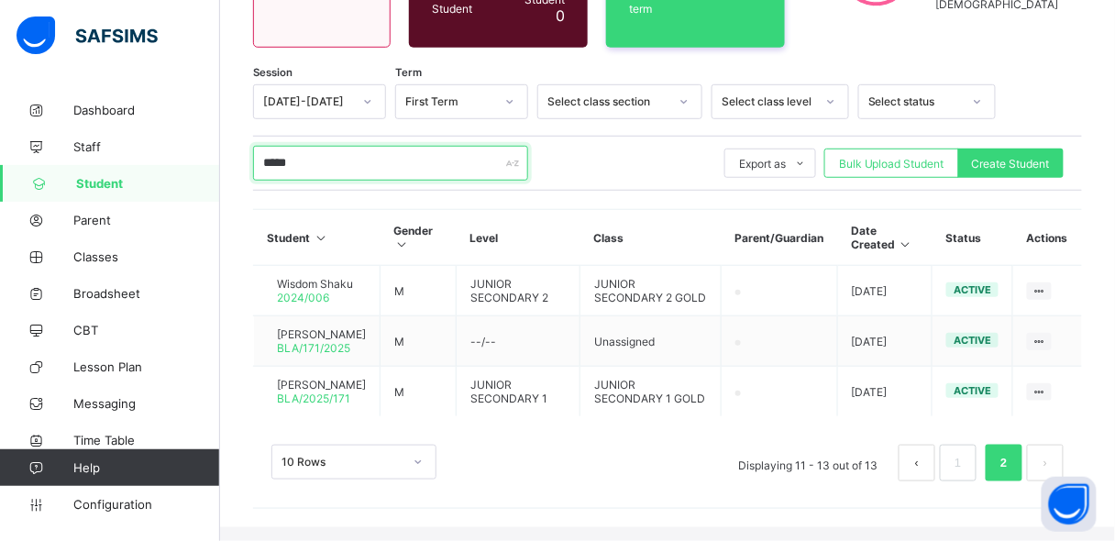
click at [334, 163] on input "*****" at bounding box center [390, 163] width 275 height 35
type input "*"
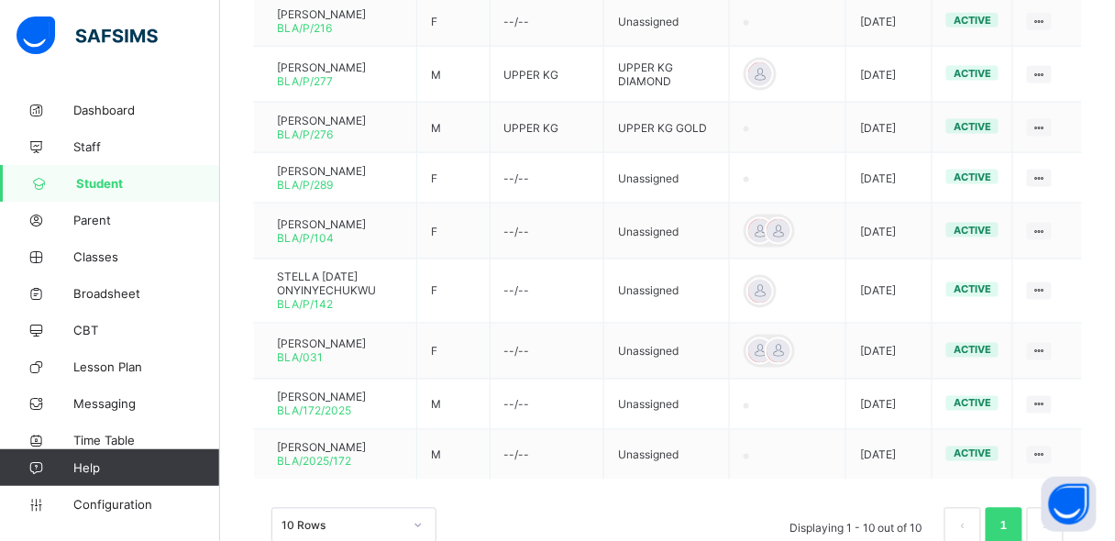
scroll to position [608, 0]
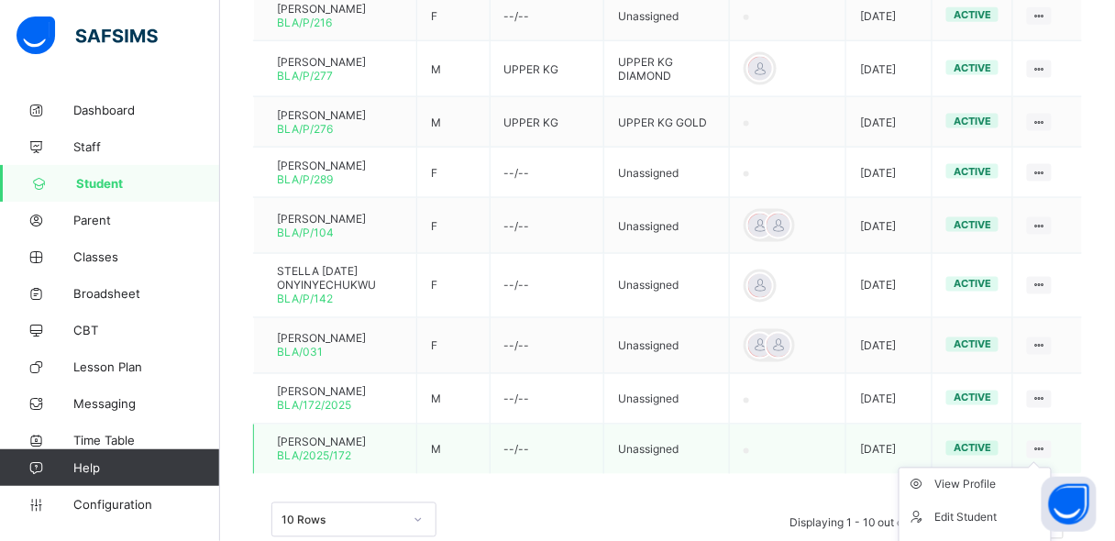
type input "*****"
click at [1047, 443] on icon at bounding box center [1040, 450] width 16 height 14
click at [999, 535] on li "Assign Class" at bounding box center [975, 551] width 151 height 33
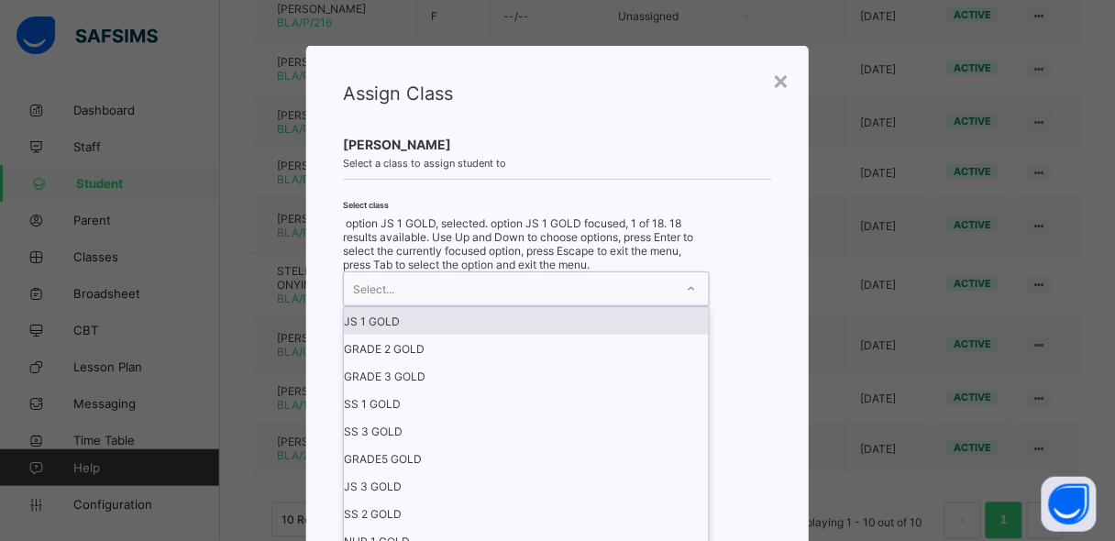
click at [696, 302] on div at bounding box center [691, 288] width 31 height 29
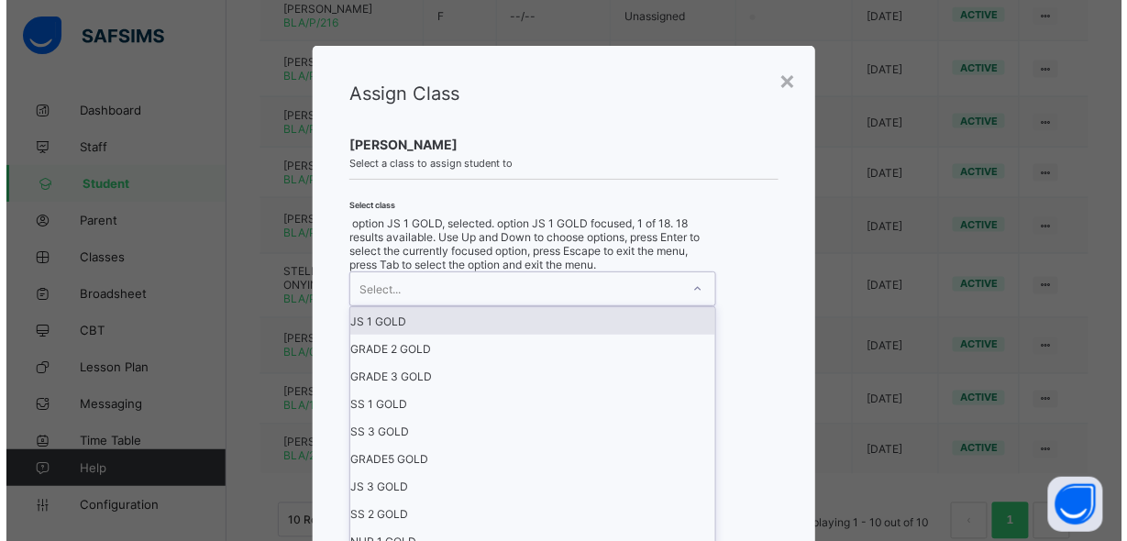
scroll to position [0, 0]
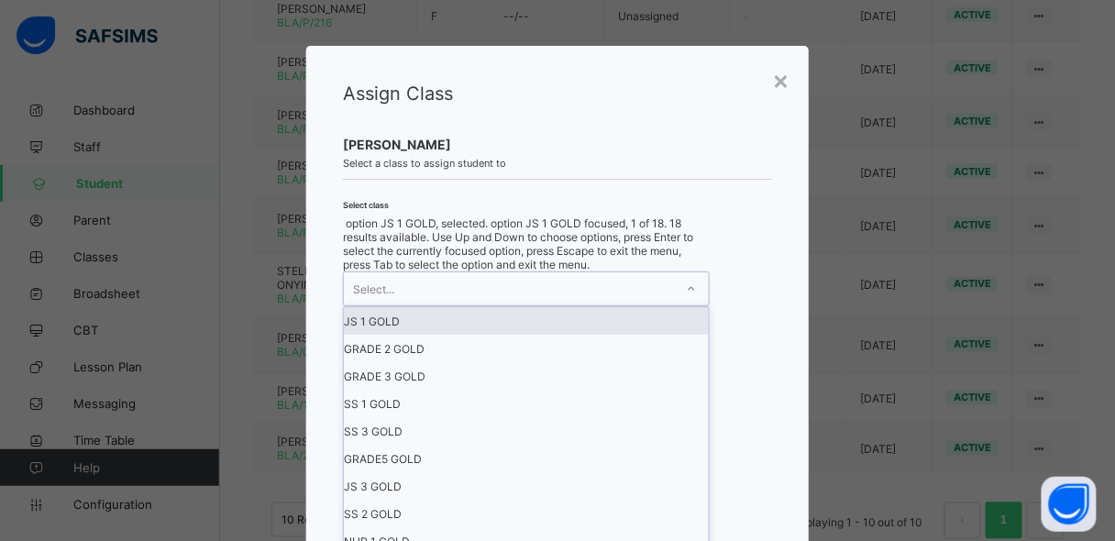
click at [594, 335] on div "JS 1 GOLD" at bounding box center [526, 321] width 365 height 28
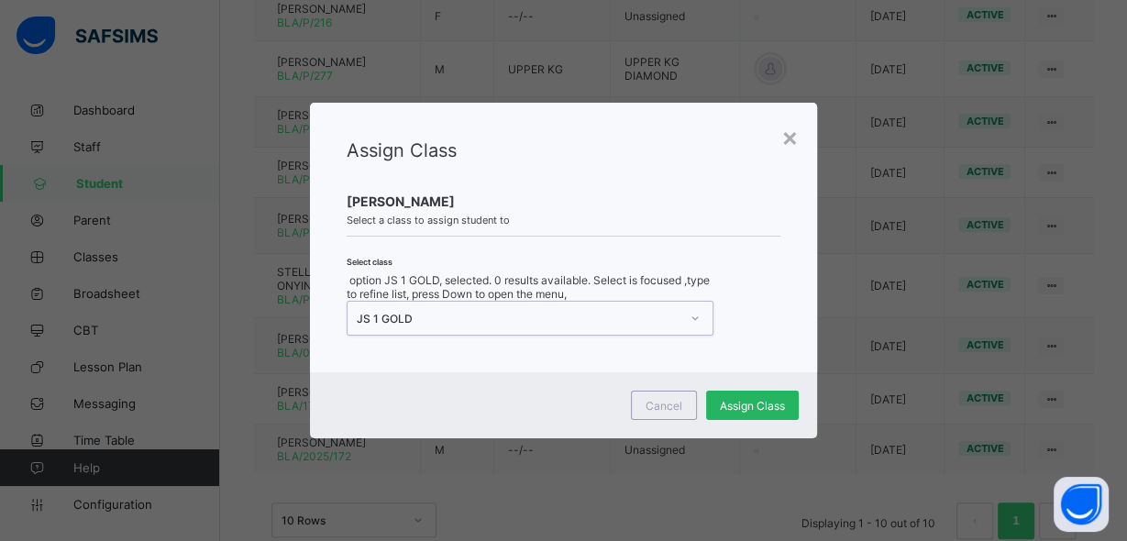
click at [749, 402] on div "Assign Class" at bounding box center [752, 405] width 93 height 29
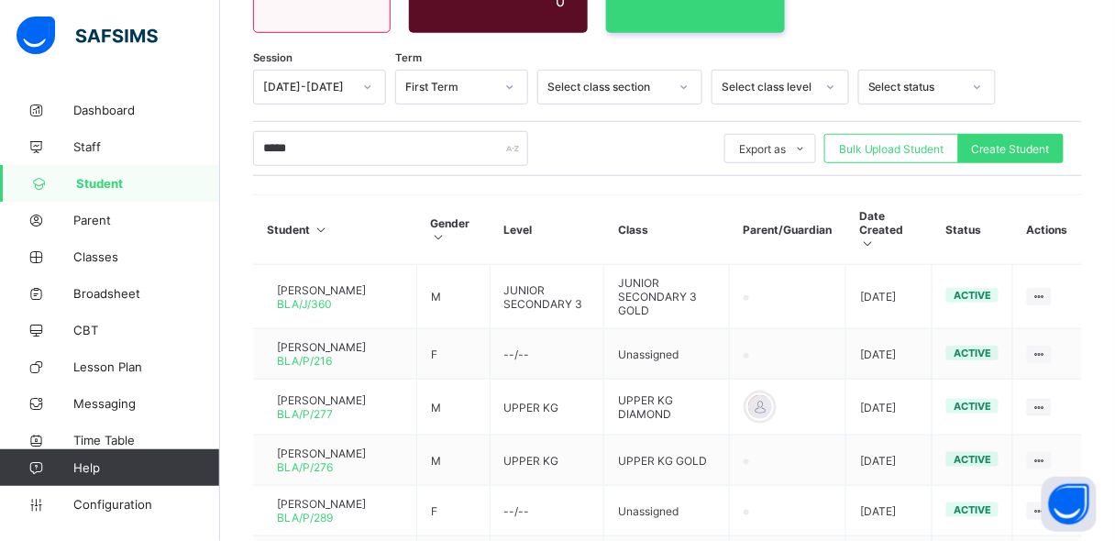
scroll to position [608, 0]
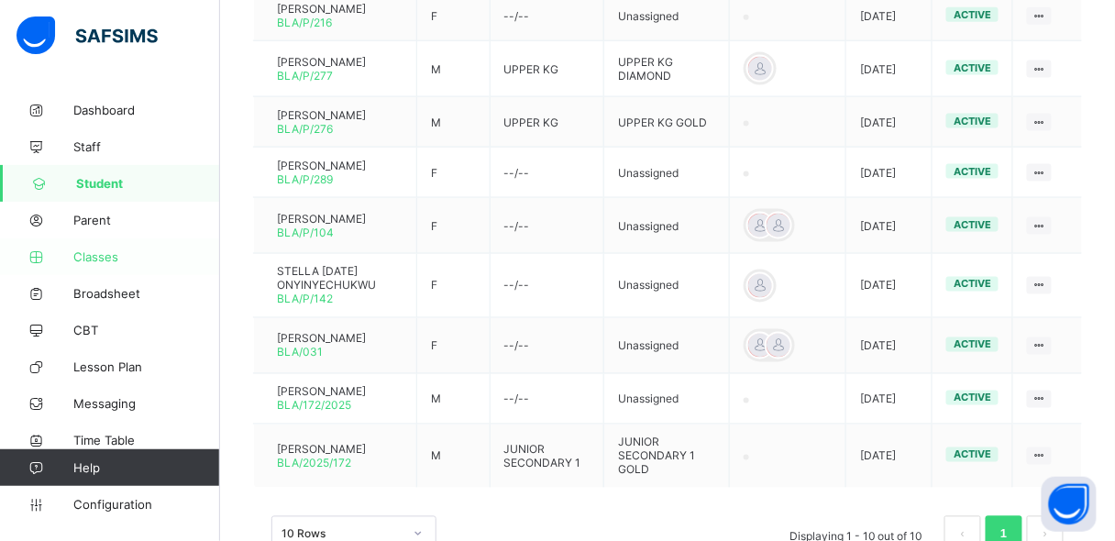
click at [105, 249] on span "Classes" at bounding box center [146, 256] width 147 height 15
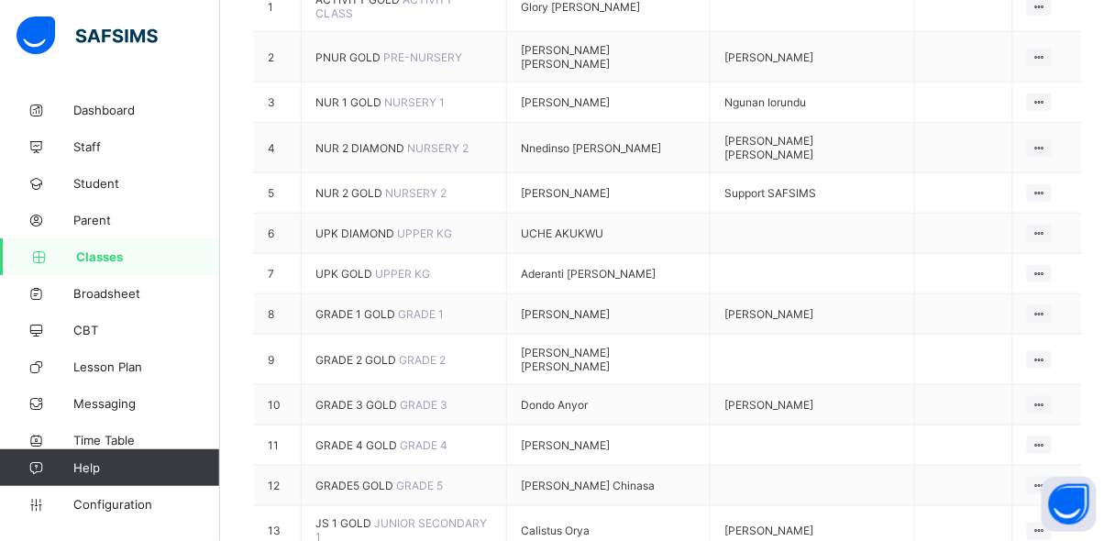
scroll to position [523, 0]
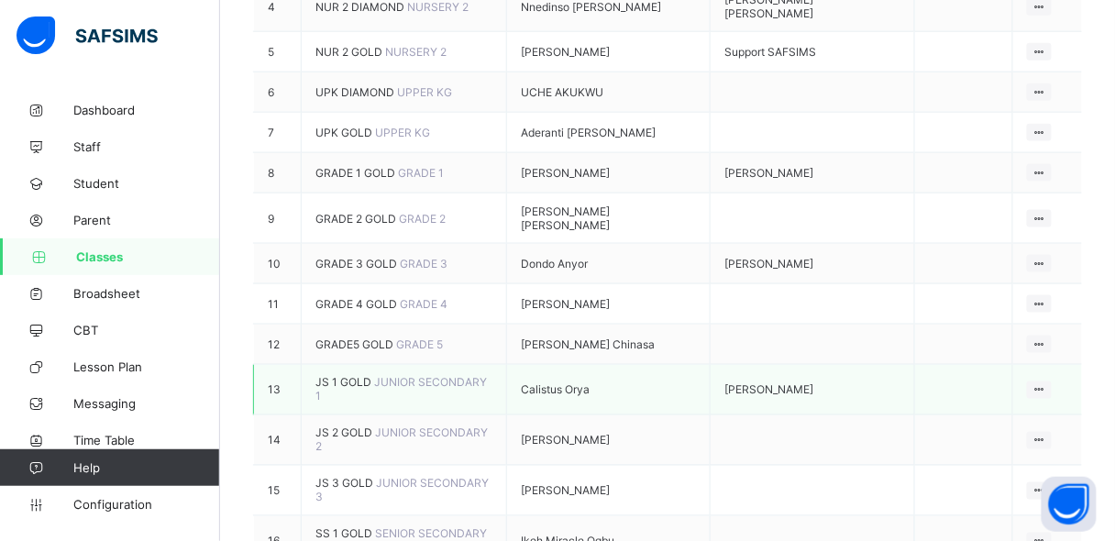
click at [373, 376] on span "JUNIOR SECONDARY 1" at bounding box center [400, 390] width 171 height 28
click at [352, 376] on span "JS 1 GOLD" at bounding box center [344, 383] width 59 height 14
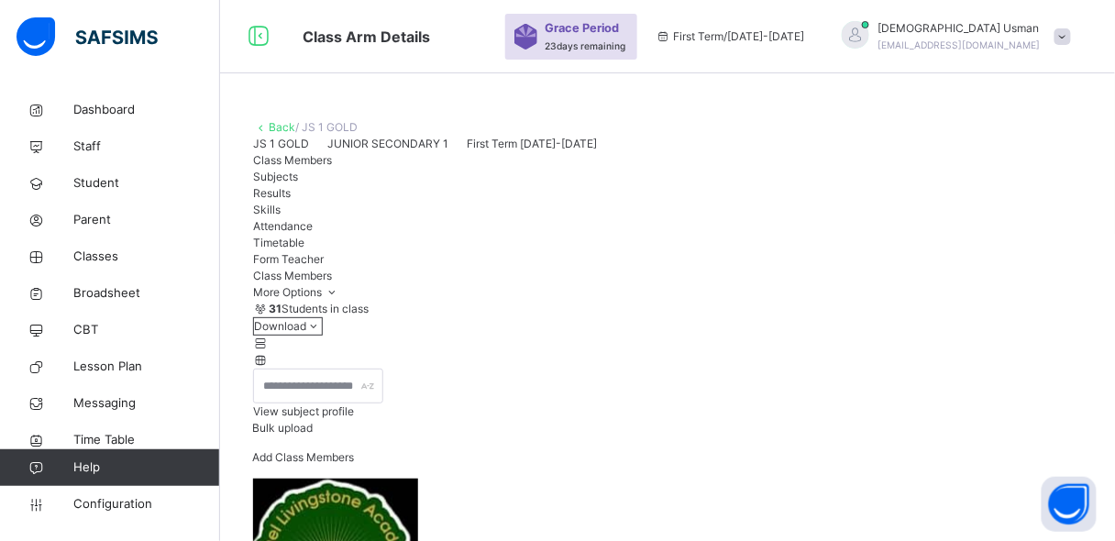
click at [354, 418] on span "View subject profile" at bounding box center [303, 411] width 101 height 14
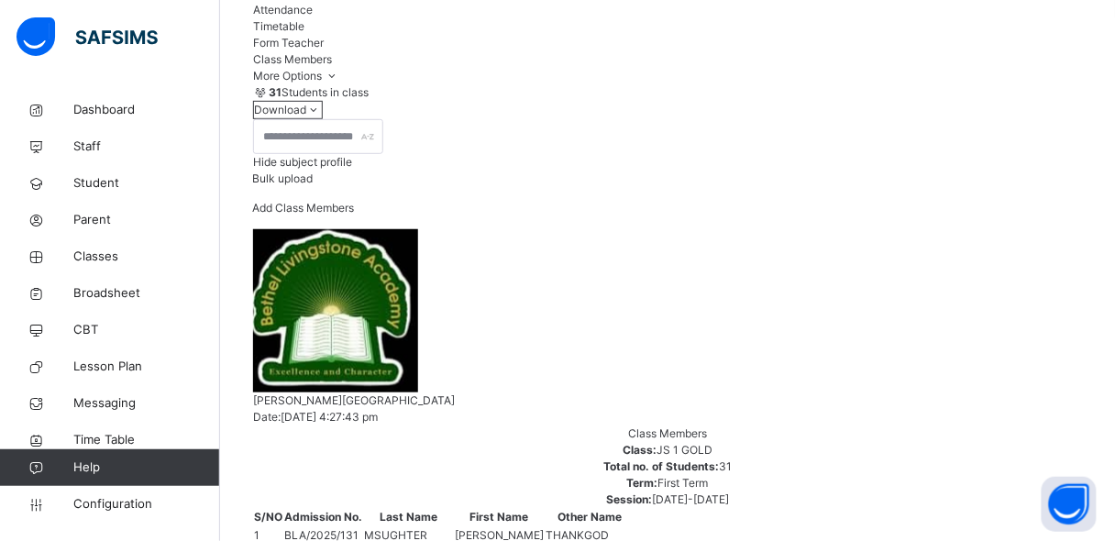
scroll to position [256, 0]
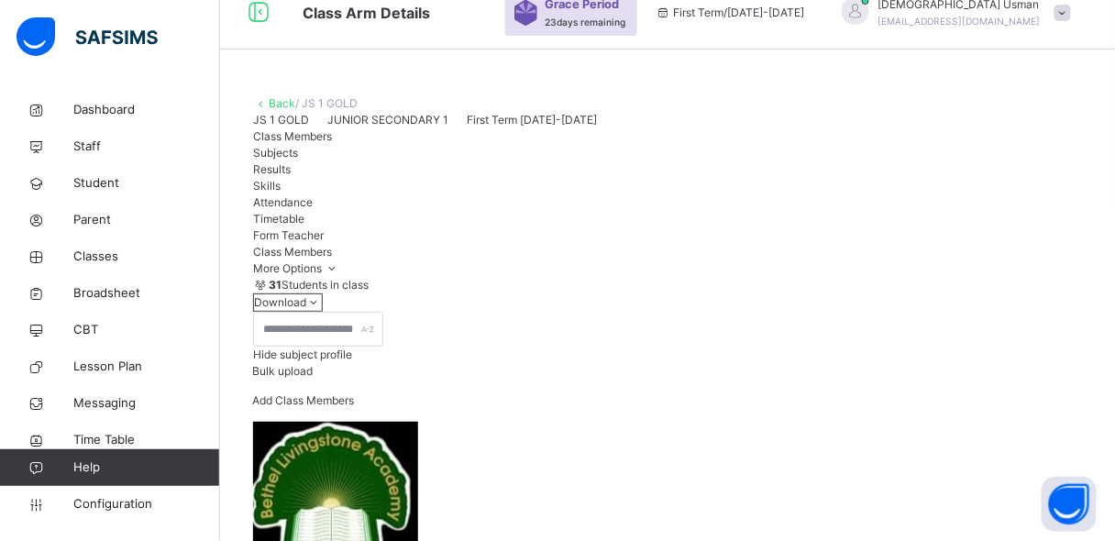
scroll to position [14, 0]
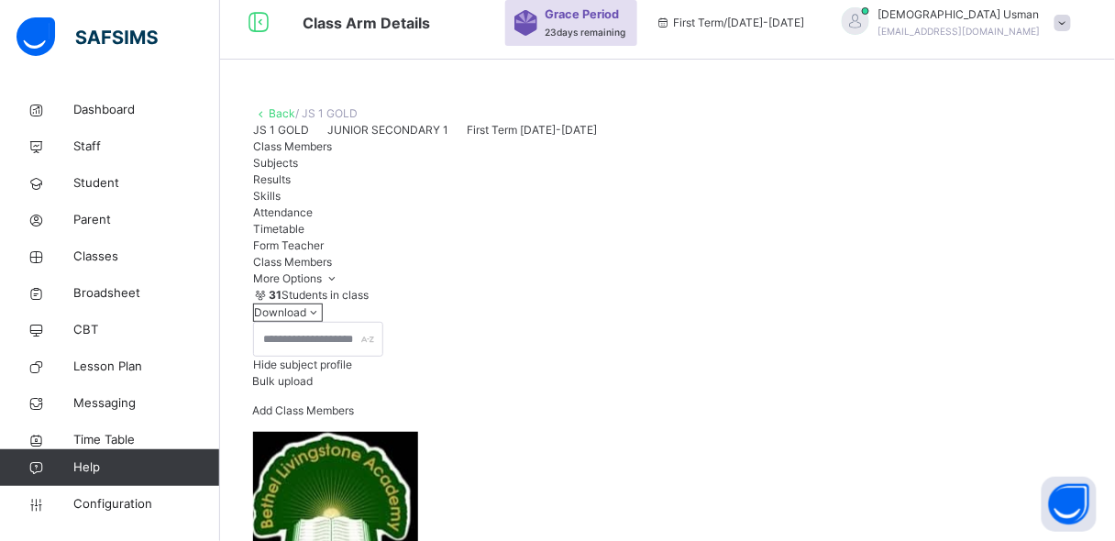
click at [281, 116] on link "Back" at bounding box center [282, 113] width 27 height 14
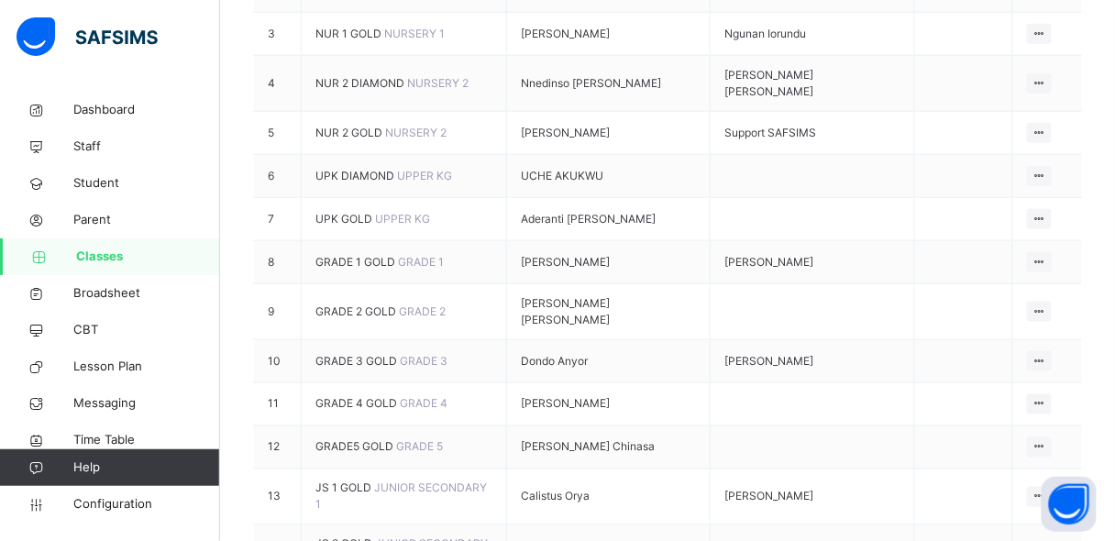
scroll to position [648, 0]
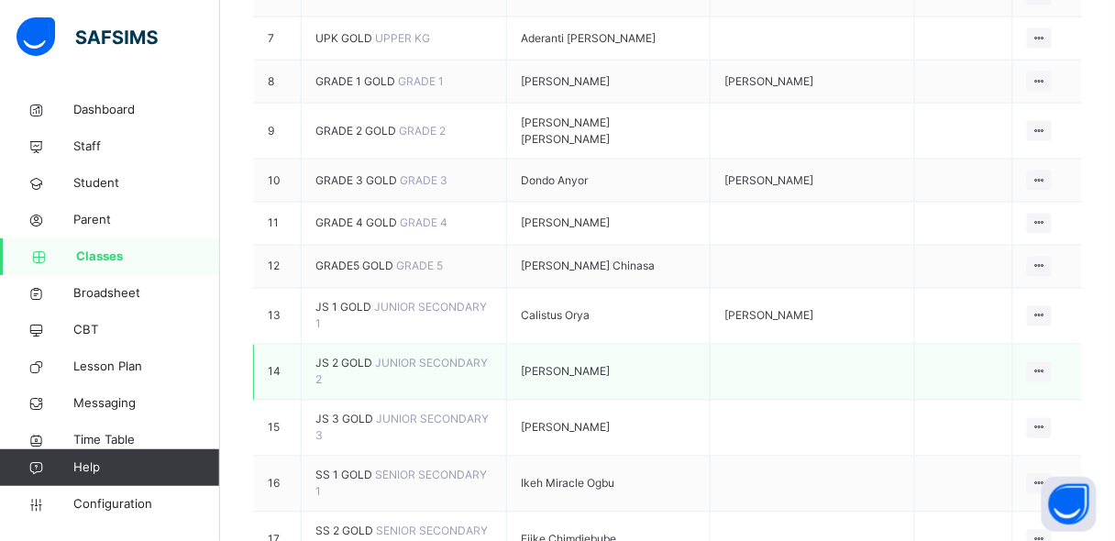
click at [372, 357] on span "JUNIOR SECONDARY 2" at bounding box center [401, 372] width 172 height 30
click at [344, 357] on span "JS 2 GOLD" at bounding box center [345, 364] width 60 height 14
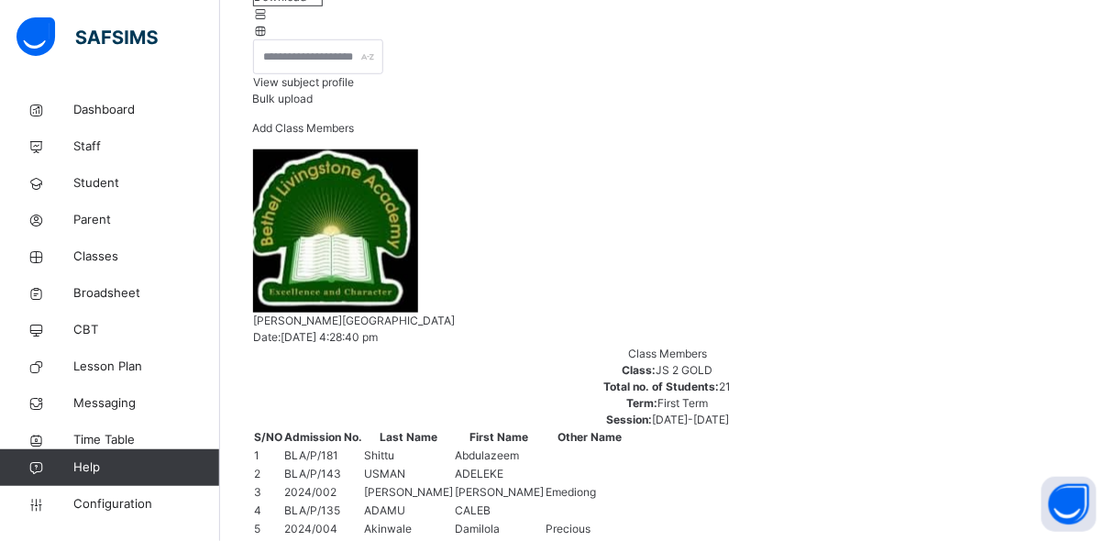
scroll to position [289, 0]
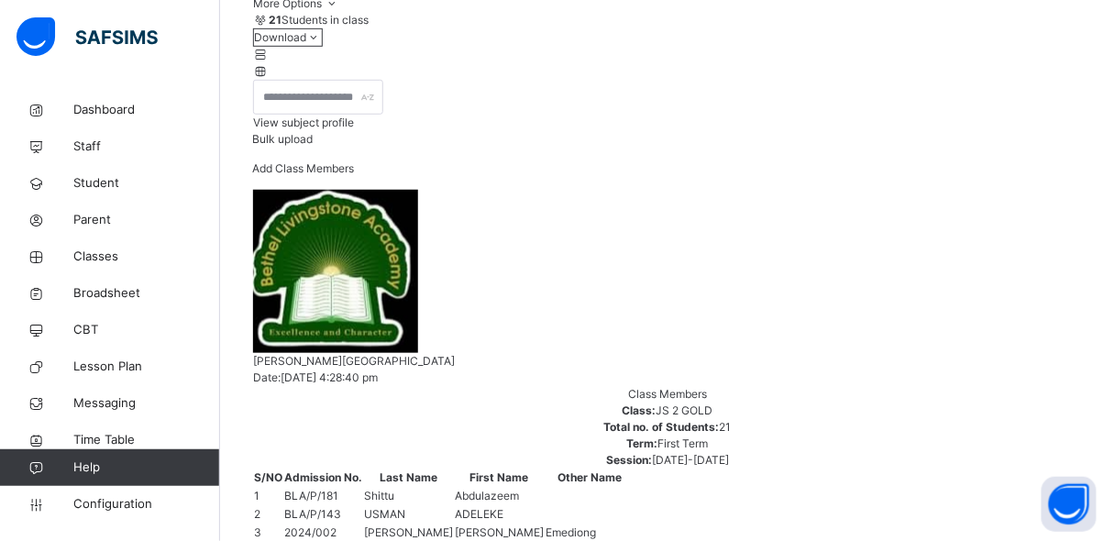
click at [354, 129] on span "View subject profile" at bounding box center [303, 123] width 101 height 14
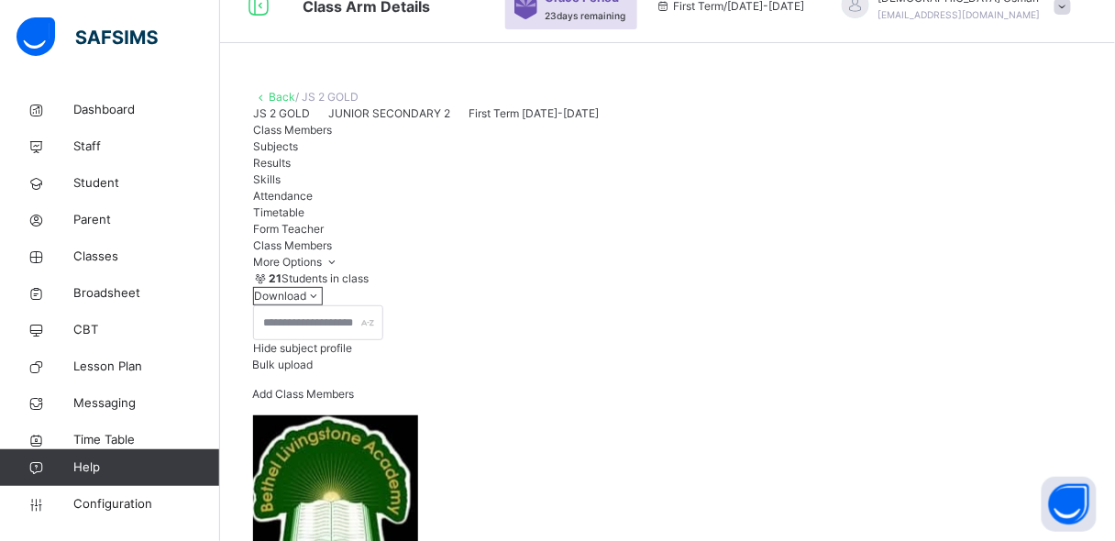
scroll to position [18, 0]
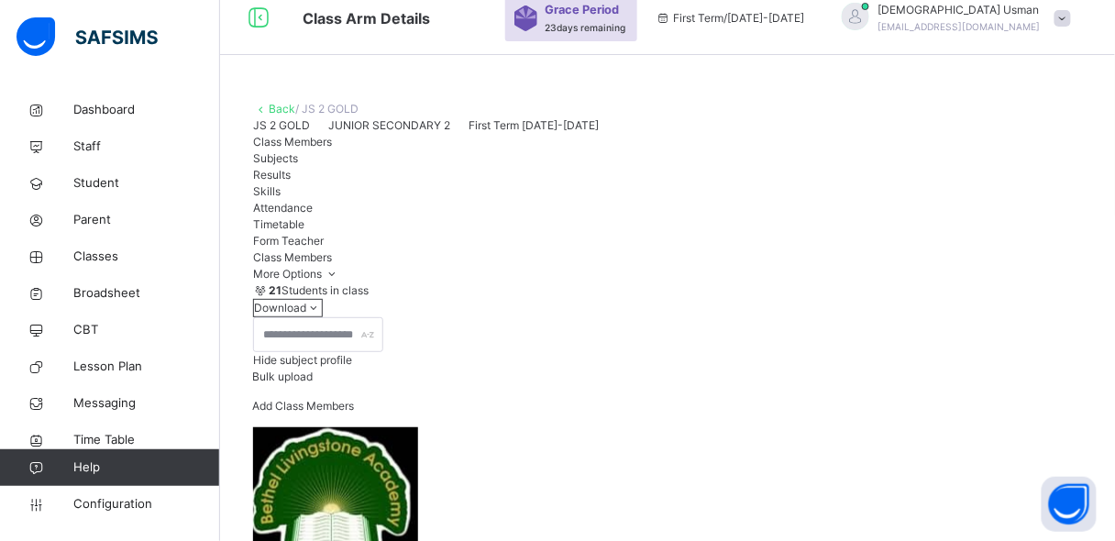
click at [271, 105] on link "Back" at bounding box center [282, 109] width 27 height 14
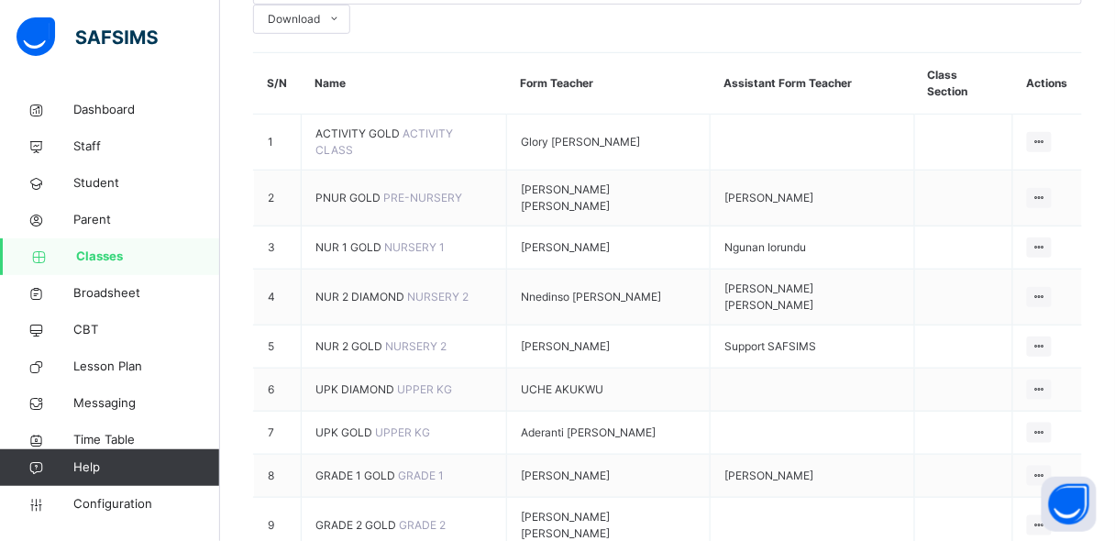
scroll to position [200, 0]
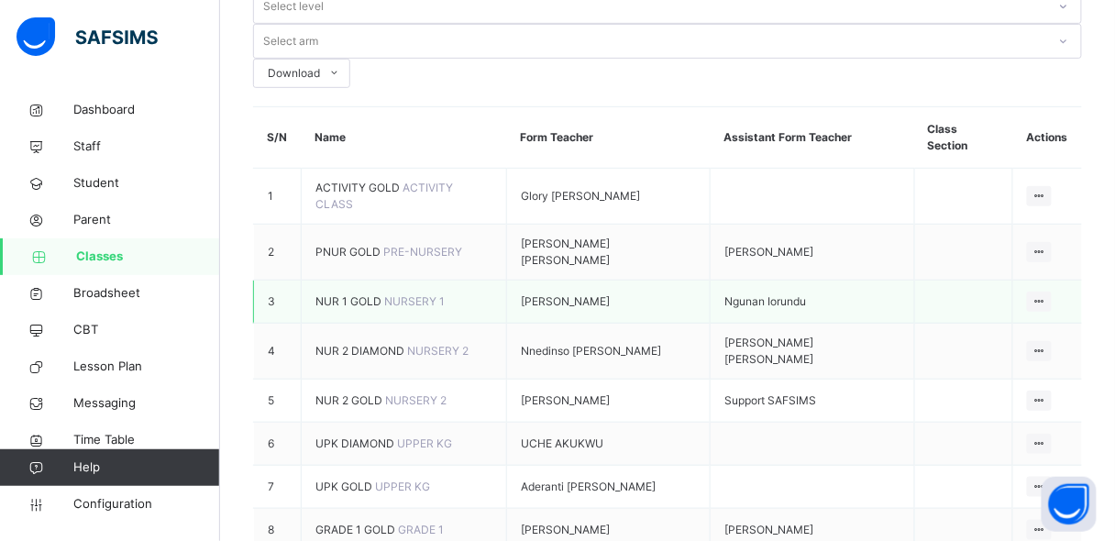
click at [355, 281] on td "NUR 1 GOLD NURSERY 1" at bounding box center [404, 302] width 205 height 43
click at [354, 294] on span "NUR 1 GOLD" at bounding box center [349, 301] width 69 height 14
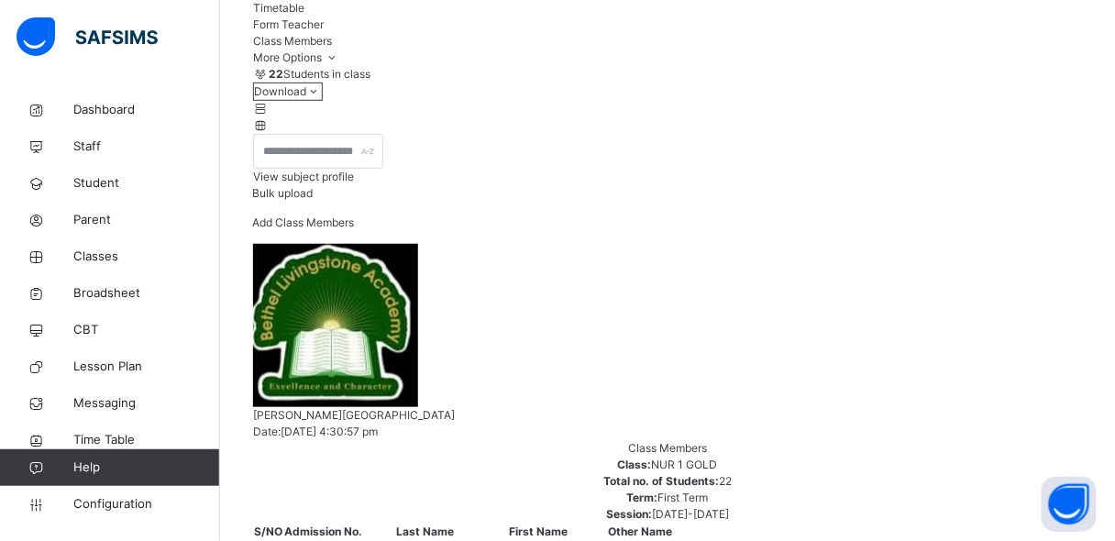
scroll to position [279, 0]
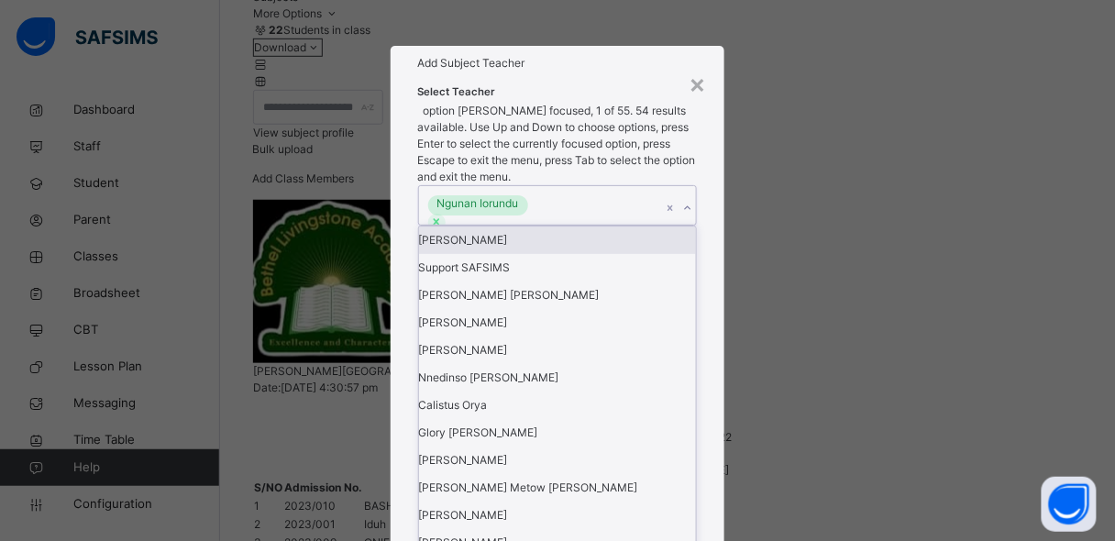
click at [693, 217] on icon at bounding box center [687, 208] width 11 height 18
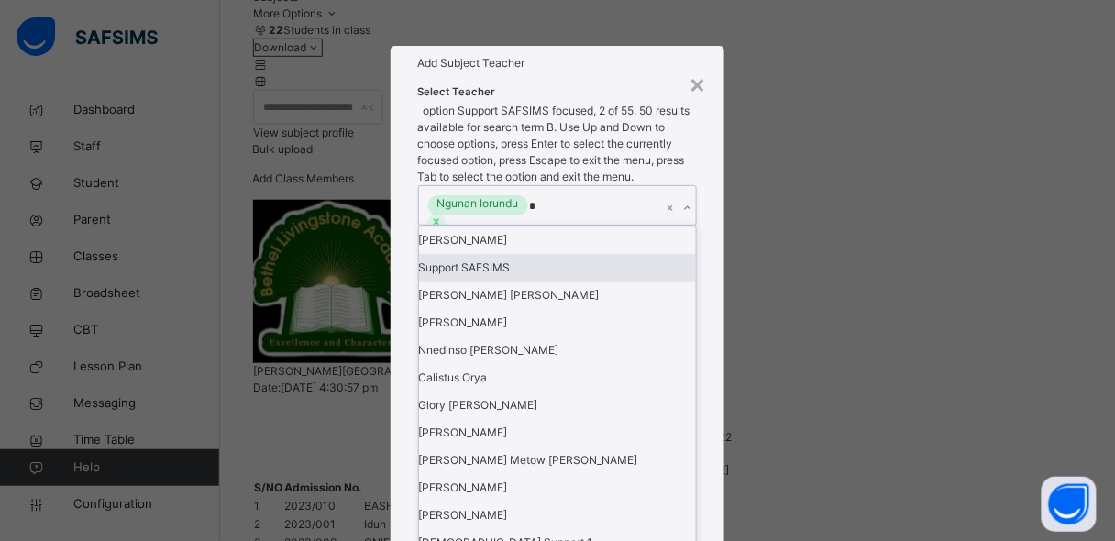
type input "**"
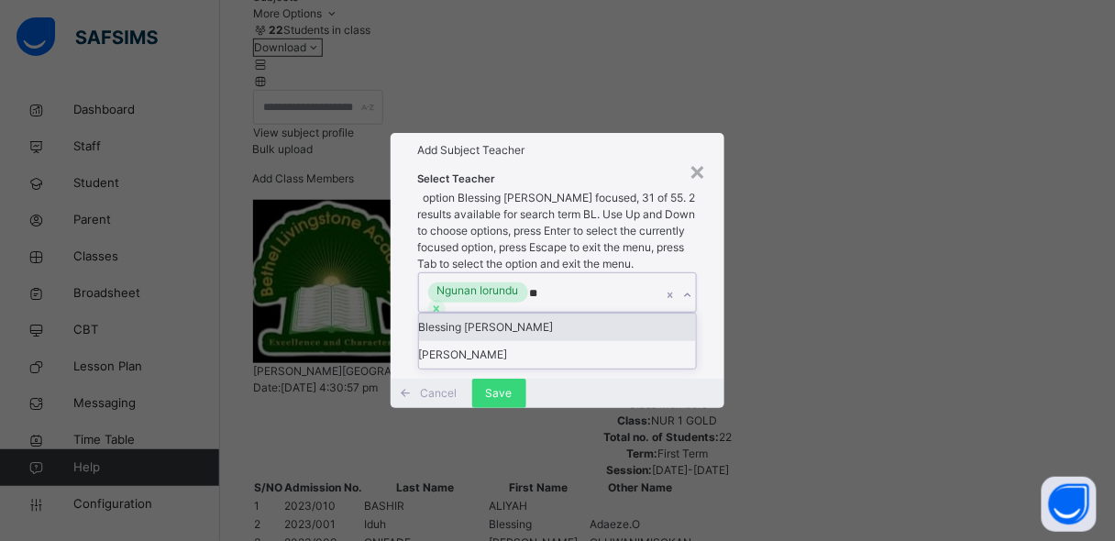
click at [608, 314] on div "Blessing Ojomah Lawrence" at bounding box center [558, 328] width 278 height 28
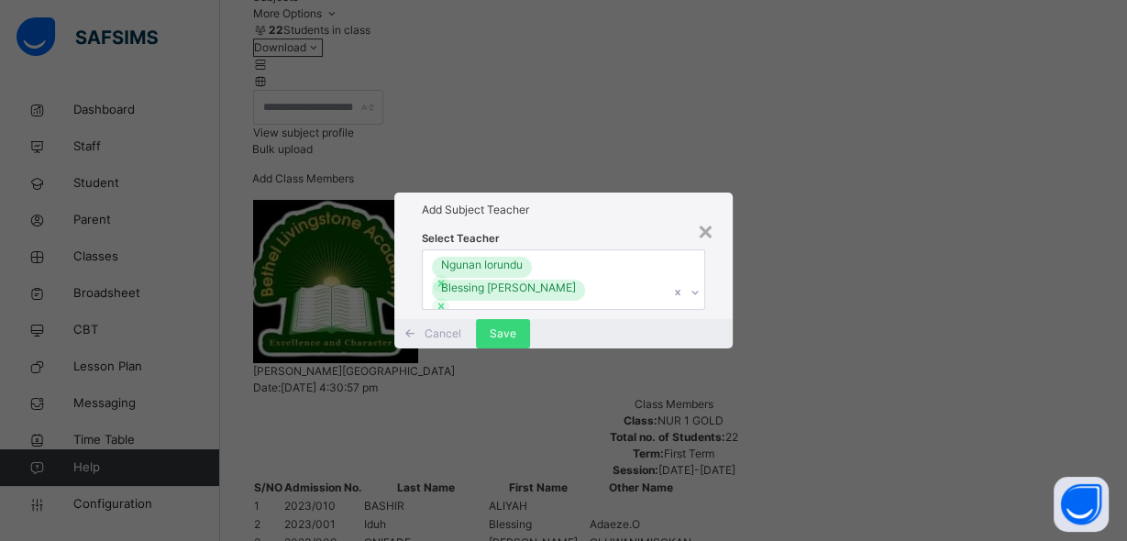
click at [713, 259] on div "Select Teacher Ngunan Iorundu Blessing Ojomah Lawrence" at bounding box center [563, 273] width 338 height 93
click at [530, 348] on div "Save" at bounding box center [503, 333] width 54 height 29
click at [516, 342] on span "Save" at bounding box center [503, 334] width 27 height 17
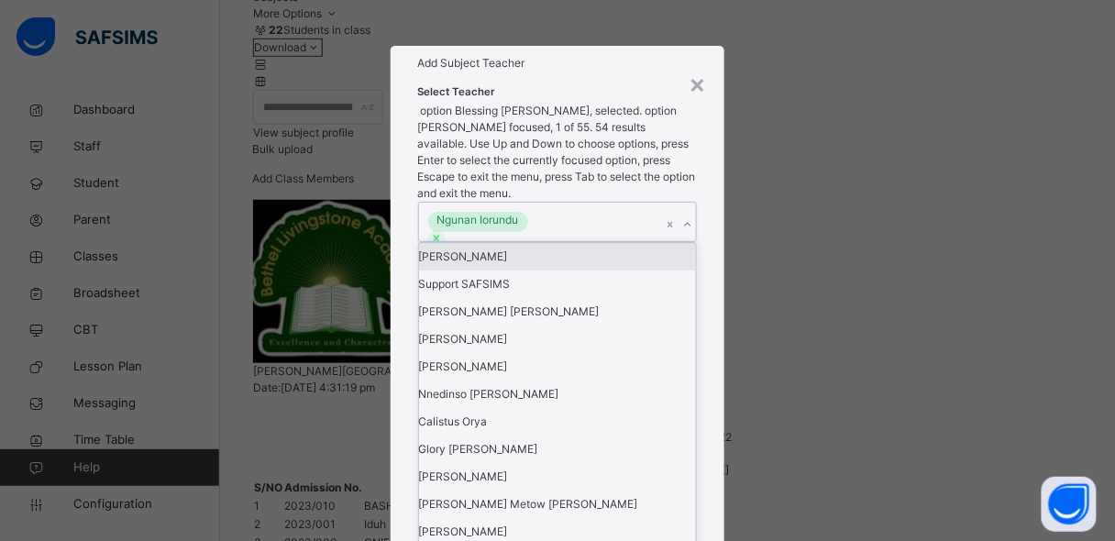
click at [609, 241] on div "Ngunan Iorundu" at bounding box center [540, 222] width 243 height 39
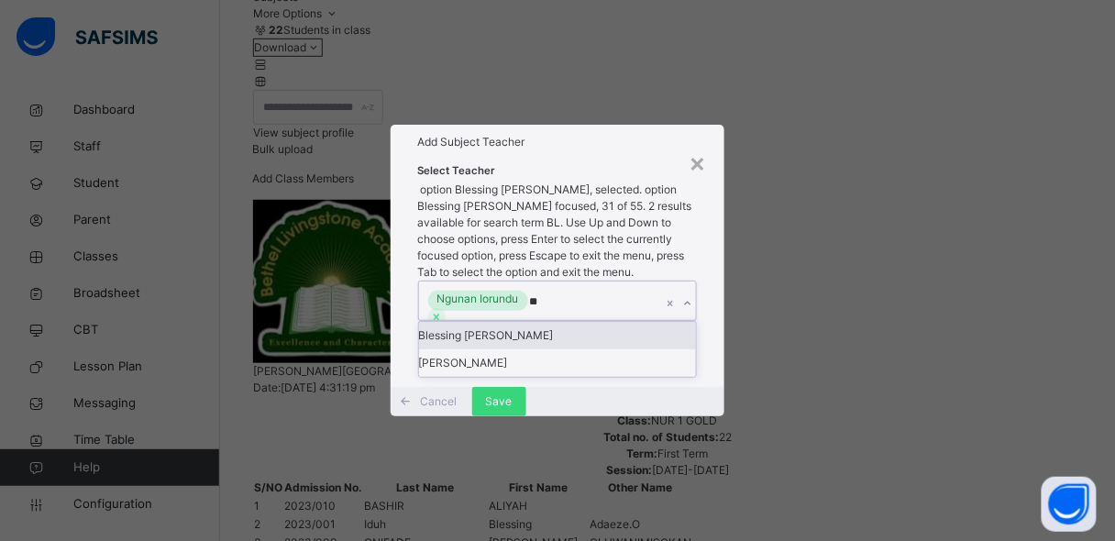
type input "***"
click at [573, 322] on div "Blessing Ojomah Lawrence" at bounding box center [558, 336] width 278 height 28
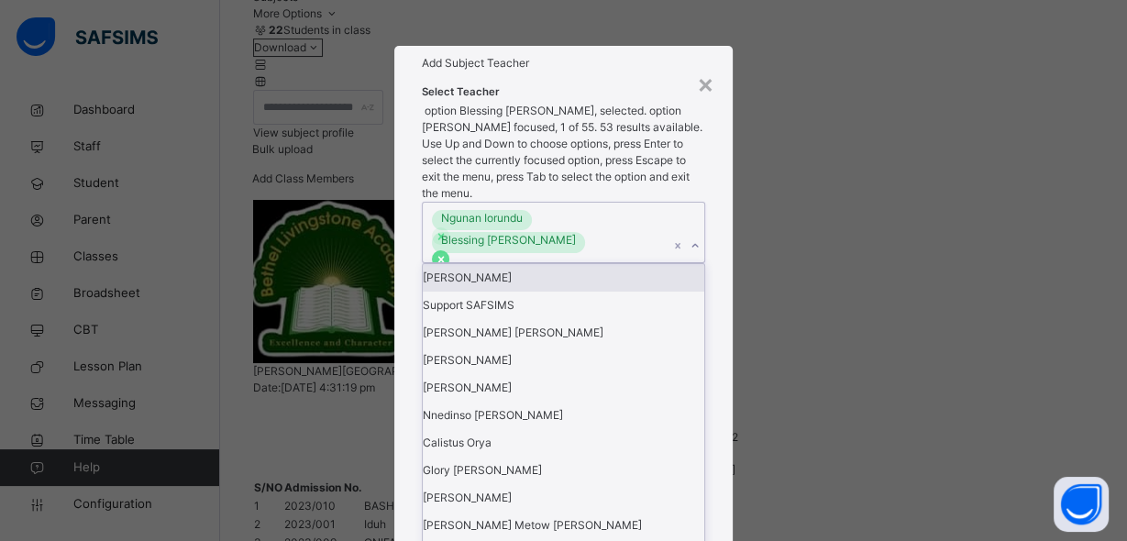
click at [444, 256] on icon at bounding box center [440, 259] width 6 height 6
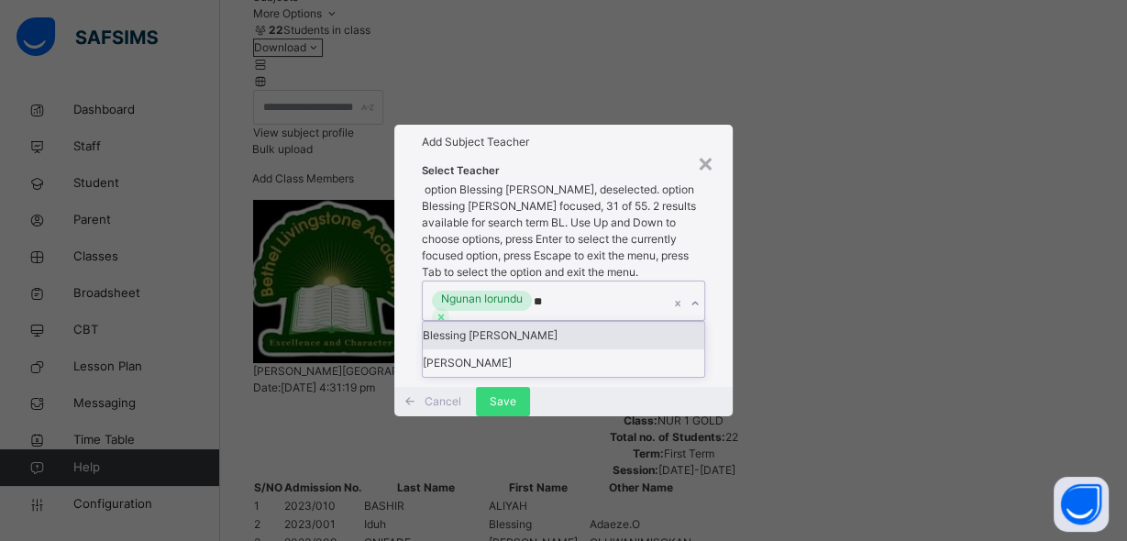
type input "***"
click at [572, 322] on div "Blessing Ojomah Lawrence" at bounding box center [563, 336] width 281 height 28
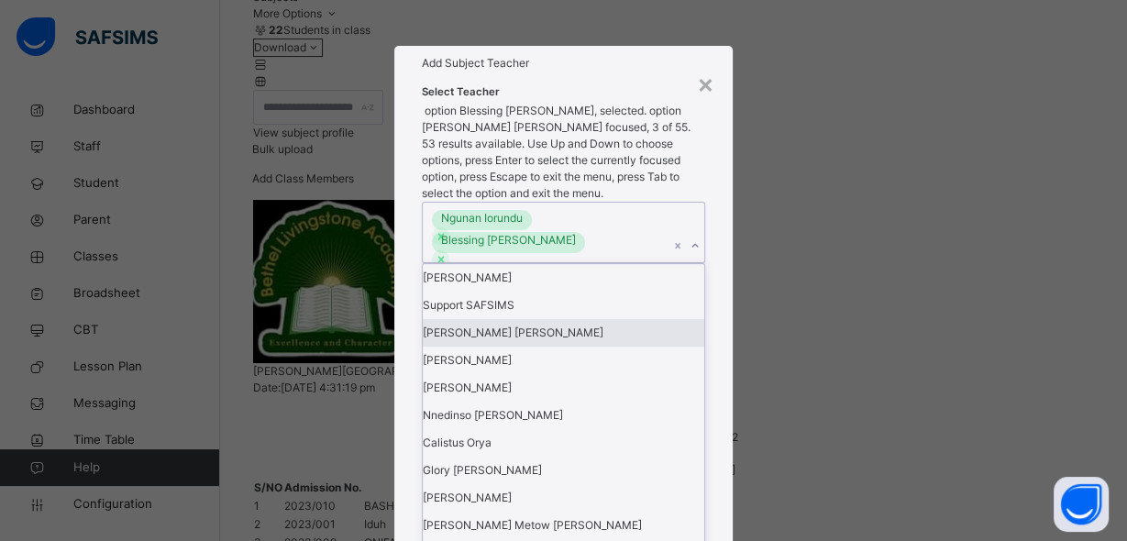
click at [740, 350] on div "× Add Subject Teacher Select Teacher option Blessing Ojomah Lawrence, selected.…" at bounding box center [563, 270] width 1127 height 541
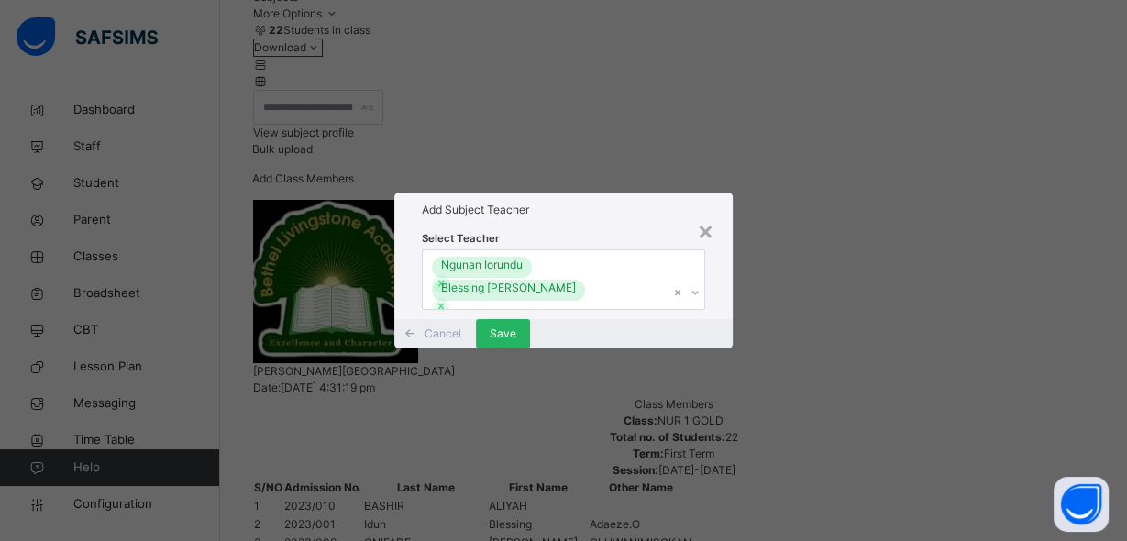
click at [516, 342] on span "Save" at bounding box center [503, 334] width 27 height 17
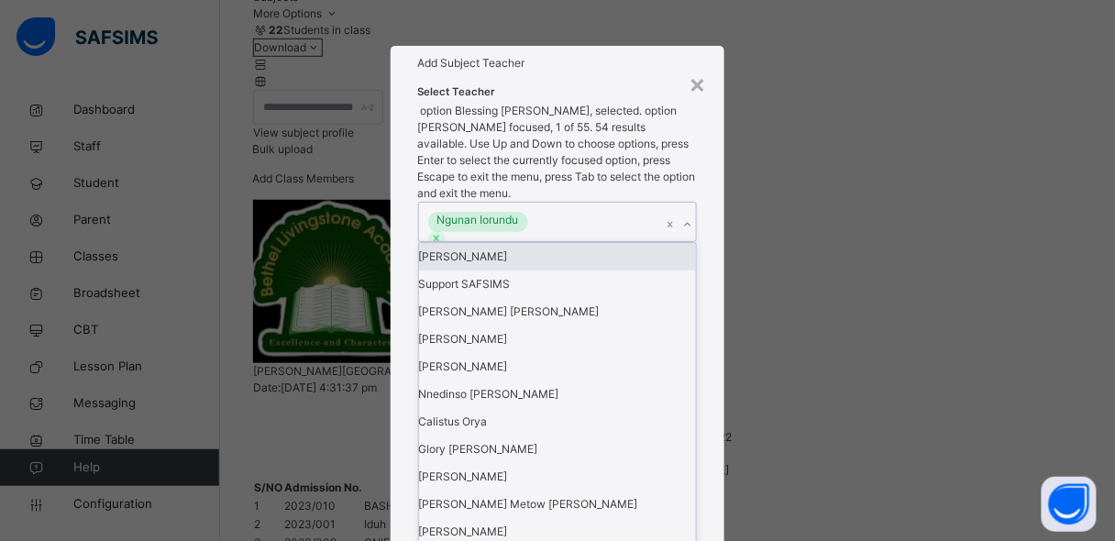
click at [579, 240] on div "Ngunan Iorundu" at bounding box center [540, 222] width 243 height 39
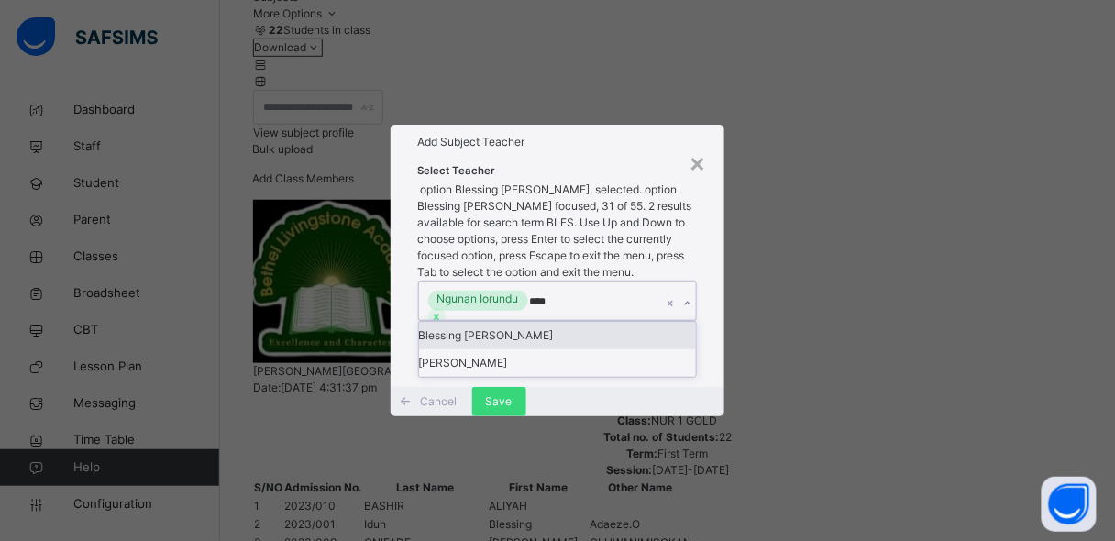
type input "*****"
click at [572, 322] on div "Blessing Ojomah Lawrence" at bounding box center [558, 336] width 278 height 28
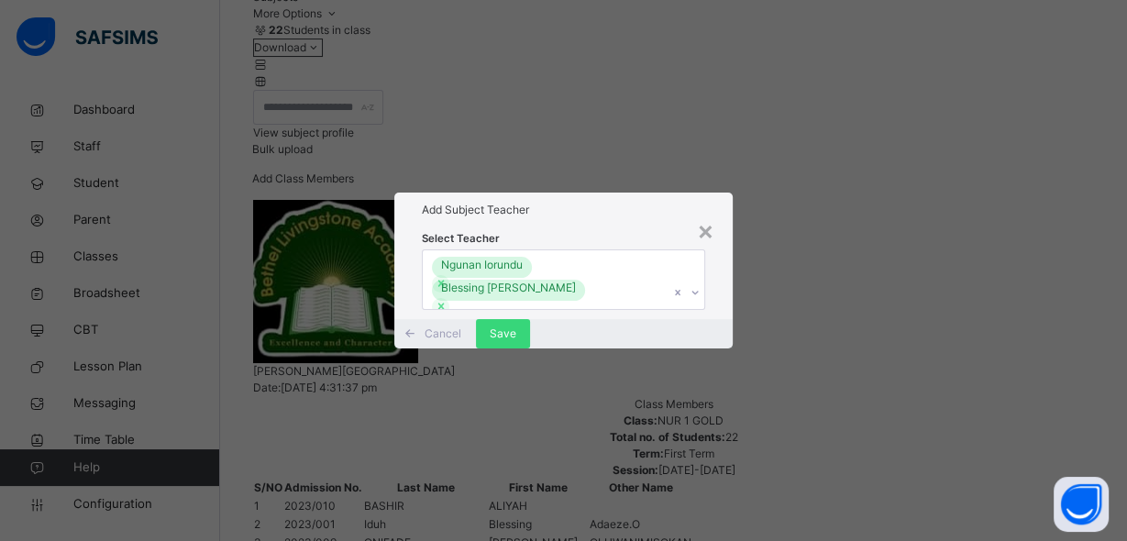
click at [705, 284] on div "Select Teacher Ngunan Iorundu Blessing Ojomah Lawrence" at bounding box center [563, 273] width 338 height 93
click at [516, 342] on span "Save" at bounding box center [503, 334] width 27 height 17
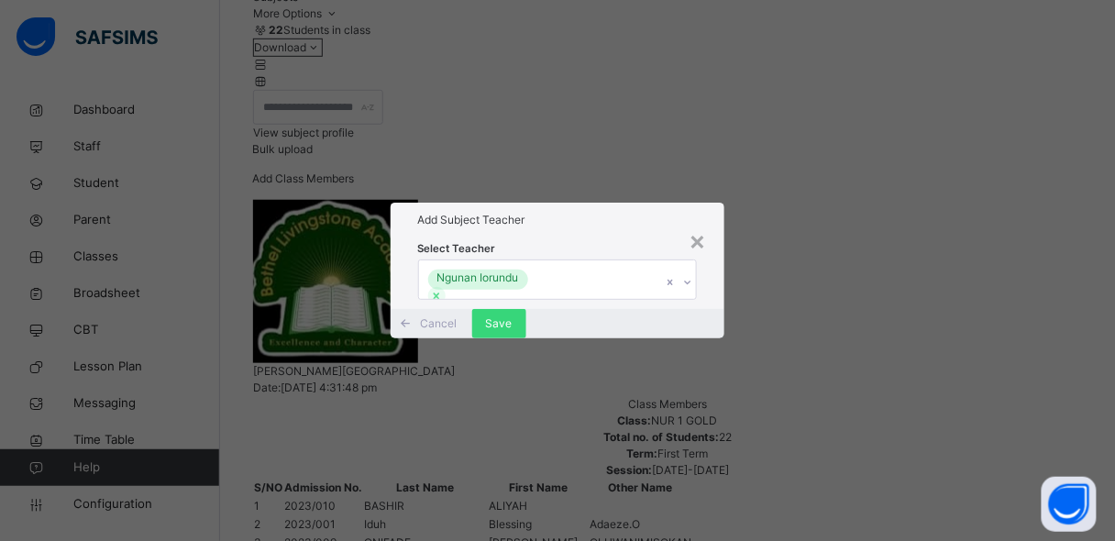
click at [616, 260] on div "Ngunan Iorundu" at bounding box center [540, 279] width 243 height 39
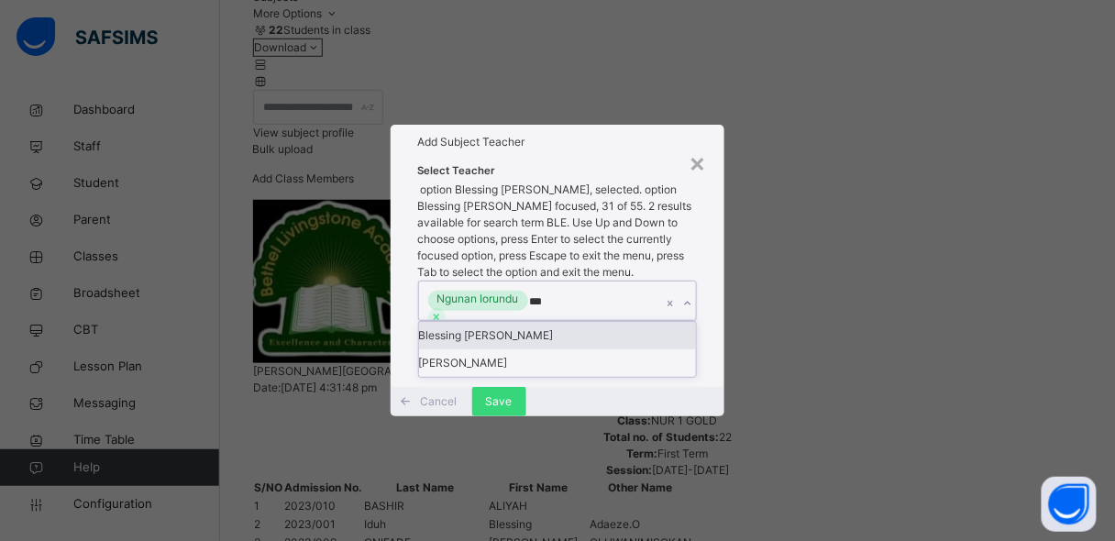
type input "****"
click at [601, 322] on div "Blessing Ojomah Lawrence" at bounding box center [558, 336] width 278 height 28
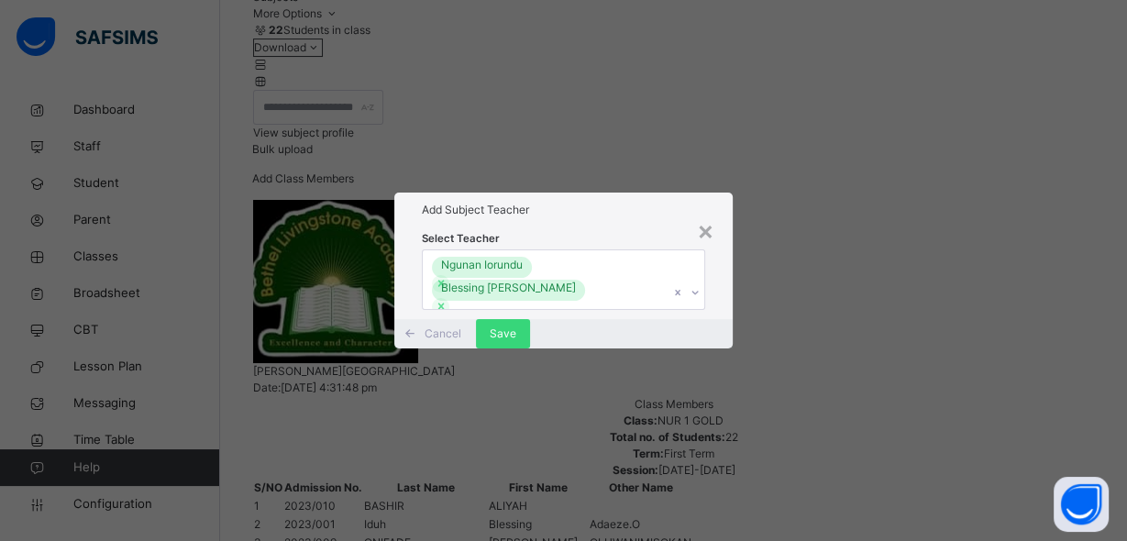
click at [709, 320] on div "Select Teacher Ngunan Iorundu Blessing Ojomah Lawrence" at bounding box center [563, 273] width 338 height 93
click at [516, 342] on span "Save" at bounding box center [503, 334] width 27 height 17
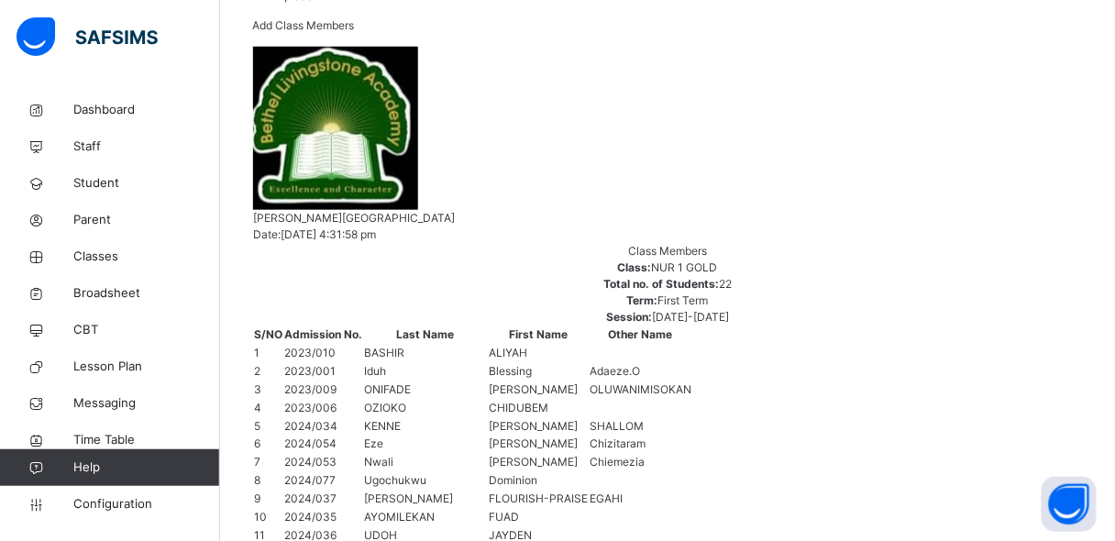
scroll to position [430, 0]
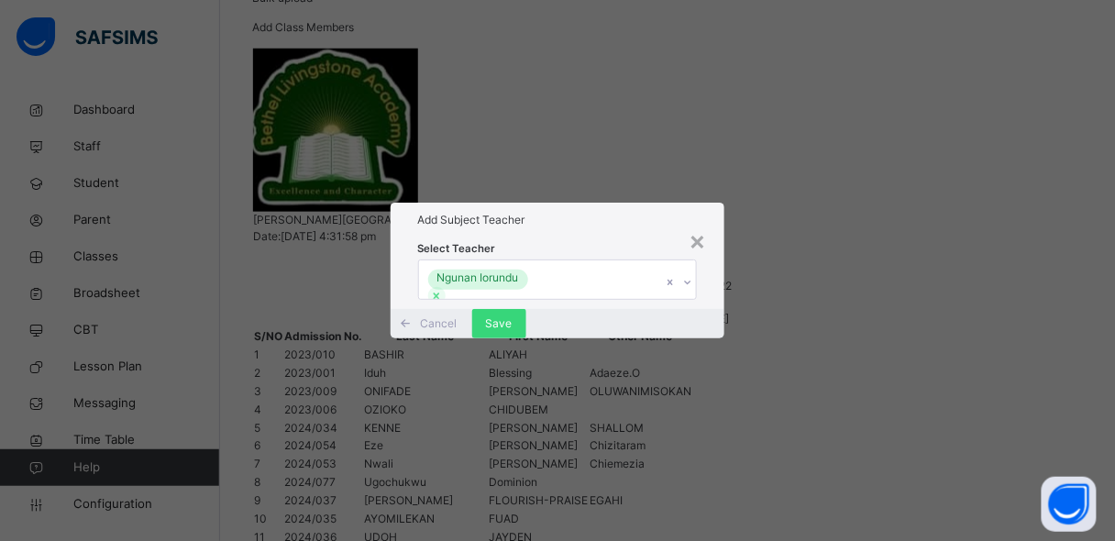
click at [629, 260] on div "Ngunan Iorundu" at bounding box center [540, 279] width 243 height 39
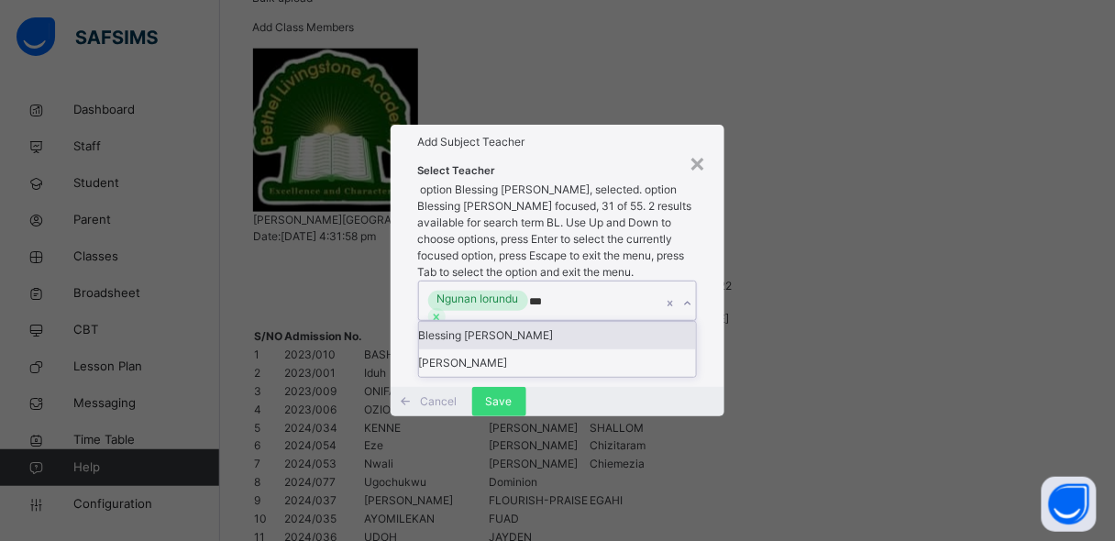
type input "****"
click at [604, 322] on div "Blessing Ojomah Lawrence" at bounding box center [558, 336] width 278 height 28
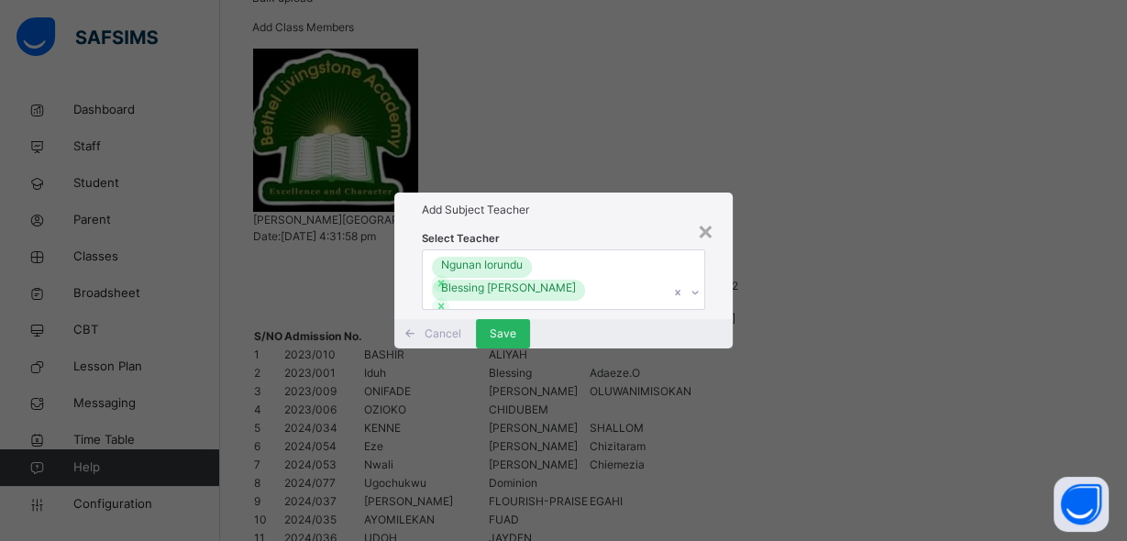
click at [516, 342] on span "Save" at bounding box center [503, 334] width 27 height 17
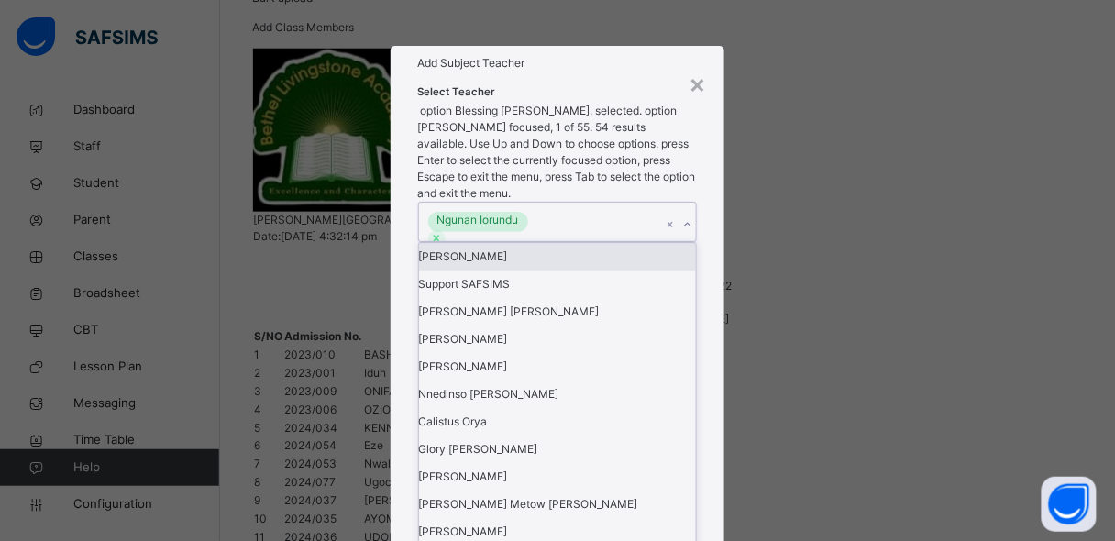
click at [563, 239] on div "Ngunan Iorundu" at bounding box center [540, 222] width 243 height 39
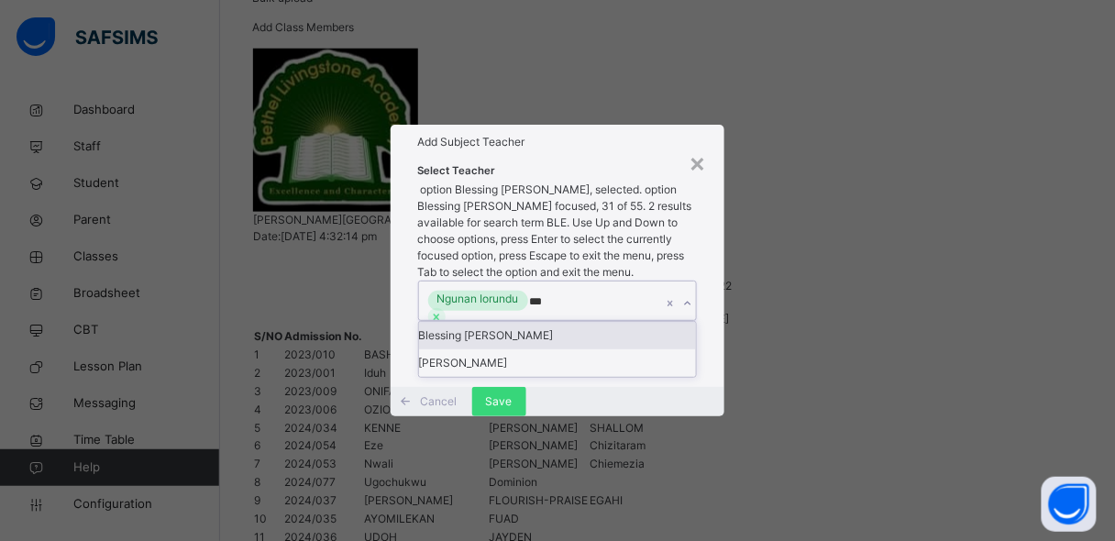
type input "****"
click at [564, 322] on div "Blessing Ojomah Lawrence" at bounding box center [558, 336] width 278 height 28
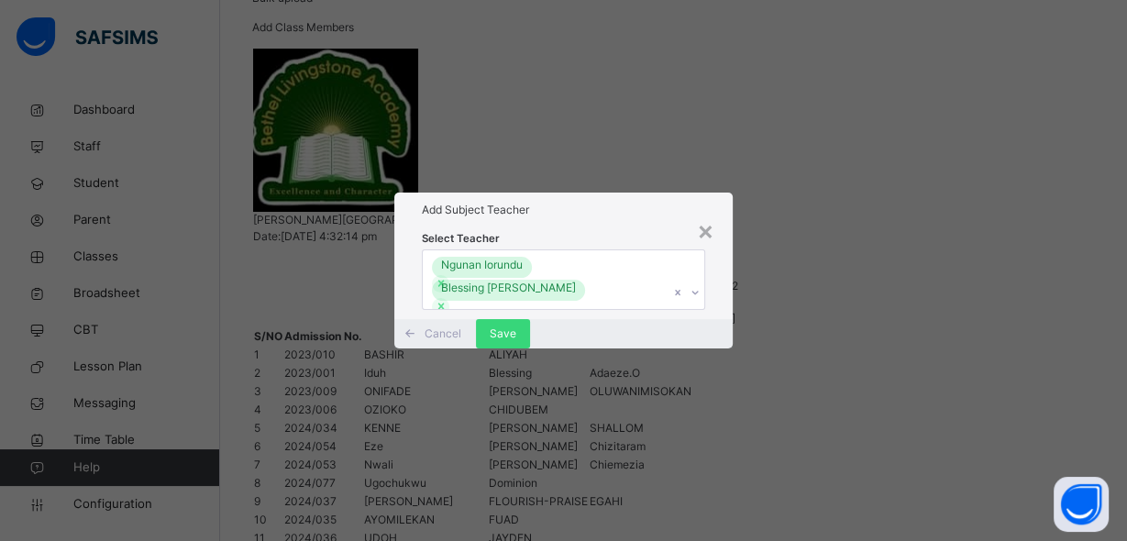
click at [710, 320] on div "Select Teacher Ngunan Iorundu Blessing Ojomah Lawrence" at bounding box center [563, 273] width 338 height 93
click at [516, 342] on span "Save" at bounding box center [503, 334] width 27 height 17
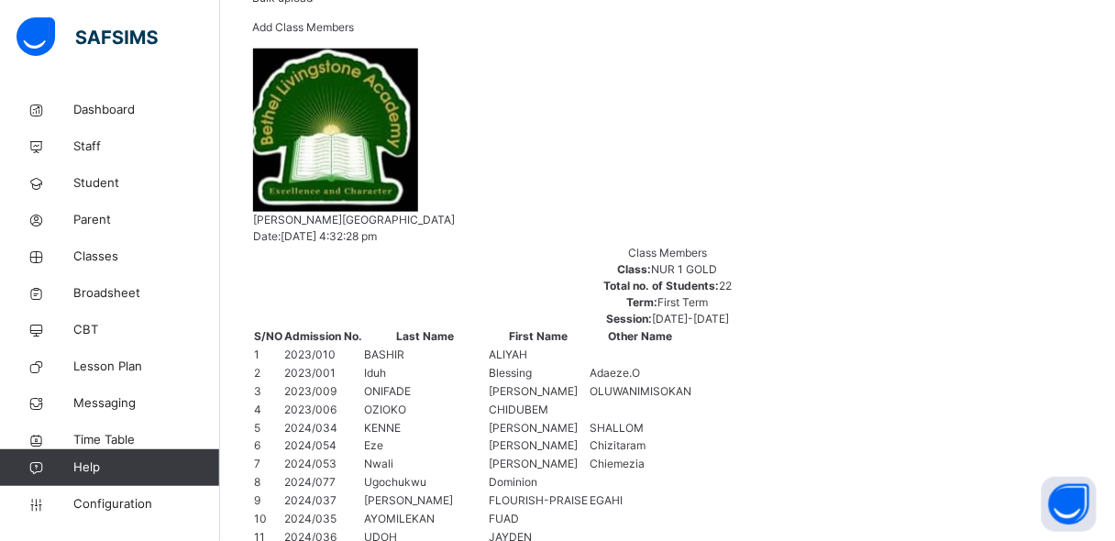
scroll to position [457, 0]
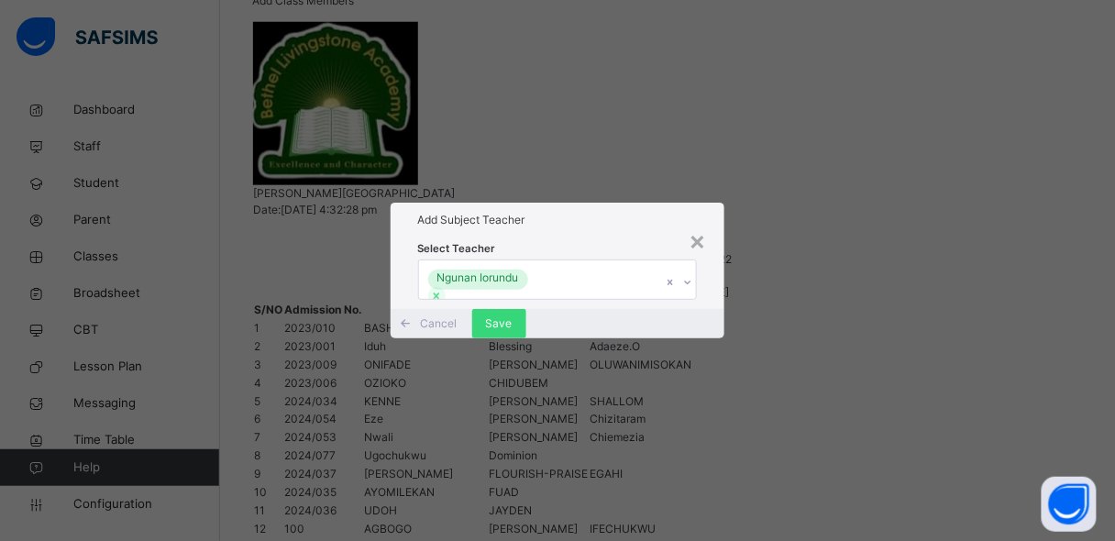
click at [569, 260] on div "Ngunan Iorundu" at bounding box center [540, 279] width 243 height 39
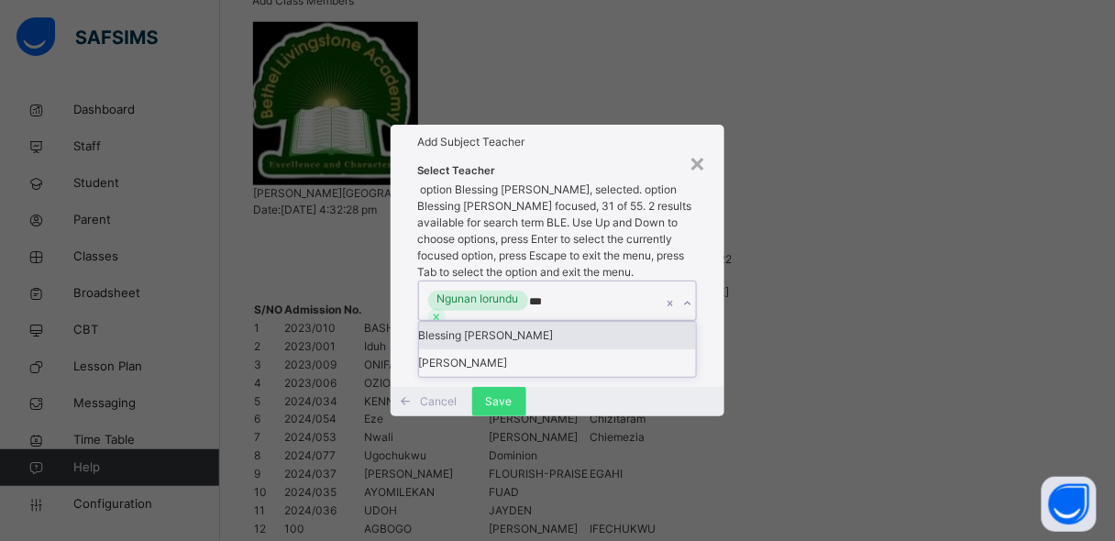
type input "****"
click at [544, 322] on div "Blessing Ojomah Lawrence" at bounding box center [558, 336] width 278 height 28
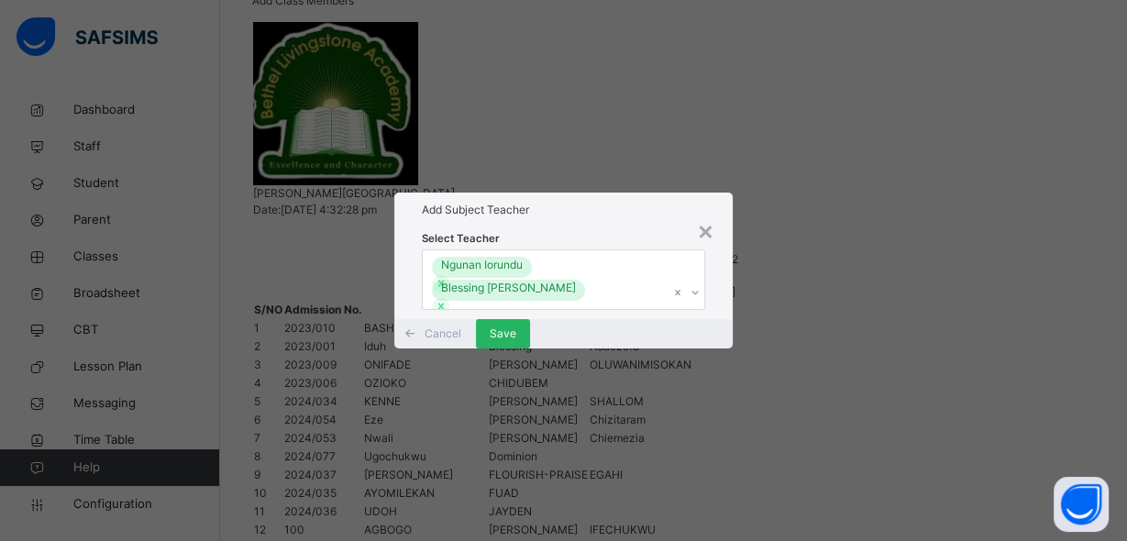
click at [516, 342] on span "Save" at bounding box center [503, 334] width 27 height 17
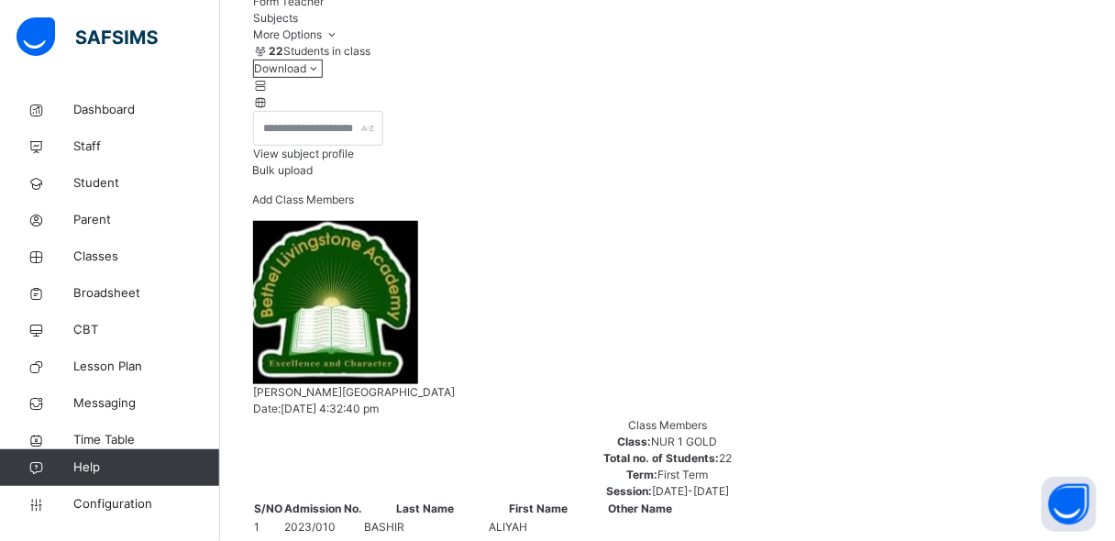
scroll to position [227, 0]
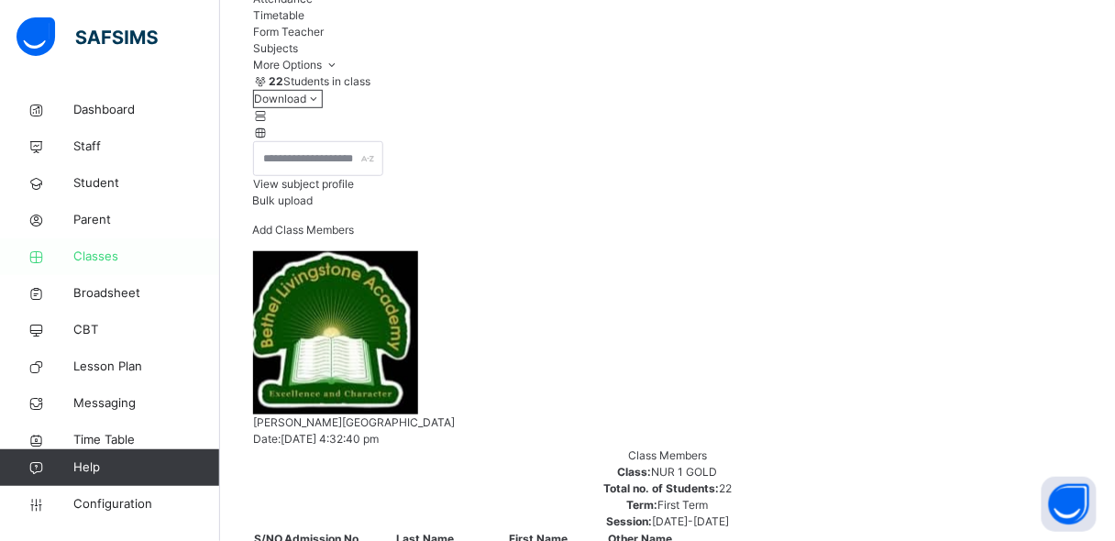
click at [149, 258] on span "Classes" at bounding box center [146, 257] width 147 height 18
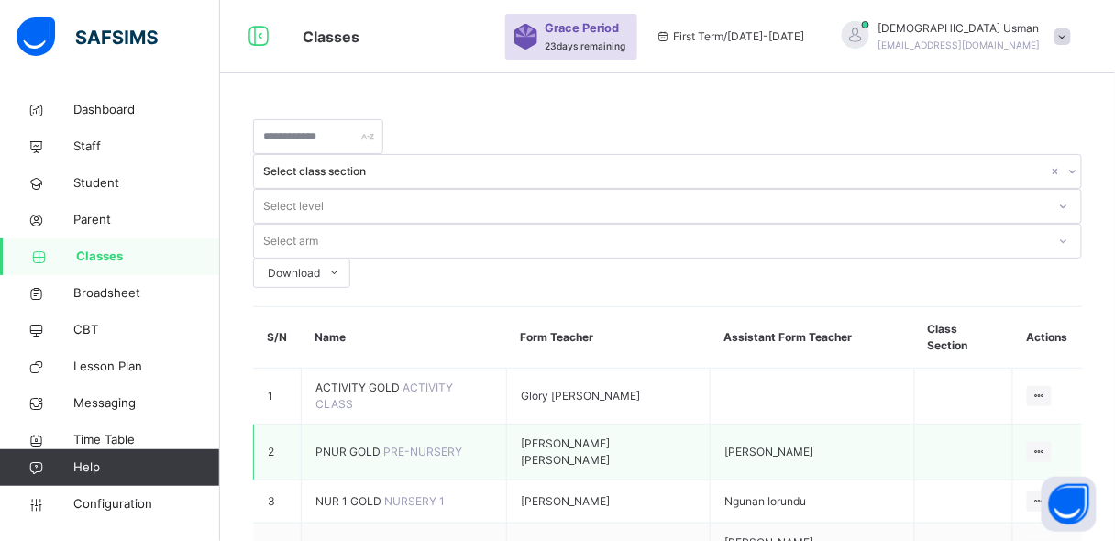
click at [383, 445] on span "PNUR GOLD" at bounding box center [349, 452] width 68 height 14
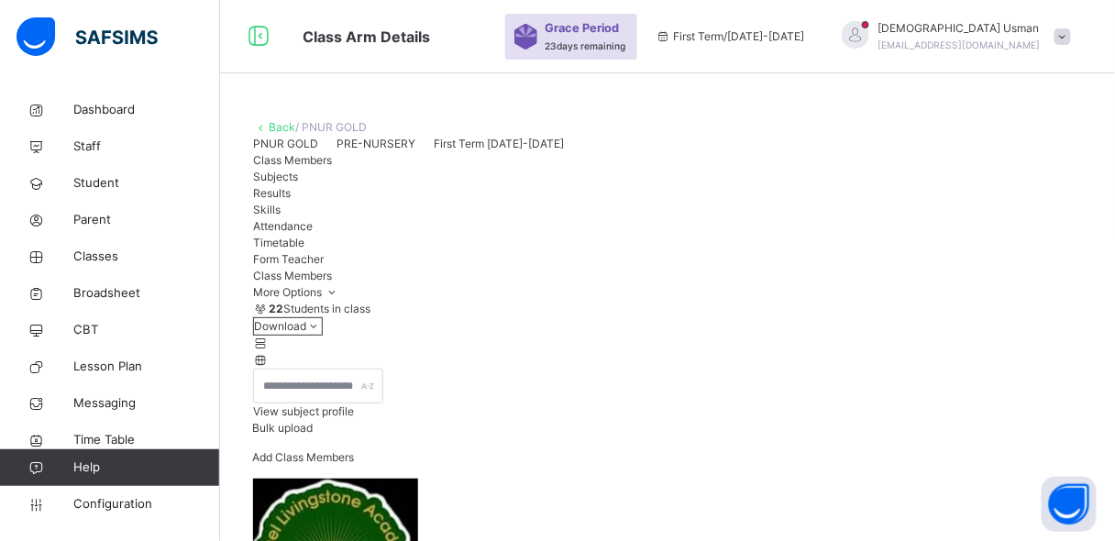
scroll to position [302, 0]
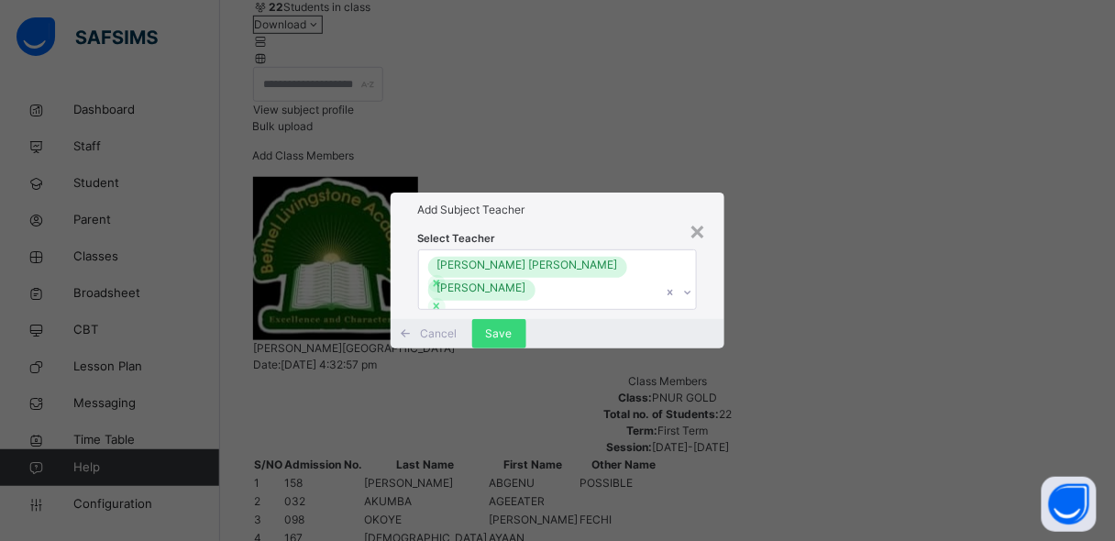
click at [917, 190] on div "× Add Subject Teacher Select Teacher Rachael Jonathan SHAIBU BLESSING Cancel Sa…" at bounding box center [557, 270] width 1115 height 541
click at [702, 211] on div "×" at bounding box center [697, 230] width 17 height 39
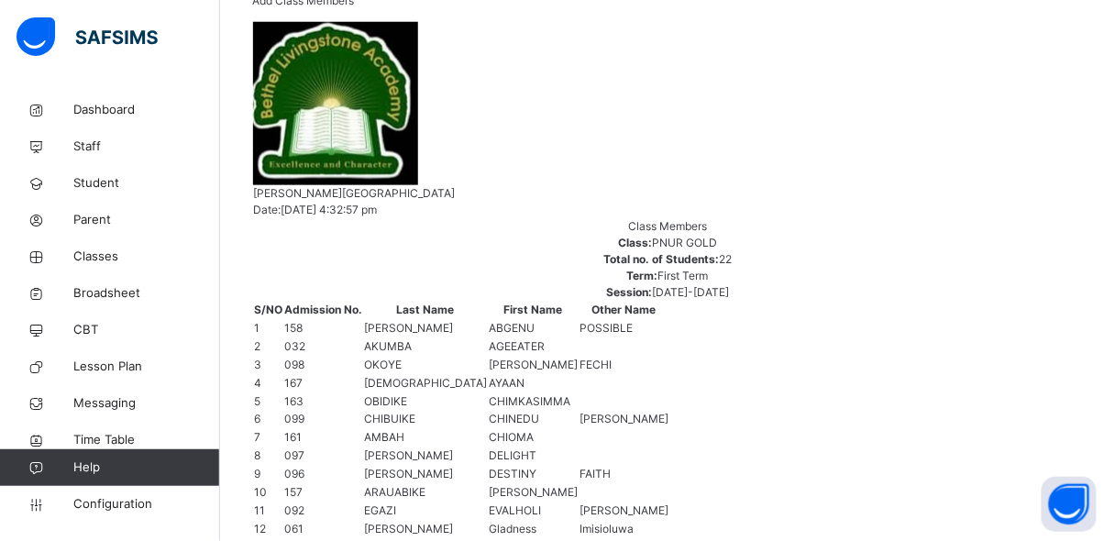
scroll to position [0, 0]
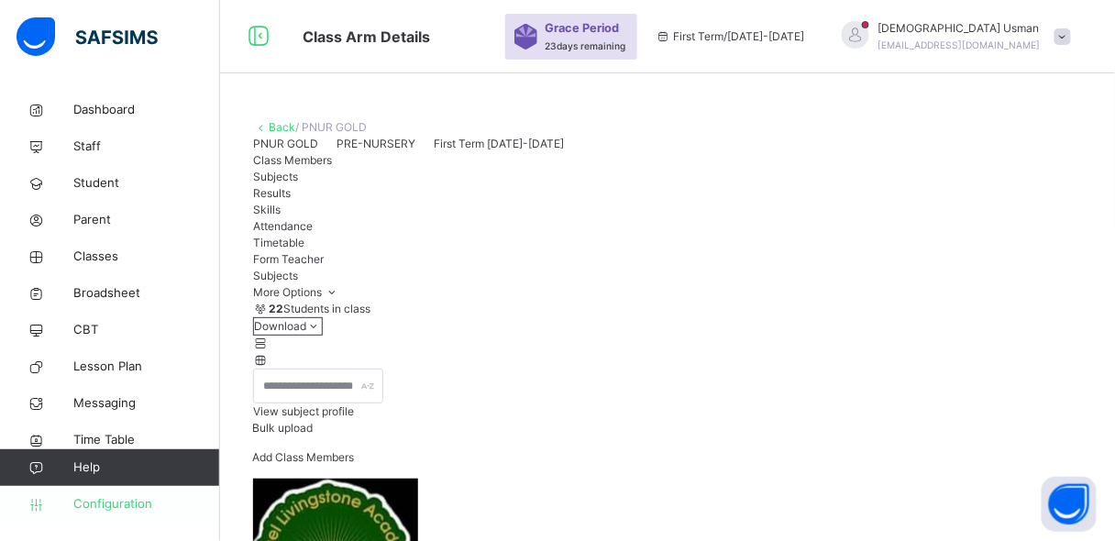
click at [116, 499] on span "Configuration" at bounding box center [146, 504] width 146 height 18
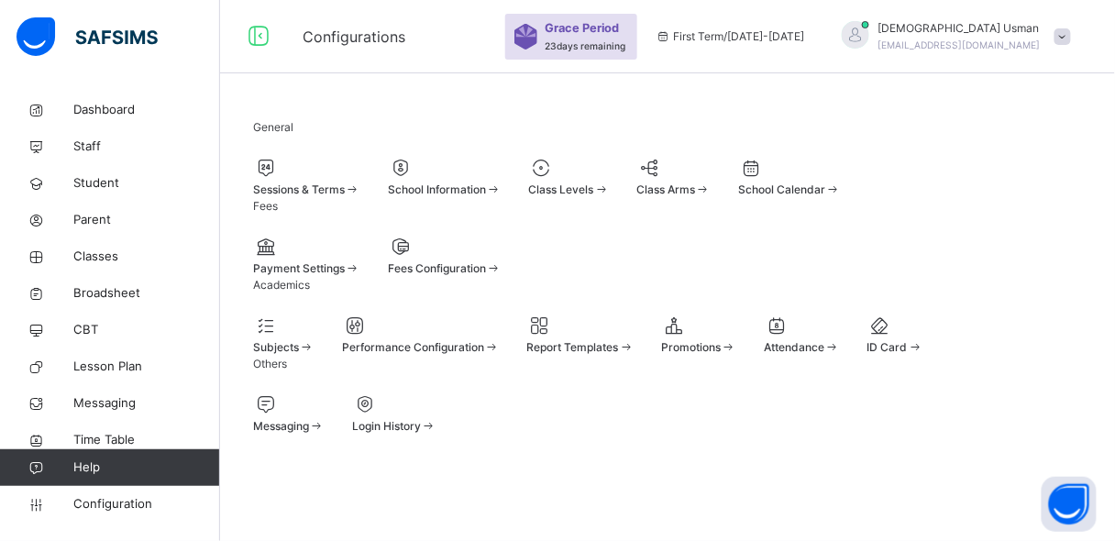
scroll to position [178, 0]
click at [360, 154] on div "Sessions & Terms" at bounding box center [306, 176] width 107 height 44
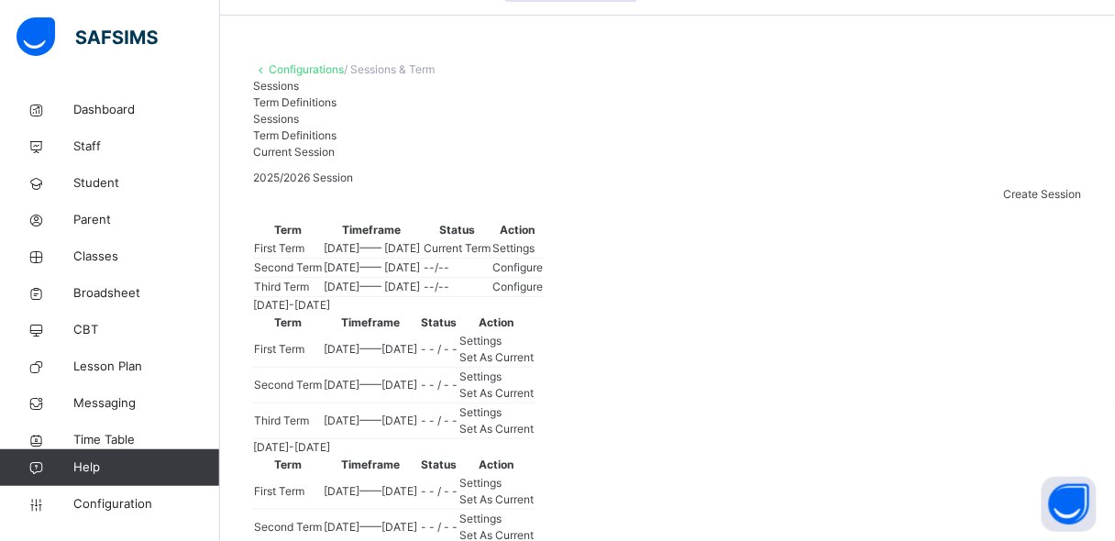
scroll to position [178, 0]
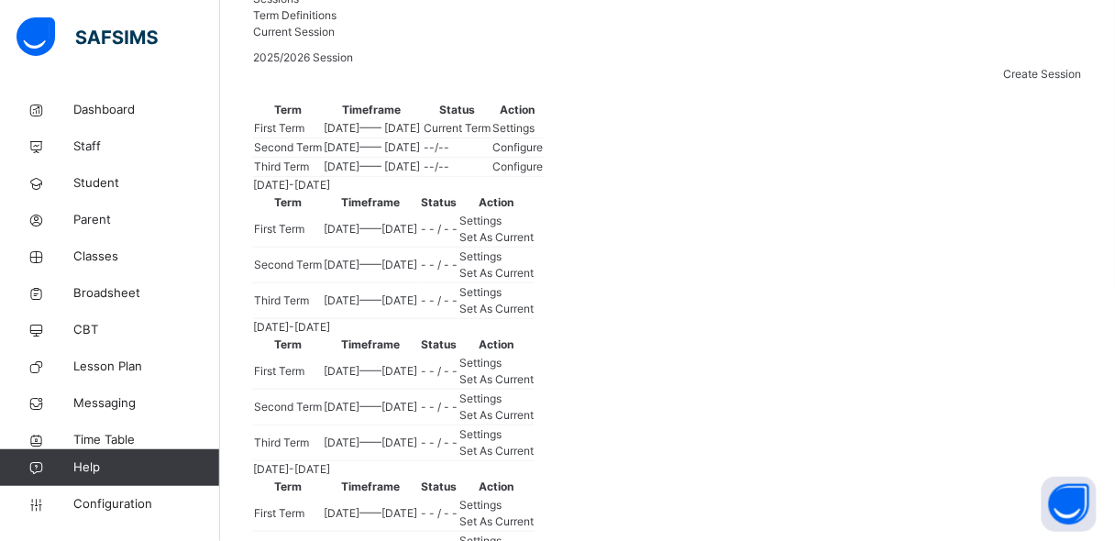
click at [543, 137] on div "Settings" at bounding box center [517, 128] width 50 height 17
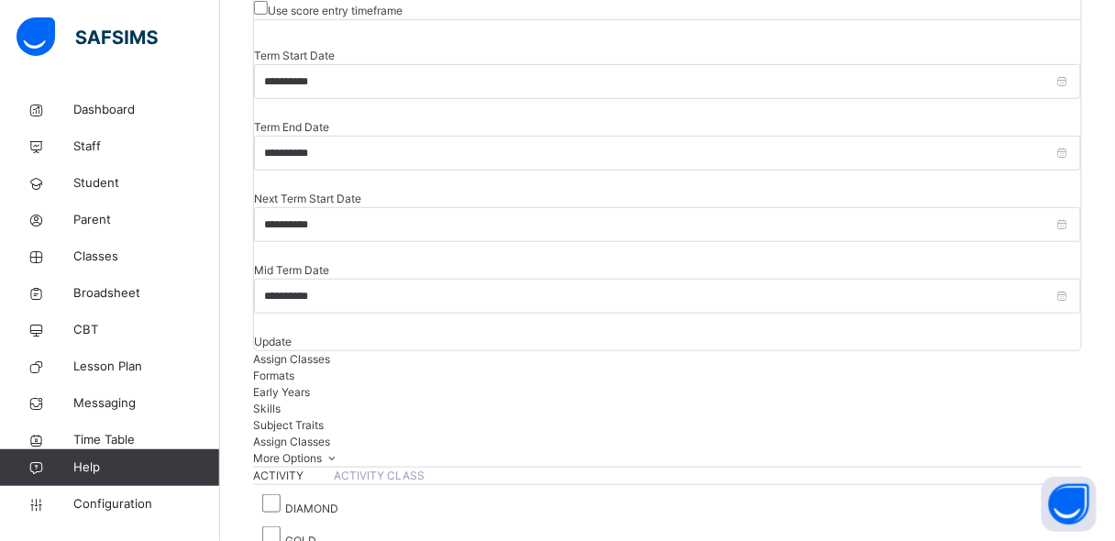
click at [306, 469] on span "ACTIVITY" at bounding box center [279, 476] width 53 height 14
click at [353, 467] on div "ACTIVITY ACTIVITY CLASS" at bounding box center [667, 476] width 829 height 18
click at [294, 369] on span "Formats" at bounding box center [273, 376] width 41 height 14
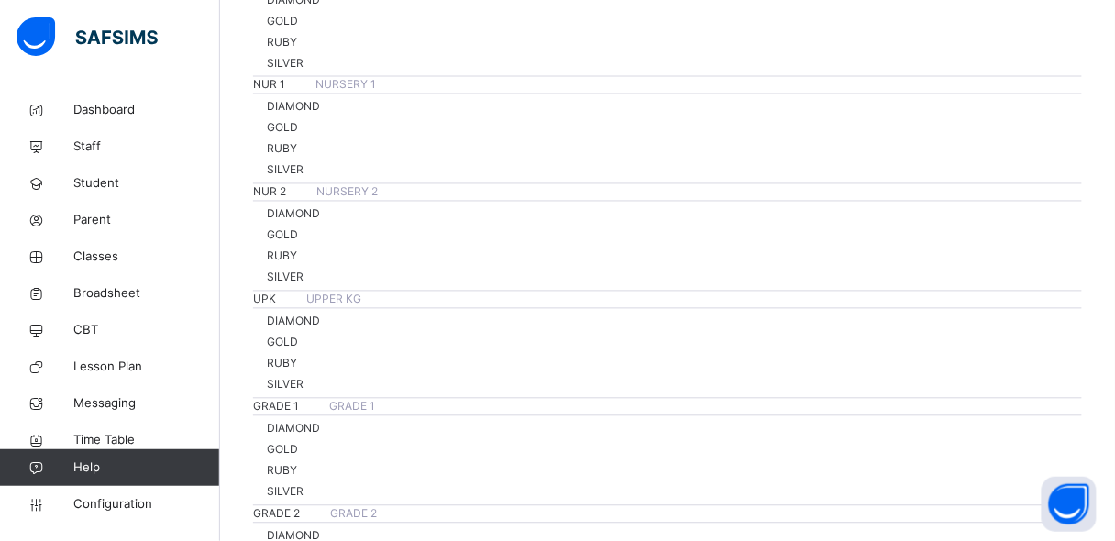
scroll to position [786, 0]
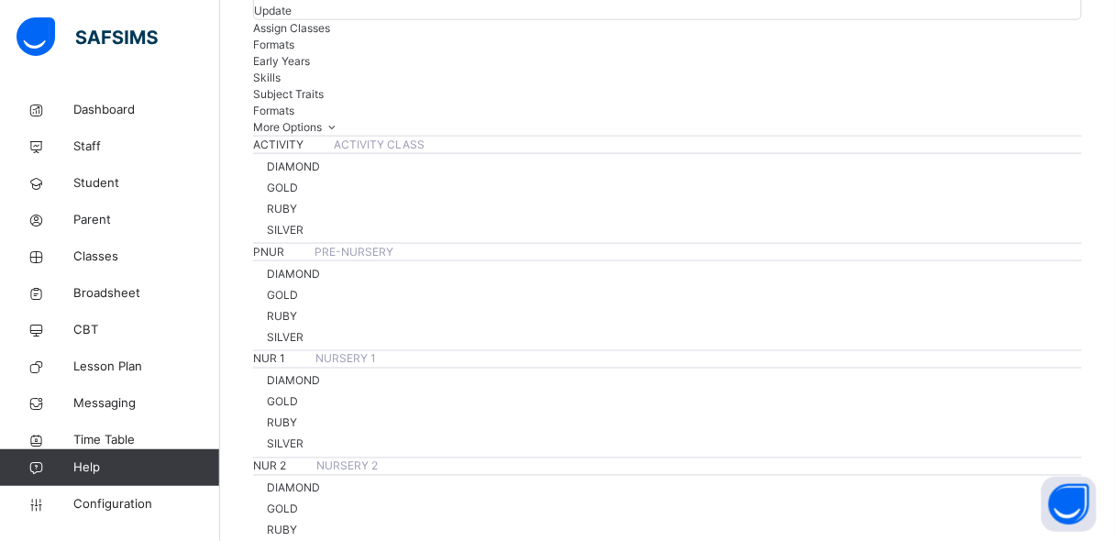
scroll to position [339, 0]
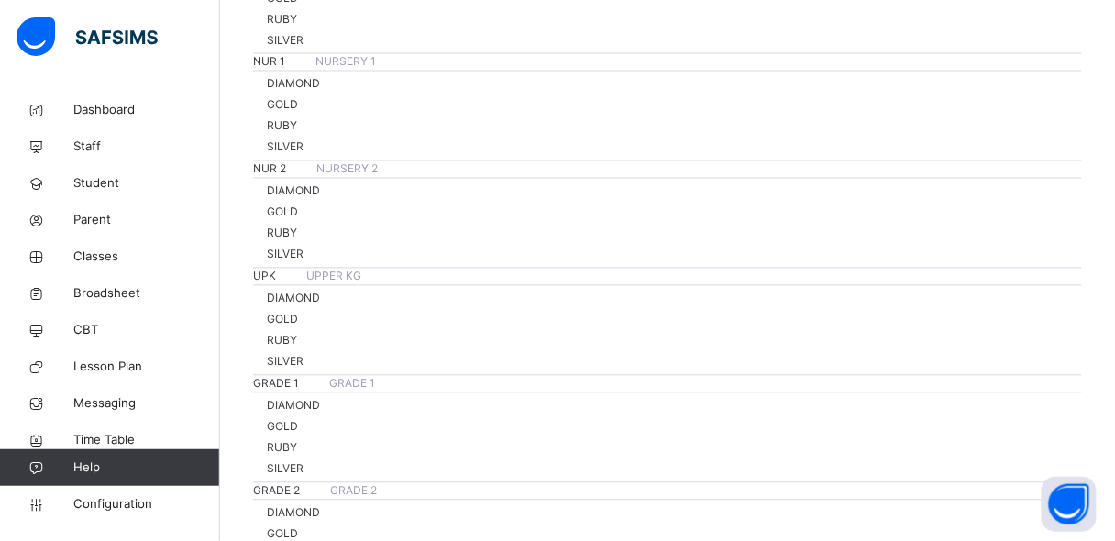
scroll to position [808, 0]
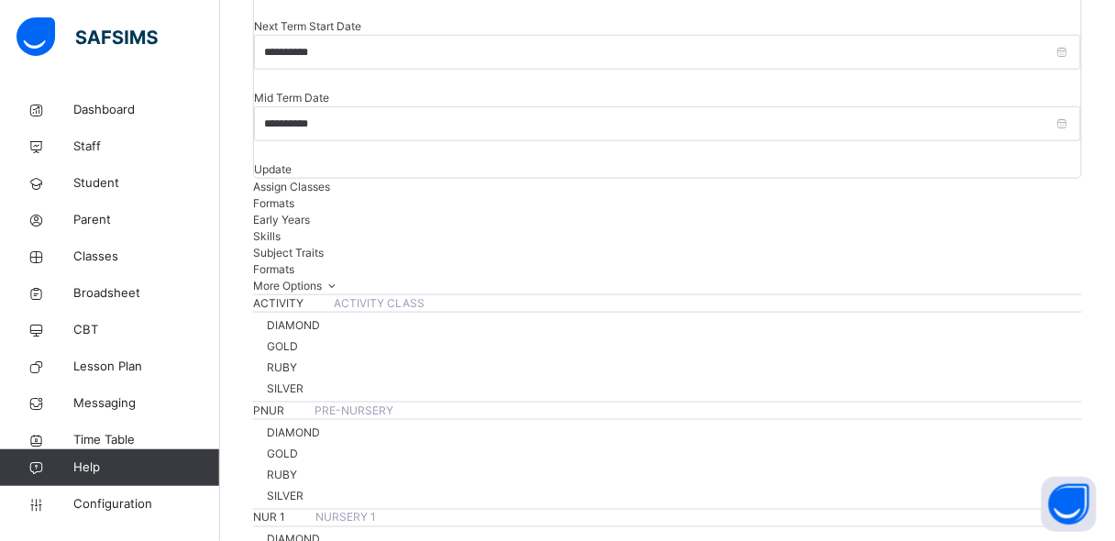
scroll to position [403, 0]
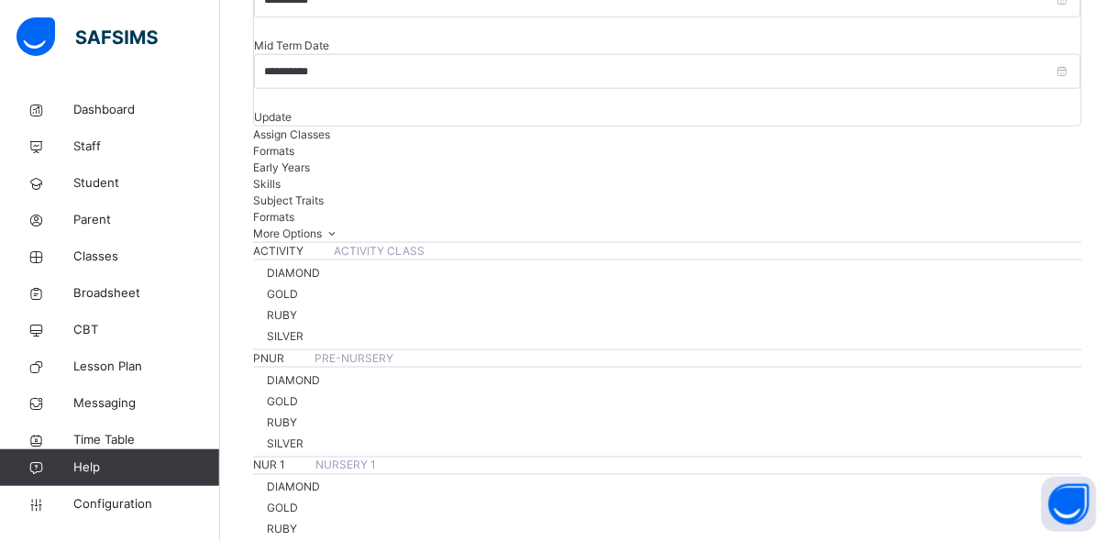
click at [310, 160] on span "Early Years" at bounding box center [281, 167] width 57 height 14
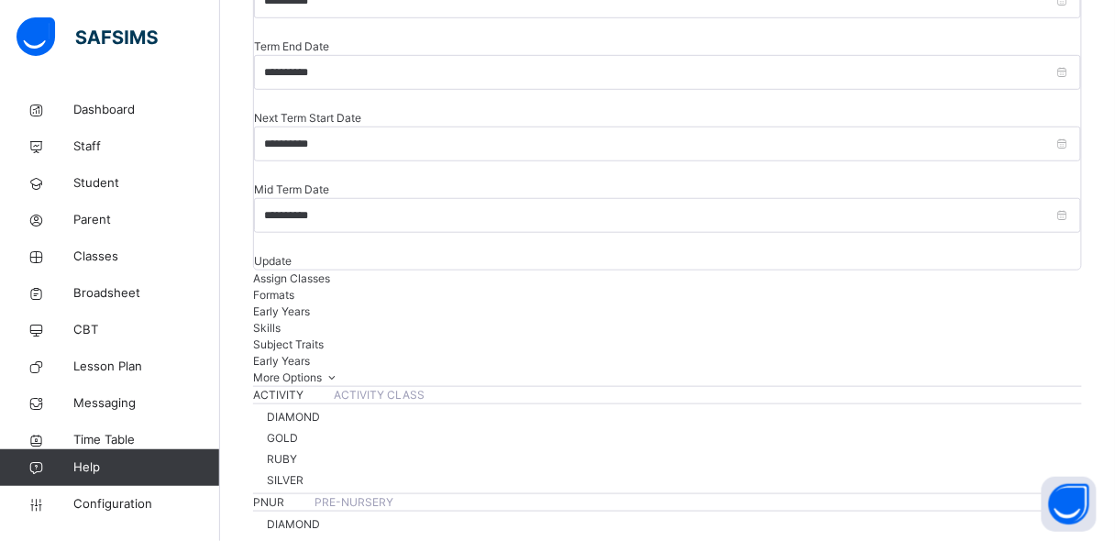
click at [281, 321] on span "Skills" at bounding box center [267, 328] width 28 height 14
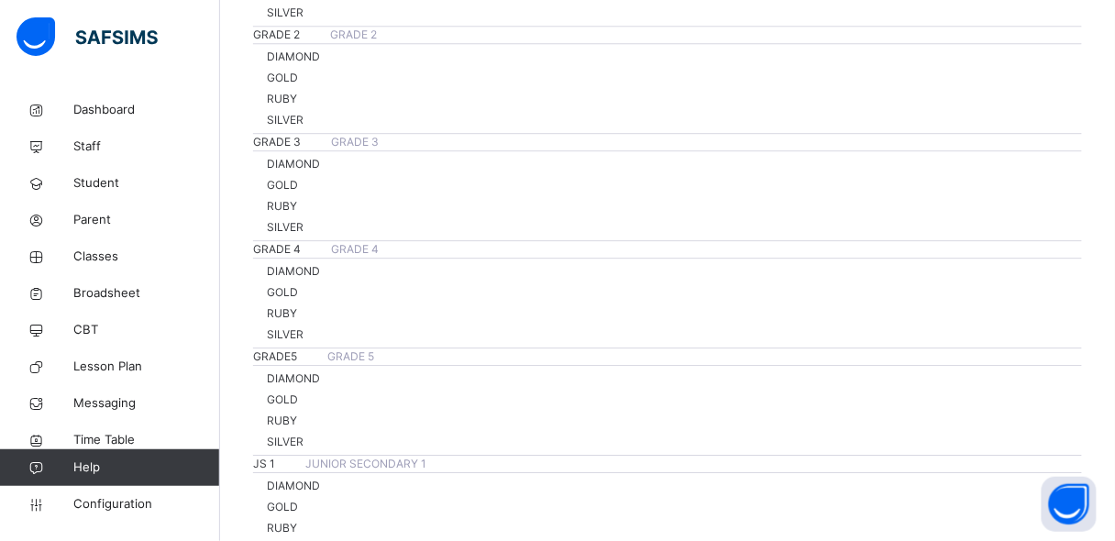
scroll to position [1266, 0]
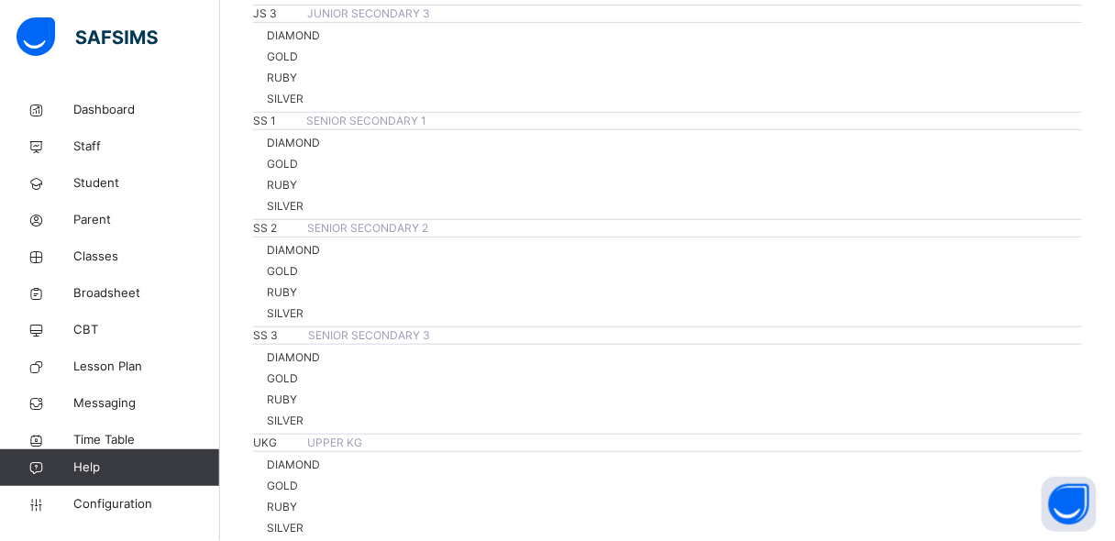
scroll to position [1957, 0]
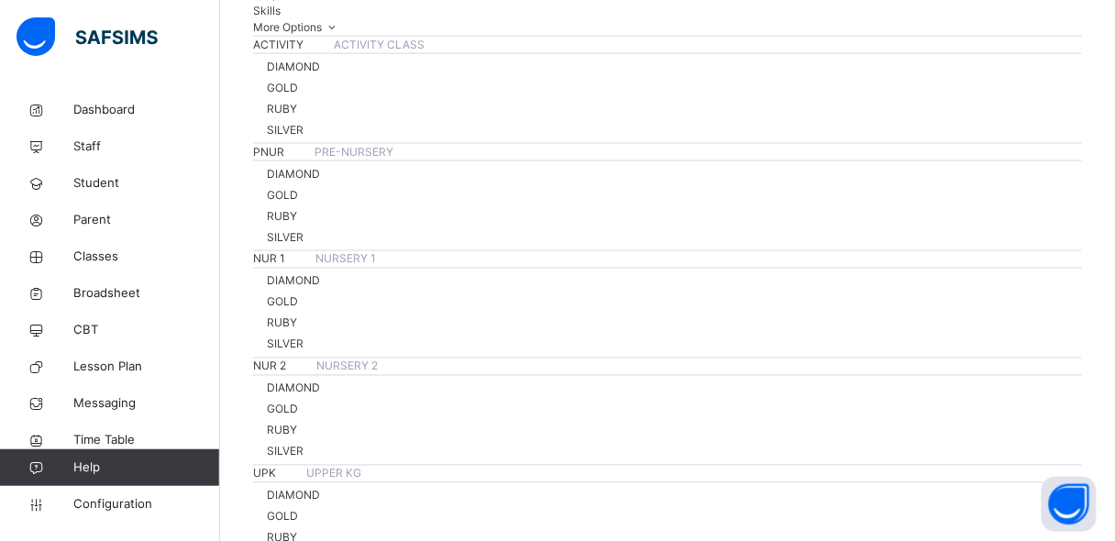
scroll to position [321, 0]
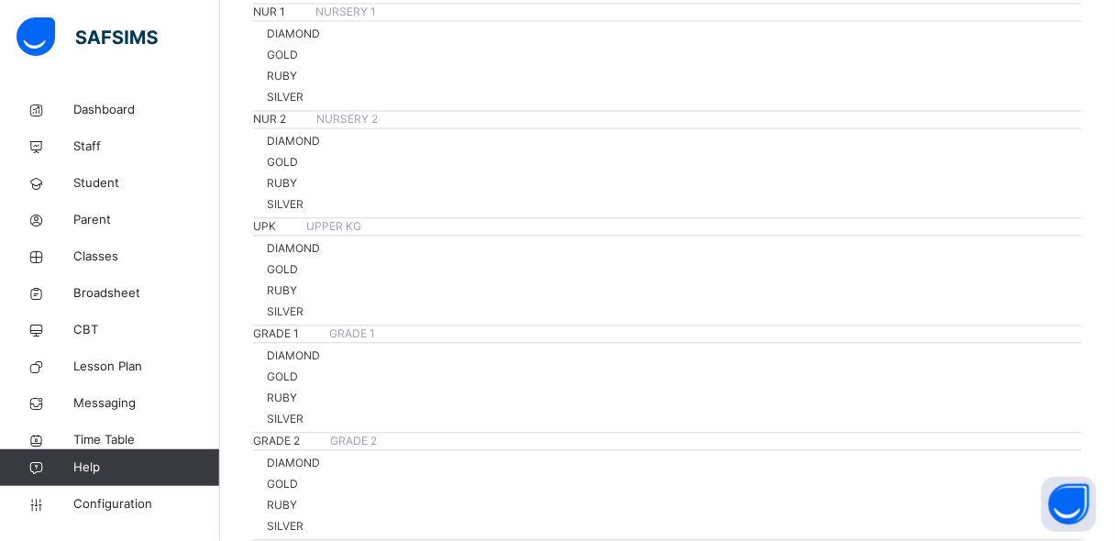
scroll to position [890, 0]
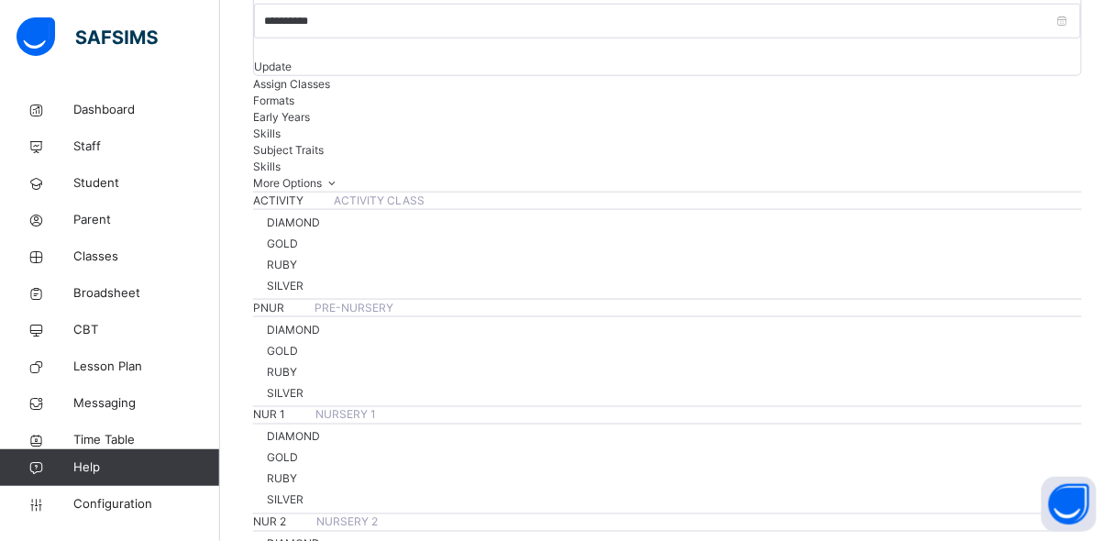
scroll to position [440, 0]
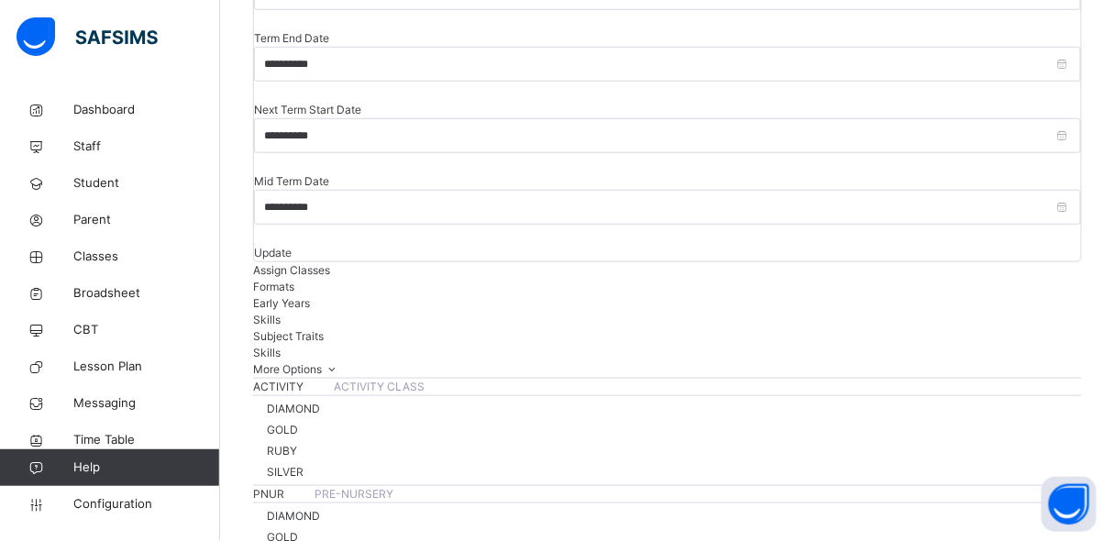
scroll to position [207, 0]
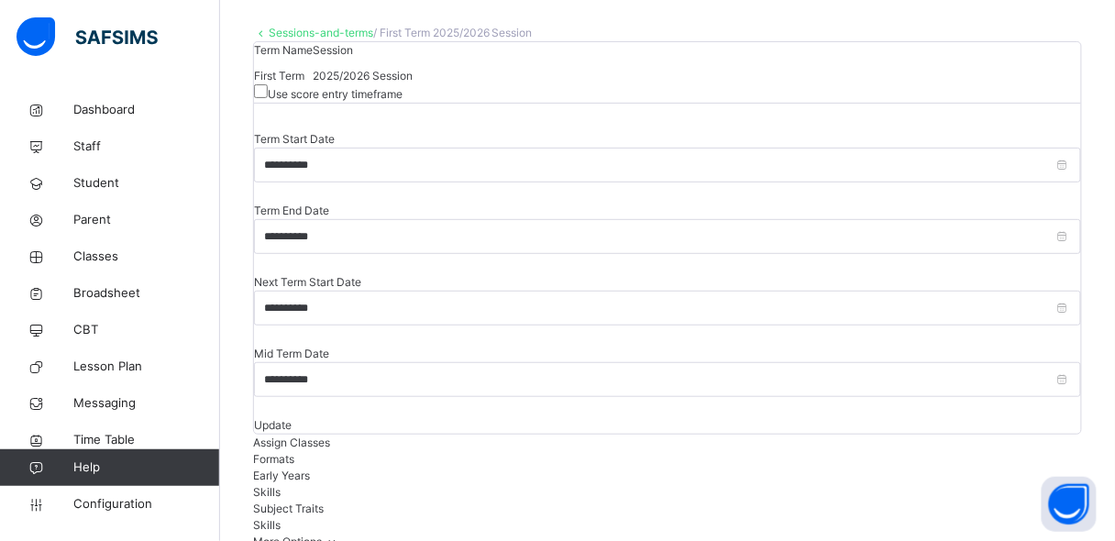
scroll to position [0, 0]
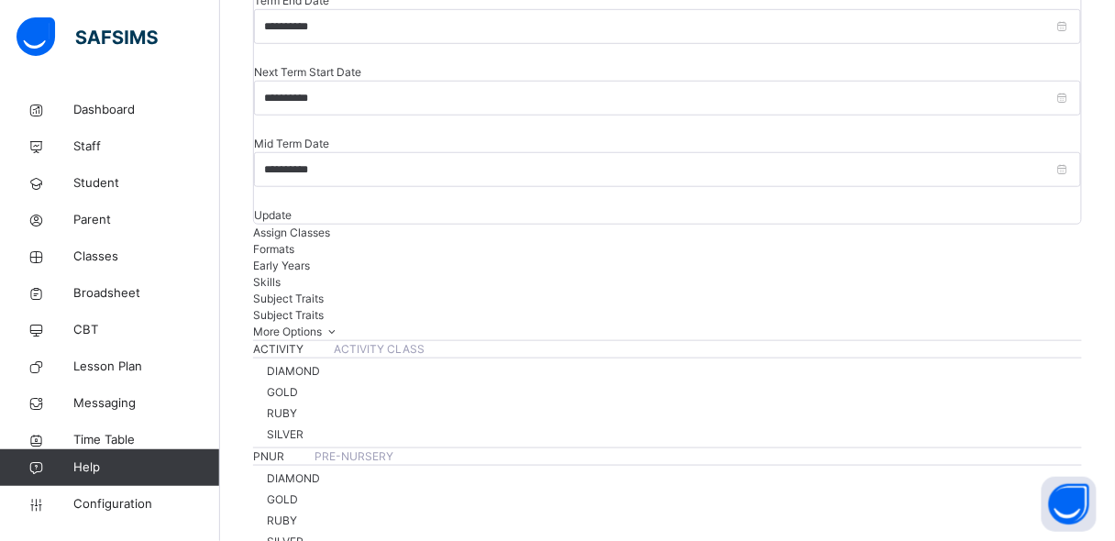
scroll to position [306, 0]
click at [368, 239] on div "Formats" at bounding box center [667, 247] width 829 height 17
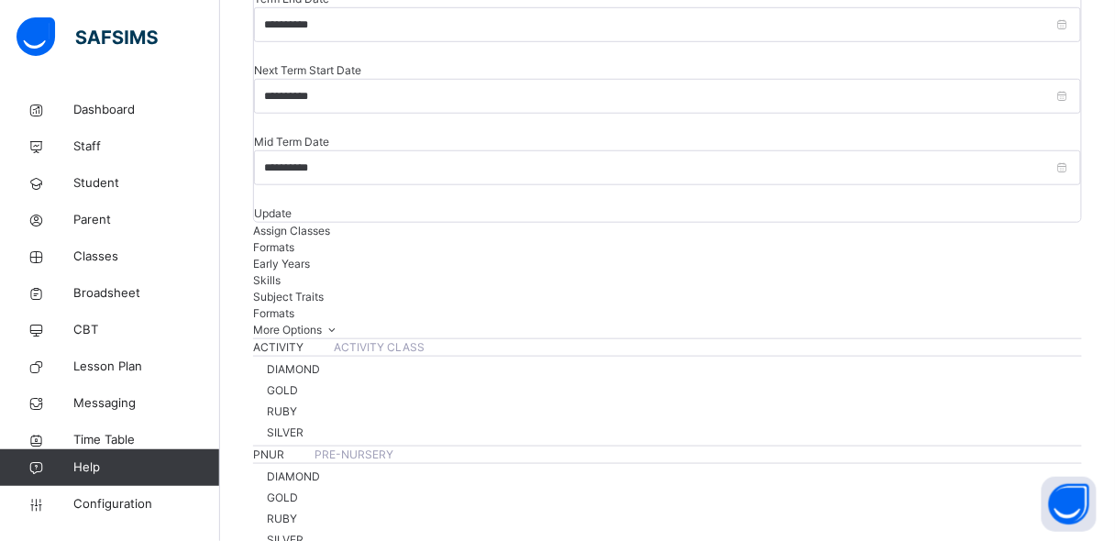
click at [315, 224] on span "Assign Classes" at bounding box center [291, 231] width 77 height 14
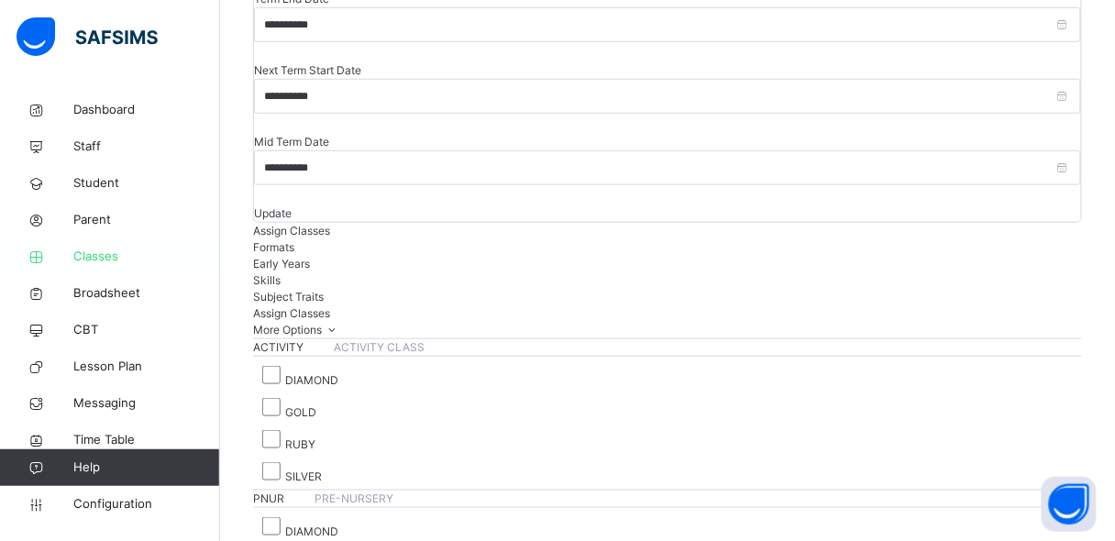
click at [116, 253] on span "Classes" at bounding box center [146, 257] width 147 height 18
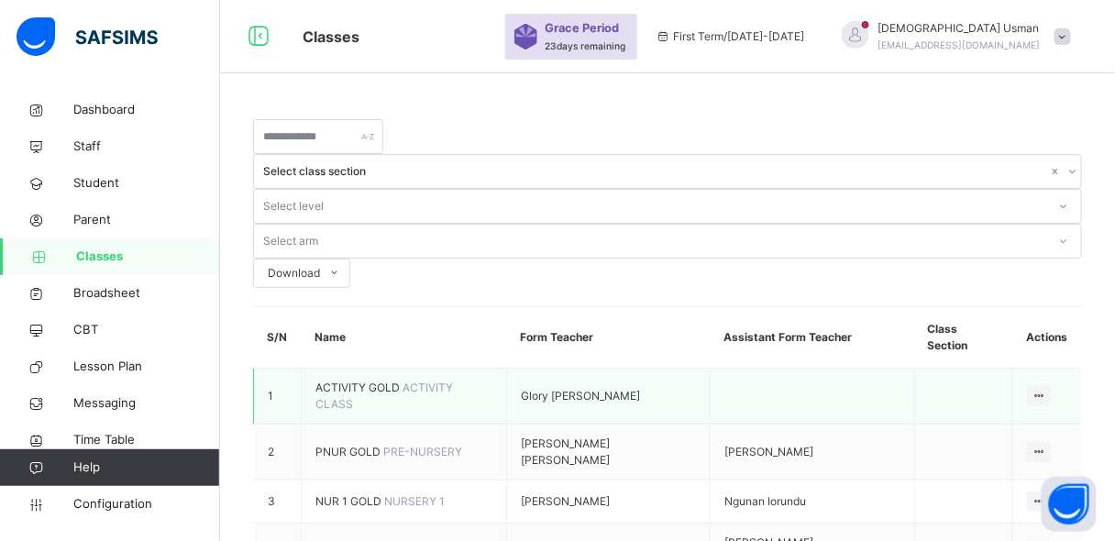
click at [359, 381] on span "ACTIVITY GOLD" at bounding box center [358, 388] width 87 height 14
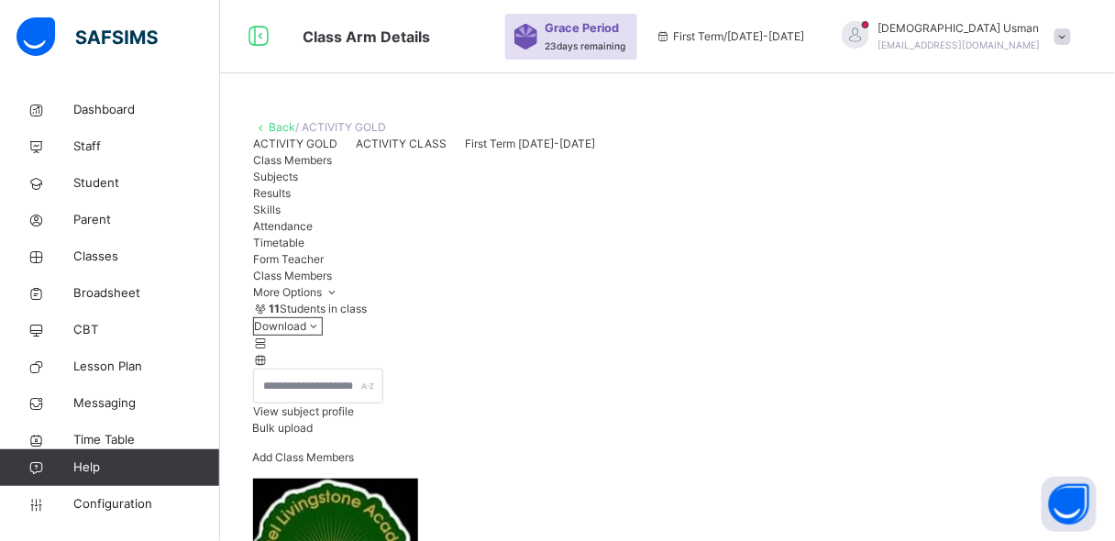
click at [291, 200] on span "Results" at bounding box center [272, 193] width 38 height 14
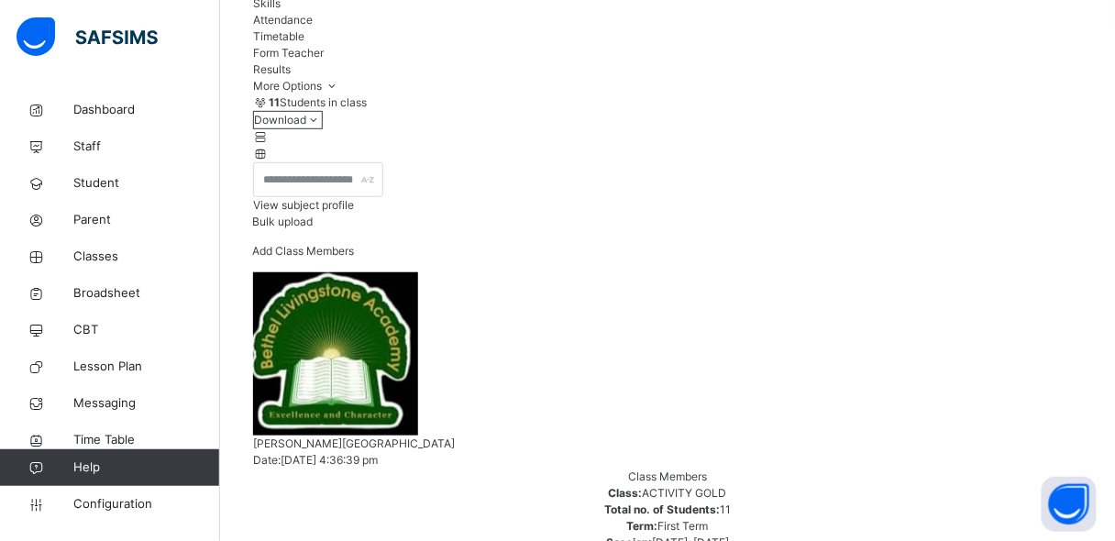
scroll to position [311, 0]
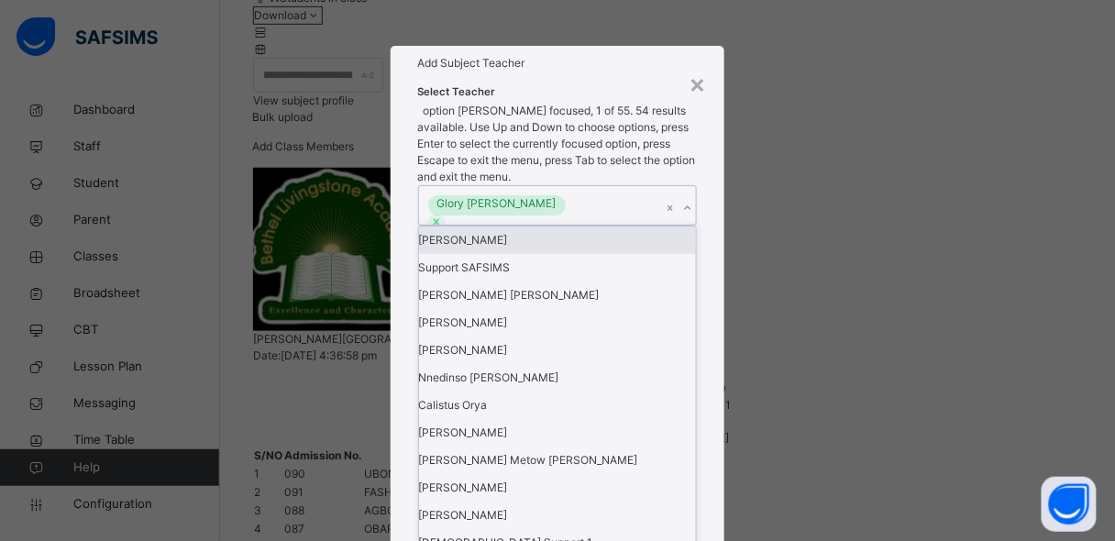
click at [687, 217] on icon at bounding box center [687, 208] width 11 height 18
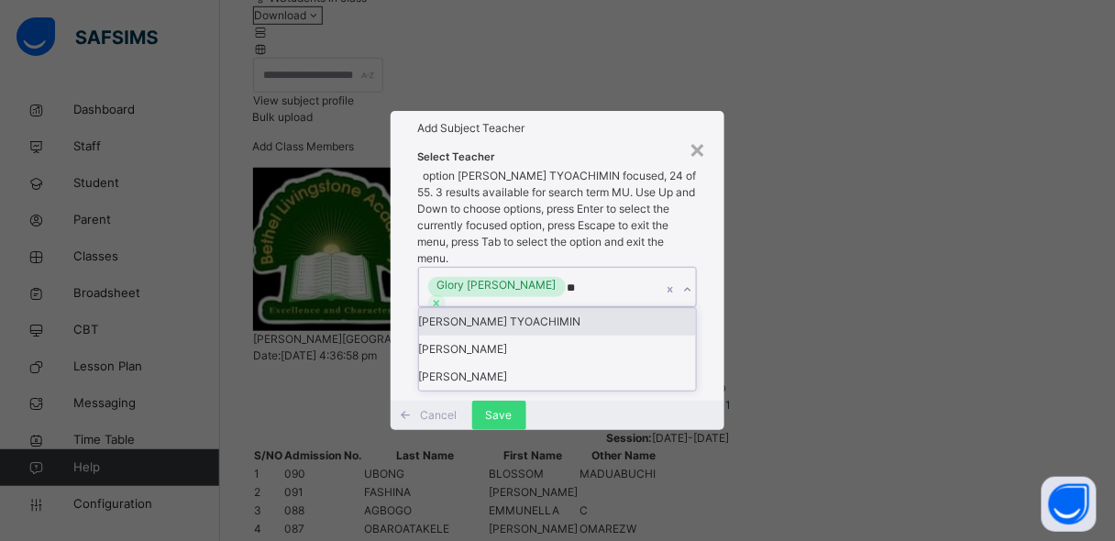
type input "***"
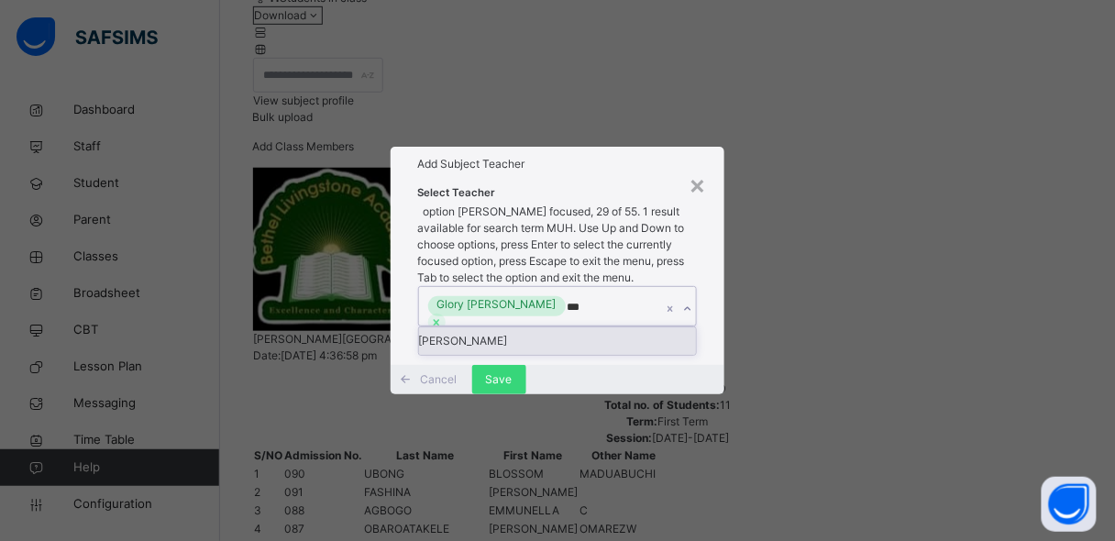
click at [570, 327] on div "[PERSON_NAME]" at bounding box center [558, 341] width 278 height 28
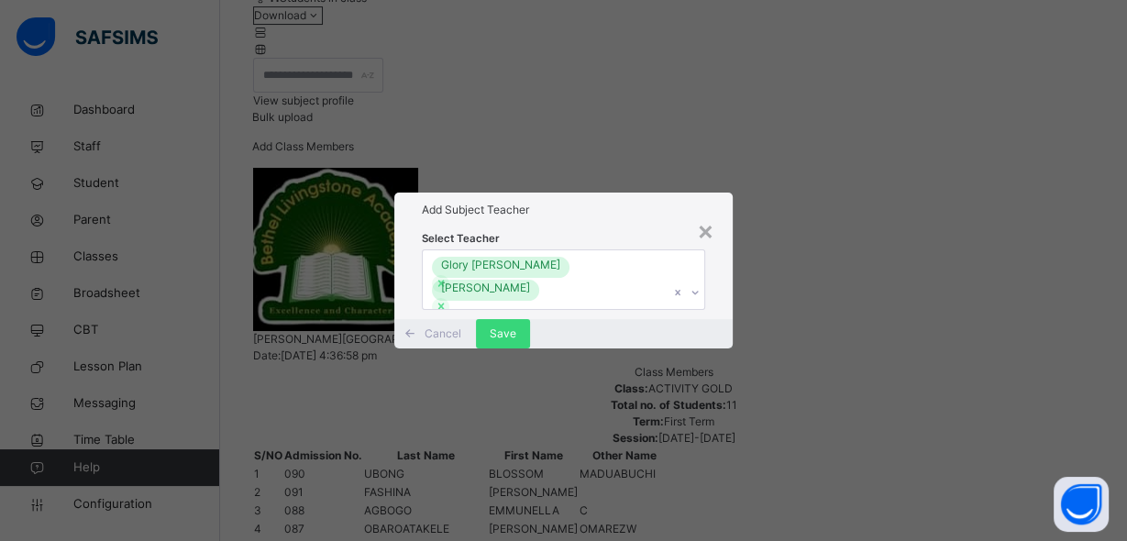
click at [714, 348] on div "Cancel Save" at bounding box center [563, 333] width 338 height 29
click at [516, 342] on span "Save" at bounding box center [503, 334] width 27 height 17
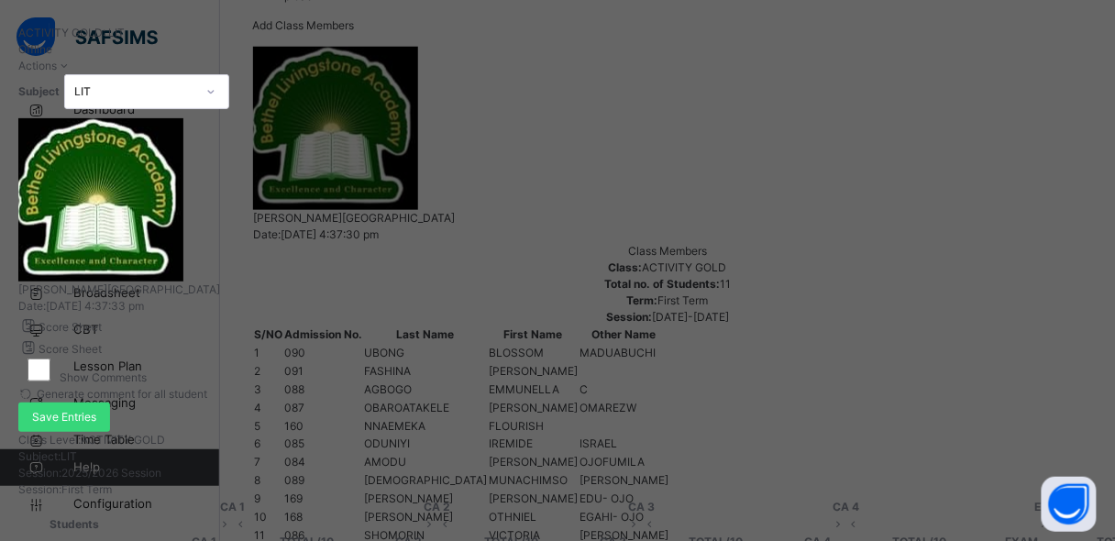
scroll to position [0, 0]
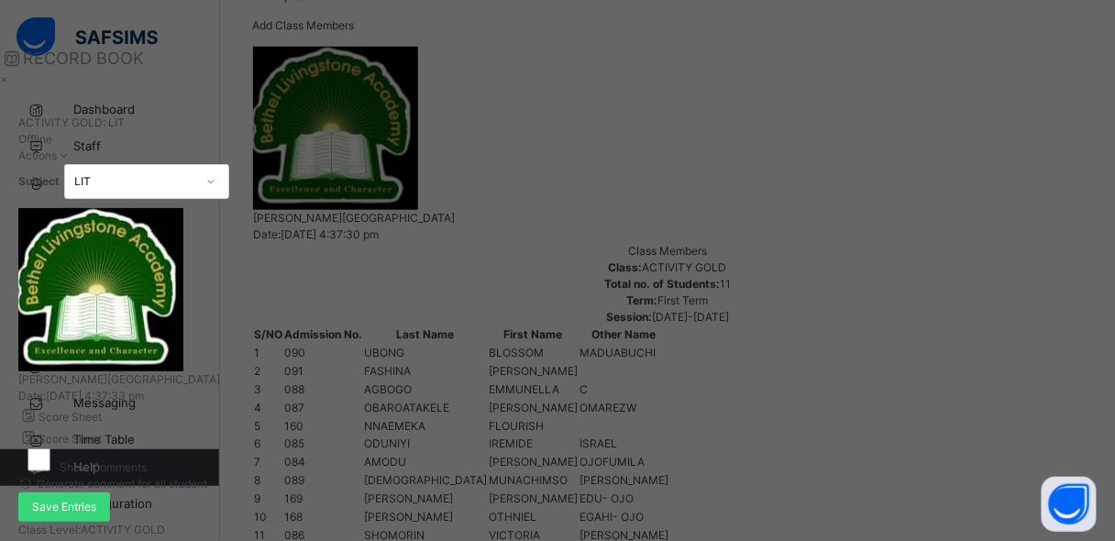
click at [1079, 71] on div "×" at bounding box center [697, 79] width 1394 height 17
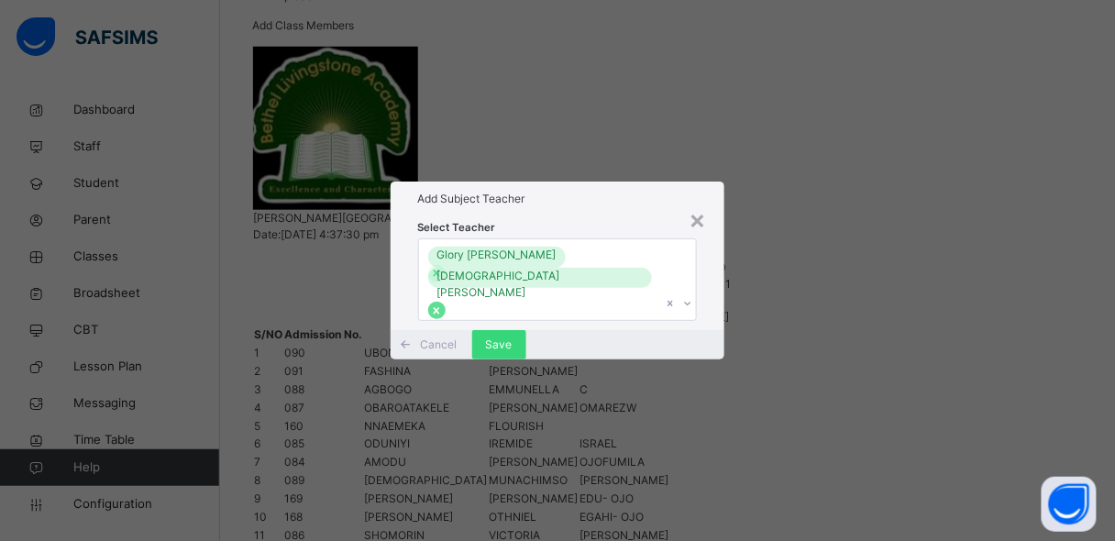
click at [443, 304] on icon at bounding box center [436, 310] width 13 height 13
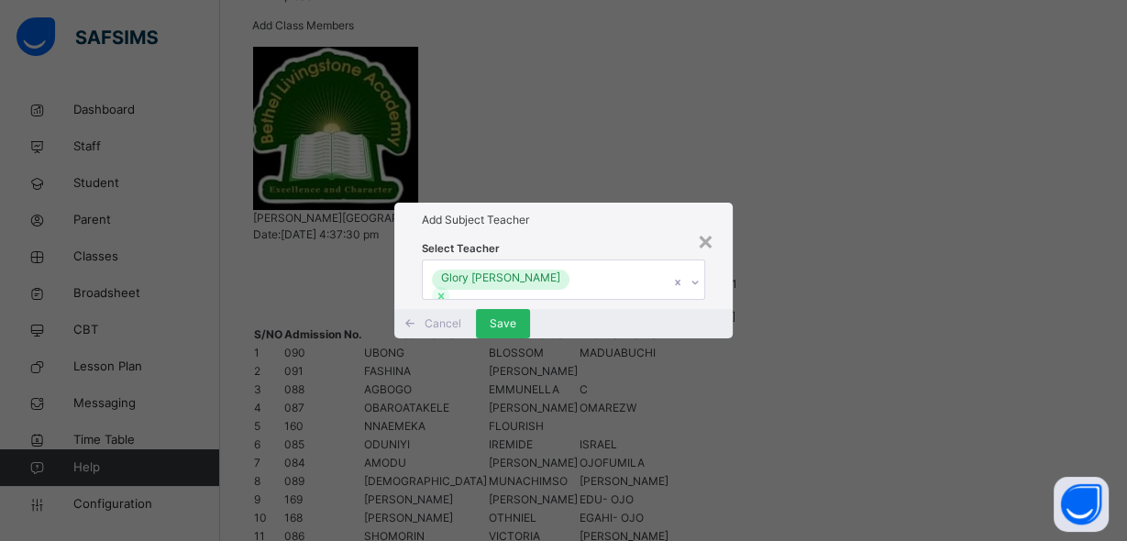
click at [516, 332] on span "Save" at bounding box center [503, 323] width 27 height 17
